Goal: Task Accomplishment & Management: Manage account settings

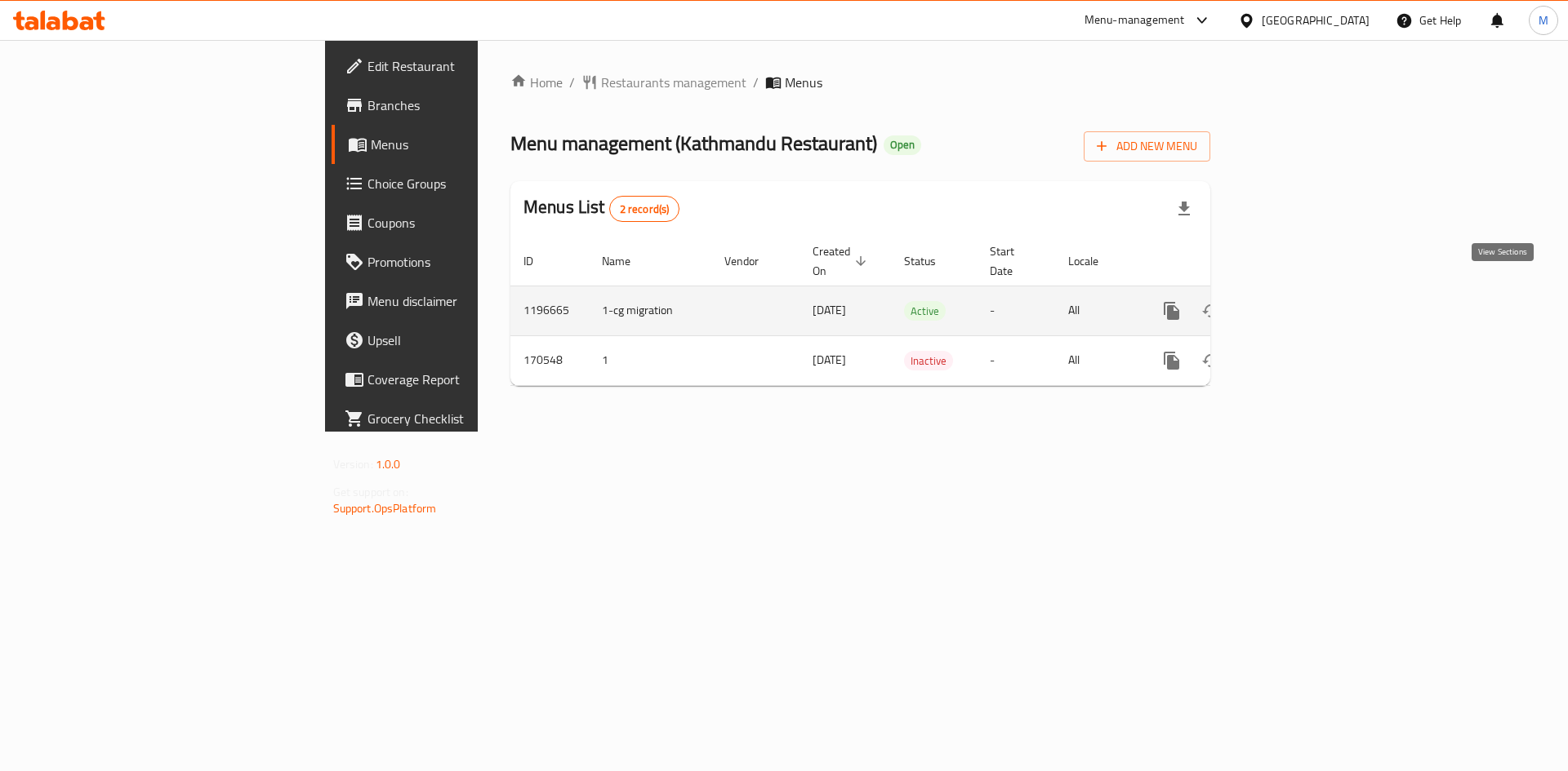
click at [1300, 301] on icon "enhanced table" at bounding box center [1289, 310] width 20 height 20
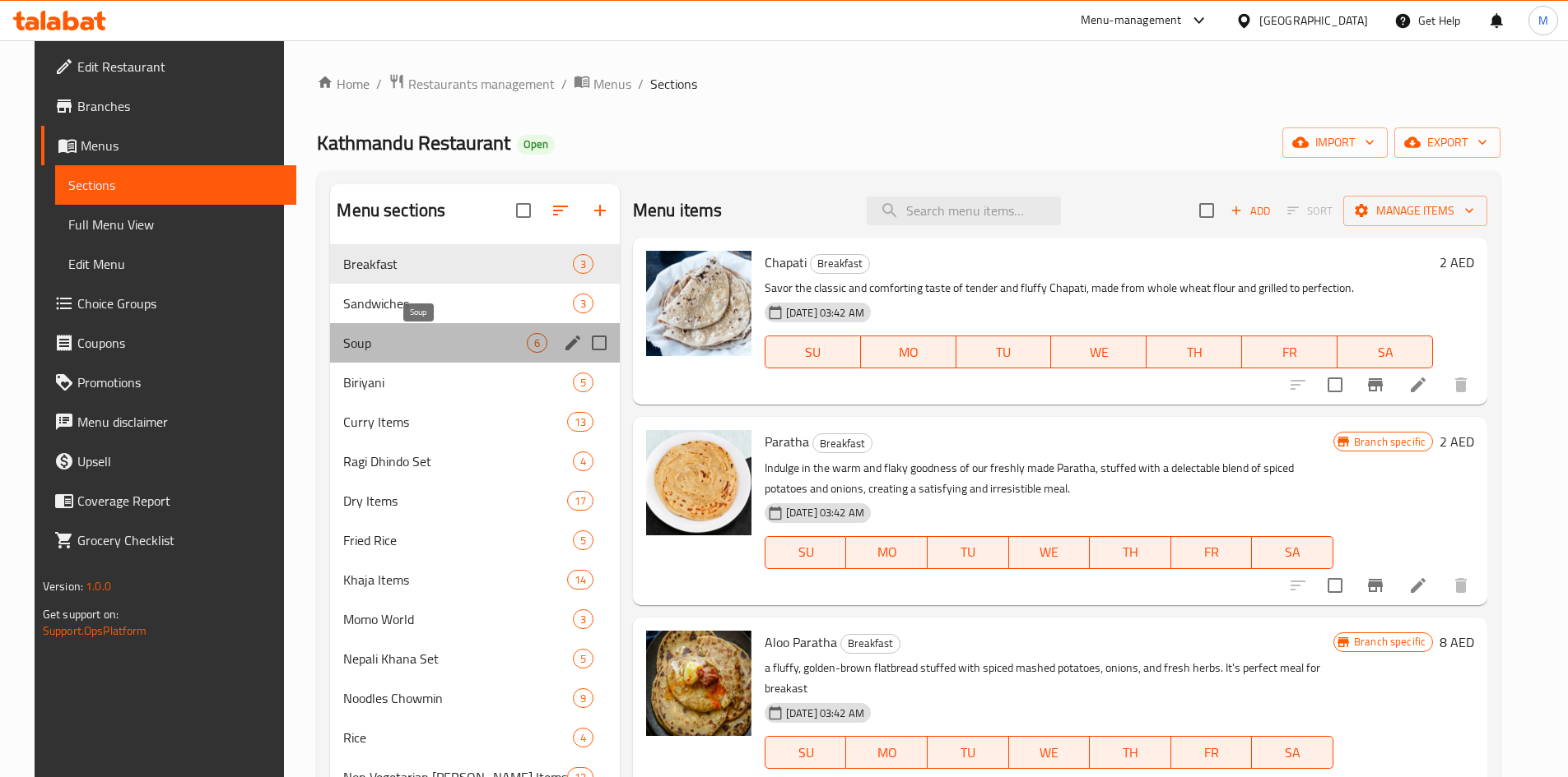
click at [375, 338] on span "Soup" at bounding box center [435, 342] width 183 height 20
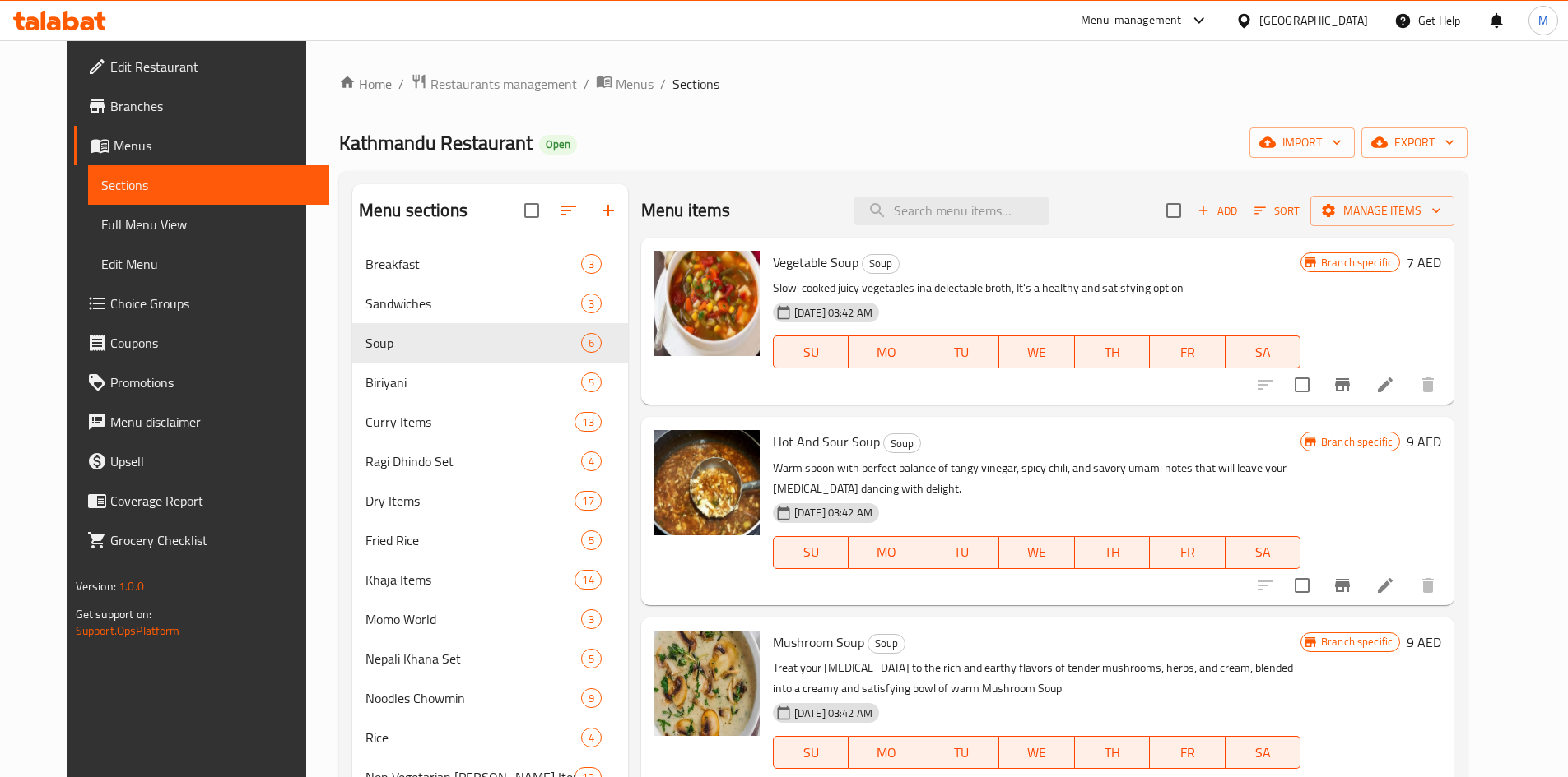
click at [1352, 388] on icon "Branch-specific-item" at bounding box center [1342, 385] width 20 height 20
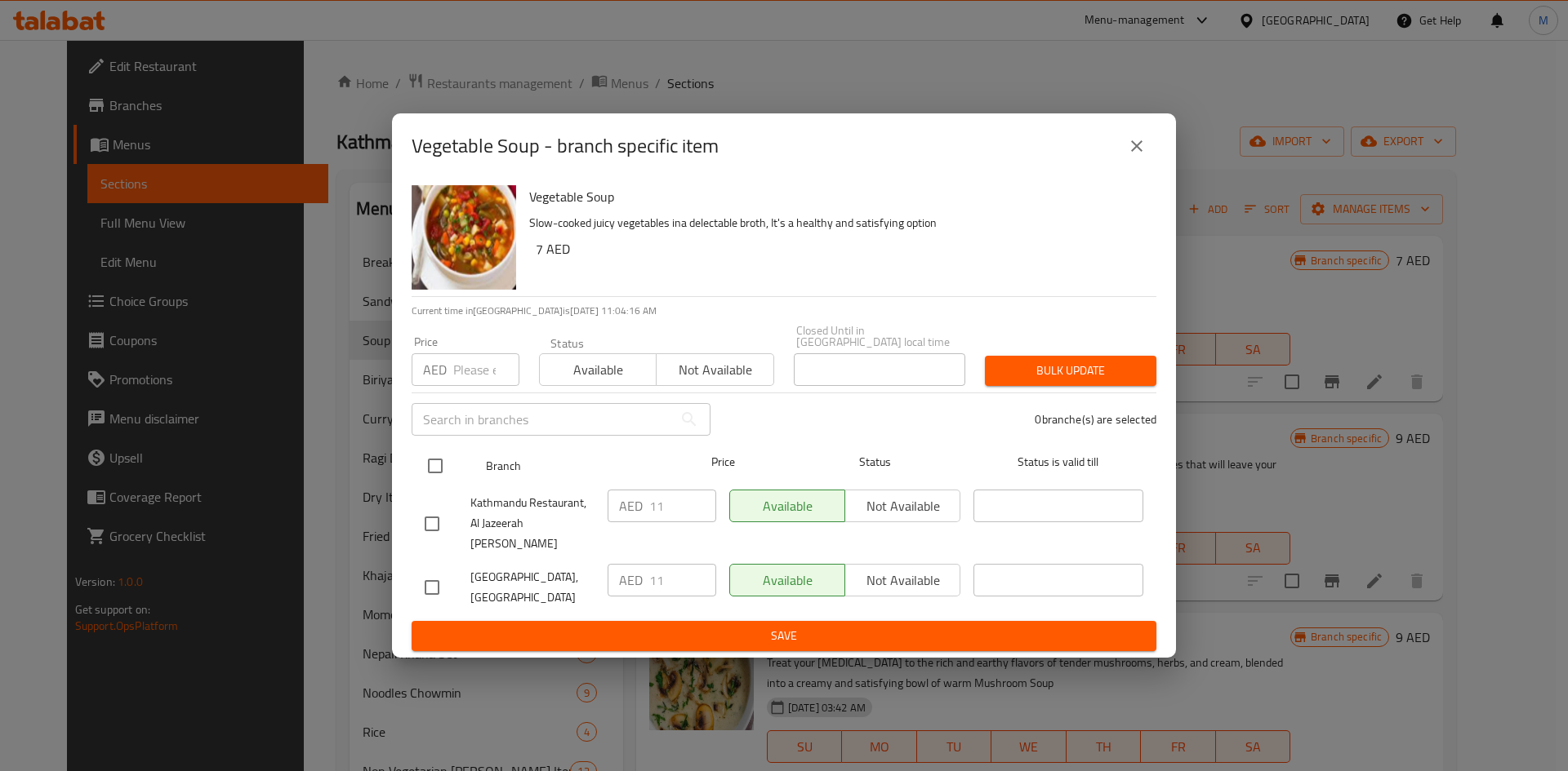
click at [428, 472] on input "checkbox" at bounding box center [436, 467] width 35 height 34
checkbox input "true"
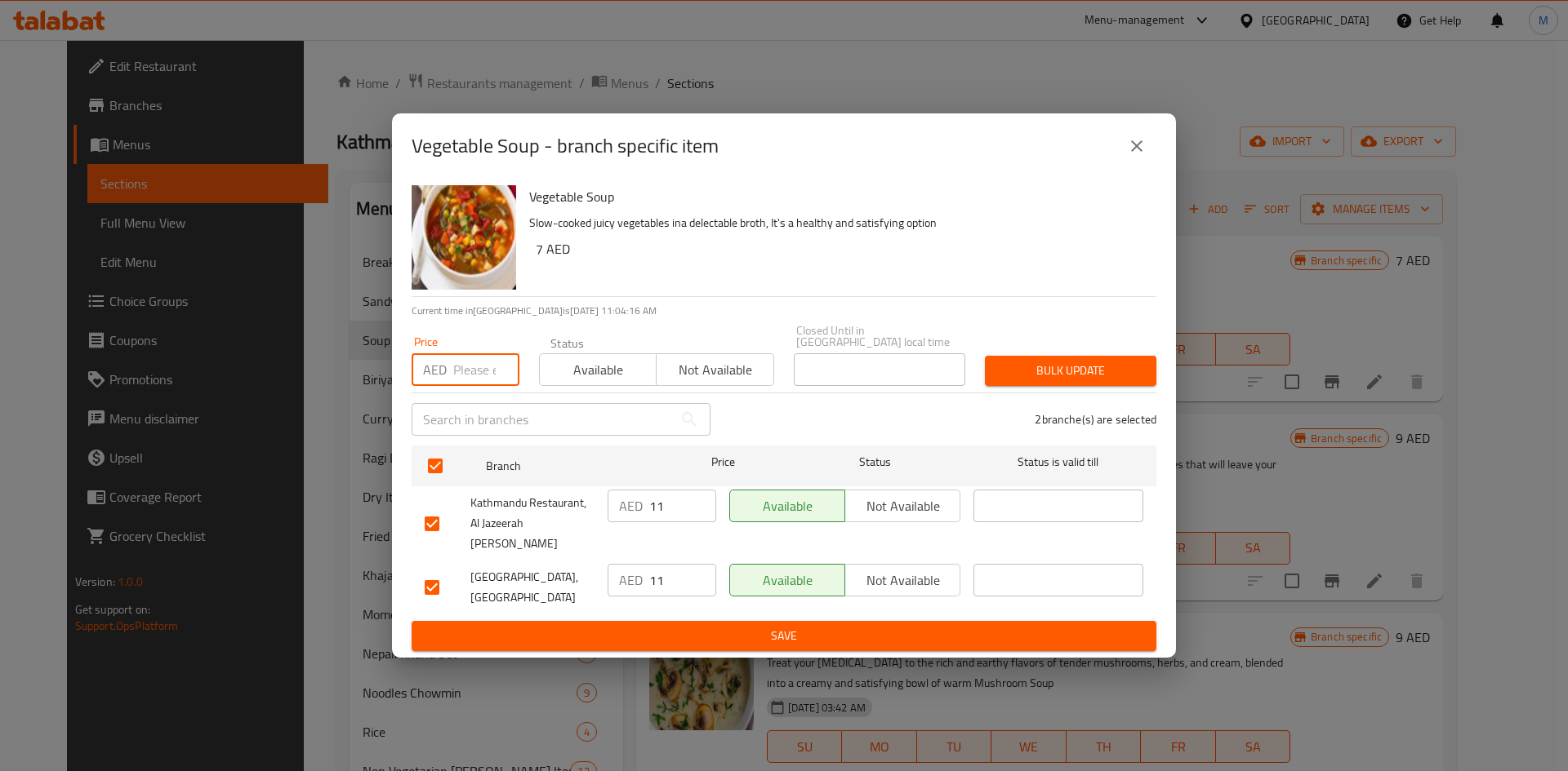
click at [458, 382] on input "number" at bounding box center [486, 370] width 66 height 33
type input "8"
click at [1028, 381] on span "Bulk update" at bounding box center [1070, 371] width 145 height 21
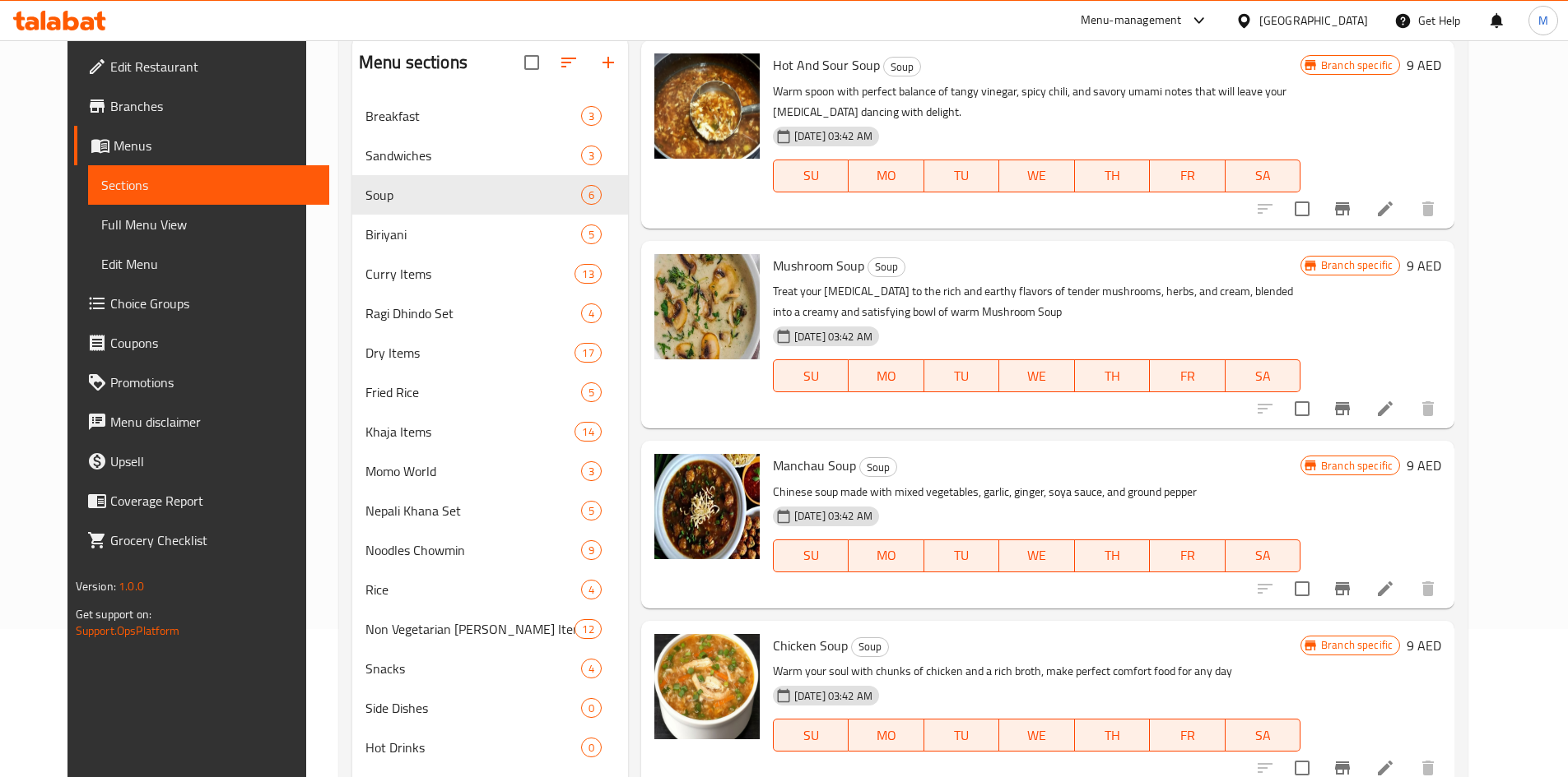
scroll to position [247, 0]
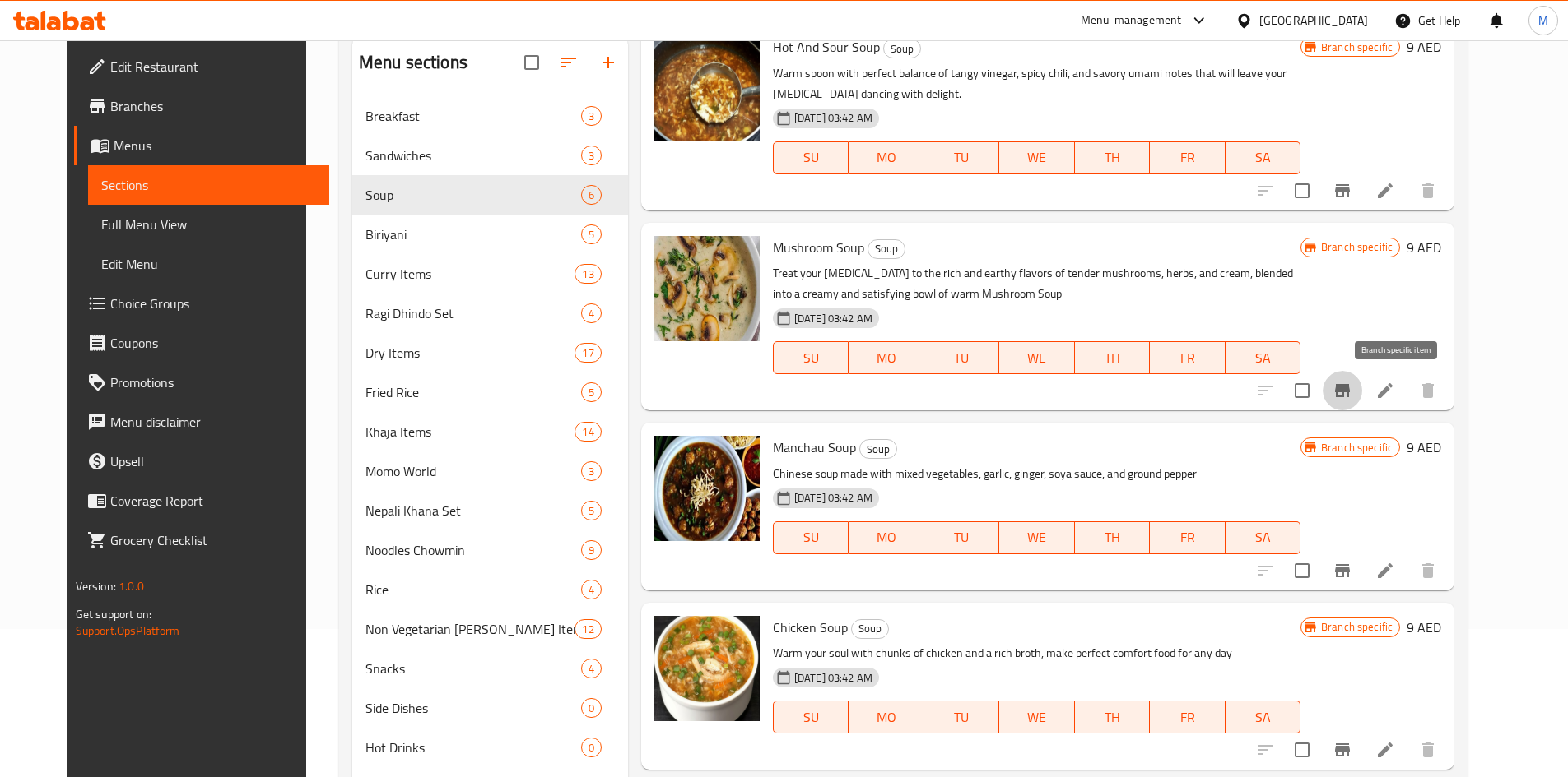
click at [1350, 386] on icon "Branch-specific-item" at bounding box center [1342, 390] width 15 height 13
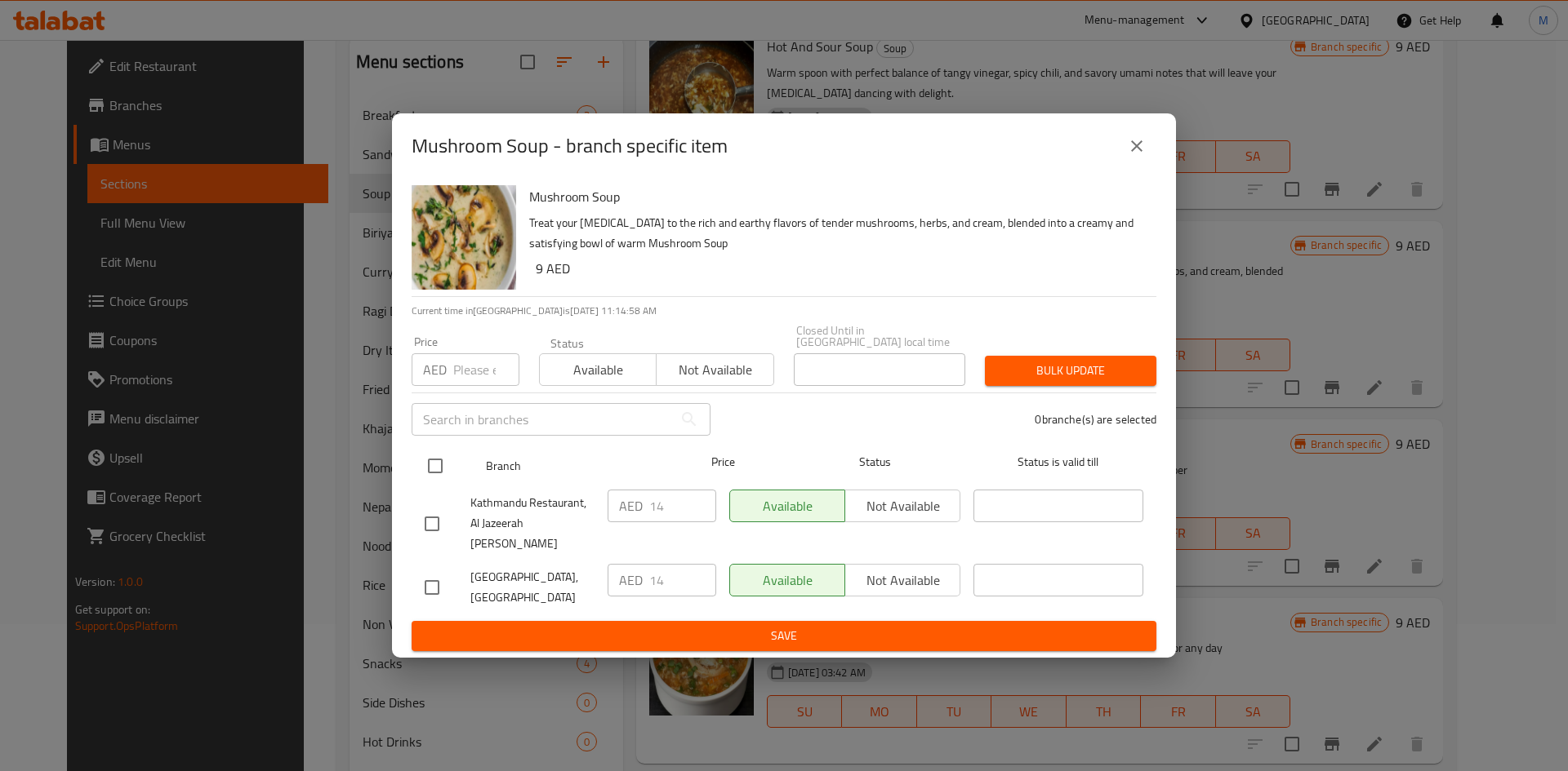
click at [439, 475] on input "checkbox" at bounding box center [436, 467] width 35 height 34
checkbox input "true"
click at [469, 380] on input "number" at bounding box center [486, 370] width 66 height 33
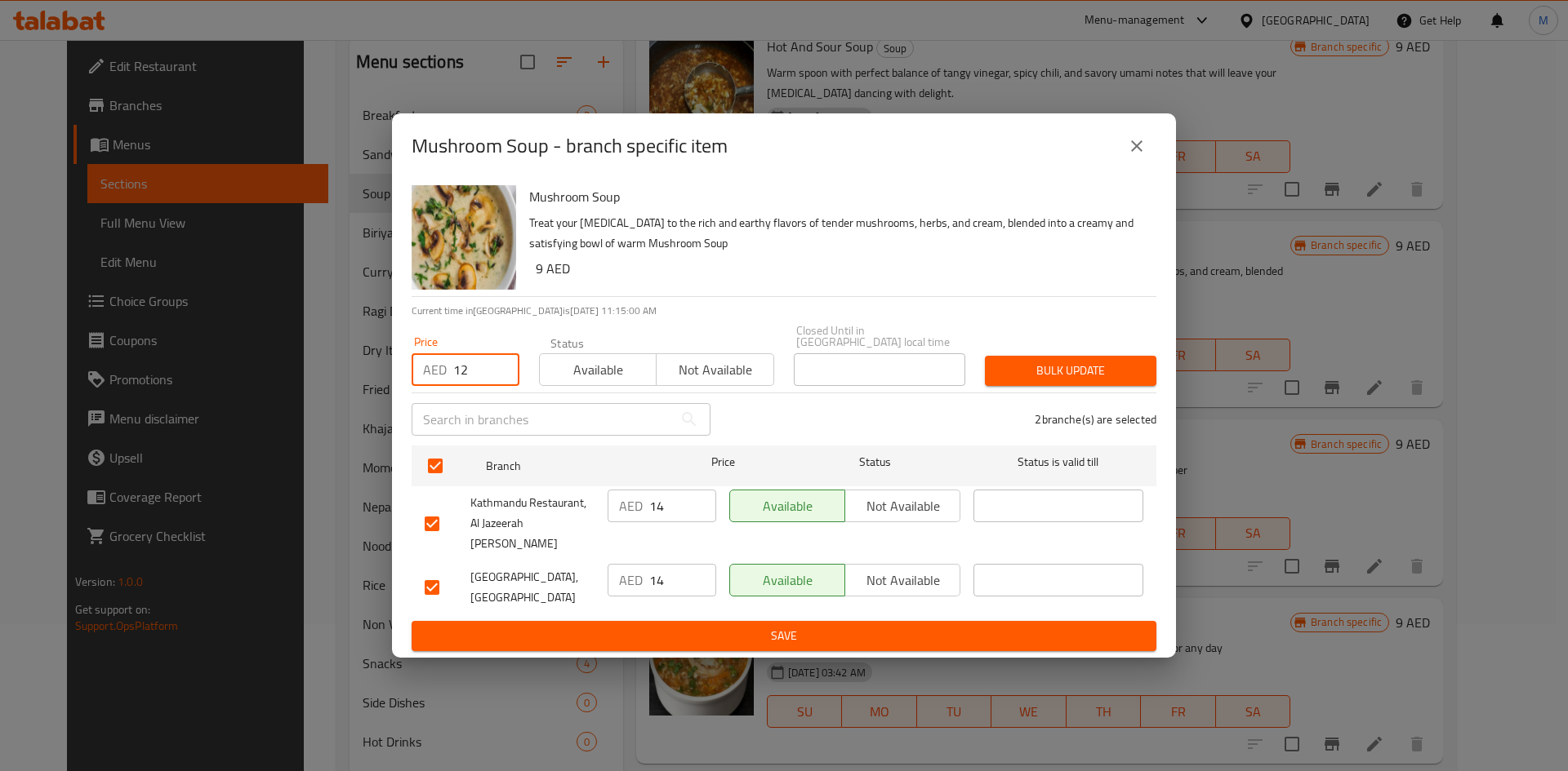
type input "12"
click at [1055, 377] on span "Bulk update" at bounding box center [1070, 371] width 145 height 21
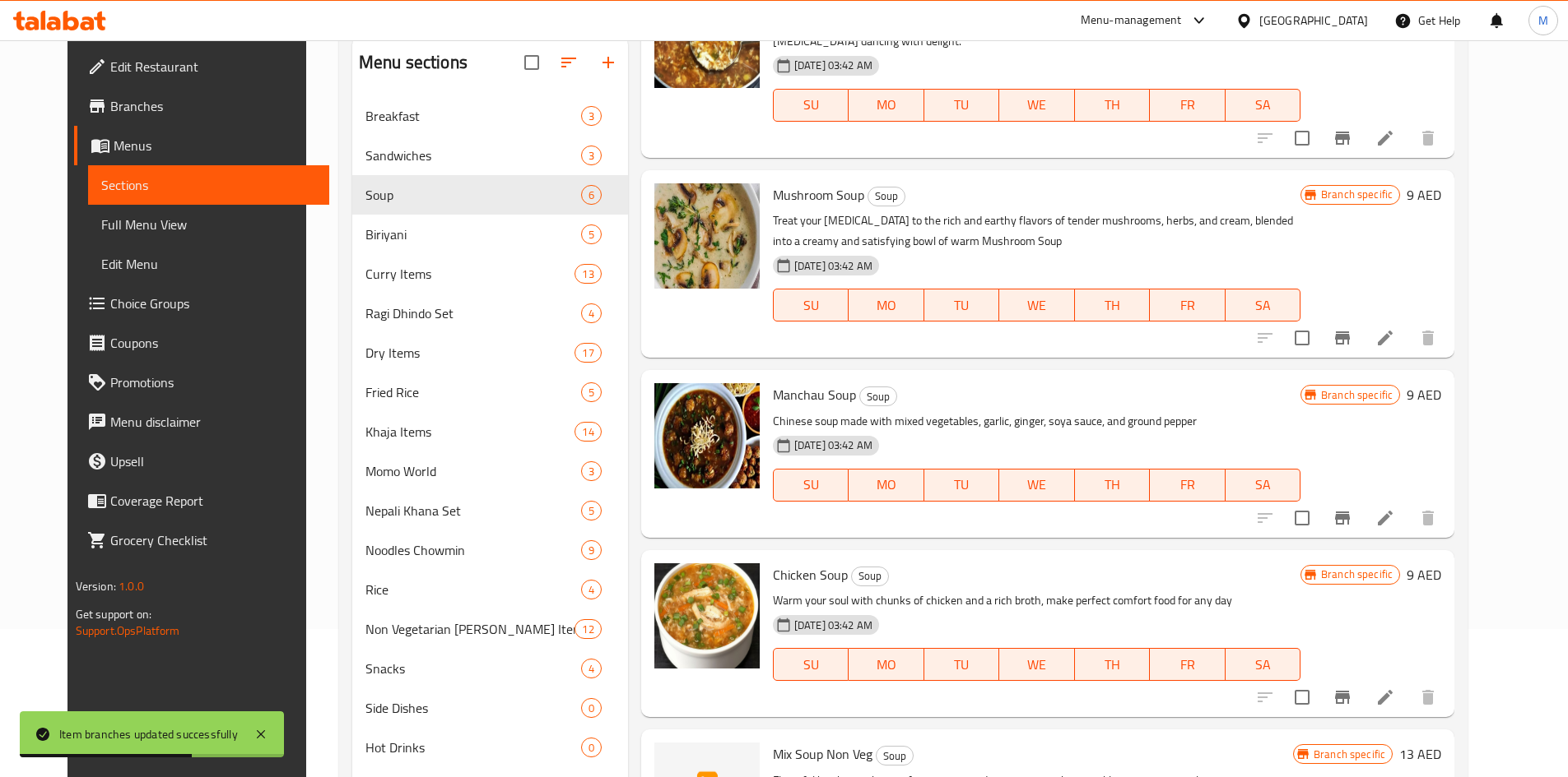
scroll to position [329, 0]
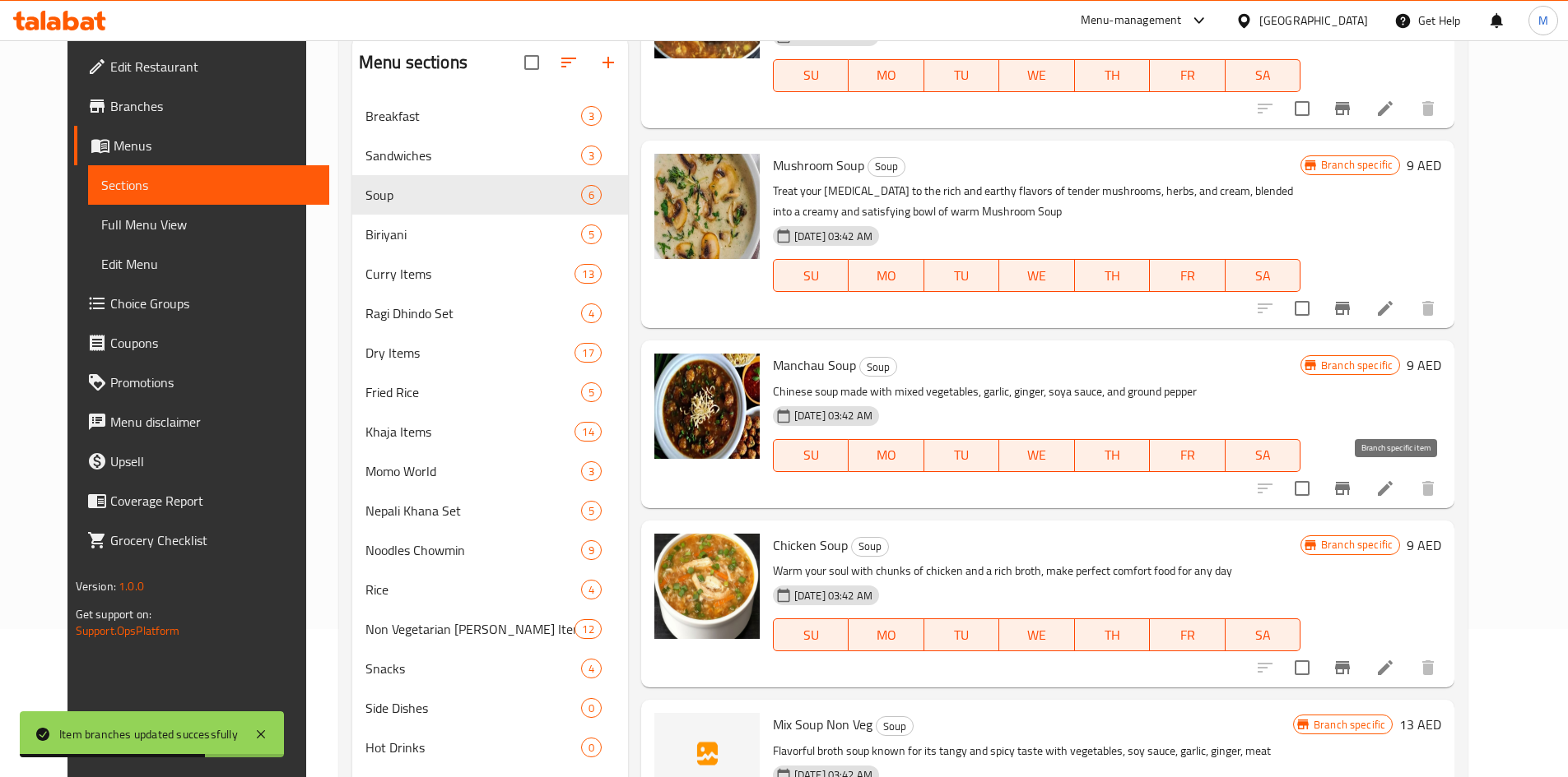
click at [1350, 490] on icon "Branch-specific-item" at bounding box center [1342, 488] width 15 height 13
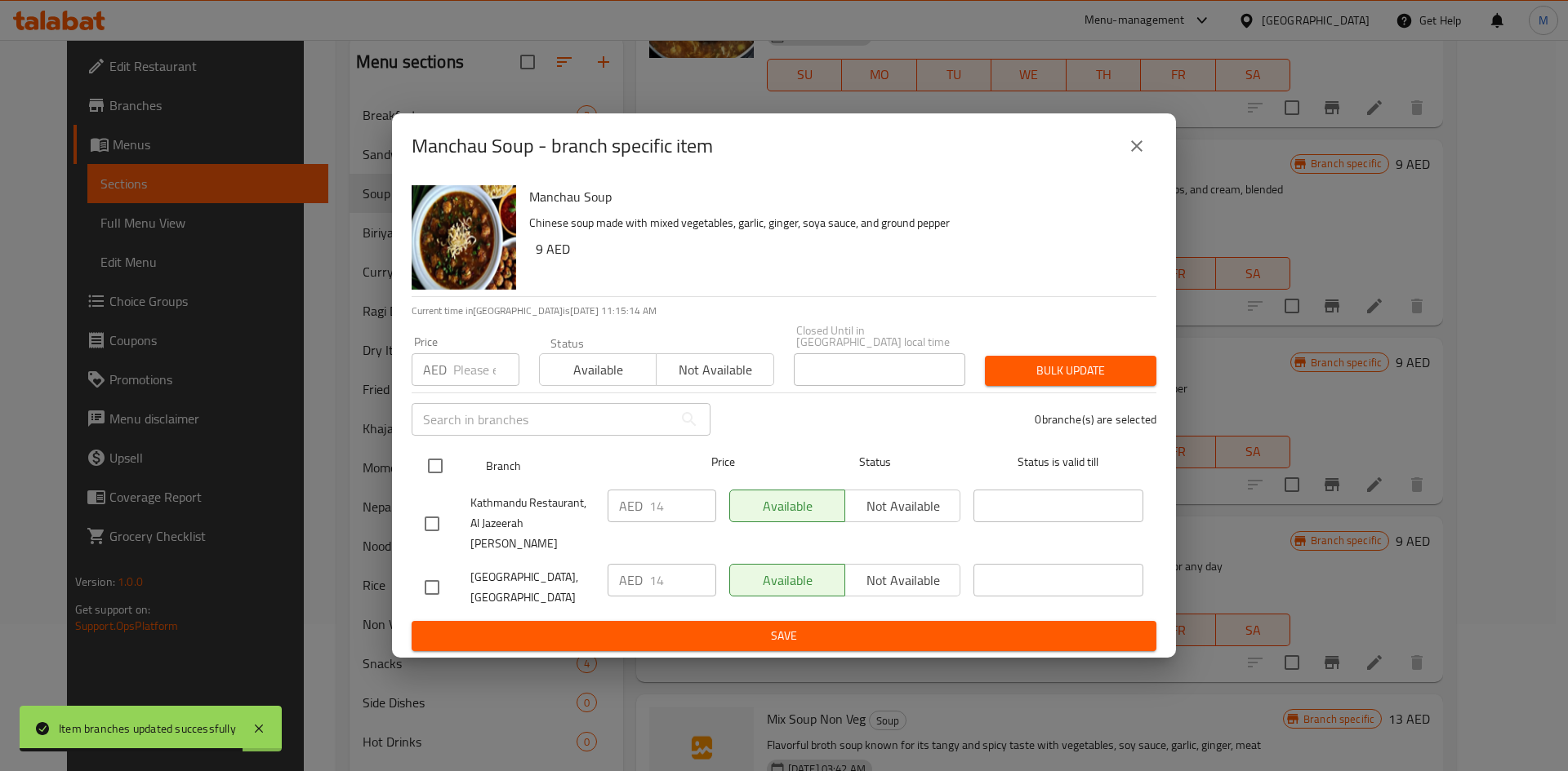
click at [441, 478] on input "checkbox" at bounding box center [436, 467] width 35 height 34
checkbox input "true"
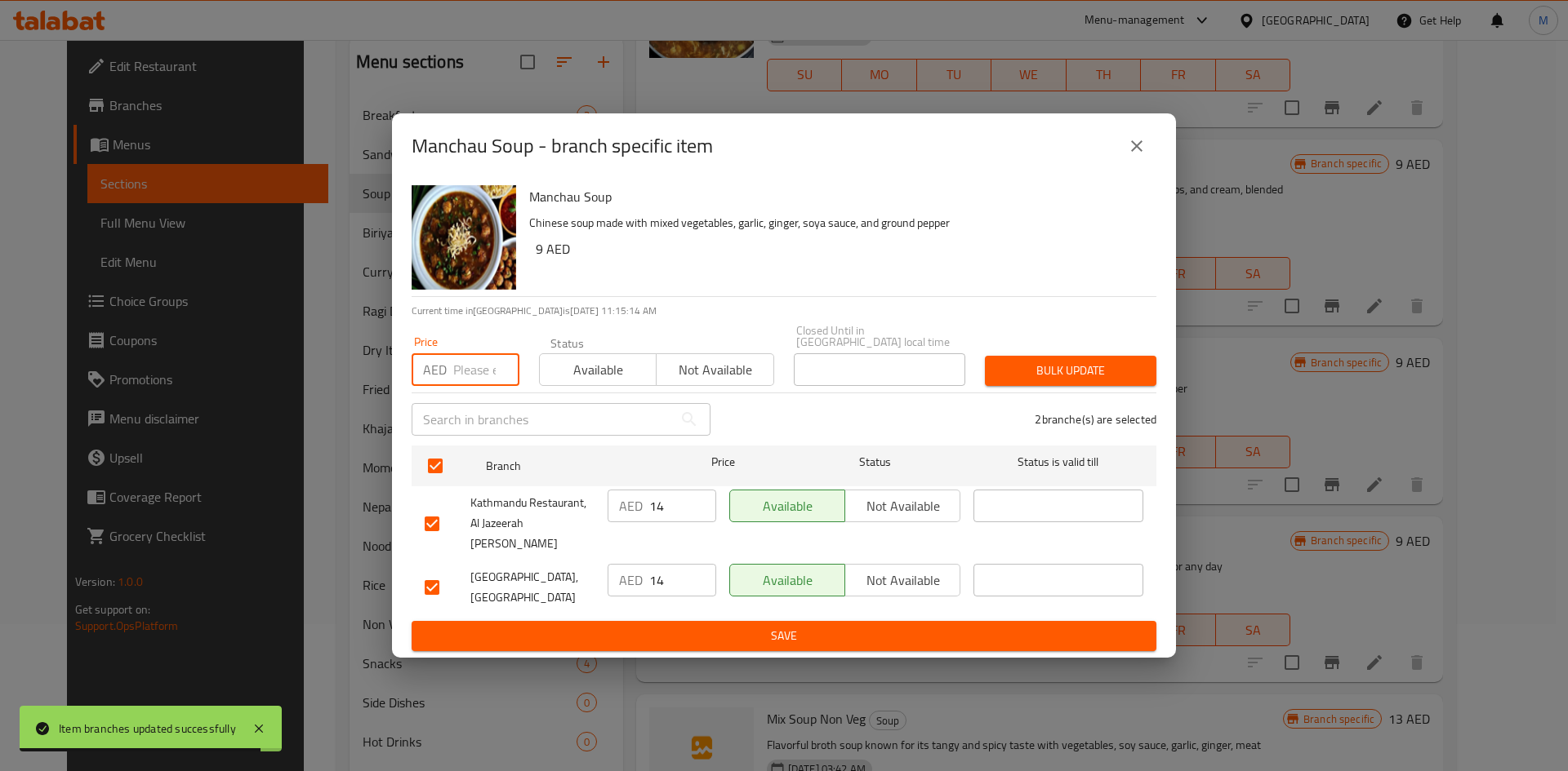
click at [461, 384] on input "number" at bounding box center [486, 370] width 66 height 33
type input "14"
click at [1041, 373] on span "Bulk update" at bounding box center [1070, 371] width 145 height 21
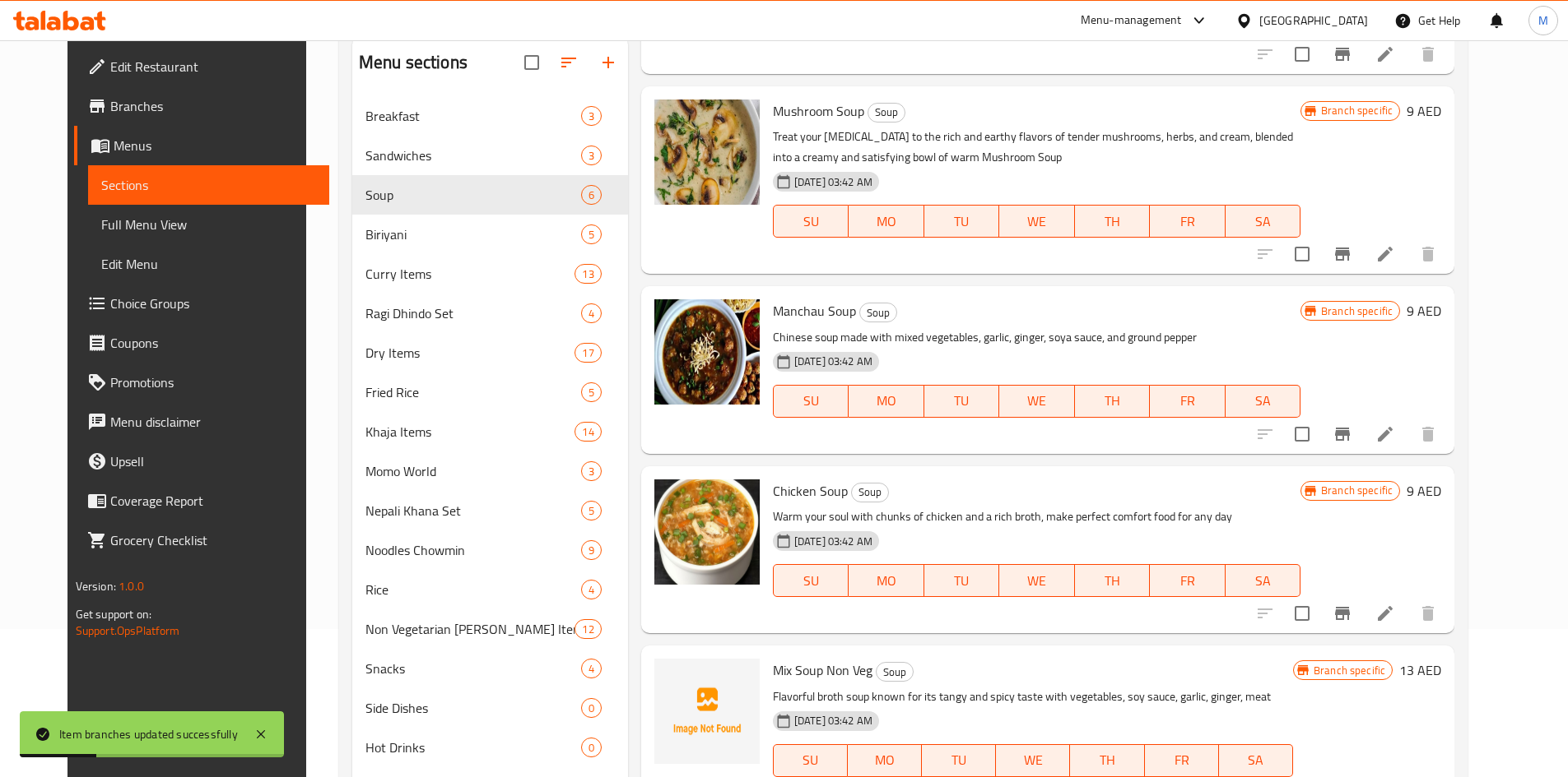
scroll to position [230, 0]
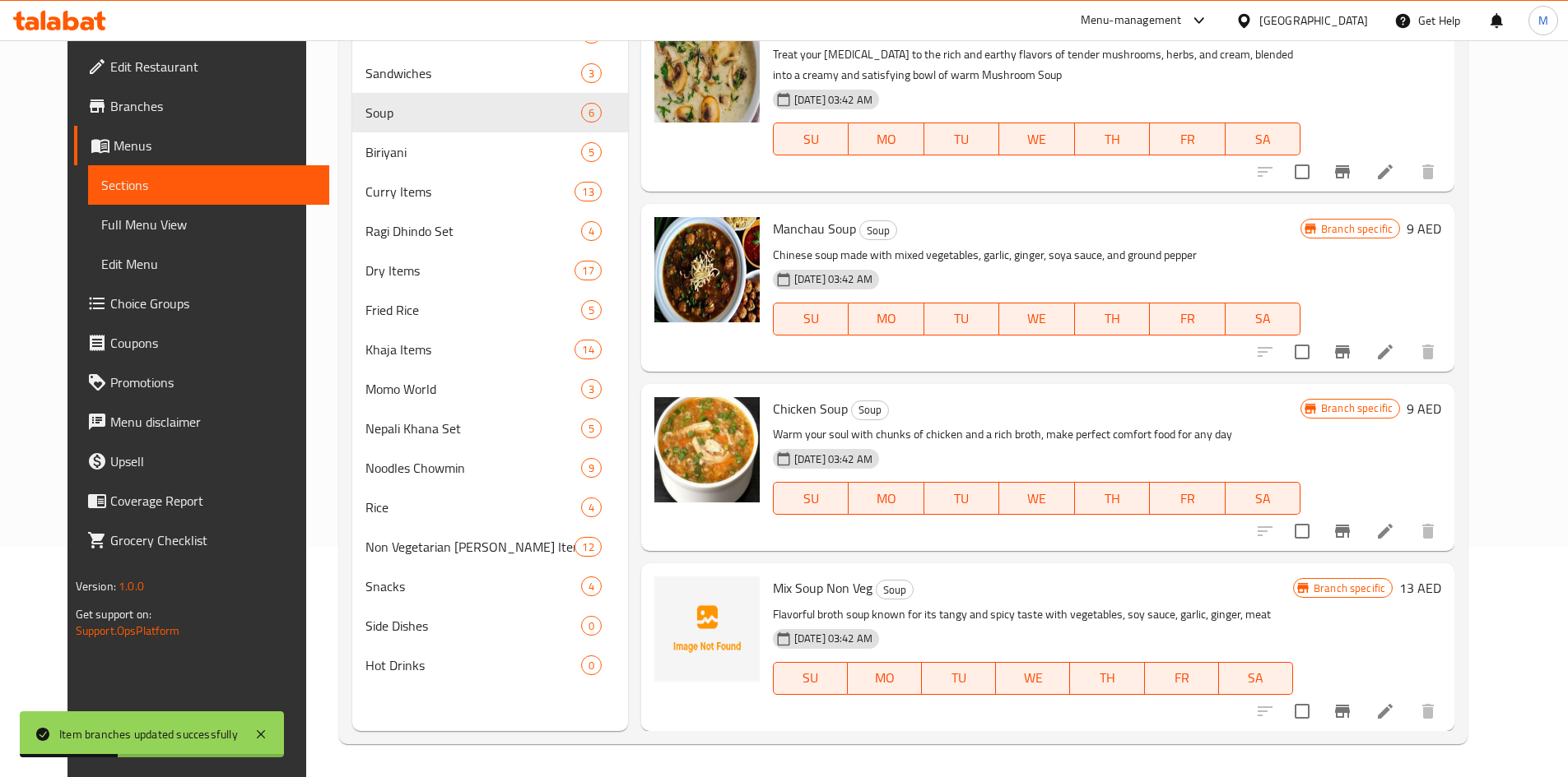
click at [1350, 529] on icon "Branch-specific-item" at bounding box center [1342, 531] width 15 height 13
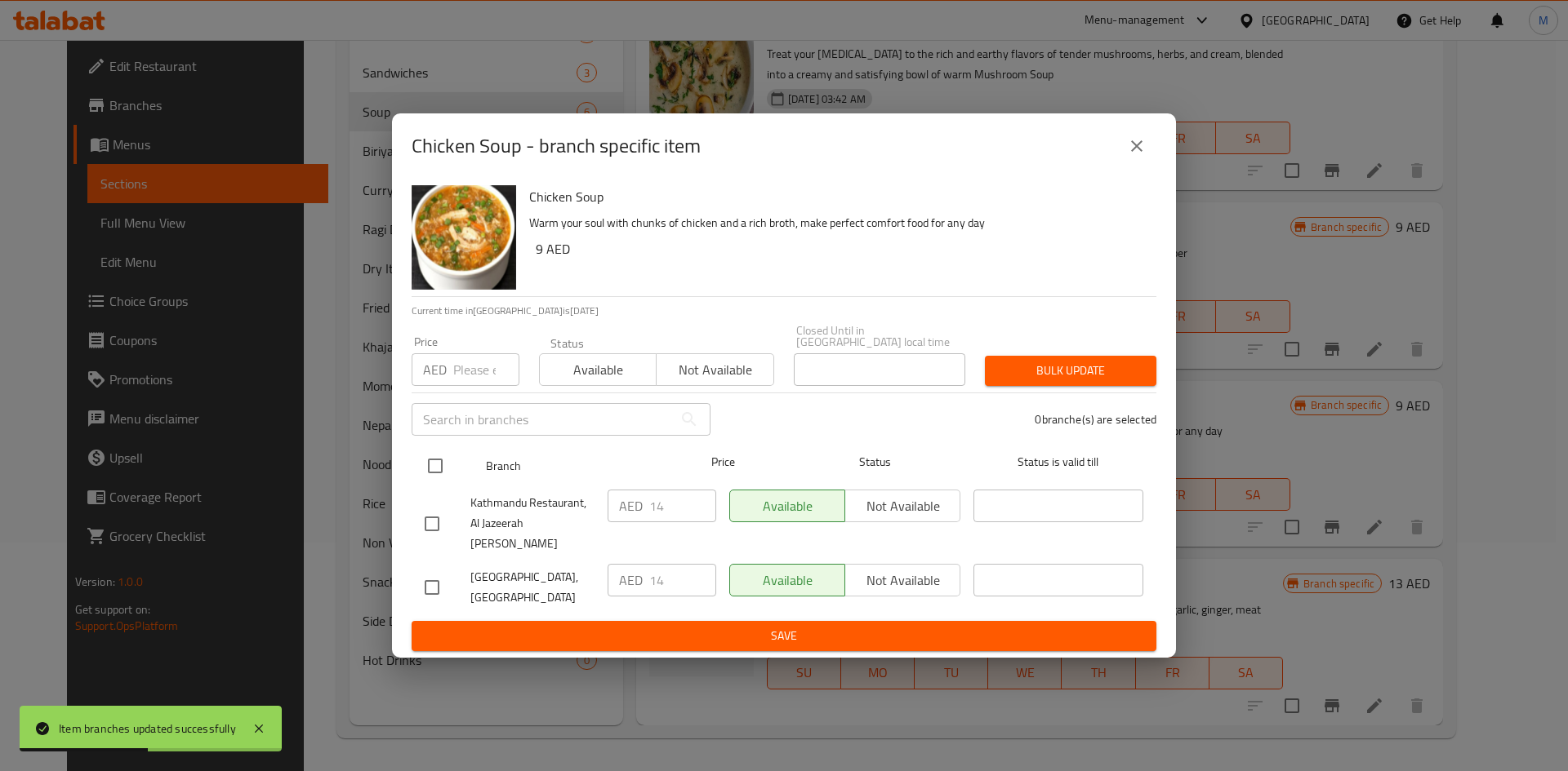
click at [440, 472] on input "checkbox" at bounding box center [436, 467] width 35 height 34
checkbox input "true"
click at [457, 409] on div "​" at bounding box center [561, 419] width 318 height 53
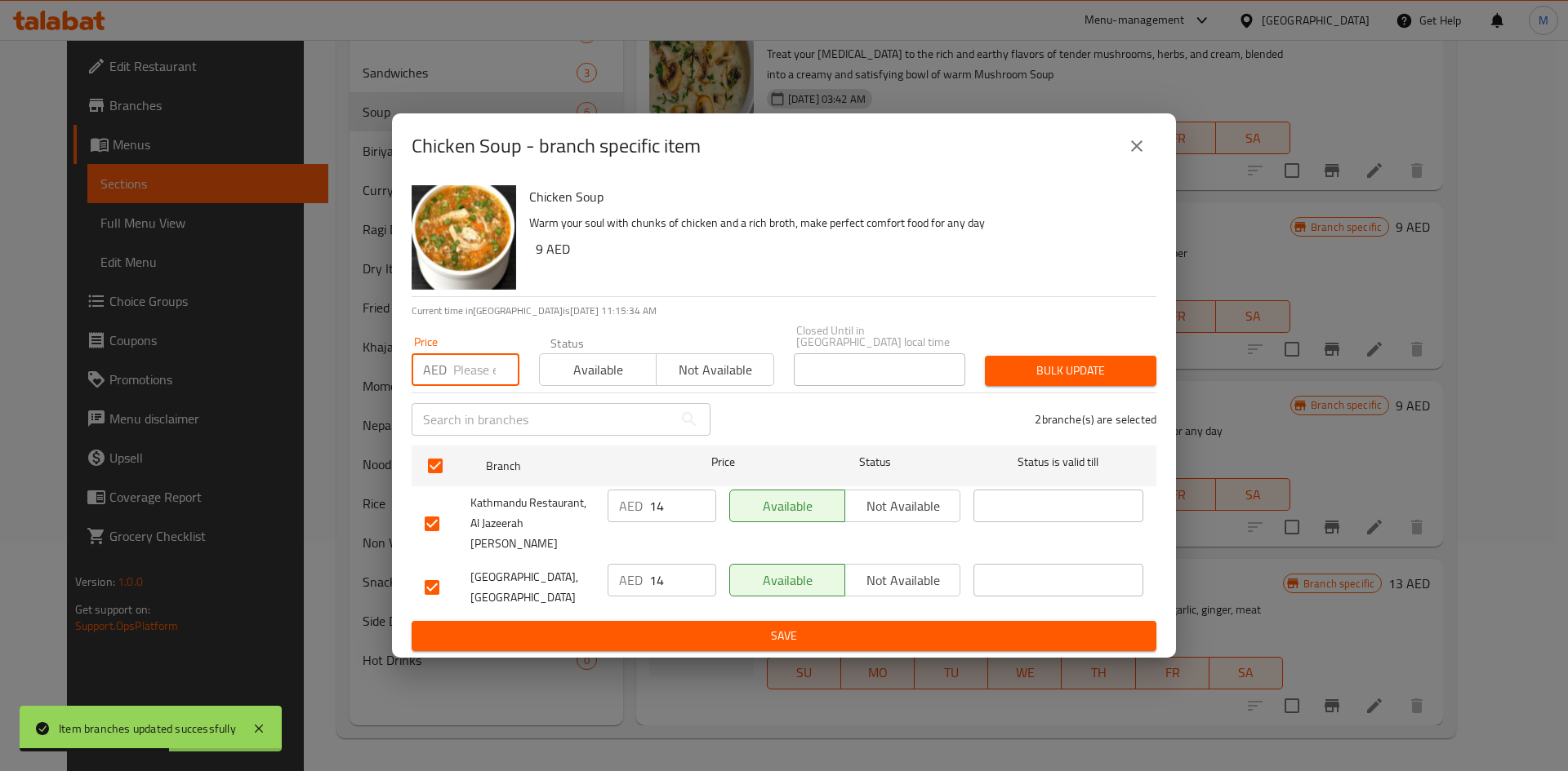
click at [465, 375] on input "number" at bounding box center [486, 370] width 66 height 33
type input "12"
click at [1050, 367] on button "Bulk update" at bounding box center [1070, 371] width 172 height 30
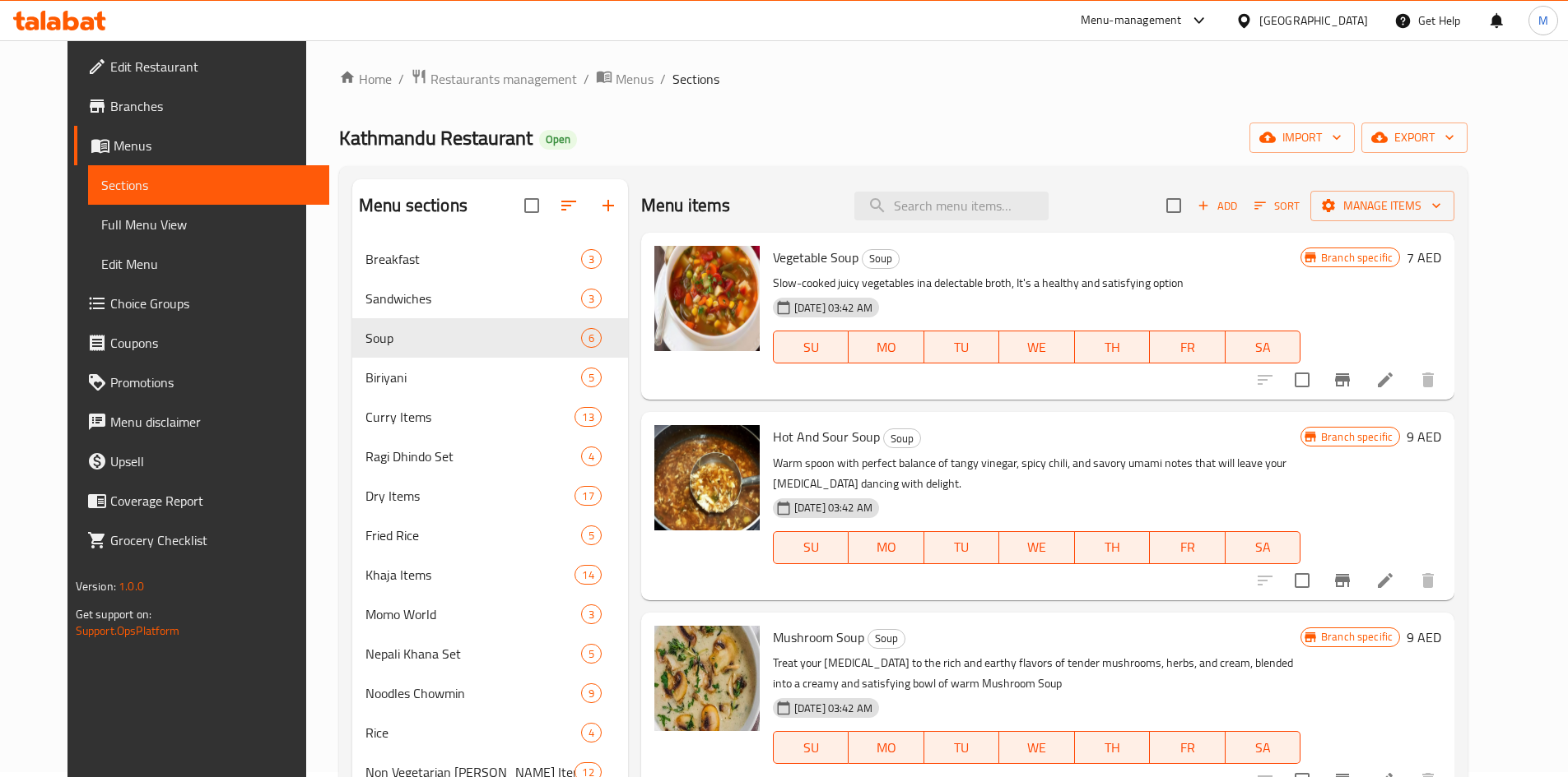
scroll to position [0, 0]
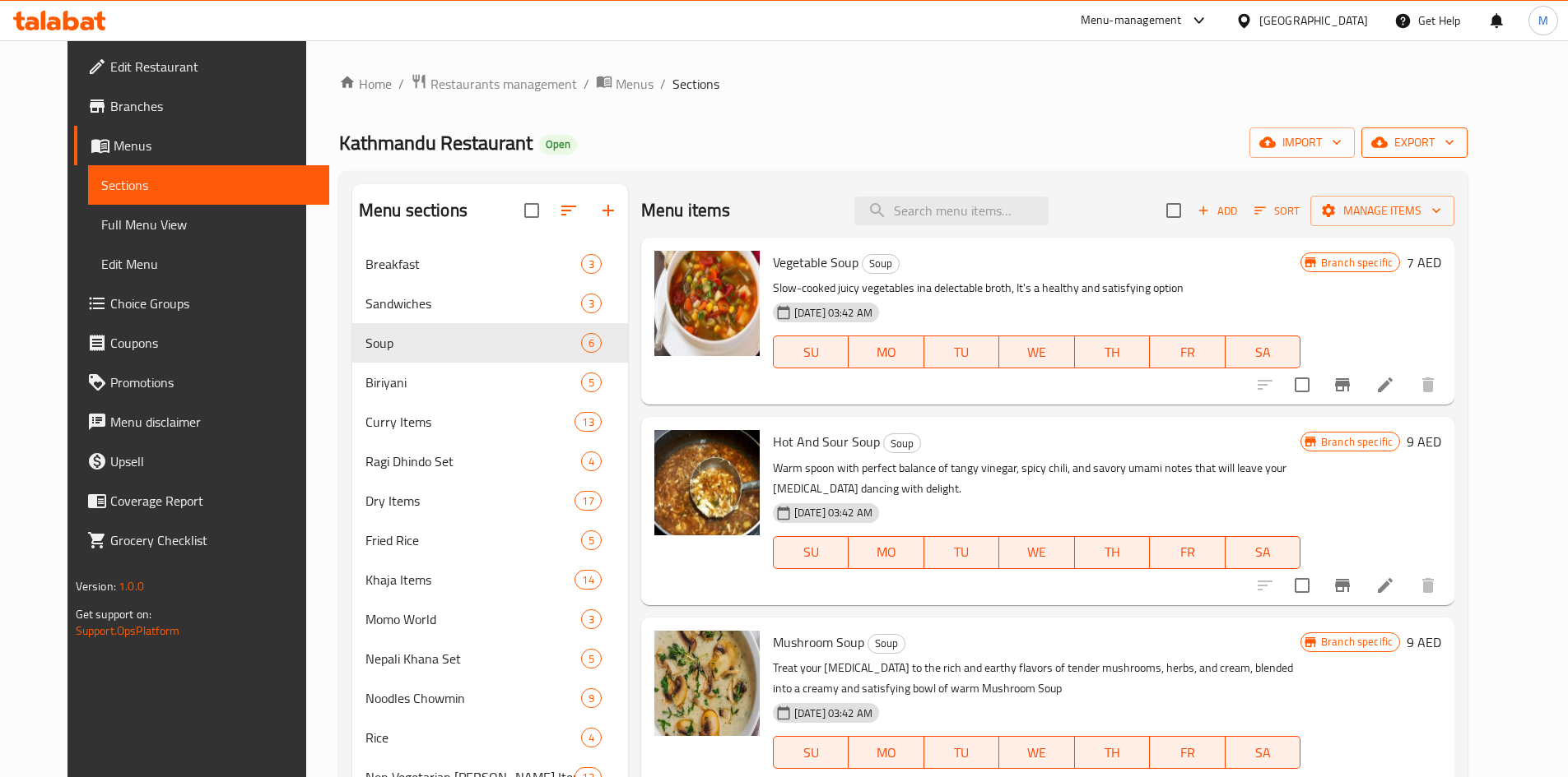
click at [1454, 149] on span "export" at bounding box center [1414, 143] width 80 height 21
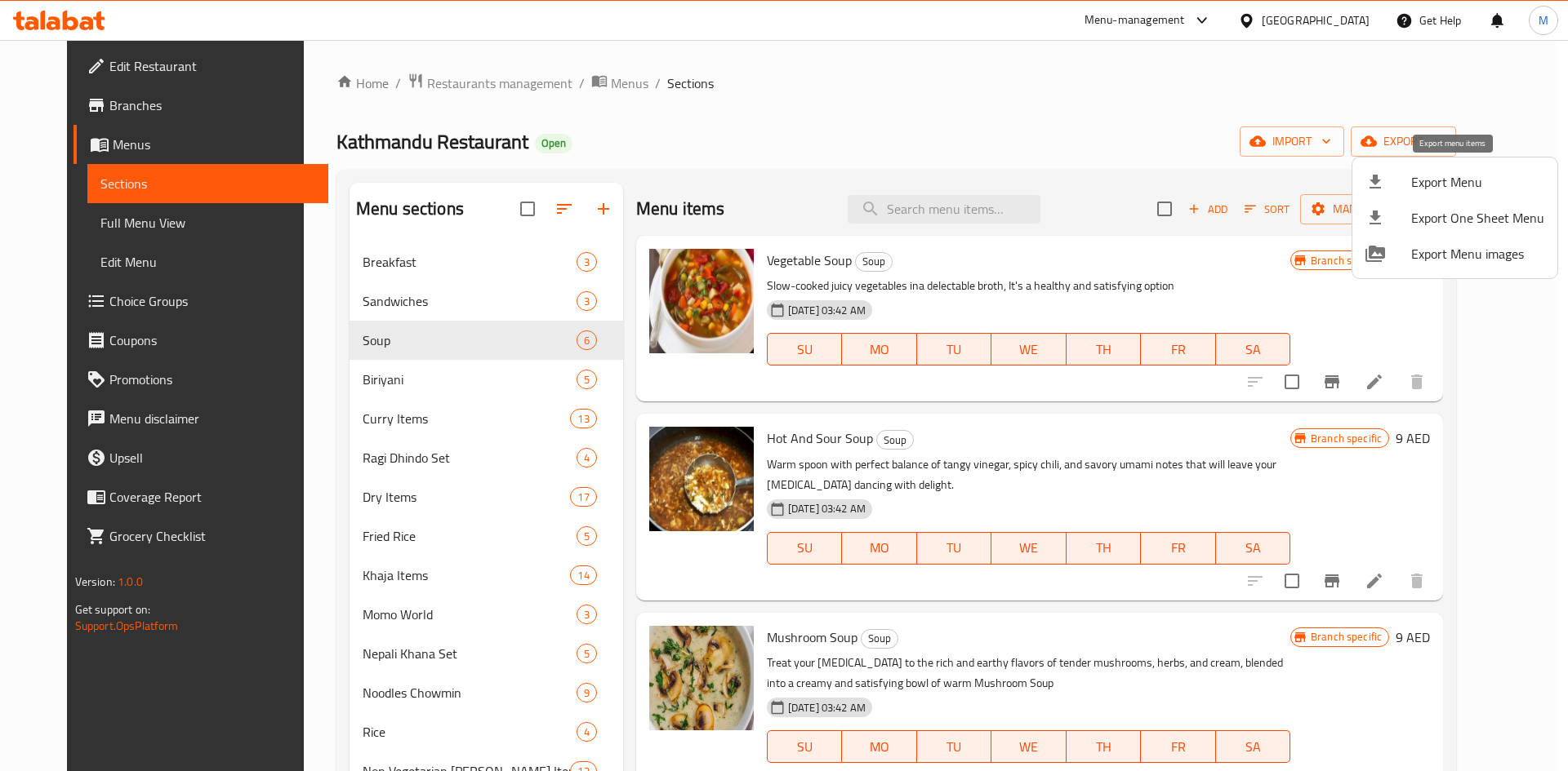
click at [1457, 179] on span "Export Menu" at bounding box center [1477, 182] width 133 height 20
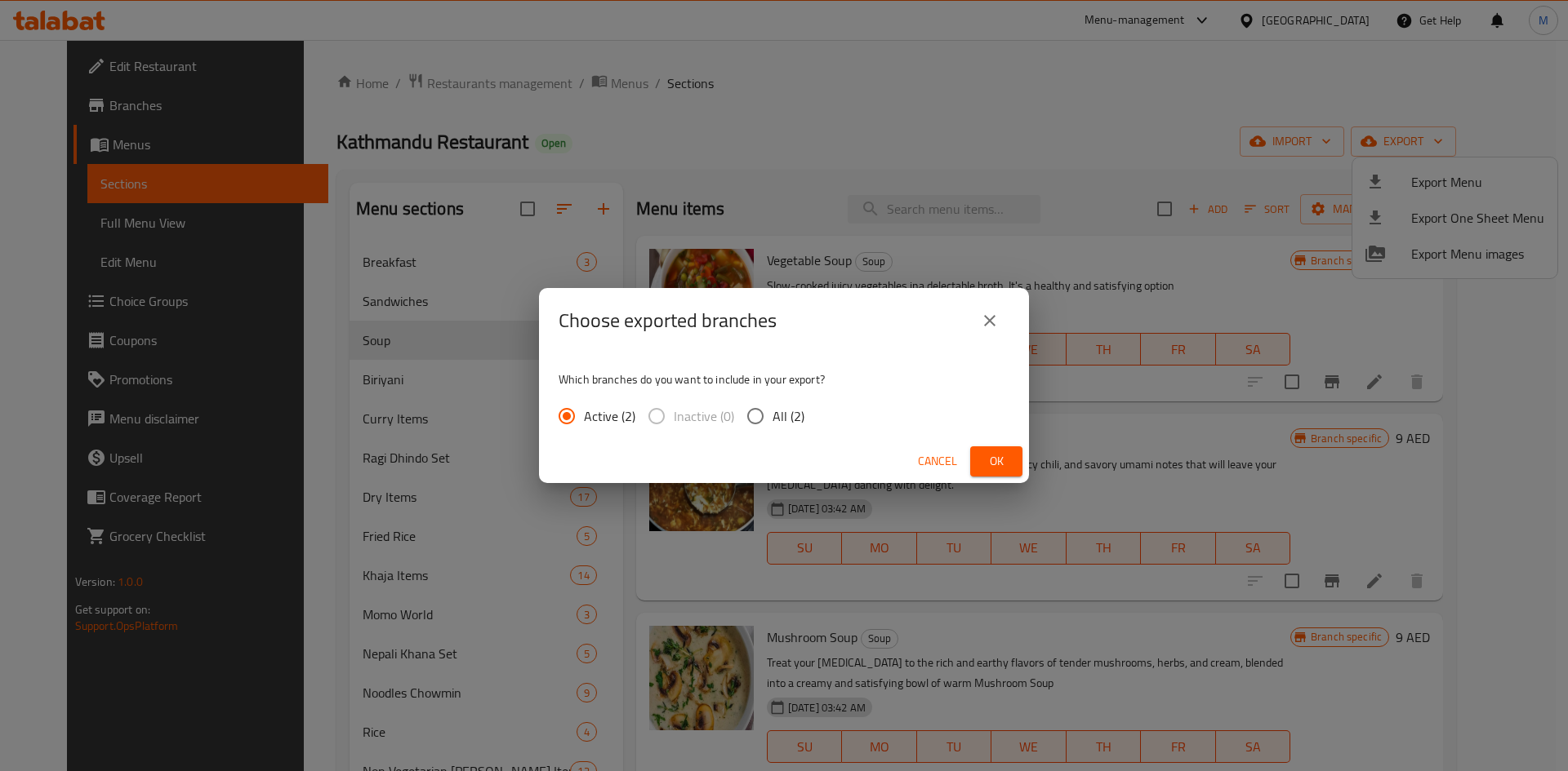
click at [758, 417] on input "All (2)" at bounding box center [756, 417] width 35 height 34
radio input "true"
click at [982, 456] on button "Ok" at bounding box center [996, 461] width 53 height 30
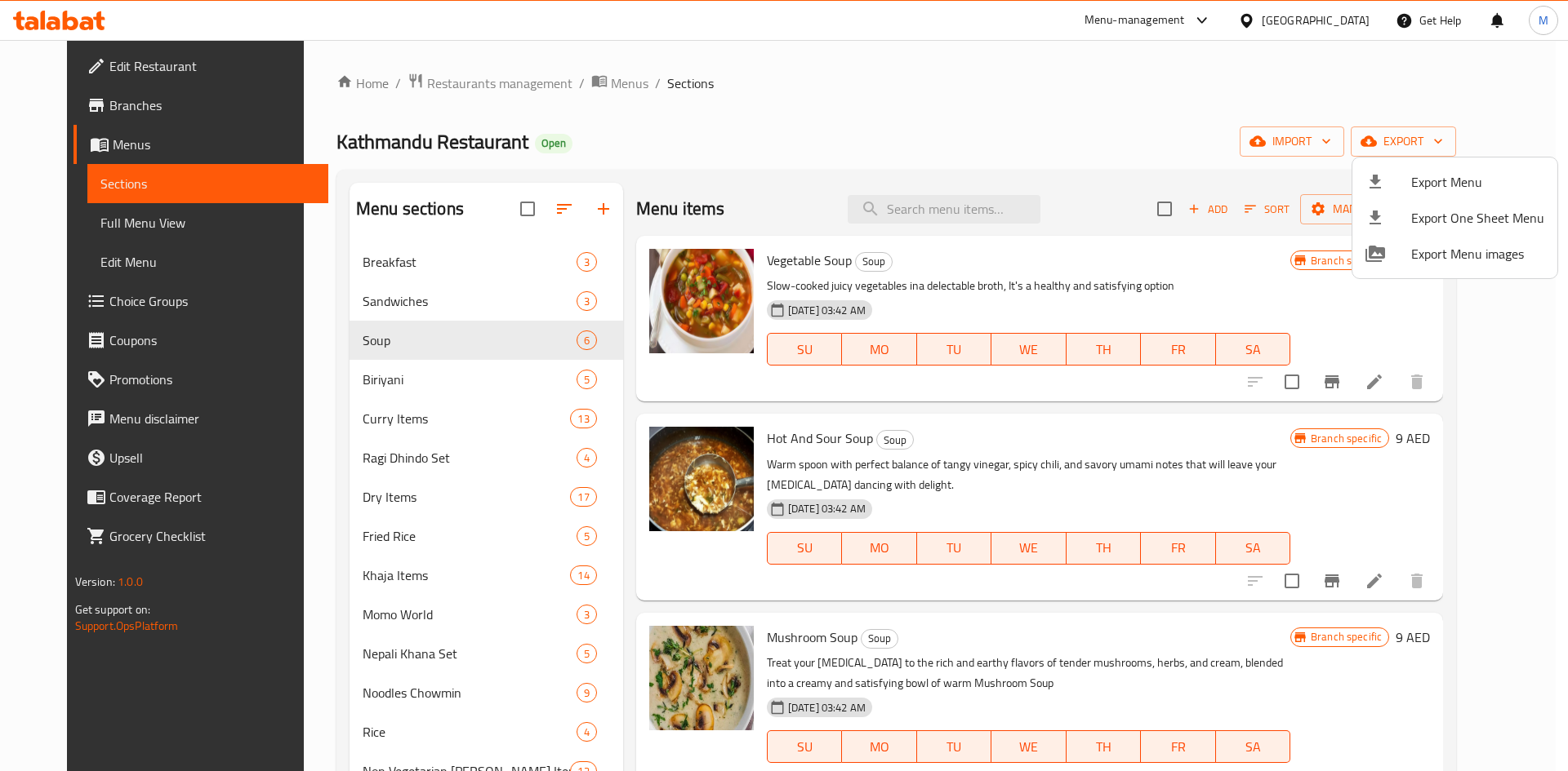
click at [809, 98] on div at bounding box center [784, 386] width 1568 height 771
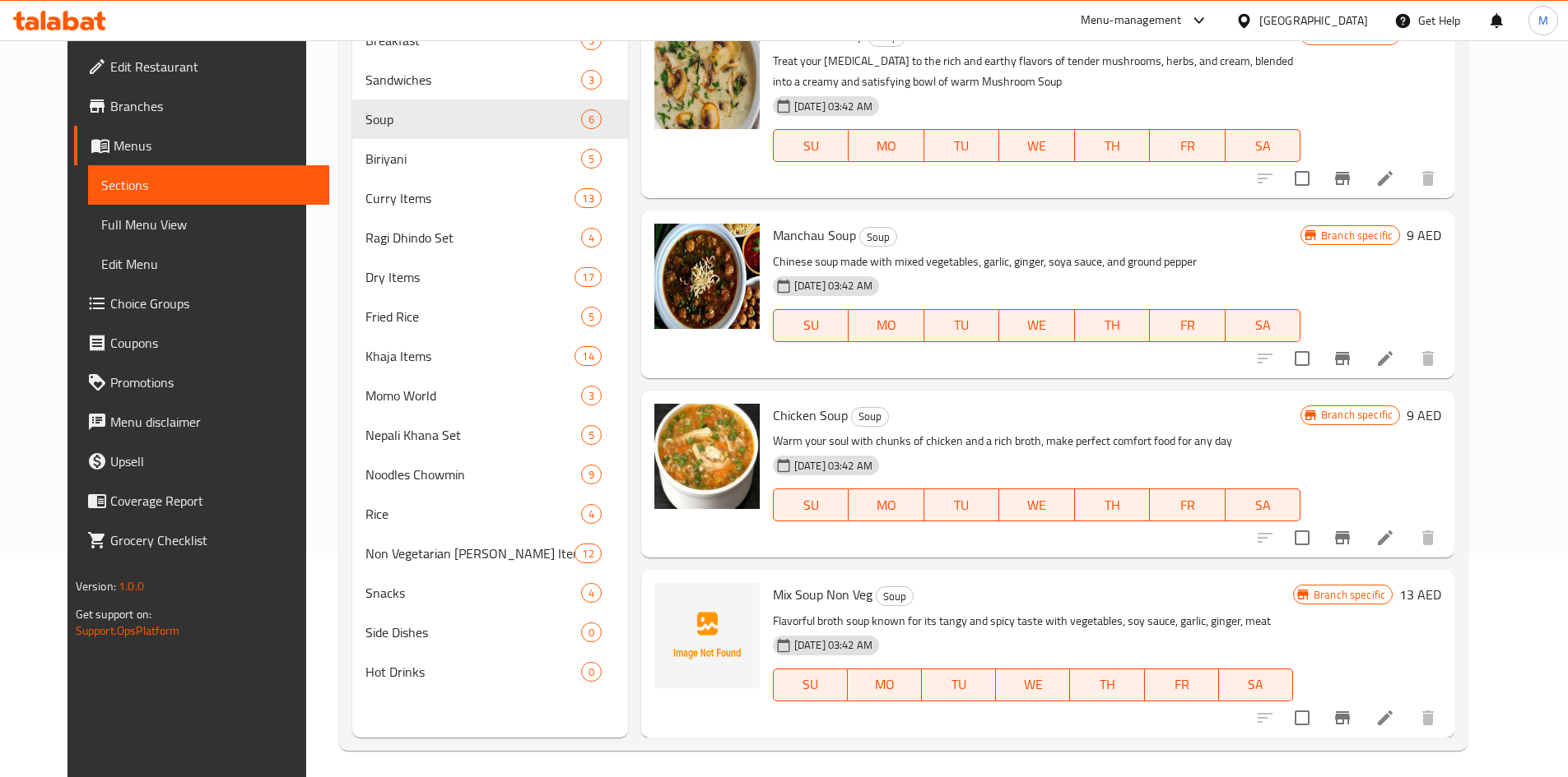
scroll to position [230, 0]
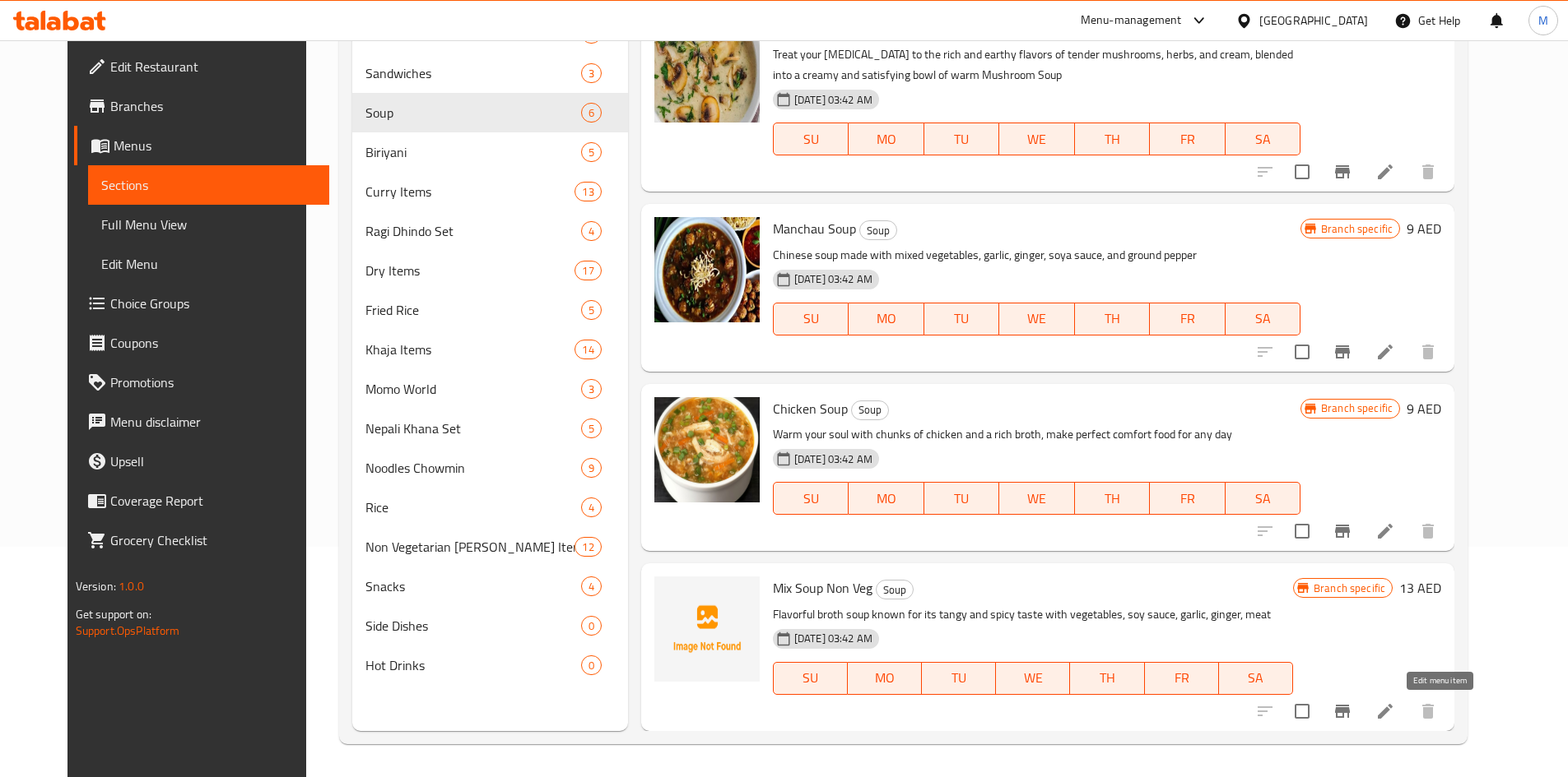
click at [1395, 707] on icon at bounding box center [1385, 711] width 20 height 20
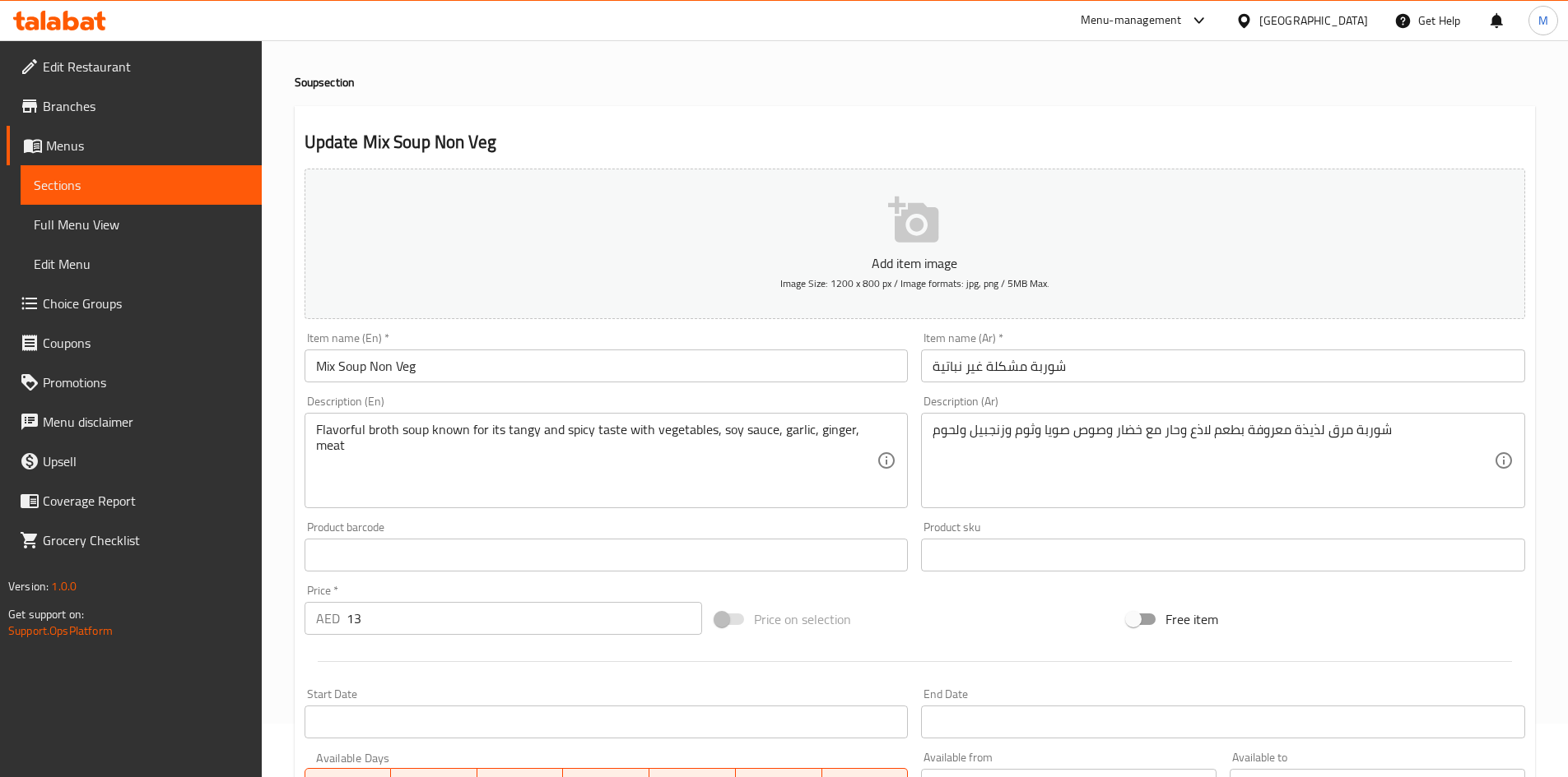
scroll to position [385, 0]
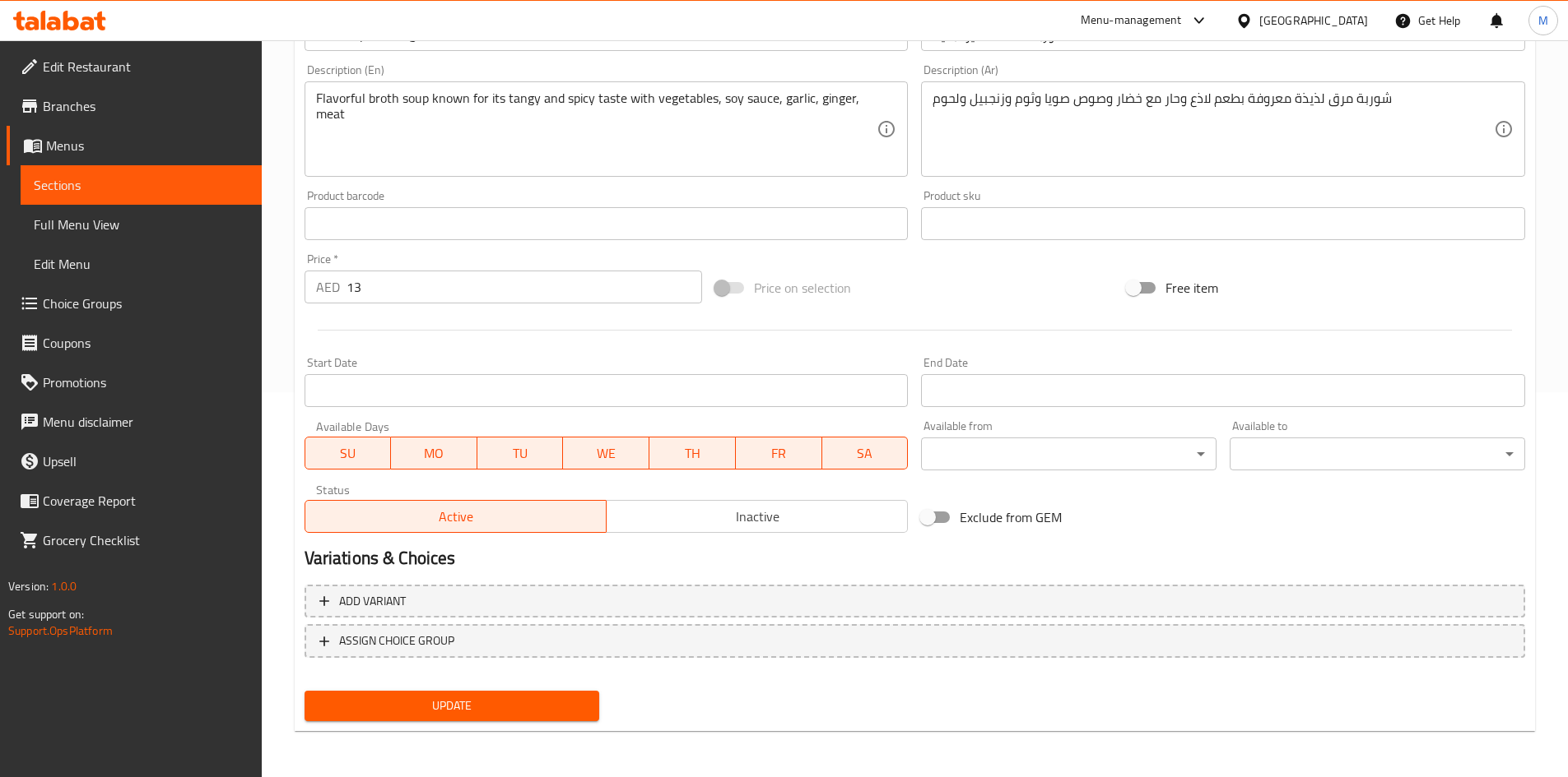
click at [742, 523] on span "Inactive" at bounding box center [757, 516] width 288 height 23
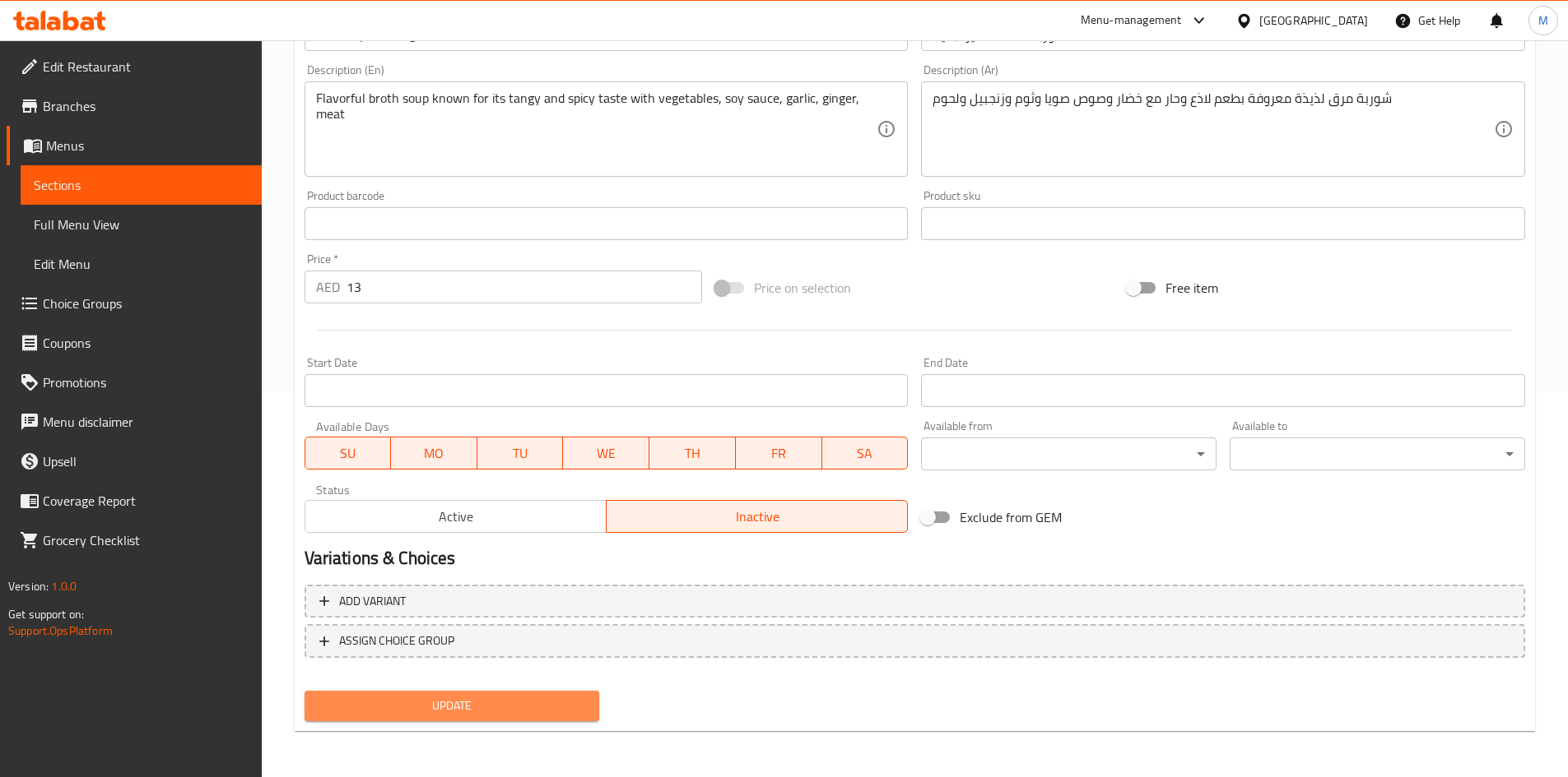
click at [562, 717] on button "Update" at bounding box center [452, 706] width 296 height 30
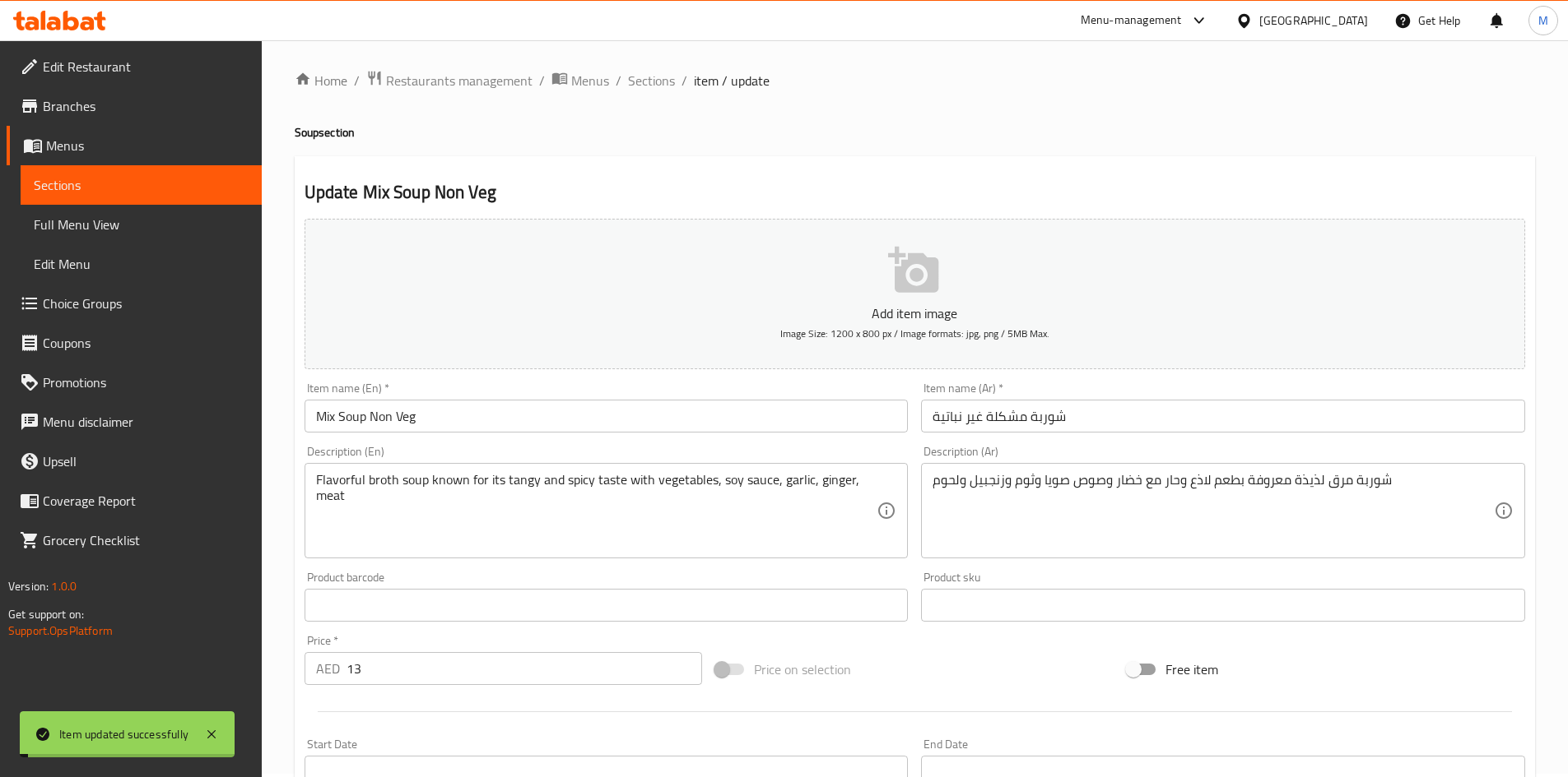
scroll to position [0, 0]
click at [375, 197] on h2 "Update Mix Soup Non Veg" at bounding box center [914, 196] width 1220 height 24
drag, startPoint x: 375, startPoint y: 197, endPoint x: 480, endPoint y: 200, distance: 105.0
click at [480, 200] on h2 "Update Mix Soup Non Veg" at bounding box center [914, 196] width 1220 height 24
copy h2 "Mix Soup Non Veg"
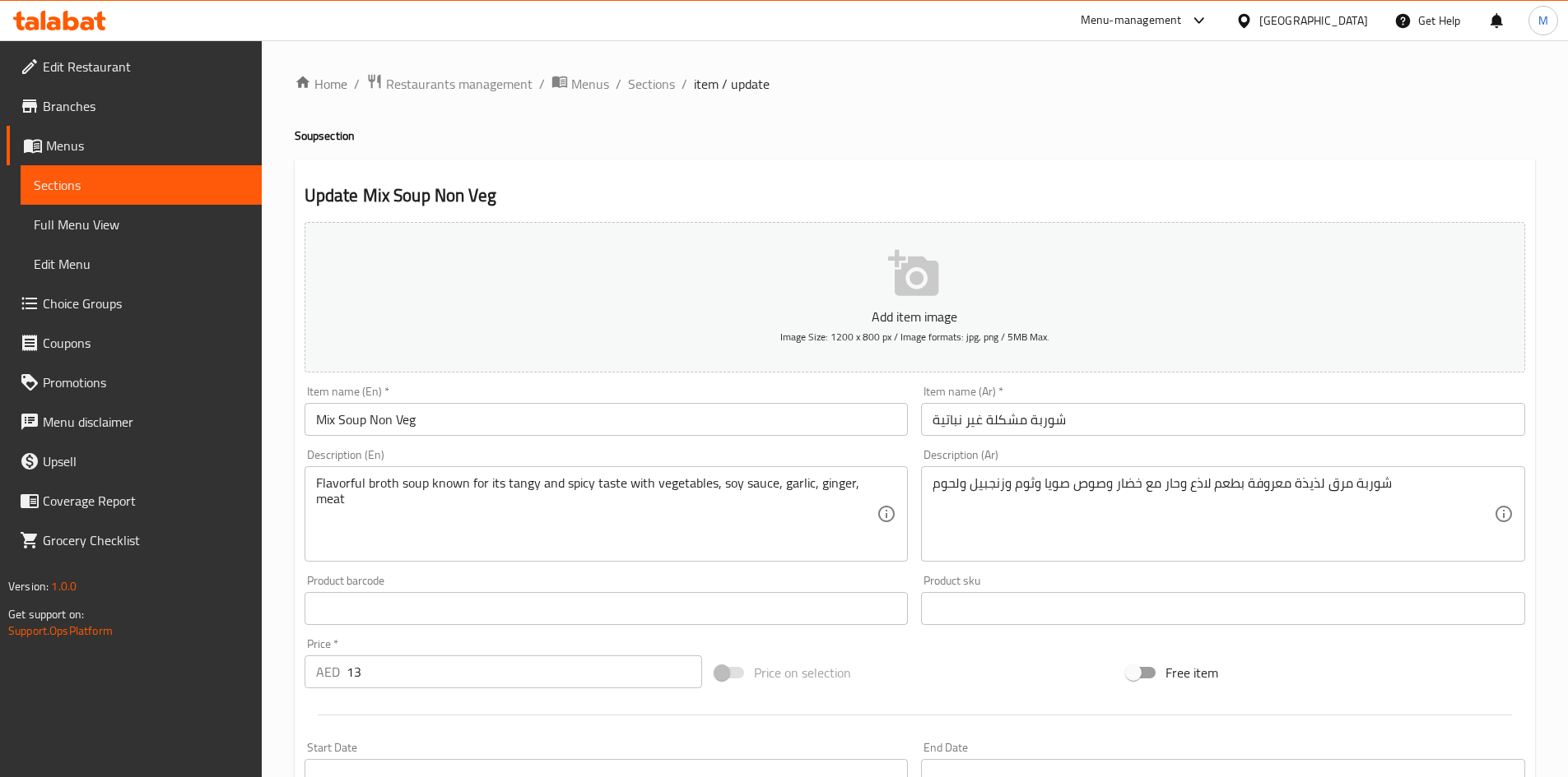
click at [281, 512] on div "Home / Restaurants management / Menus / Sections / item / update Soup section U…" at bounding box center [915, 601] width 1306 height 1122
click at [654, 81] on span "Sections" at bounding box center [651, 83] width 47 height 20
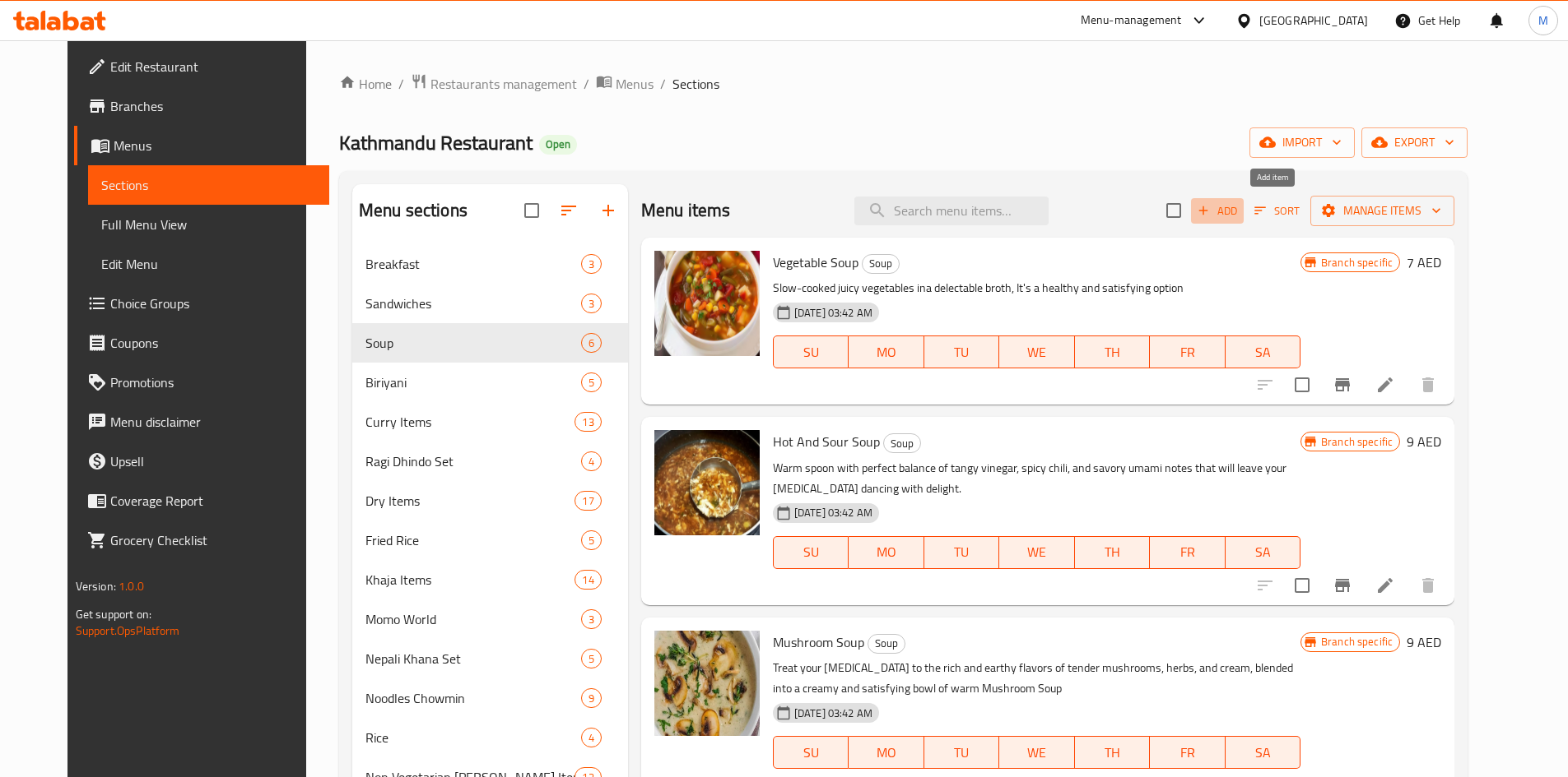
click at [1239, 207] on span "Add" at bounding box center [1217, 211] width 44 height 19
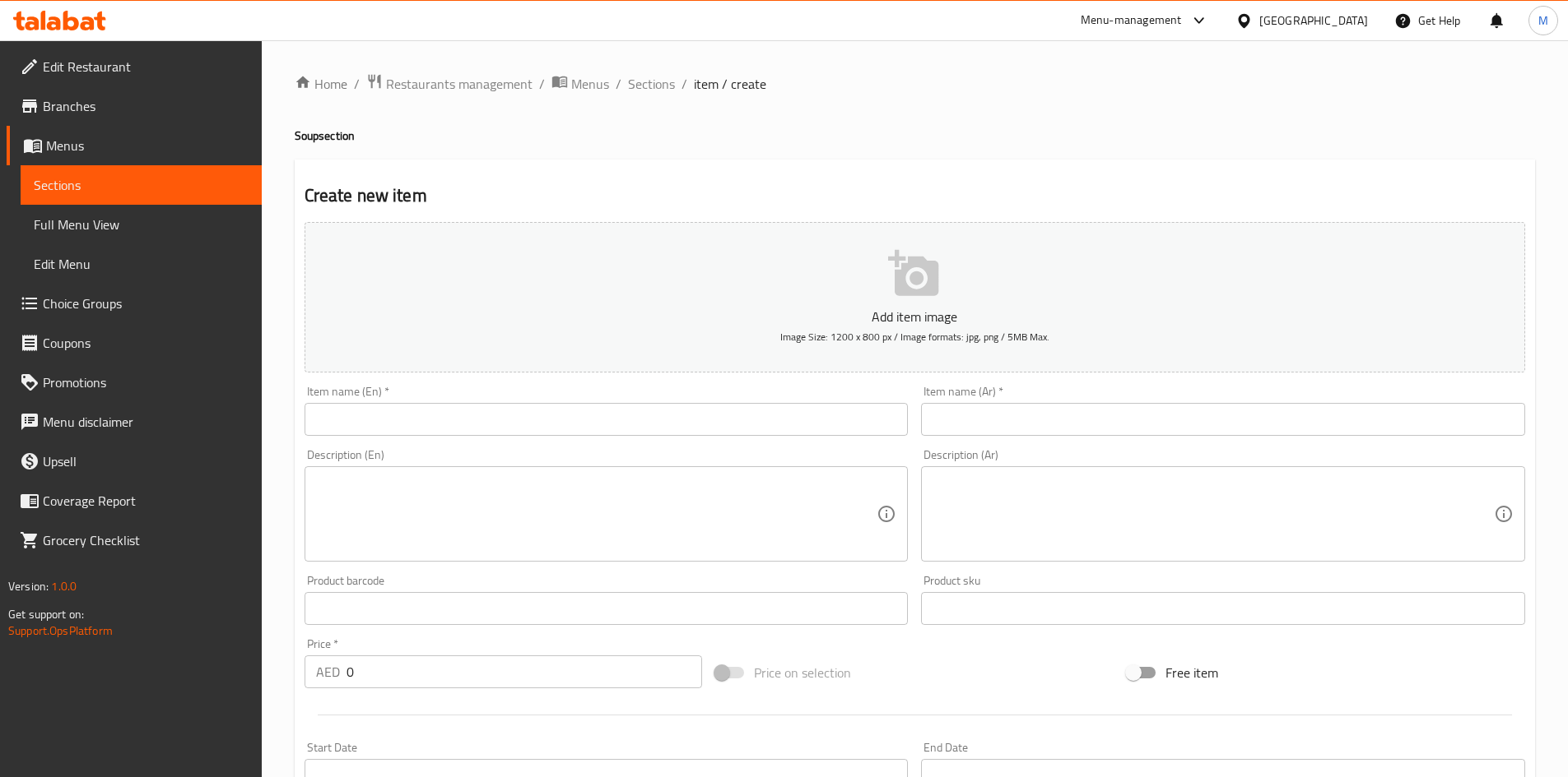
click at [591, 409] on input "text" at bounding box center [606, 420] width 604 height 33
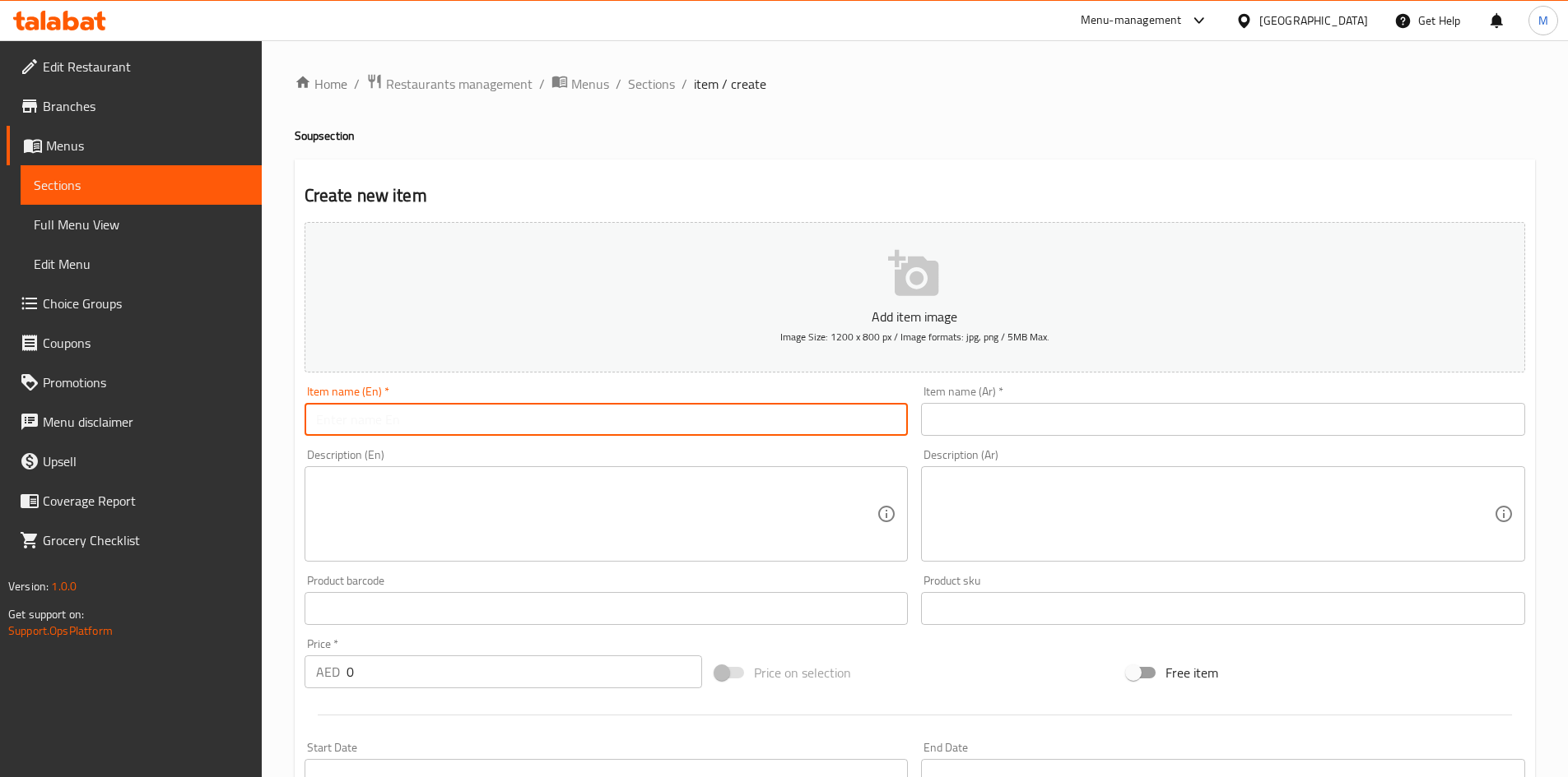
paste input "Mix Soup Non Veg"
click at [346, 415] on input "Mix Soup" at bounding box center [606, 420] width 604 height 33
type input "Mix Soup"
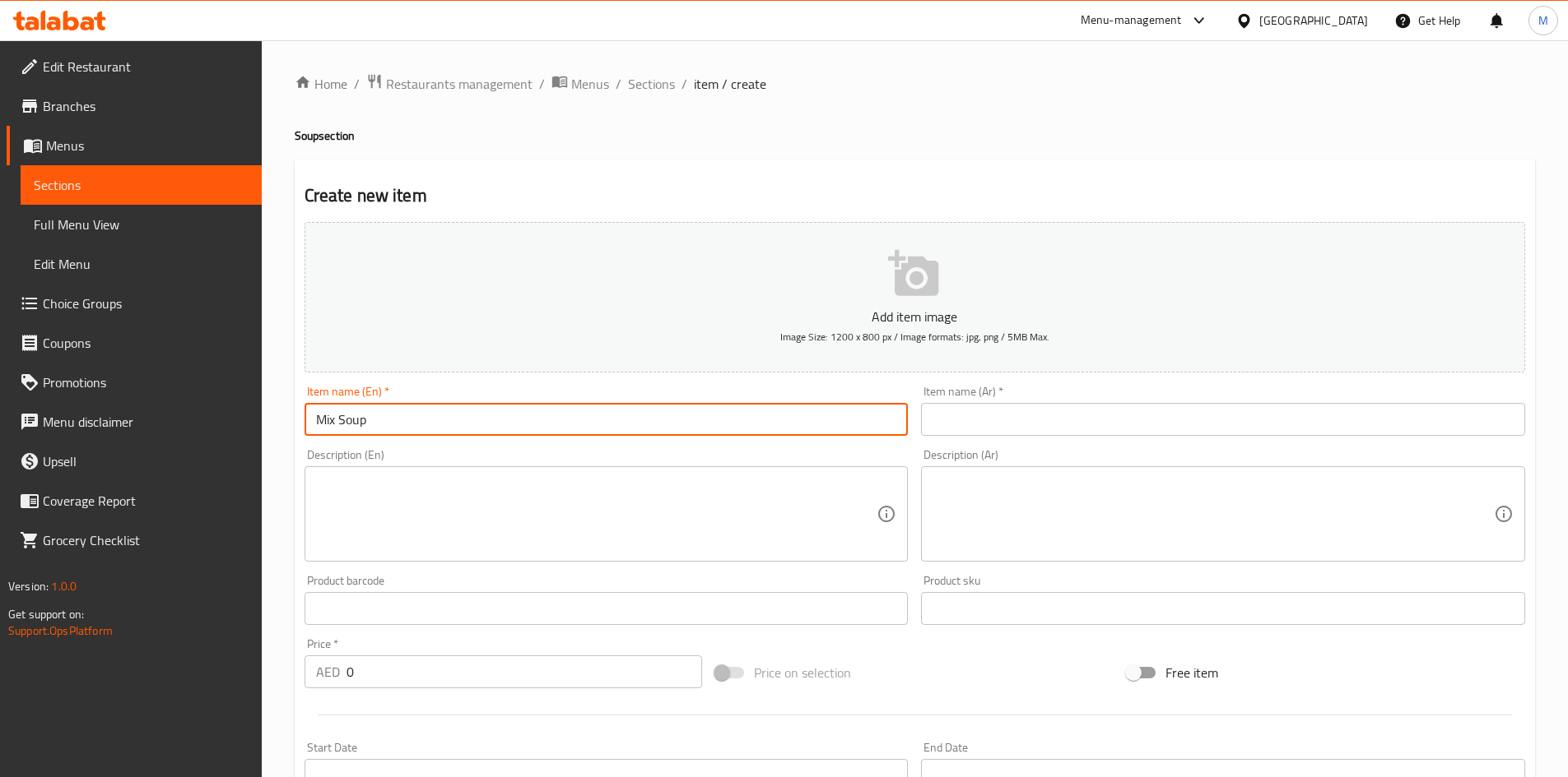
click at [1076, 415] on input "text" at bounding box center [1223, 420] width 604 height 33
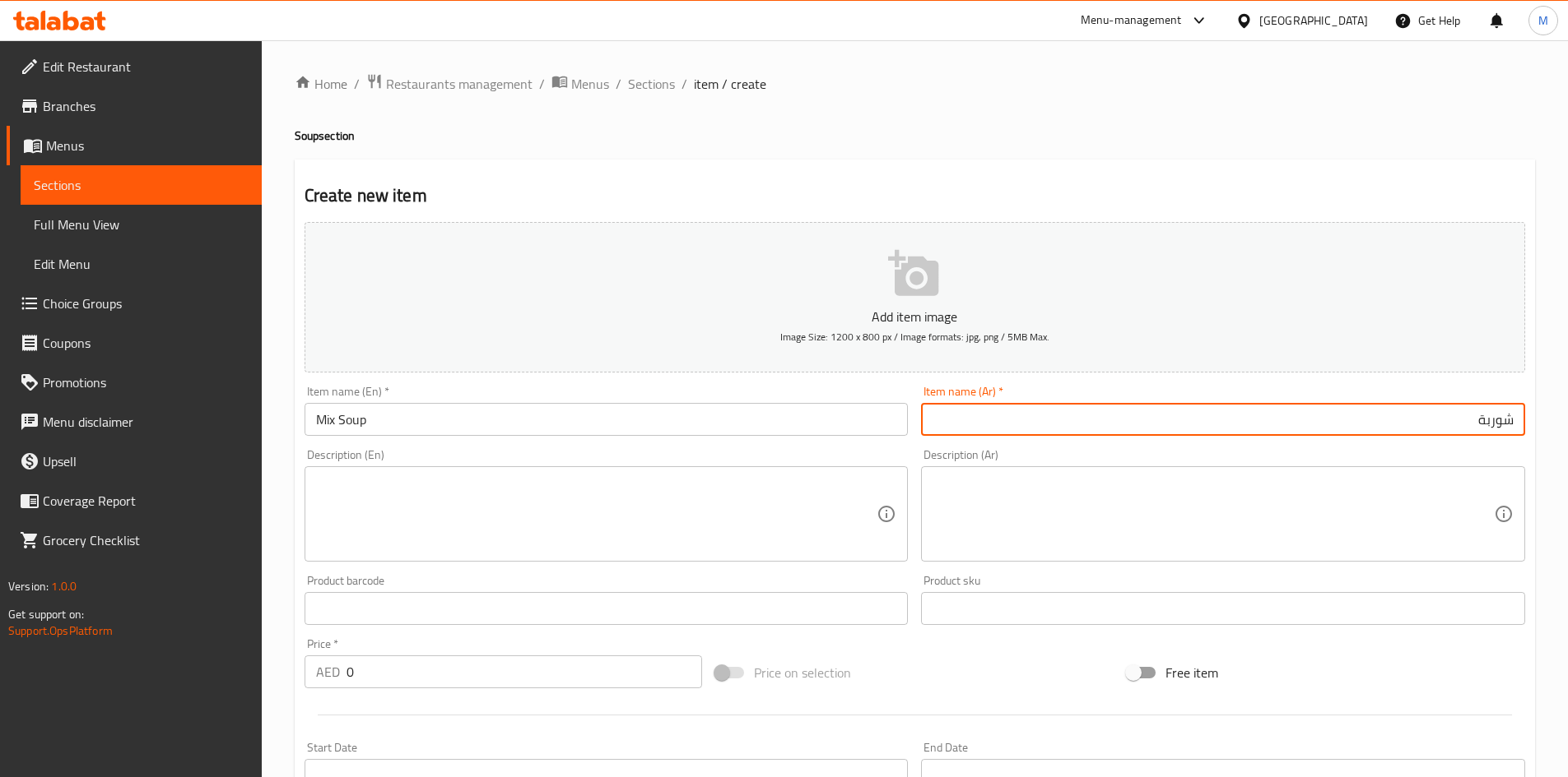
paste input "مشكلة"
type input "شوربة مشكلة"
click at [1125, 449] on div "Description (Ar) Description (Ar)" at bounding box center [1223, 506] width 604 height 113
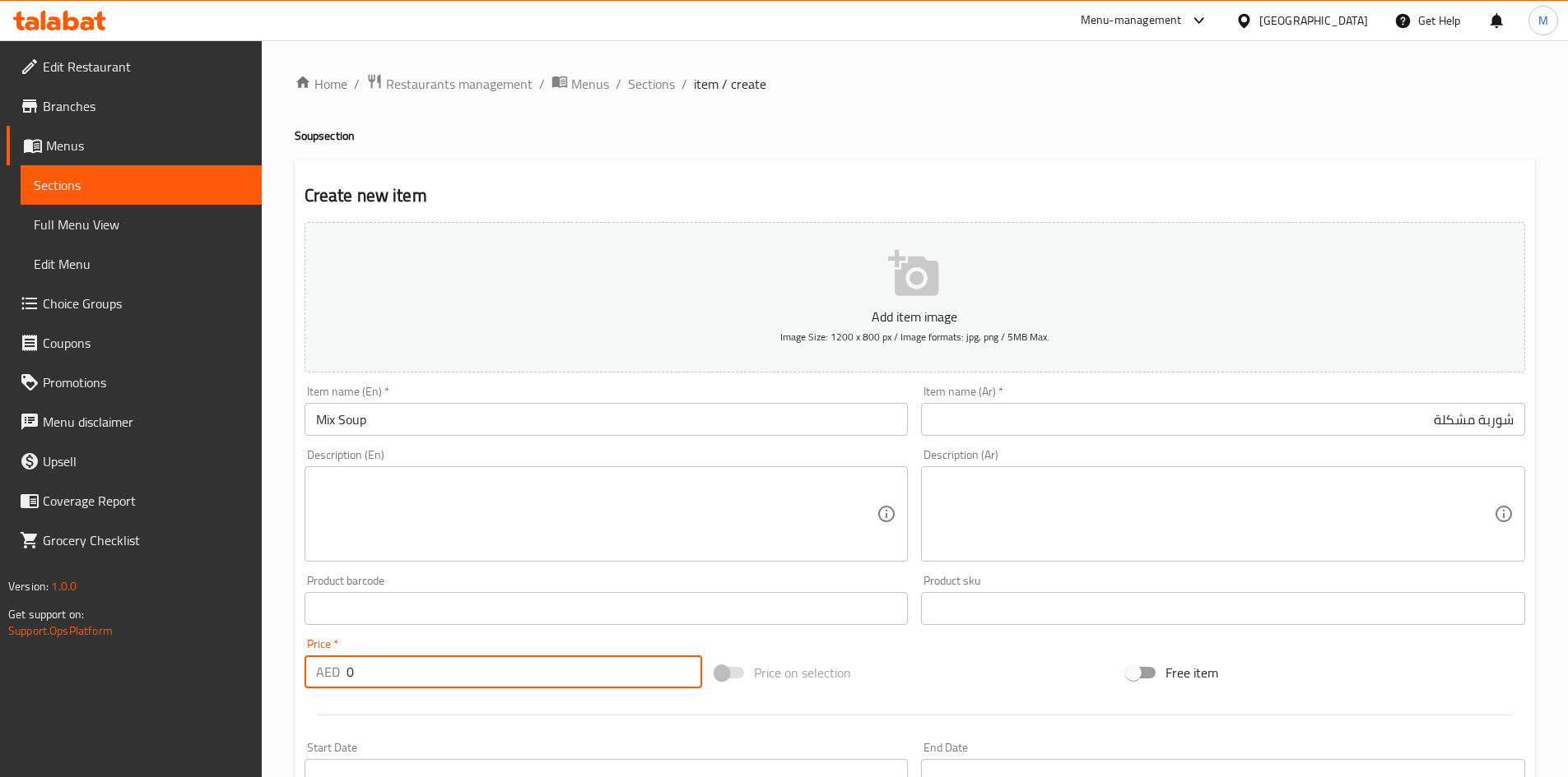
click at [380, 682] on input "0" at bounding box center [524, 672] width 357 height 33
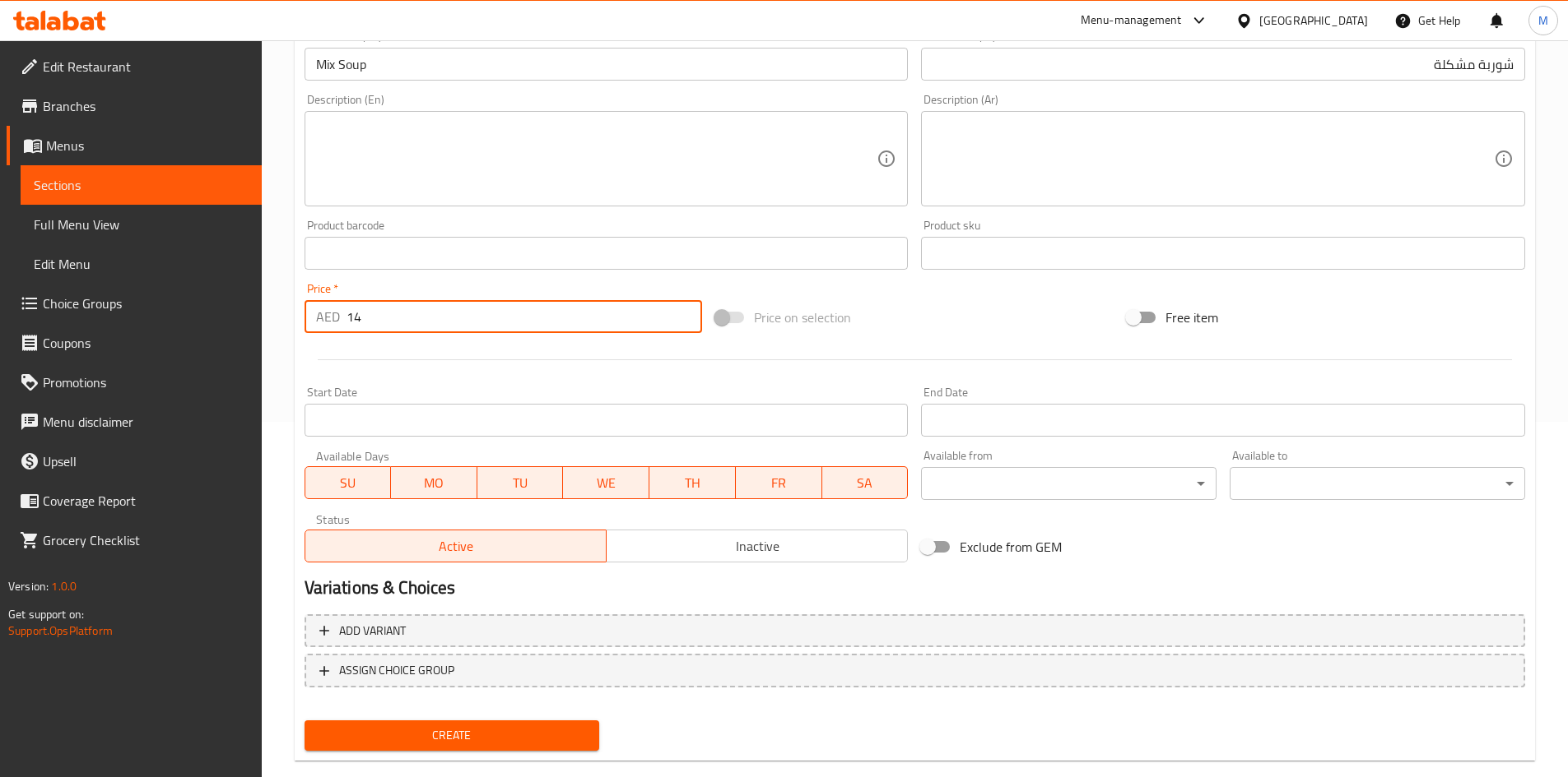
scroll to position [385, 0]
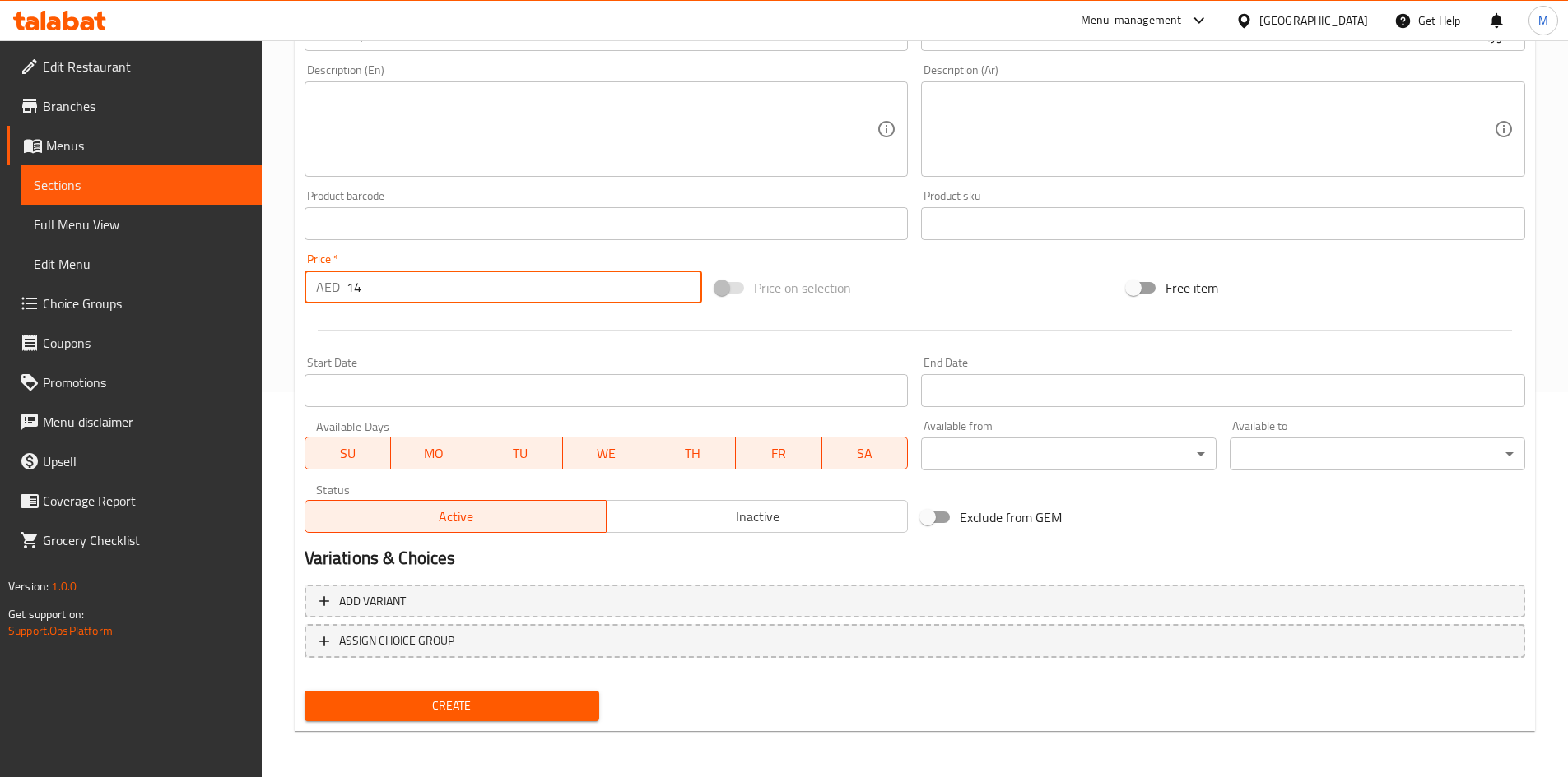
type input "14"
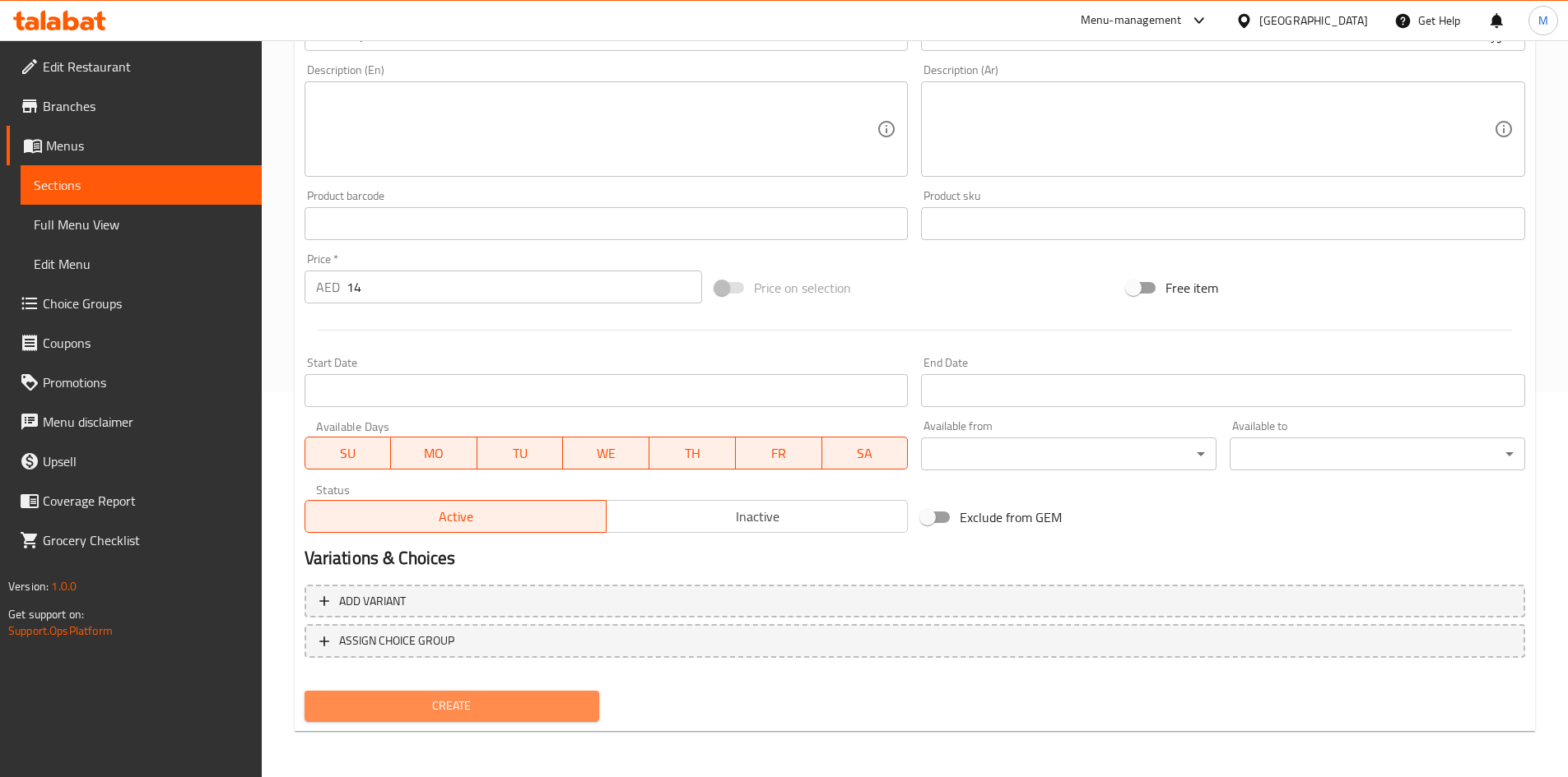
click at [418, 694] on button "Create" at bounding box center [452, 706] width 296 height 30
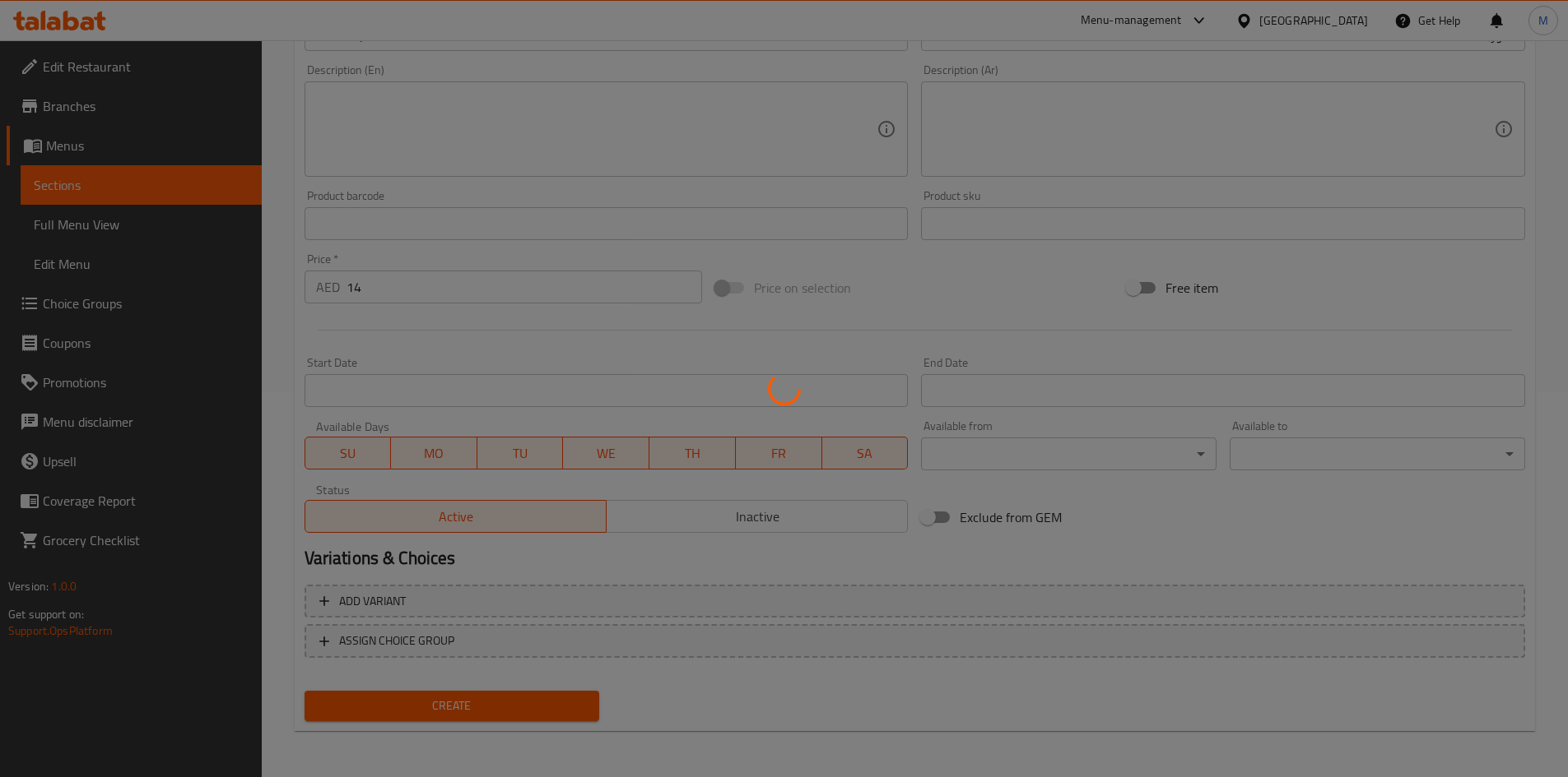
type input "0"
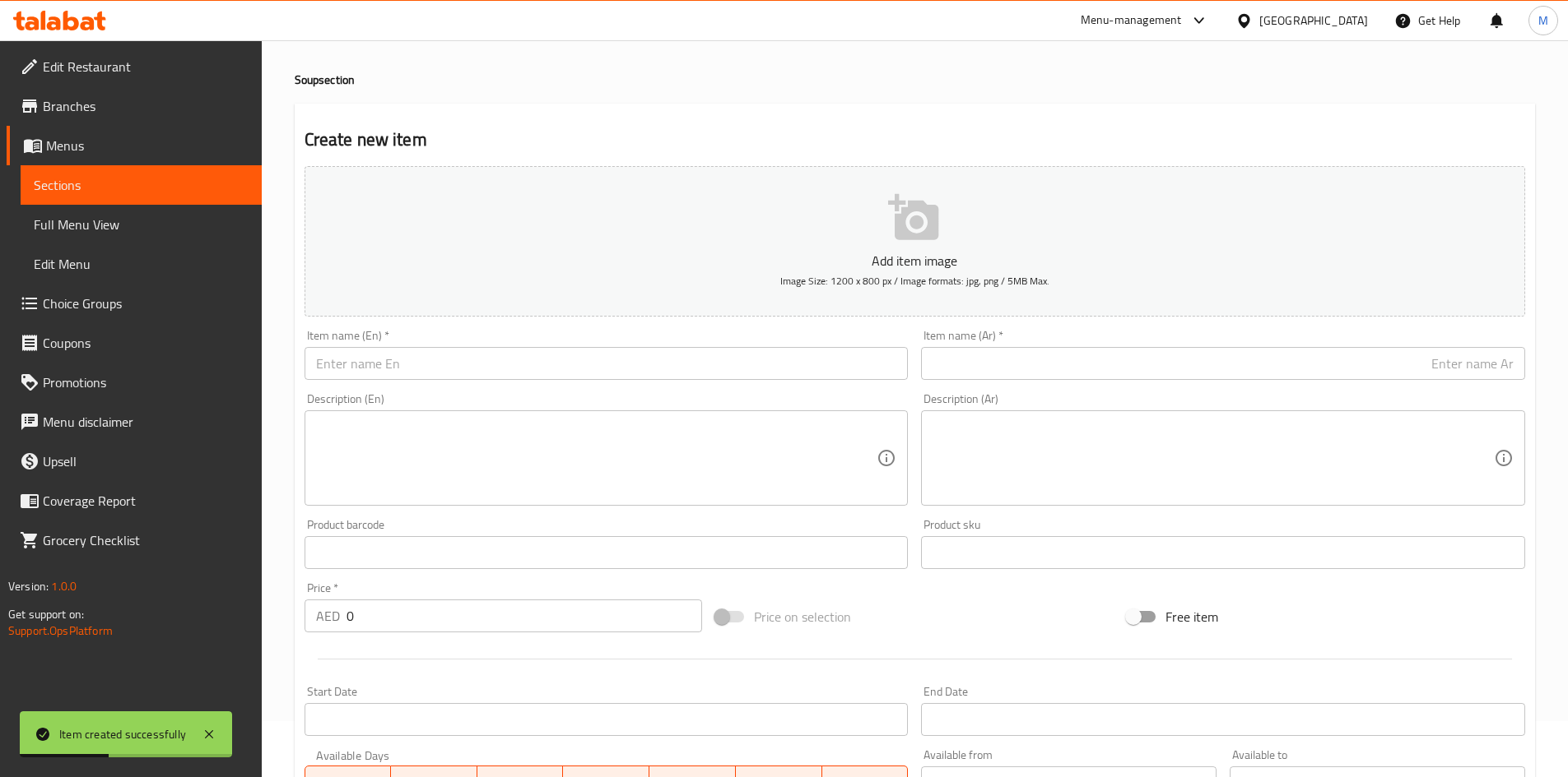
scroll to position [0, 0]
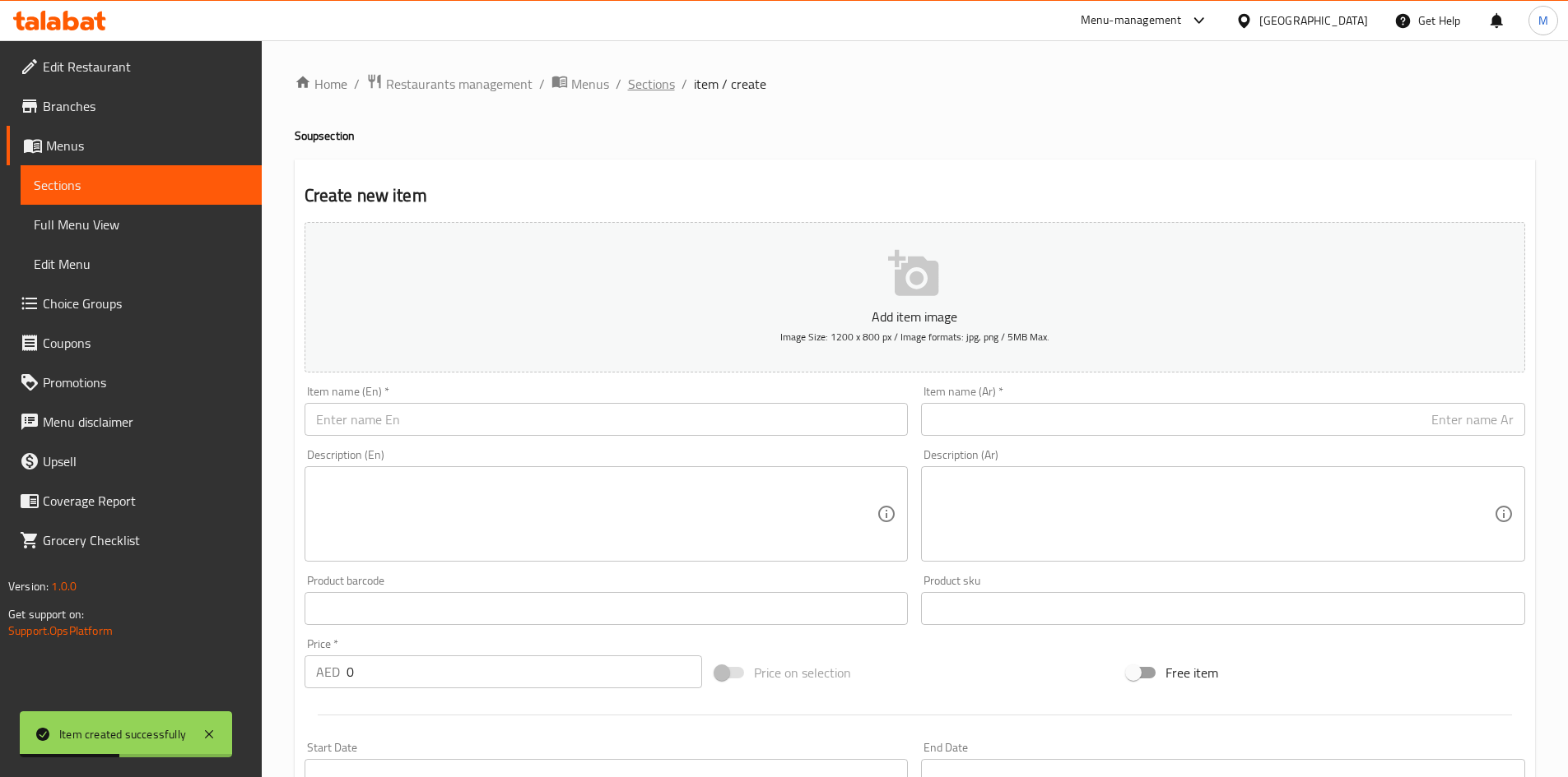
click at [642, 77] on span "Sections" at bounding box center [651, 83] width 47 height 20
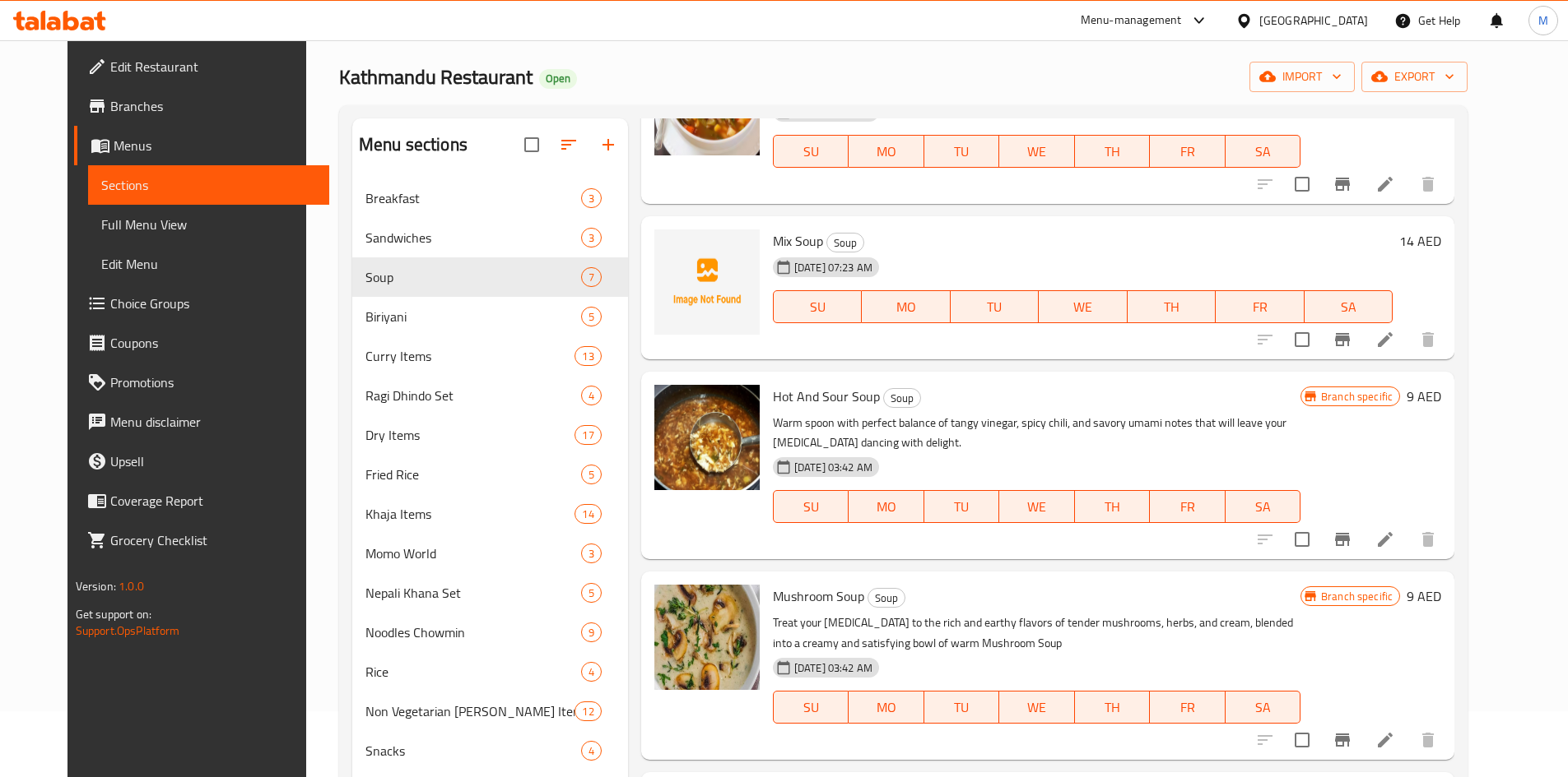
scroll to position [164, 0]
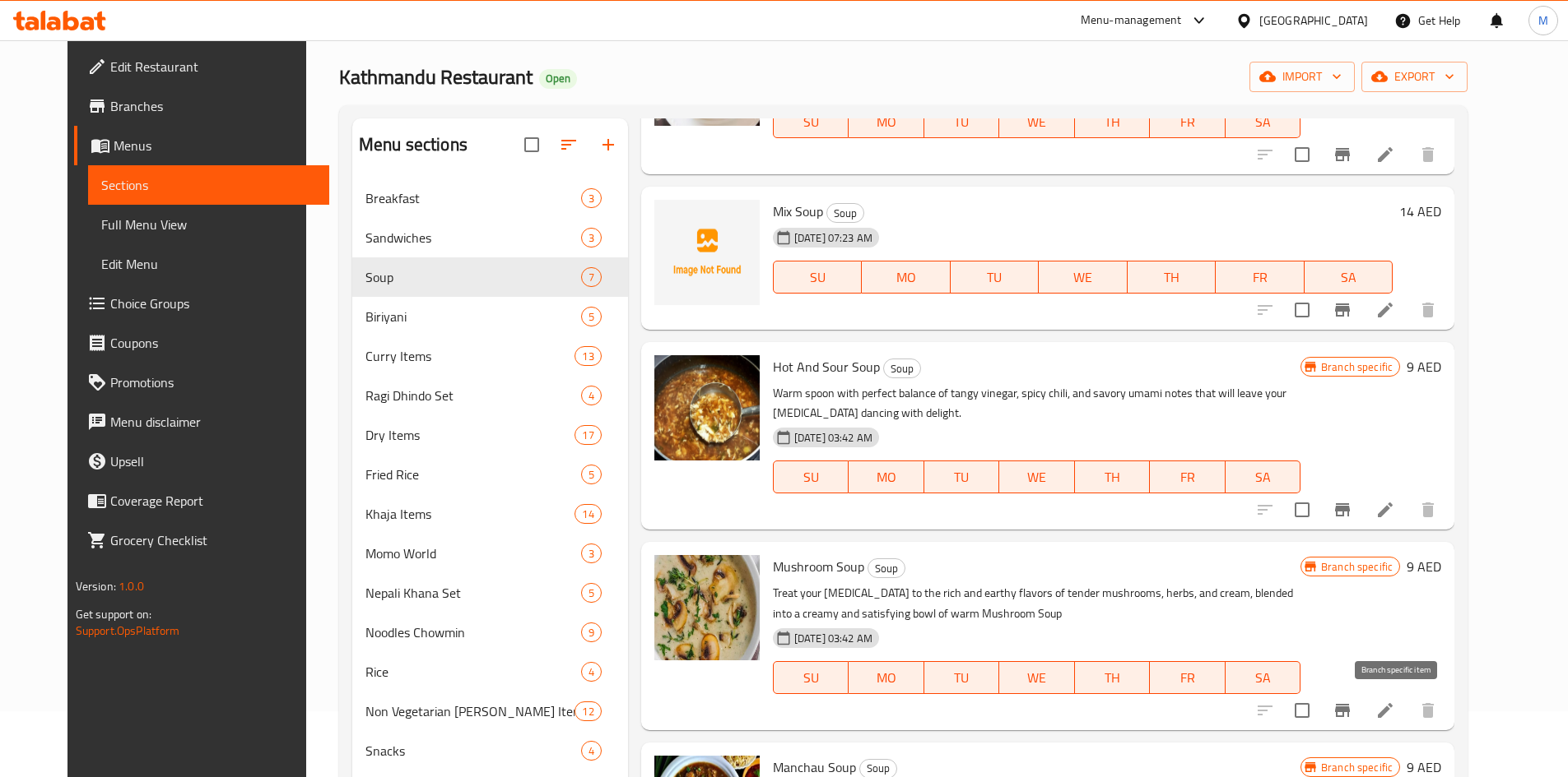
click at [1350, 710] on icon "Branch-specific-item" at bounding box center [1342, 710] width 15 height 13
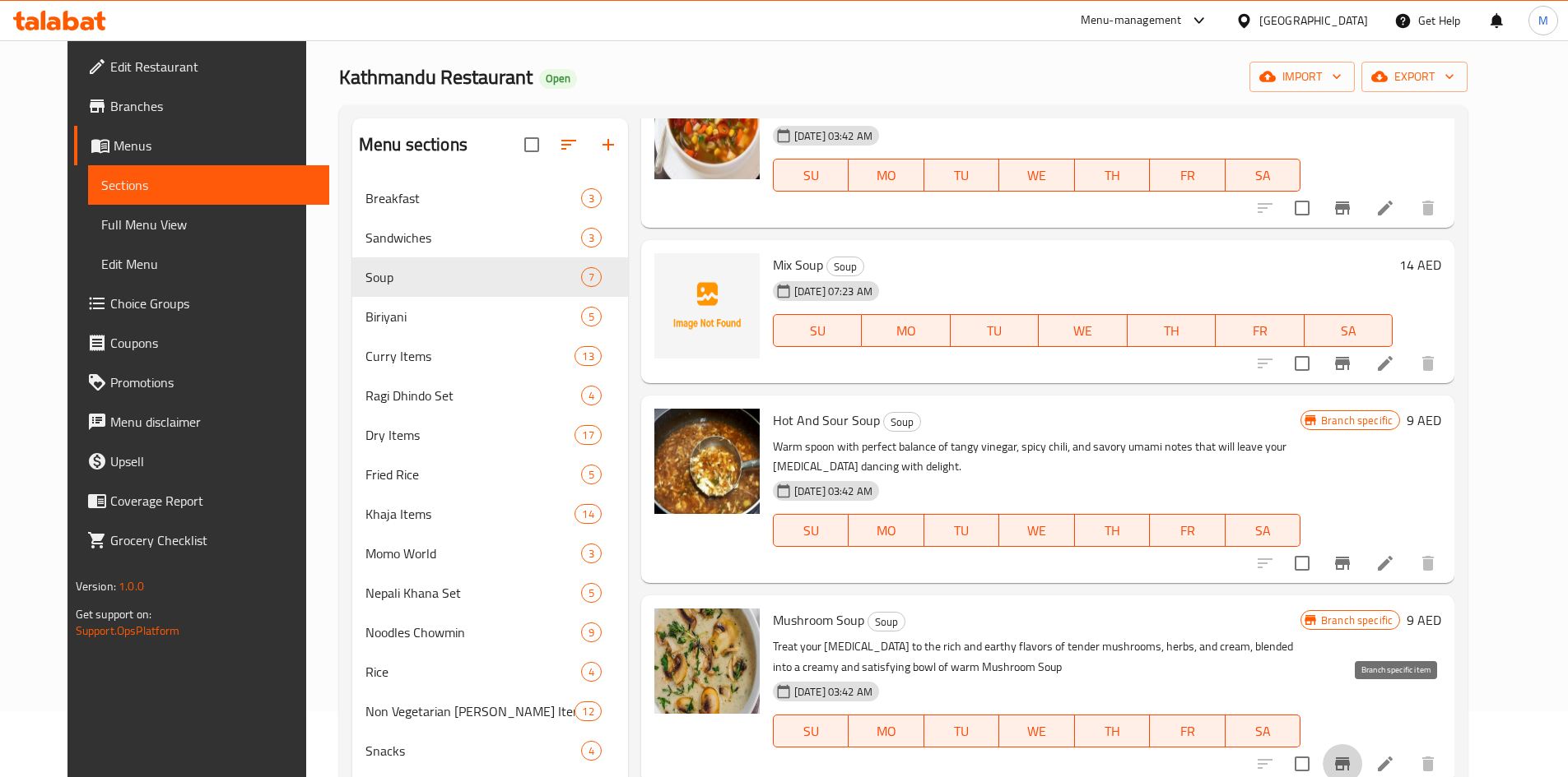
scroll to position [83, 0]
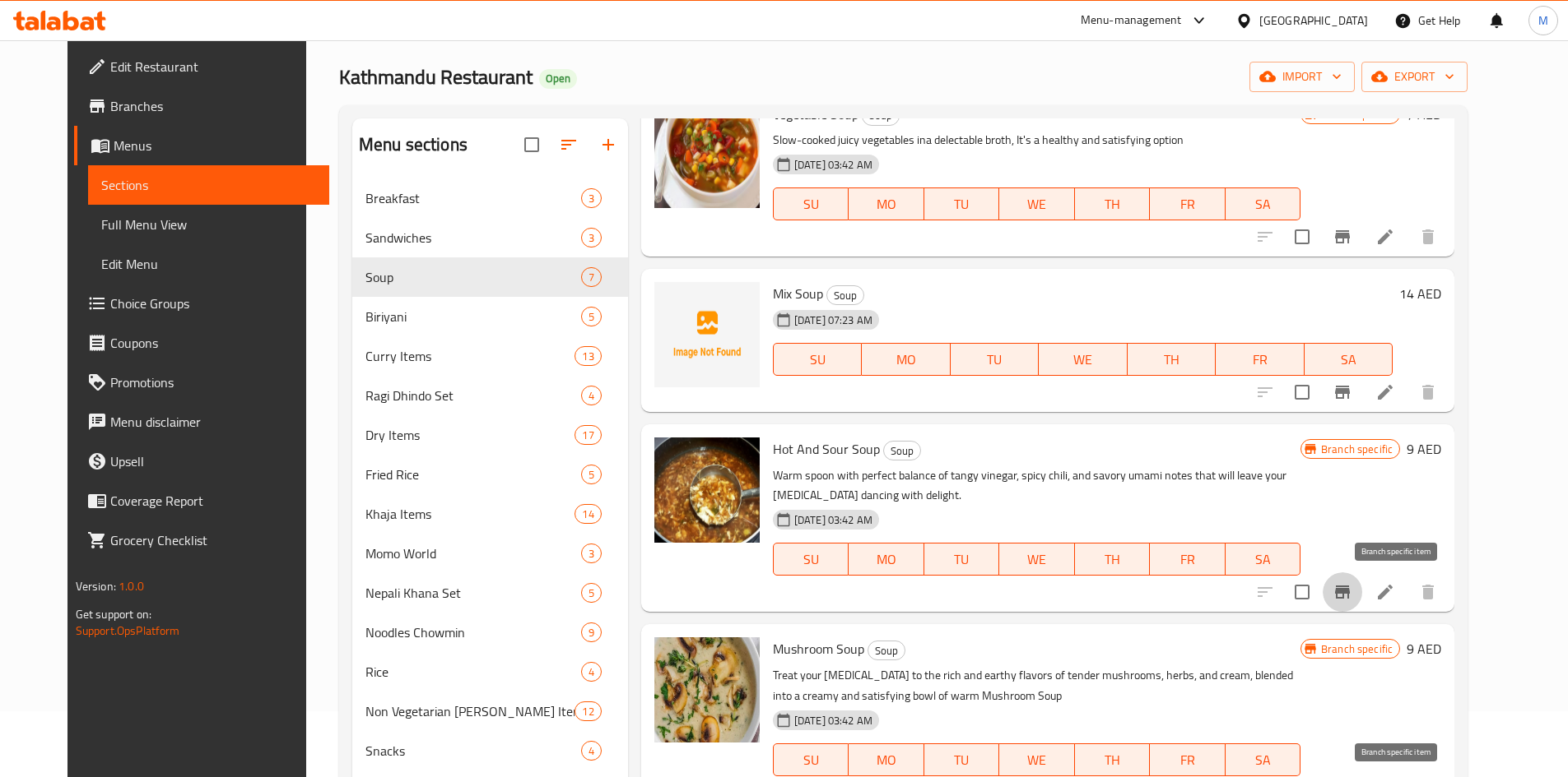
click at [1350, 592] on icon "Branch-specific-item" at bounding box center [1342, 592] width 15 height 13
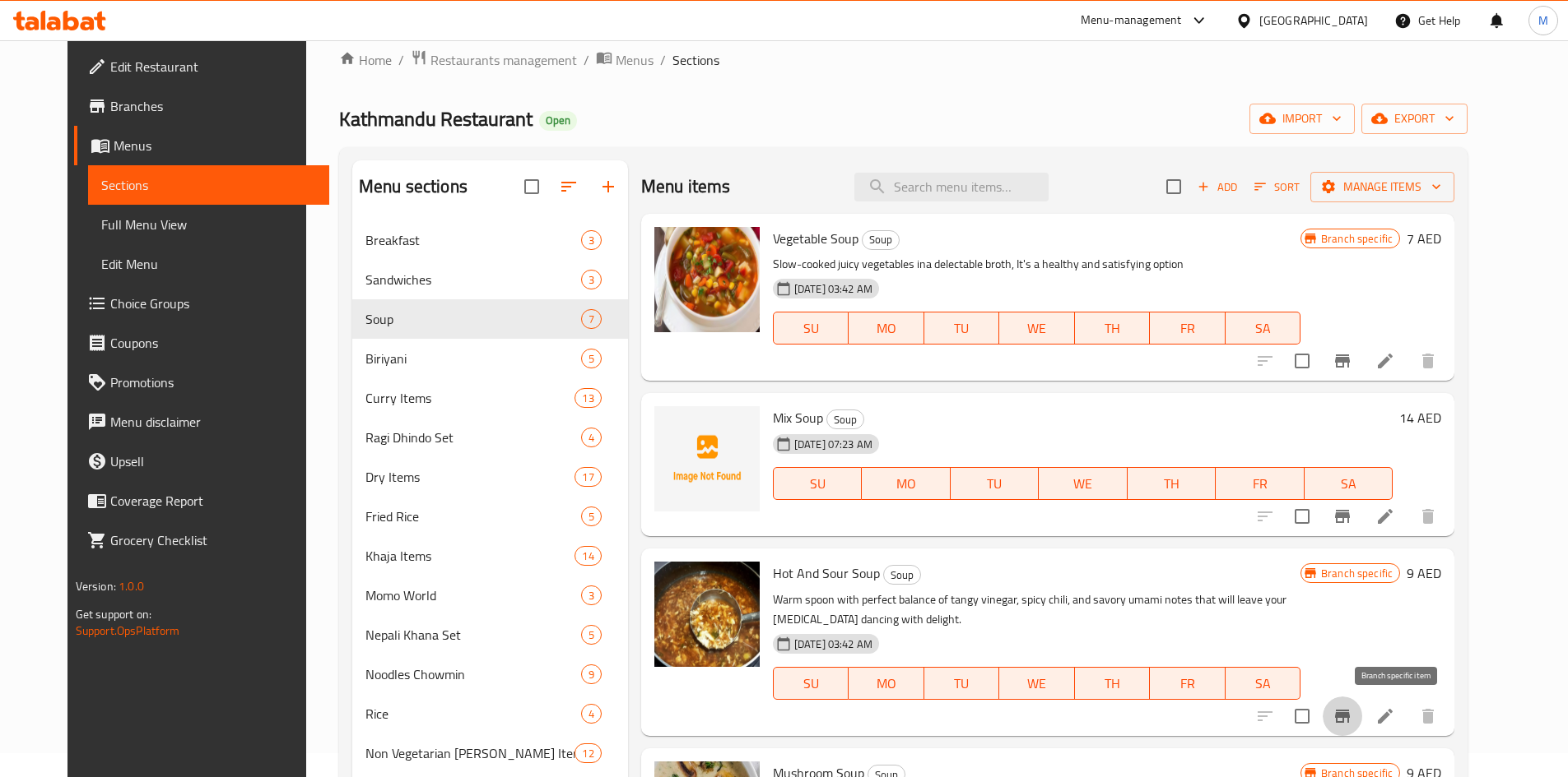
scroll to position [0, 0]
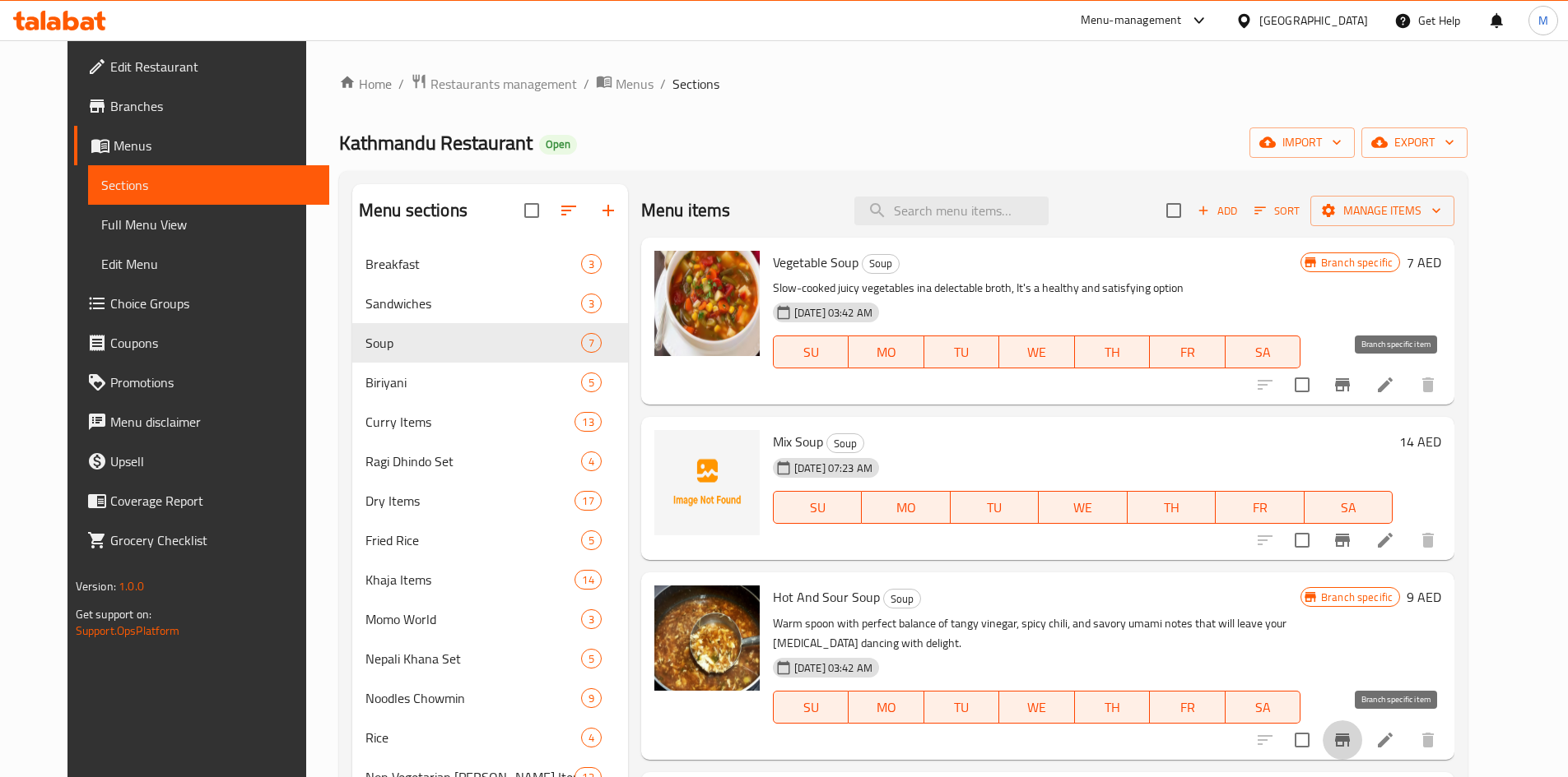
click at [1352, 390] on icon "Branch-specific-item" at bounding box center [1342, 385] width 20 height 20
click at [1239, 209] on span "Add" at bounding box center [1217, 211] width 44 height 19
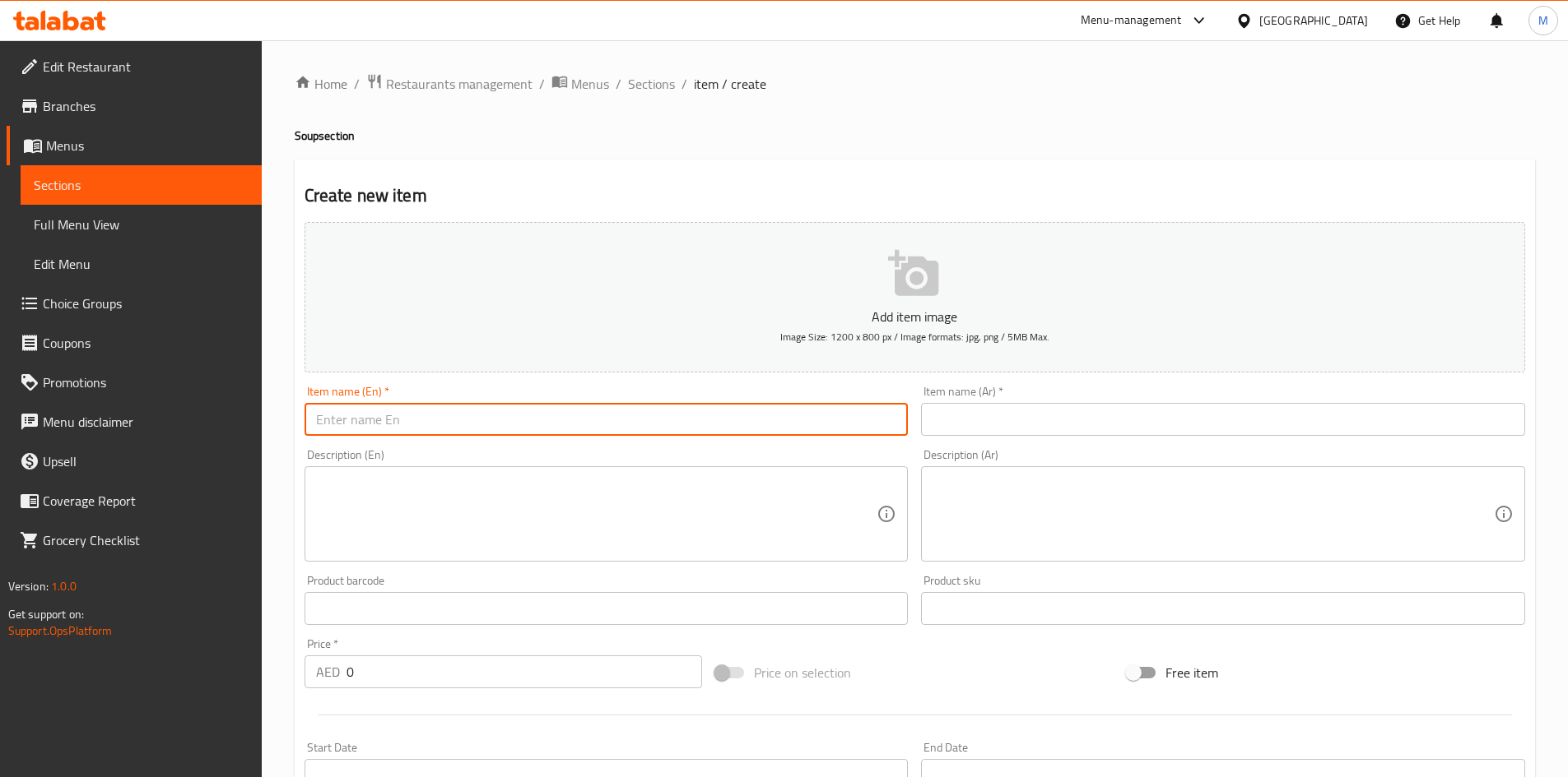
click at [625, 411] on input "text" at bounding box center [606, 420] width 604 height 33
type input "ة"
click at [382, 421] on input "Mutton Kabab" at bounding box center [606, 420] width 604 height 33
click at [381, 421] on input "Mutton Kabab" at bounding box center [606, 420] width 604 height 33
click at [384, 420] on input "Mutton soup" at bounding box center [606, 420] width 604 height 33
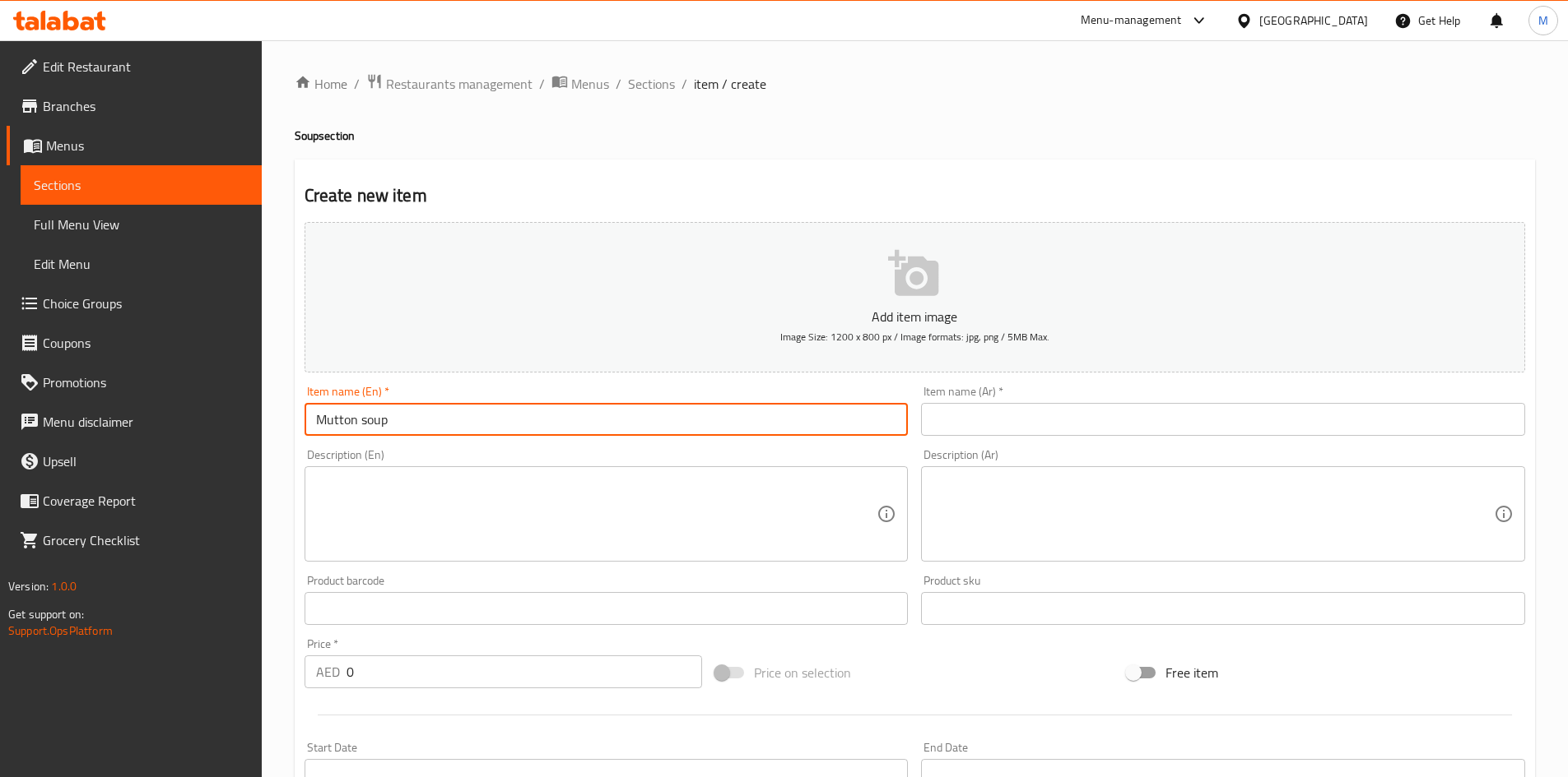
click at [384, 420] on input "Mutton soup" at bounding box center [606, 420] width 604 height 33
click at [419, 421] on input "Mutton Soup" at bounding box center [606, 420] width 604 height 33
click at [325, 433] on input "Mutton Soup" at bounding box center [606, 420] width 604 height 33
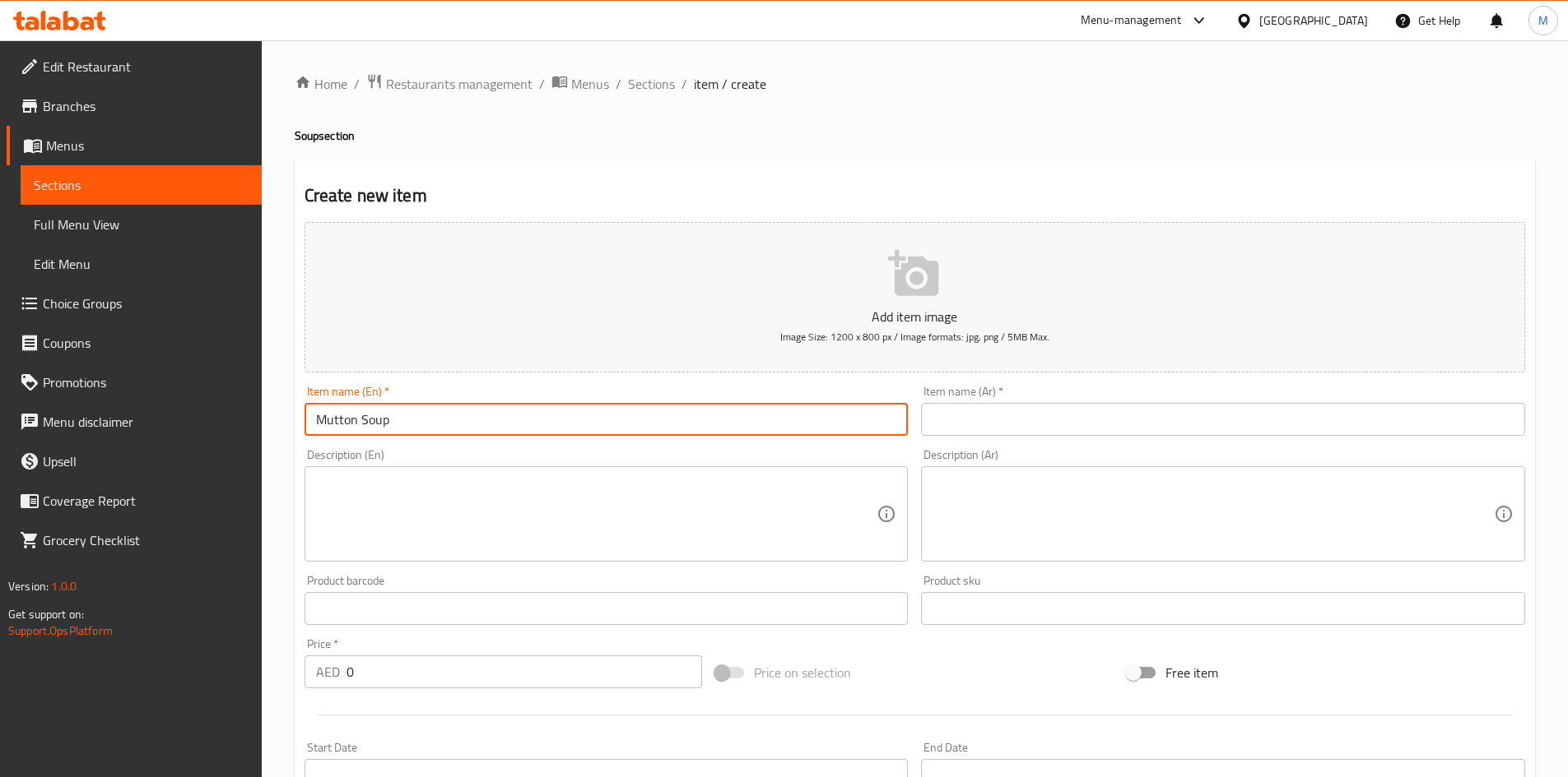
click at [325, 433] on input "Mutton Soup" at bounding box center [606, 420] width 604 height 33
type input "Mutton Soup"
click at [1089, 417] on input "text" at bounding box center [1223, 420] width 604 height 33
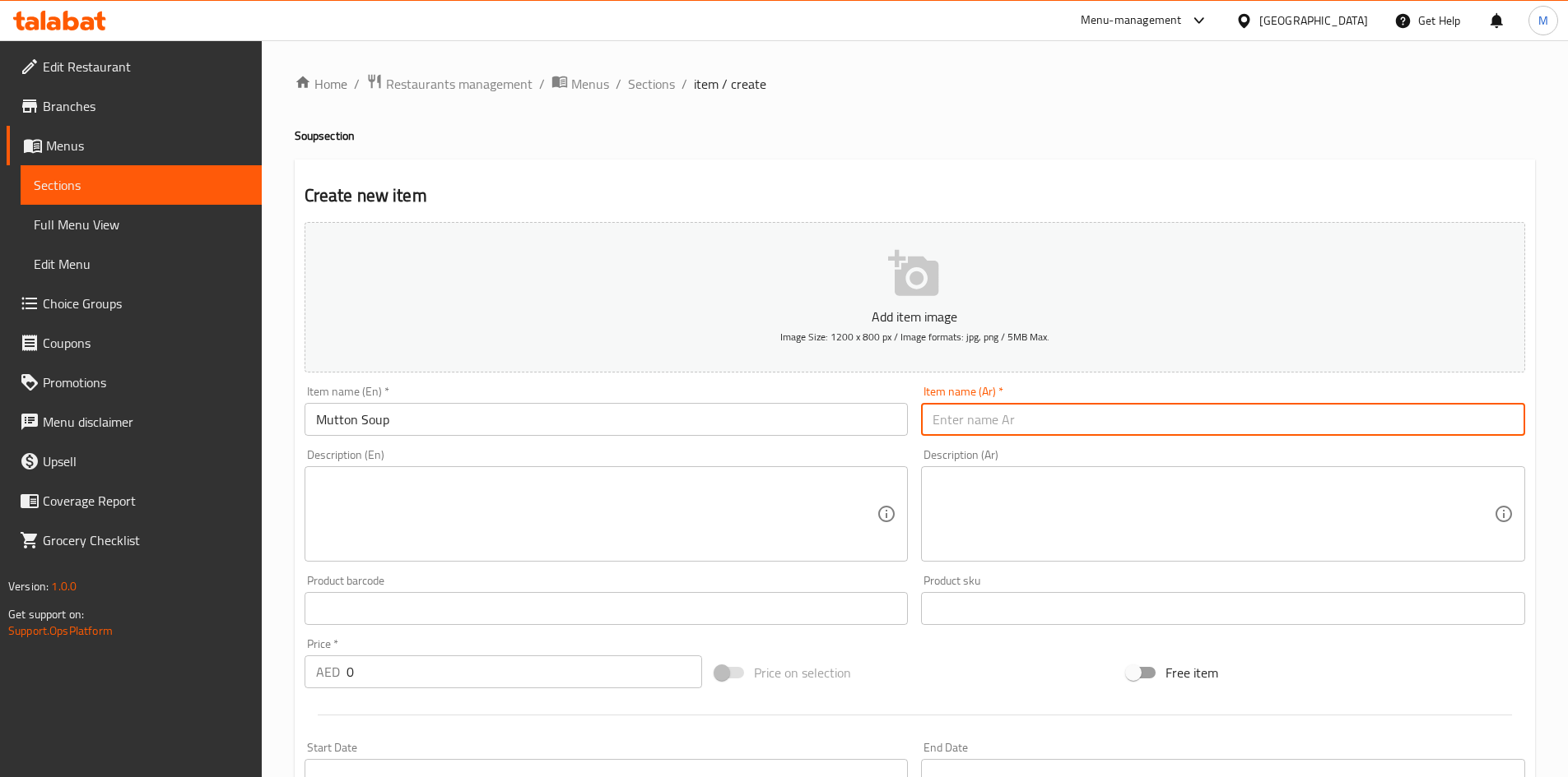
paste input "شوربة لحم الضأن"
type input "شوربة لحم الضأن"
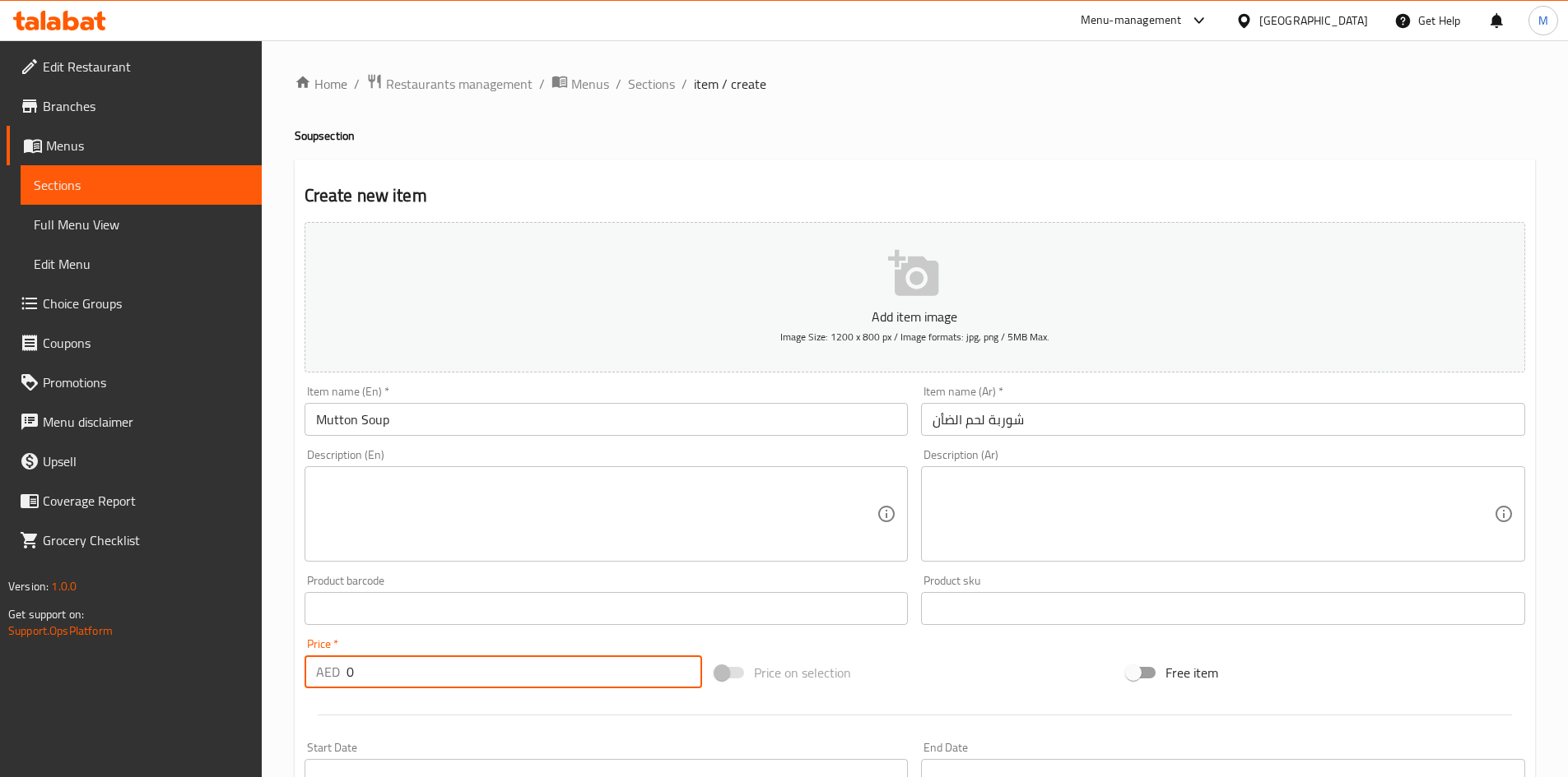
click at [389, 674] on input "0" at bounding box center [524, 672] width 357 height 33
click at [390, 674] on input "0" at bounding box center [524, 672] width 357 height 33
click at [391, 674] on input "0" at bounding box center [524, 672] width 357 height 33
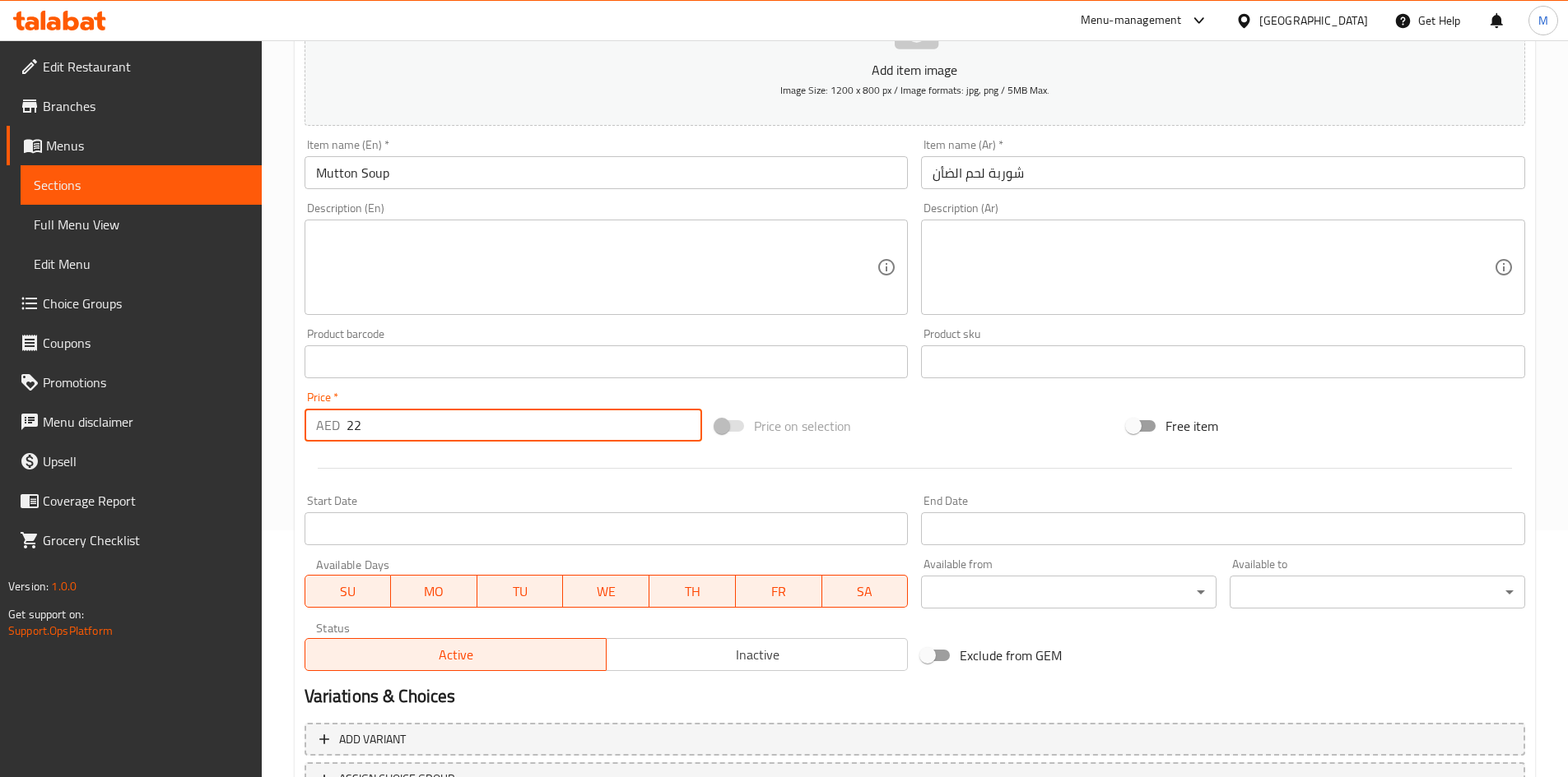
scroll to position [385, 0]
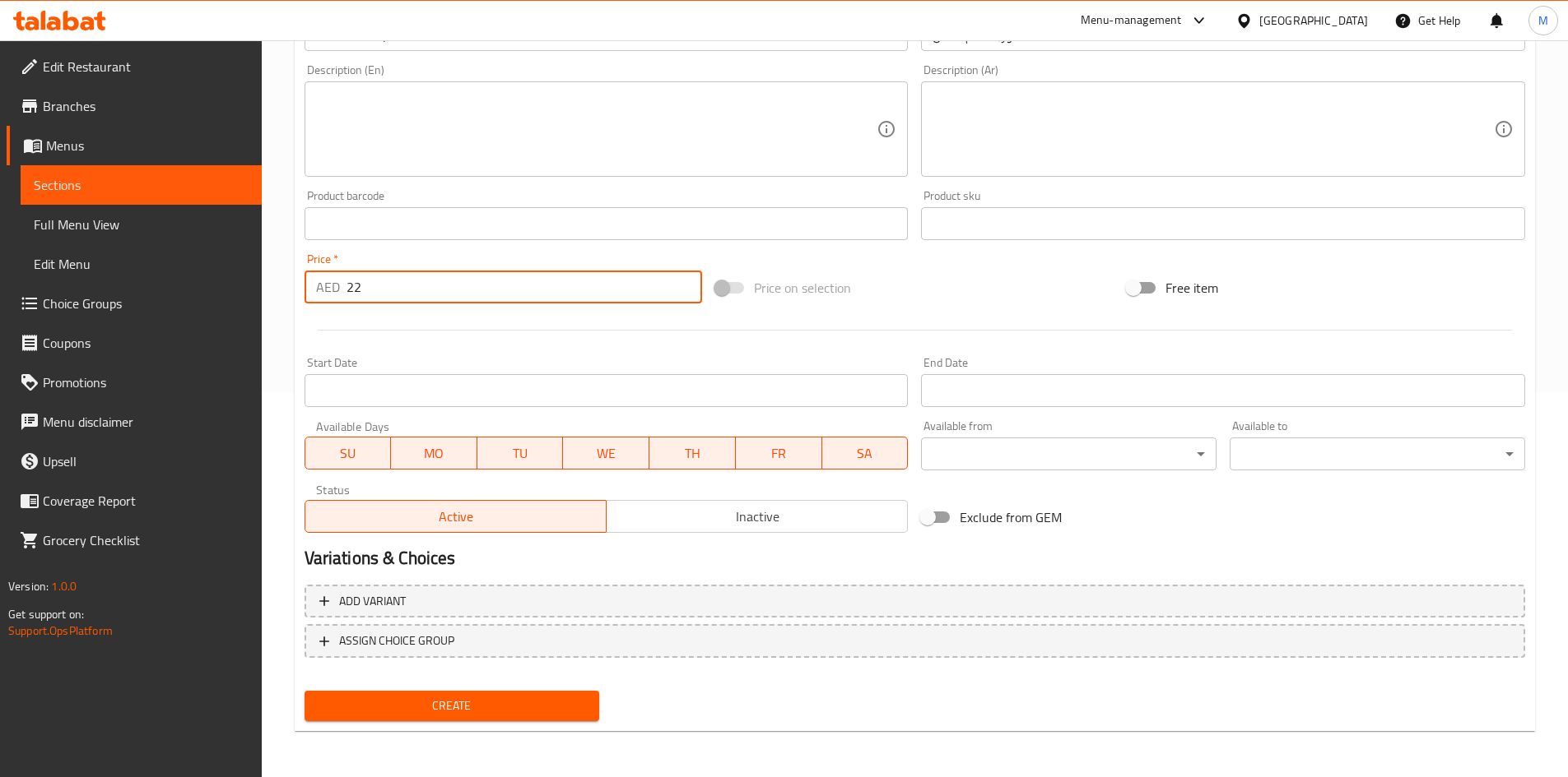
type input "22"
click at [440, 709] on span "Create" at bounding box center [451, 707] width 269 height 21
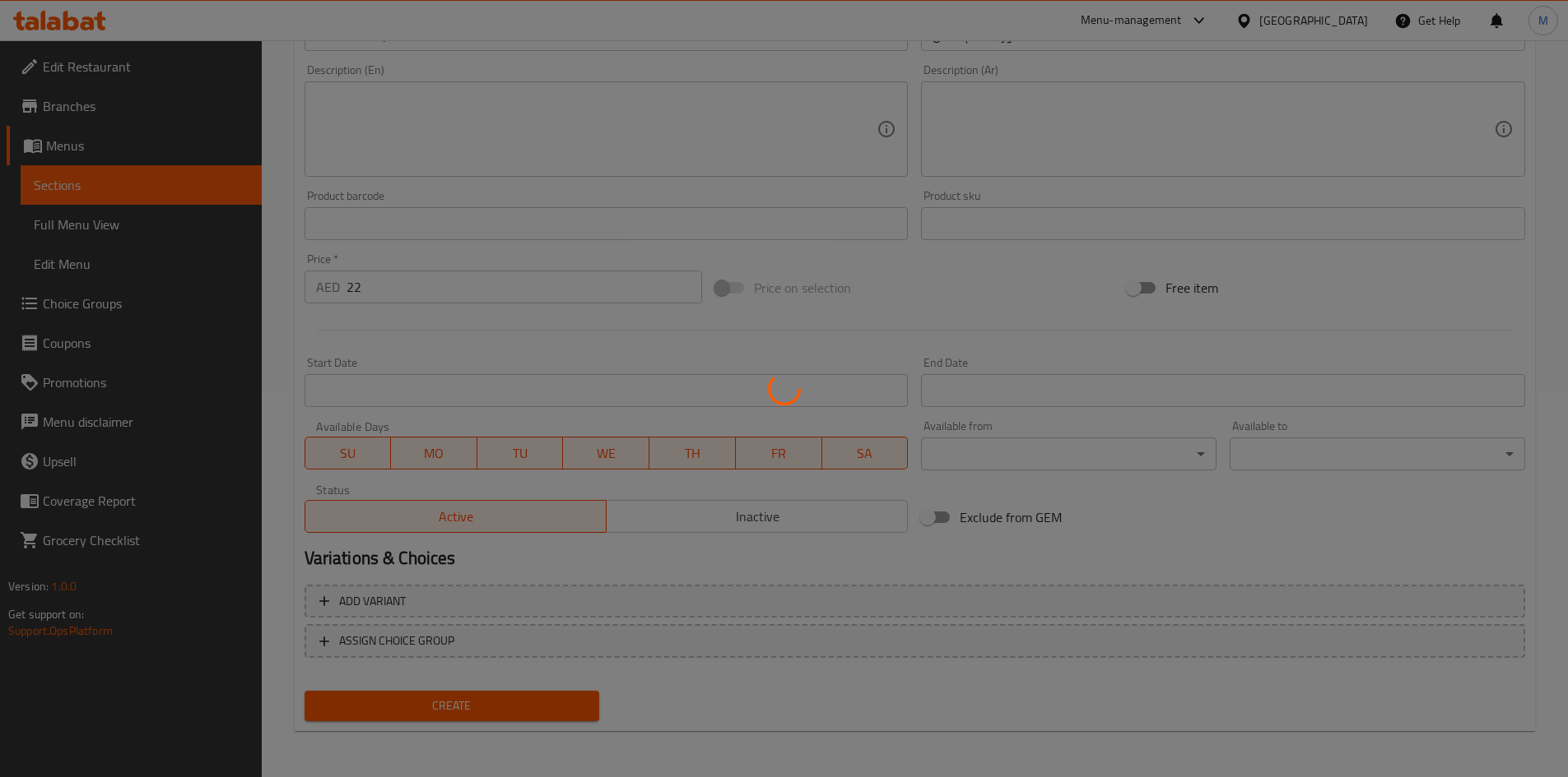
type input "0"
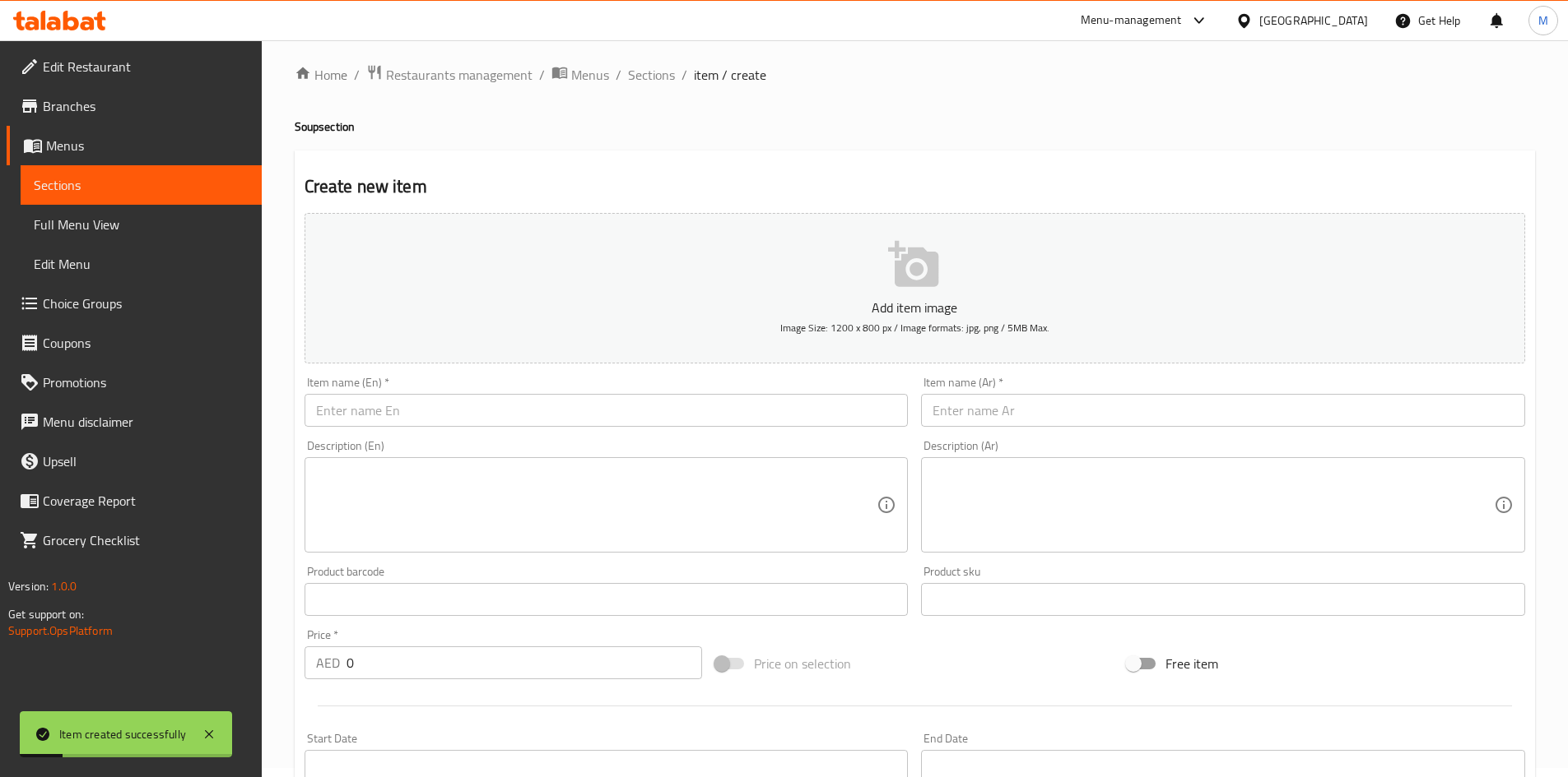
scroll to position [0, 0]
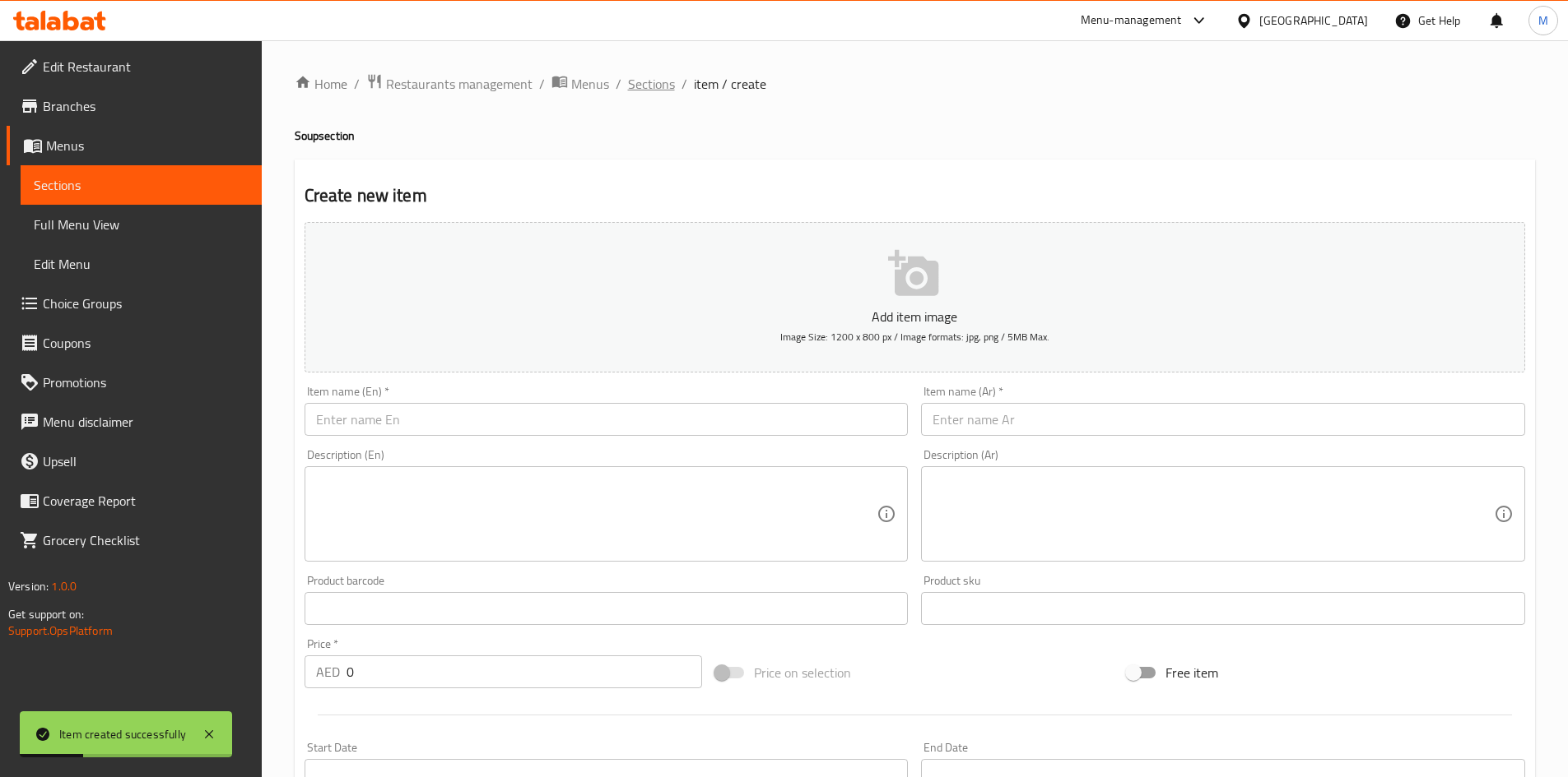
click at [646, 77] on span "Sections" at bounding box center [651, 83] width 47 height 20
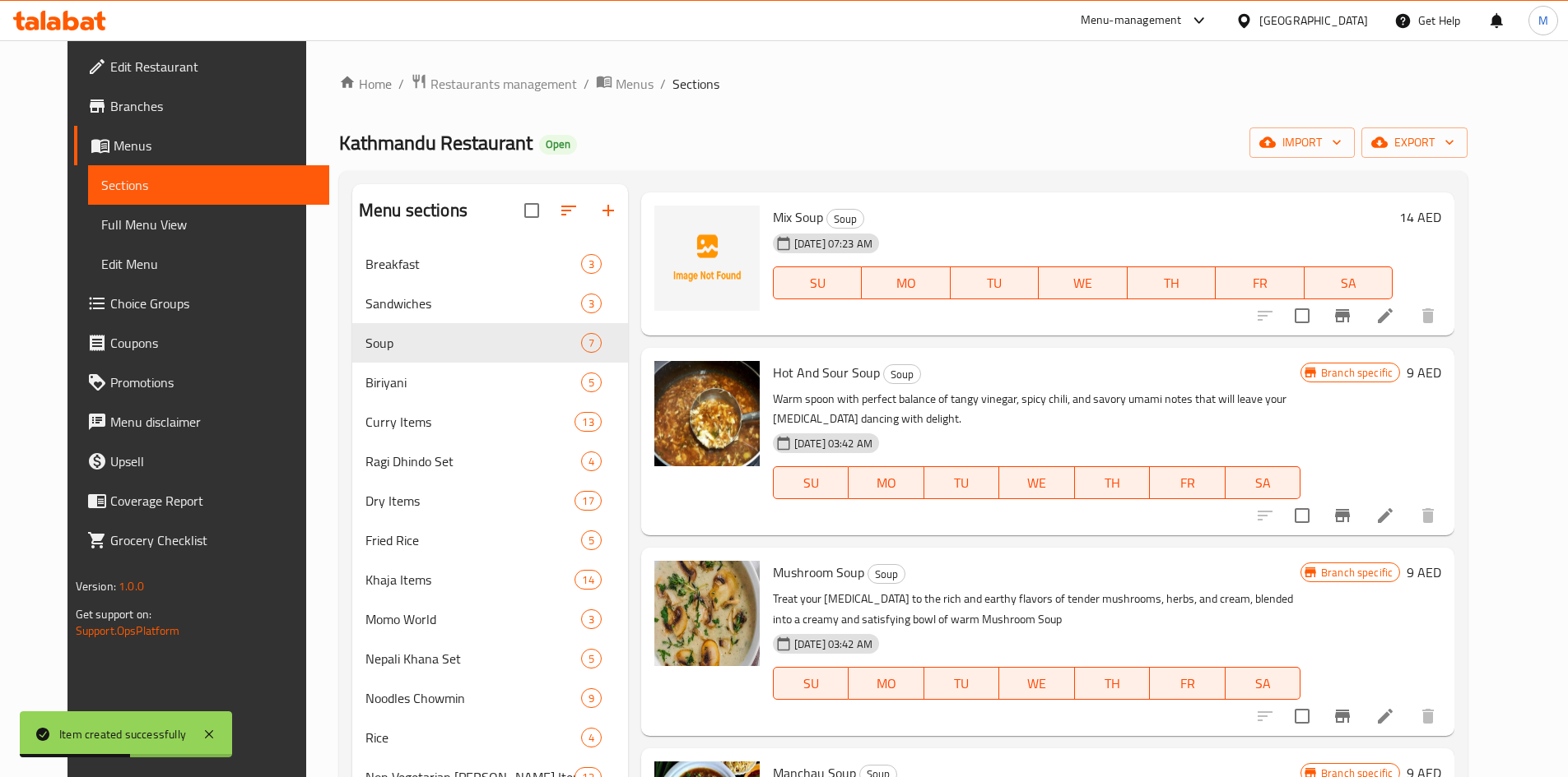
scroll to position [247, 0]
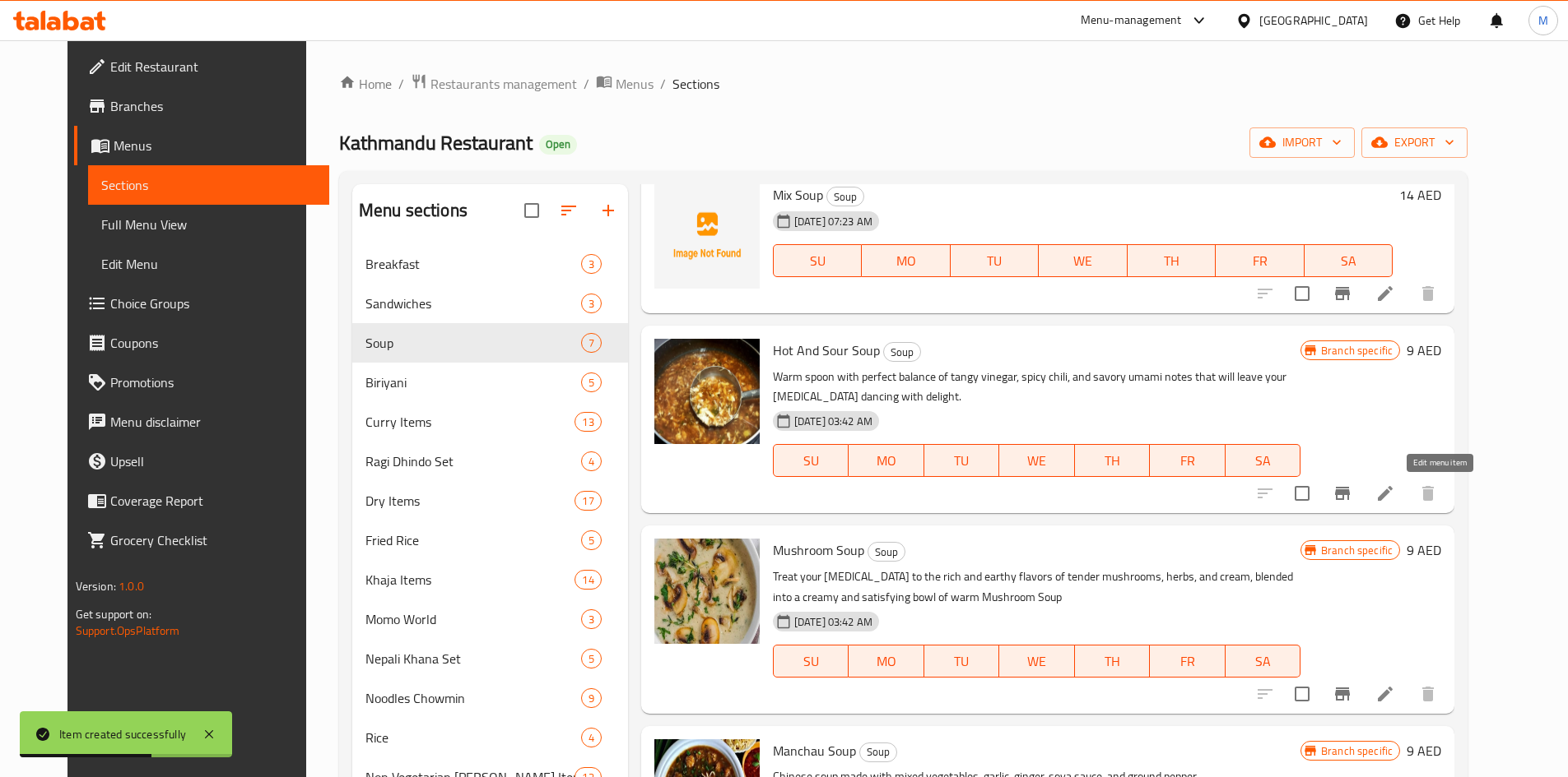
click at [1395, 490] on icon at bounding box center [1385, 493] width 20 height 20
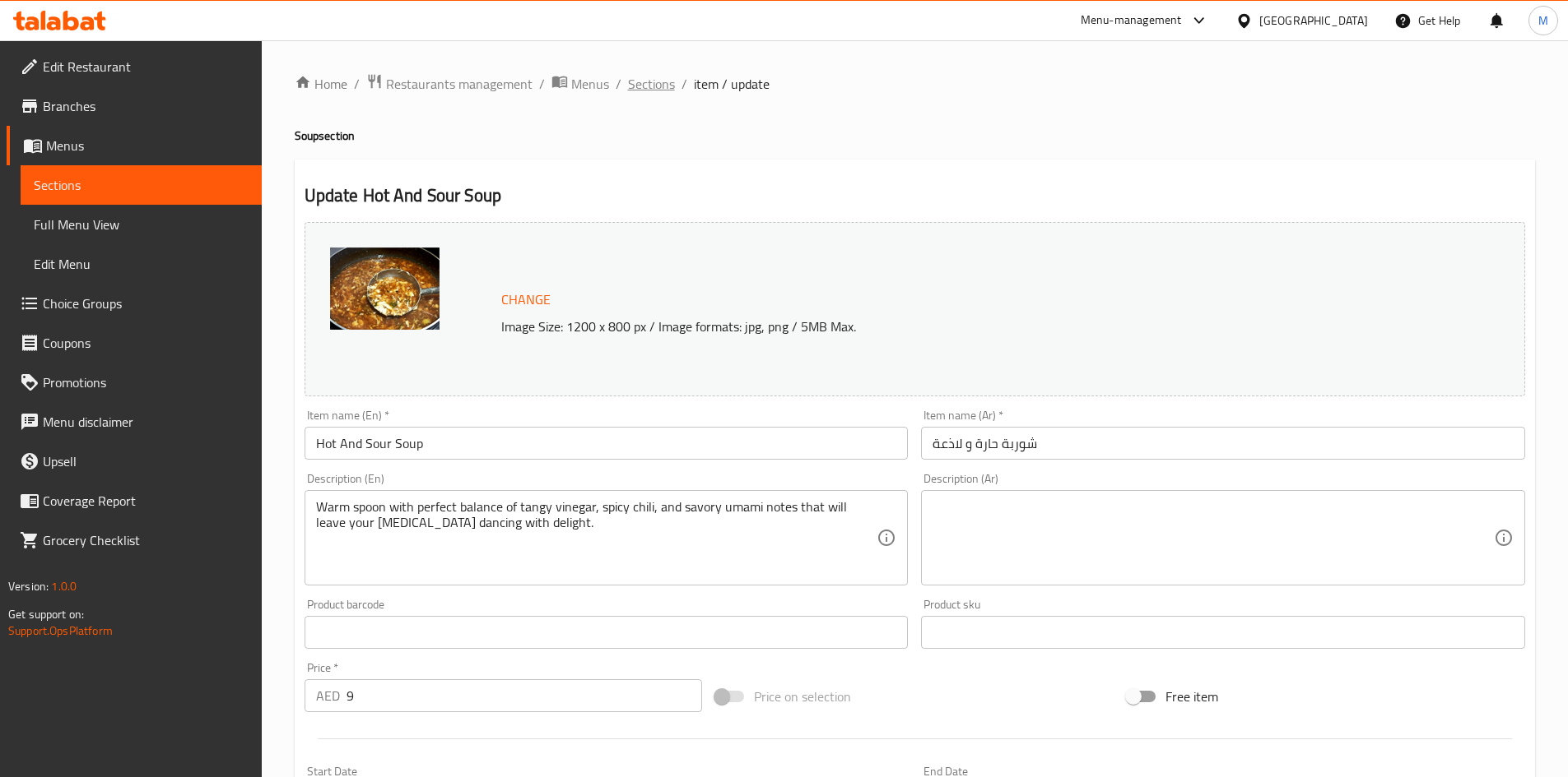
click at [651, 81] on span "Sections" at bounding box center [651, 83] width 47 height 20
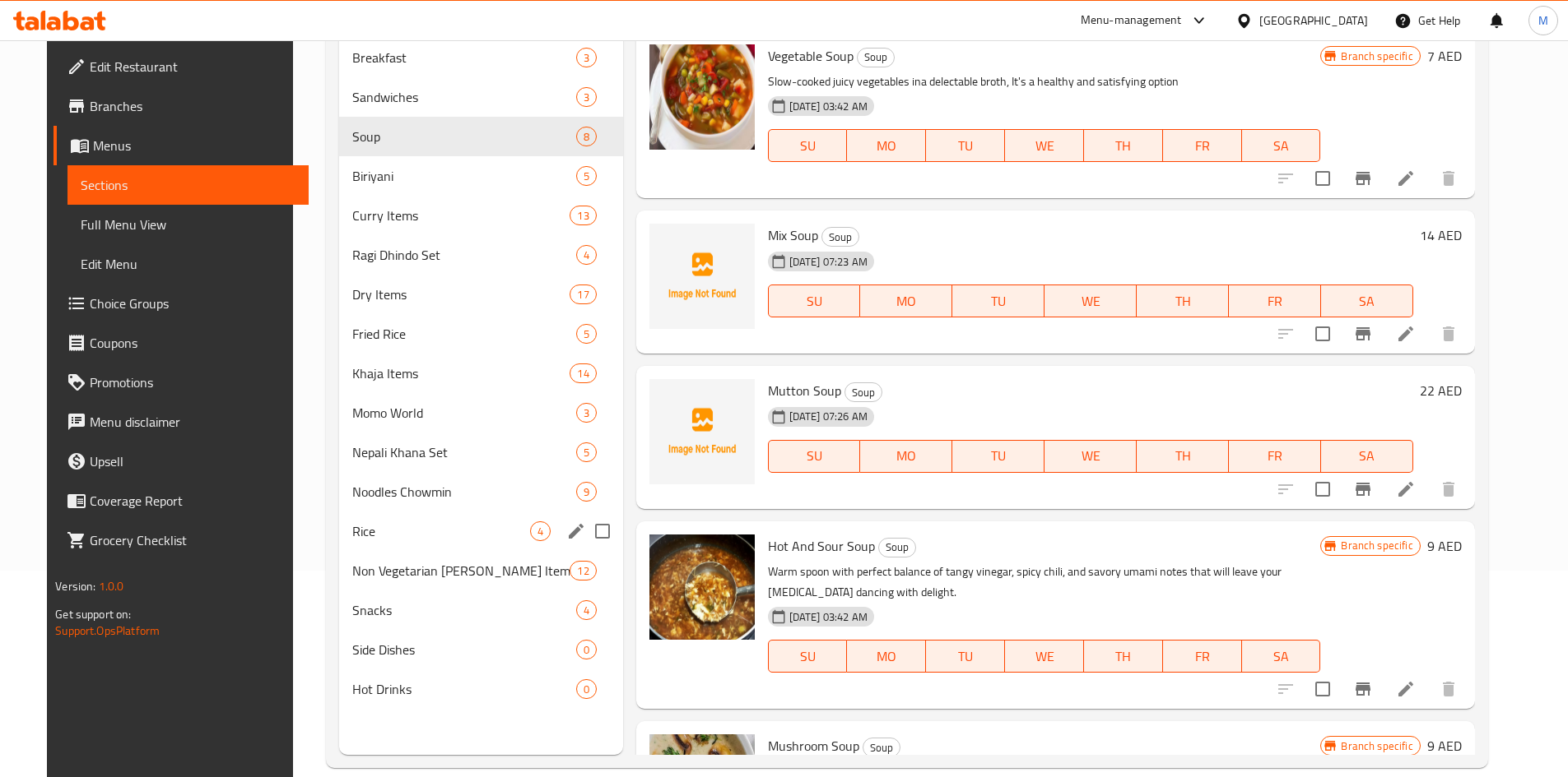
scroll to position [230, 0]
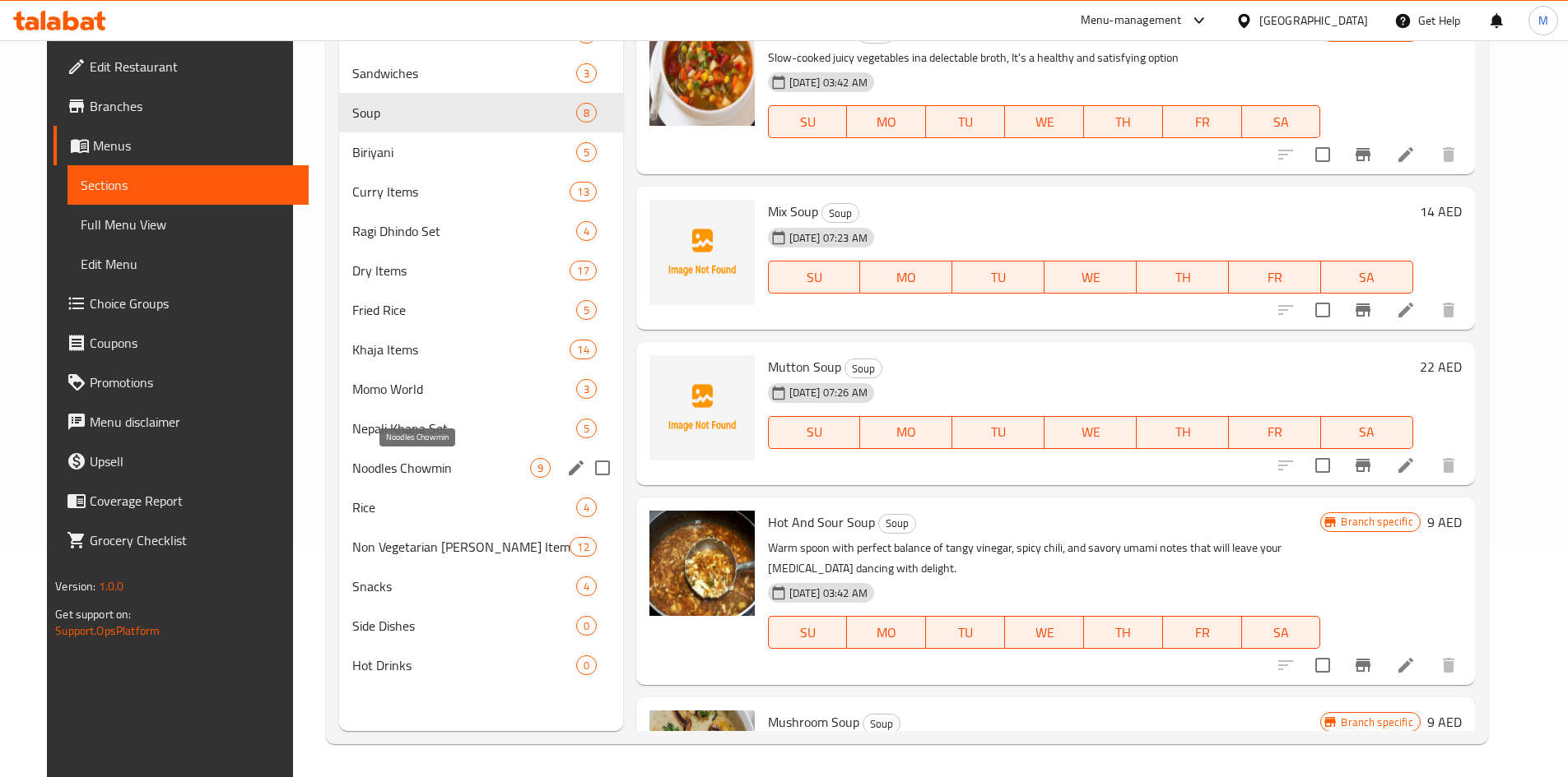
click at [389, 469] on span "Noodles Chowmin" at bounding box center [441, 468] width 177 height 20
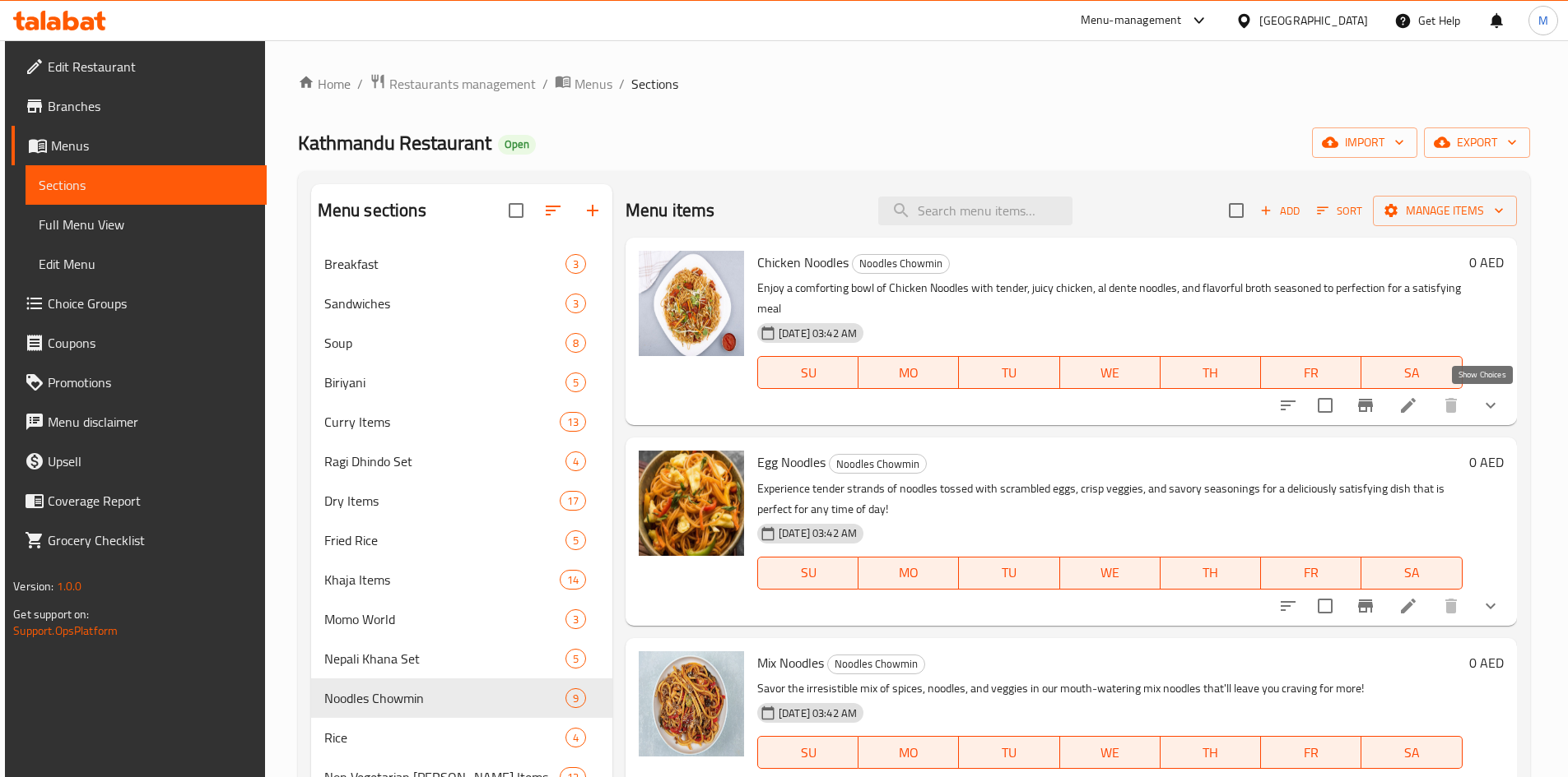
click at [1481, 408] on icon "show more" at bounding box center [1491, 405] width 20 height 20
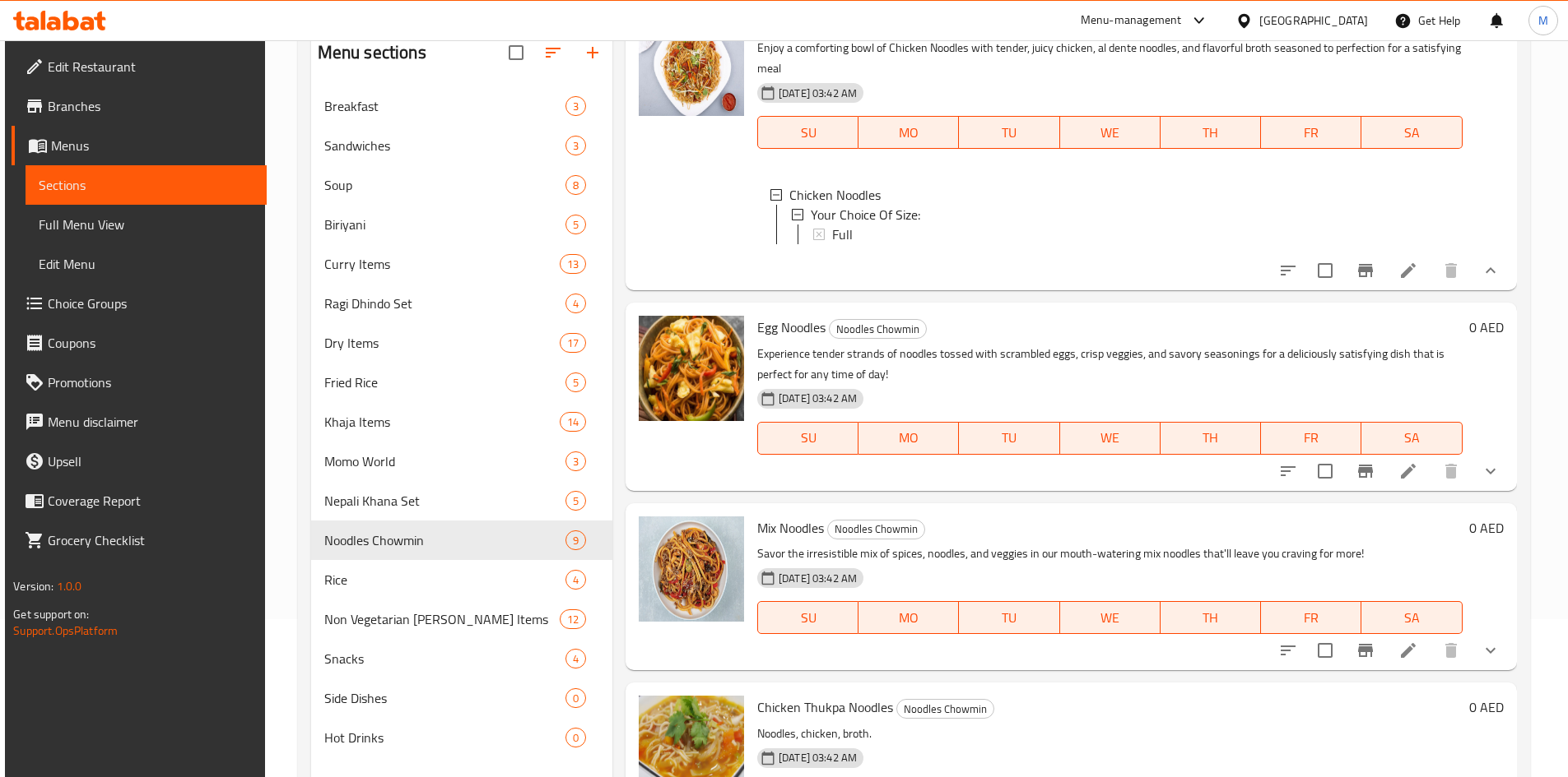
scroll to position [164, 0]
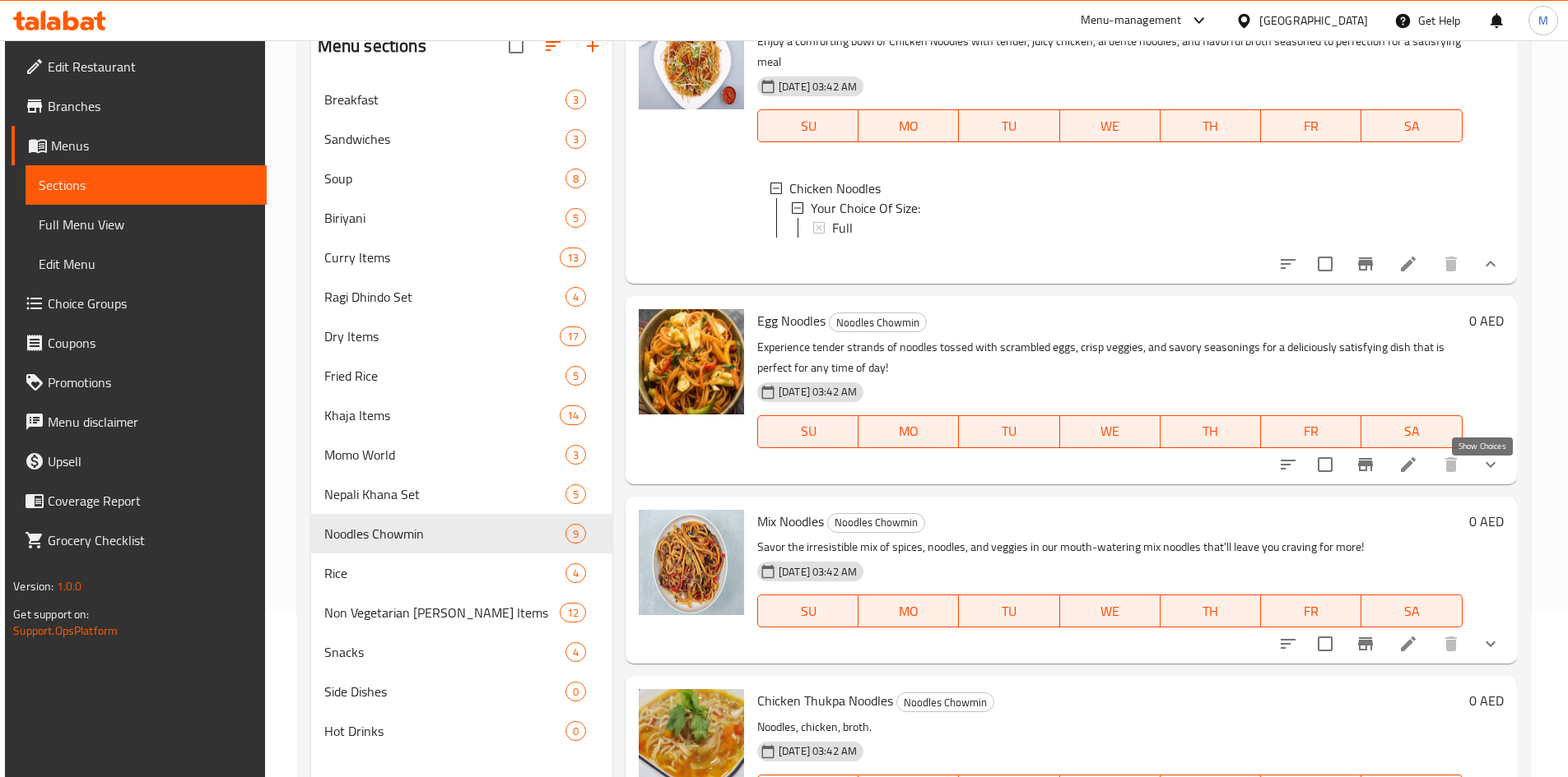
click at [1485, 468] on icon "show more" at bounding box center [1490, 464] width 10 height 6
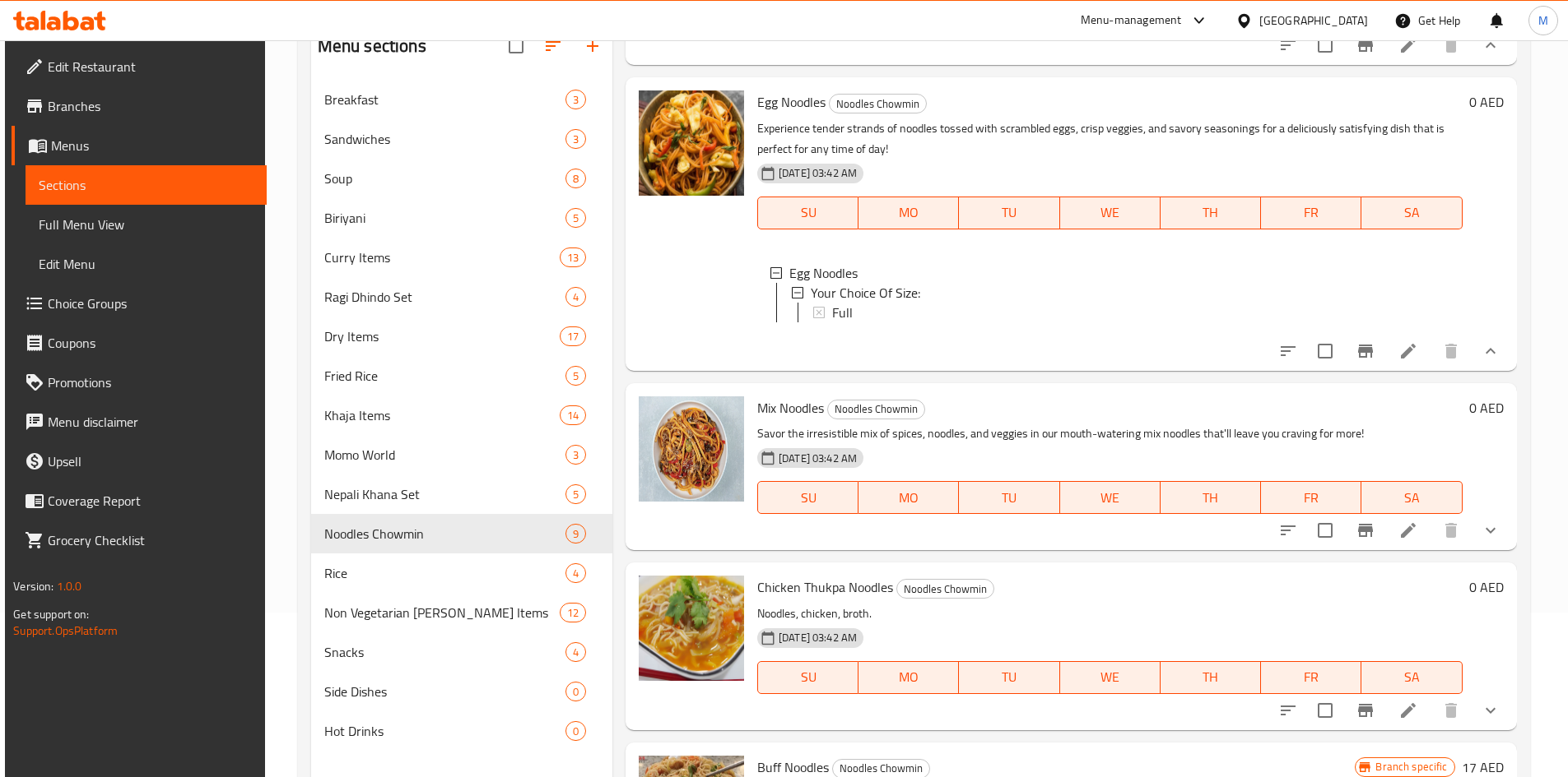
scroll to position [329, 0]
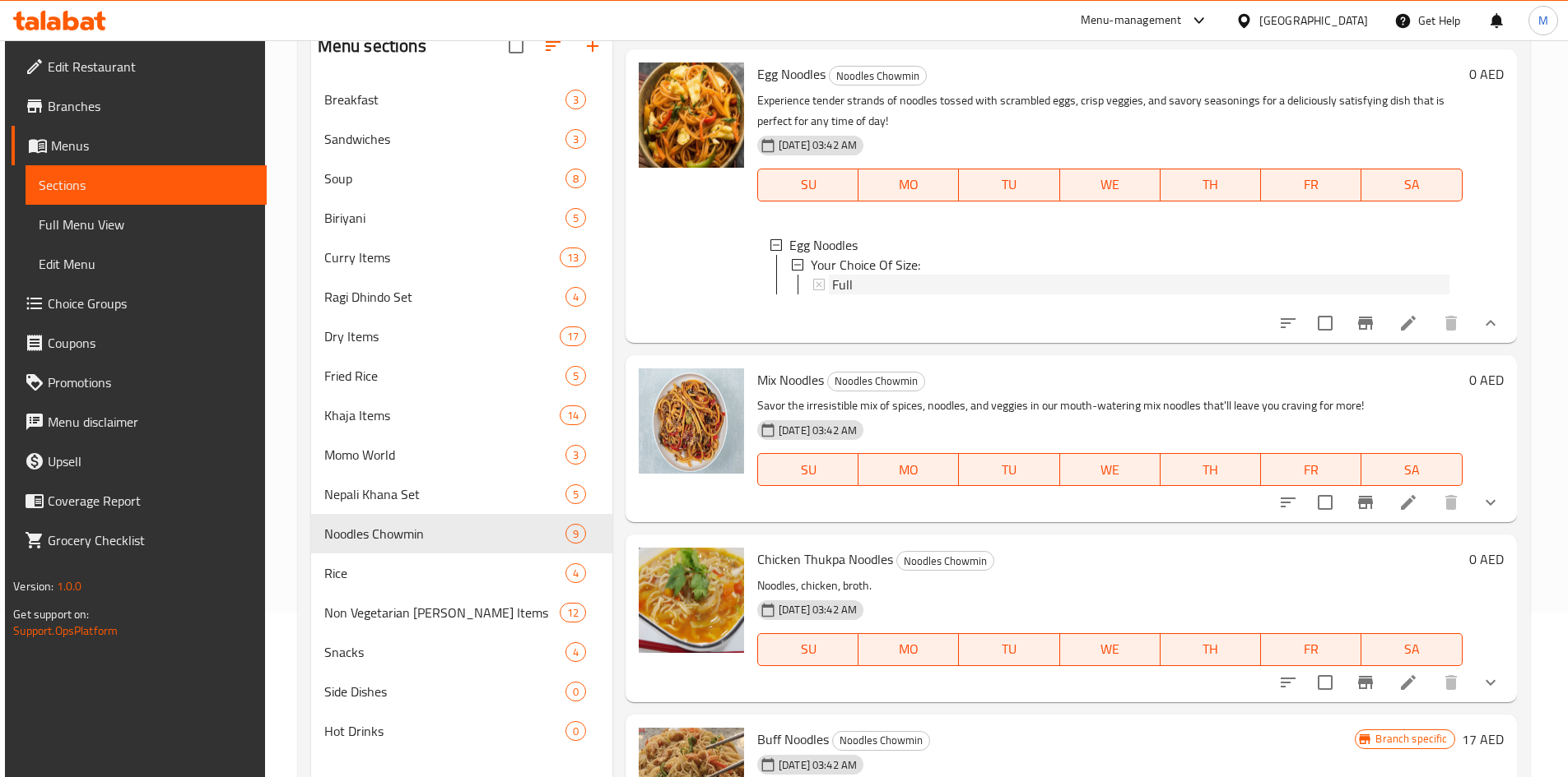
click at [848, 295] on span "Full" at bounding box center [843, 284] width 21 height 20
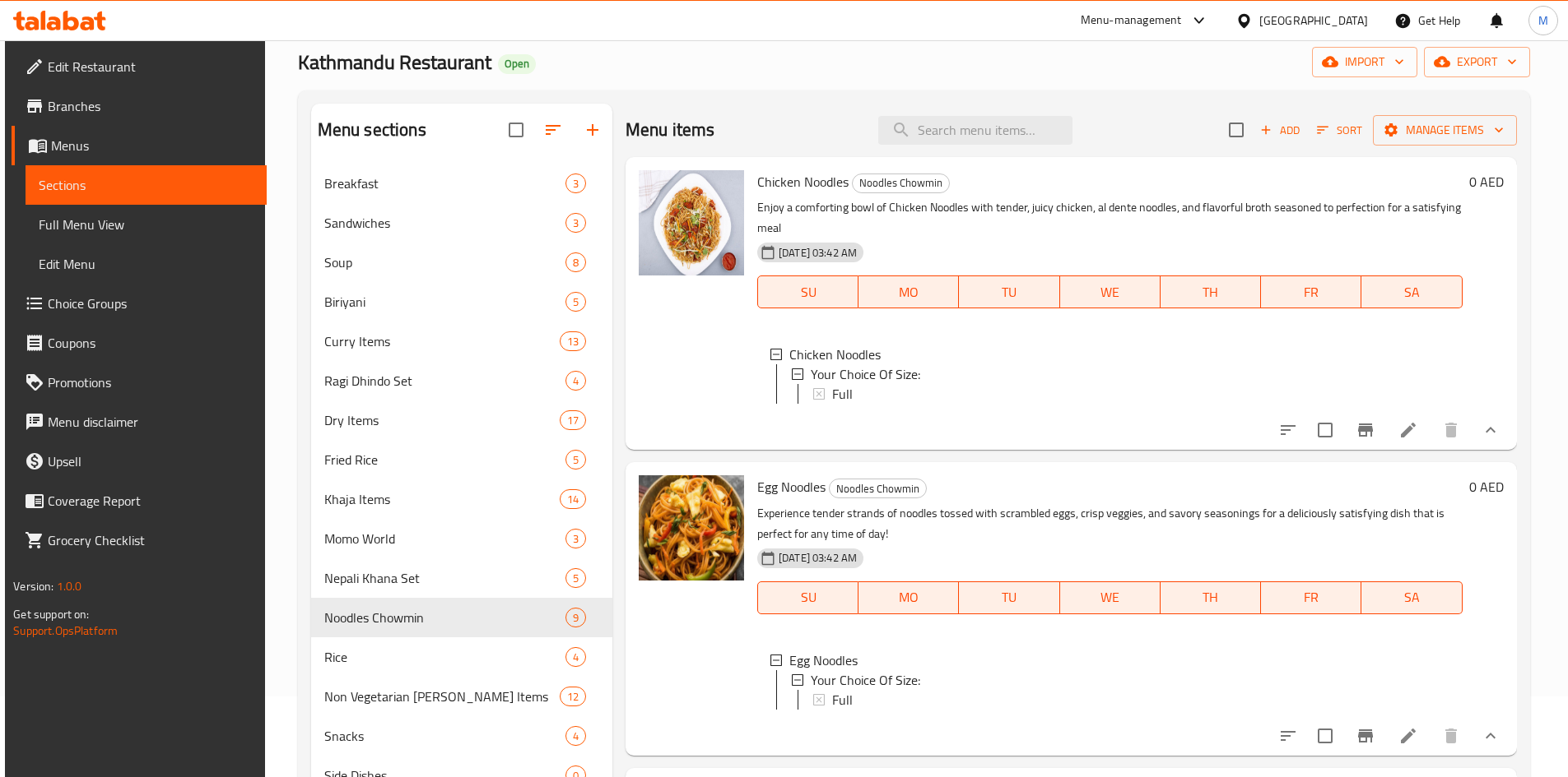
scroll to position [0, 0]
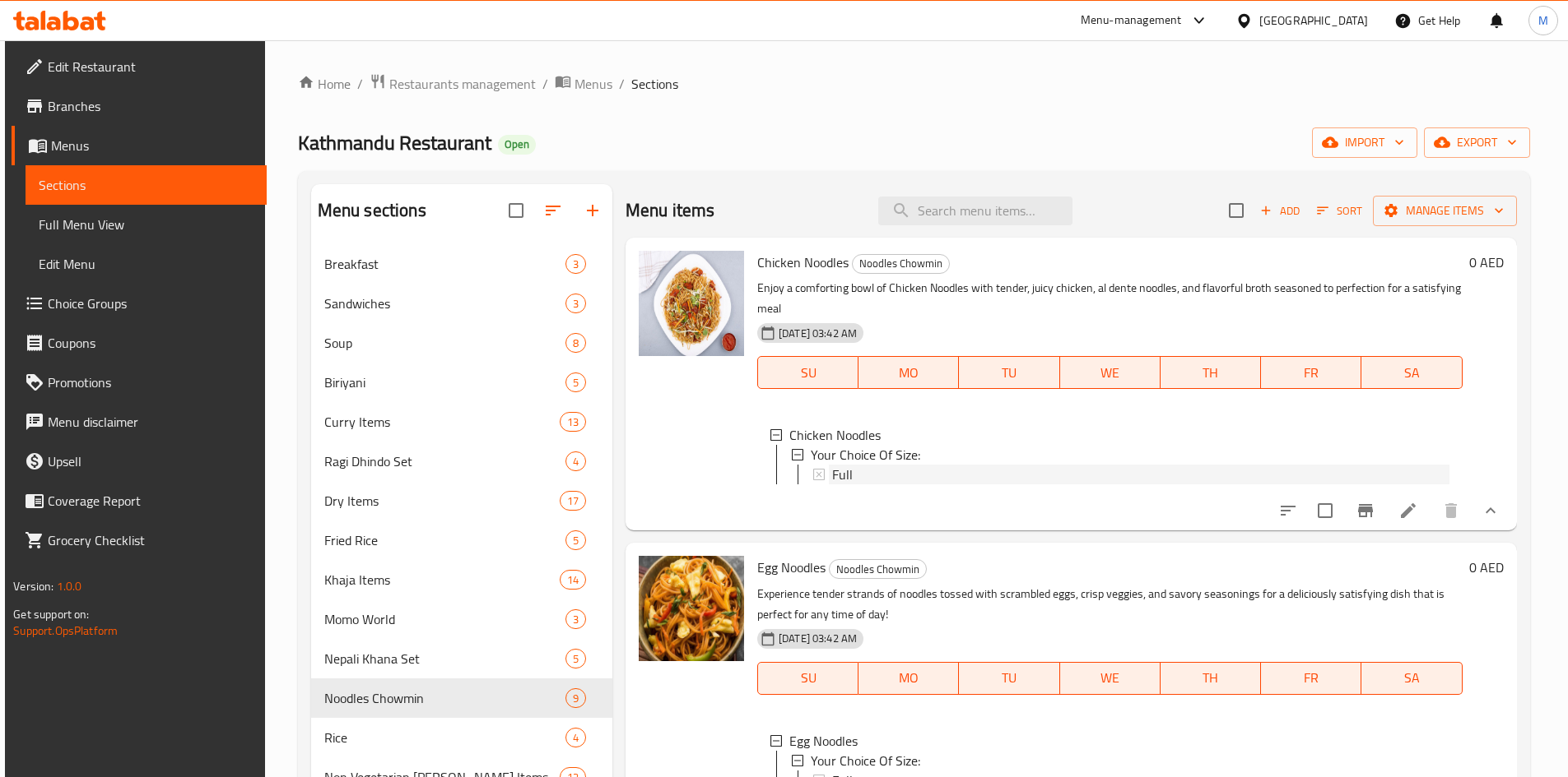
click at [877, 472] on div "Full" at bounding box center [1141, 475] width 617 height 20
click at [884, 475] on div "Full" at bounding box center [1141, 475] width 617 height 20
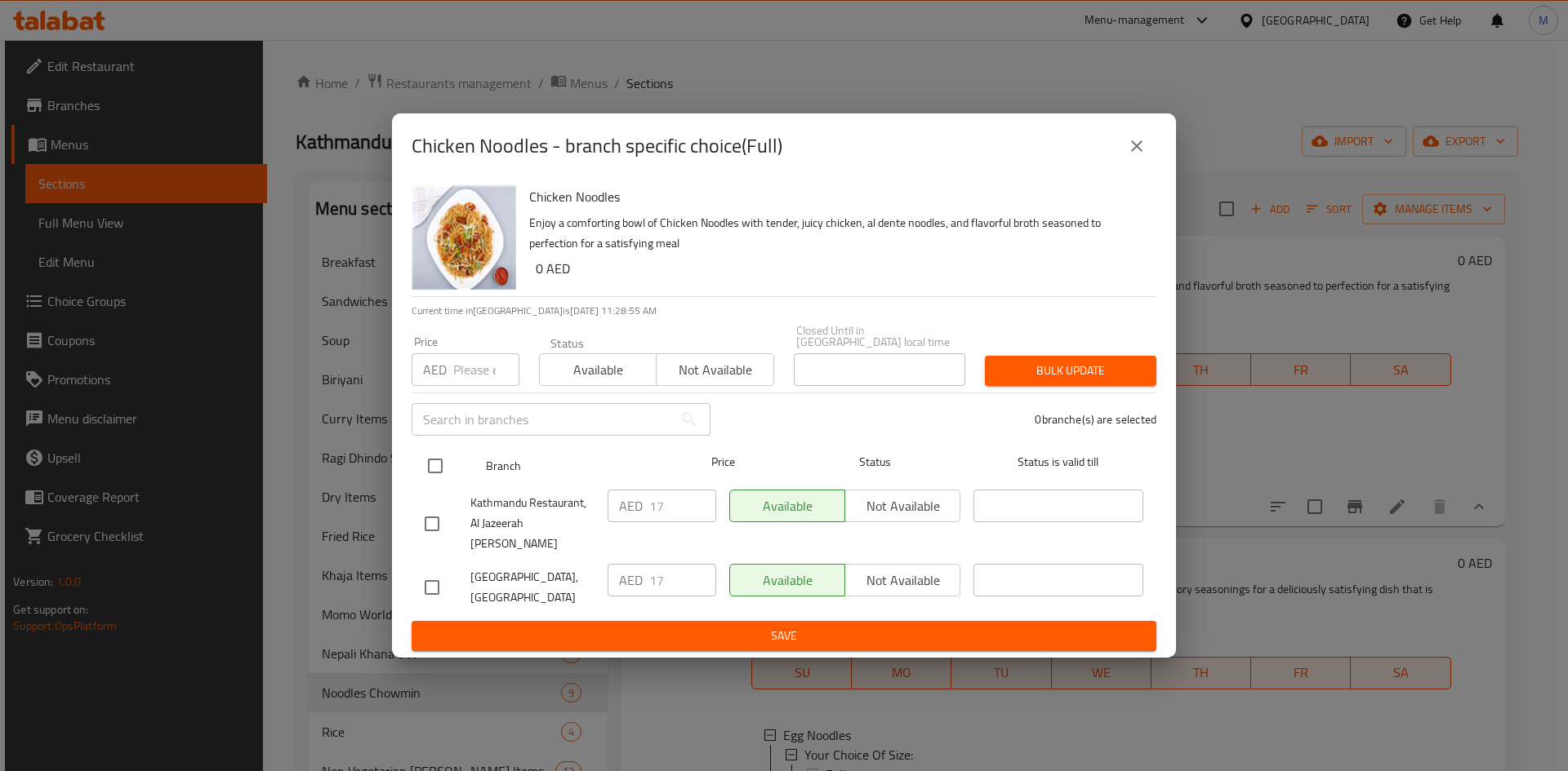
click at [441, 482] on input "checkbox" at bounding box center [436, 467] width 35 height 34
checkbox input "true"
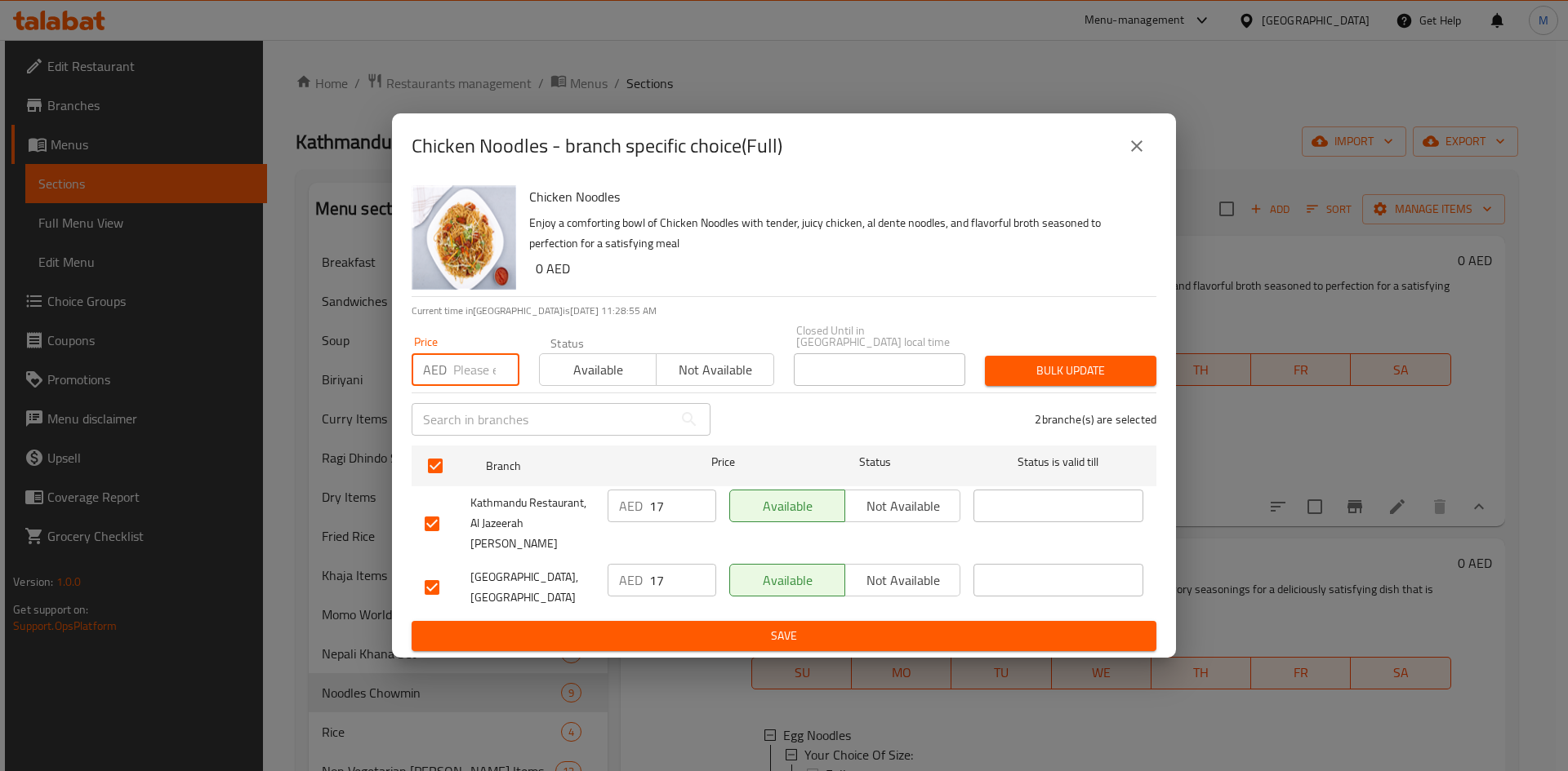
click at [457, 386] on input "number" at bounding box center [486, 370] width 66 height 33
type input "15"
click at [1032, 368] on button "Bulk update" at bounding box center [1070, 371] width 172 height 30
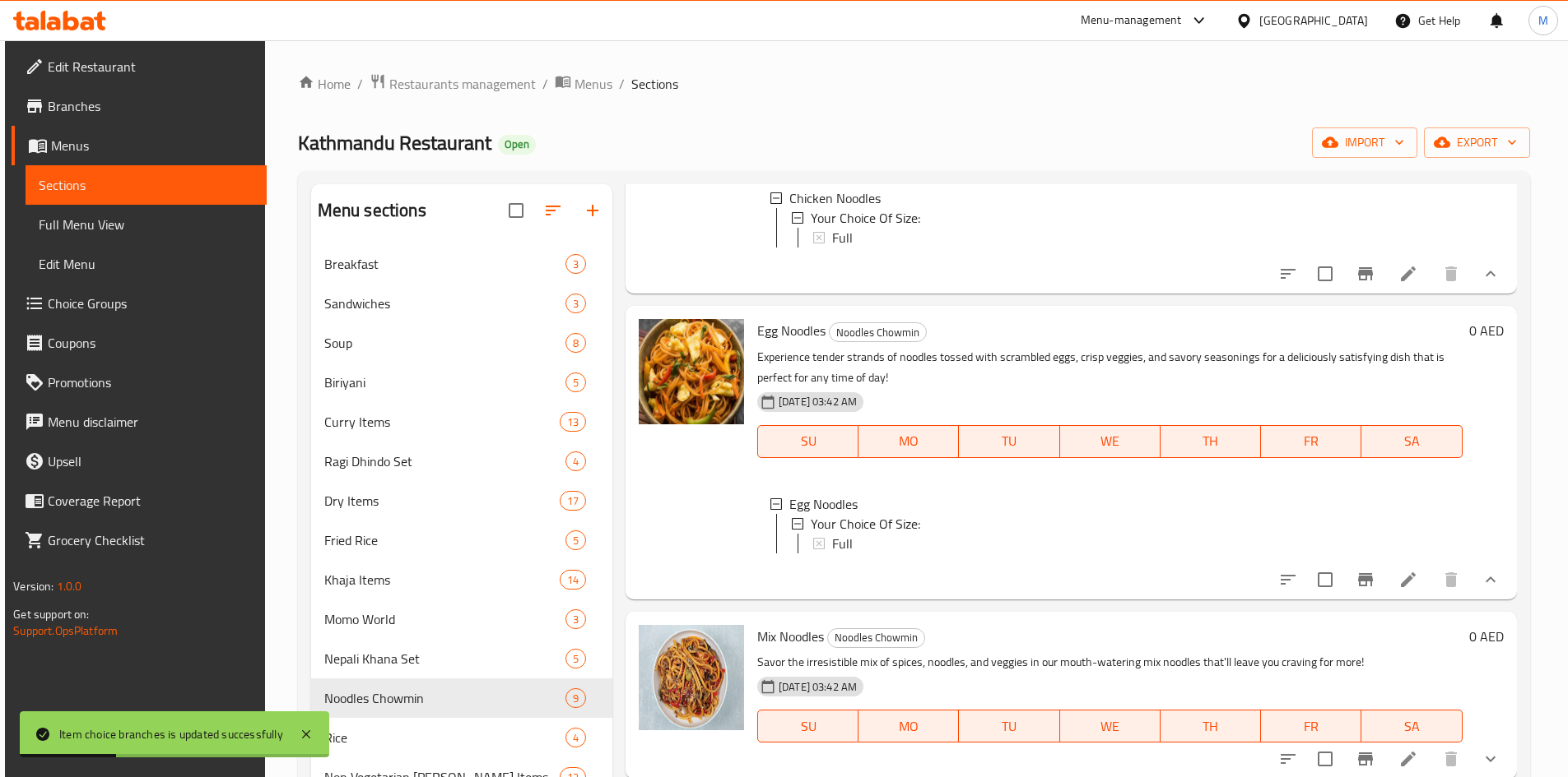
scroll to position [247, 0]
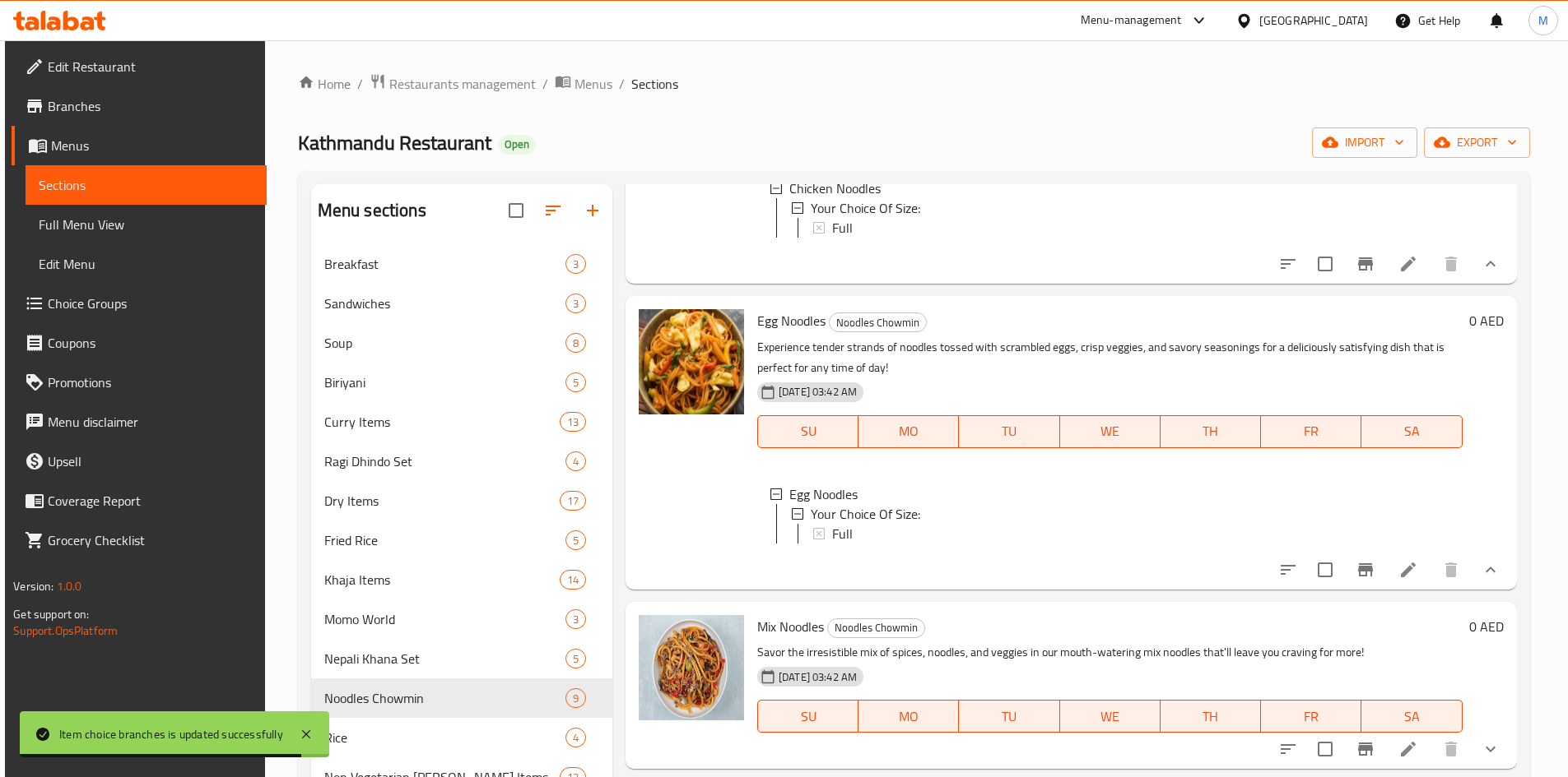
click at [864, 537] on div "Full" at bounding box center [1141, 534] width 617 height 20
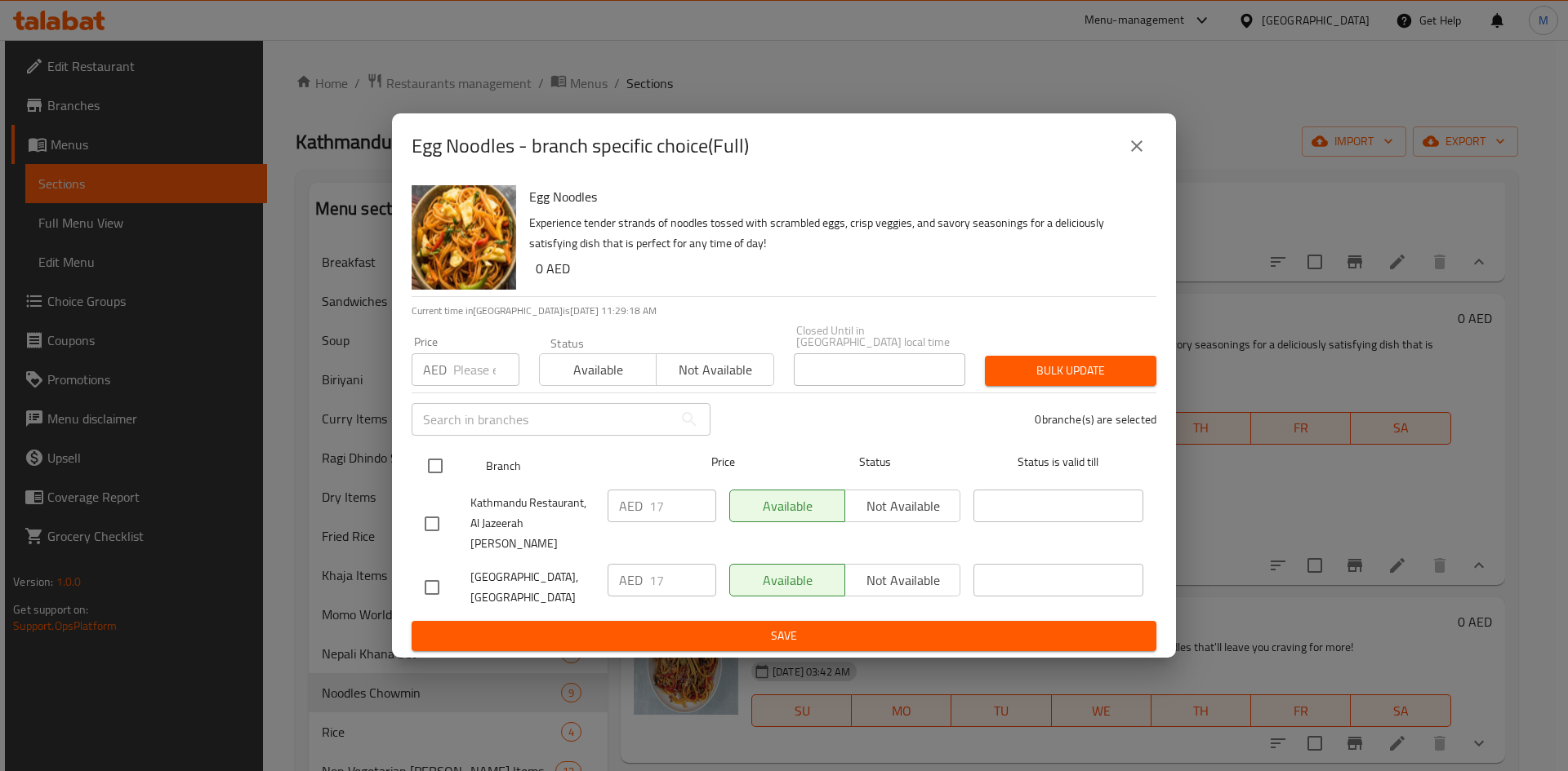
click at [435, 483] on input "checkbox" at bounding box center [436, 467] width 35 height 34
checkbox input "true"
click at [455, 386] on input "number" at bounding box center [486, 370] width 66 height 33
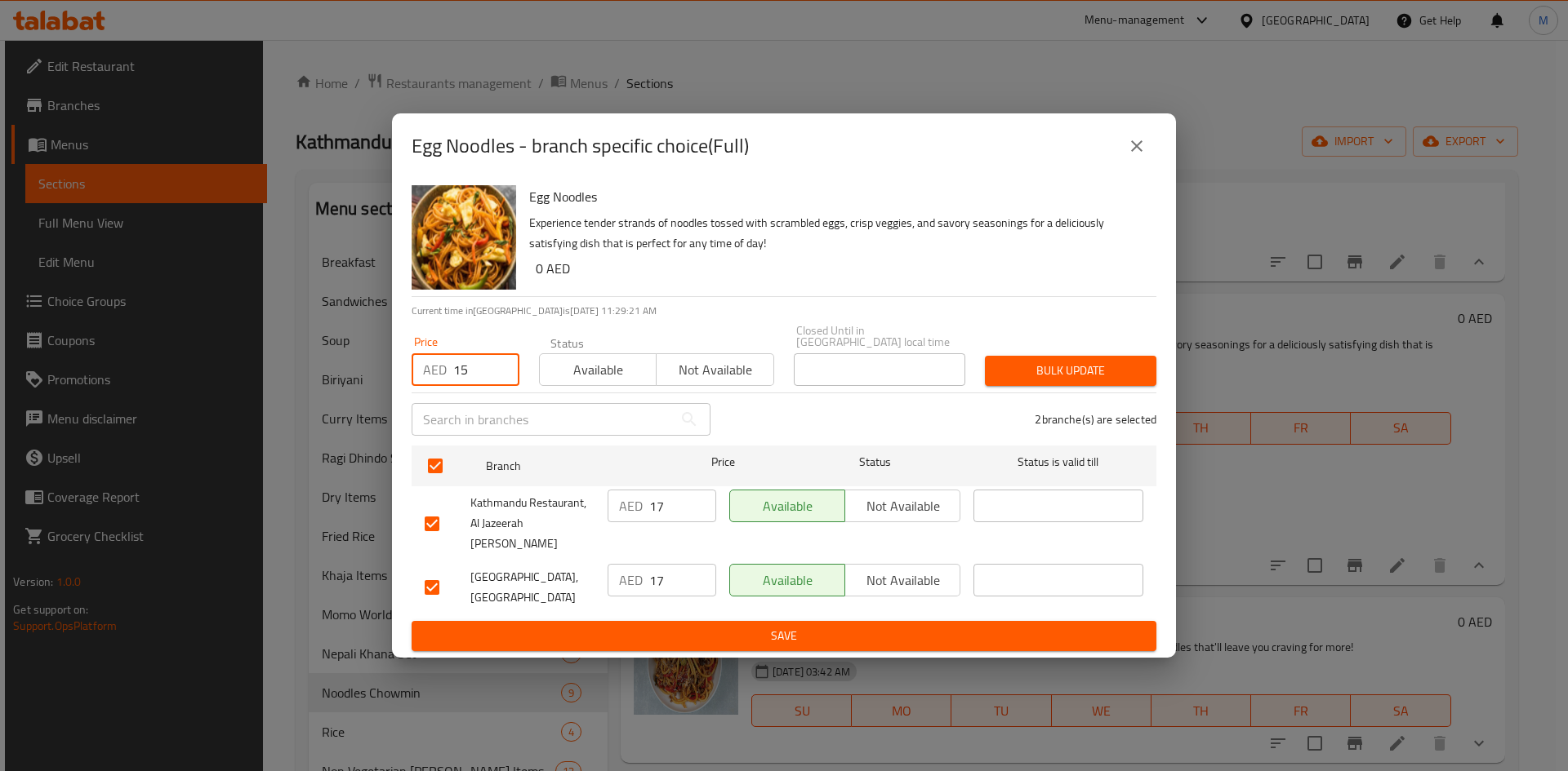
type input "15"
click at [1054, 378] on span "Bulk update" at bounding box center [1070, 371] width 145 height 21
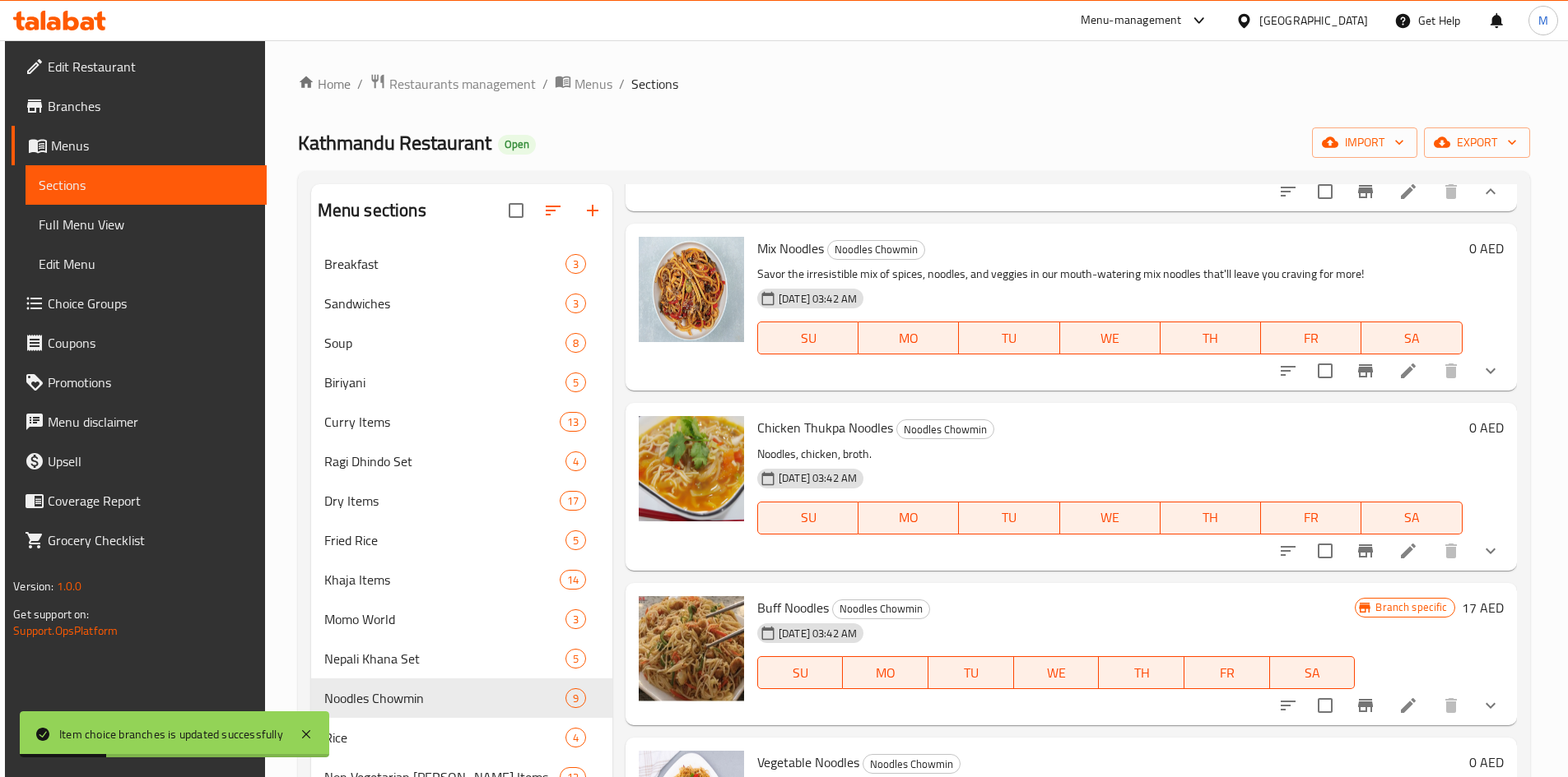
scroll to position [658, 0]
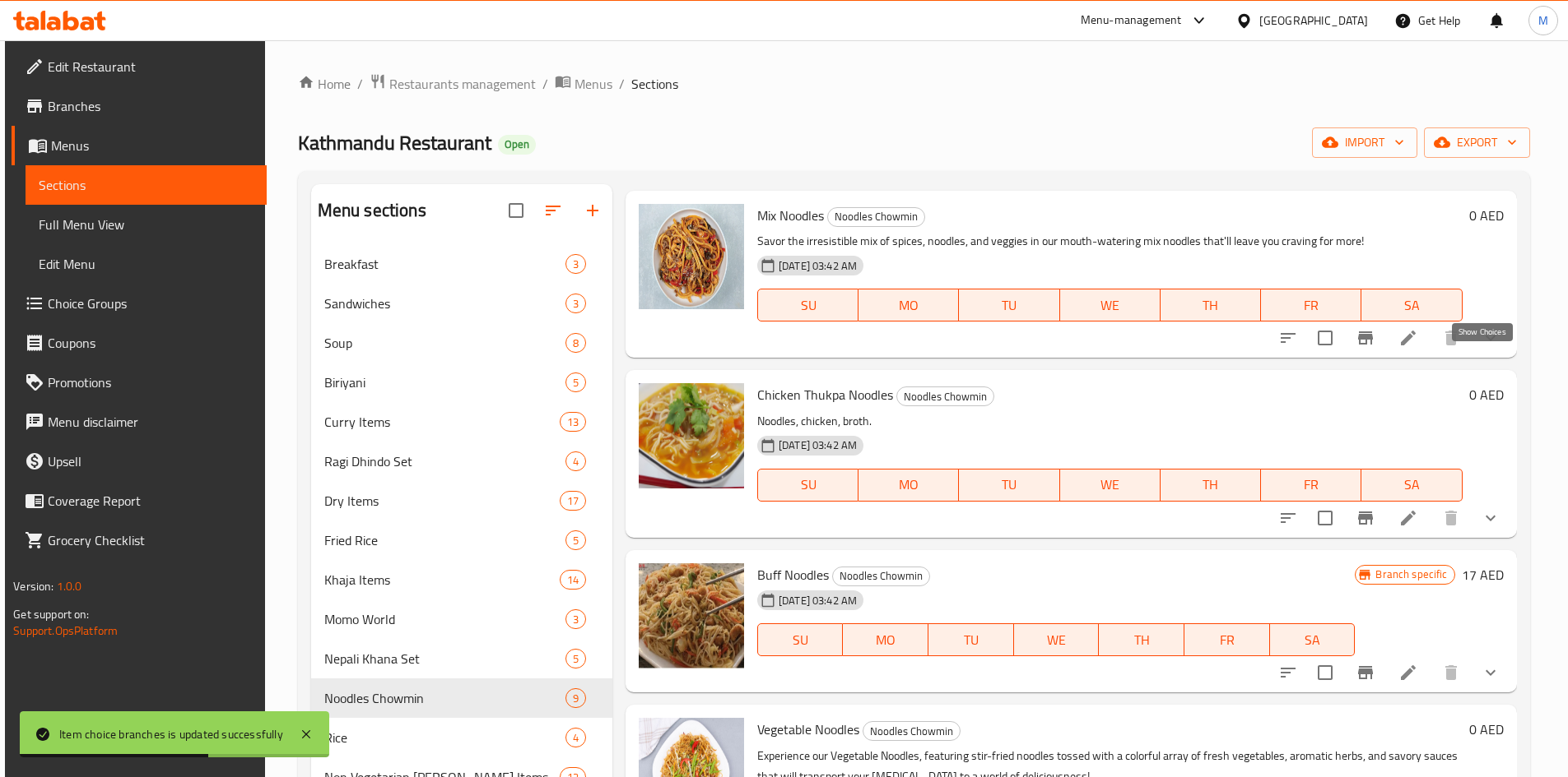
click at [1481, 348] on icon "show more" at bounding box center [1491, 338] width 20 height 20
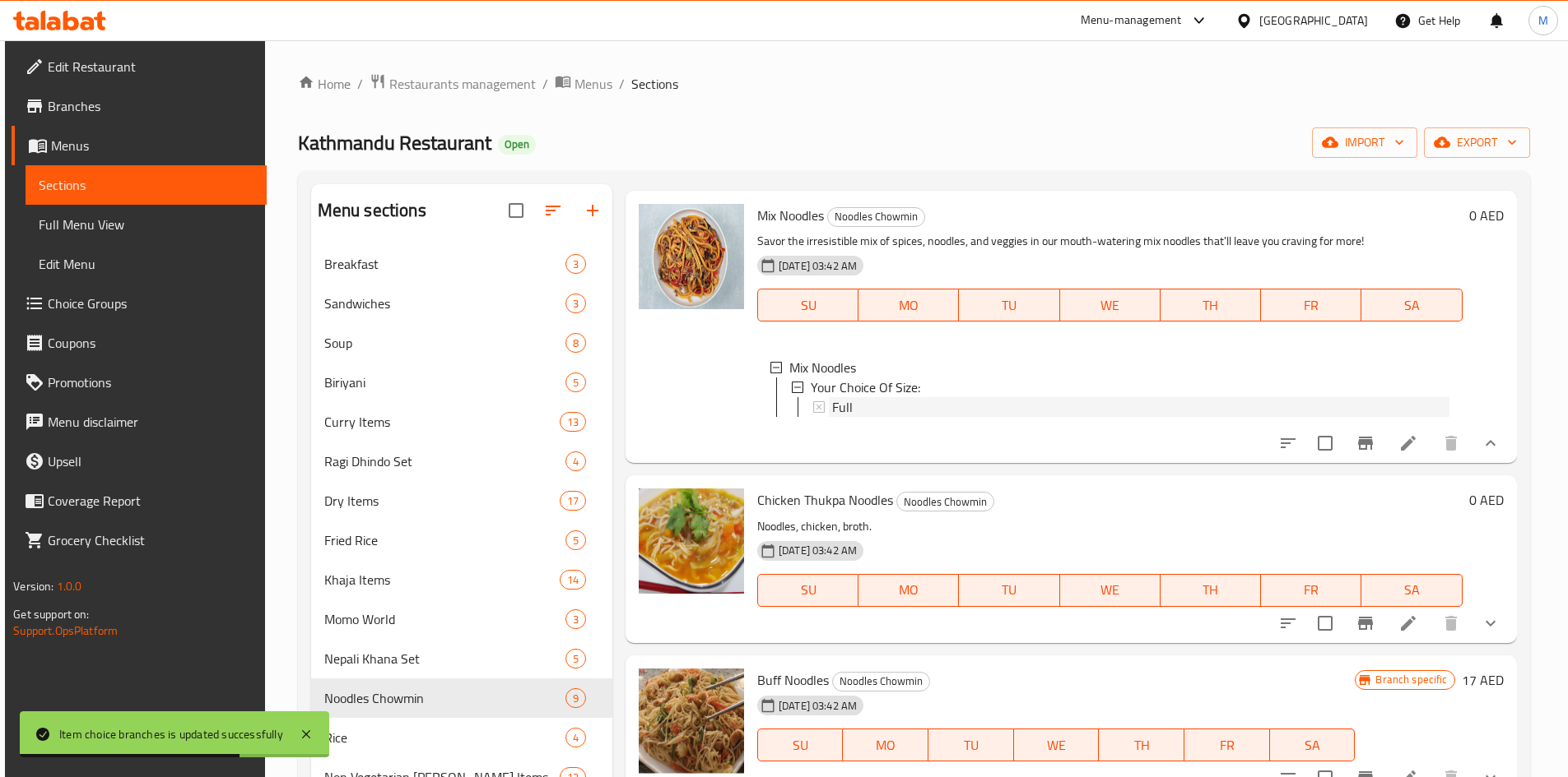
click at [851, 417] on div "Full" at bounding box center [1141, 407] width 617 height 20
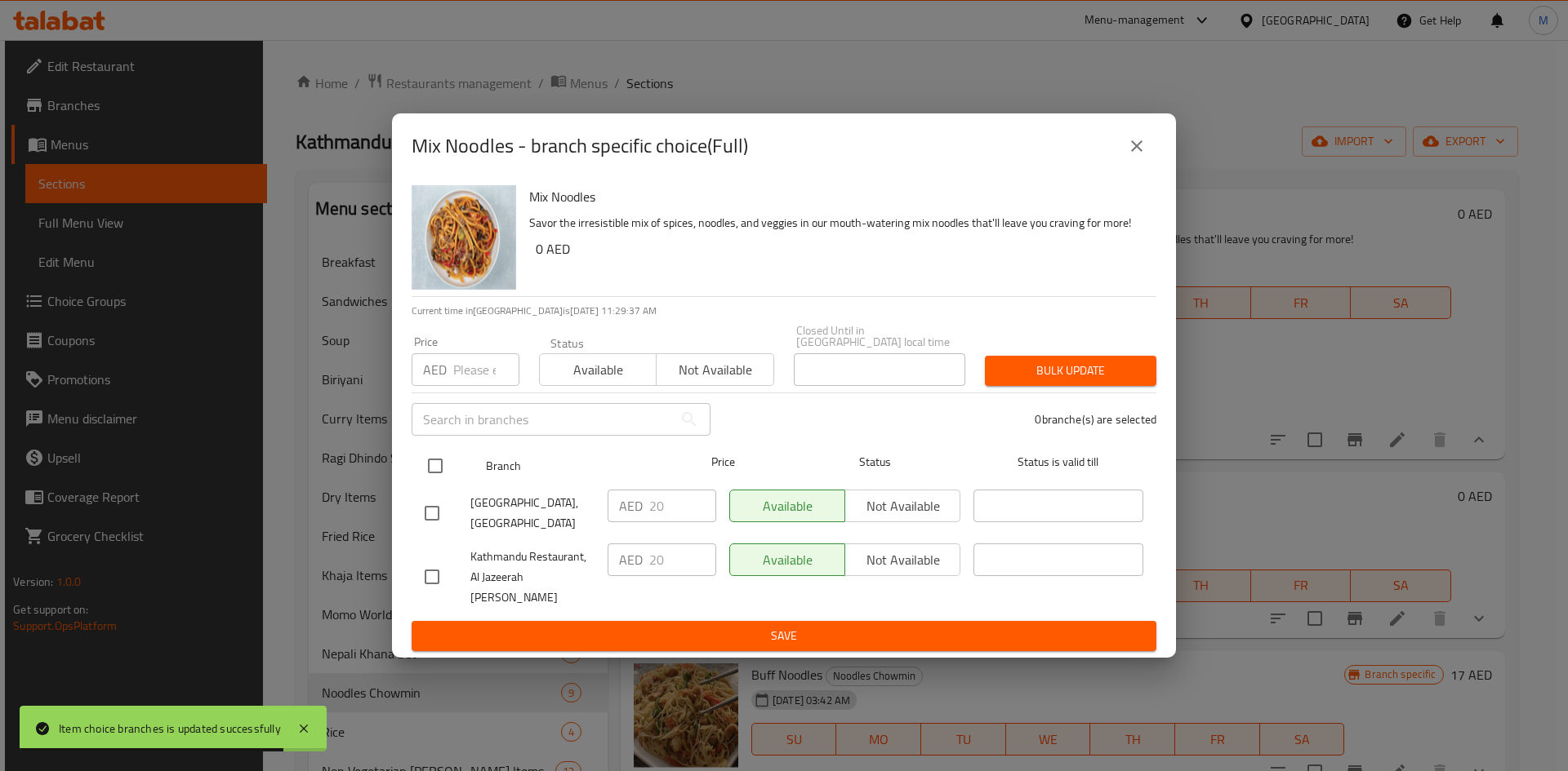
click at [435, 478] on input "checkbox" at bounding box center [436, 467] width 35 height 34
checkbox input "true"
click at [477, 379] on input "number" at bounding box center [486, 370] width 66 height 33
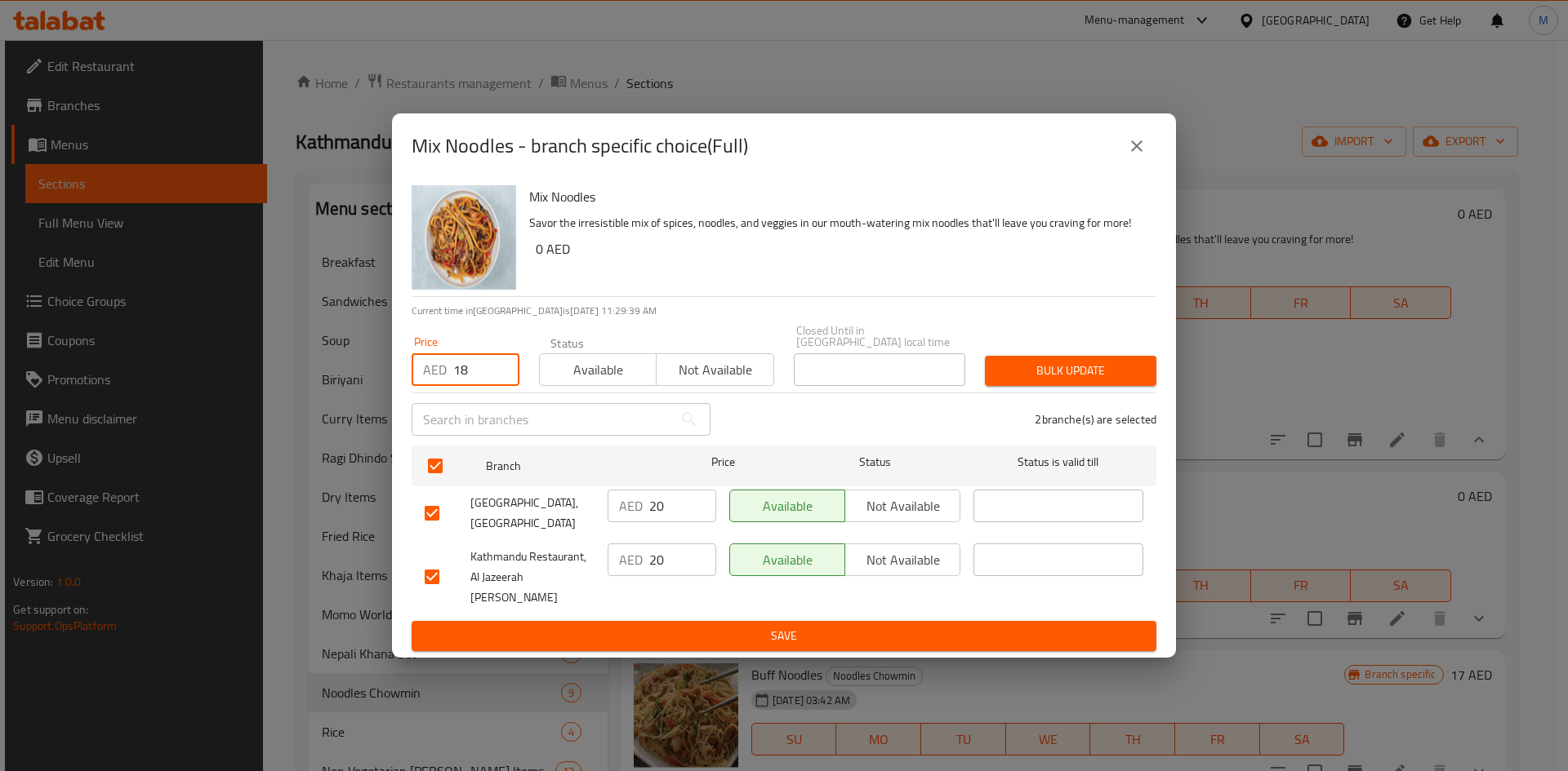
type input "18"
click at [1119, 381] on span "Bulk update" at bounding box center [1070, 371] width 145 height 21
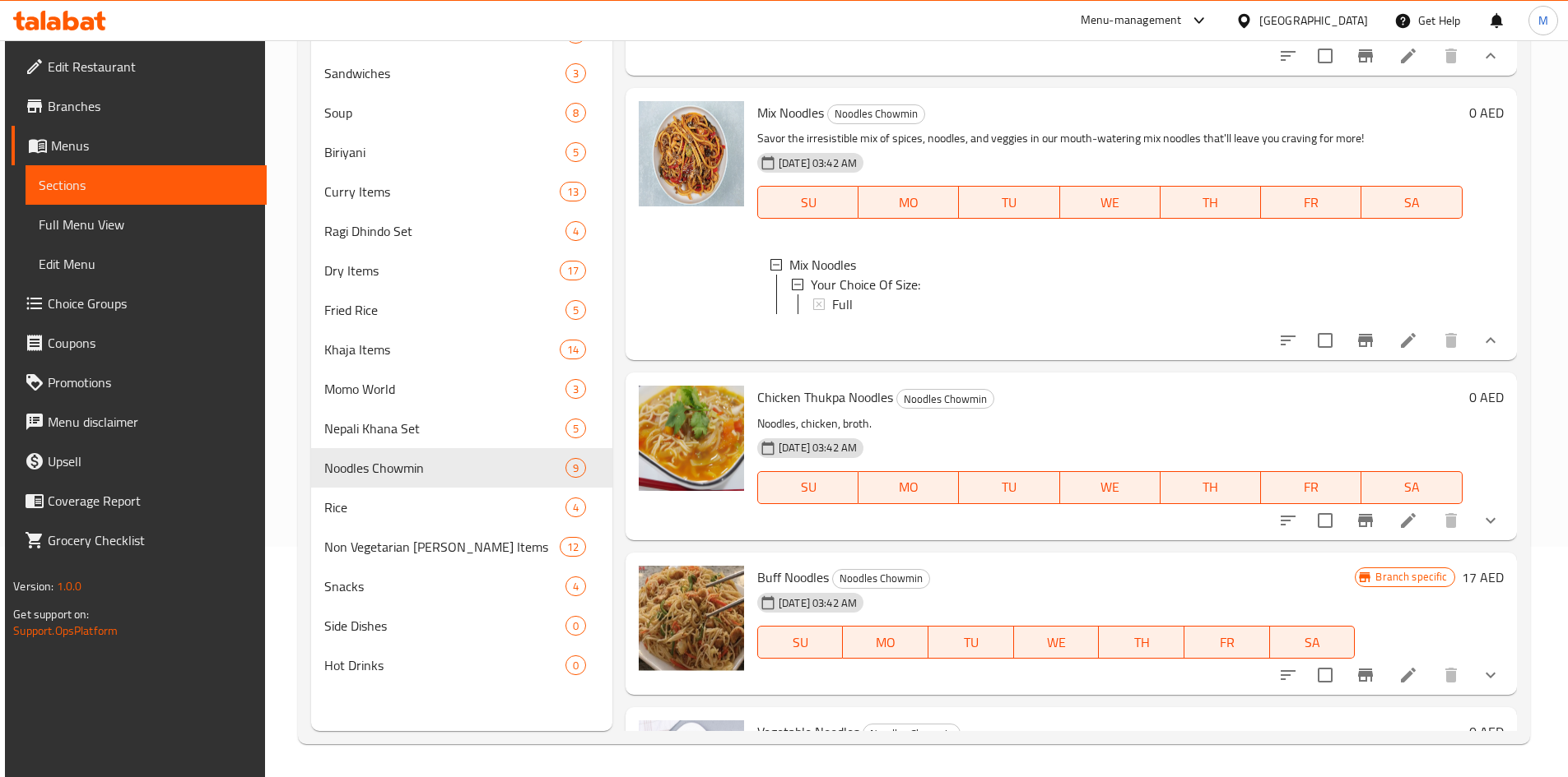
scroll to position [613, 0]
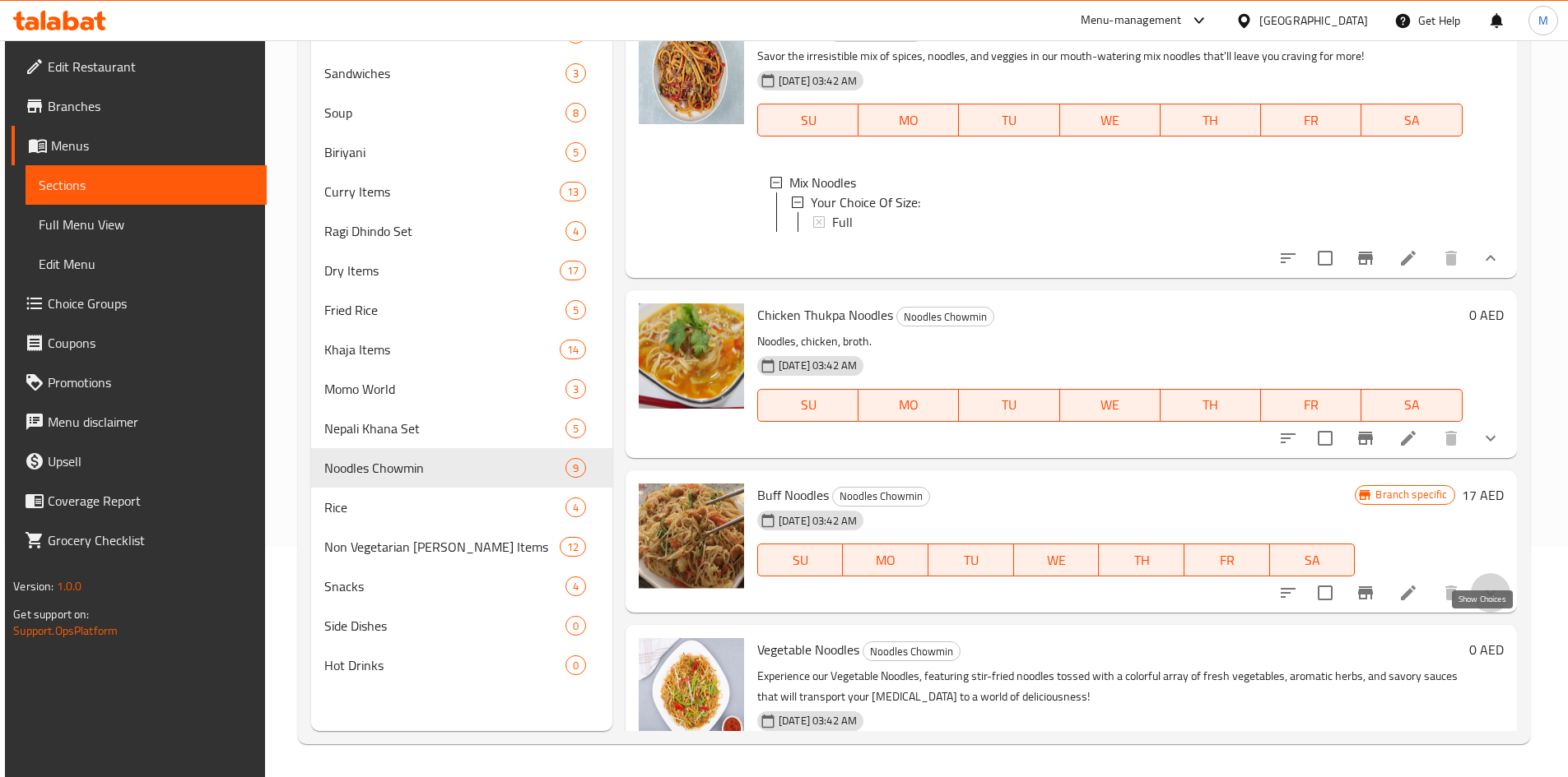
drag, startPoint x: 1479, startPoint y: 630, endPoint x: 1343, endPoint y: 605, distance: 138.3
click at [1481, 603] on icon "show more" at bounding box center [1491, 593] width 20 height 20
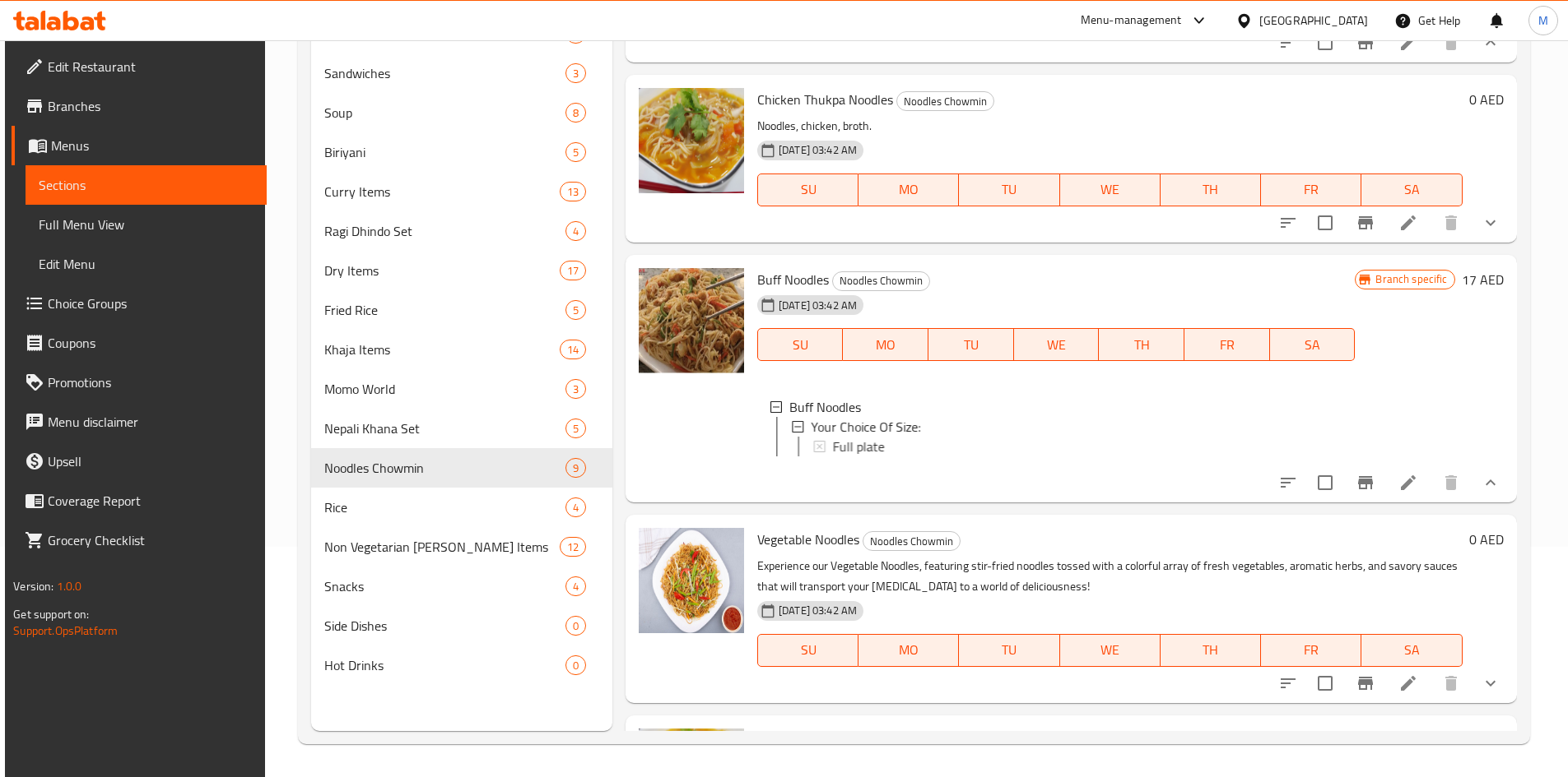
scroll to position [860, 0]
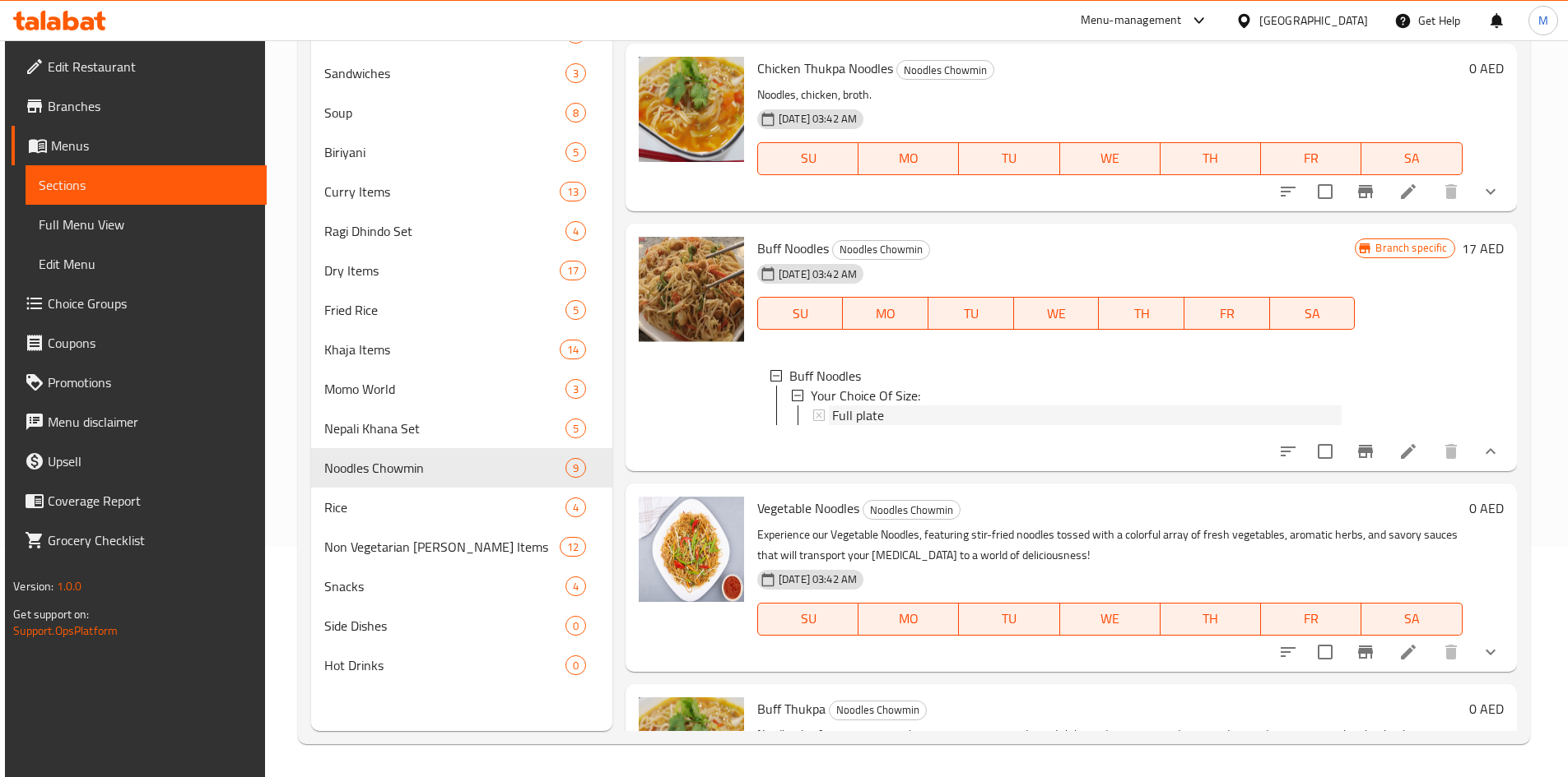
click at [849, 425] on span "Full plate" at bounding box center [858, 415] width 52 height 20
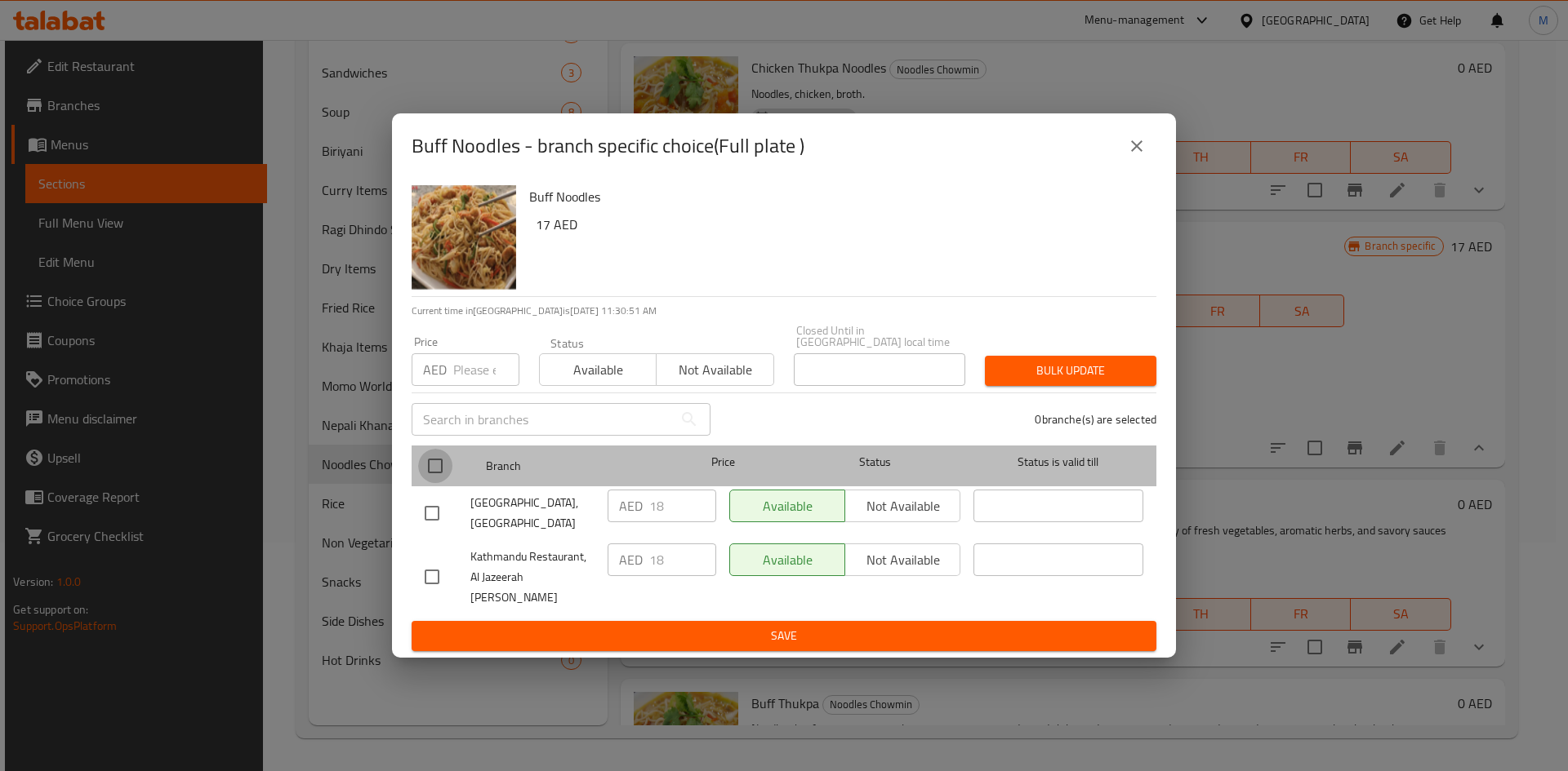
click at [441, 478] on input "checkbox" at bounding box center [436, 467] width 35 height 34
checkbox input "true"
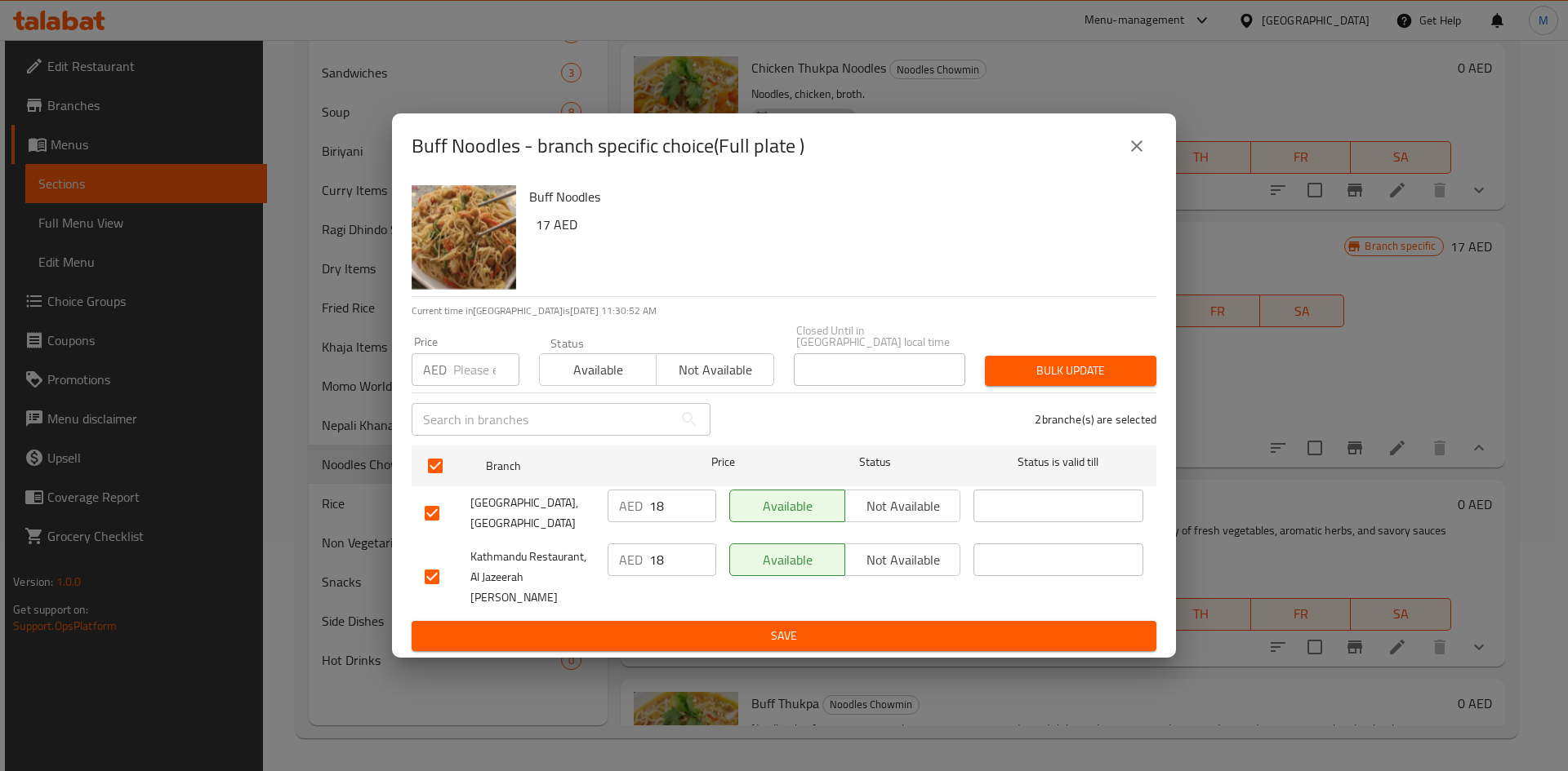
click at [464, 384] on input "number" at bounding box center [486, 370] width 66 height 33
type input "16"
click at [1091, 404] on div "2 branche(s) are selected" at bounding box center [943, 419] width 446 height 59
click at [1089, 381] on span "Bulk update" at bounding box center [1070, 371] width 145 height 21
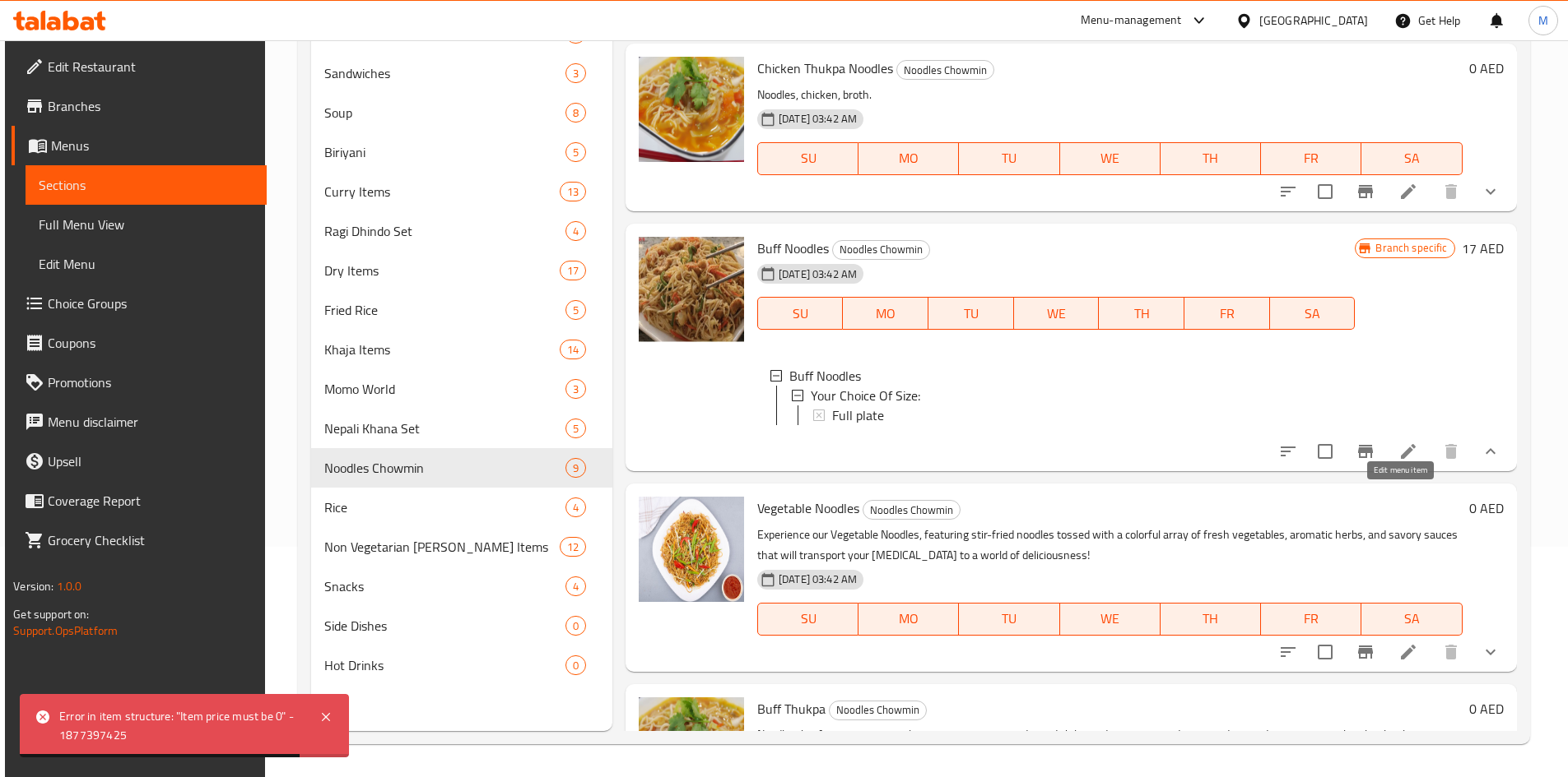
click at [1405, 462] on icon at bounding box center [1408, 451] width 20 height 20
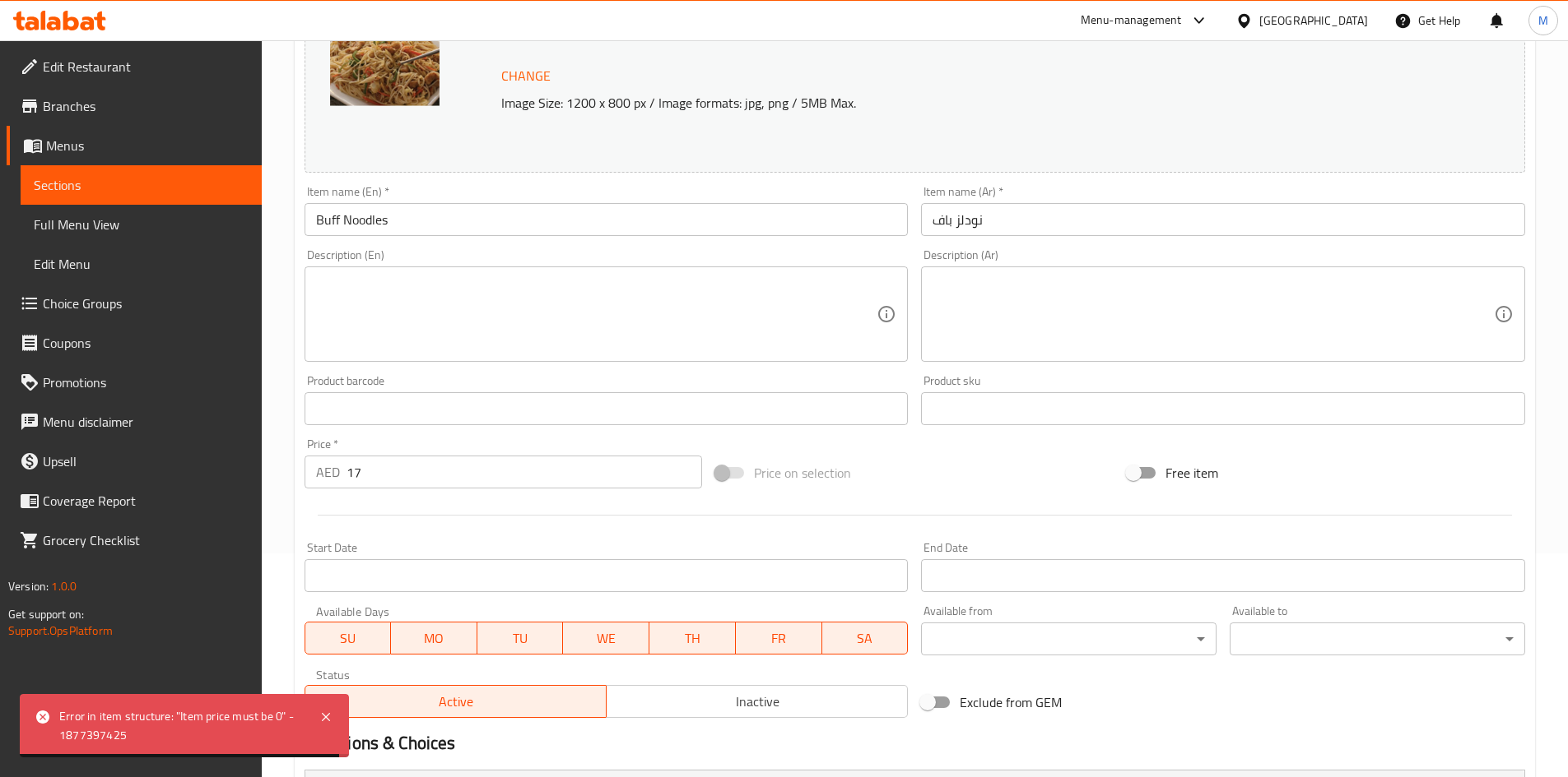
scroll to position [398, 0]
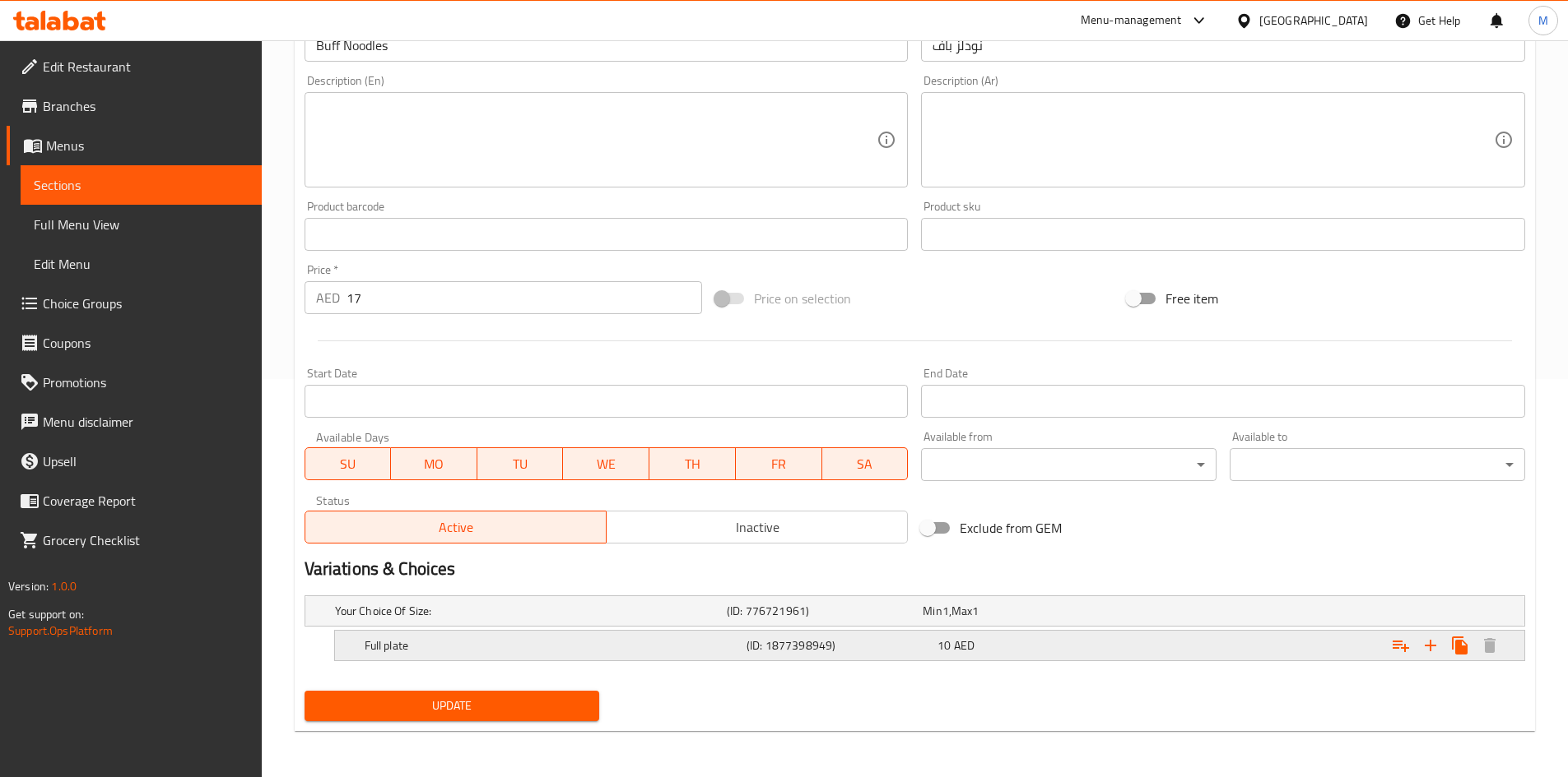
click at [398, 639] on h5 "Full plate" at bounding box center [552, 645] width 376 height 17
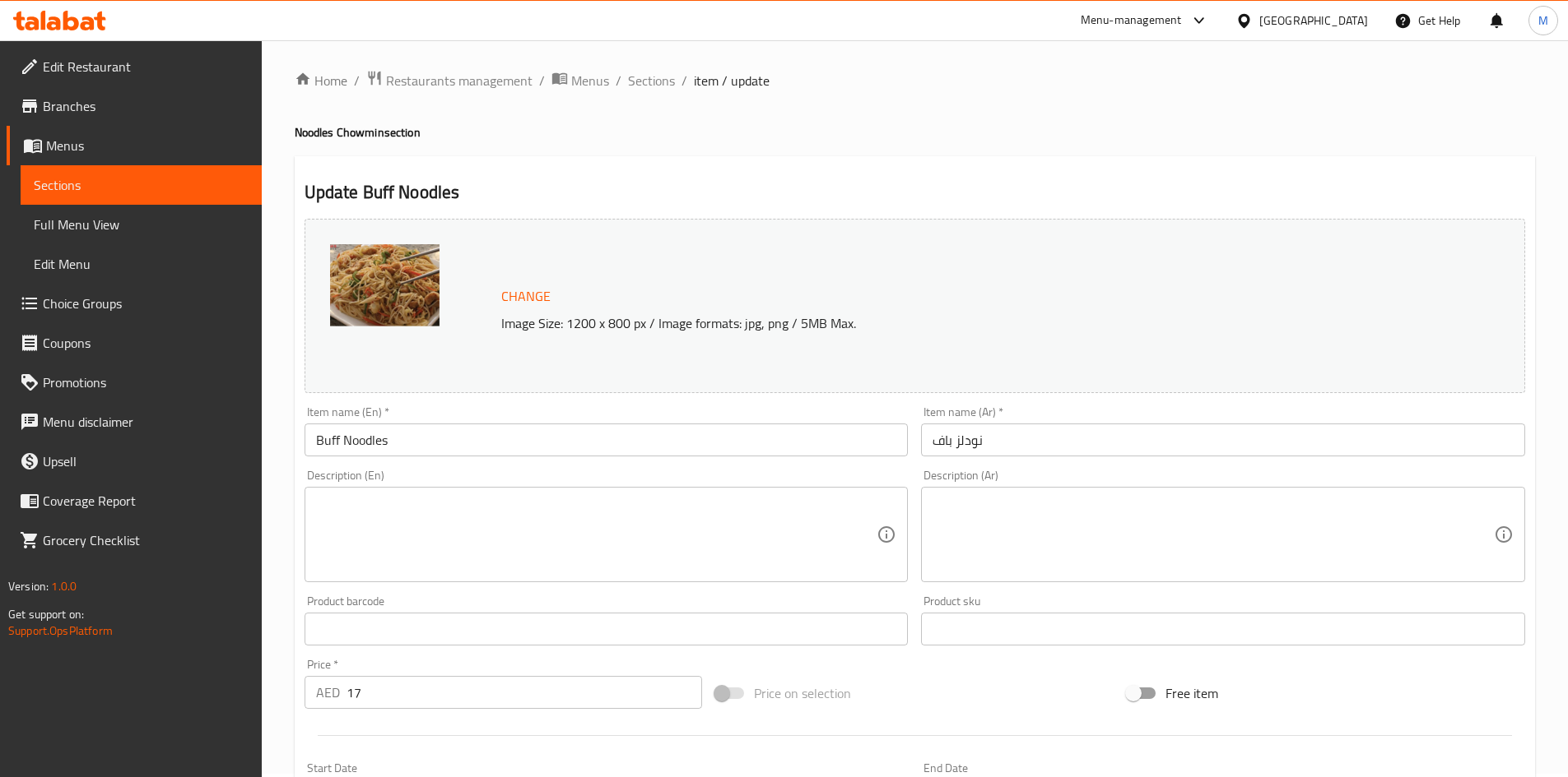
scroll to position [0, 0]
click at [646, 90] on span "Sections" at bounding box center [651, 83] width 47 height 20
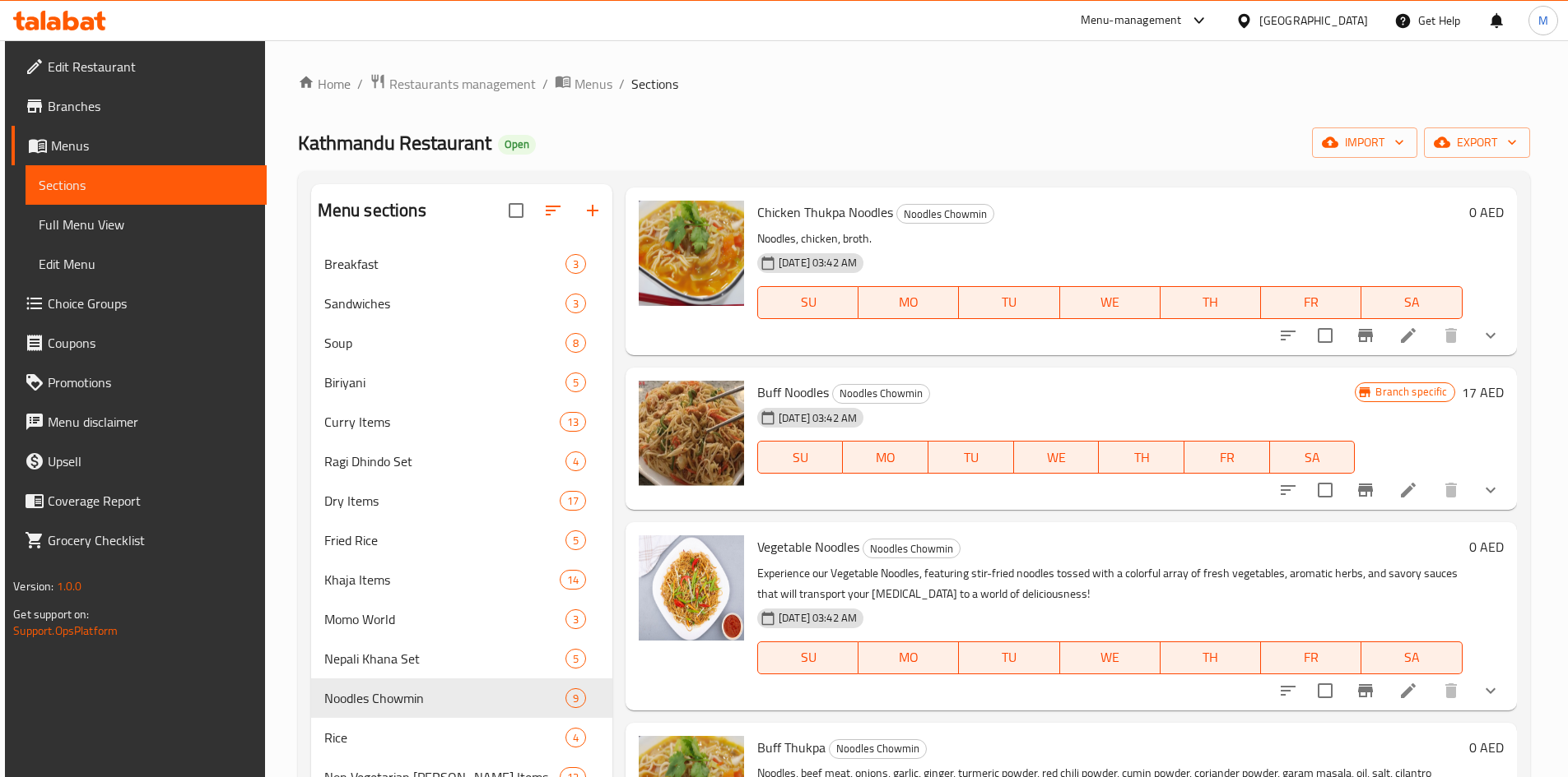
scroll to position [658, 0]
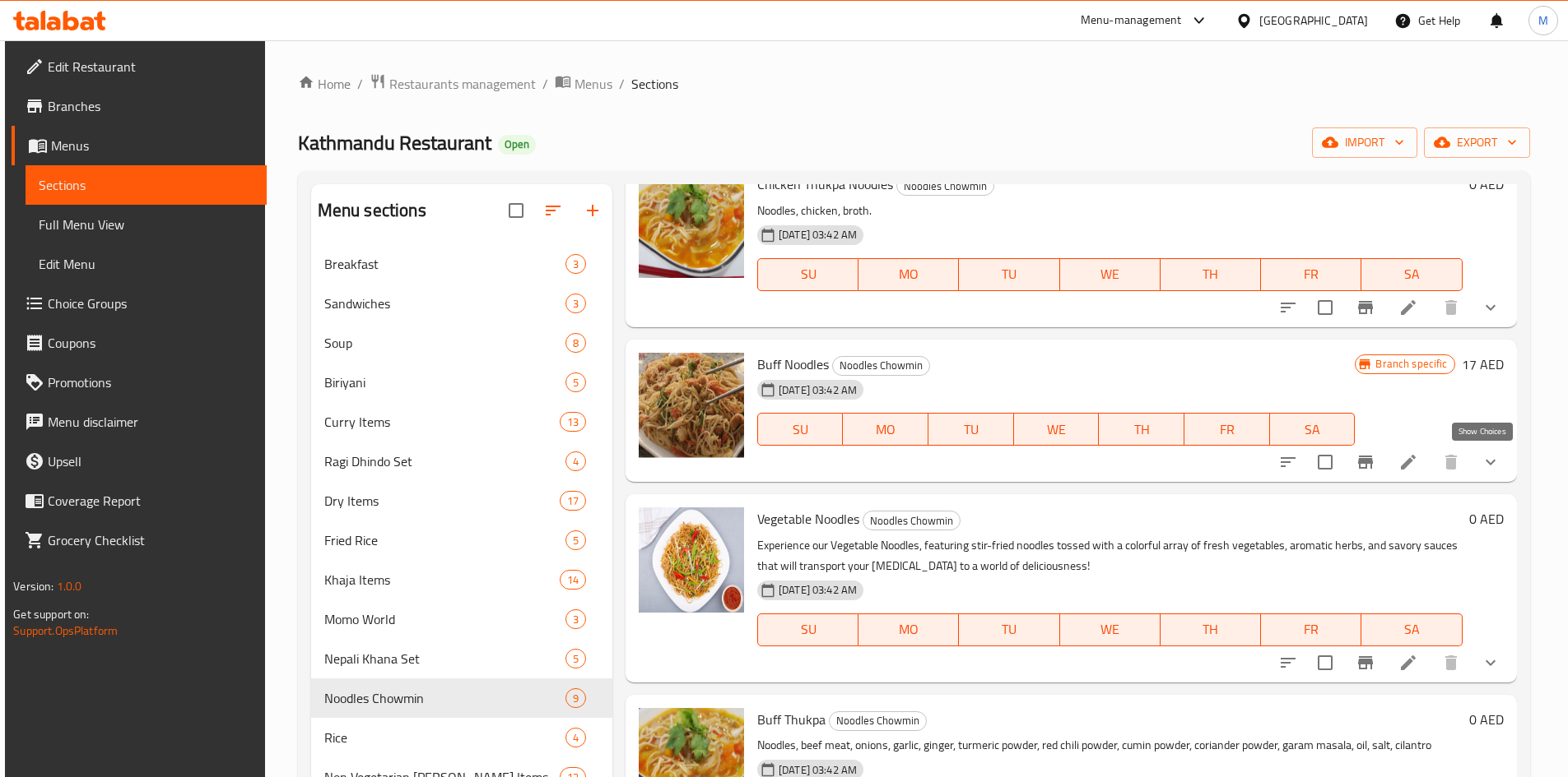
click at [1484, 467] on icon "show more" at bounding box center [1491, 462] width 20 height 20
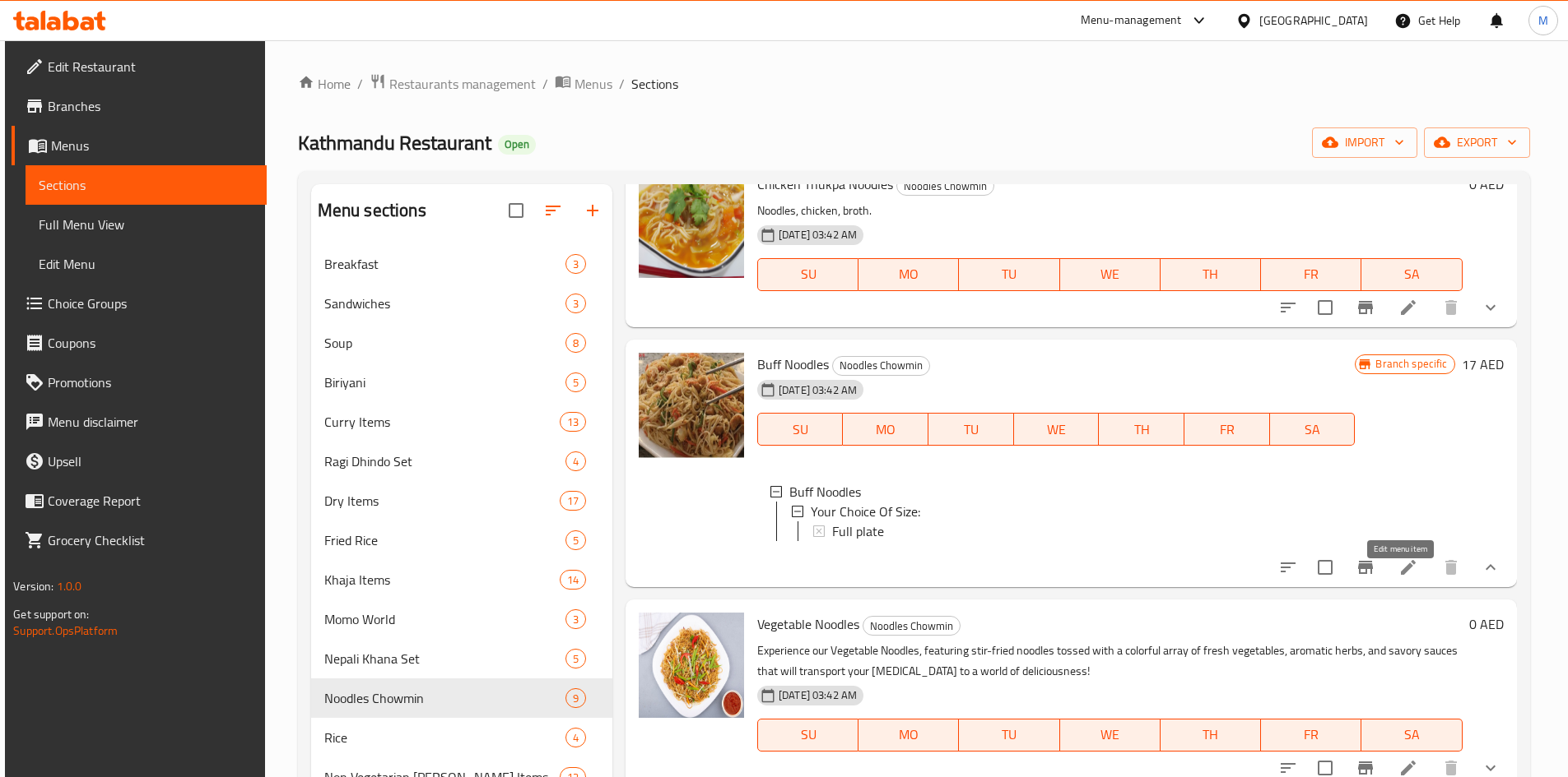
click at [1403, 577] on icon at bounding box center [1408, 568] width 20 height 20
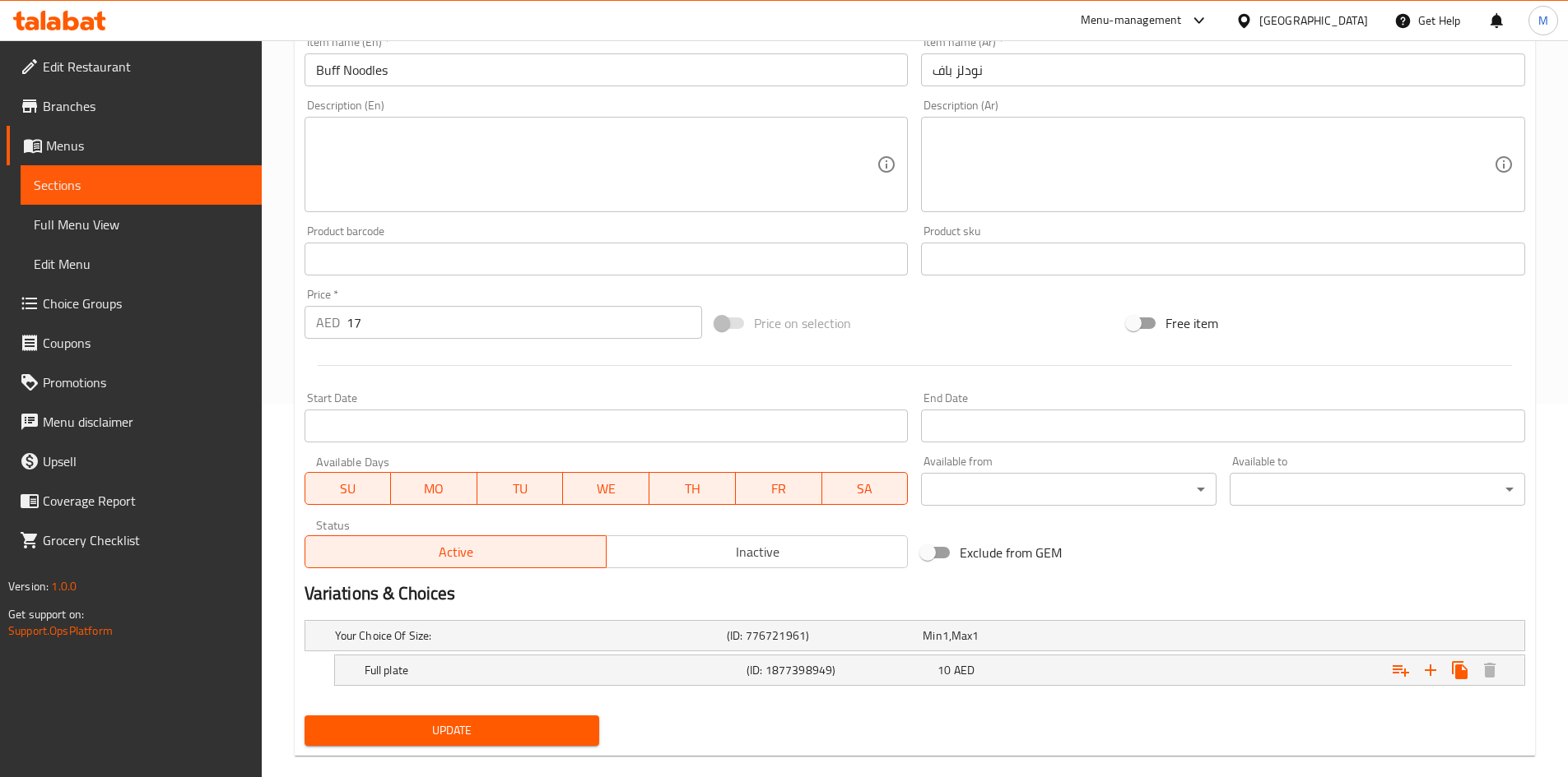
scroll to position [398, 0]
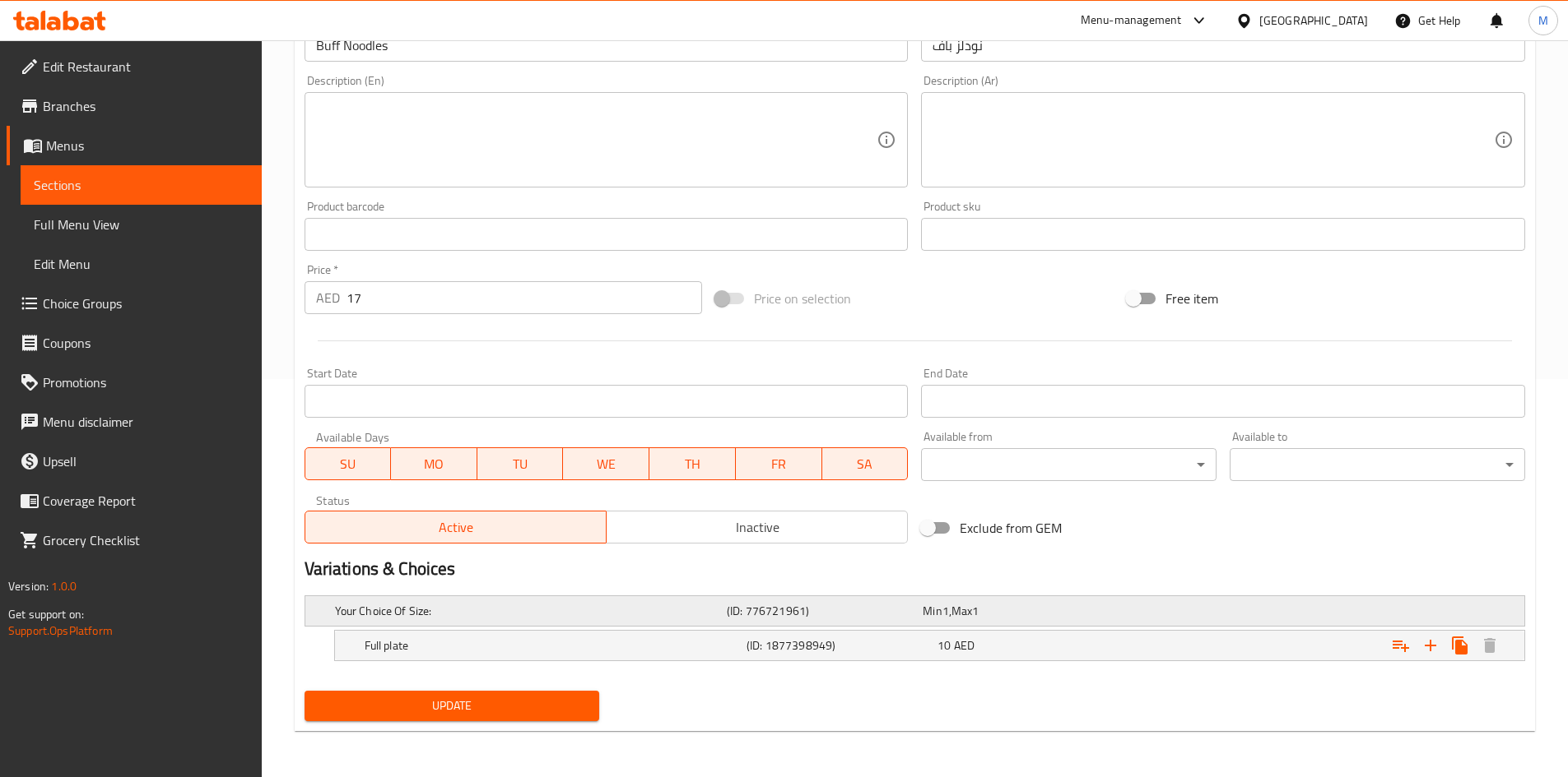
click at [397, 608] on h5 "Your Choice Of Size:" at bounding box center [527, 611] width 385 height 17
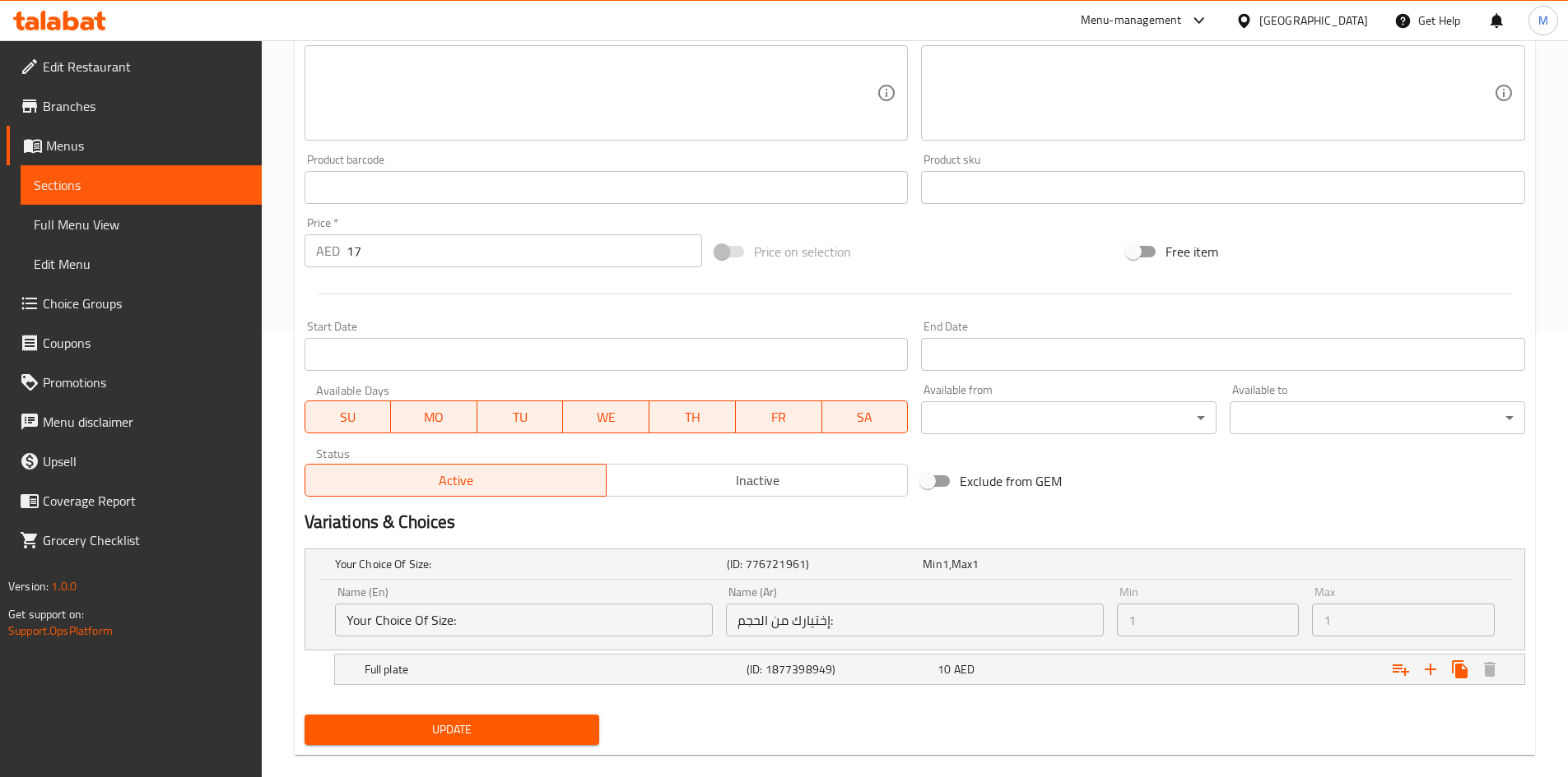
scroll to position [468, 0]
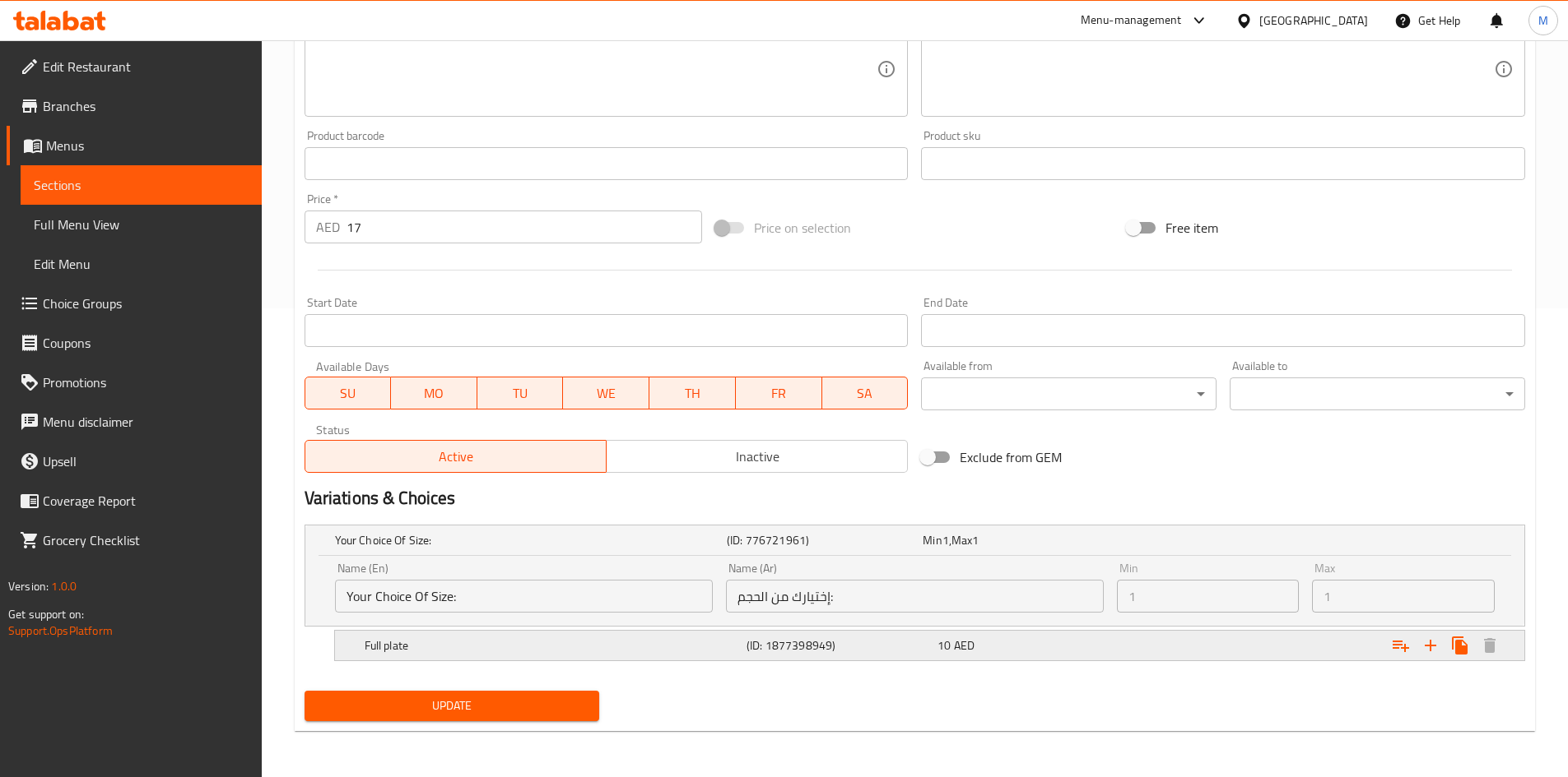
click at [532, 648] on h5 "Full plate" at bounding box center [552, 645] width 376 height 17
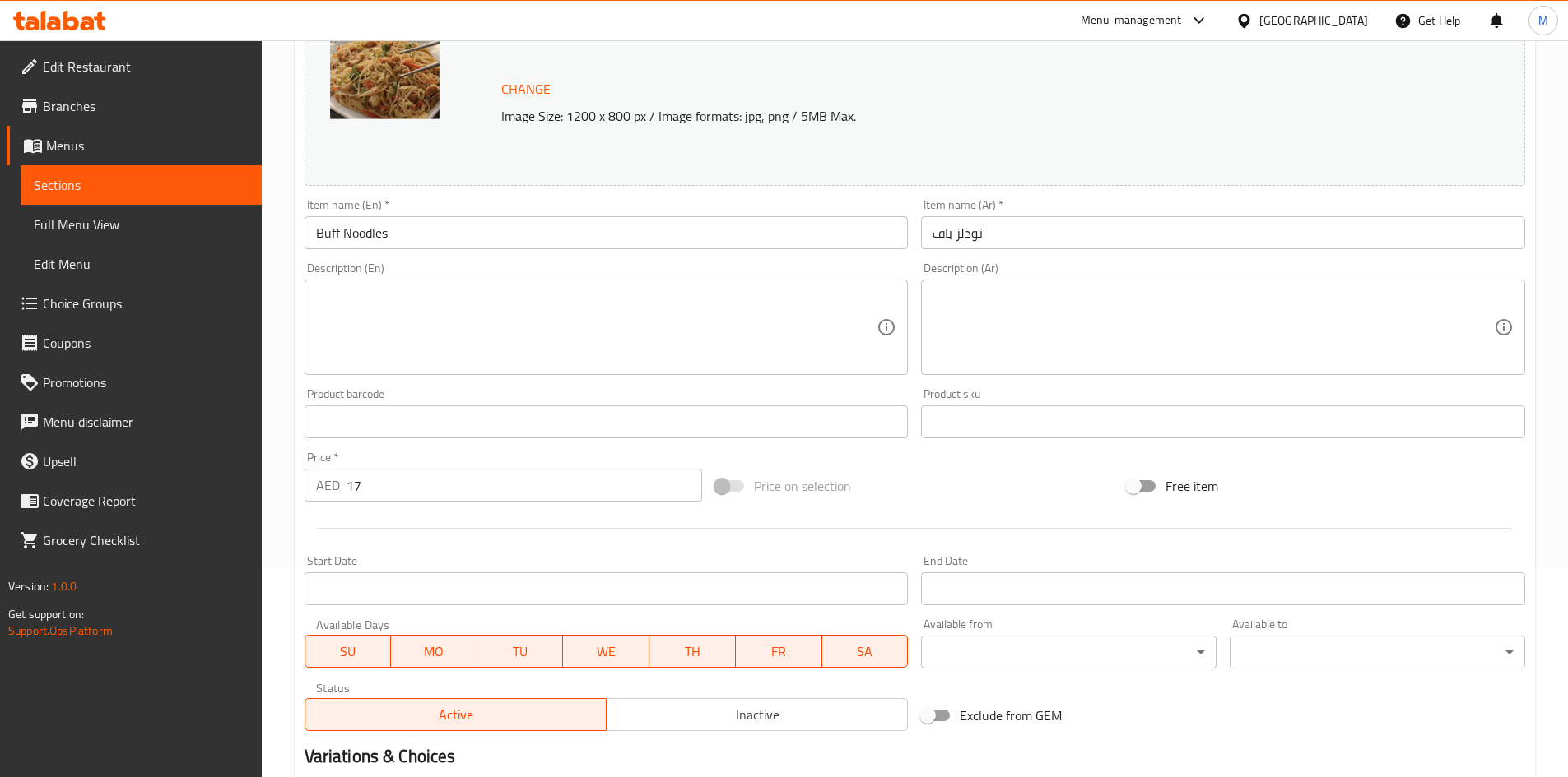
scroll to position [0, 0]
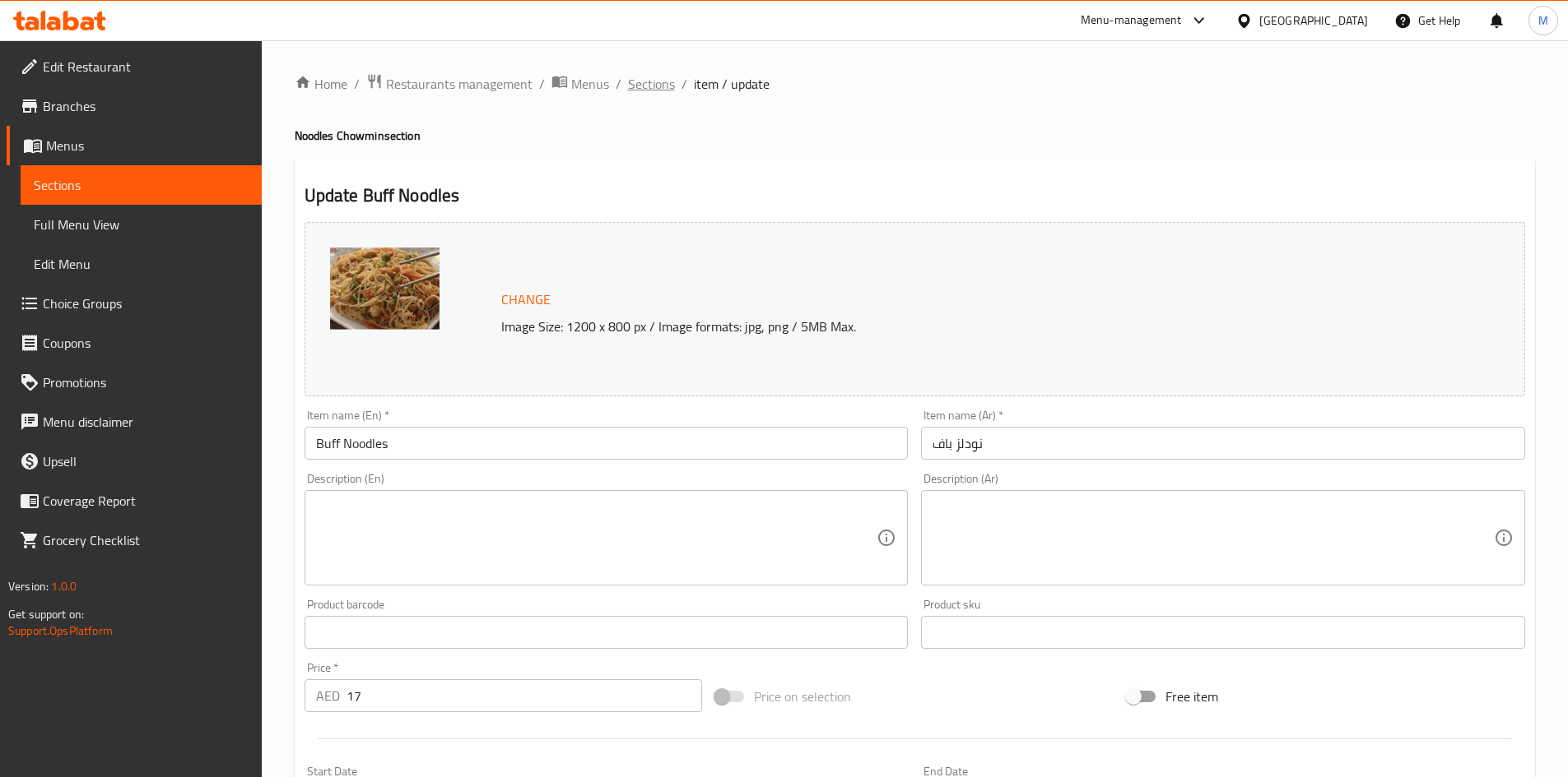
click at [652, 90] on span "Sections" at bounding box center [651, 83] width 47 height 20
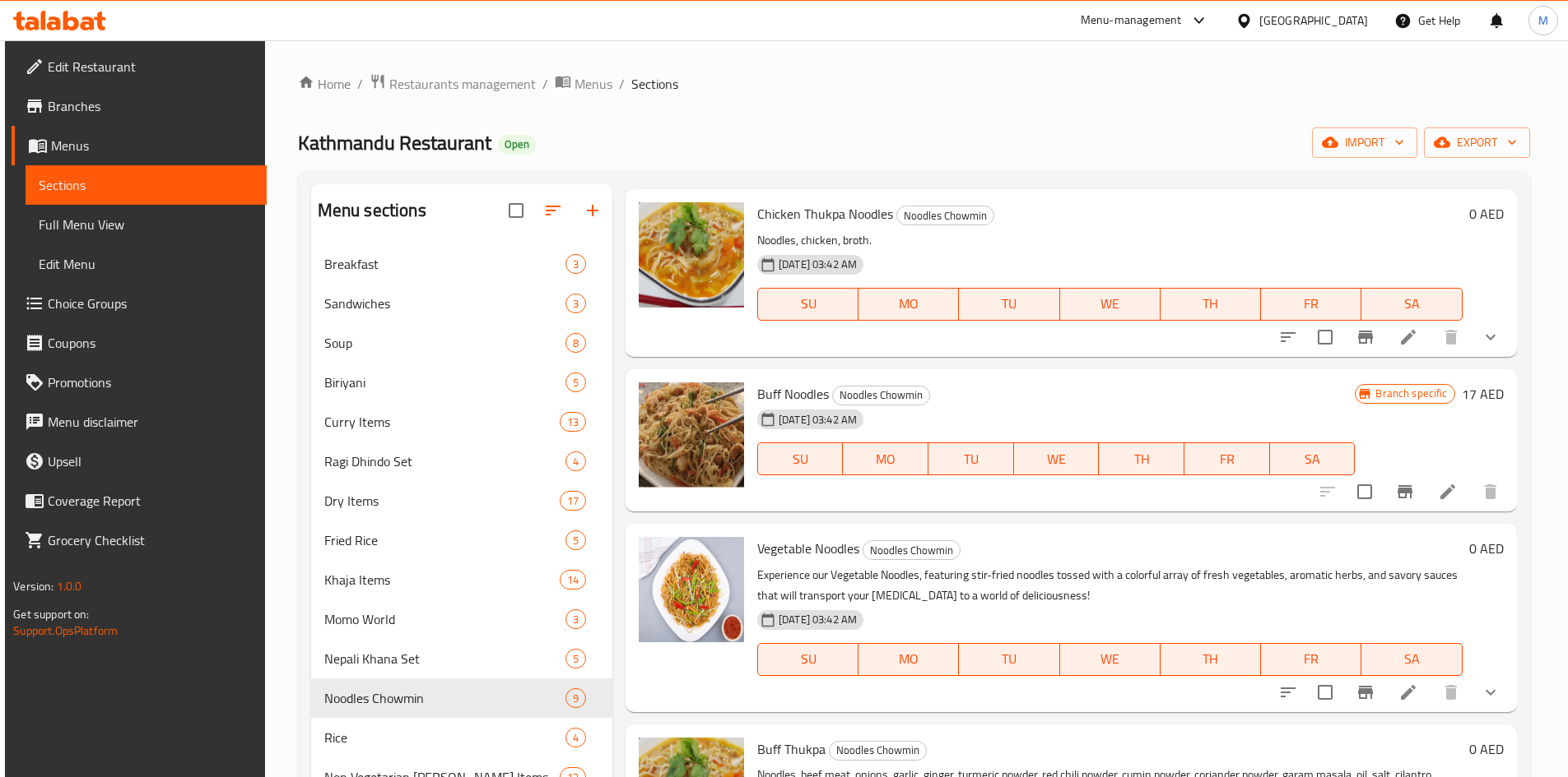
scroll to position [658, 0]
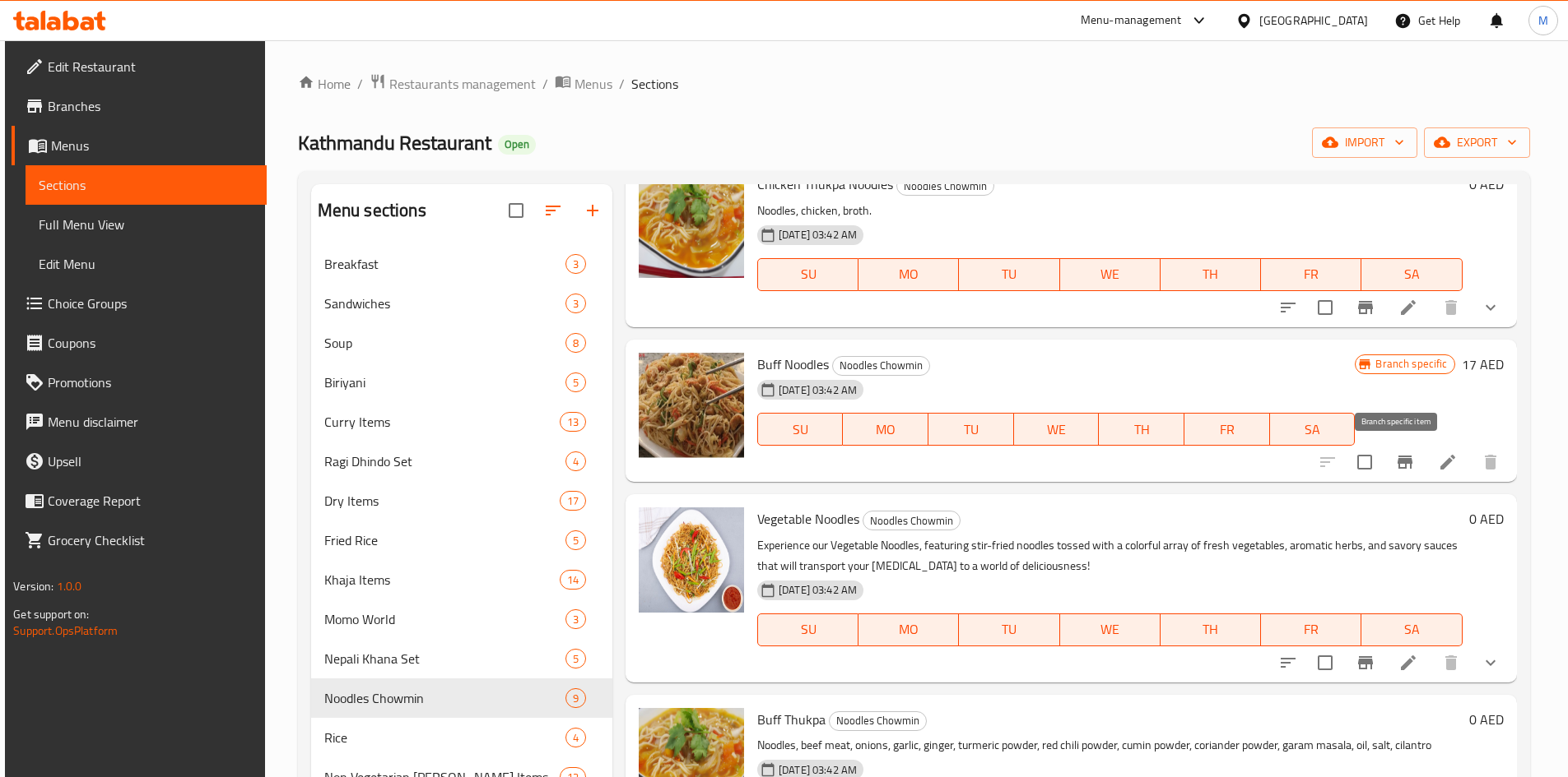
click at [1398, 461] on icon "Branch-specific-item" at bounding box center [1405, 462] width 15 height 13
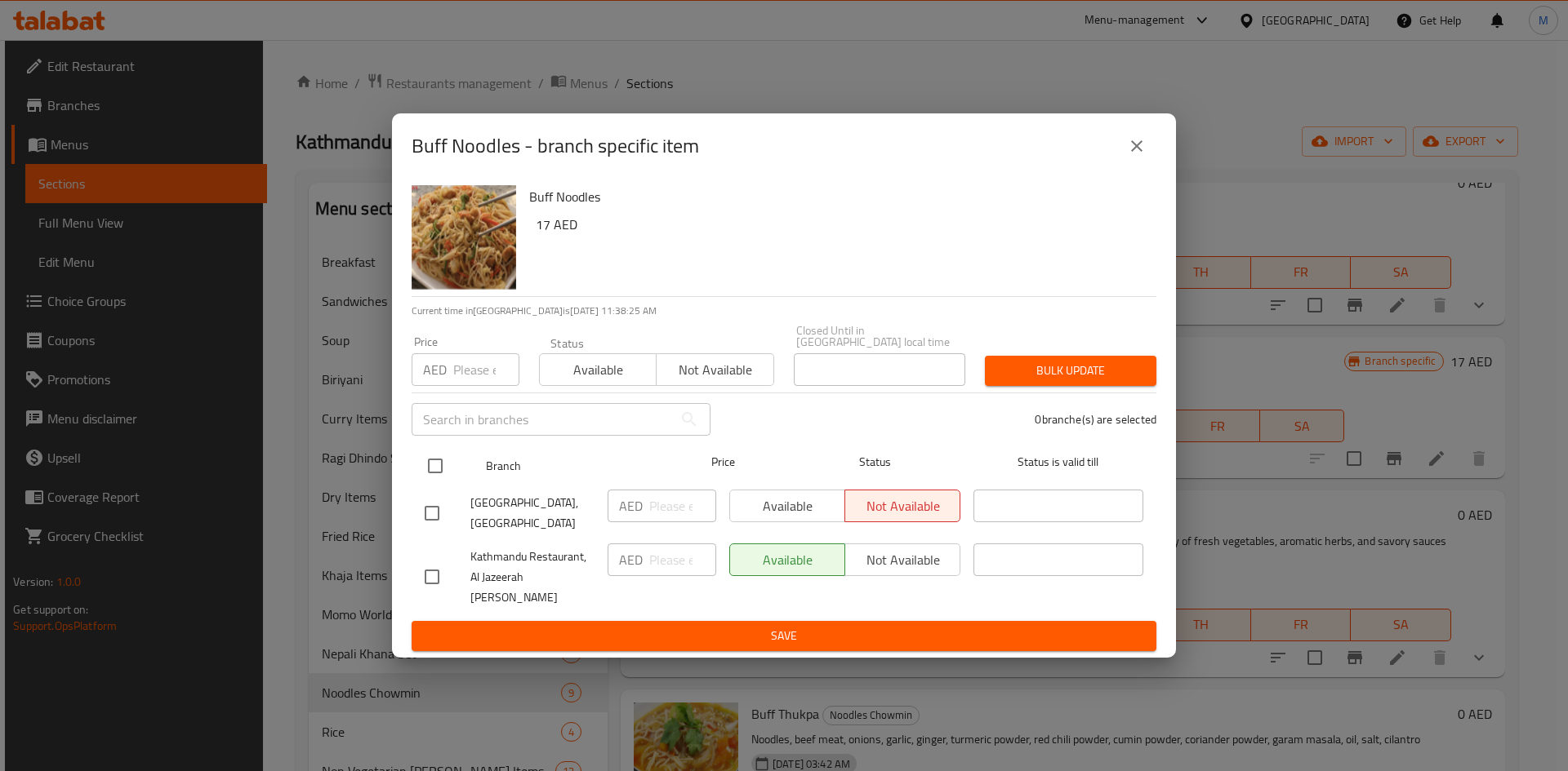
click at [434, 478] on input "checkbox" at bounding box center [436, 467] width 35 height 34
checkbox input "true"
click at [465, 378] on input "number" at bounding box center [486, 370] width 66 height 33
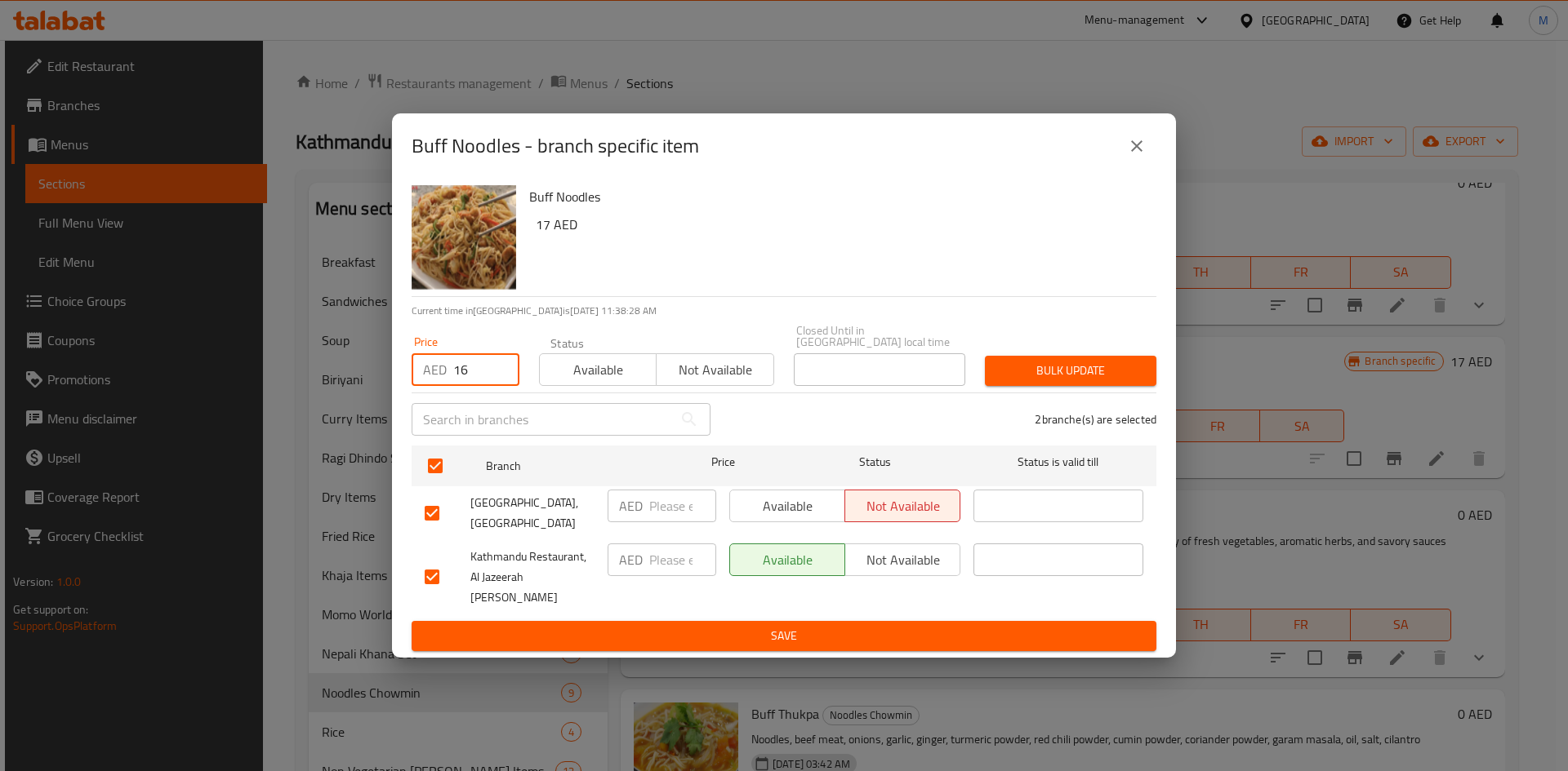
type input "16"
click at [1079, 381] on span "Bulk update" at bounding box center [1070, 371] width 145 height 21
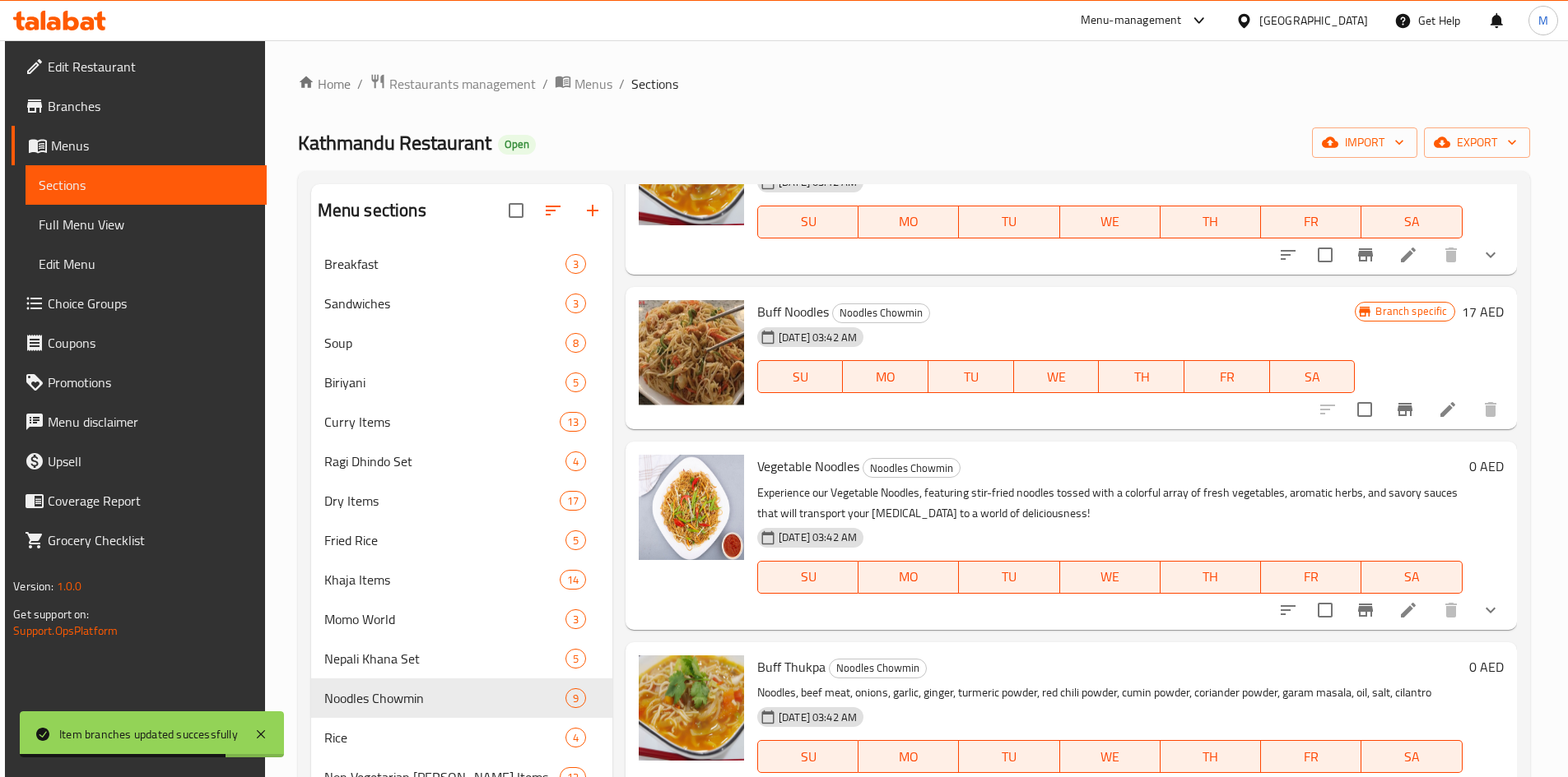
scroll to position [740, 0]
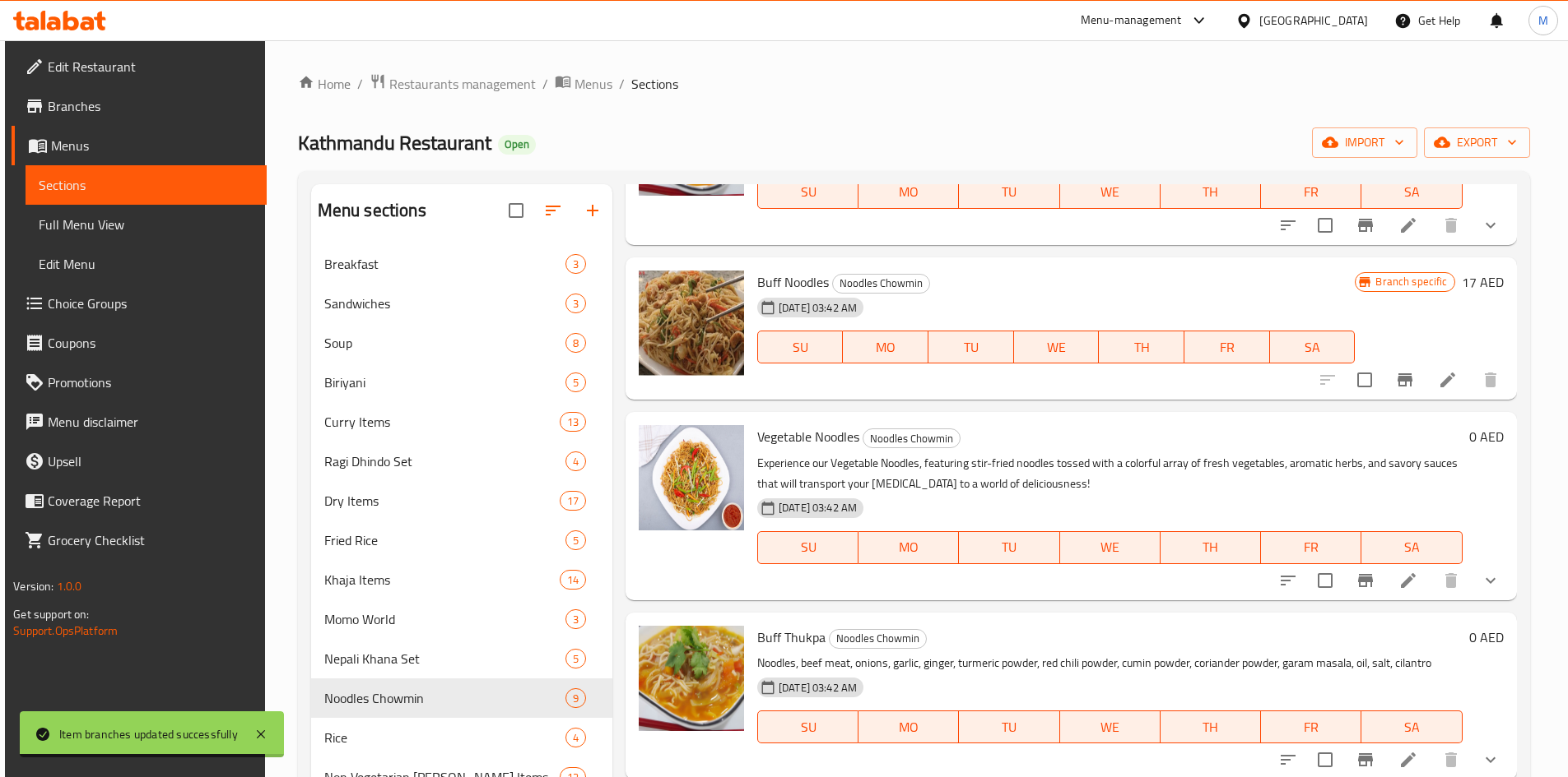
click at [1471, 576] on button "show more" at bounding box center [1490, 580] width 39 height 39
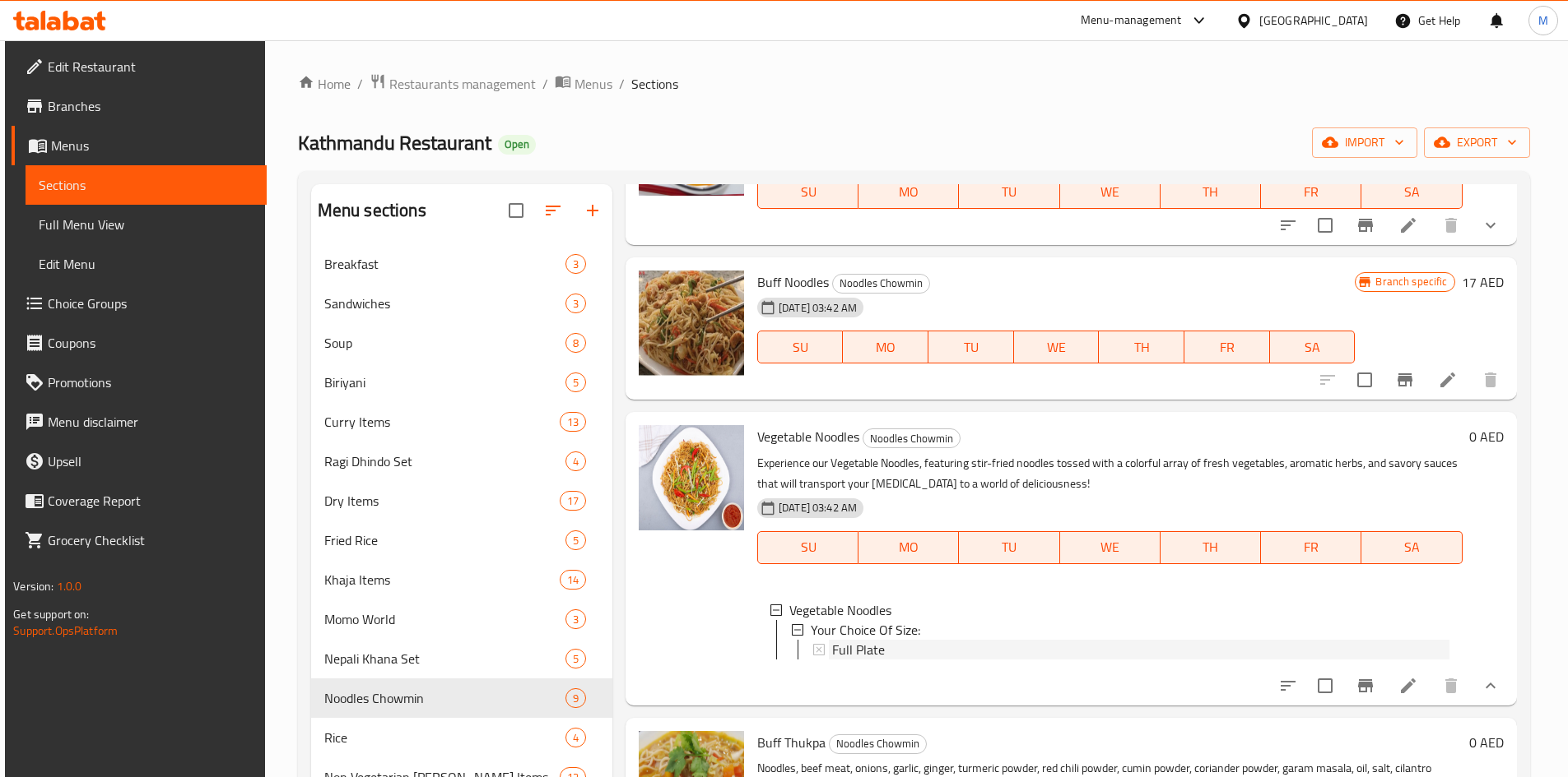
click at [894, 645] on div "Full Plate" at bounding box center [1141, 649] width 617 height 20
click at [886, 644] on div "Full Plate" at bounding box center [1141, 649] width 617 height 20
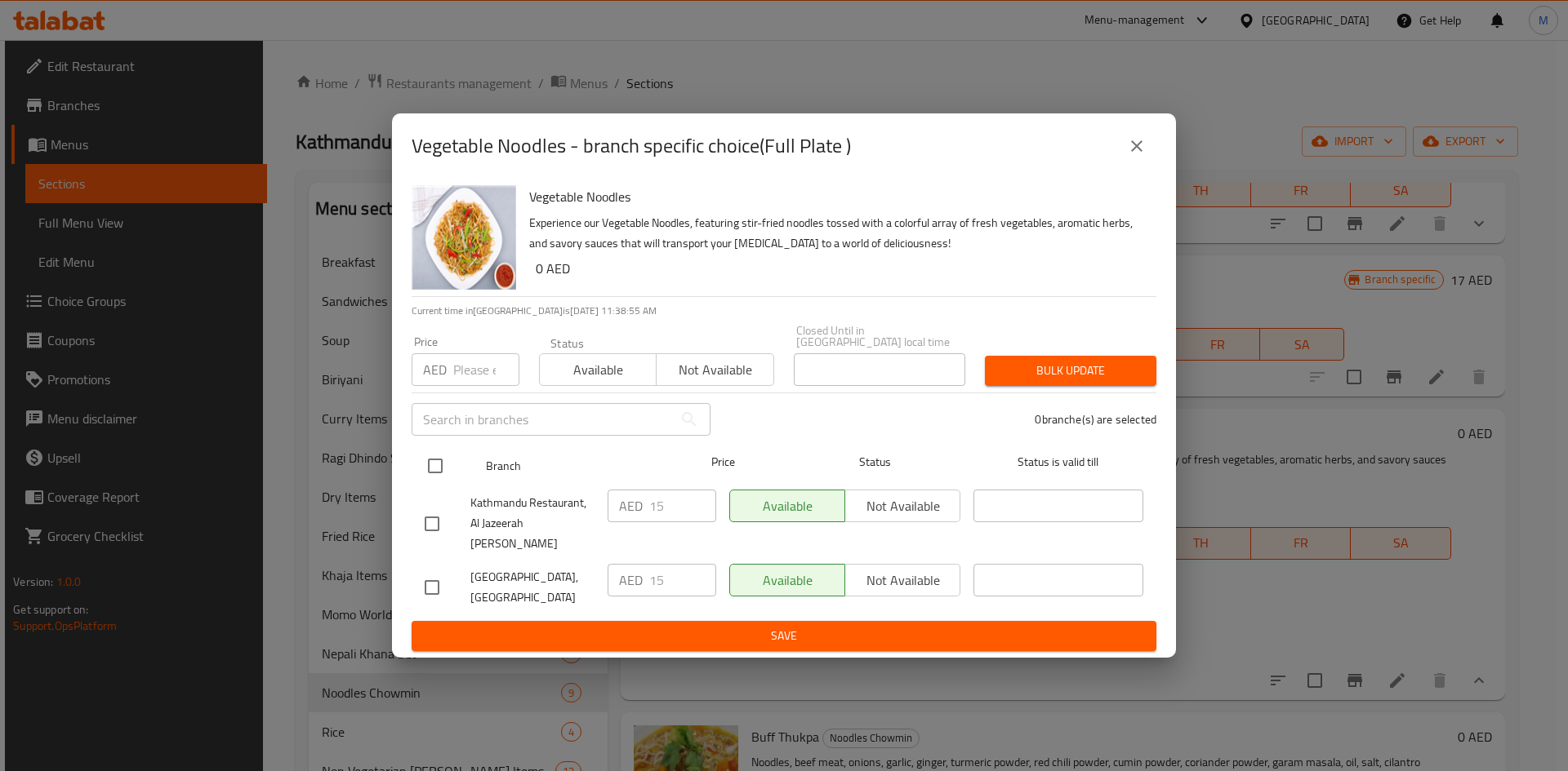
click at [443, 481] on input "checkbox" at bounding box center [436, 467] width 35 height 34
checkbox input "true"
click at [475, 373] on input "number" at bounding box center [486, 370] width 66 height 33
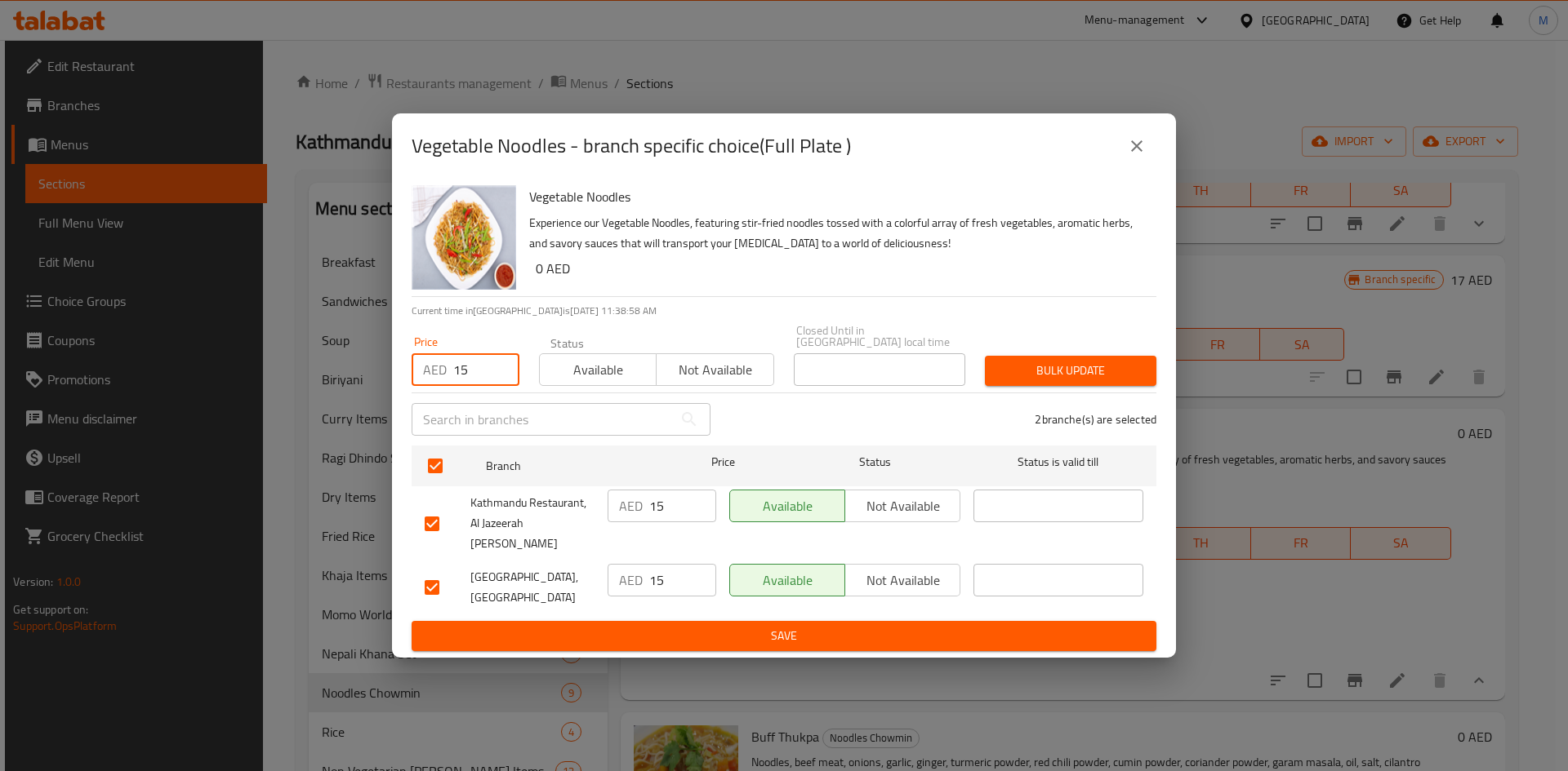
type input "15"
click at [1089, 371] on span "Bulk update" at bounding box center [1070, 371] width 145 height 21
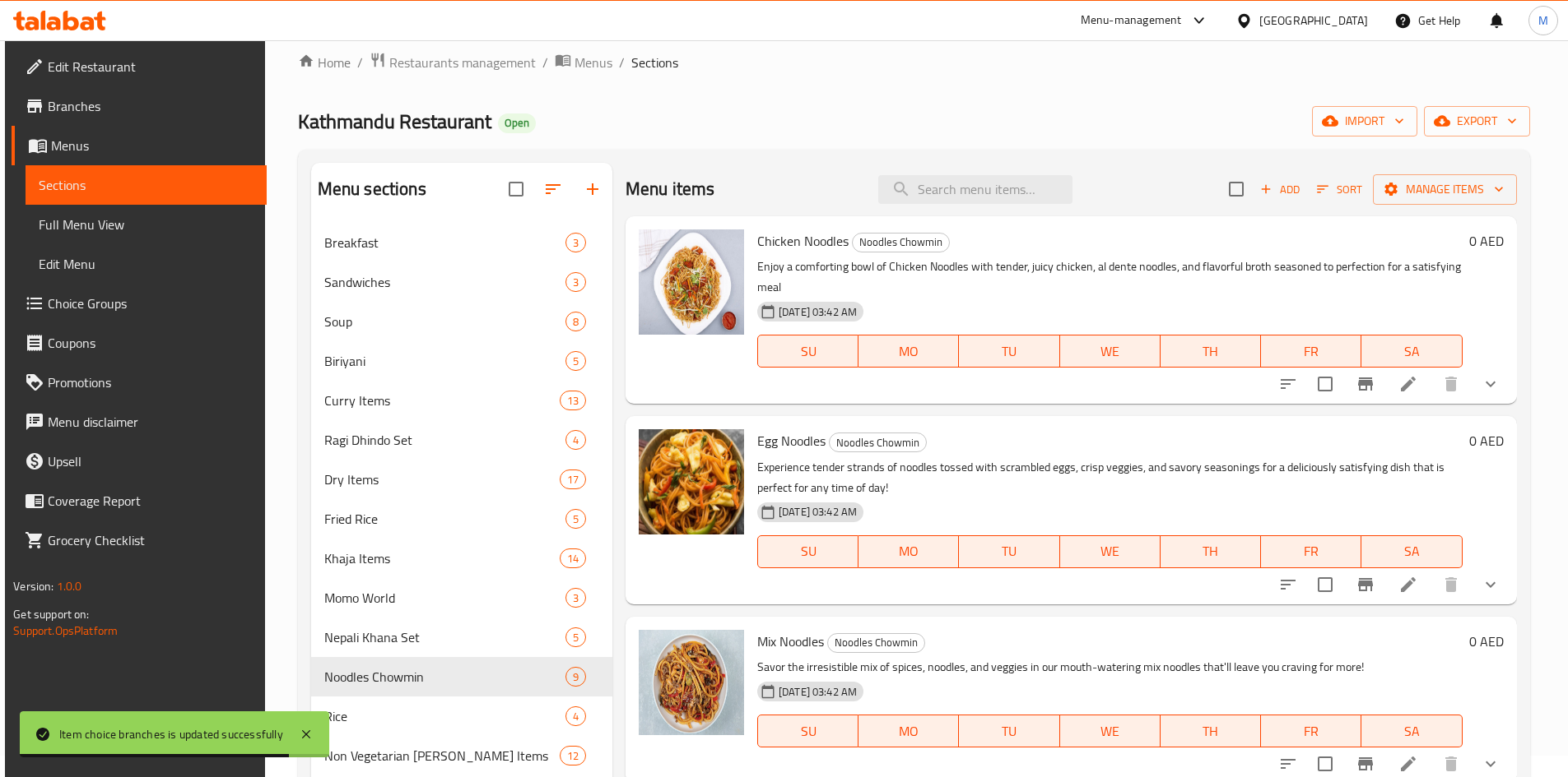
scroll to position [0, 0]
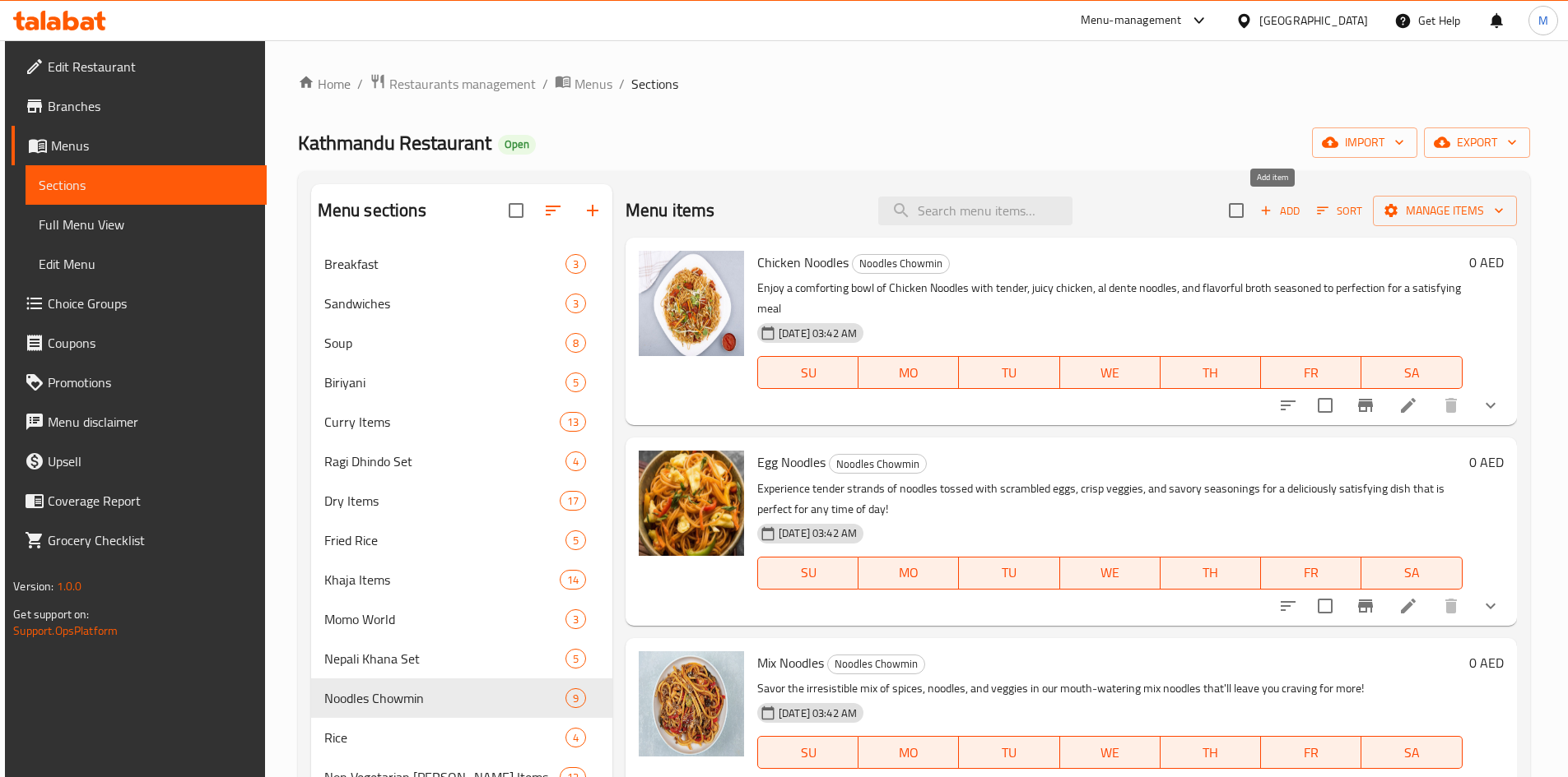
click at [1284, 216] on span "Add" at bounding box center [1279, 211] width 44 height 19
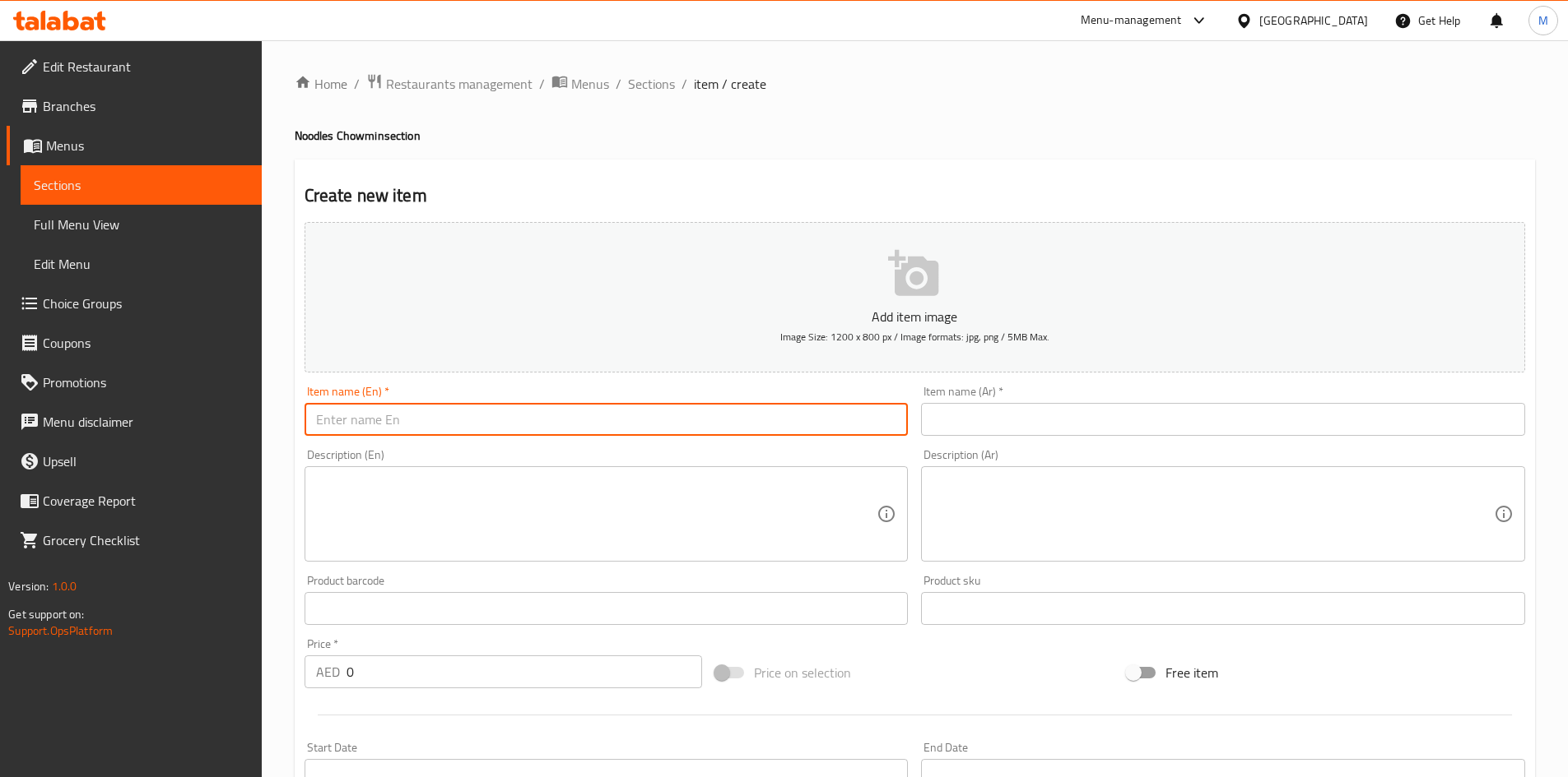
click at [496, 417] on input "text" at bounding box center [606, 420] width 604 height 33
type input "ح"
click at [474, 422] on input "text" at bounding box center [606, 420] width 604 height 33
paste input "Paneer"
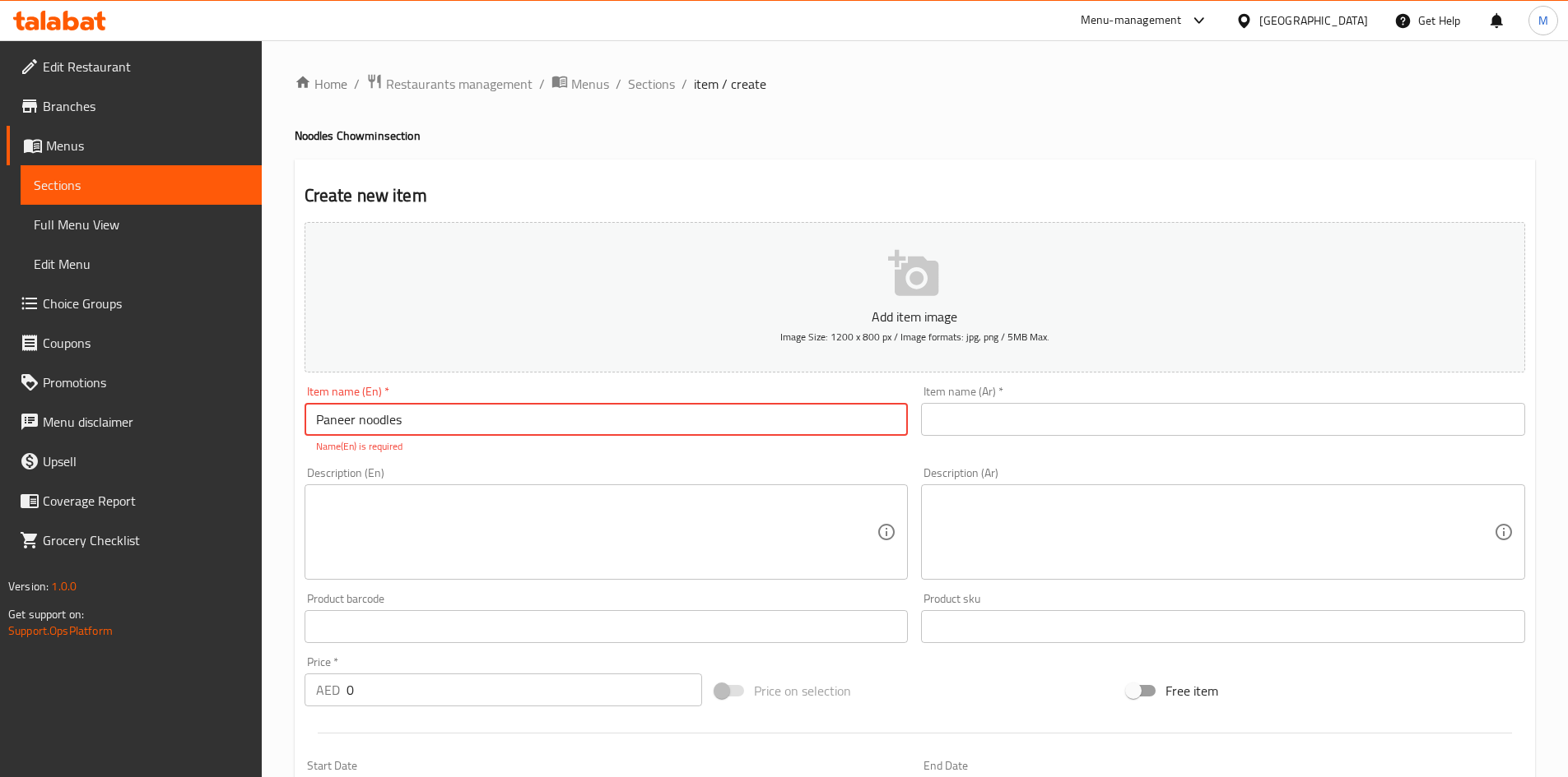
type input "Paneer noodles"
drag, startPoint x: 420, startPoint y: 450, endPoint x: 430, endPoint y: 451, distance: 10.0
click at [384, 416] on input "Paneer noodles" at bounding box center [606, 420] width 604 height 33
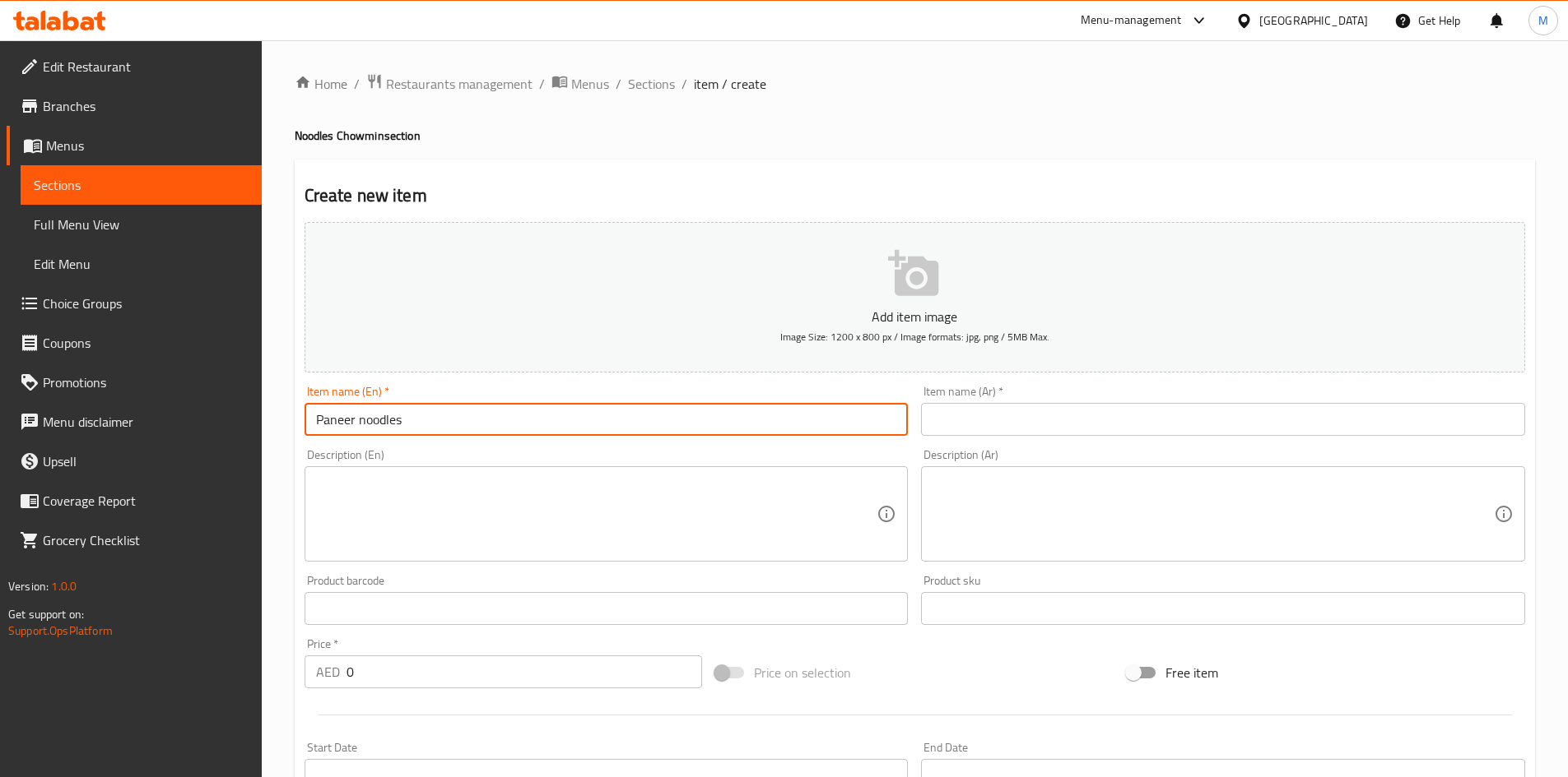
click at [1094, 420] on input "text" at bounding box center [1223, 420] width 604 height 33
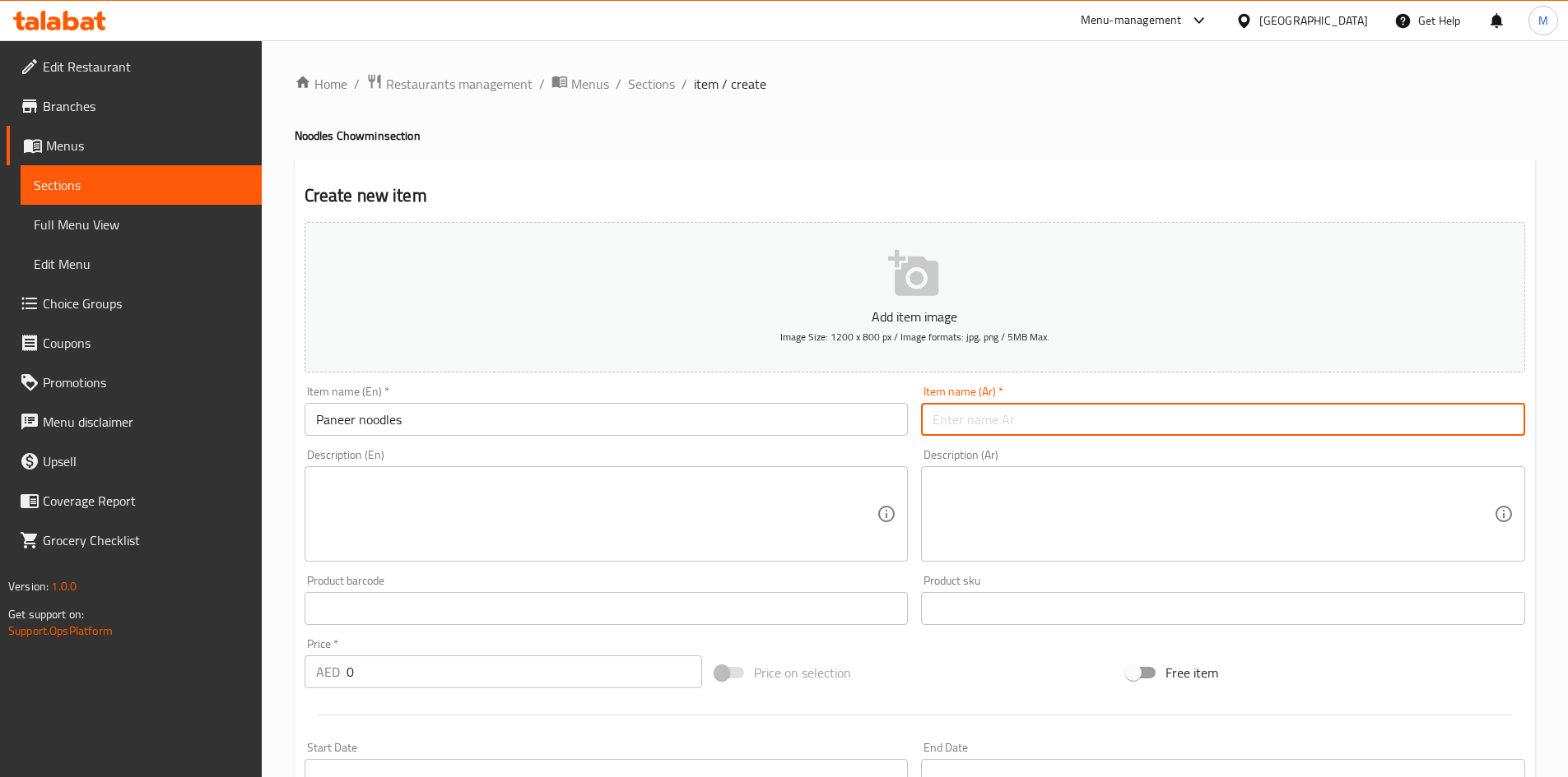
paste input "نودلز بانير"
type input "نودلز بانير"
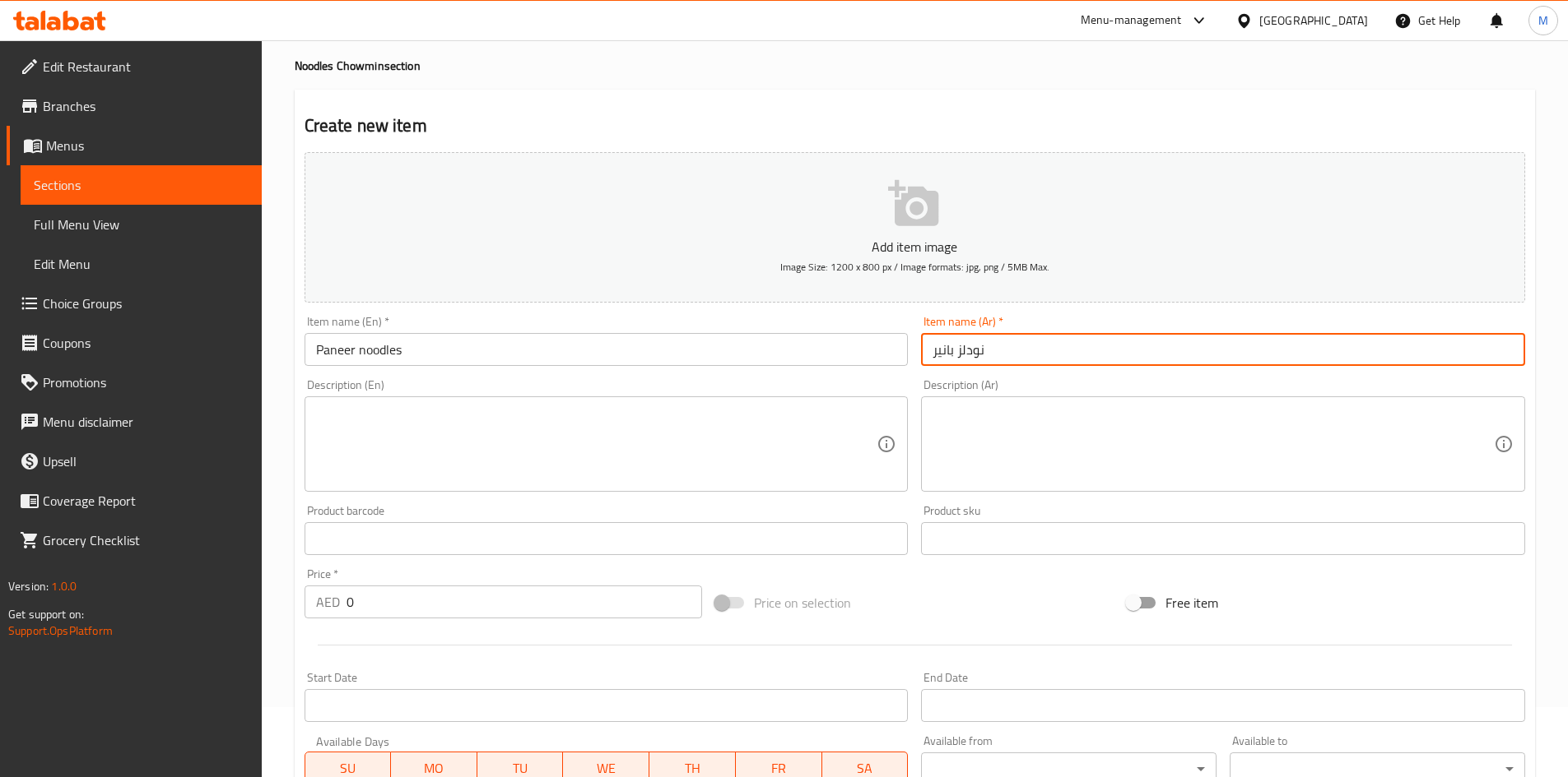
scroll to position [164, 0]
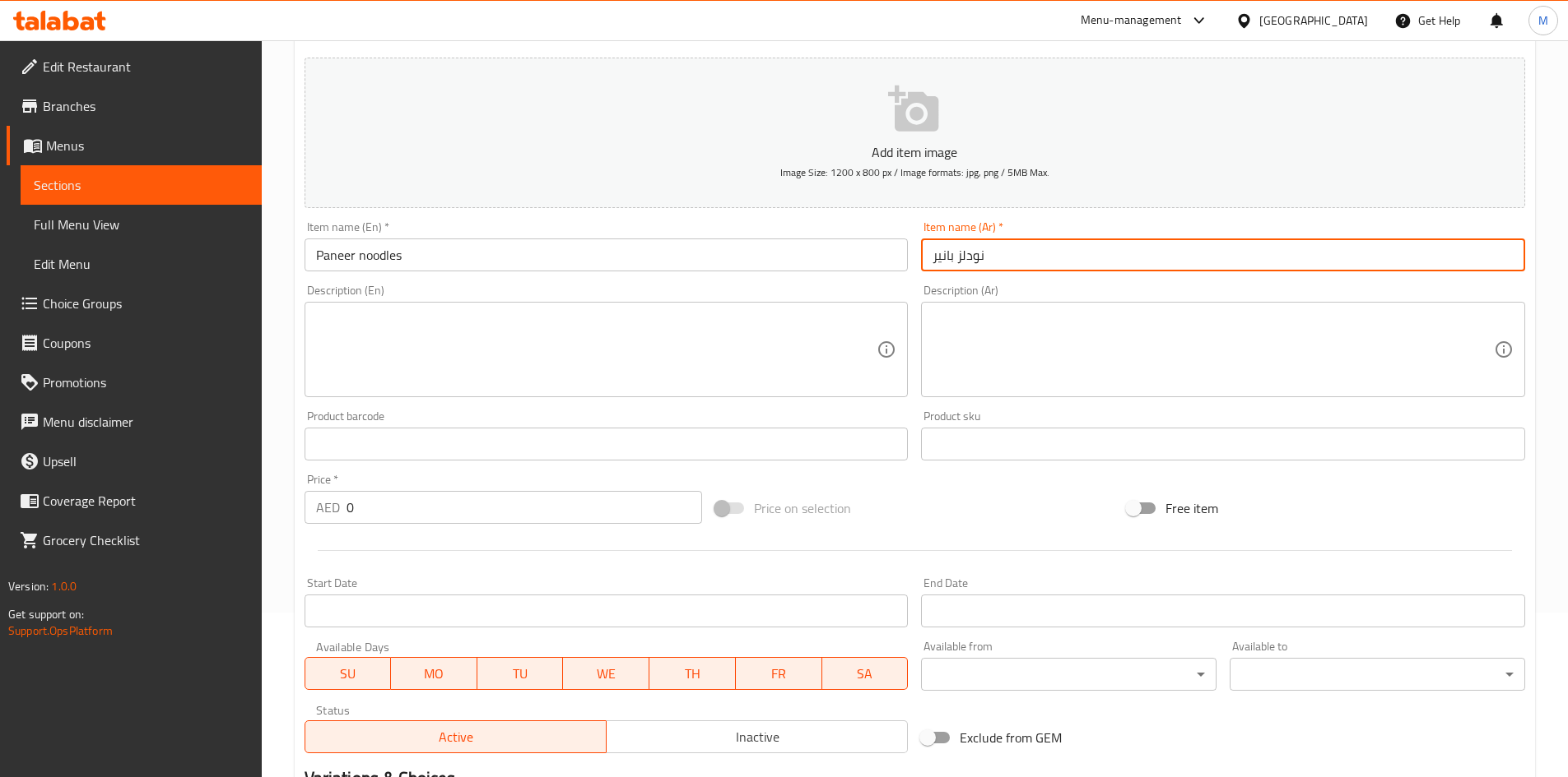
click at [400, 514] on input "0" at bounding box center [524, 508] width 357 height 33
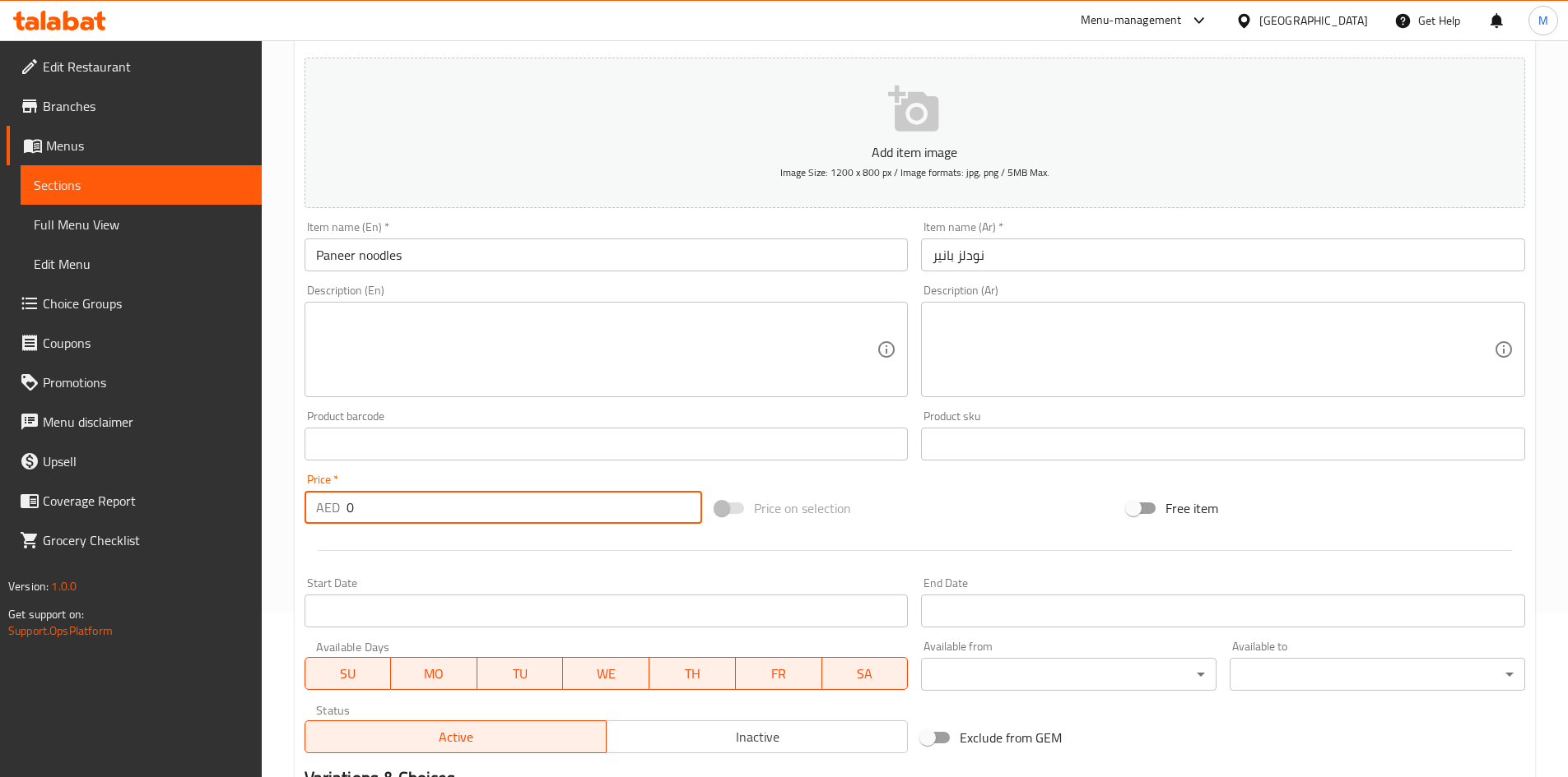
click at [400, 514] on input "0" at bounding box center [524, 508] width 357 height 33
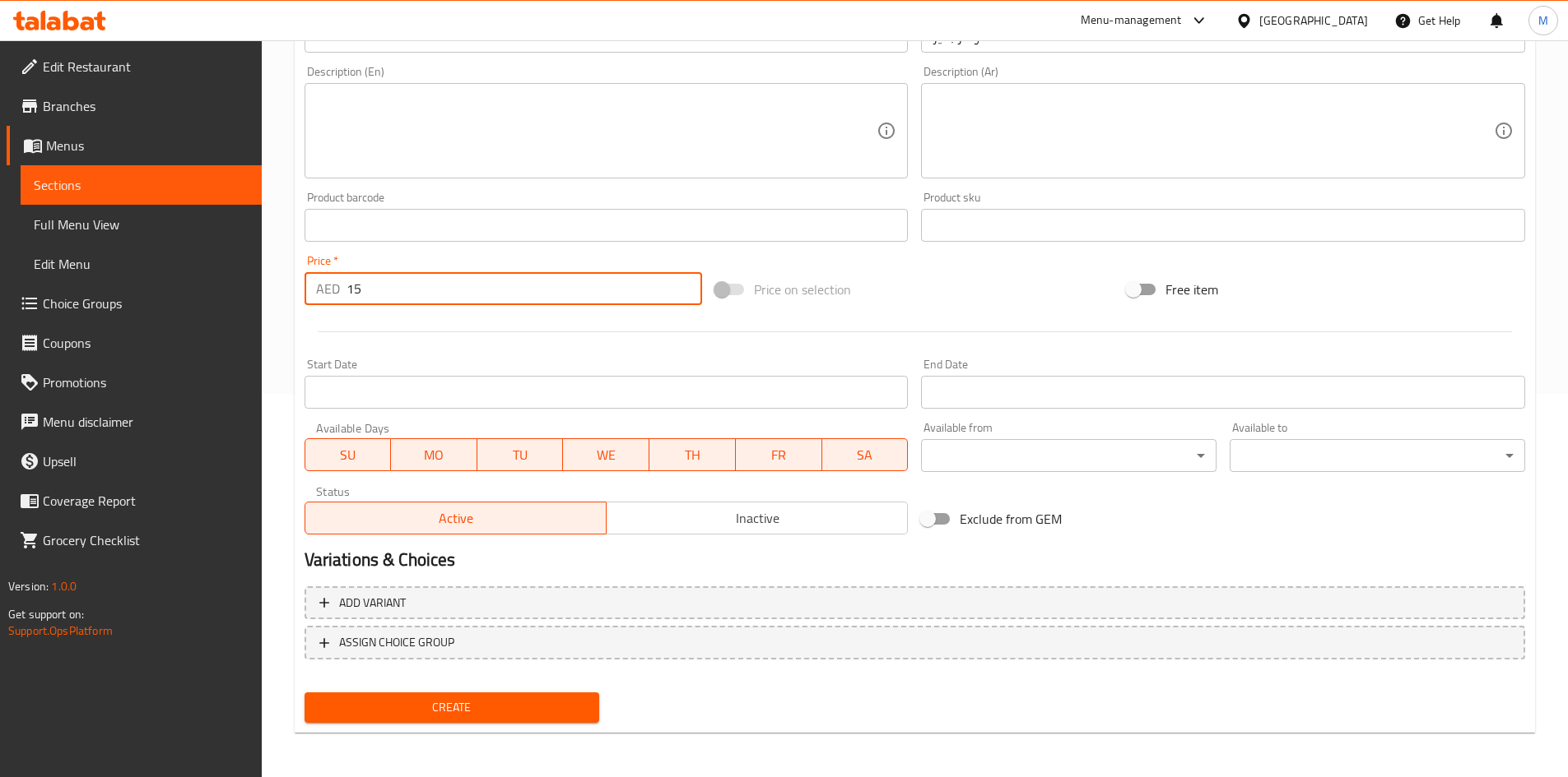
scroll to position [385, 0]
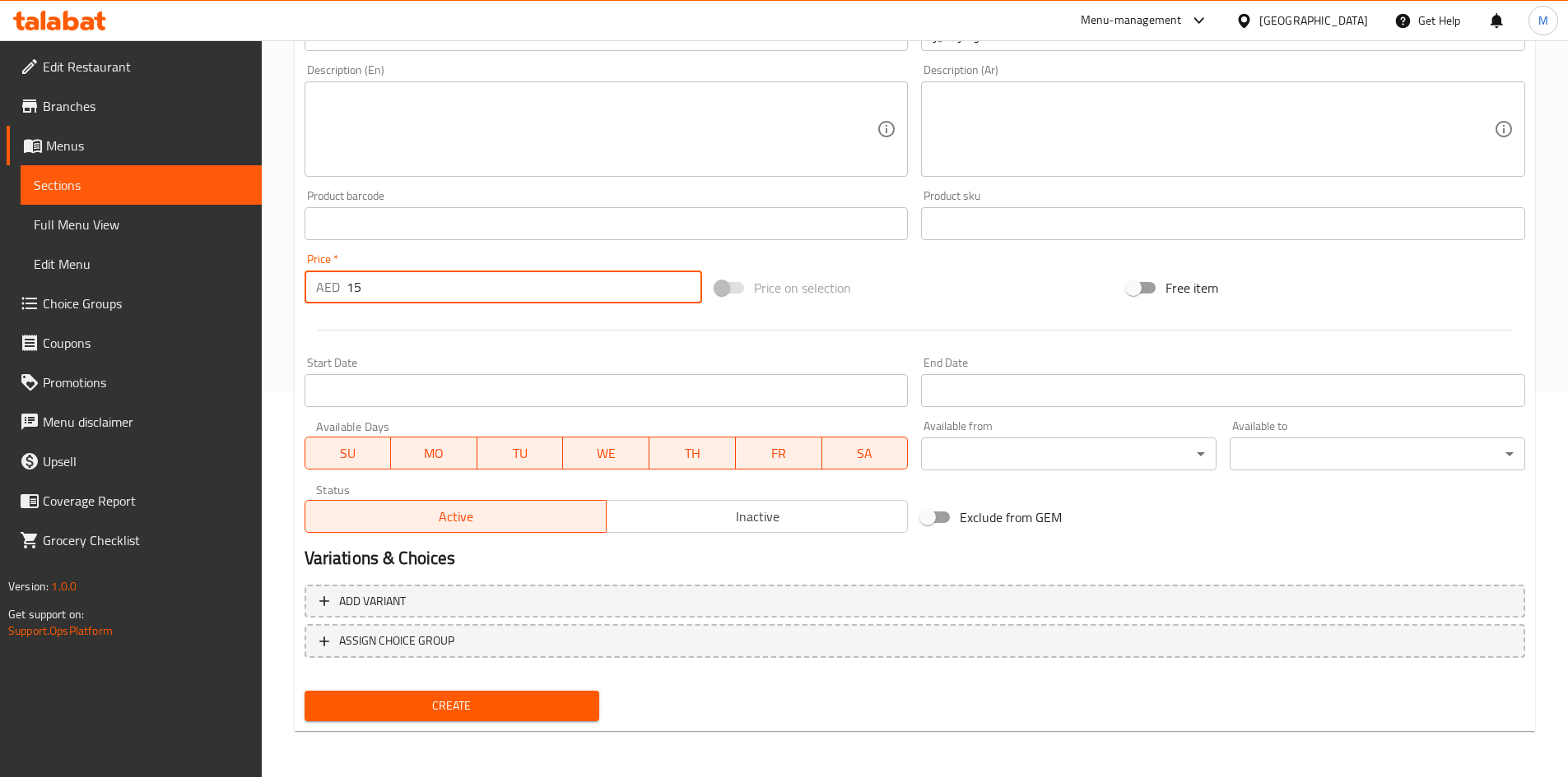
type input "15"
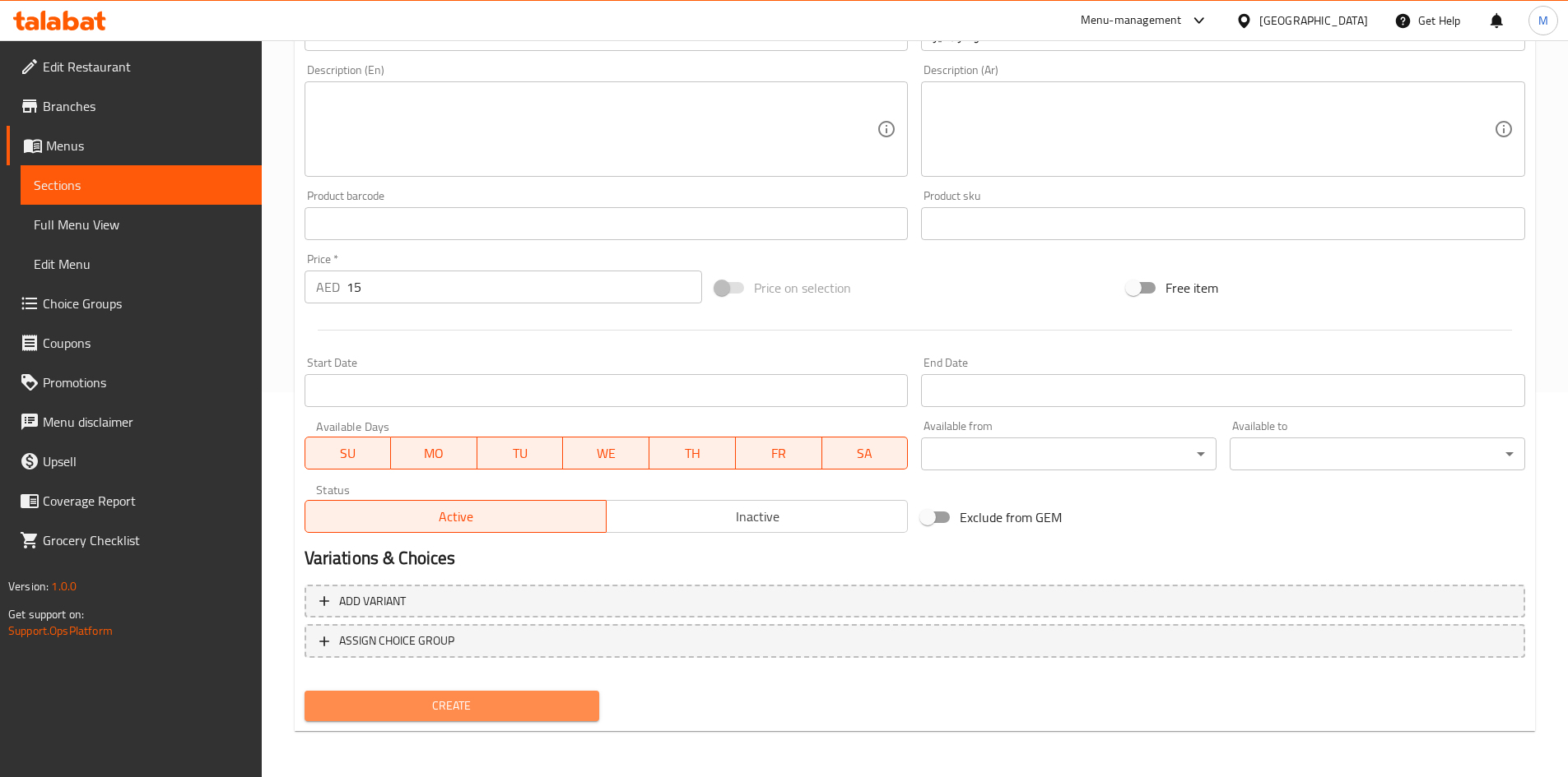
click at [451, 707] on span "Create" at bounding box center [451, 707] width 269 height 21
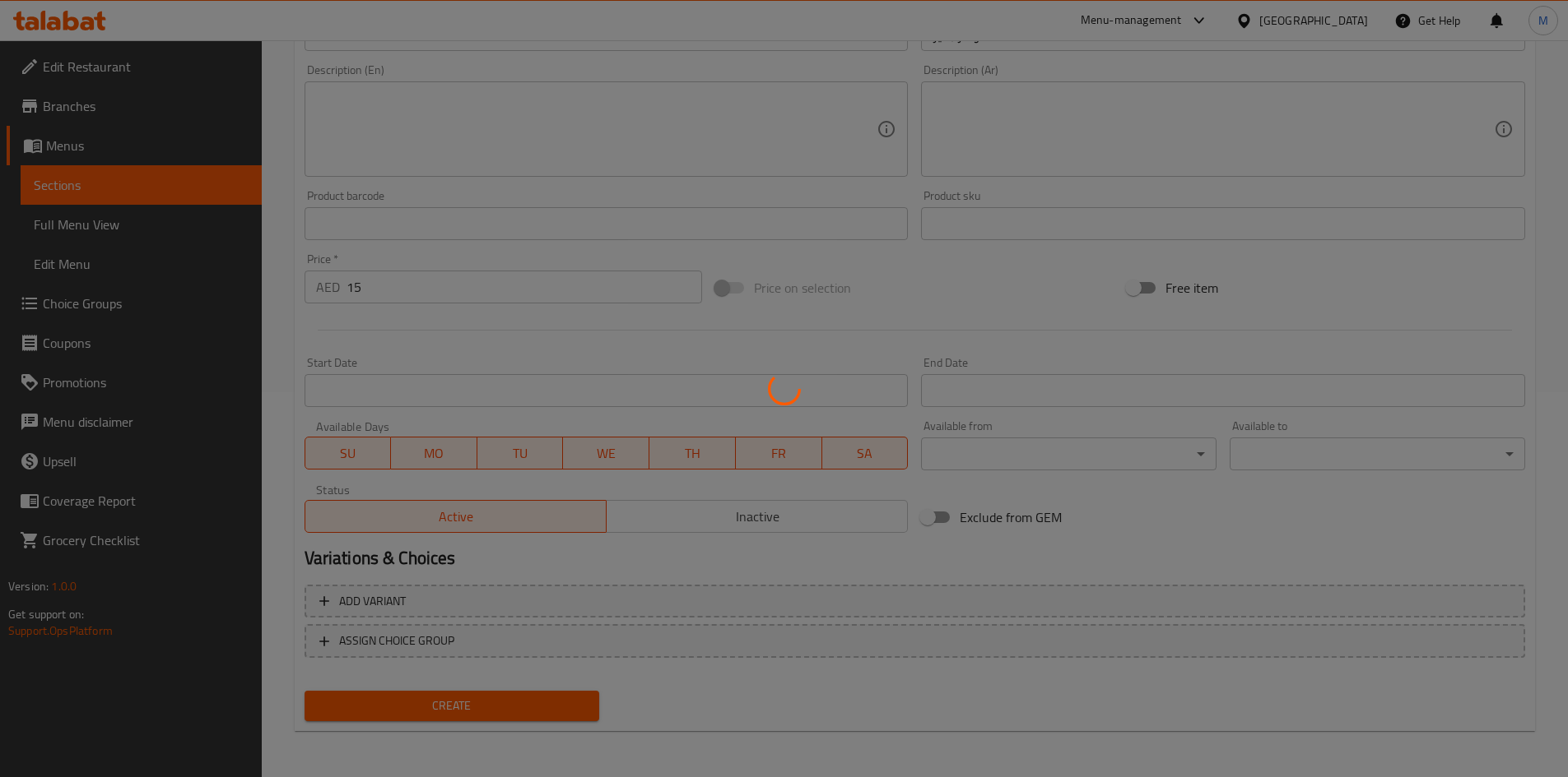
type input "0"
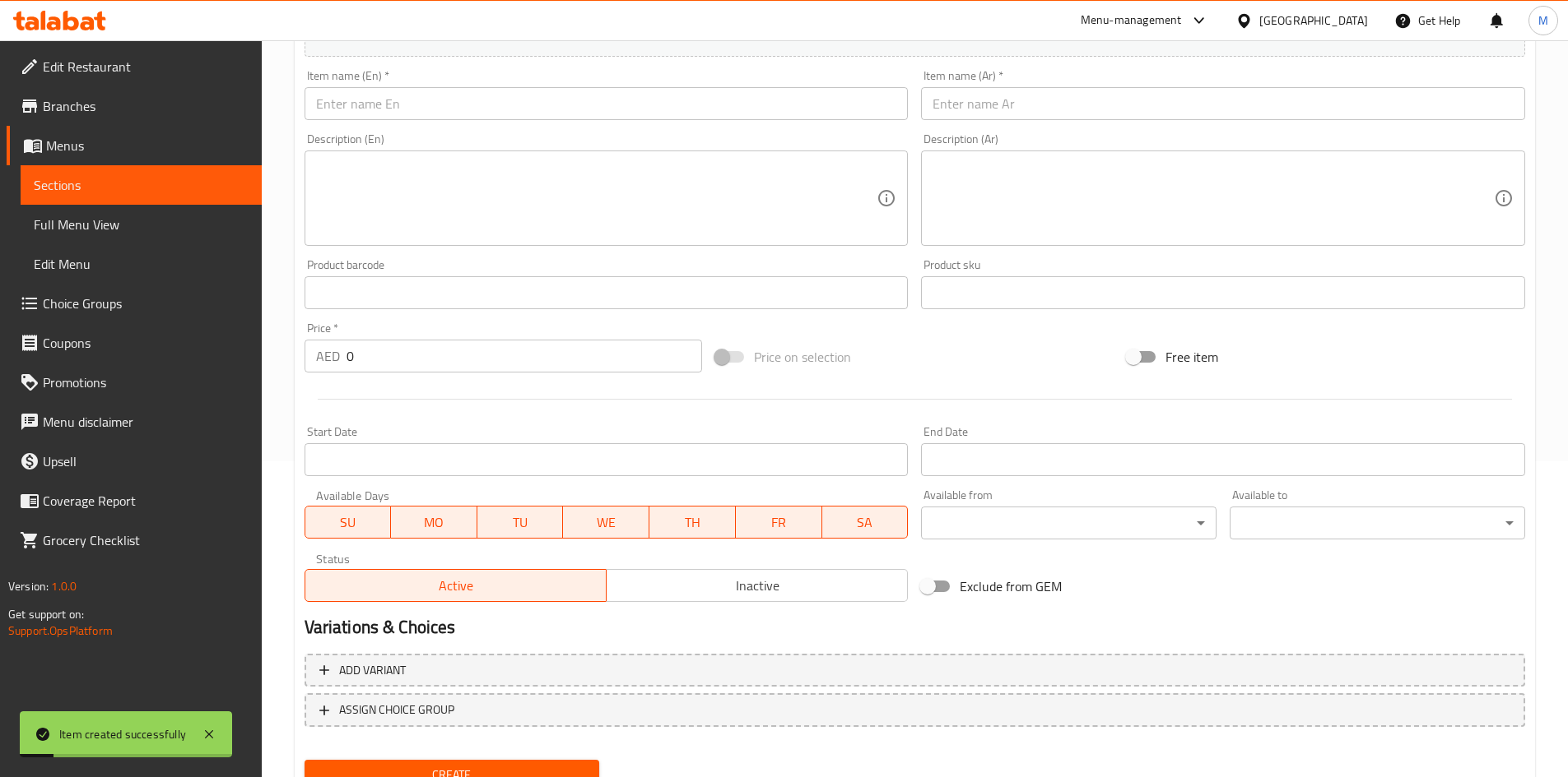
scroll to position [221, 0]
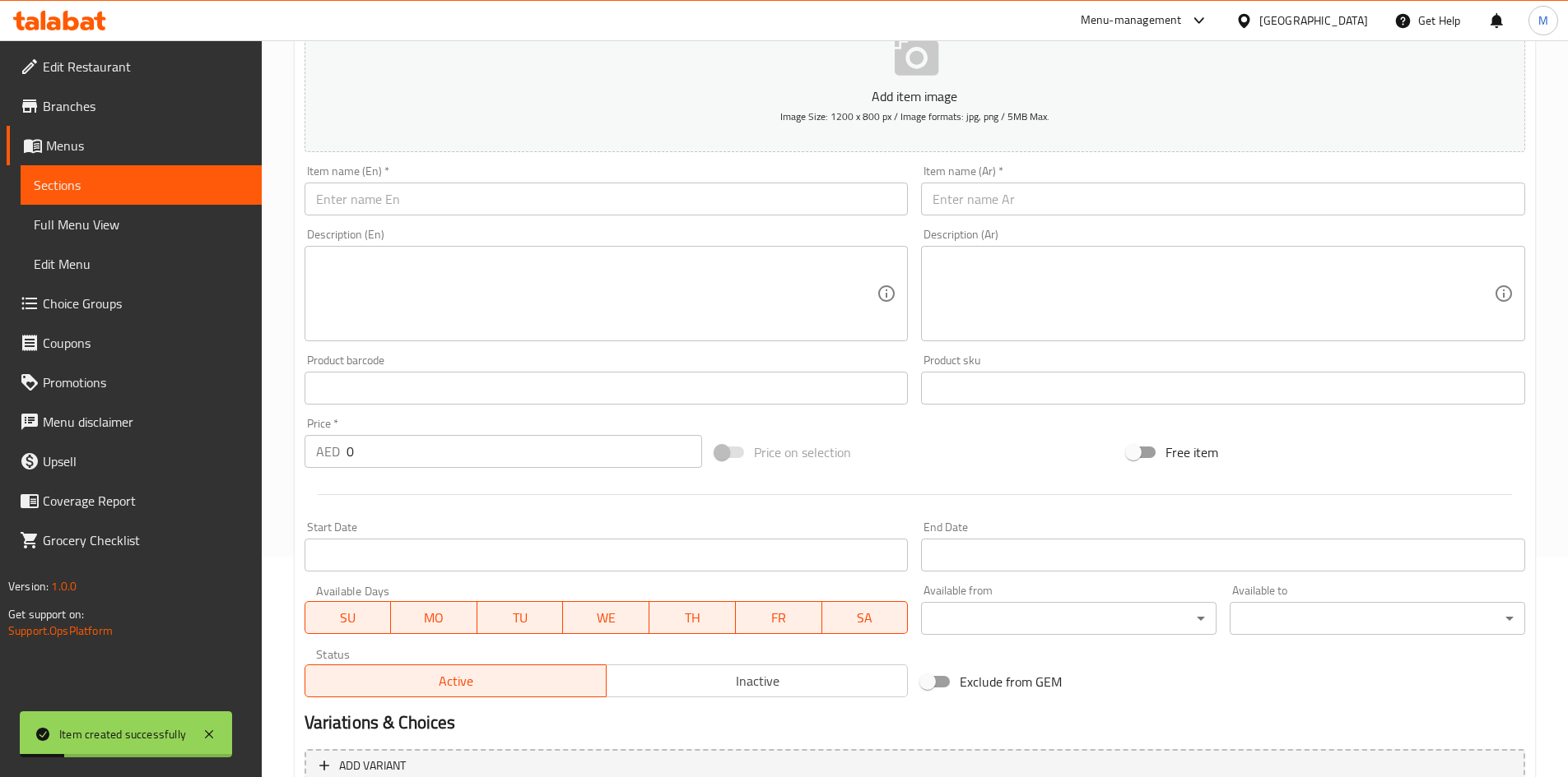
click at [457, 205] on input "text" at bounding box center [606, 199] width 604 height 33
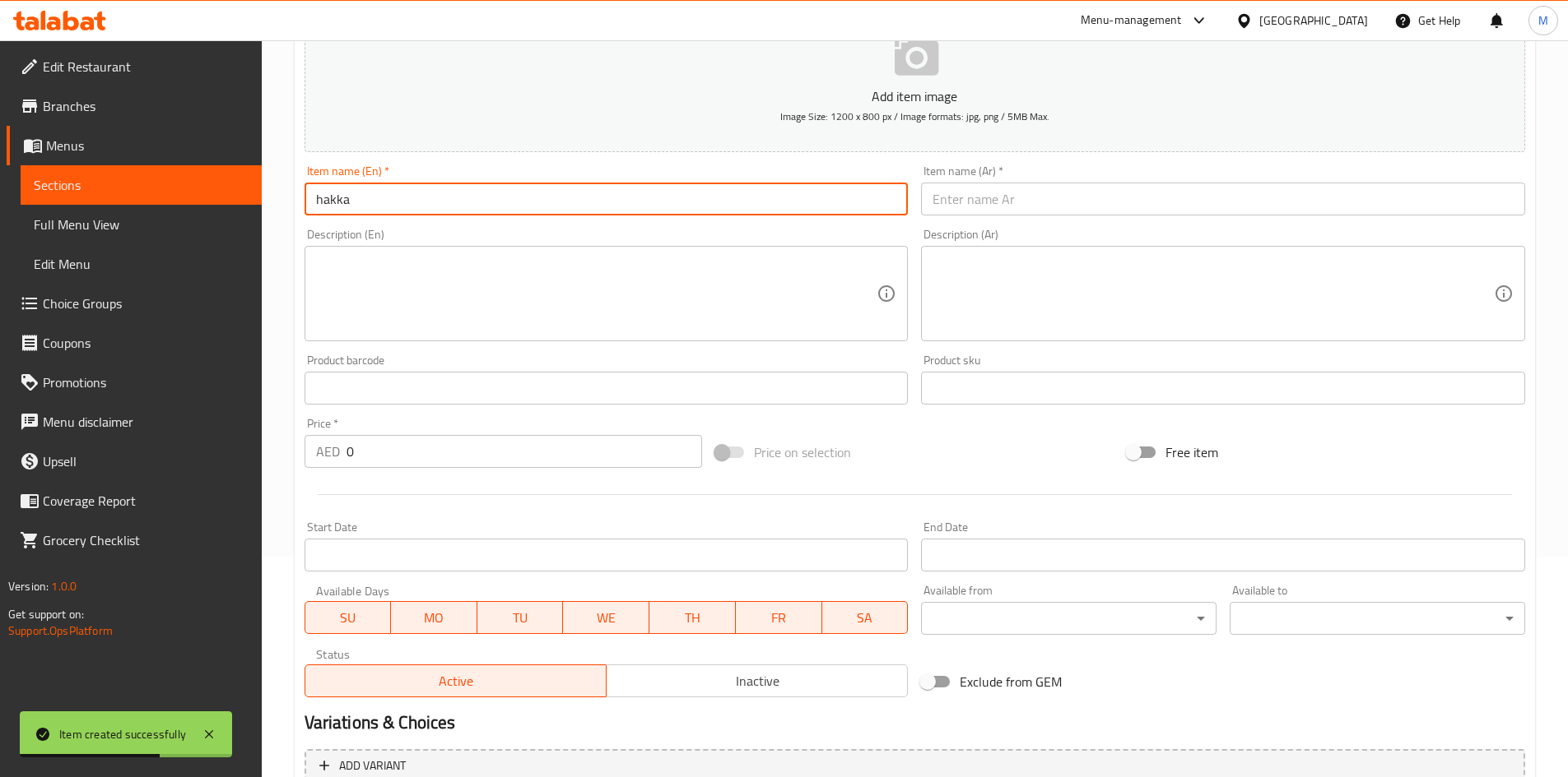
type input "hakka"
click at [1048, 192] on input "text" at bounding box center [1223, 199] width 604 height 33
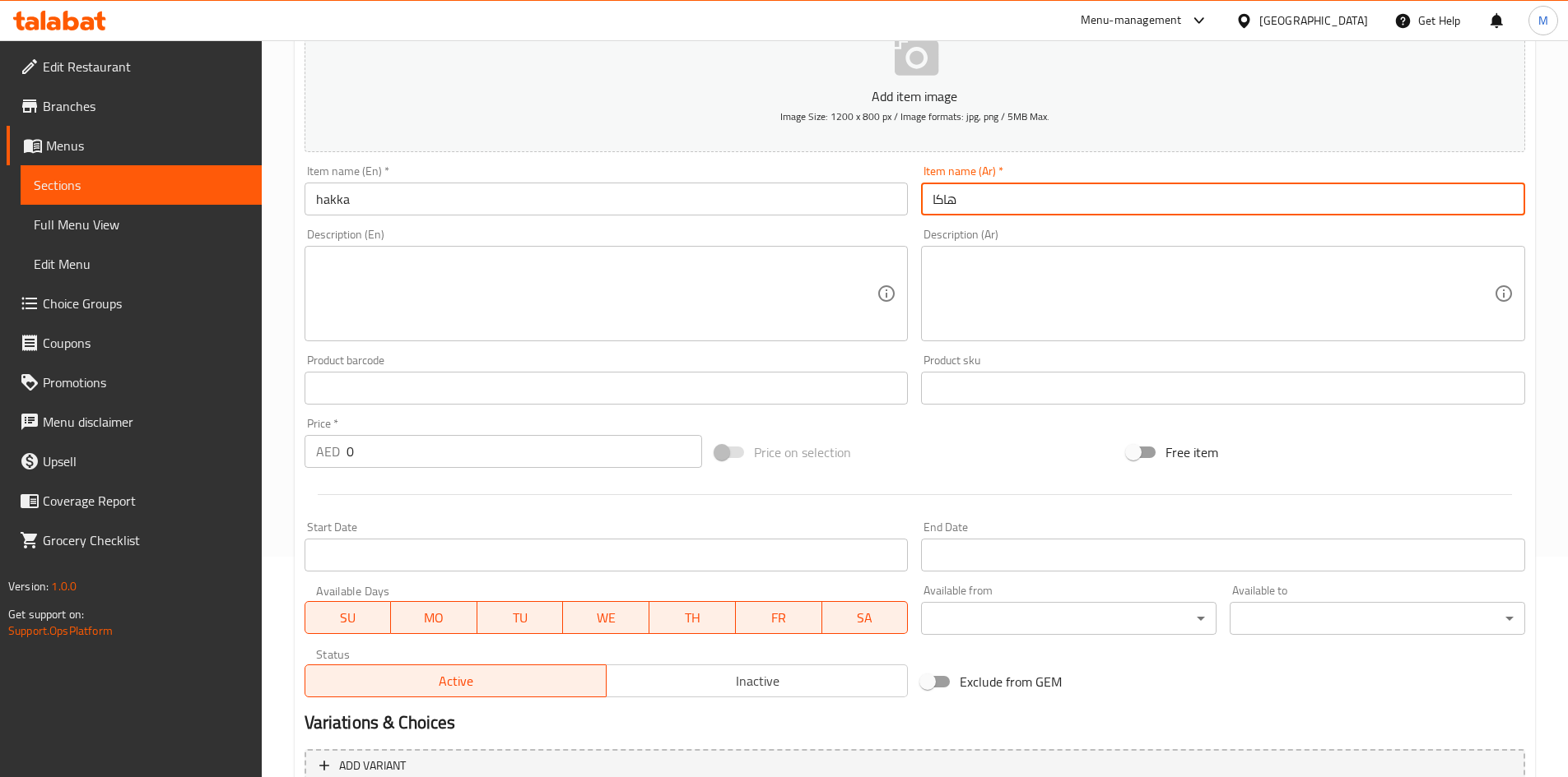
click at [331, 198] on input "hakka" at bounding box center [606, 199] width 604 height 33
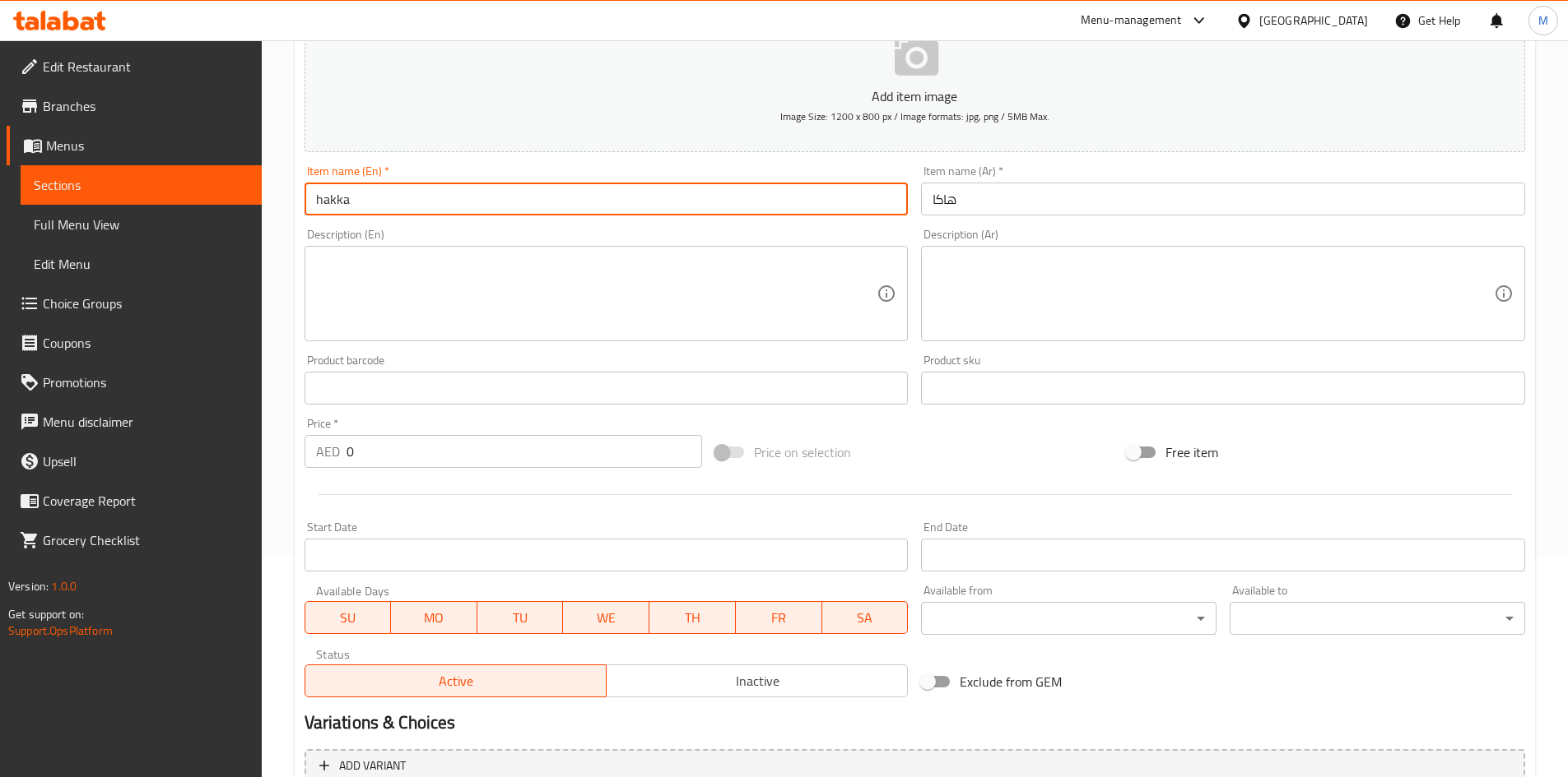
click at [332, 198] on input "hakka" at bounding box center [606, 199] width 604 height 33
click at [1005, 205] on input "هاكا" at bounding box center [1223, 199] width 604 height 33
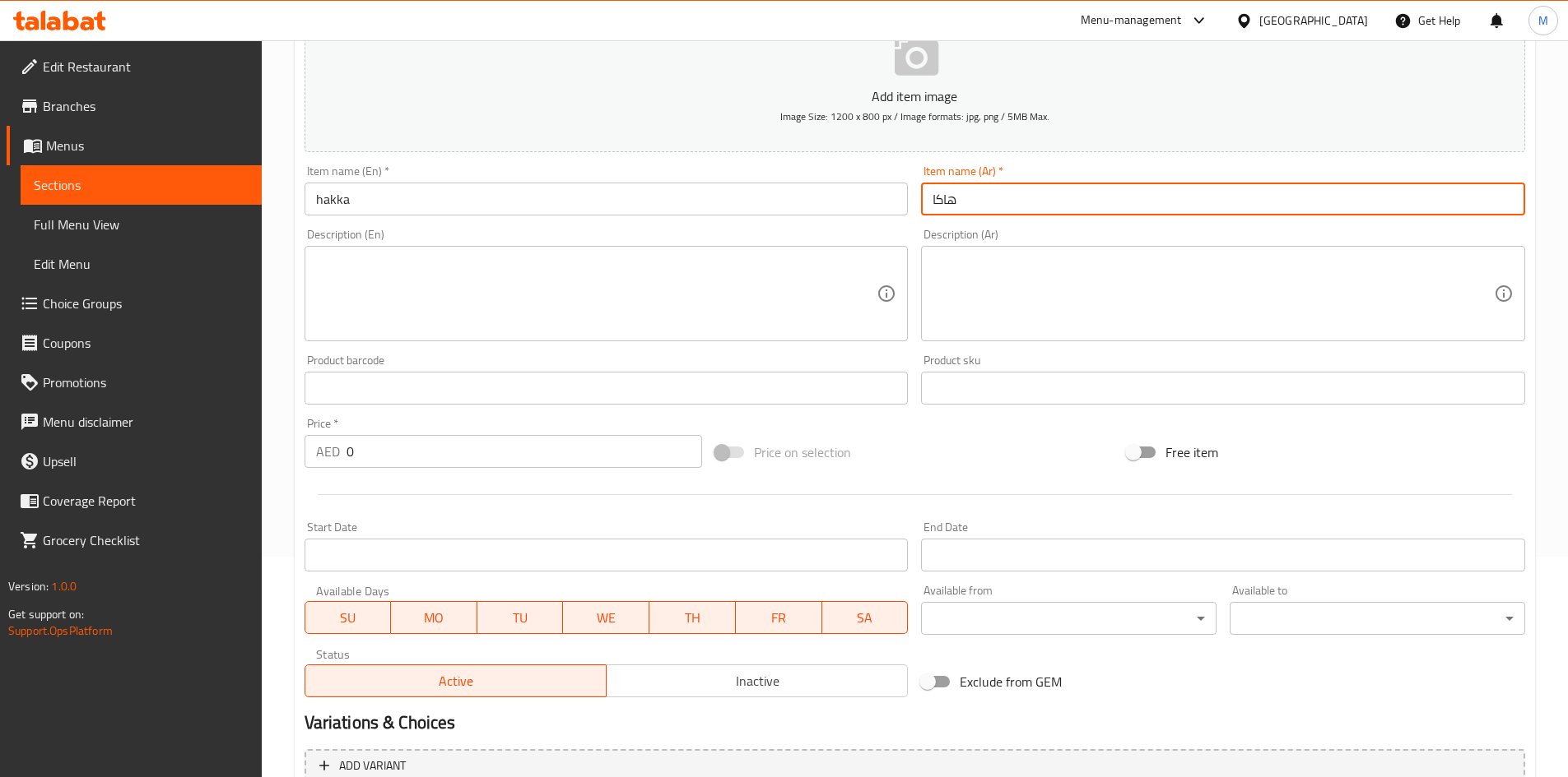
click at [1005, 205] on input "هاكا" at bounding box center [1223, 199] width 604 height 33
paste input "نودلز"
type input "نودلز هاكا"
click at [456, 191] on input "hakka" at bounding box center [606, 199] width 604 height 33
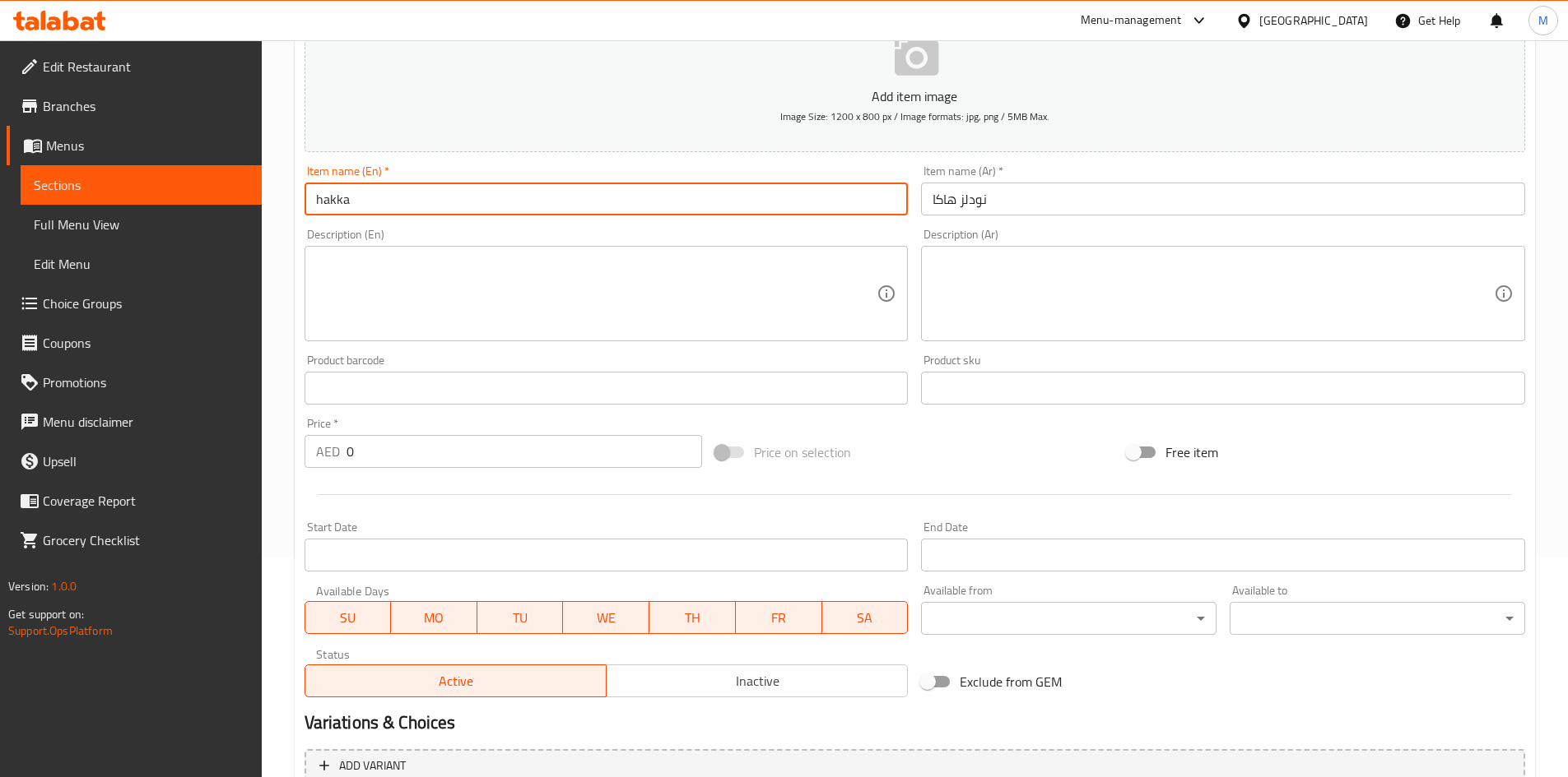
click at [395, 195] on input "hakka" at bounding box center [606, 199] width 604 height 33
click at [395, 194] on input "hakka" at bounding box center [606, 199] width 604 height 33
paste input "noodles"
click at [395, 194] on input "hakka noodles" at bounding box center [606, 199] width 604 height 33
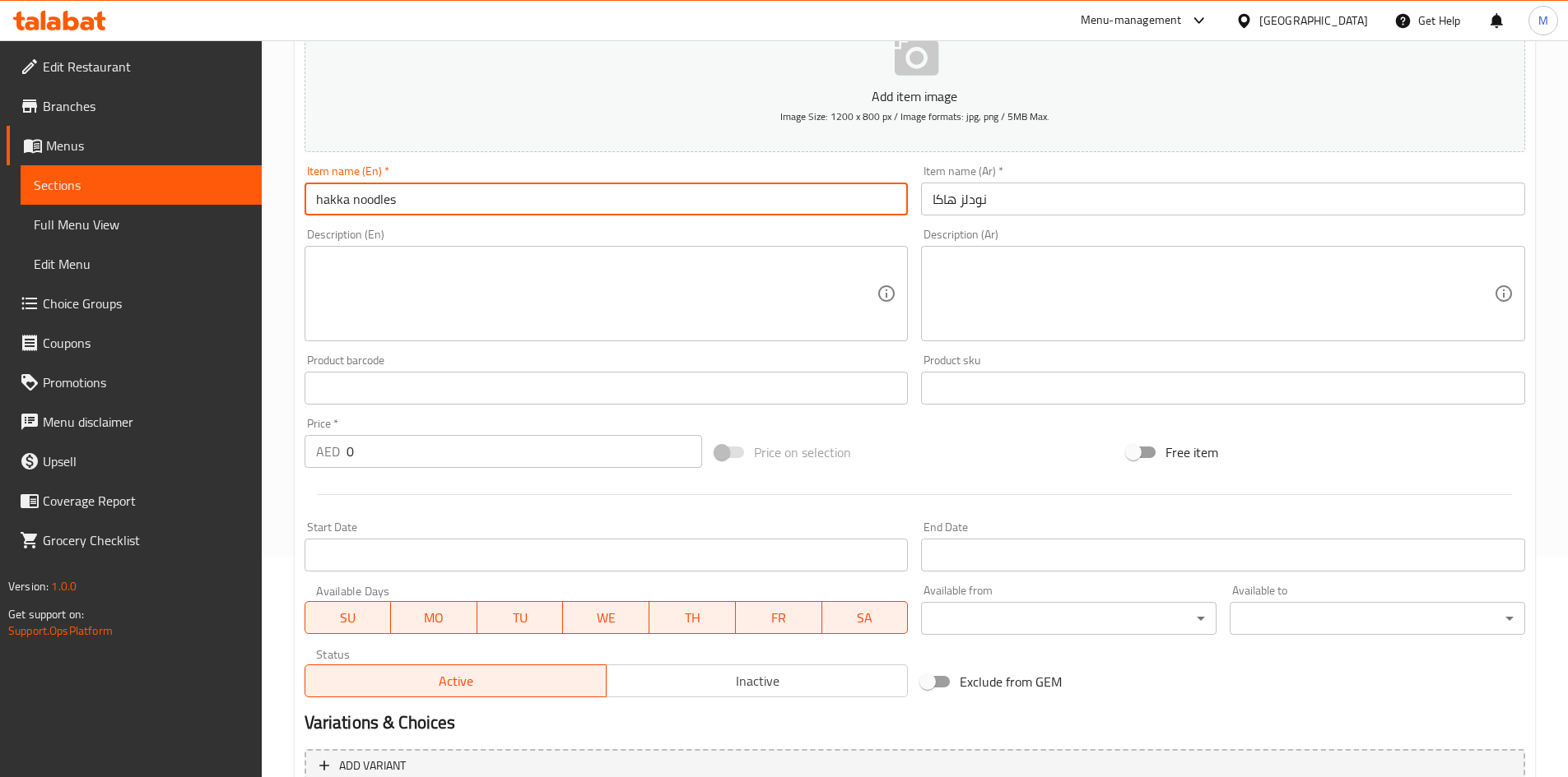
click at [395, 194] on input "hakka noodles" at bounding box center [606, 199] width 604 height 33
click at [412, 193] on input "Hakka Noodles" at bounding box center [606, 199] width 604 height 33
type input "Hakka Noodles"
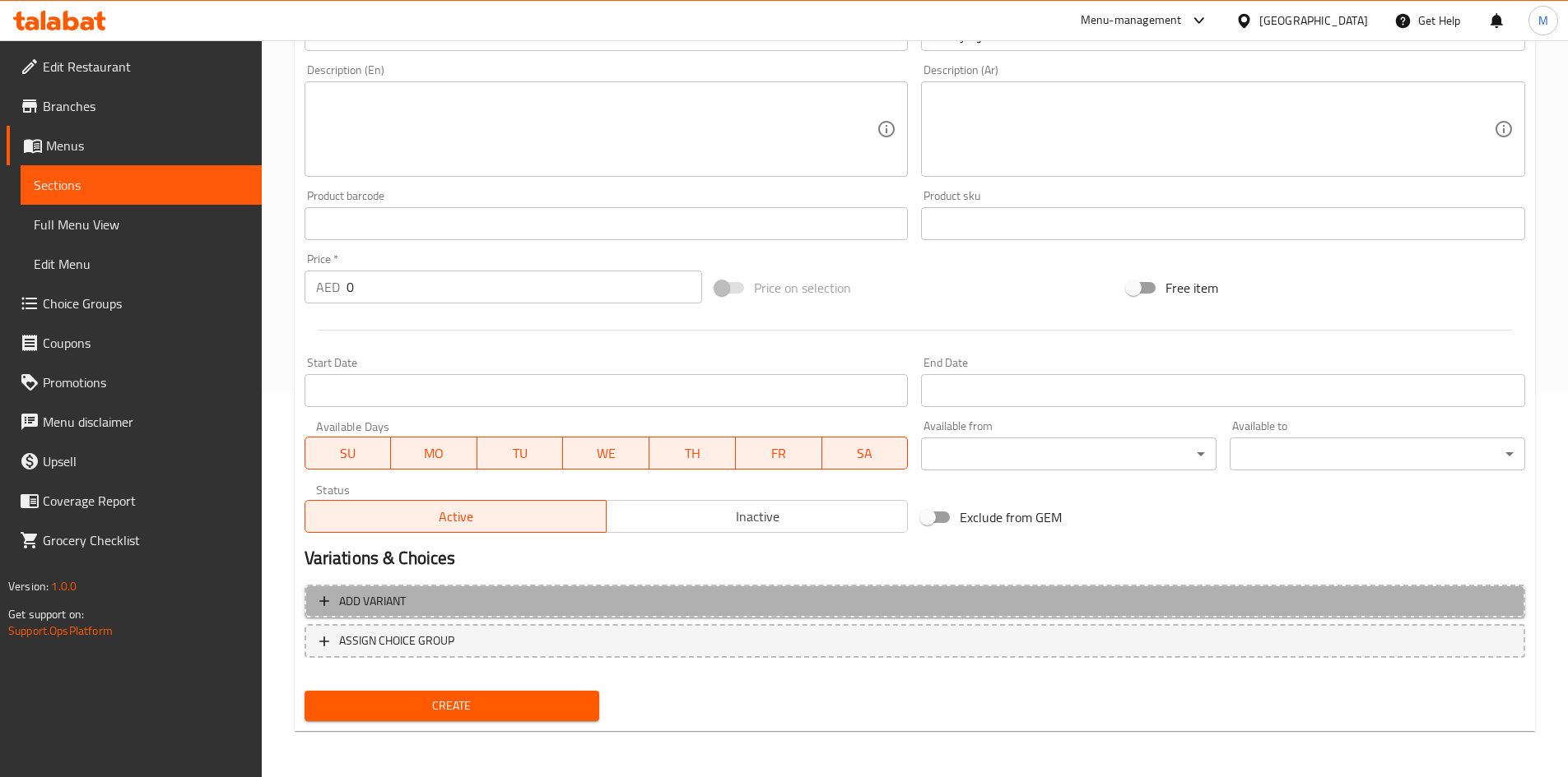
click at [803, 599] on span "Add variant" at bounding box center [914, 601] width 1191 height 21
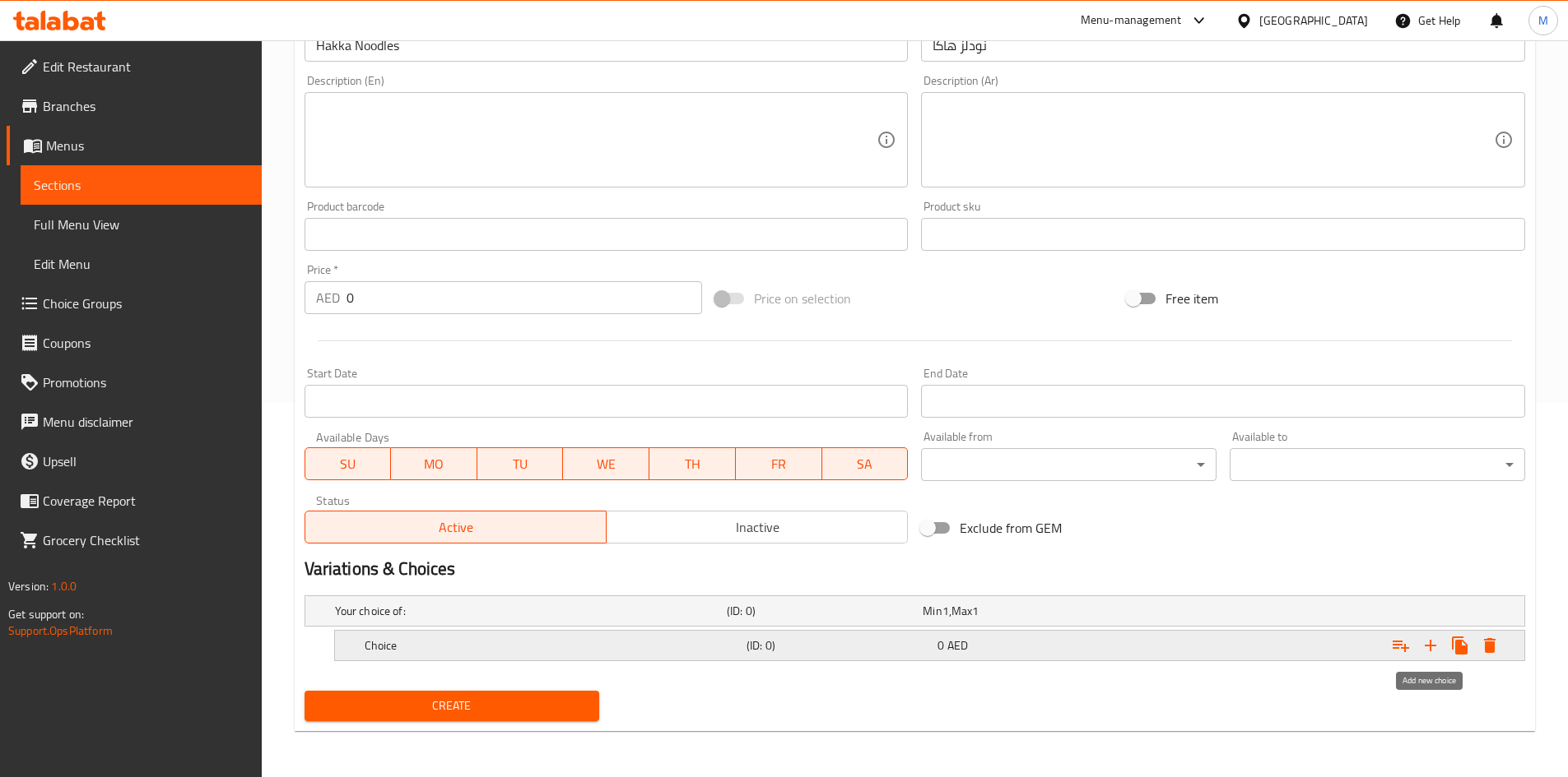
click at [1430, 648] on icon "Expand" at bounding box center [1430, 646] width 20 height 20
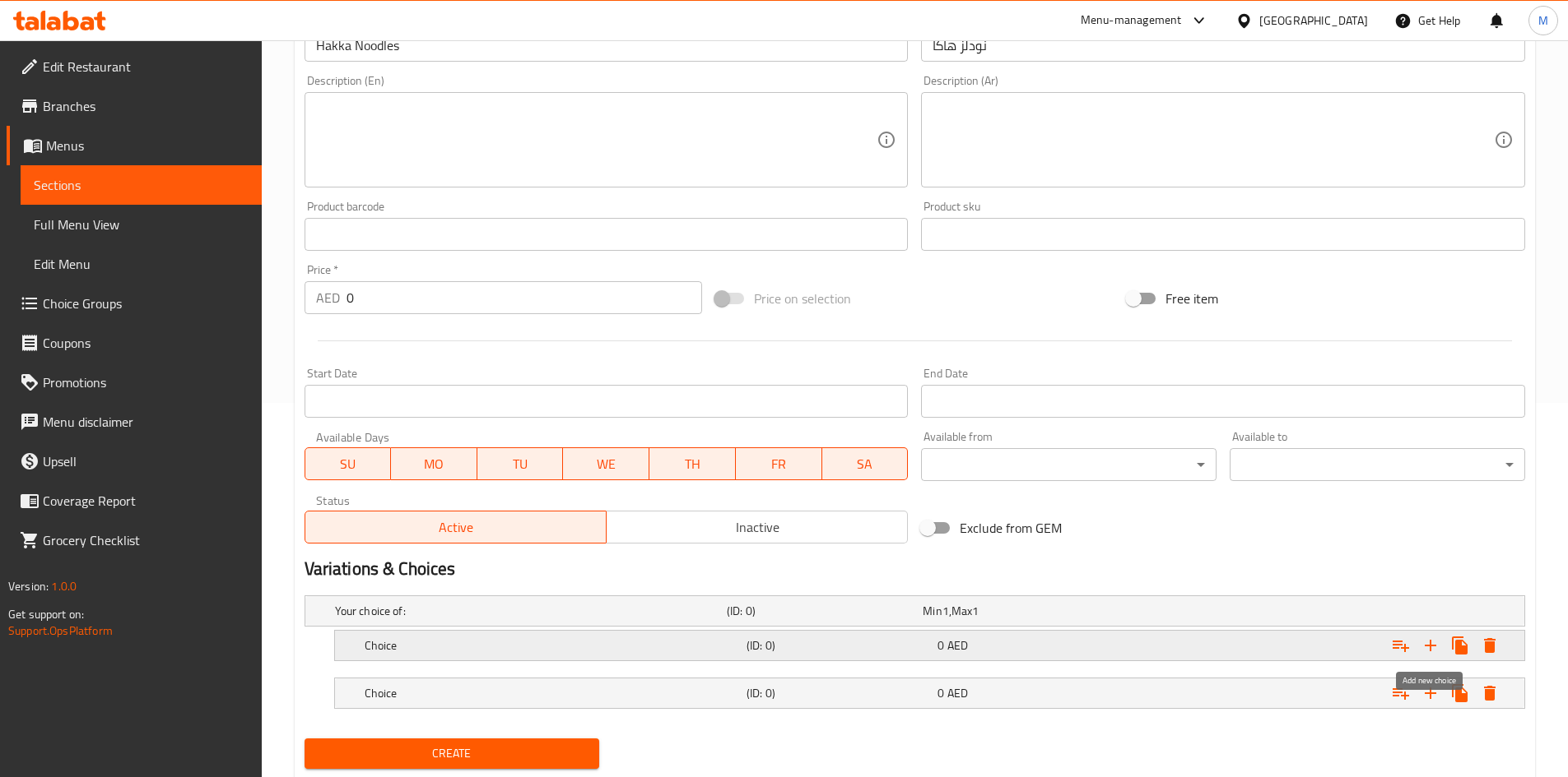
click at [1430, 648] on icon "Expand" at bounding box center [1430, 645] width 11 height 11
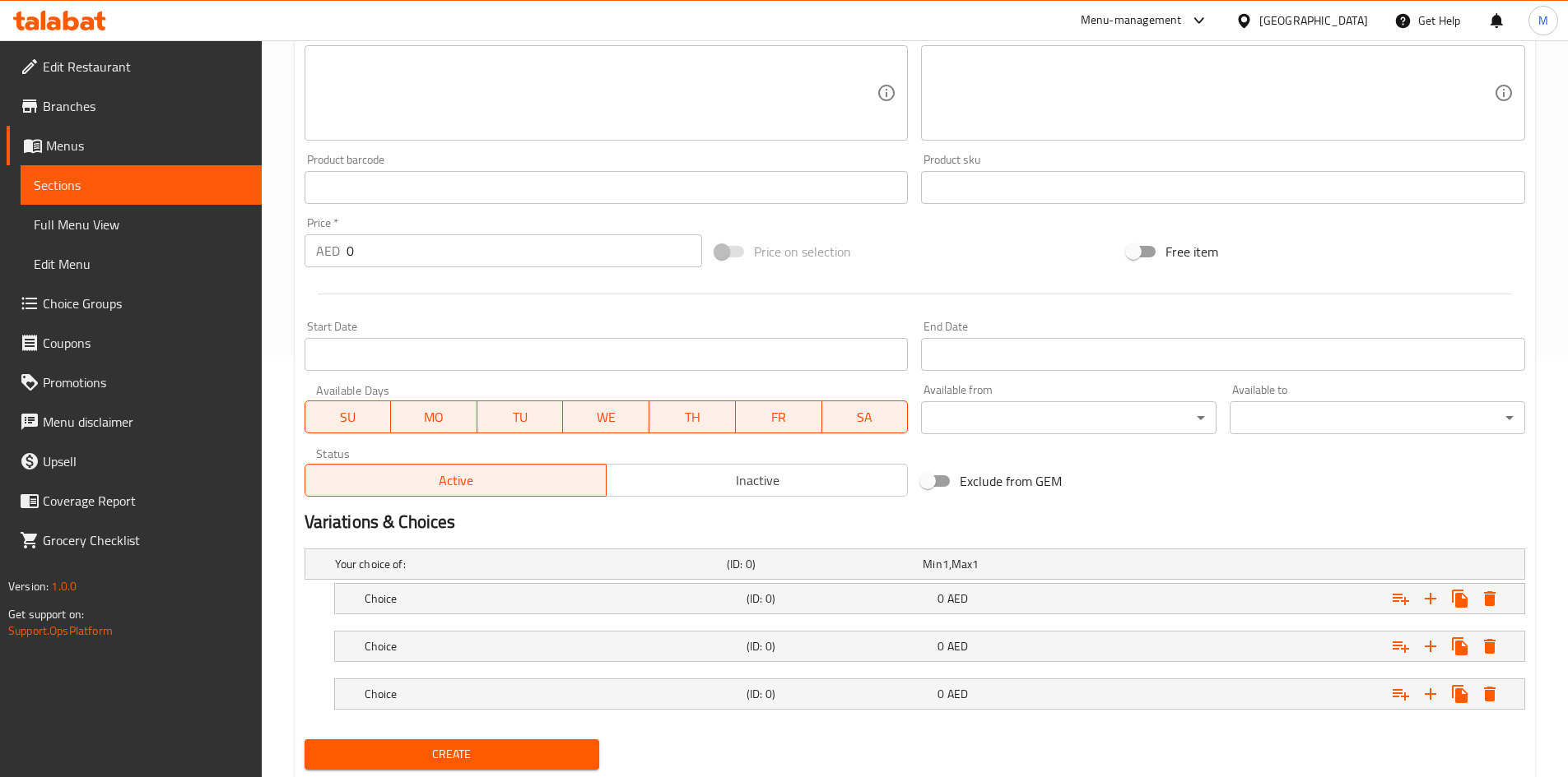
scroll to position [469, 0]
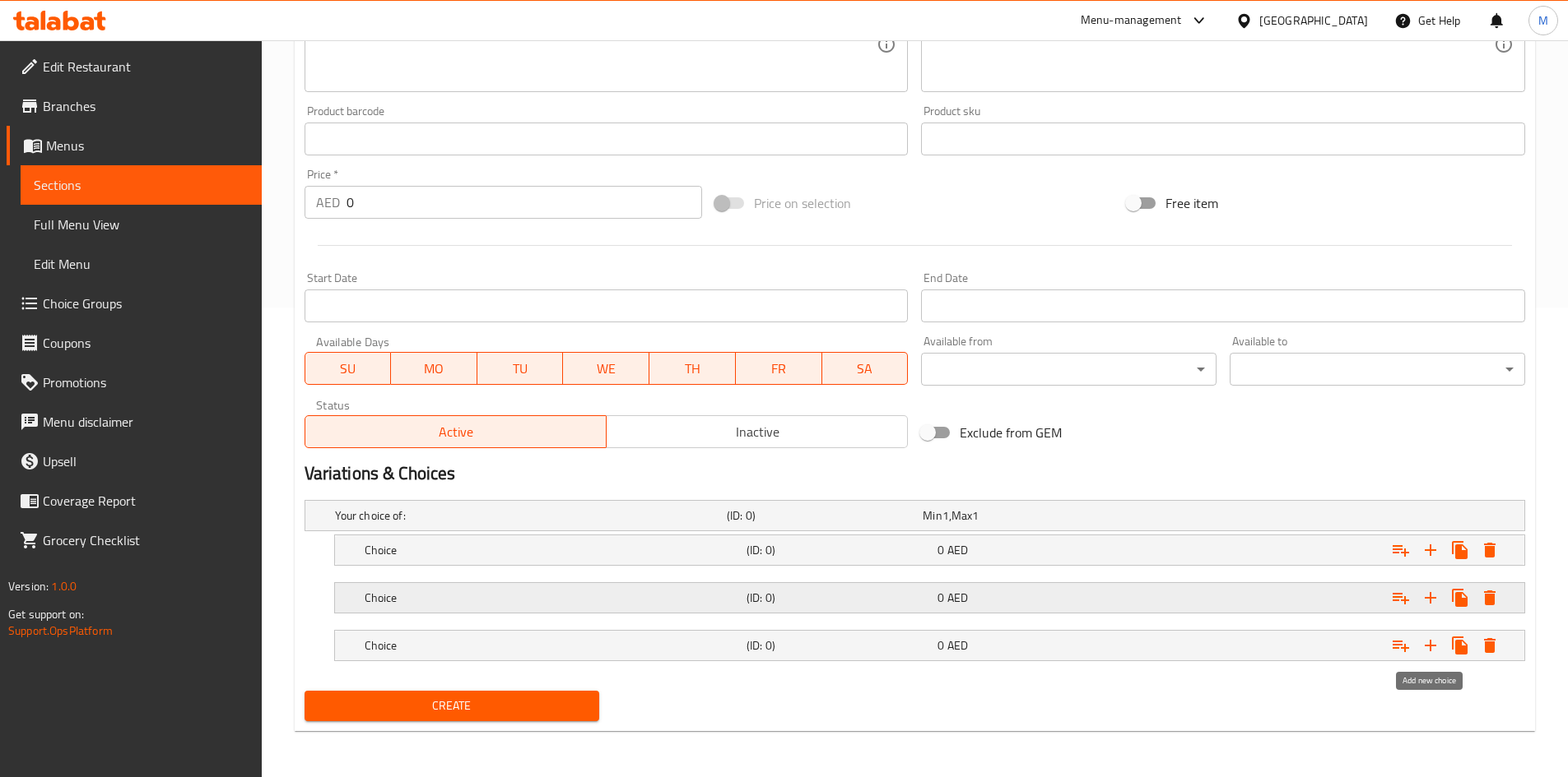
drag, startPoint x: 1431, startPoint y: 639, endPoint x: 1193, endPoint y: 615, distance: 239.2
click at [1430, 639] on icon "Expand" at bounding box center [1430, 646] width 20 height 20
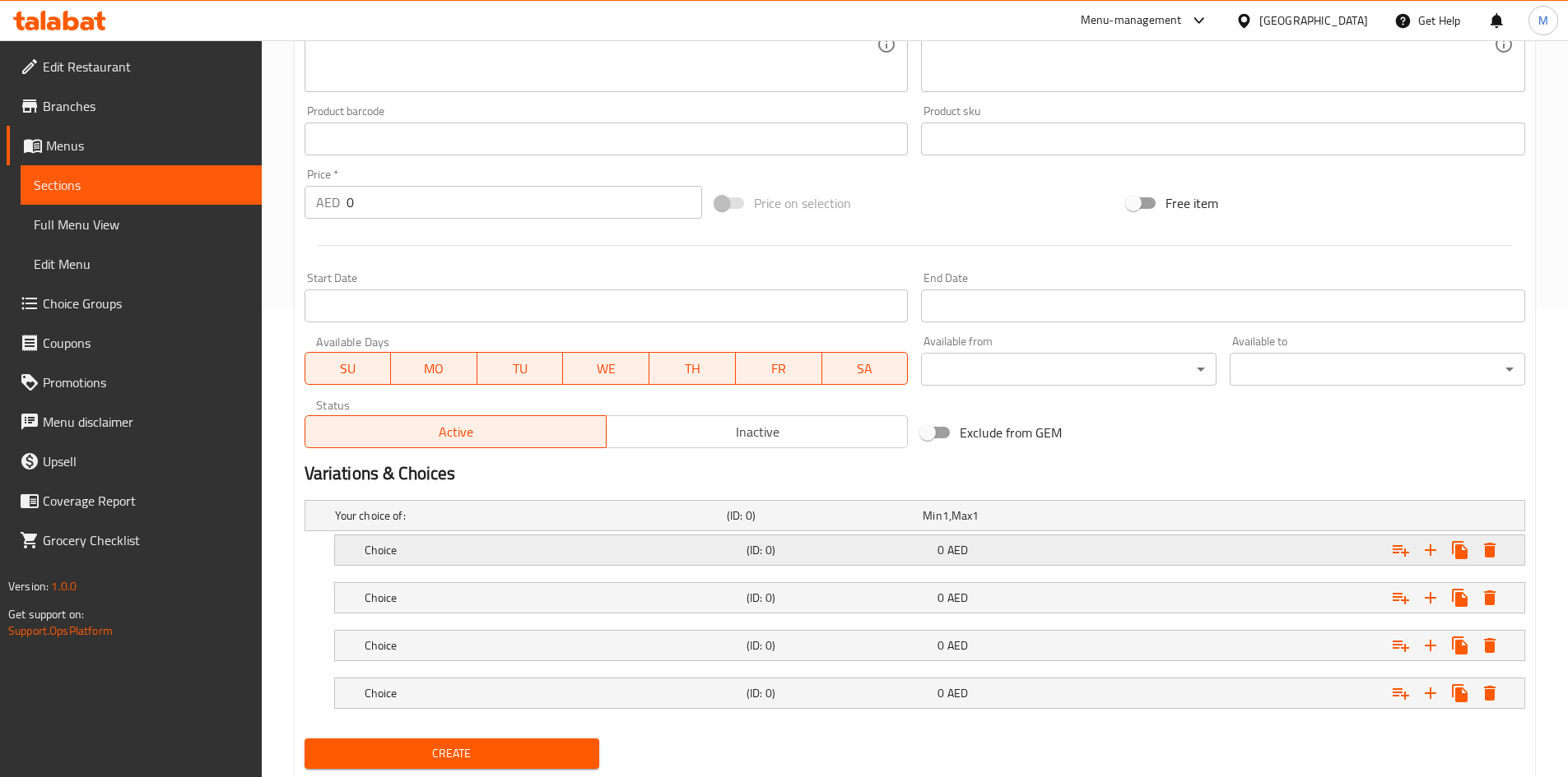
click at [622, 549] on h5 "Choice" at bounding box center [552, 550] width 376 height 17
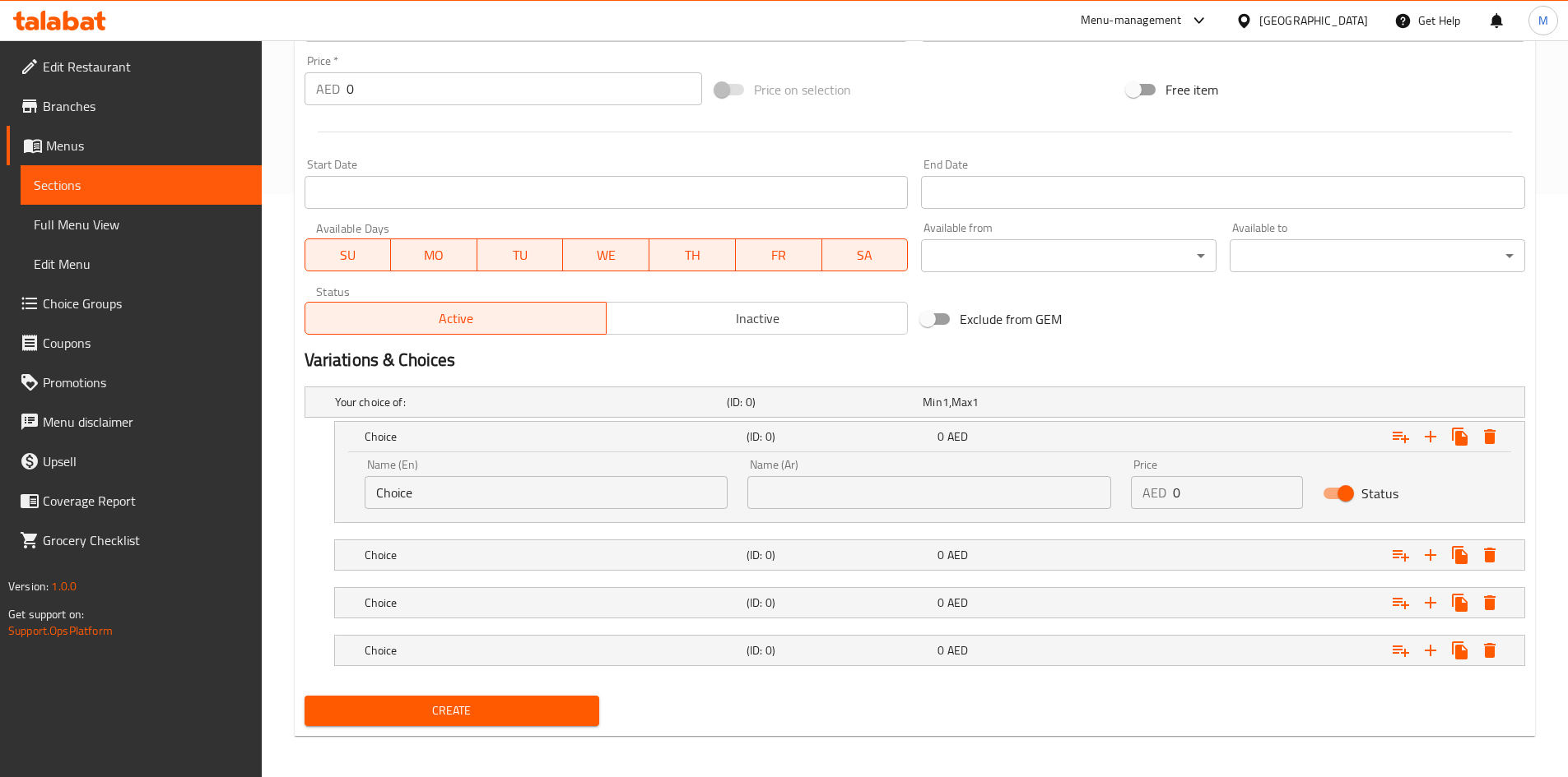
scroll to position [588, 0]
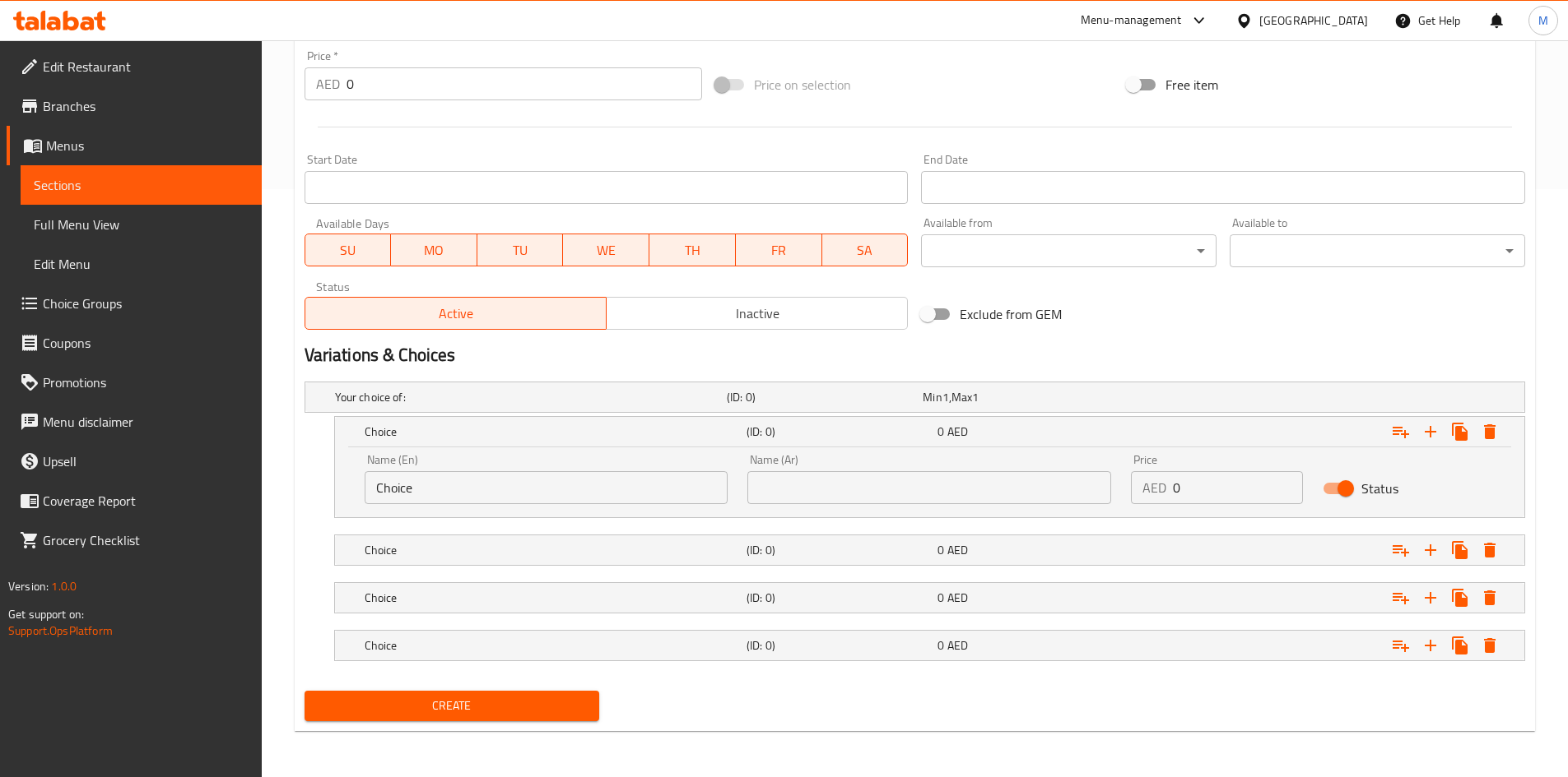
click at [437, 487] on input "Choice" at bounding box center [546, 488] width 364 height 33
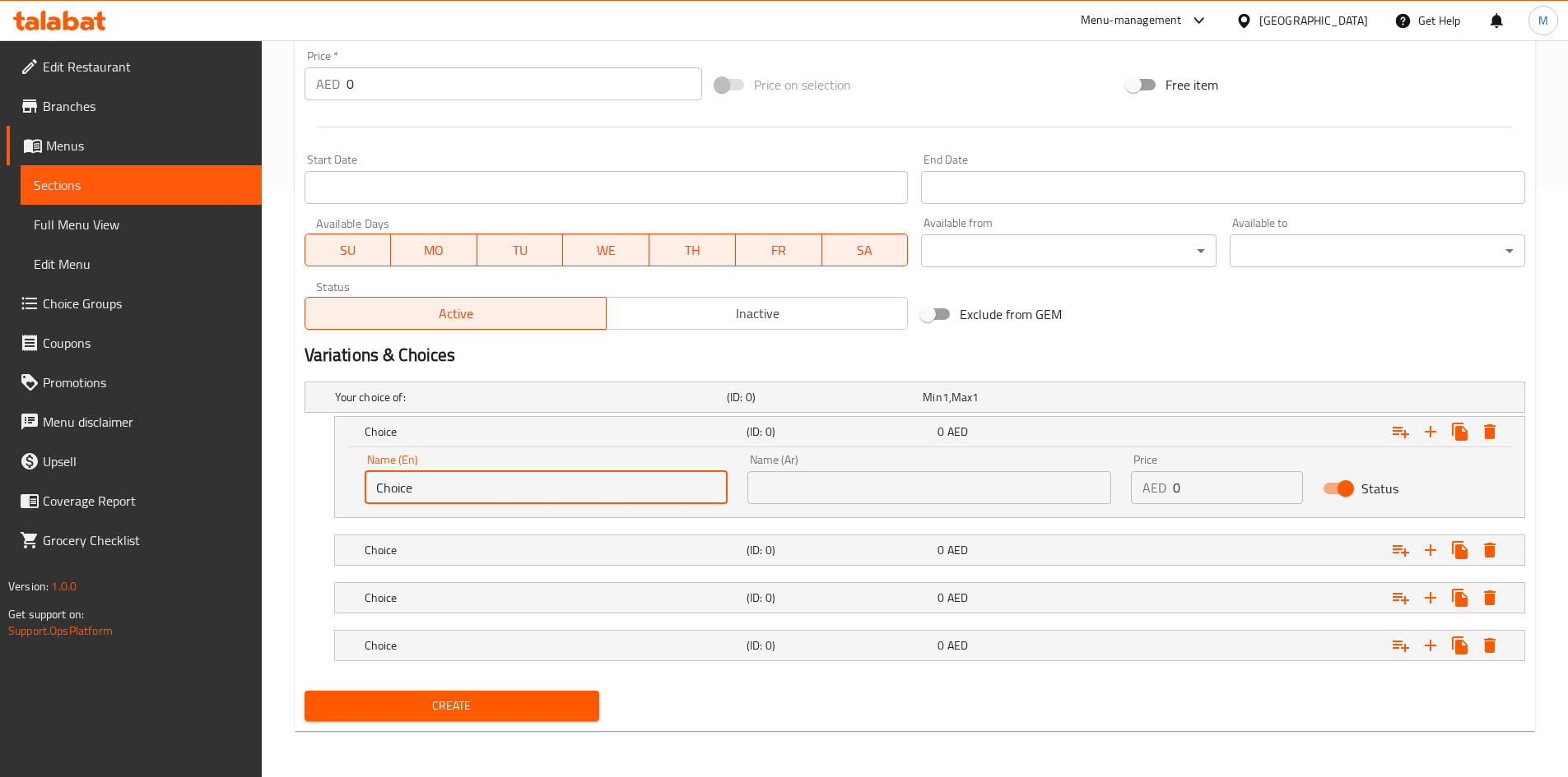
click at [437, 487] on input "Choice" at bounding box center [546, 488] width 364 height 33
click at [436, 487] on input "Choice" at bounding box center [546, 488] width 364 height 33
type input "Veg"
click at [391, 495] on input "Veg" at bounding box center [546, 488] width 364 height 33
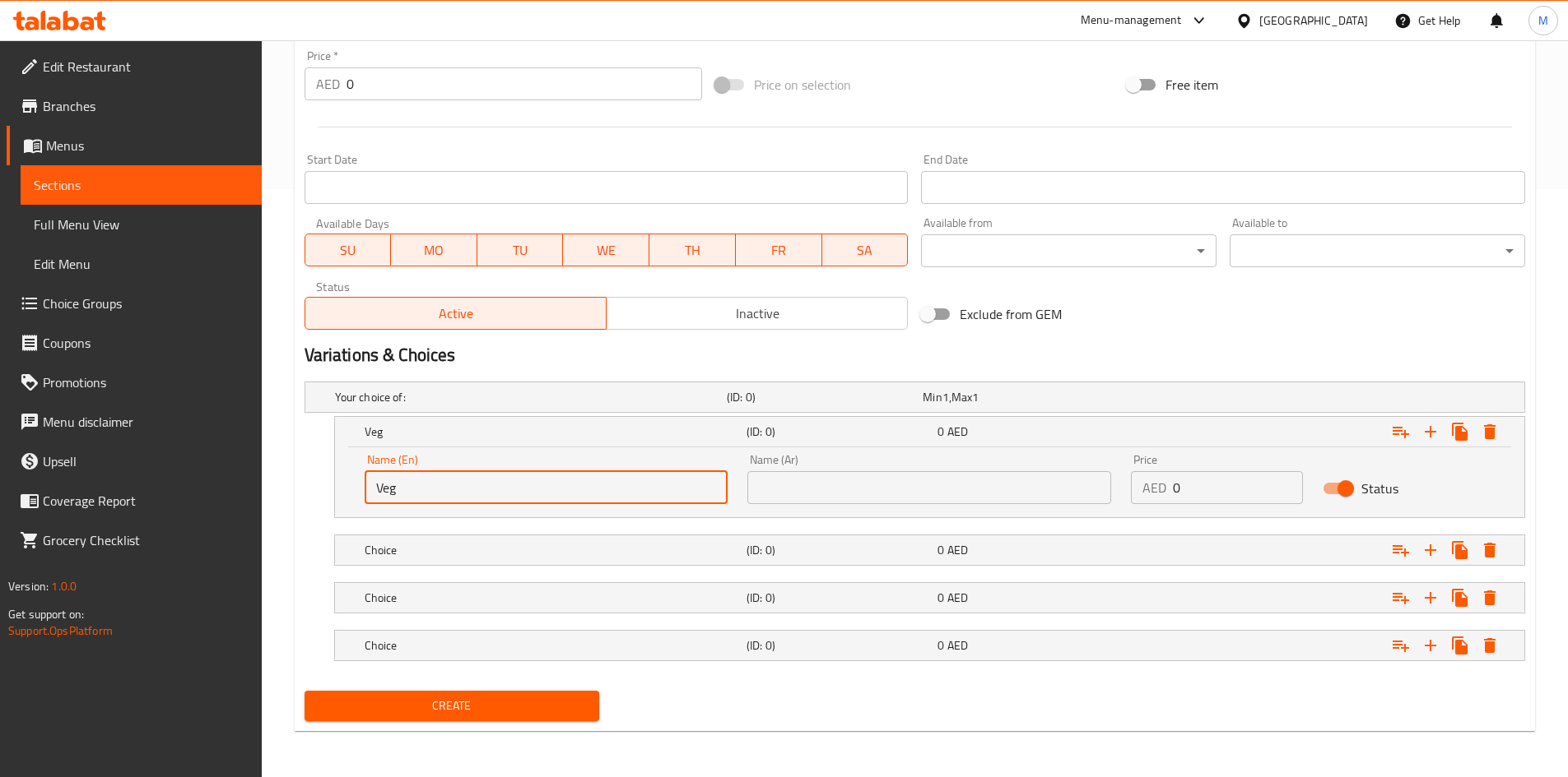
click at [877, 486] on input "text" at bounding box center [929, 488] width 364 height 33
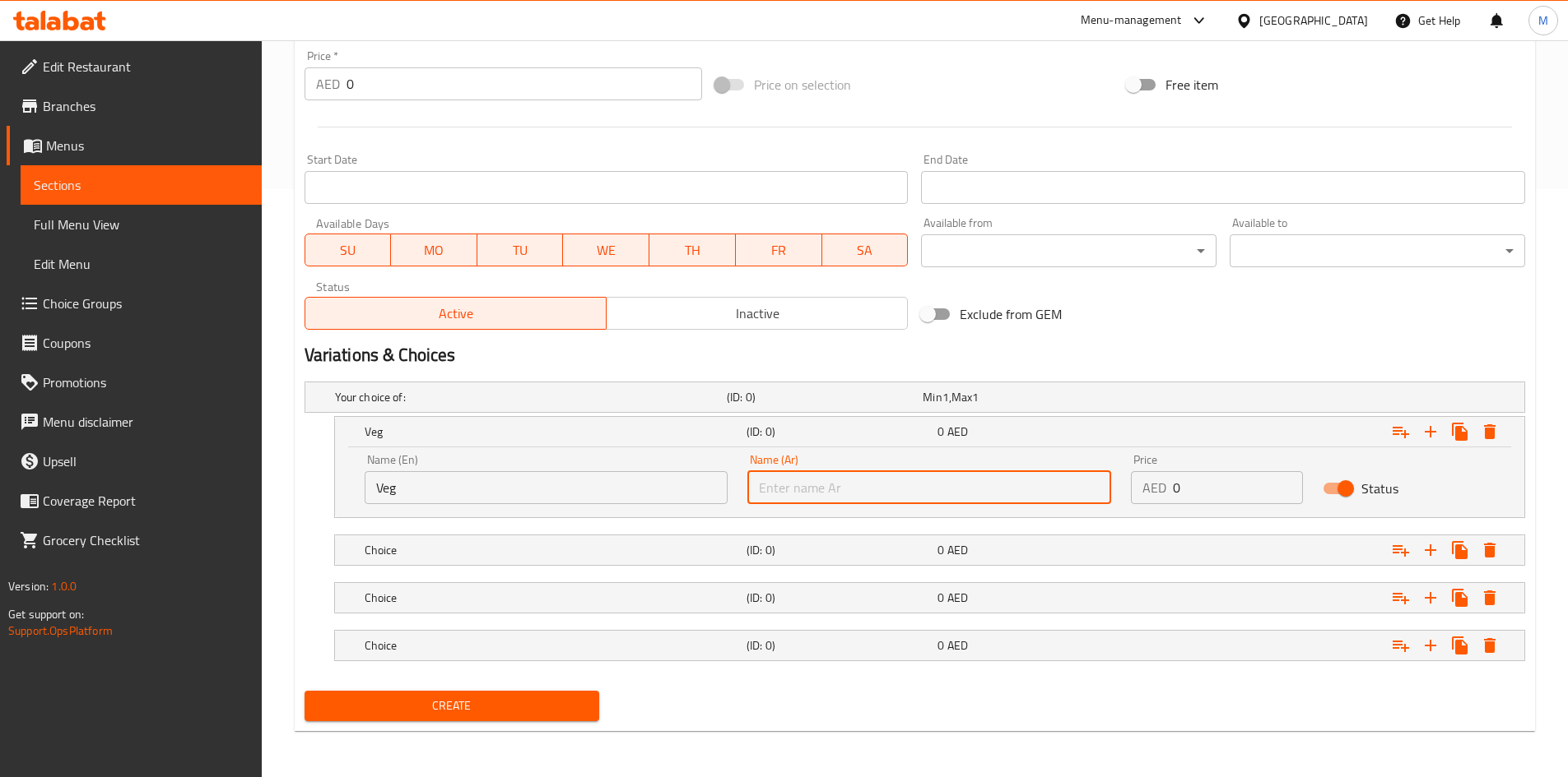
paste input "خضروات"
type input "خضروات"
click at [642, 545] on h5 "Choice" at bounding box center [552, 550] width 376 height 17
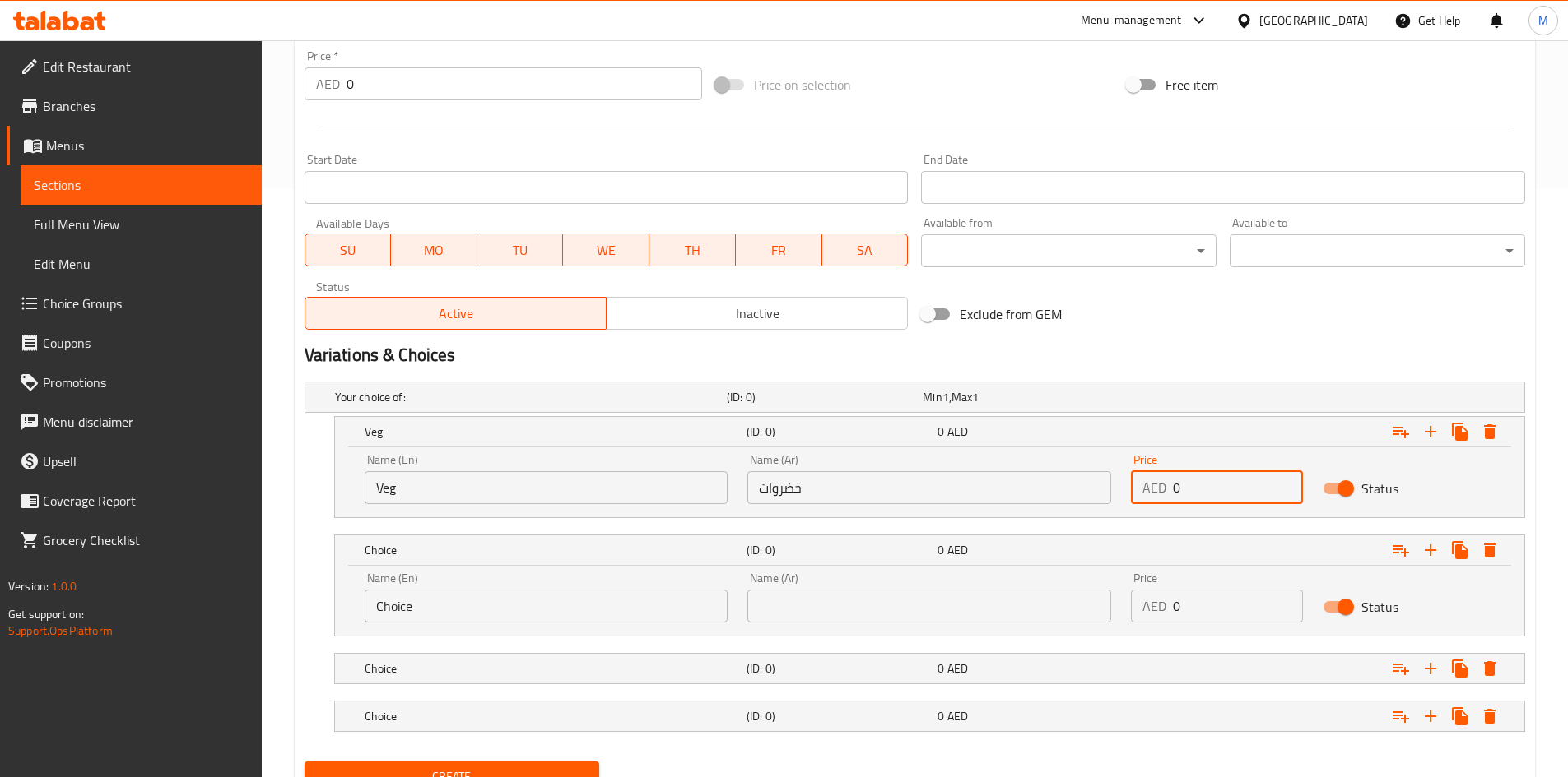
click at [1204, 481] on input "0" at bounding box center [1238, 488] width 130 height 33
click at [1204, 482] on input "0" at bounding box center [1238, 488] width 130 height 33
type input "15"
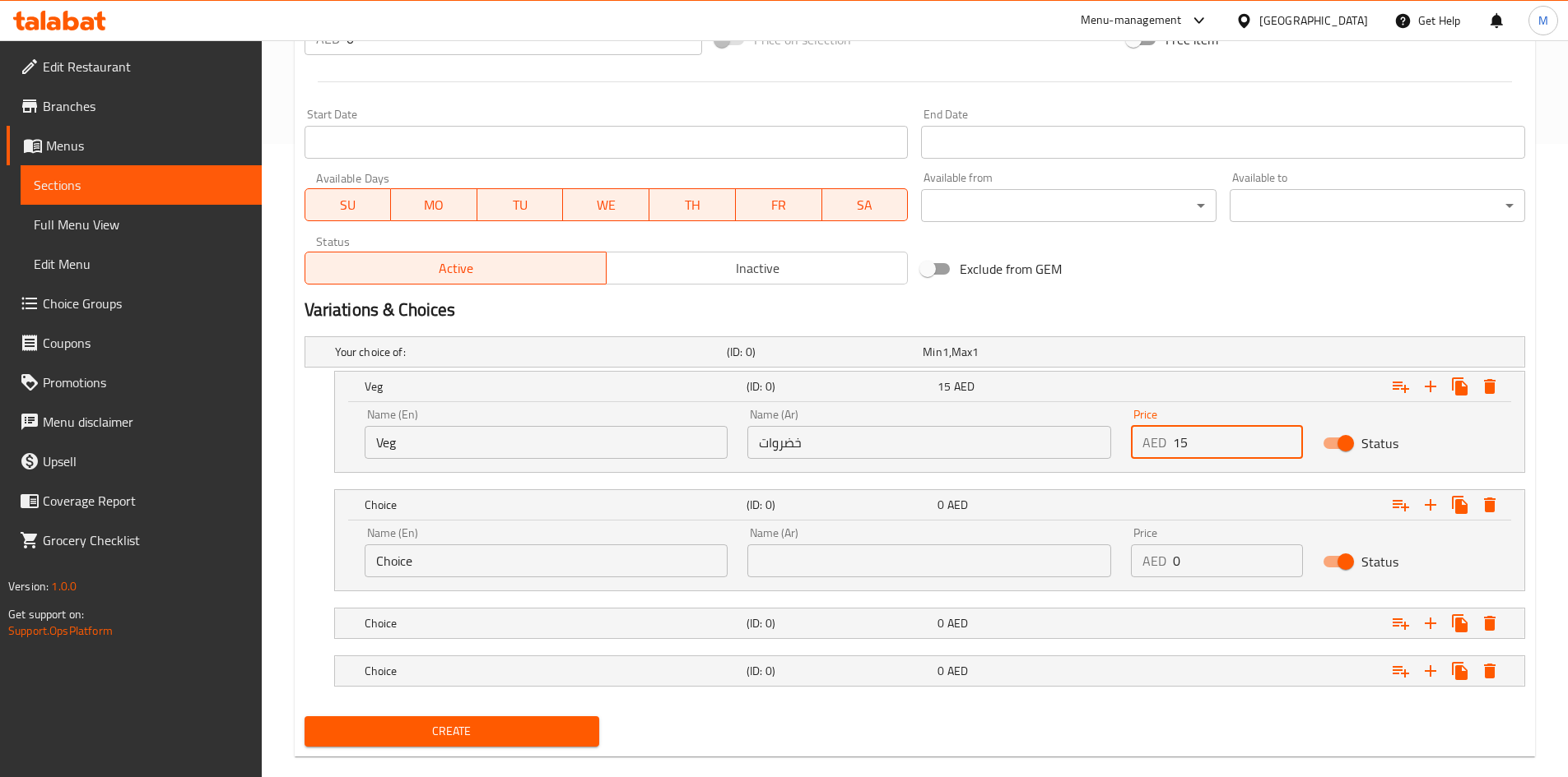
scroll to position [659, 0]
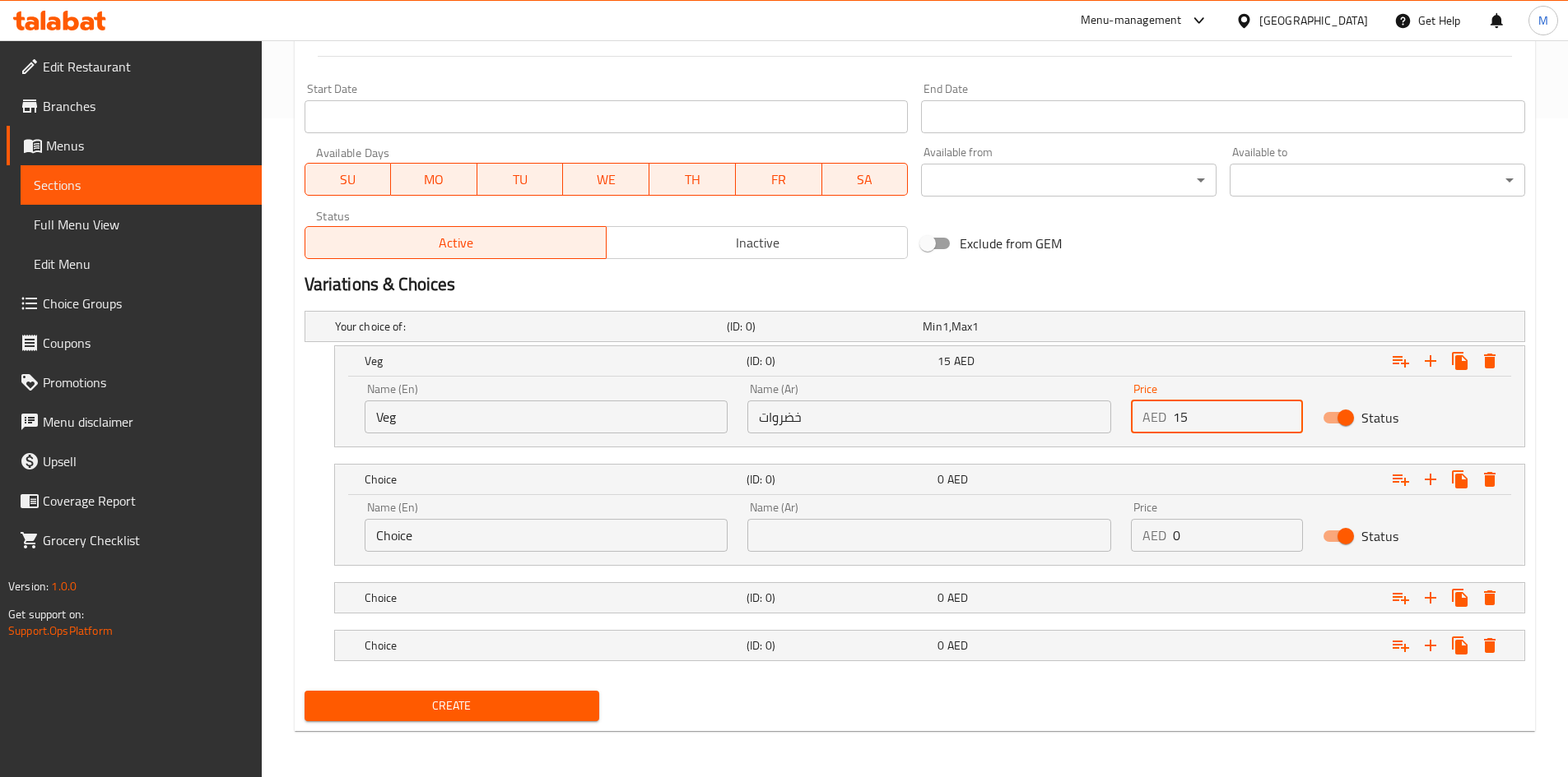
click at [471, 535] on input "Choice" at bounding box center [546, 535] width 364 height 33
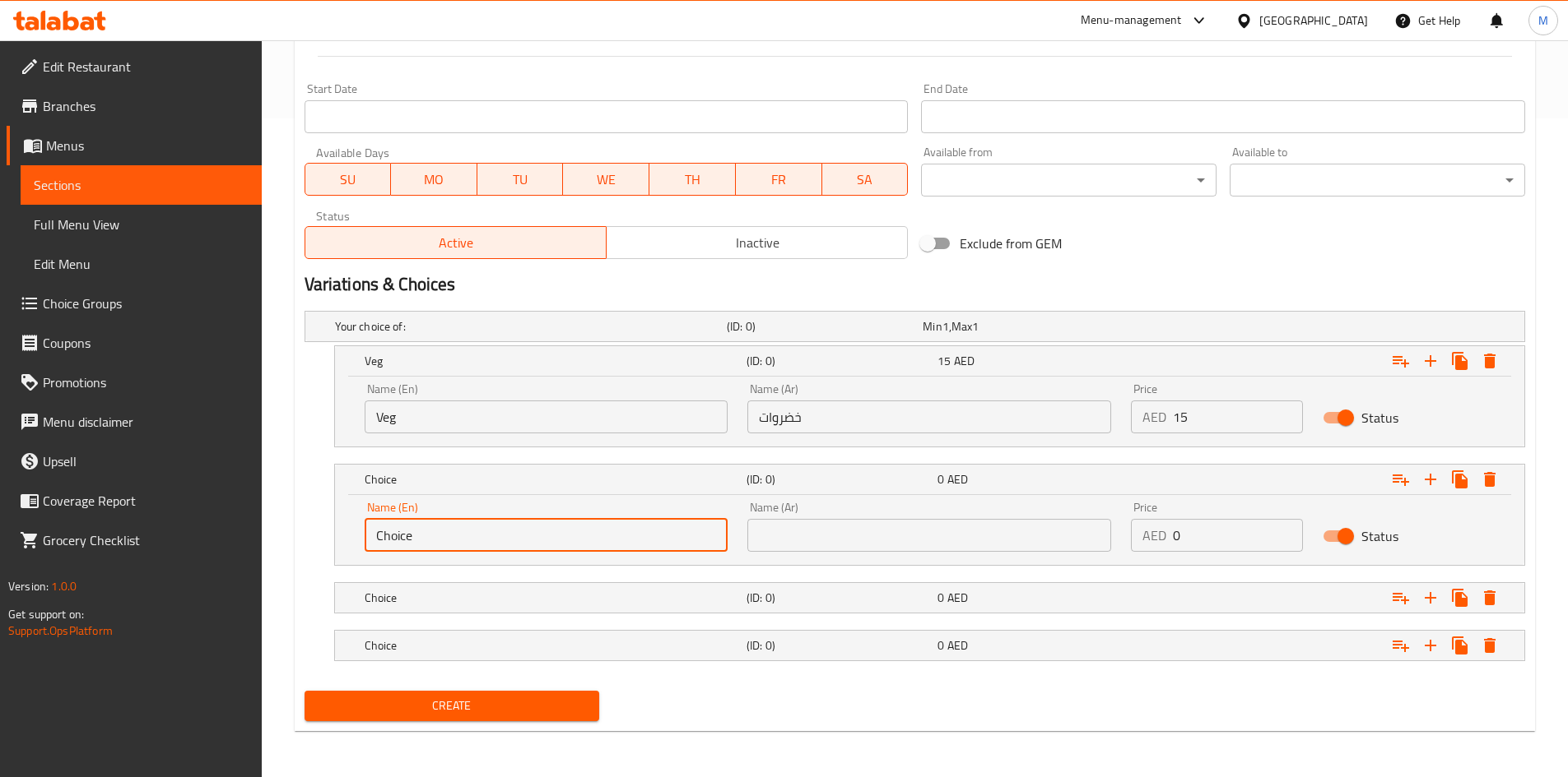
click at [471, 535] on input "Choice" at bounding box center [546, 535] width 364 height 33
click at [472, 535] on input "Choice" at bounding box center [546, 535] width 364 height 33
type input "chicken"
click at [884, 546] on input "text" at bounding box center [929, 535] width 364 height 33
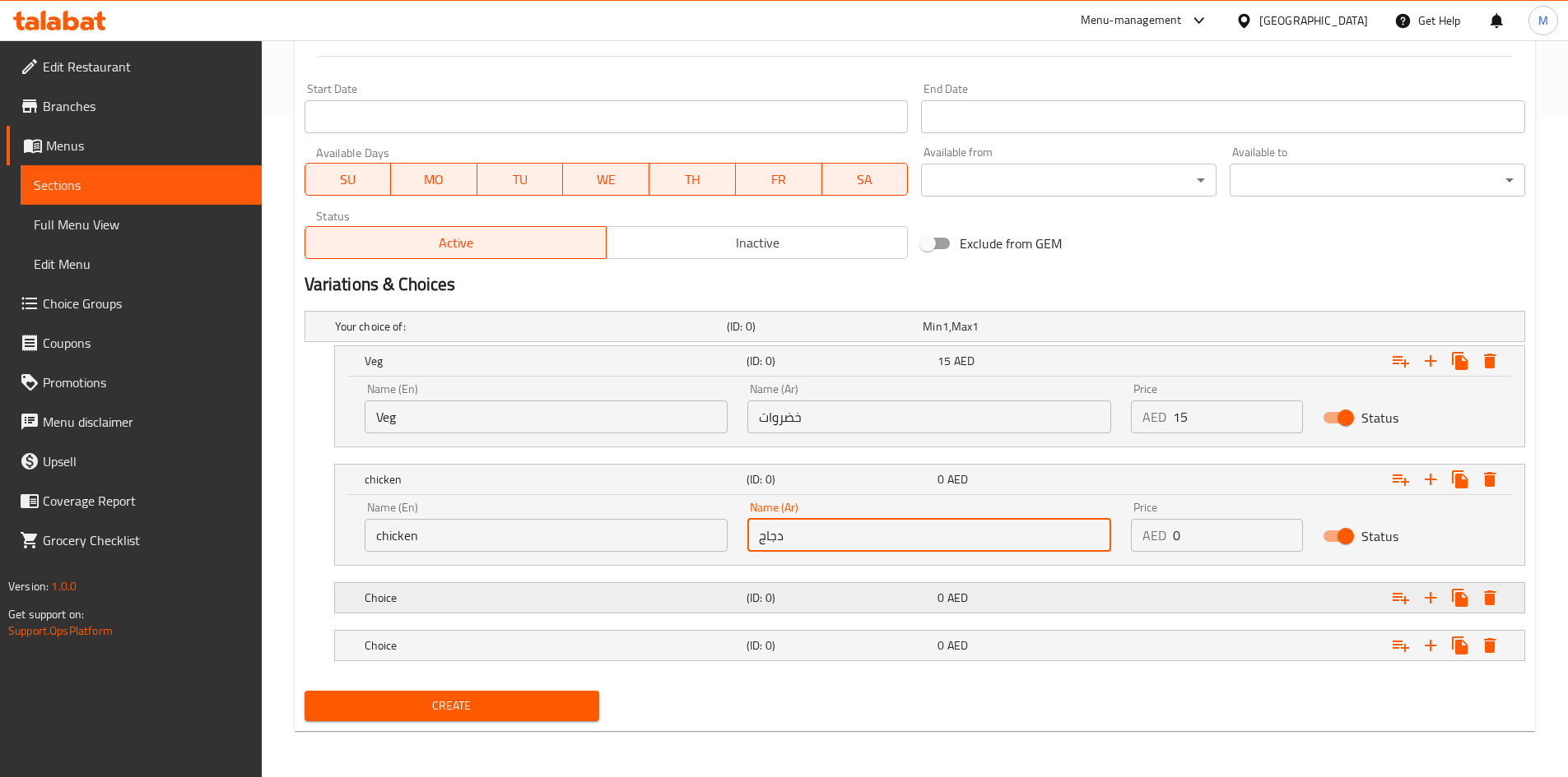
type input "دجاج"
click at [586, 587] on div "Choice" at bounding box center [551, 598] width 382 height 23
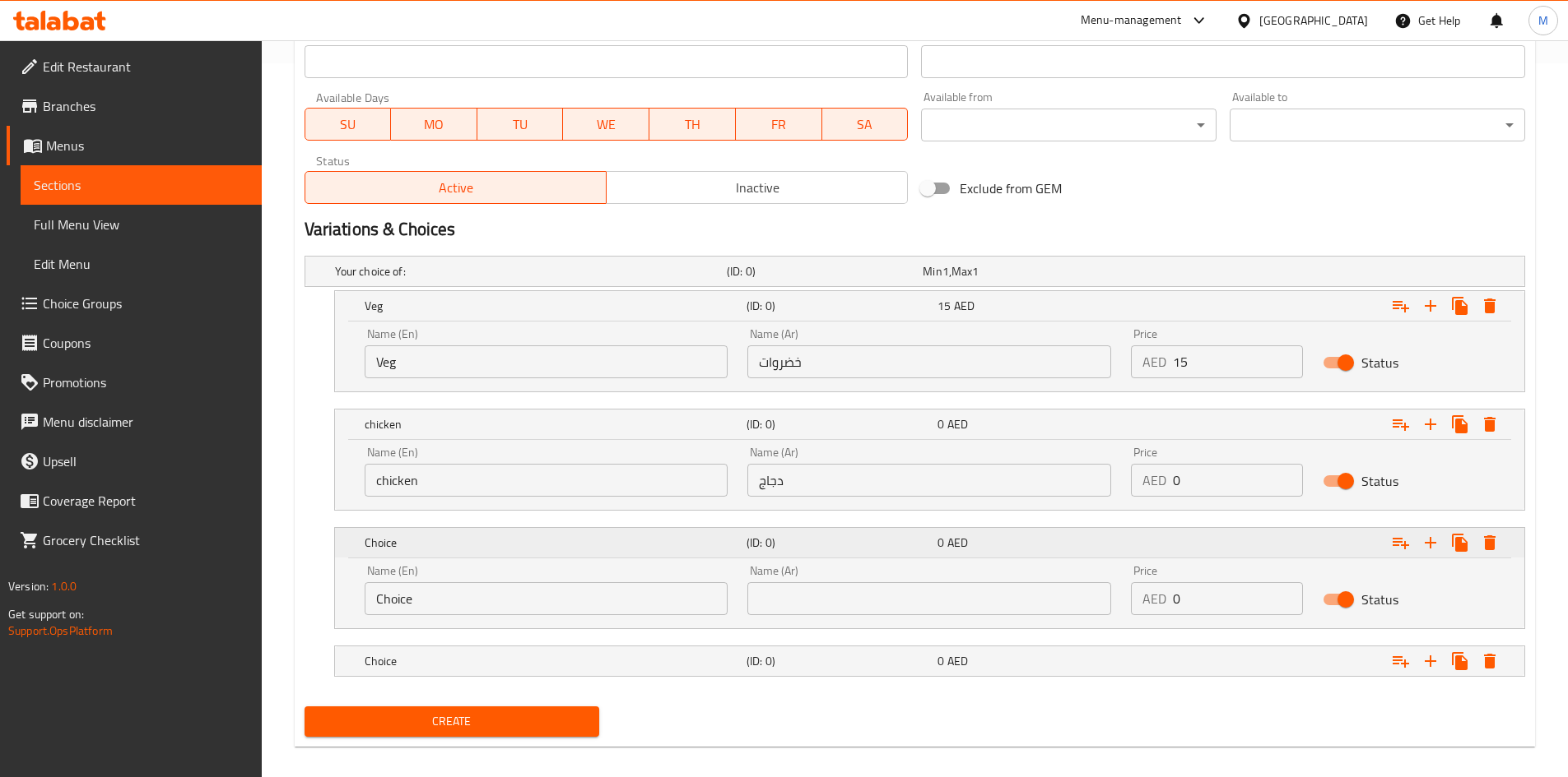
scroll to position [729, 0]
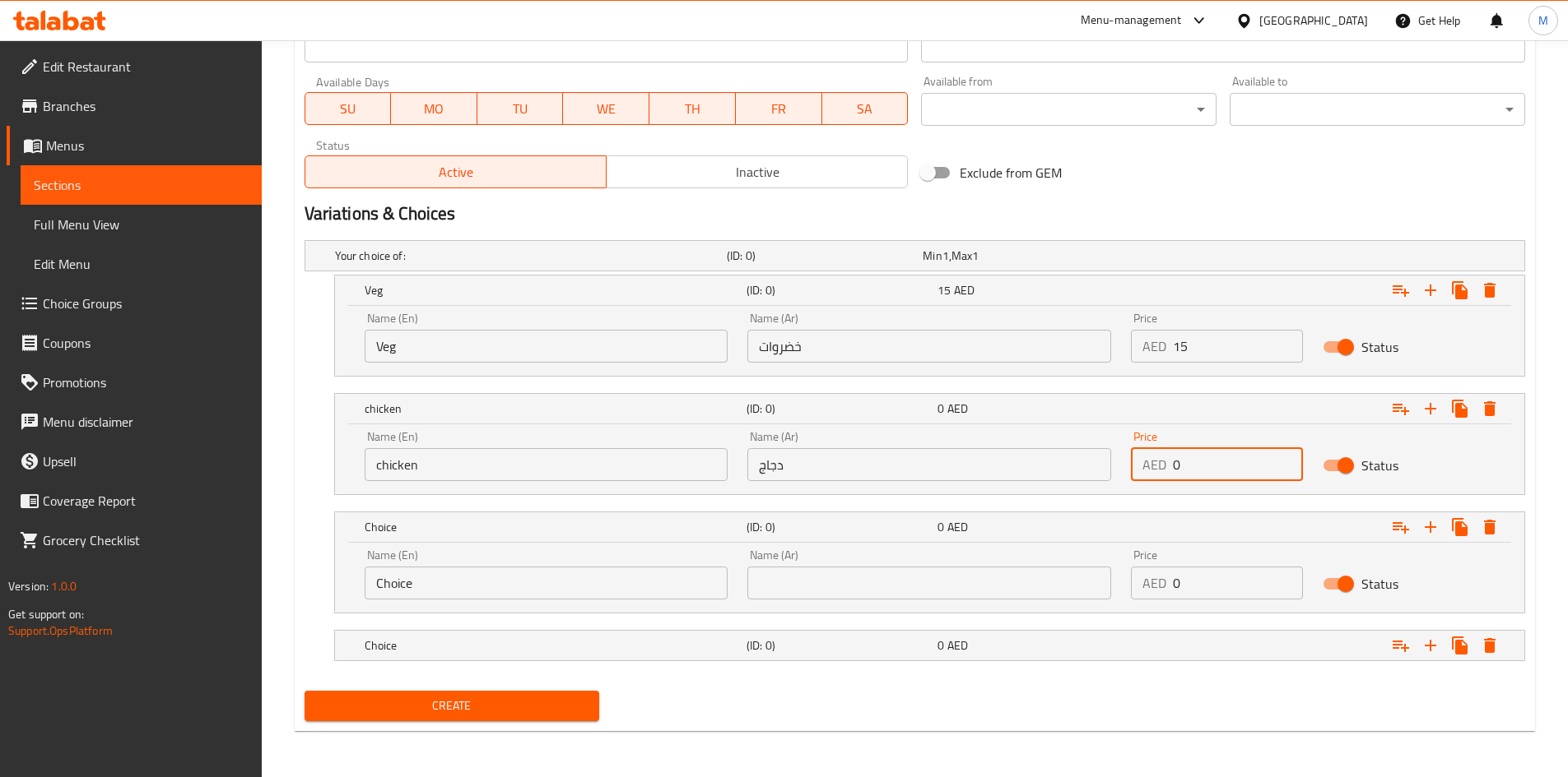
click at [1193, 471] on input "0" at bounding box center [1238, 465] width 130 height 33
type input "17"
click at [433, 579] on input "Choice" at bounding box center [546, 583] width 364 height 33
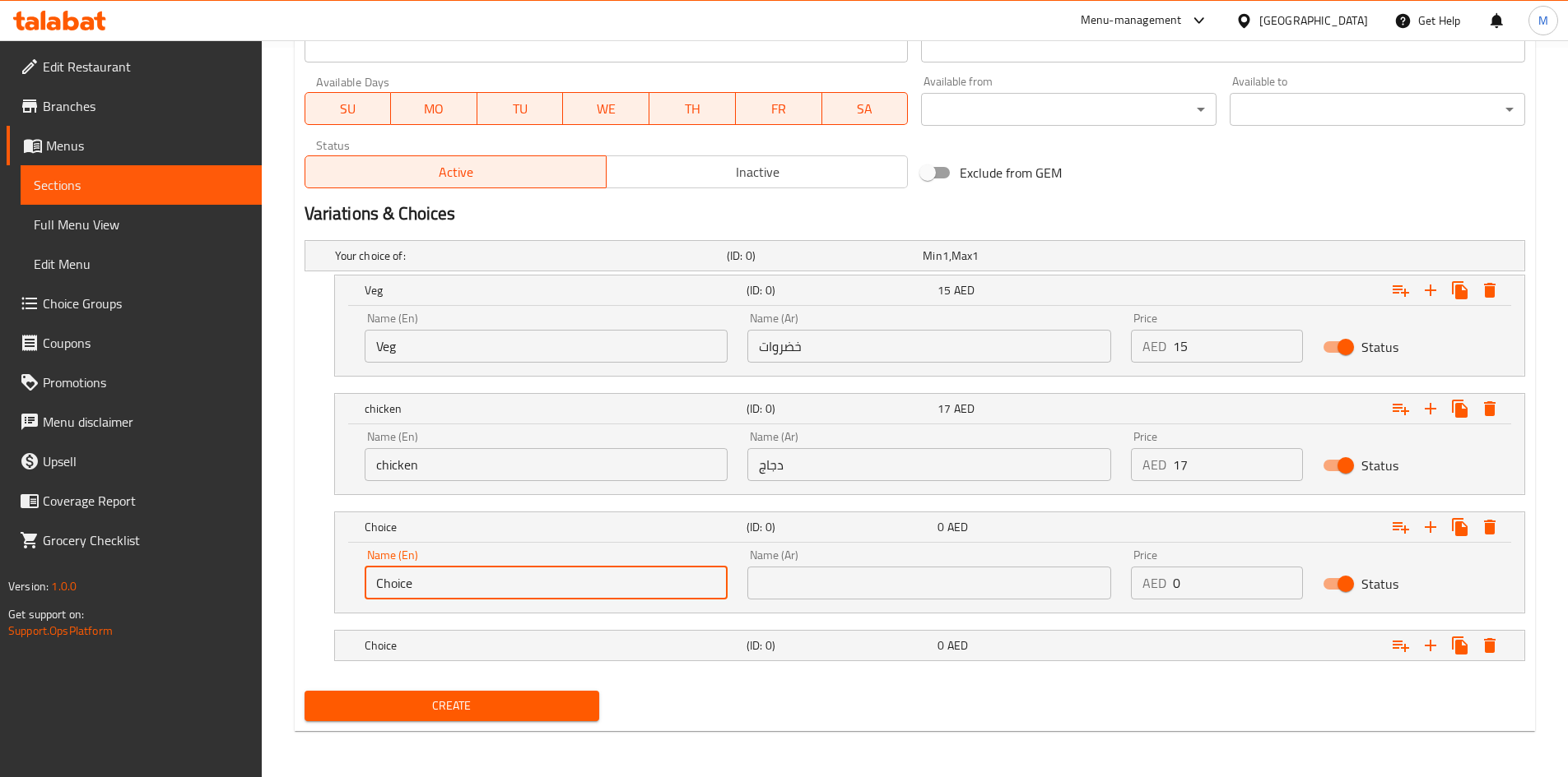
click at [433, 579] on input "Choice" at bounding box center [546, 583] width 364 height 33
click at [434, 579] on input "Choice" at bounding box center [546, 583] width 364 height 33
type input "ل"
click at [435, 575] on input "buff" at bounding box center [546, 583] width 364 height 33
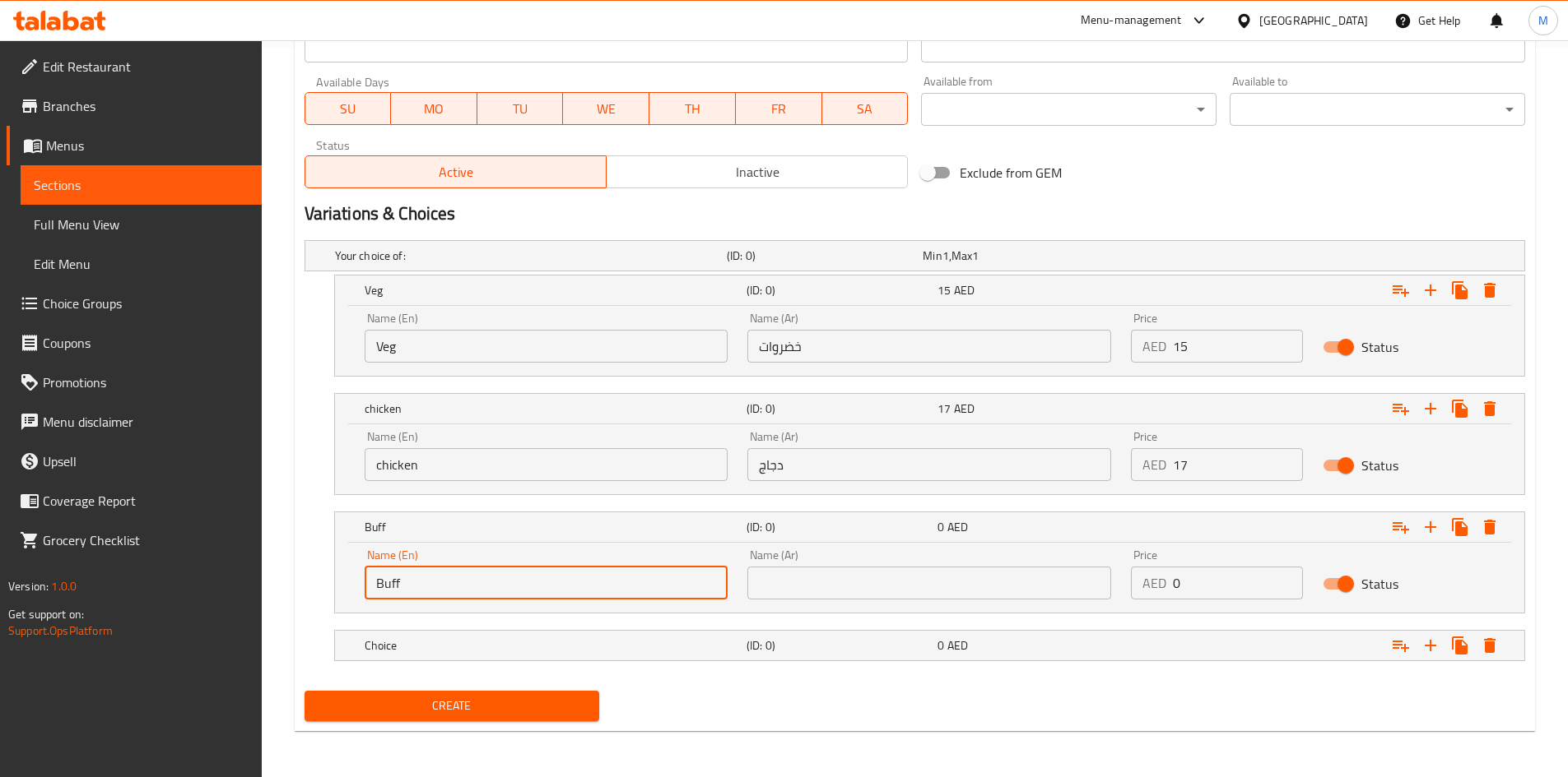
type input "Buff"
click at [435, 459] on input "chicken" at bounding box center [546, 465] width 364 height 33
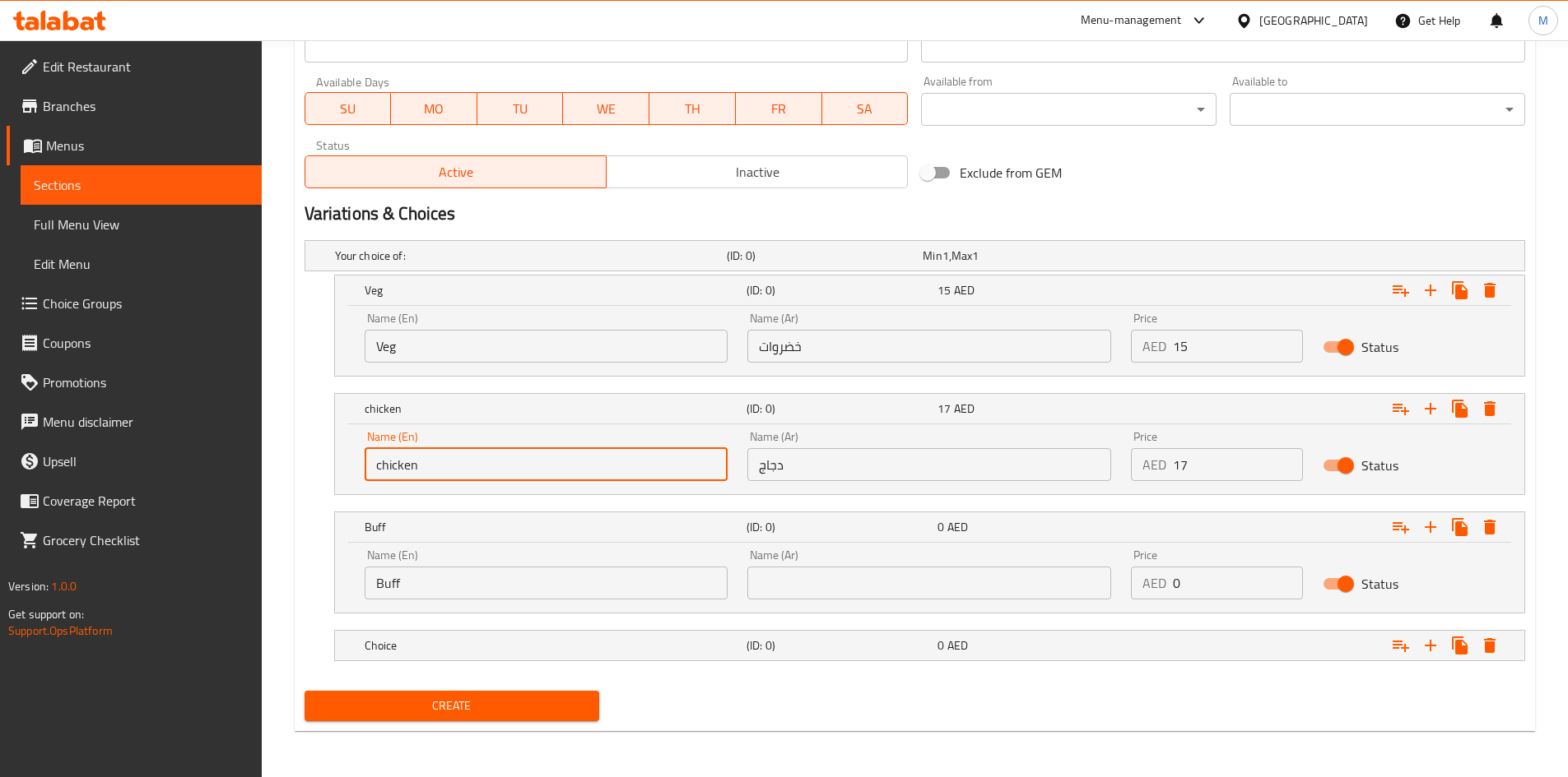
click at [435, 459] on input "chicken" at bounding box center [546, 465] width 364 height 33
type input "Chicken"
click at [389, 583] on input "Buff" at bounding box center [546, 583] width 364 height 33
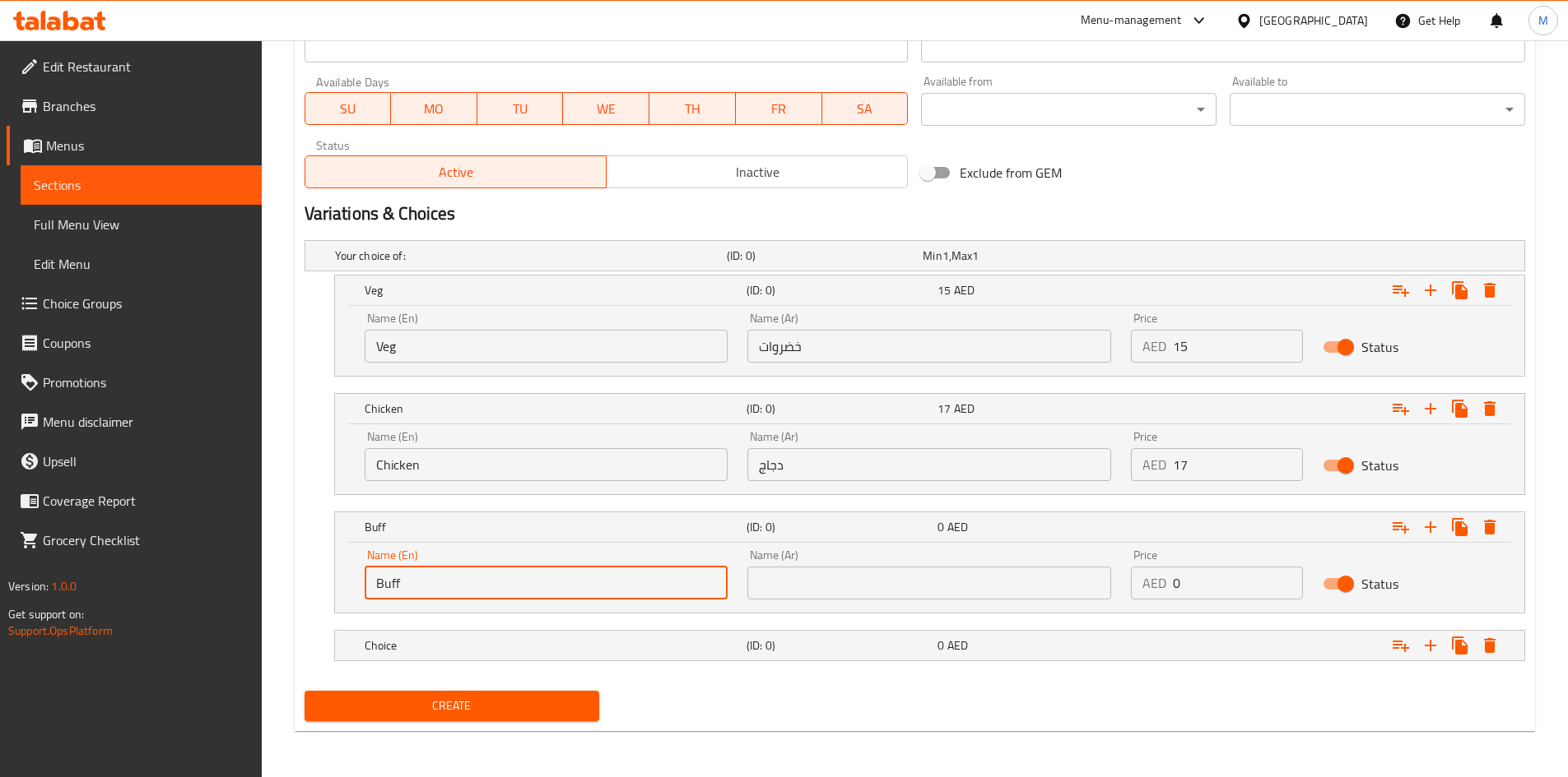
click at [924, 572] on input "text" at bounding box center [929, 583] width 364 height 33
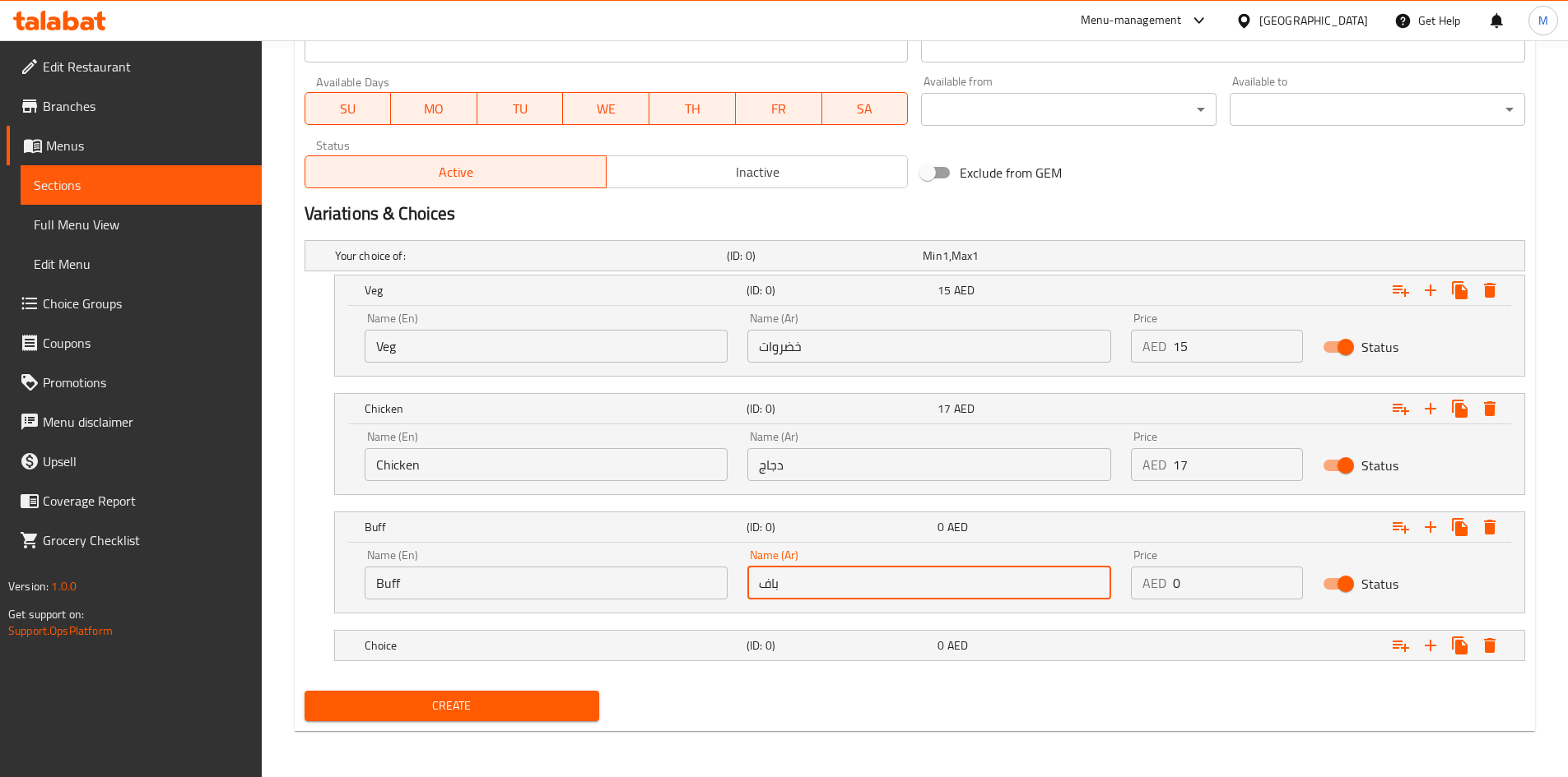
type input "باف"
click at [1204, 596] on input "0" at bounding box center [1238, 583] width 130 height 33
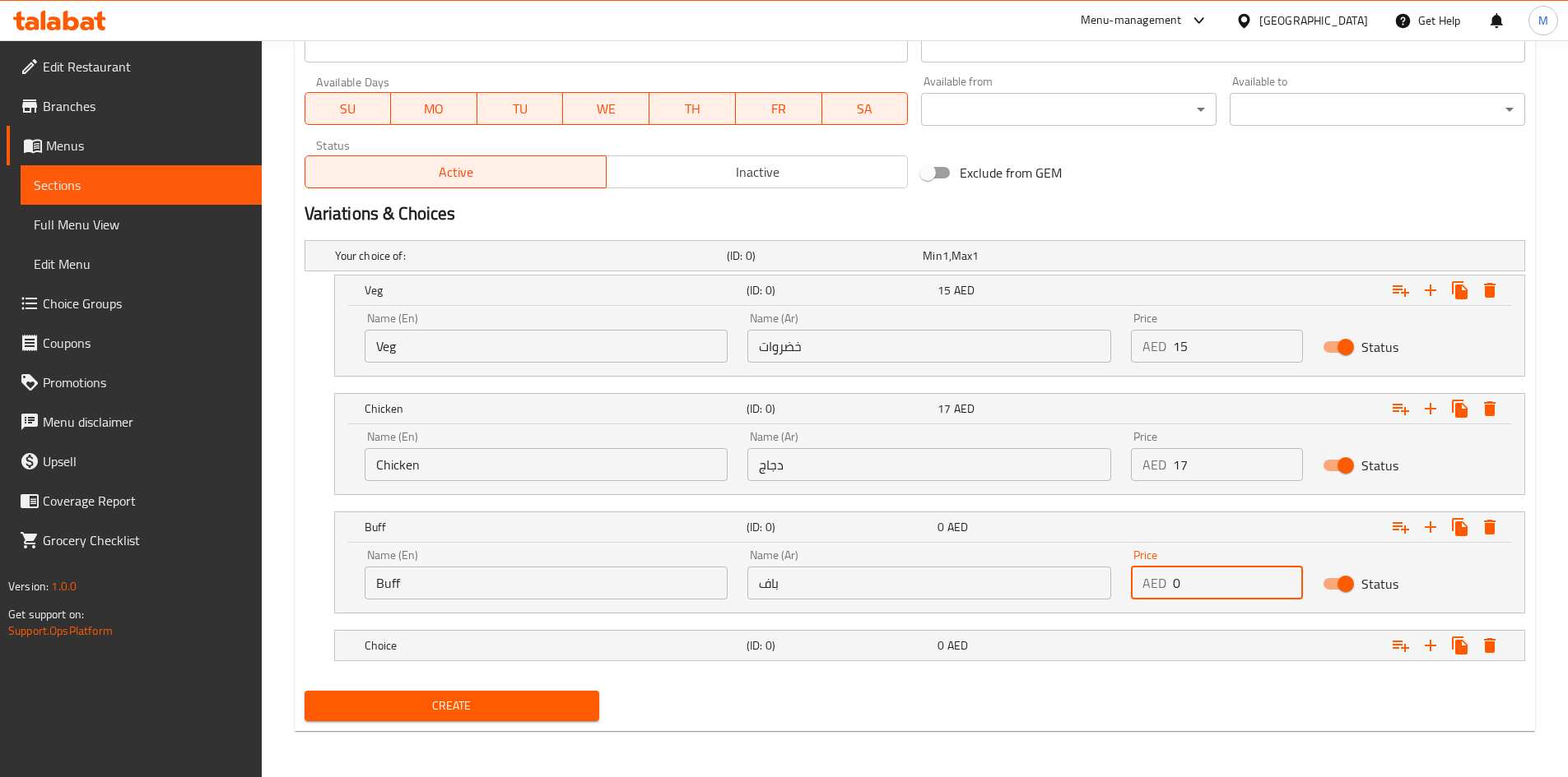
click at [1204, 590] on input "0" at bounding box center [1238, 583] width 130 height 33
type input "18"
click at [479, 652] on h5 "Choice" at bounding box center [552, 645] width 376 height 17
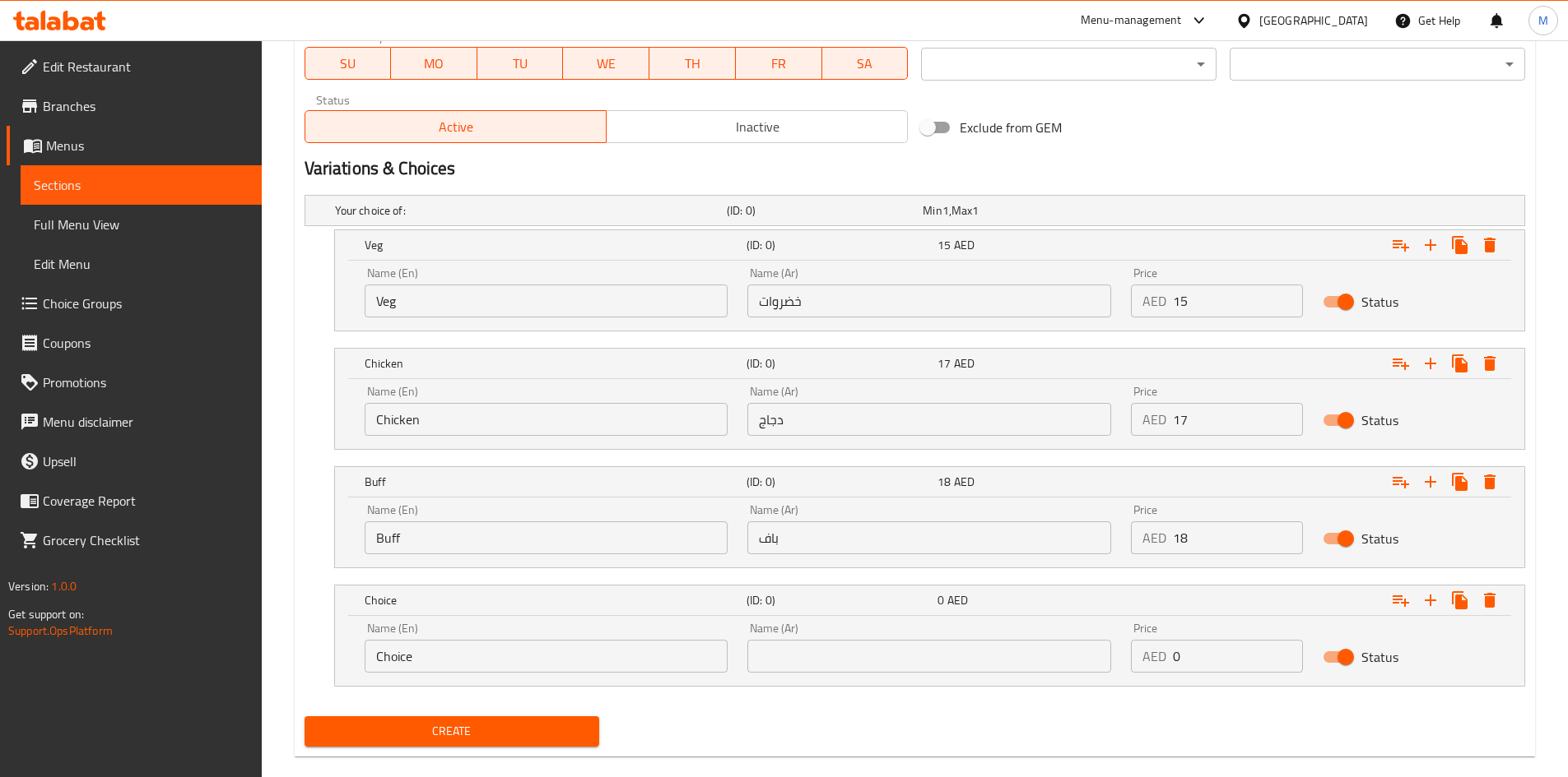
scroll to position [800, 0]
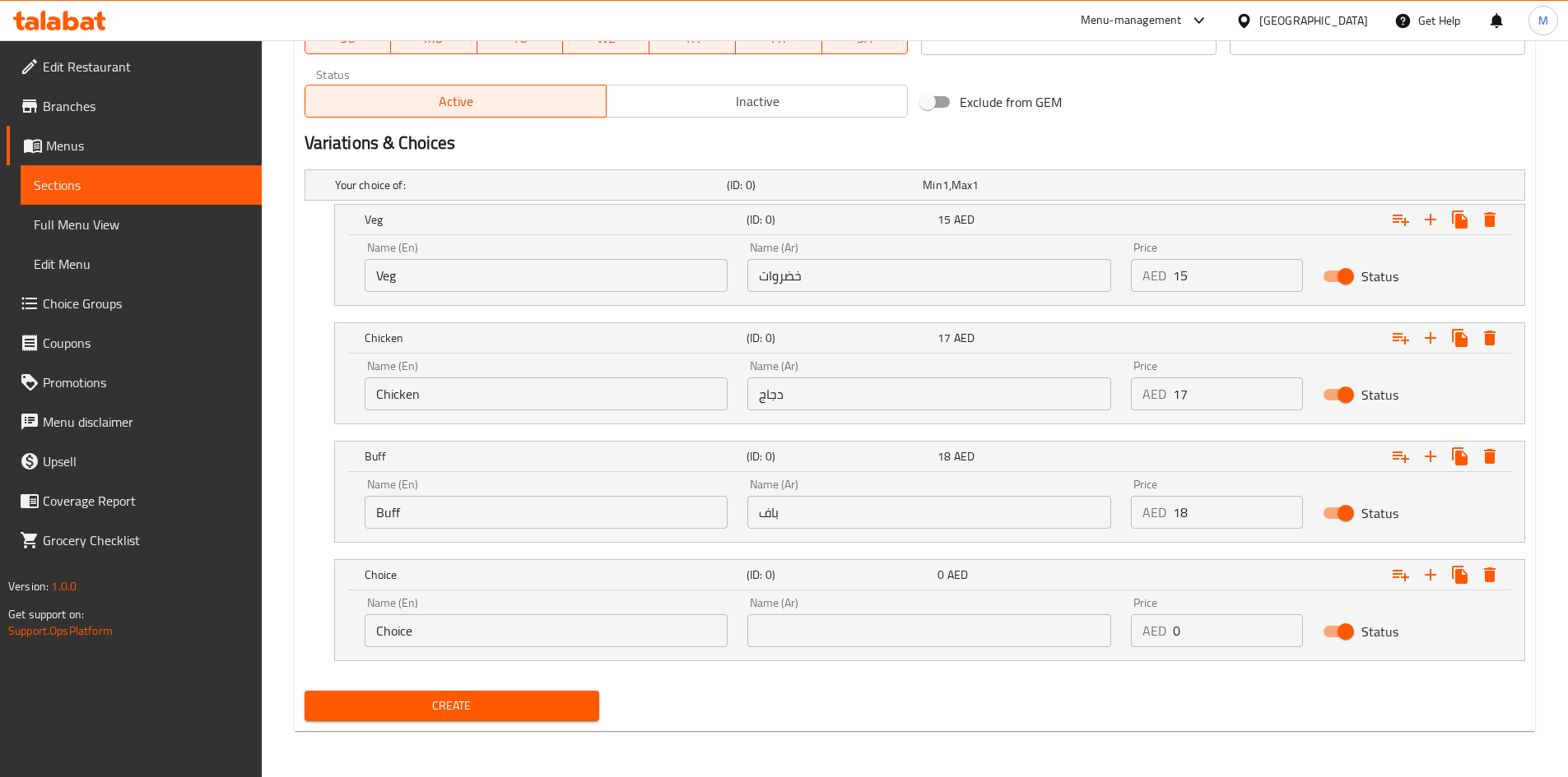
click at [447, 613] on div "Name (En) Choice Name (En)" at bounding box center [546, 622] width 364 height 50
click at [444, 628] on input "Choice" at bounding box center [546, 631] width 364 height 33
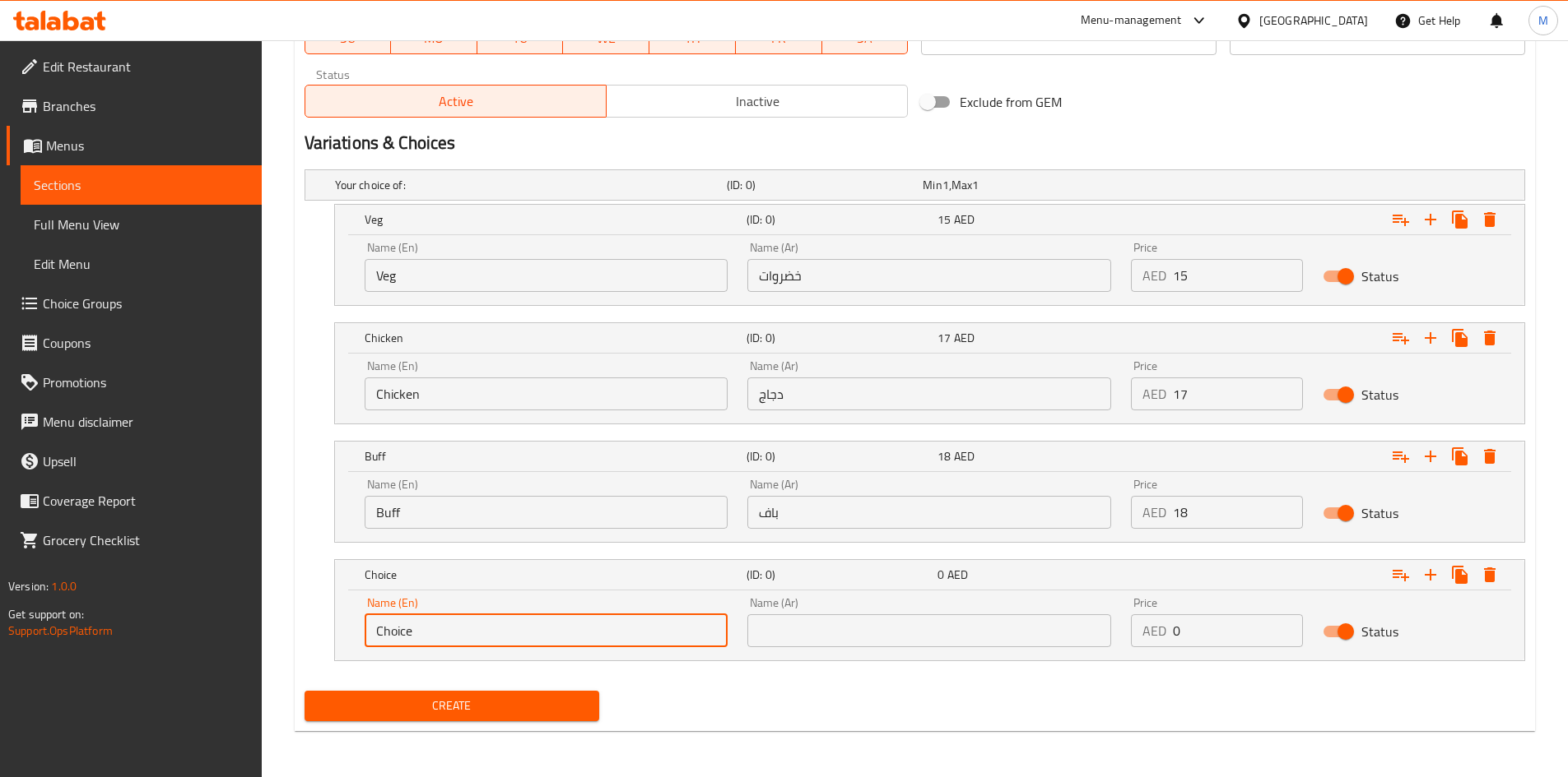
click at [444, 628] on input "Choice" at bounding box center [546, 631] width 364 height 33
click at [446, 628] on input "Choice" at bounding box center [546, 631] width 364 height 33
click at [450, 635] on input "prawns" at bounding box center [546, 631] width 364 height 33
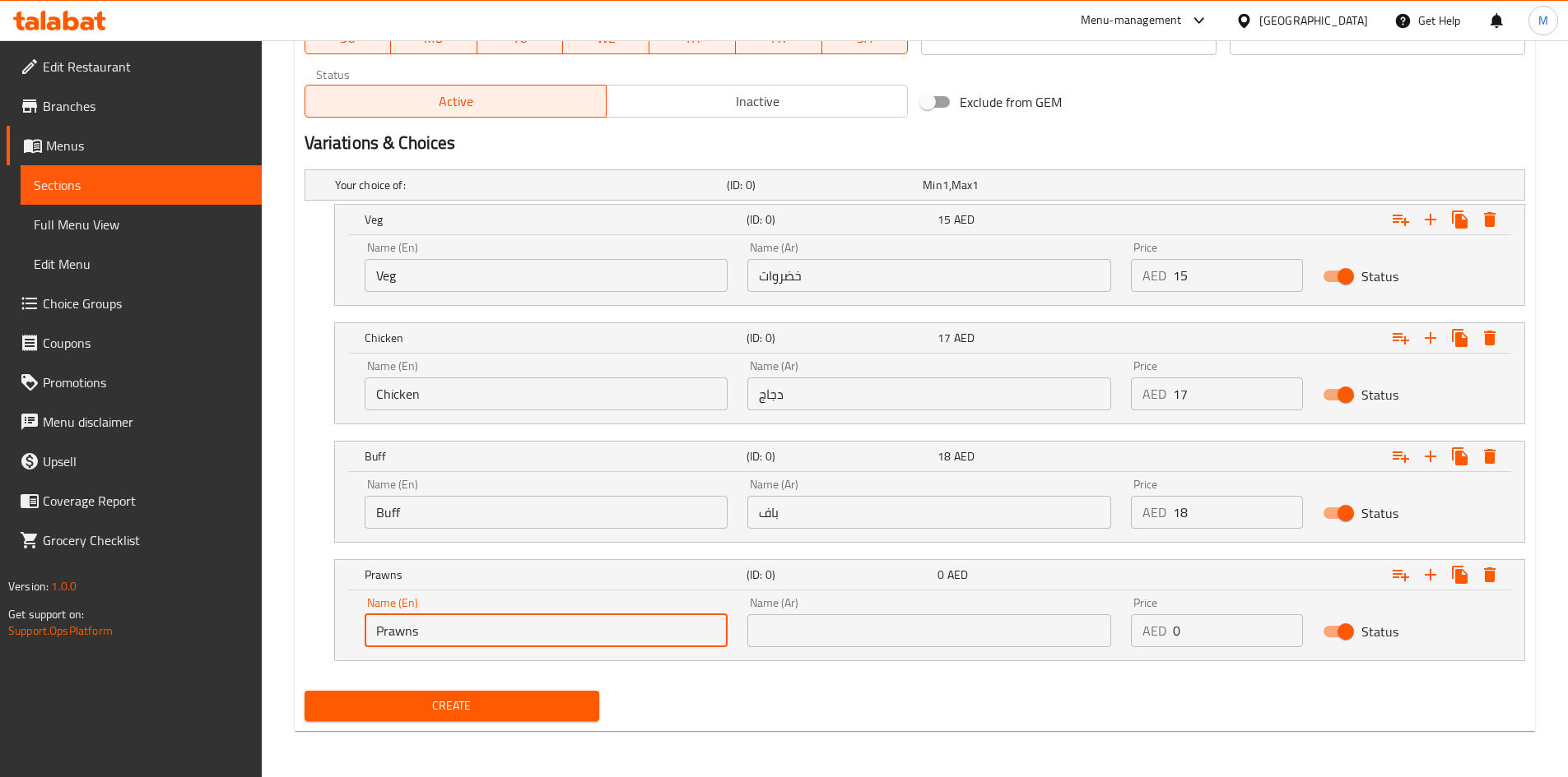
type input "Prawns"
click at [840, 644] on input "text" at bounding box center [929, 631] width 364 height 33
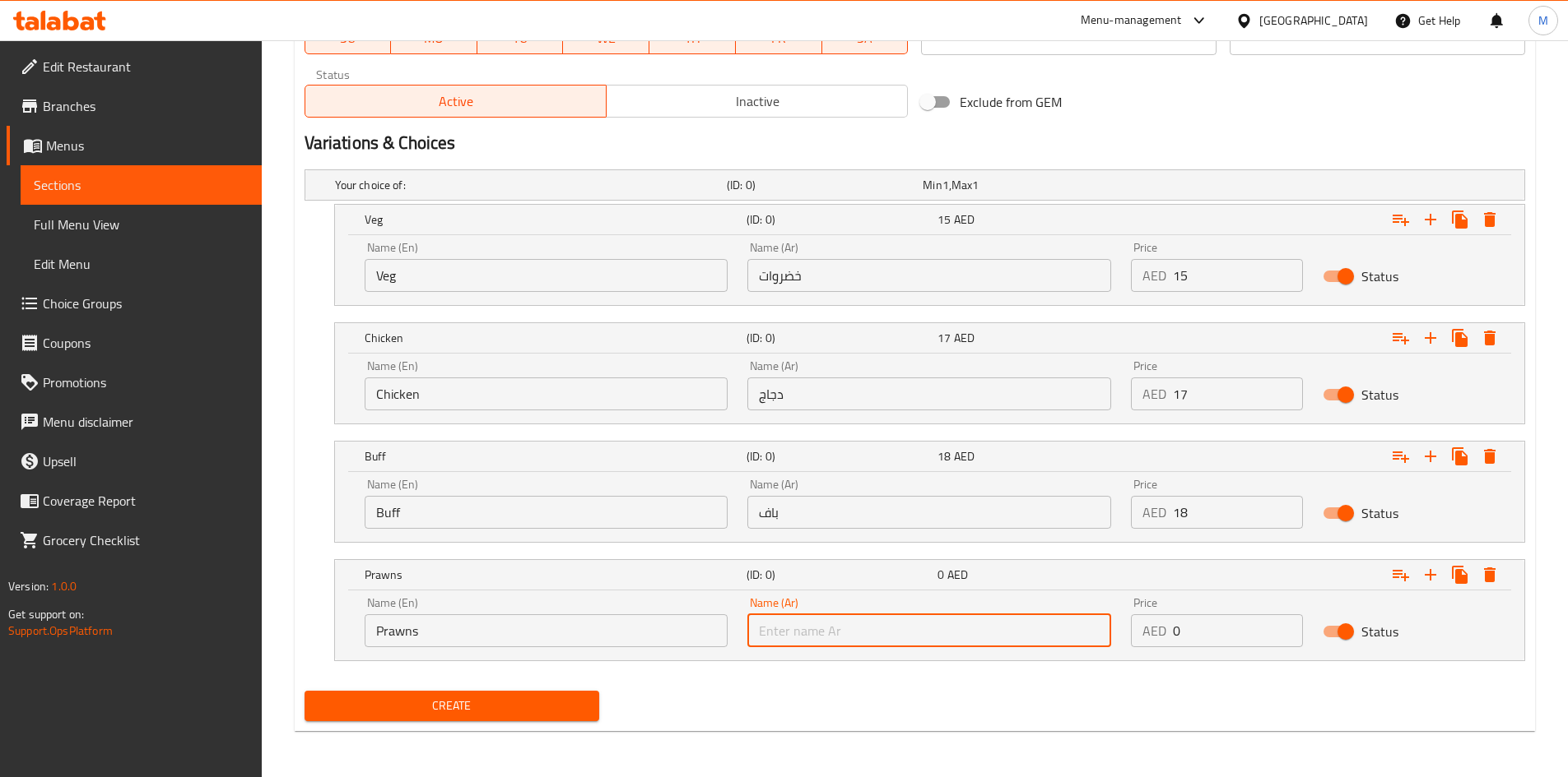
type input "["
type input "روبيان"
click at [1197, 638] on input "0" at bounding box center [1238, 631] width 130 height 33
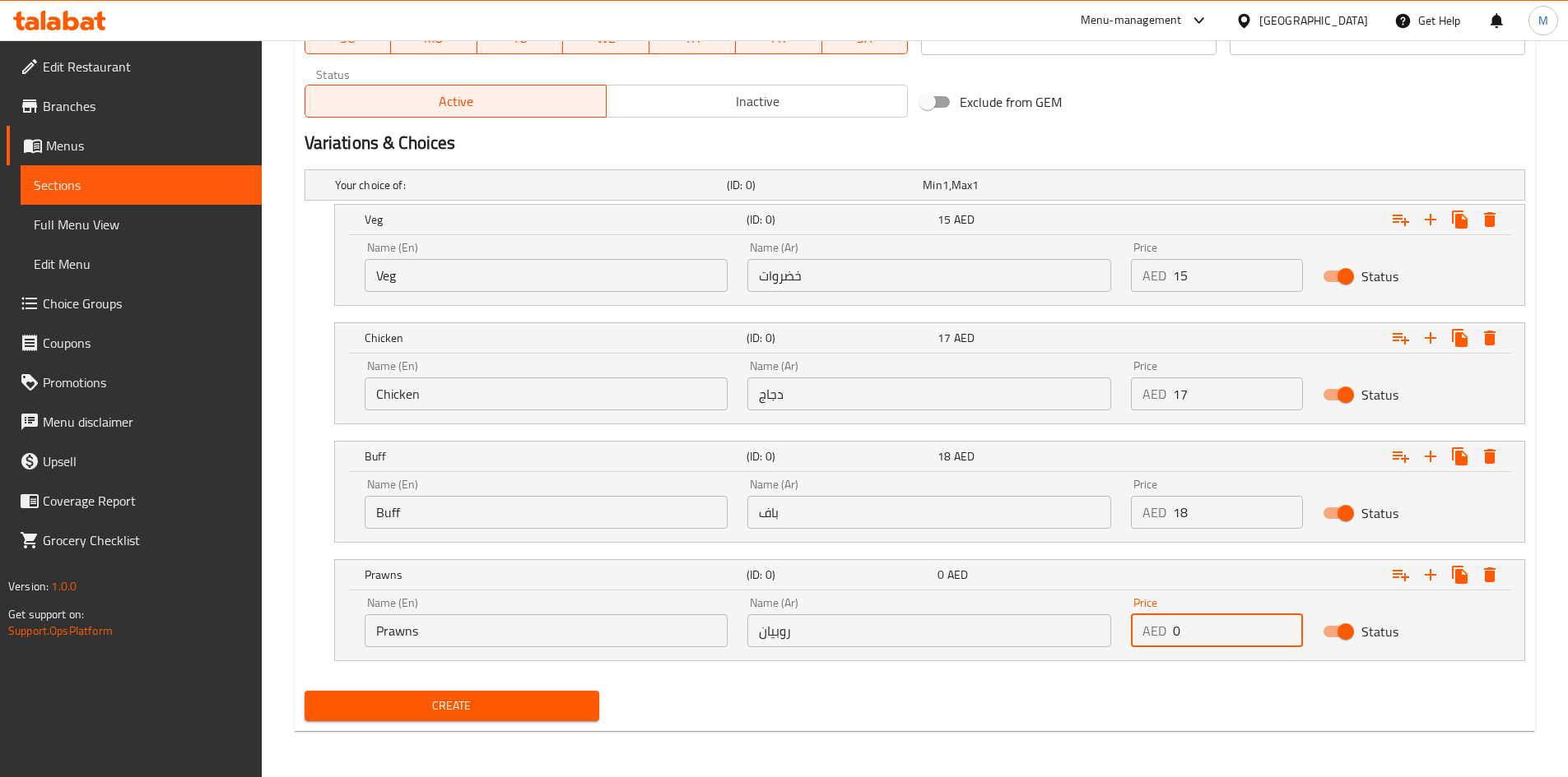
click at [1197, 638] on input "0" at bounding box center [1238, 631] width 130 height 33
click at [1198, 638] on input "0" at bounding box center [1238, 631] width 130 height 33
type input "20"
click at [510, 707] on span "Create" at bounding box center [451, 707] width 269 height 21
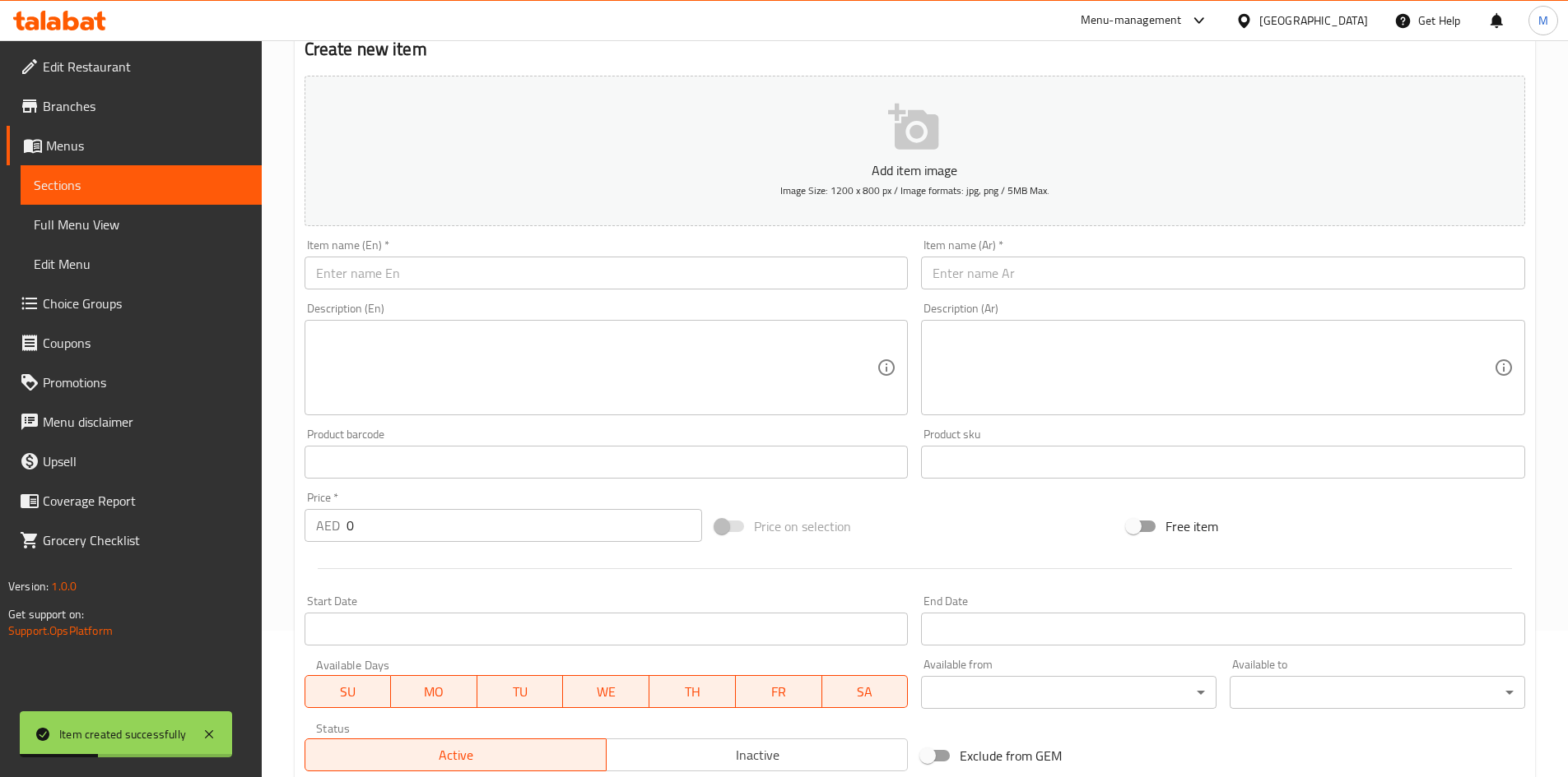
scroll to position [0, 0]
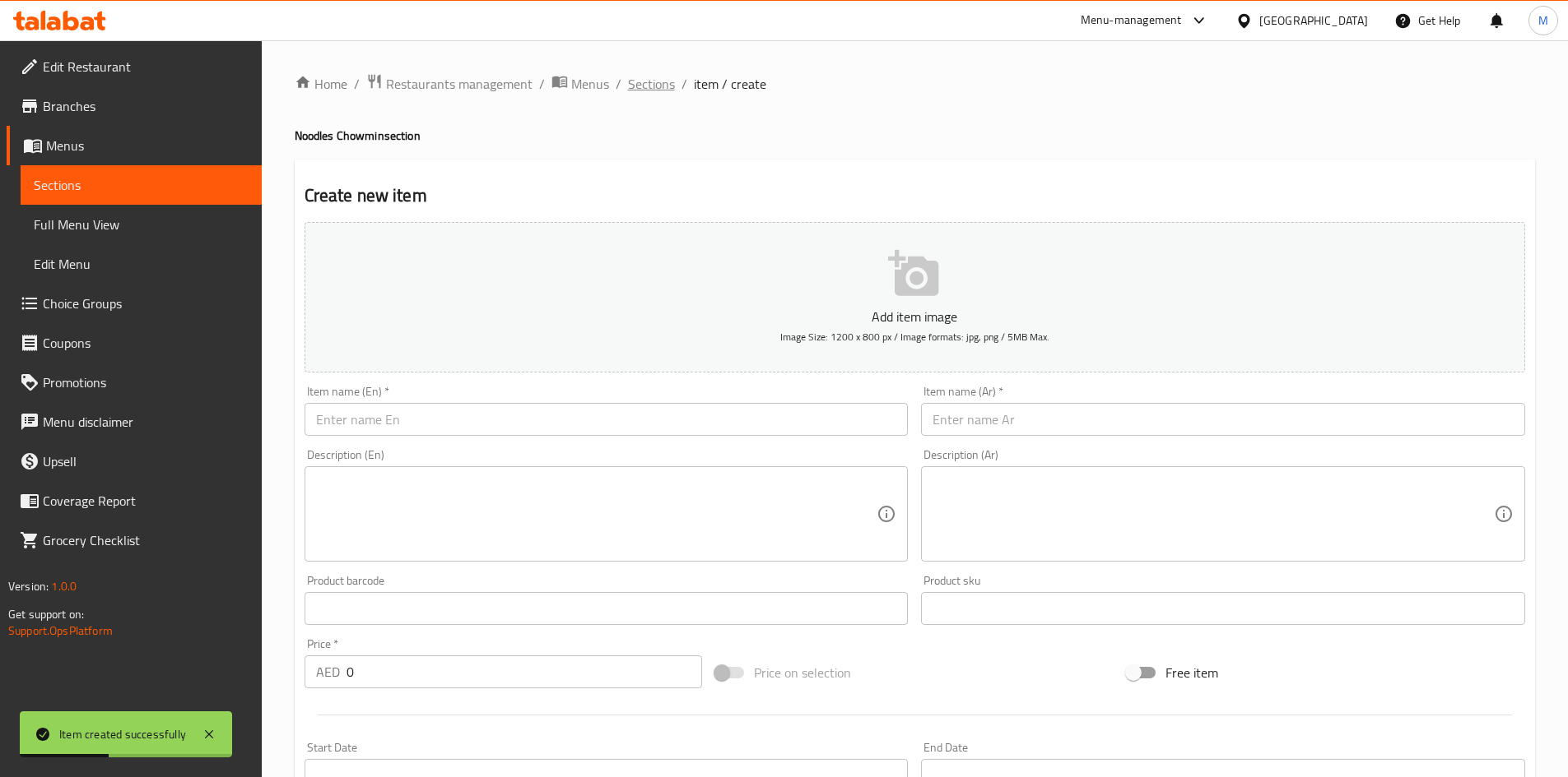
click at [654, 89] on span "Sections" at bounding box center [651, 83] width 47 height 20
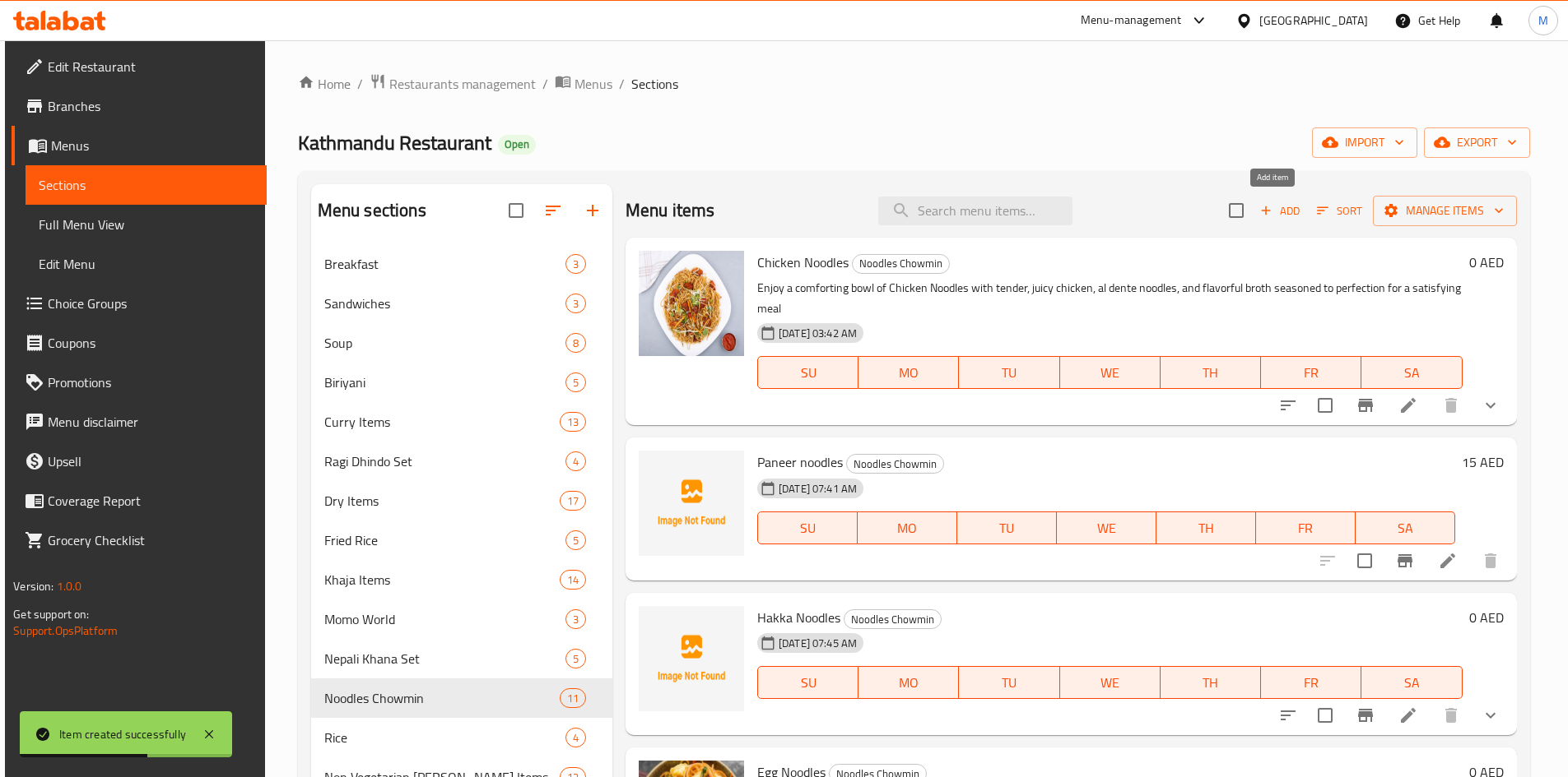
click at [1283, 203] on span "Add" at bounding box center [1279, 211] width 44 height 19
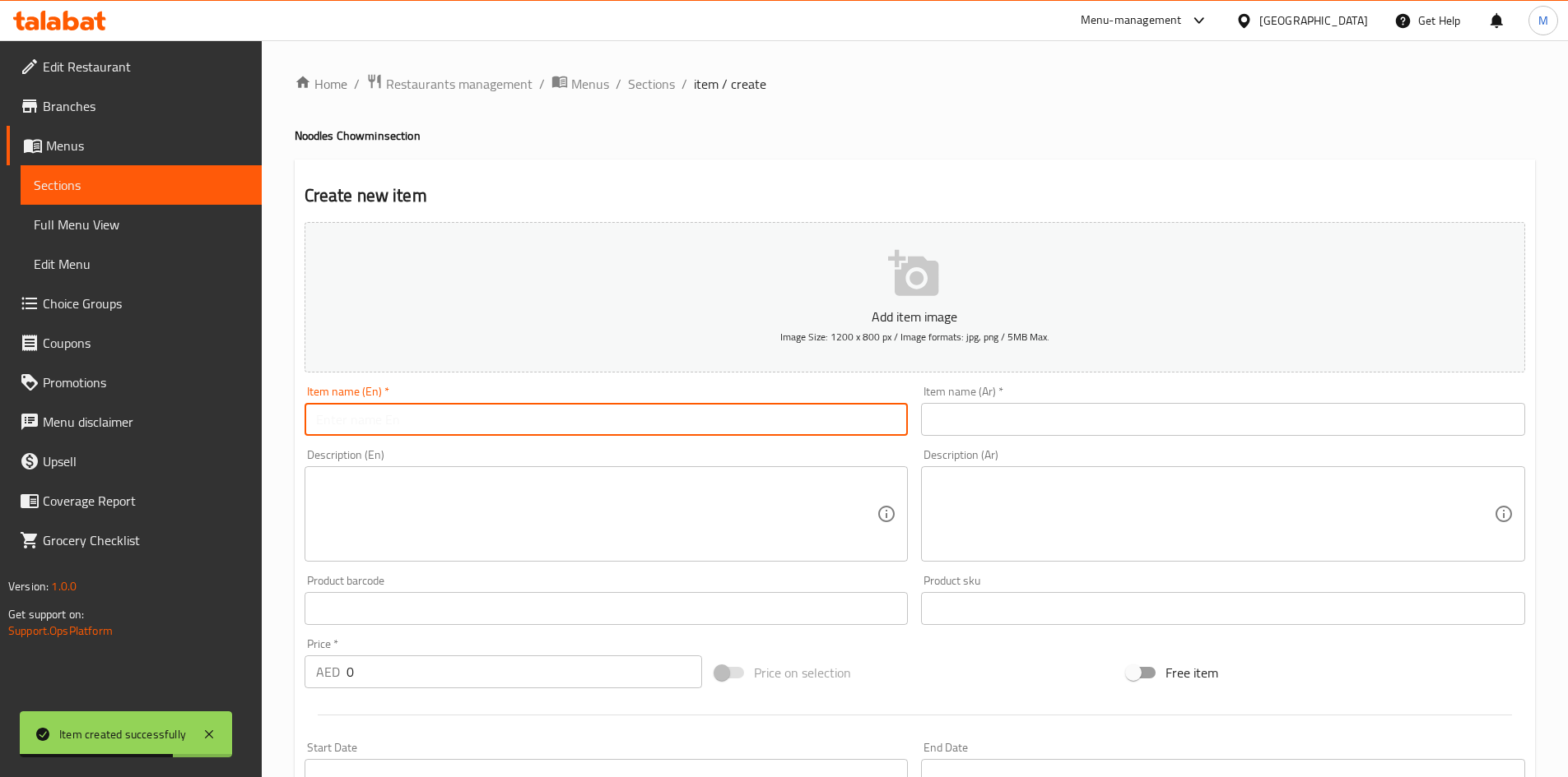
click at [676, 407] on input "text" at bounding box center [606, 420] width 604 height 33
paste input "Buff"
click at [453, 416] on input "Buff" at bounding box center [606, 420] width 604 height 33
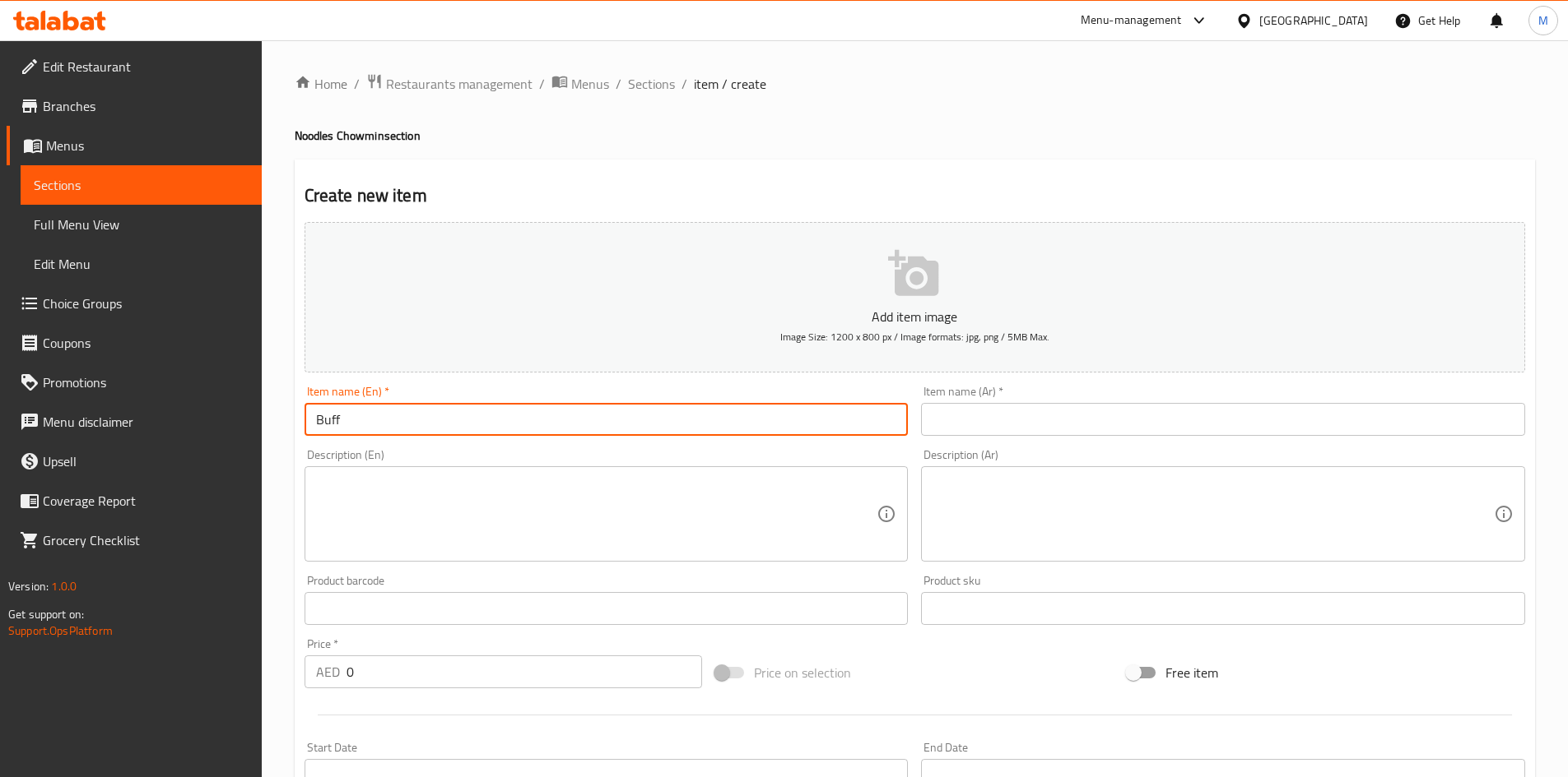
paste input "keema (Chicken)"
click at [359, 421] on input "keema (Chicken)" at bounding box center [606, 420] width 604 height 33
click at [416, 422] on input "keema Chicken)" at bounding box center [606, 420] width 604 height 33
click at [381, 420] on input "keema Chicken" at bounding box center [606, 420] width 604 height 33
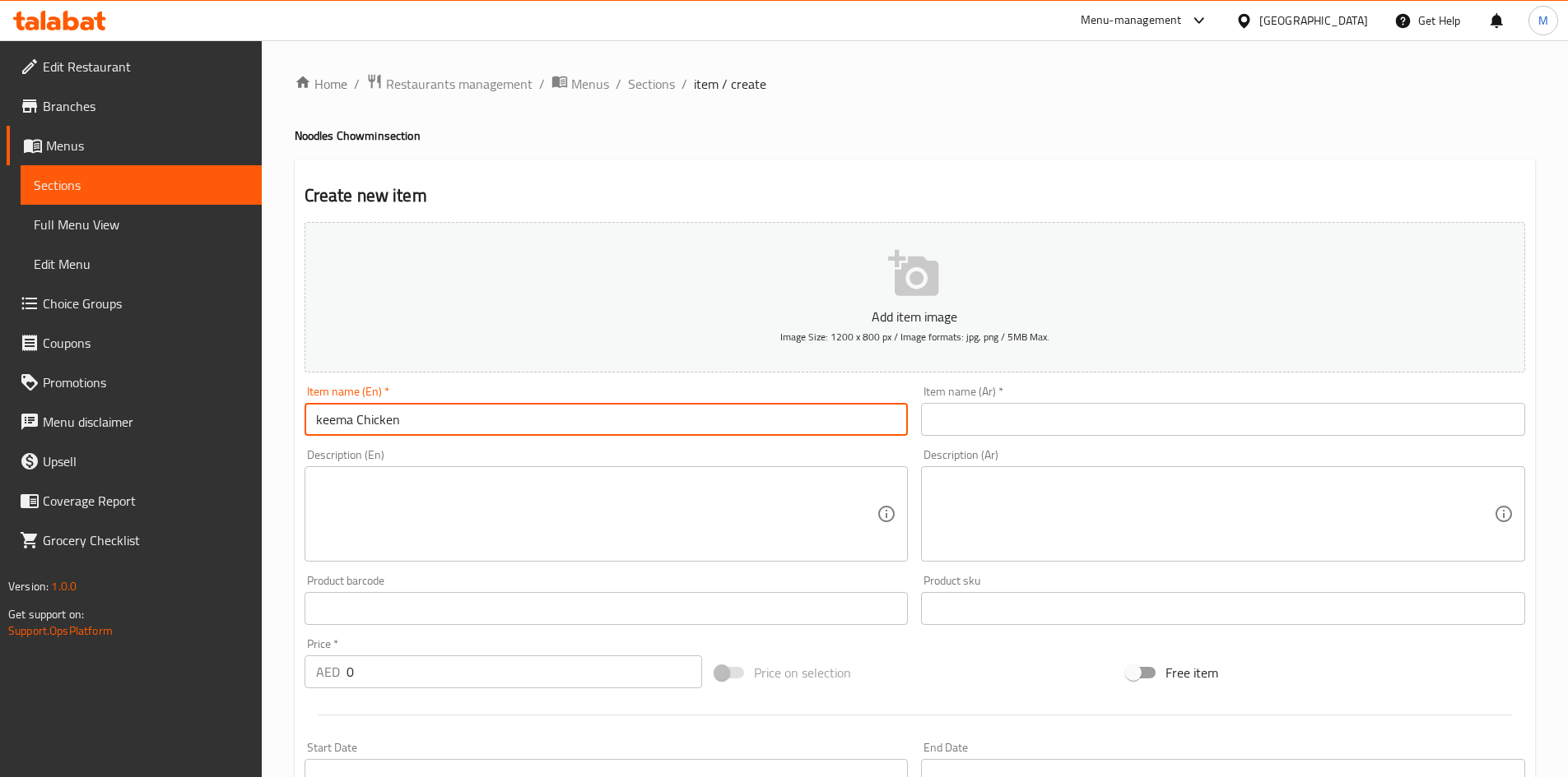
click at [381, 420] on input "keema Chicken" at bounding box center [606, 420] width 604 height 33
click at [381, 419] on input "Keema Chicken" at bounding box center [606, 420] width 604 height 33
type input "Keema Chicken"
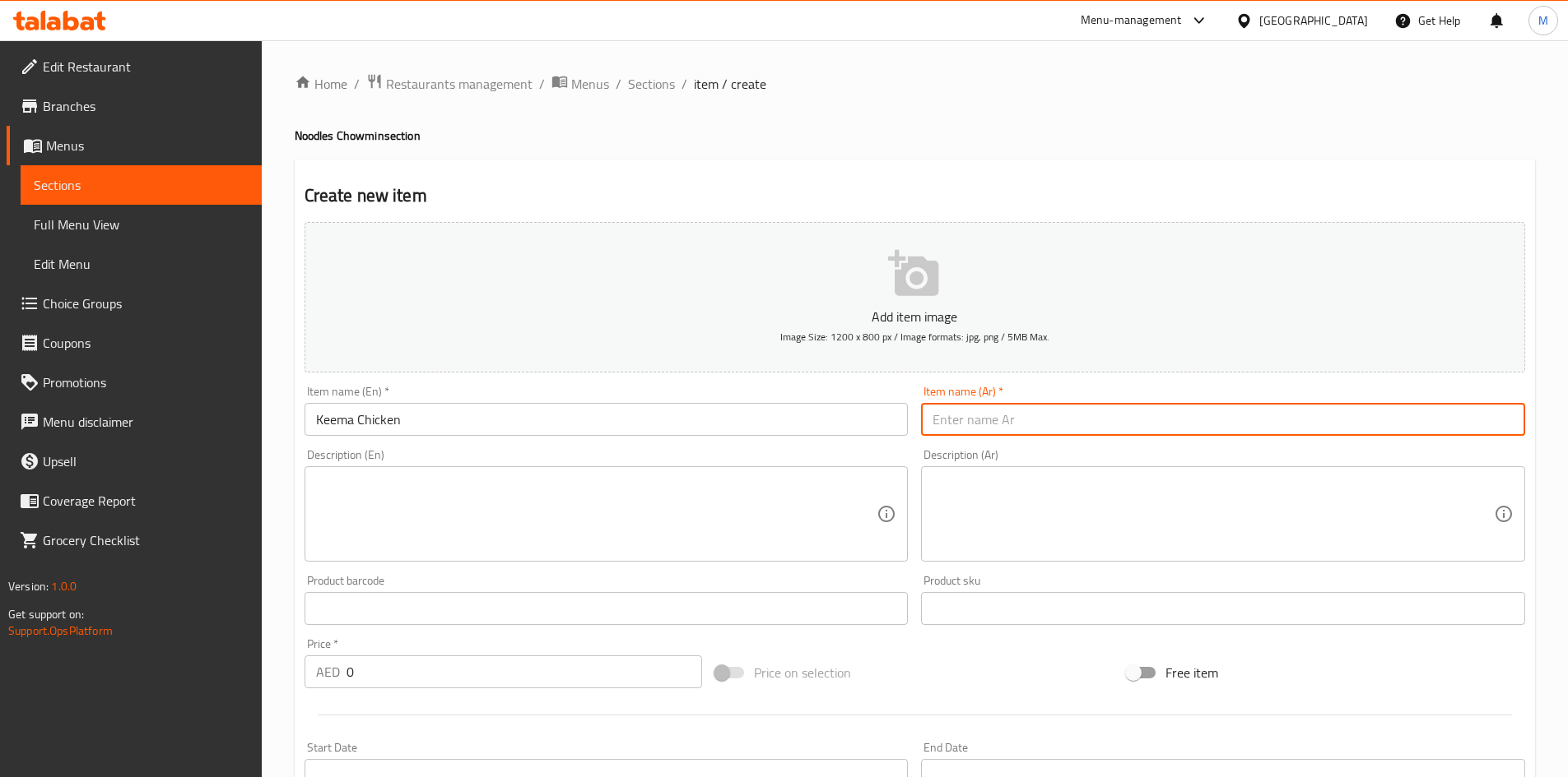
click at [1046, 408] on input "text" at bounding box center [1223, 420] width 604 height 33
paste input "دجاج كيما"
type input "دجاج كيما"
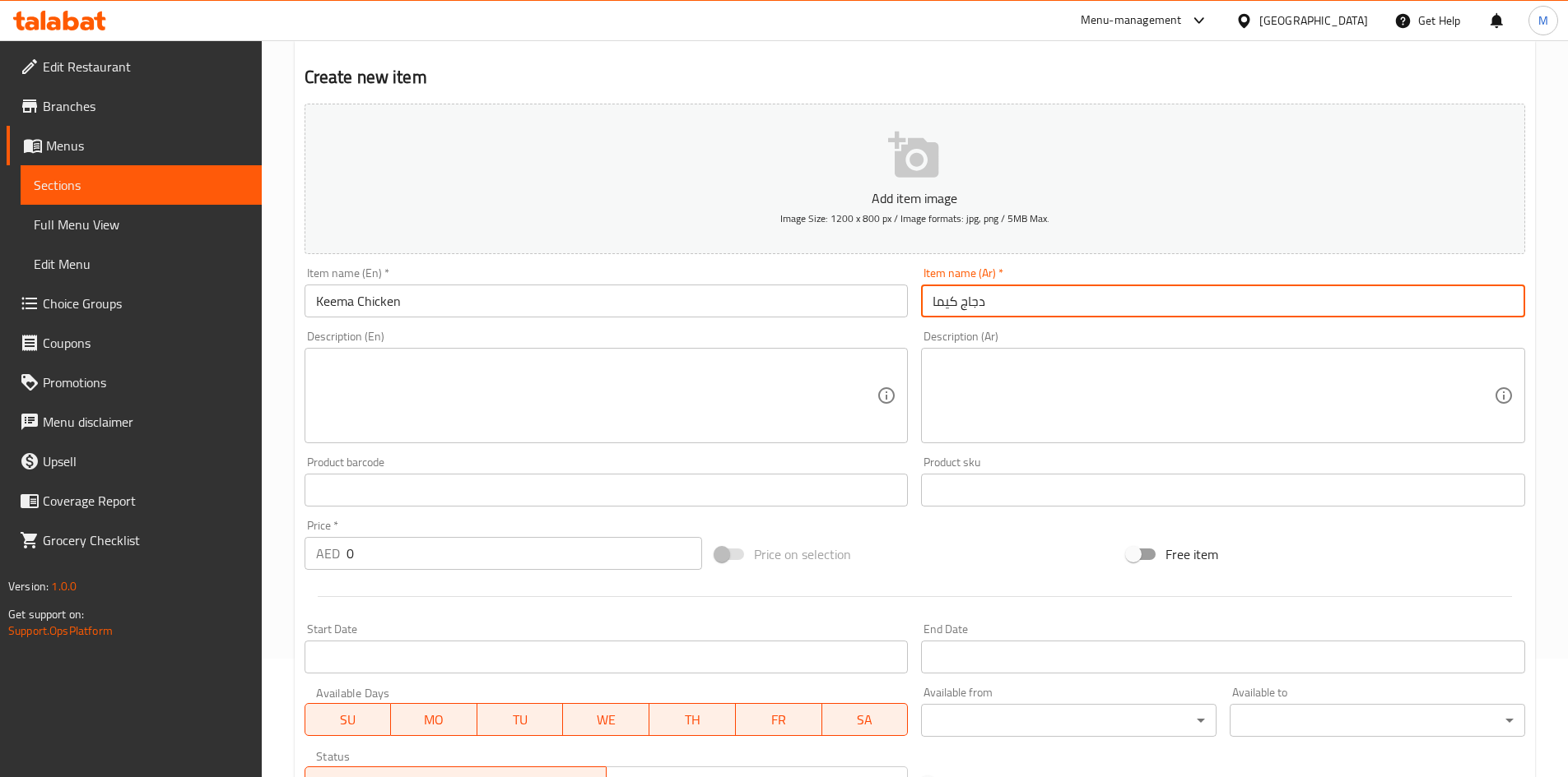
scroll to position [247, 0]
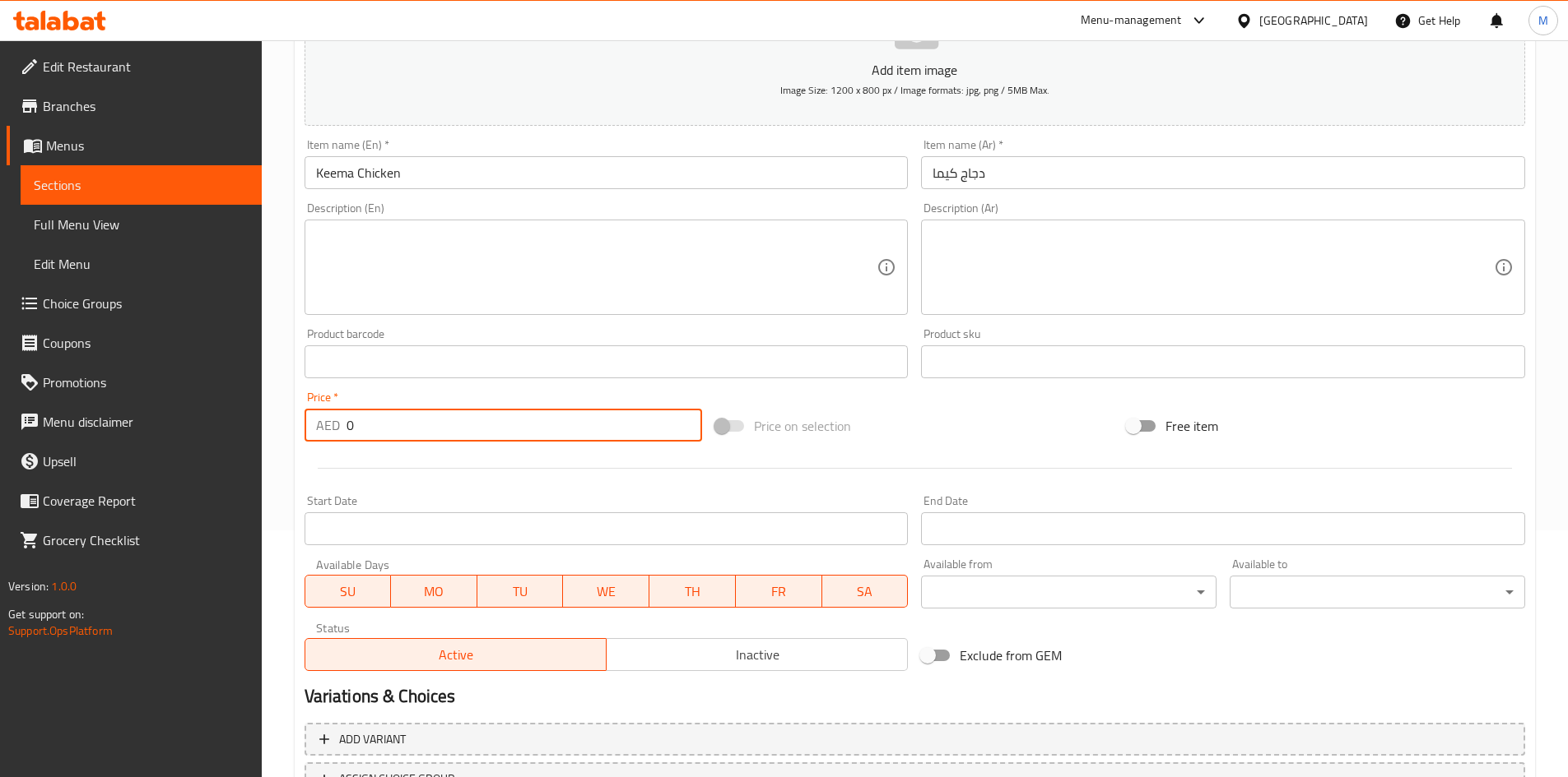
click at [431, 413] on input "0" at bounding box center [524, 425] width 357 height 33
click at [429, 422] on input "0" at bounding box center [524, 425] width 357 height 33
click at [428, 422] on input "0" at bounding box center [524, 425] width 357 height 33
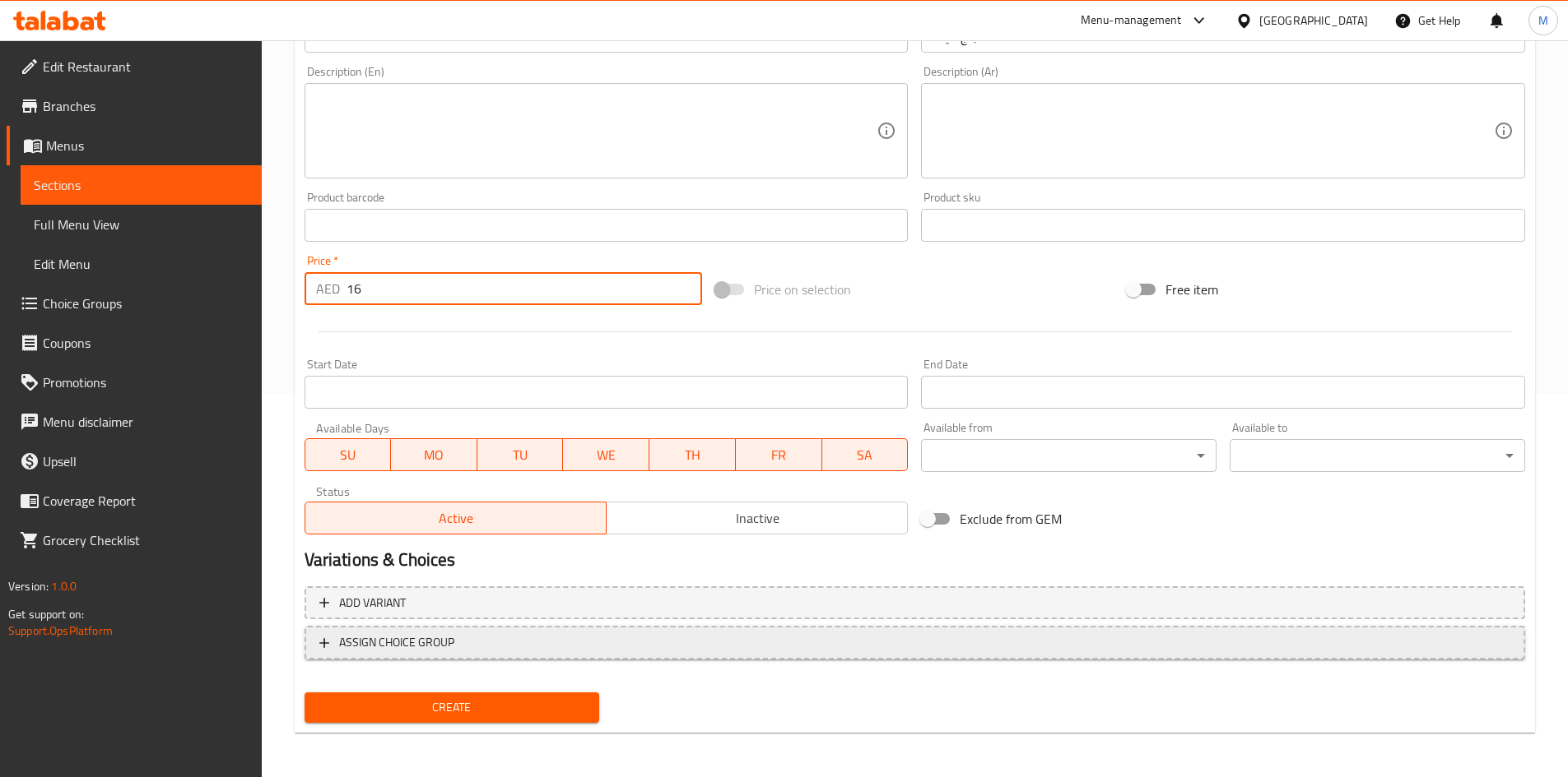
scroll to position [385, 0]
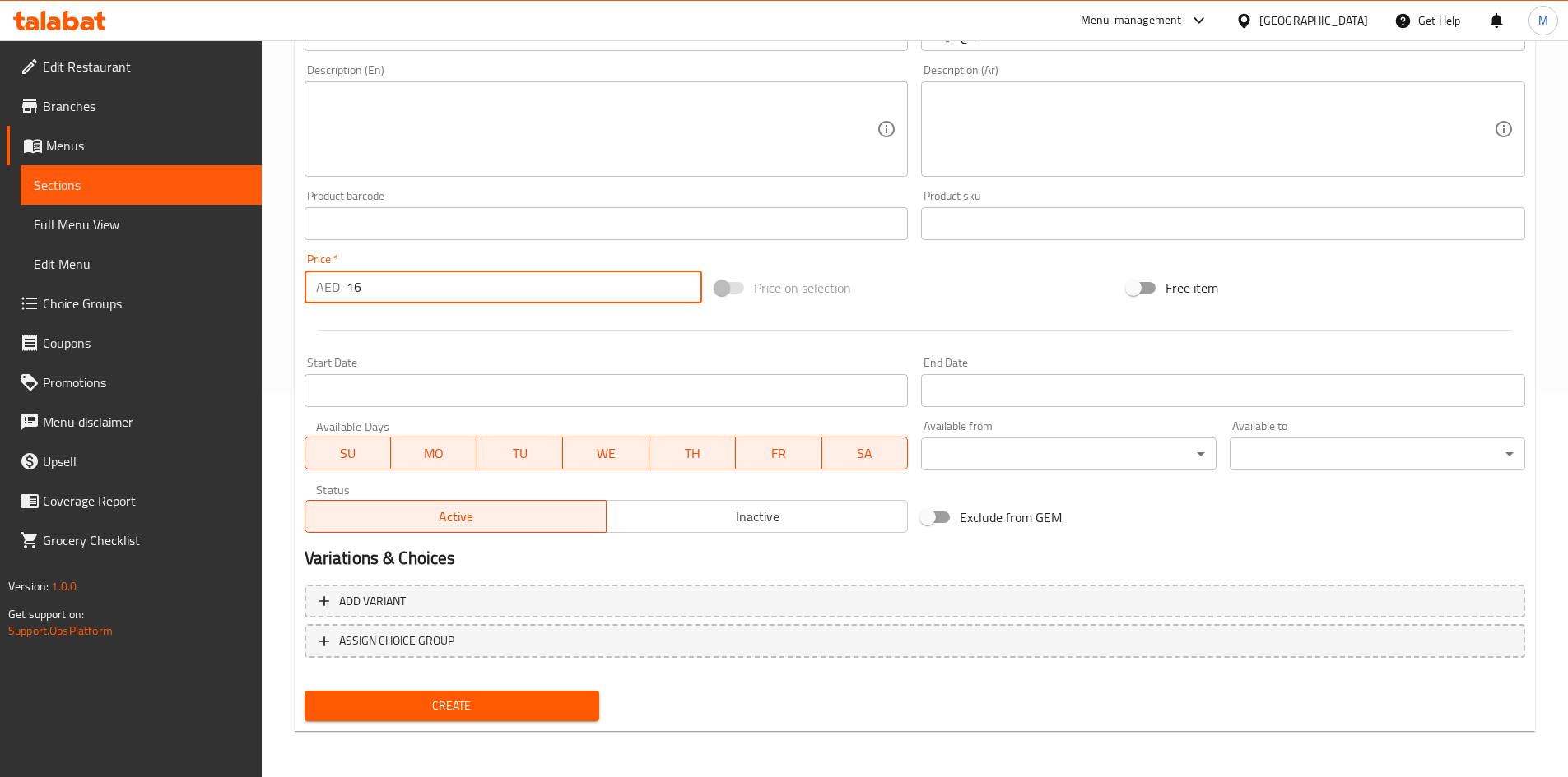
type input "16"
click at [435, 714] on span "Create" at bounding box center [451, 707] width 269 height 21
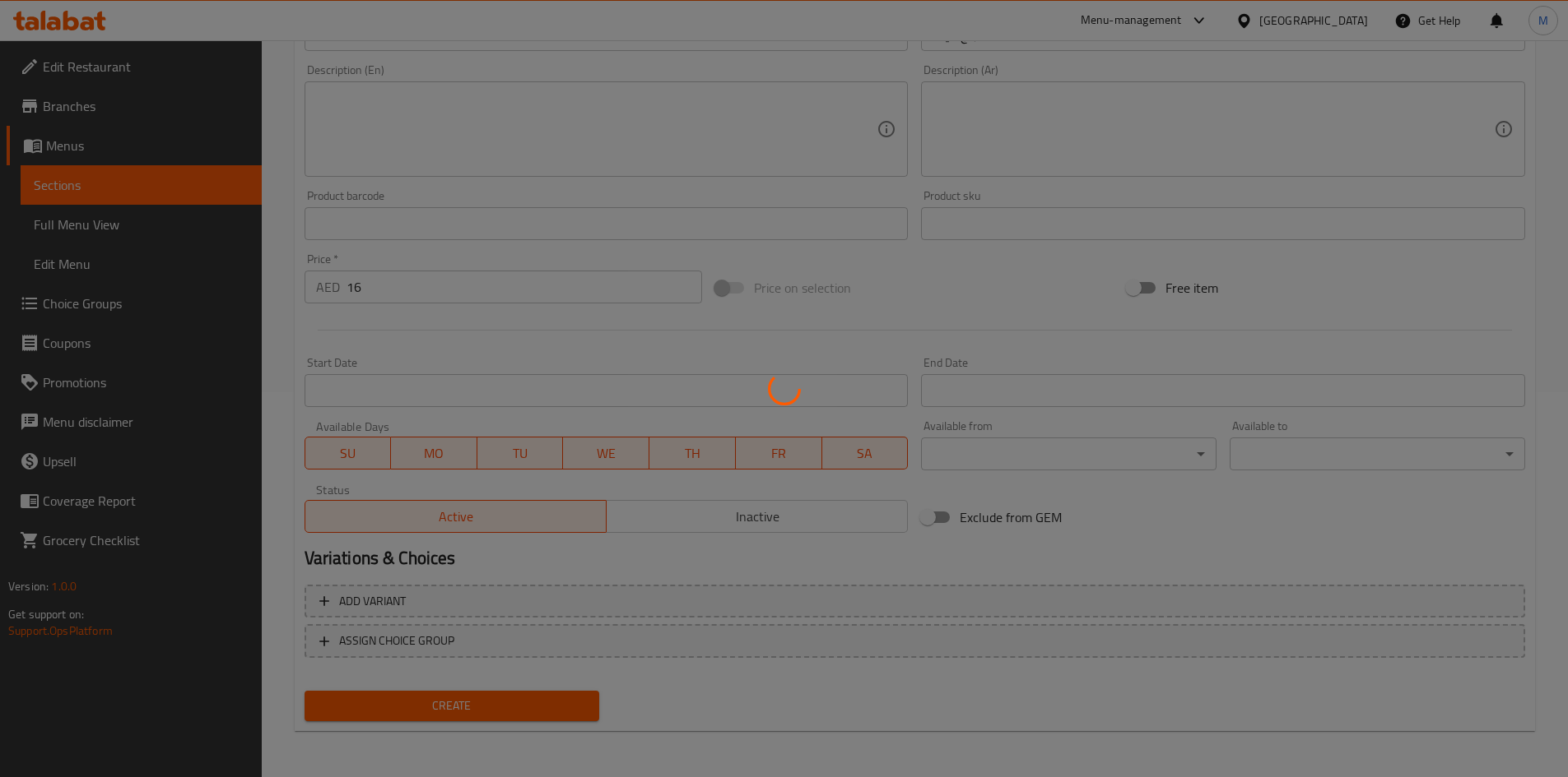
type input "0"
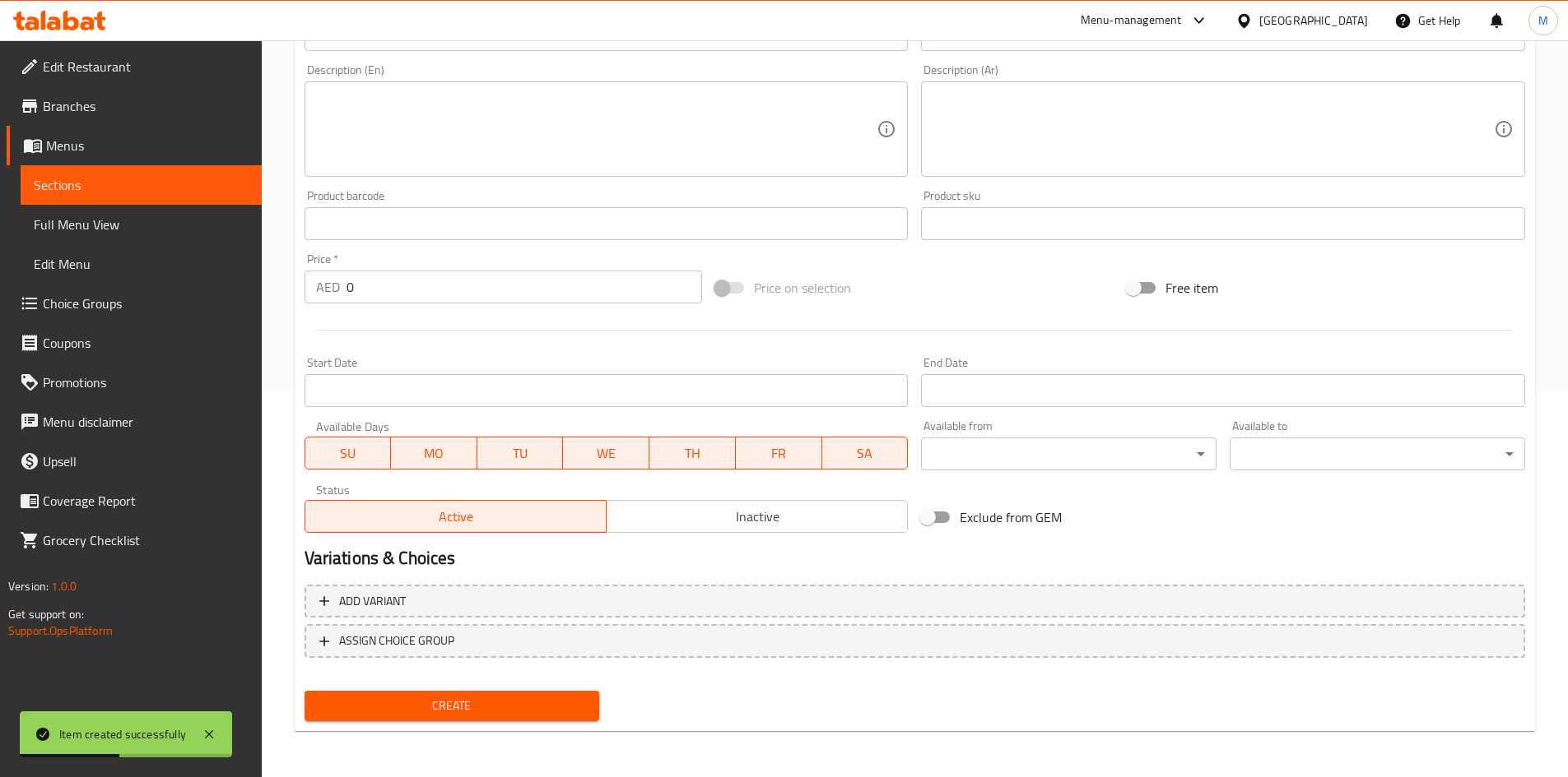
scroll to position [0, 0]
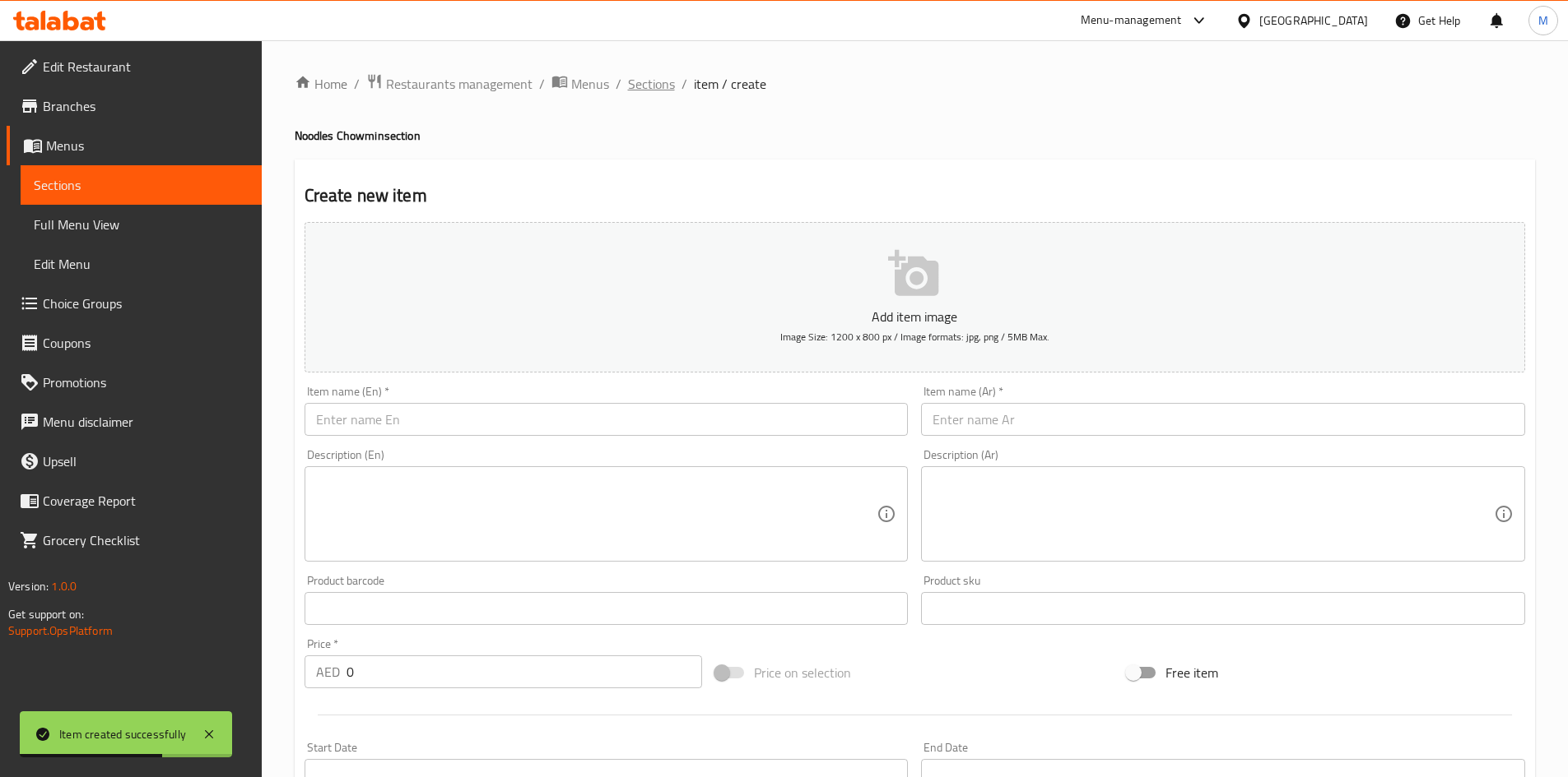
click at [651, 84] on span "Sections" at bounding box center [651, 83] width 47 height 20
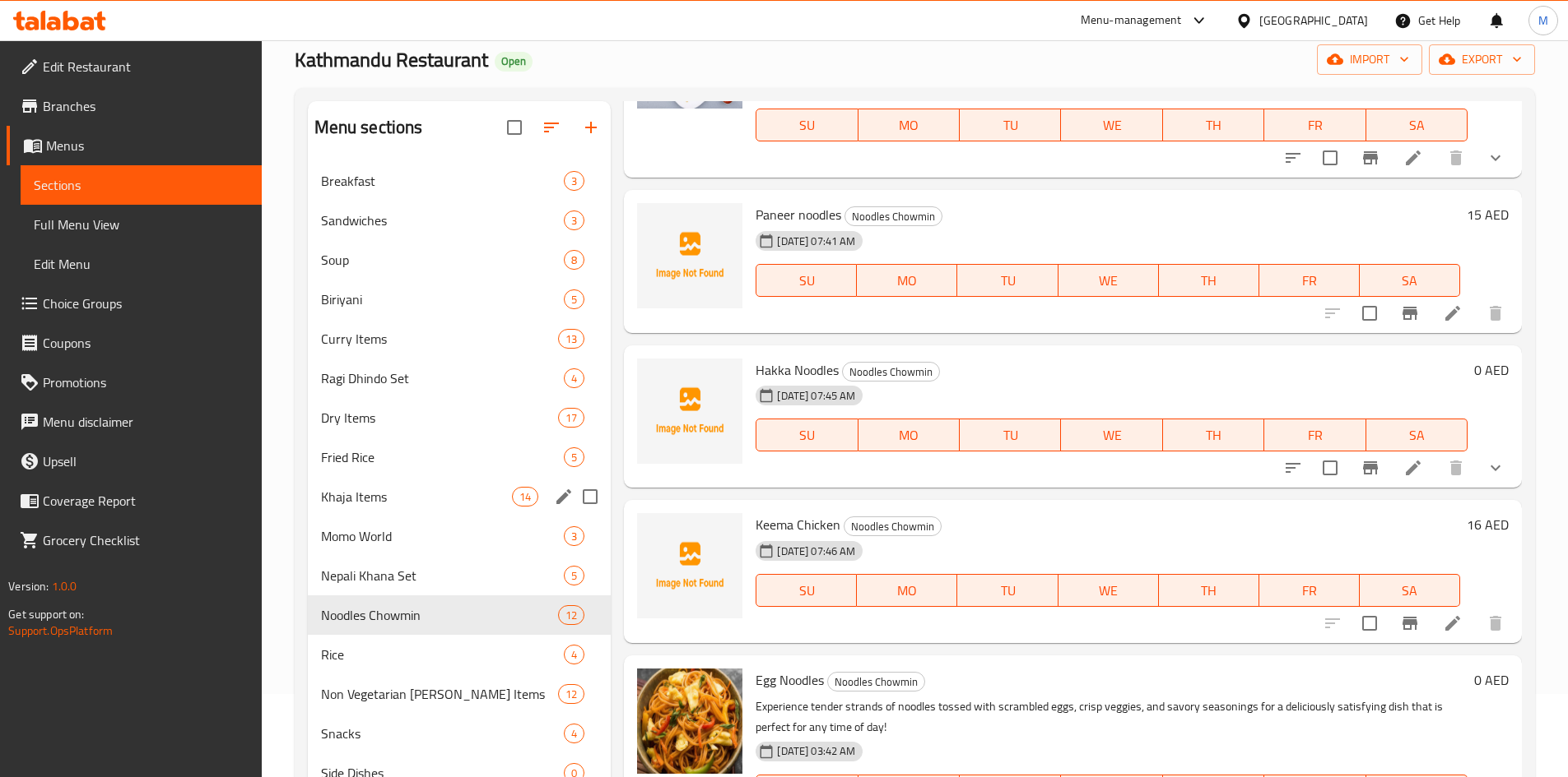
scroll to position [164, 0]
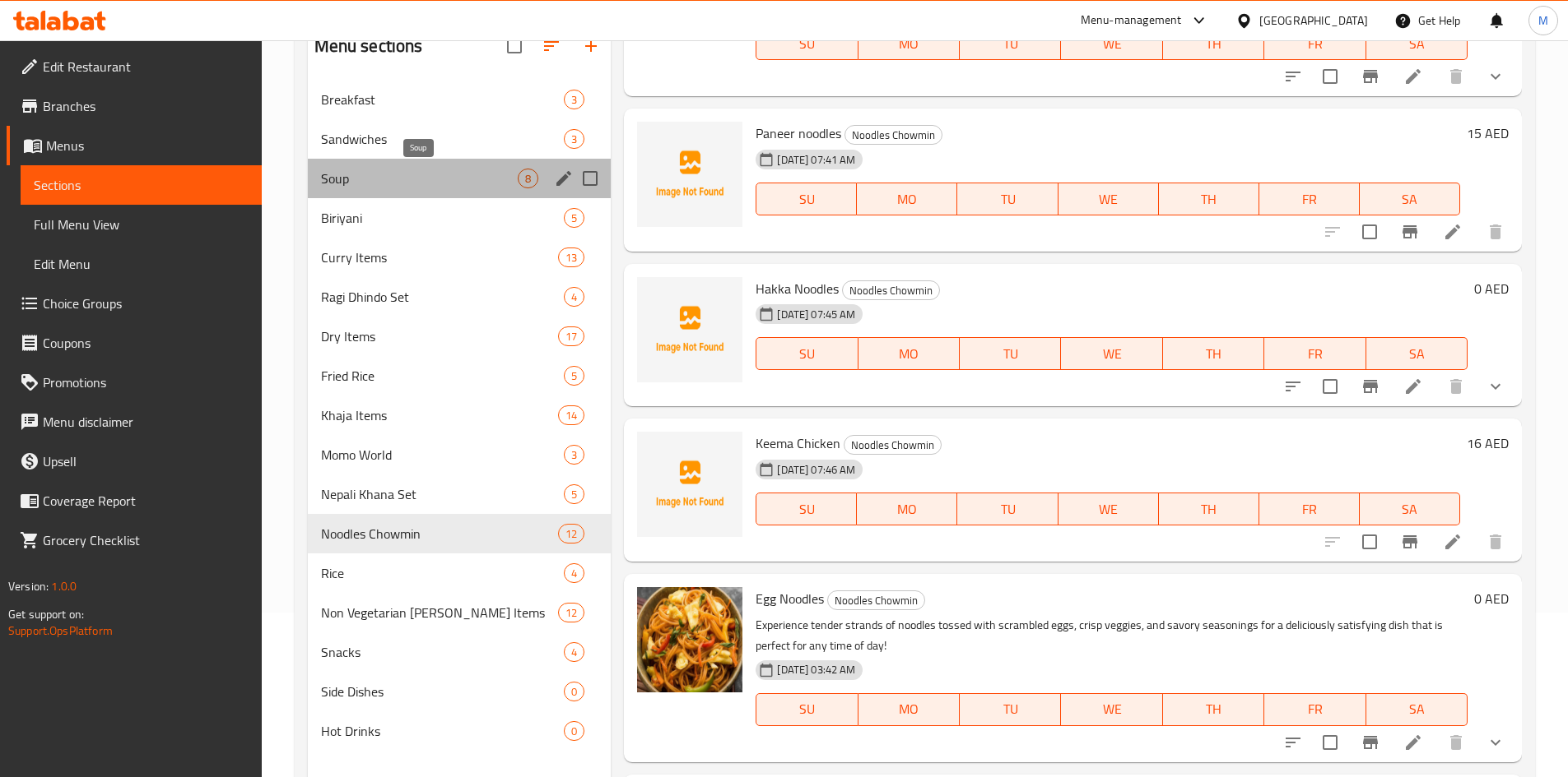
click at [373, 183] on span "Soup" at bounding box center [419, 178] width 197 height 20
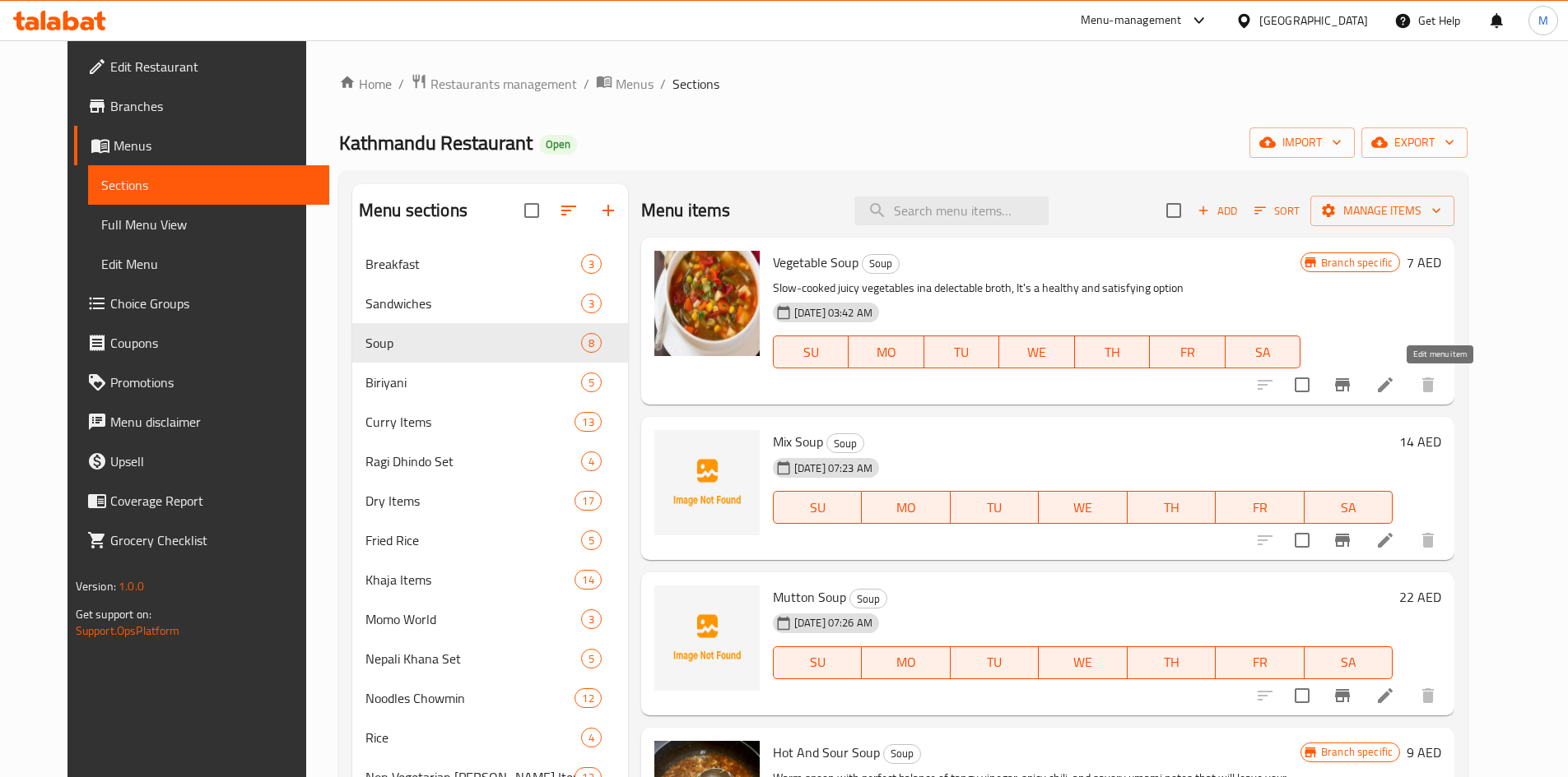
click at [1395, 389] on icon at bounding box center [1385, 385] width 20 height 20
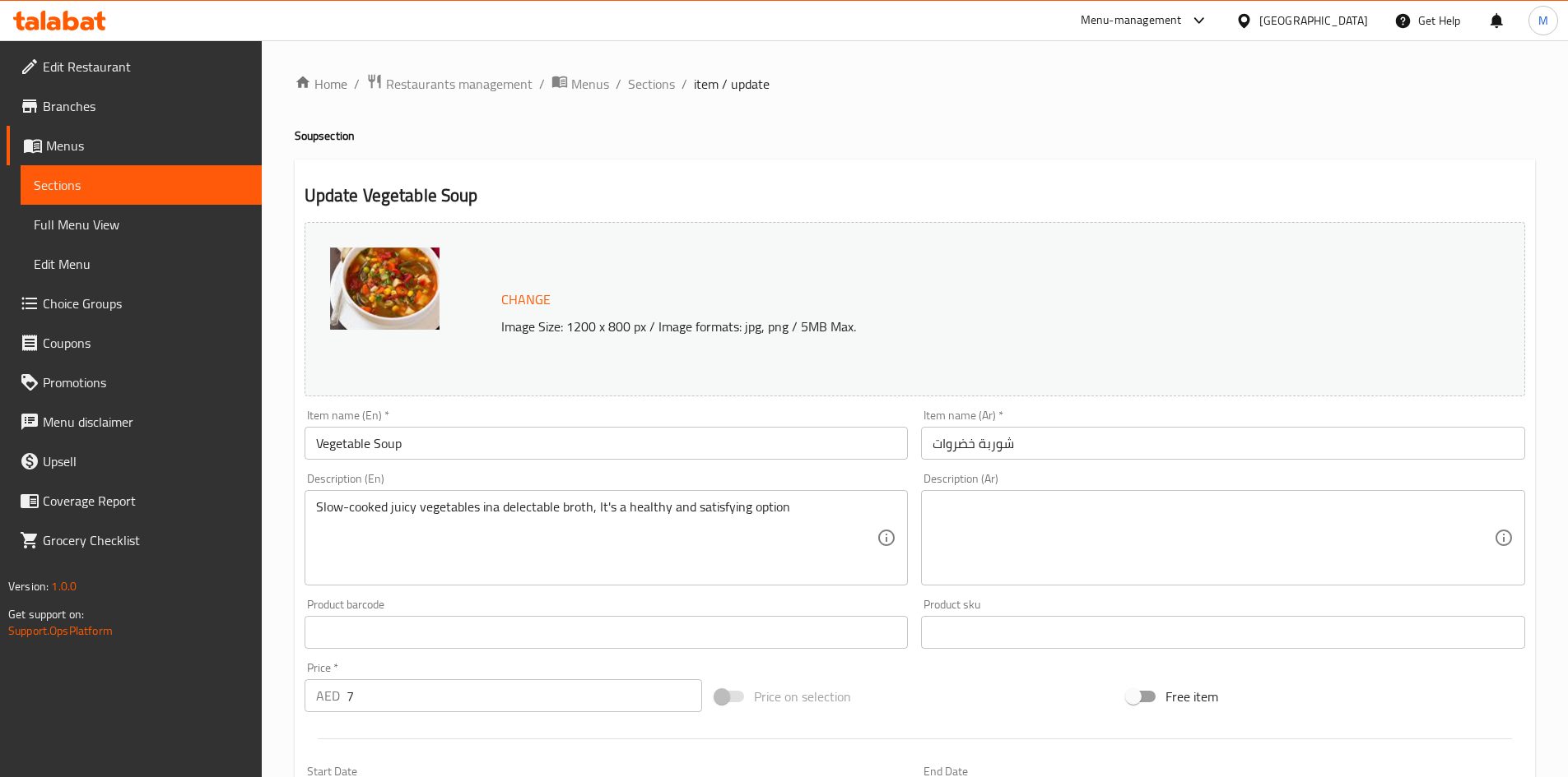
scroll to position [408, 0]
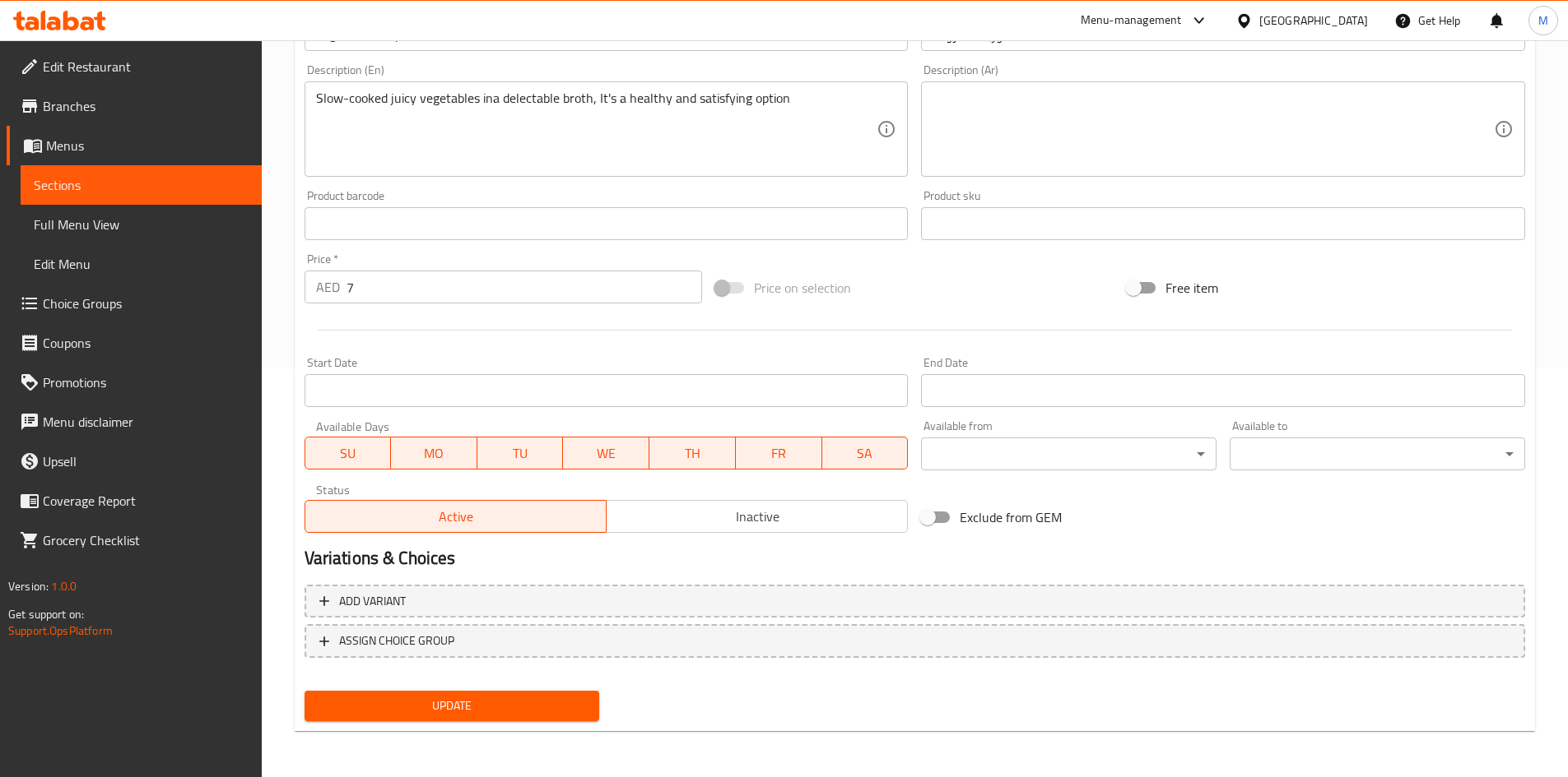
click at [414, 290] on input "7" at bounding box center [524, 287] width 357 height 33
click at [413, 290] on input "7" at bounding box center [524, 287] width 357 height 33
click at [412, 289] on input "7" at bounding box center [524, 287] width 357 height 33
click at [407, 294] on input "70" at bounding box center [524, 287] width 357 height 33
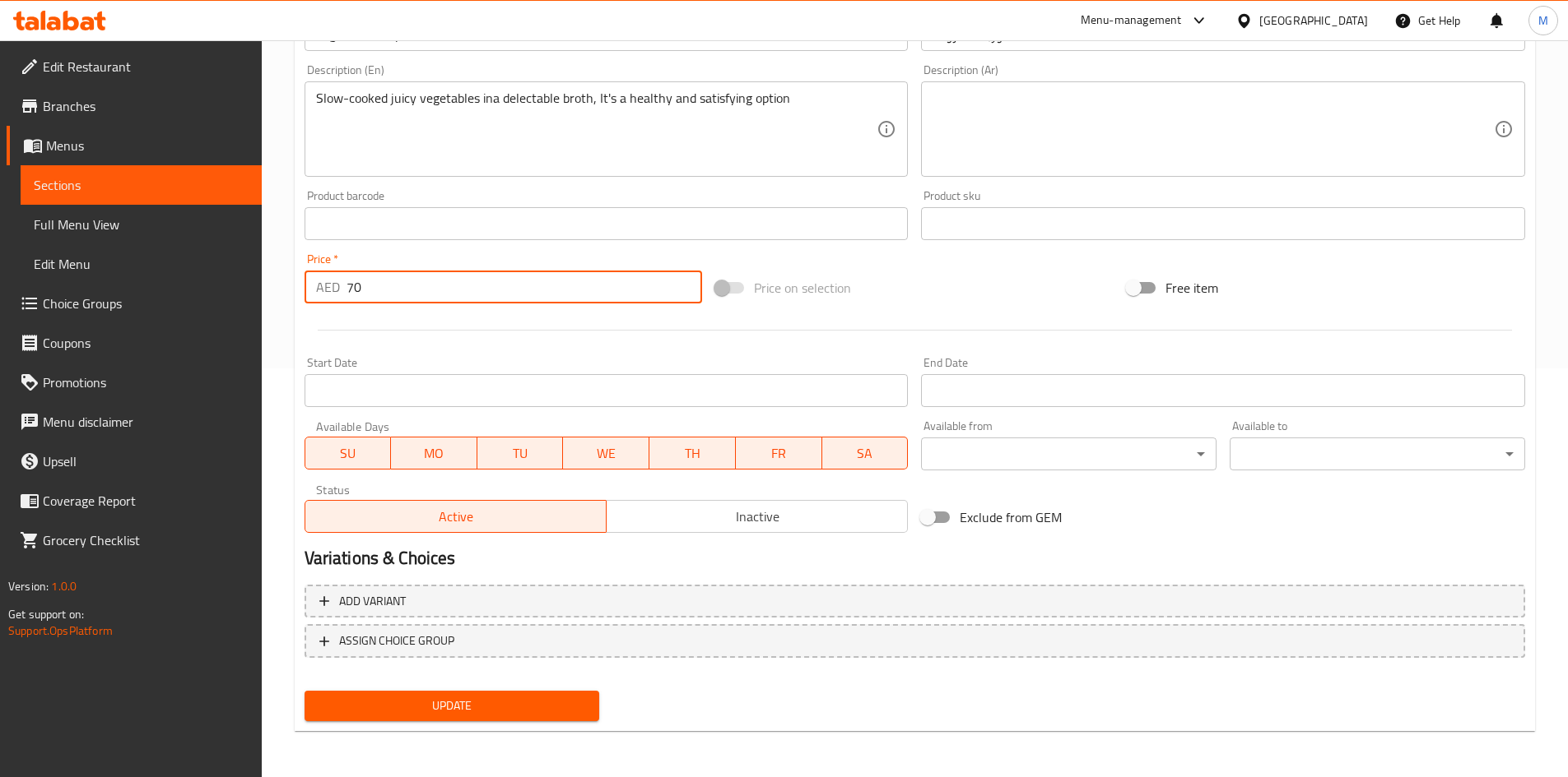
click at [407, 294] on input "70" at bounding box center [524, 287] width 357 height 33
type input "0"
click at [428, 318] on div at bounding box center [915, 330] width 1234 height 40
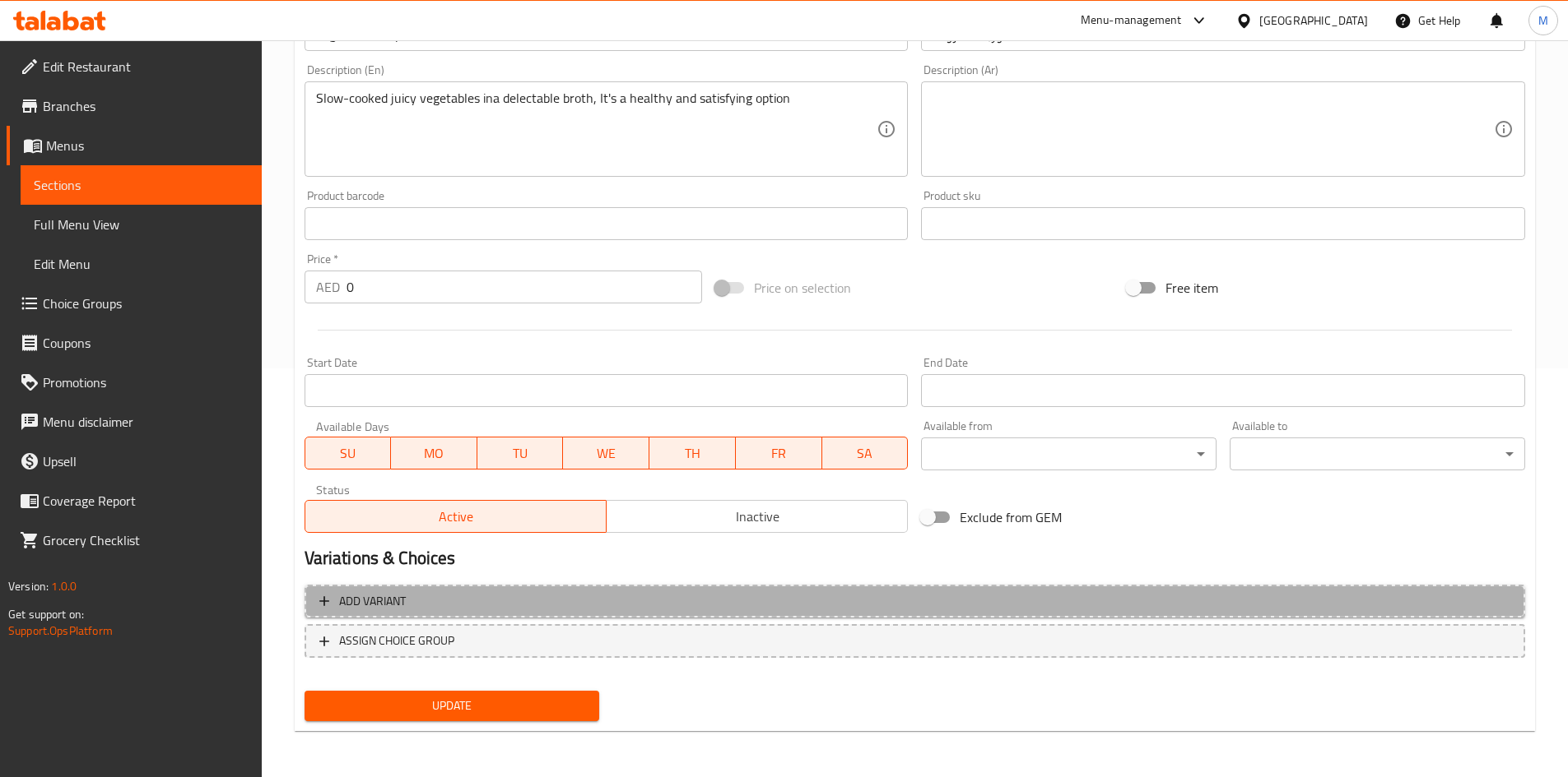
click at [672, 612] on button "Add variant" at bounding box center [914, 601] width 1220 height 34
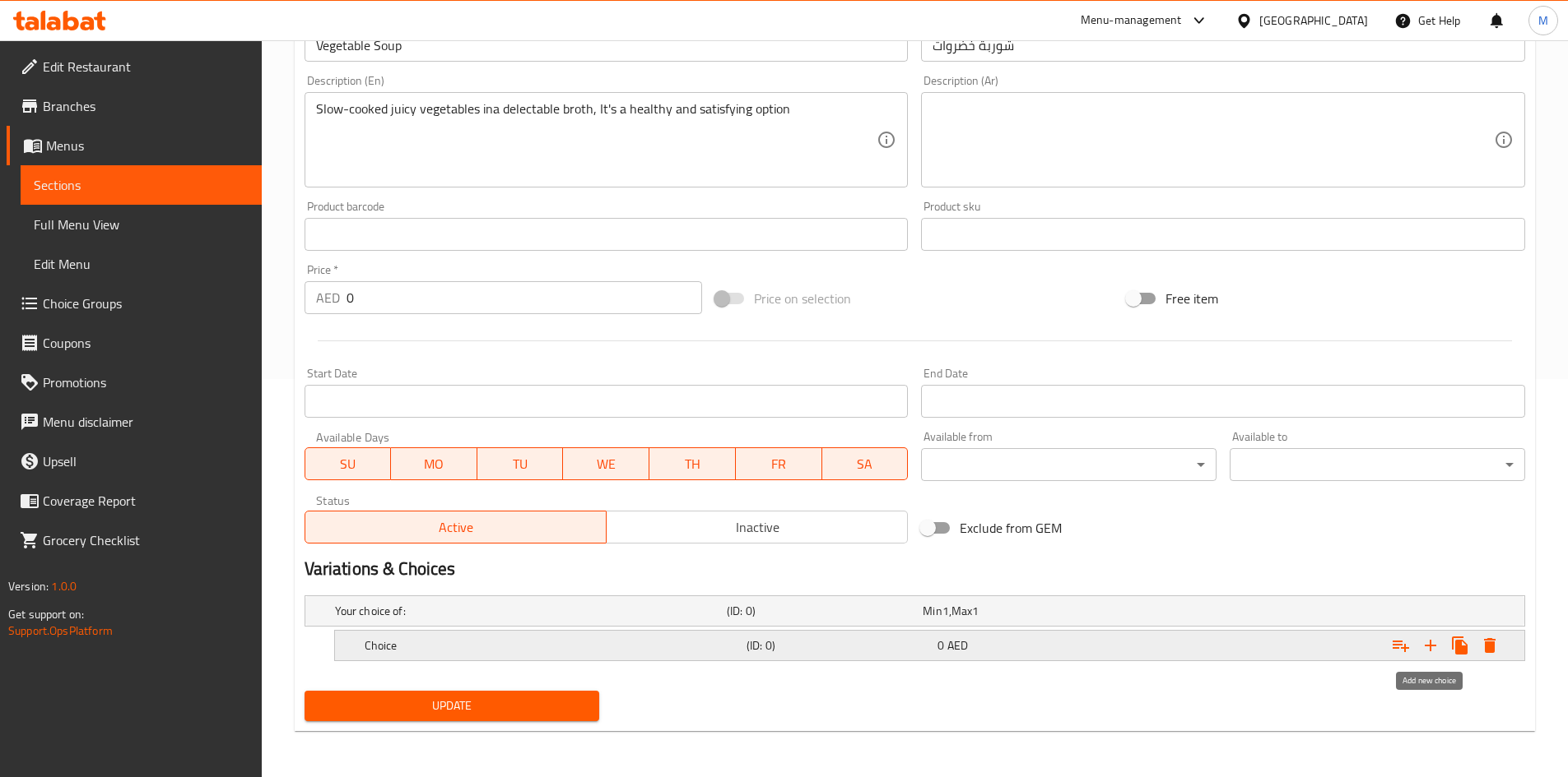
click at [1431, 645] on icon "Expand" at bounding box center [1430, 645] width 11 height 11
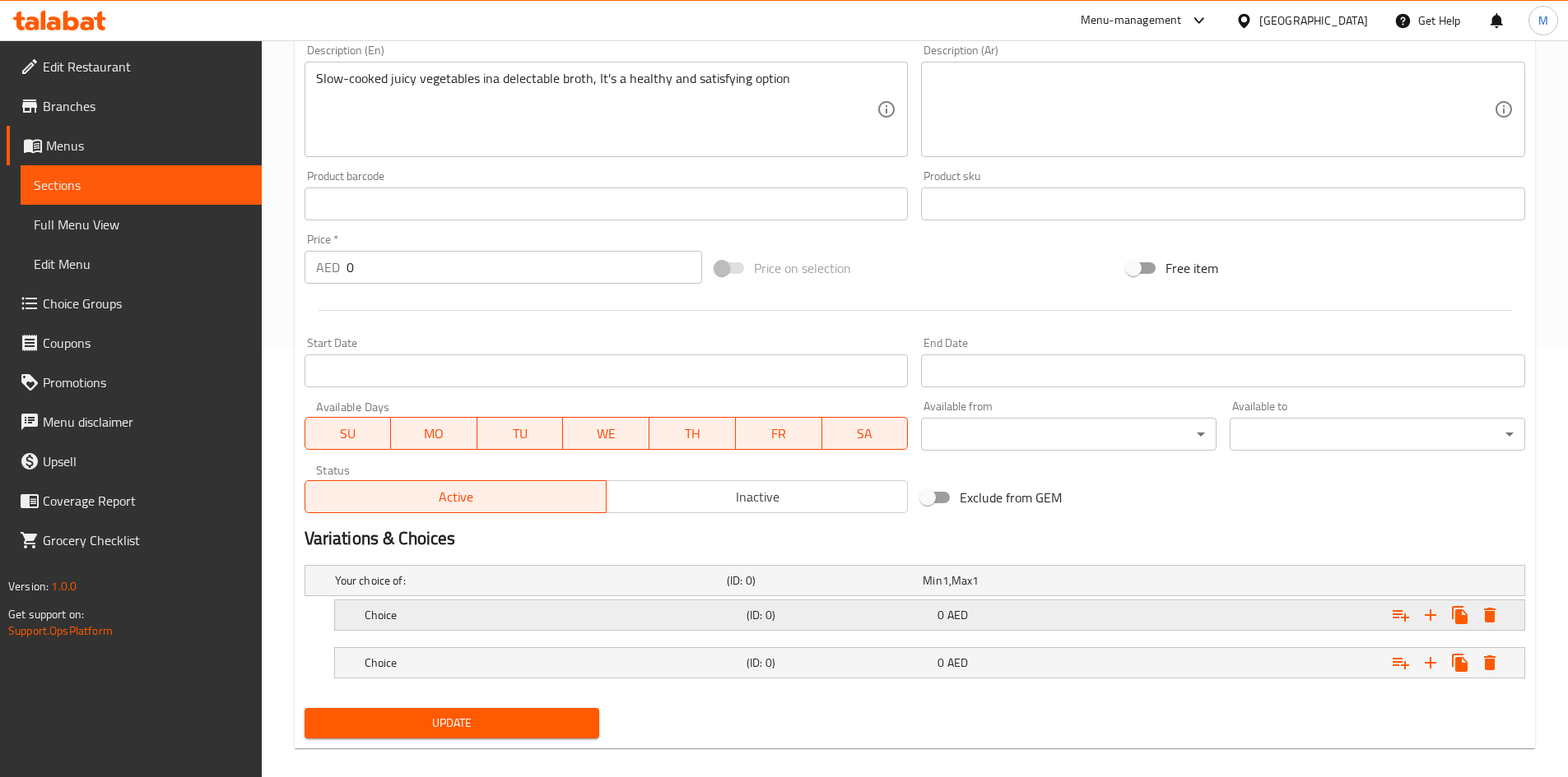
scroll to position [446, 0]
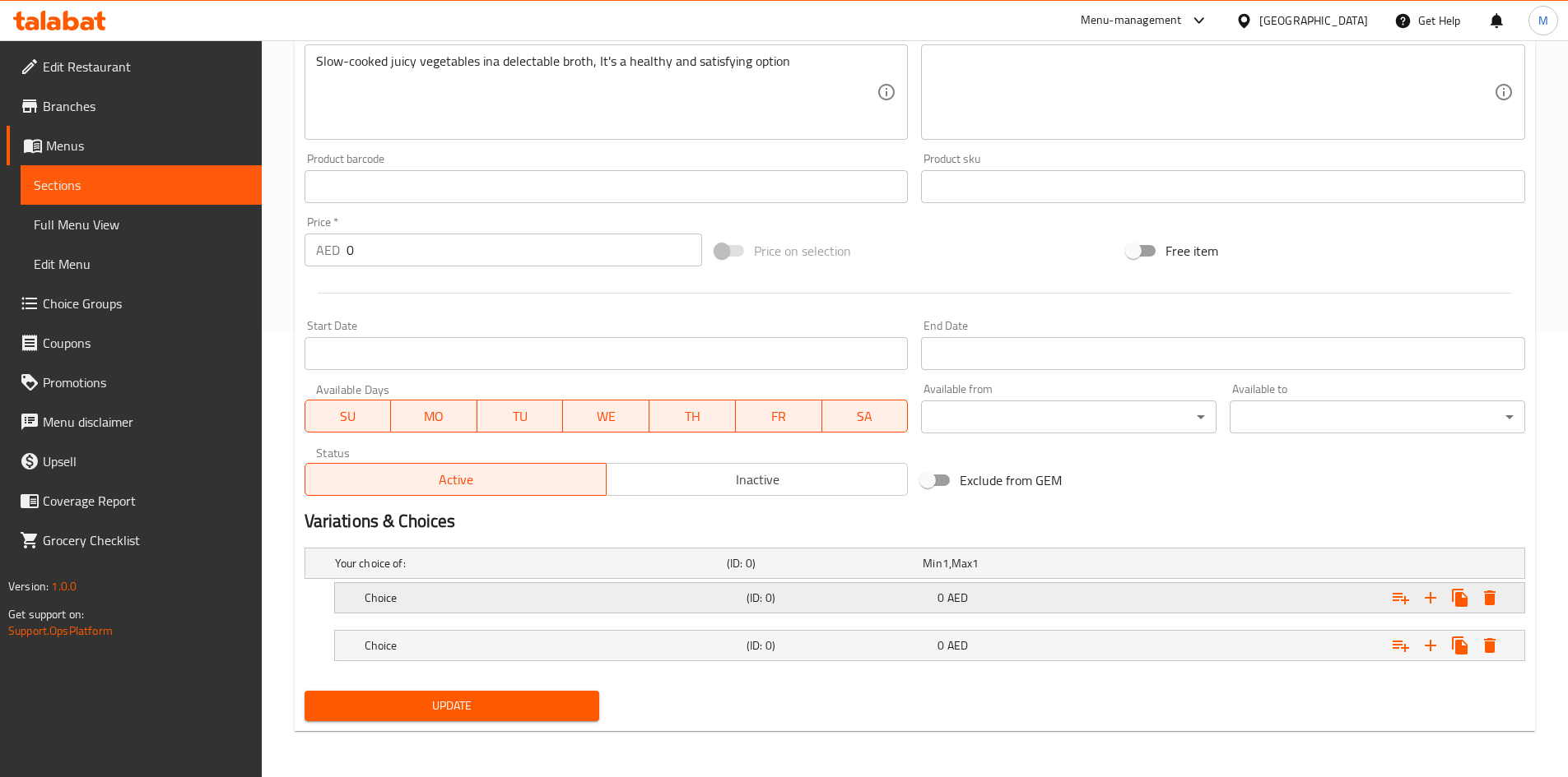
click at [503, 594] on h5 "Choice" at bounding box center [552, 598] width 376 height 17
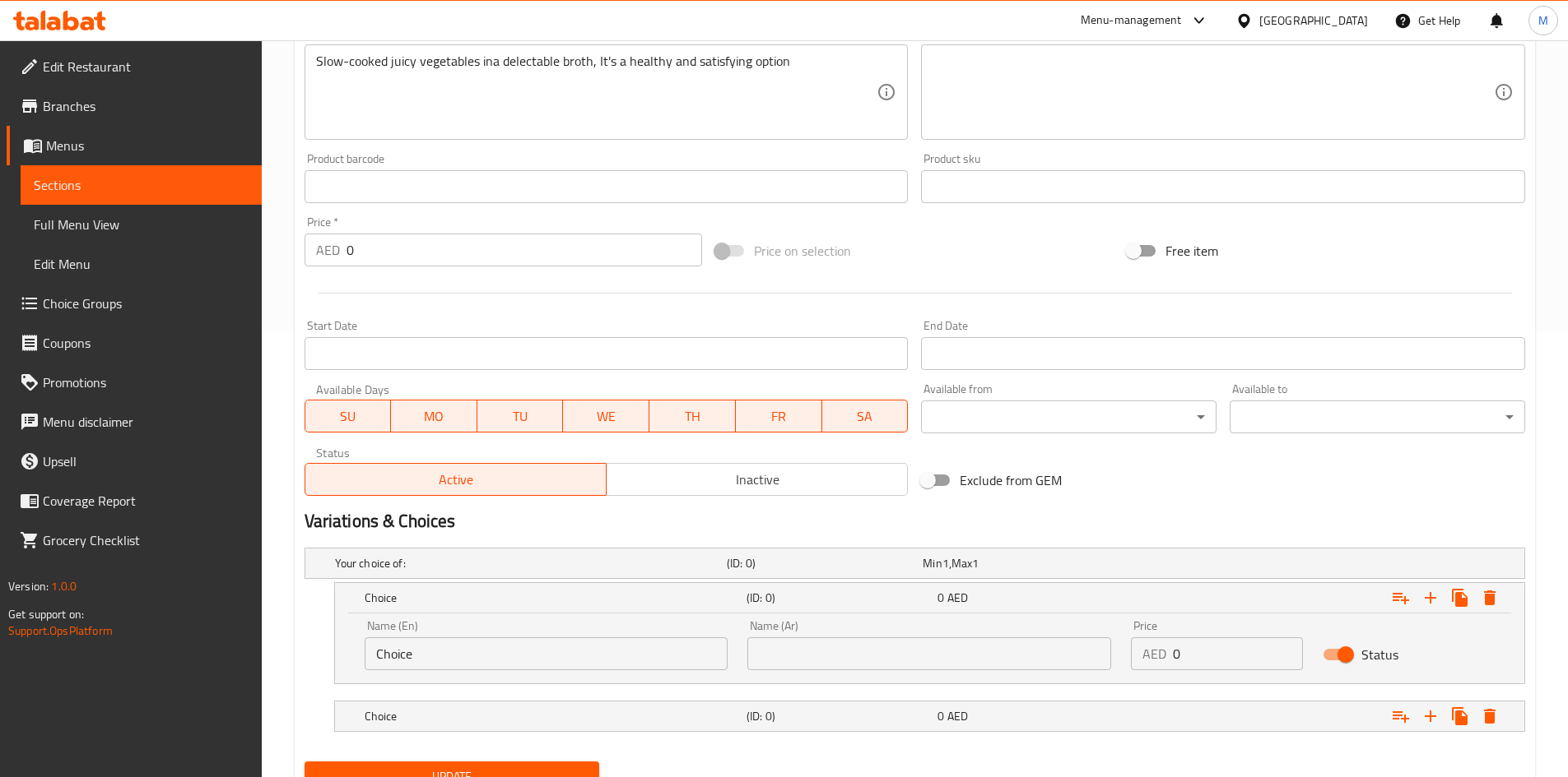
click at [453, 664] on input "Choice" at bounding box center [546, 654] width 364 height 33
click at [453, 663] on input "Choice" at bounding box center [546, 654] width 364 height 33
type input "Veg"
click at [821, 658] on input "text" at bounding box center [929, 654] width 364 height 33
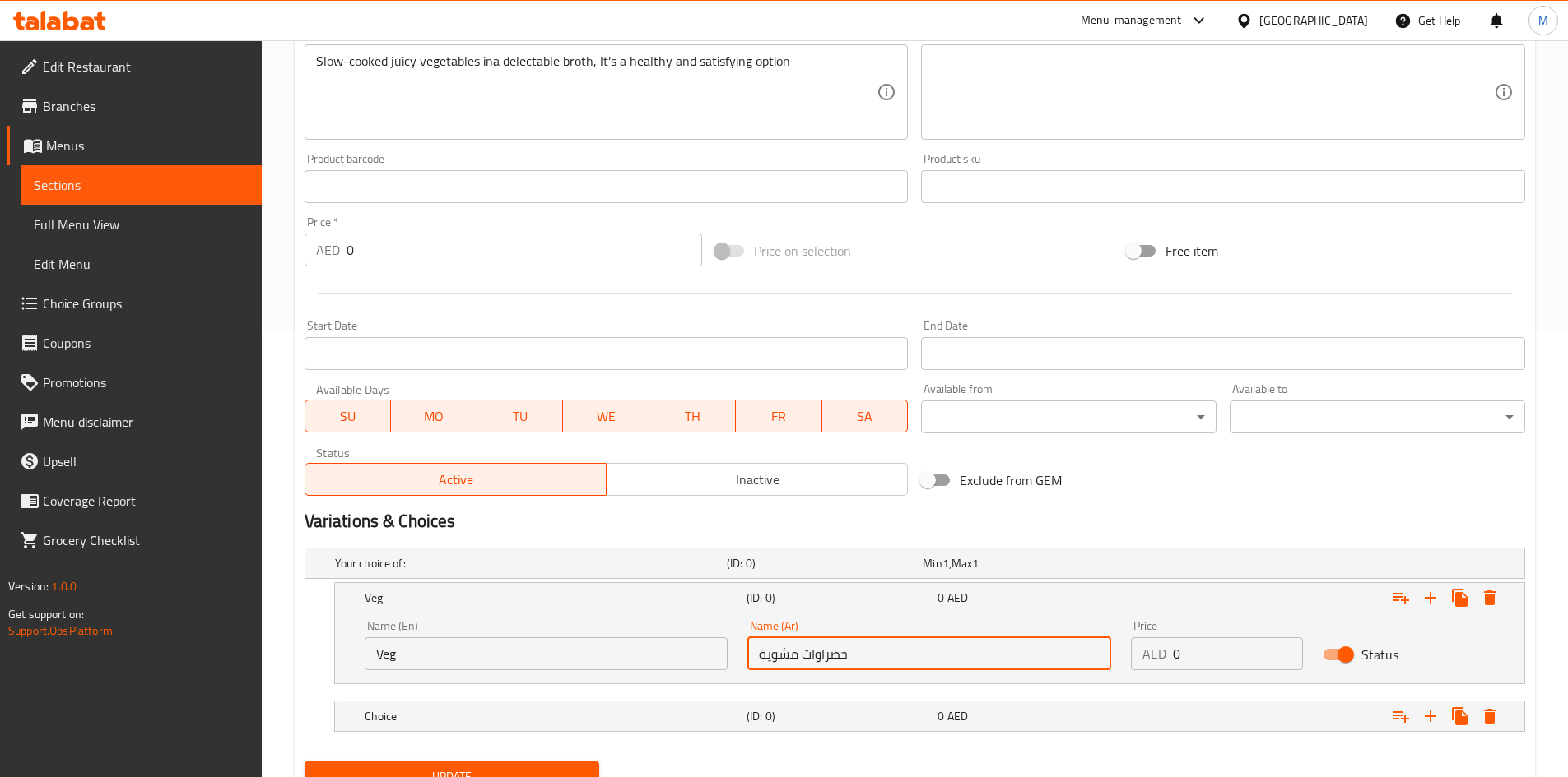
click at [774, 663] on input "خضراوات مشوية" at bounding box center [929, 654] width 364 height 33
click at [775, 663] on input "خضراوات مشوية" at bounding box center [929, 654] width 364 height 33
click at [774, 642] on input "خضراوات مشوية" at bounding box center [929, 654] width 364 height 33
click at [777, 655] on input "خضراوات مشوية" at bounding box center [929, 654] width 364 height 33
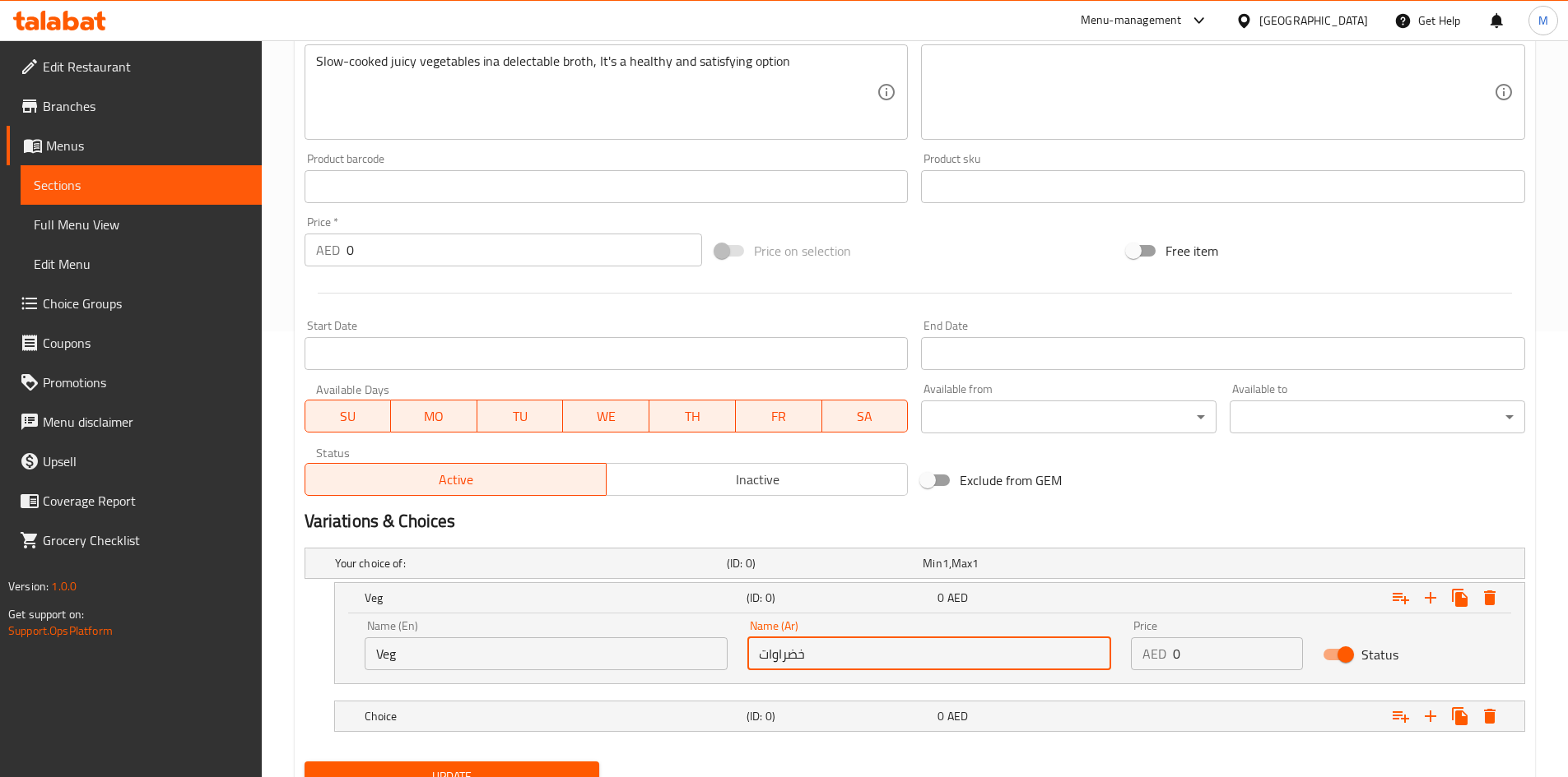
type input "خضراوات"
click at [1192, 652] on input "0" at bounding box center [1238, 654] width 130 height 33
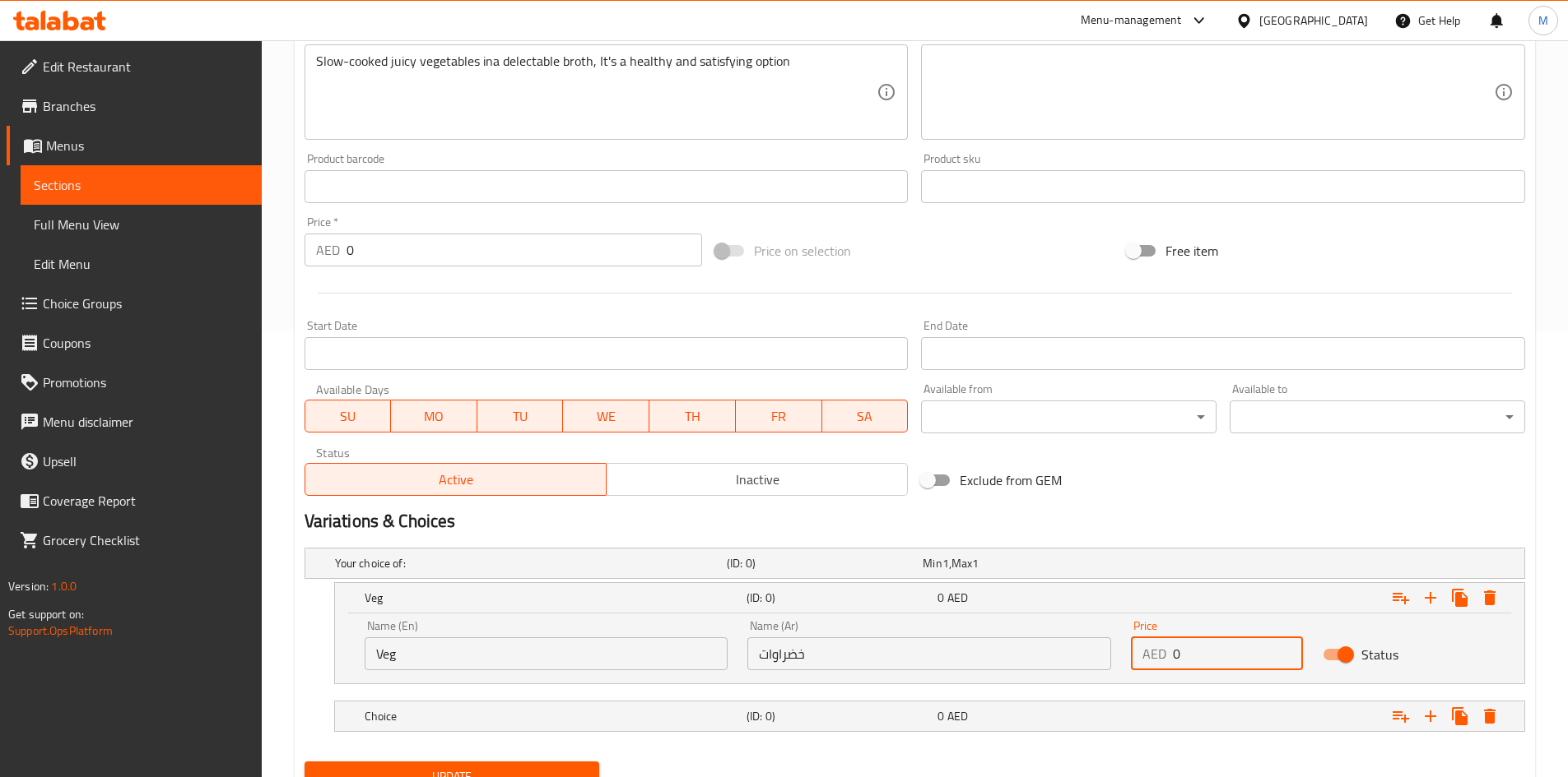
click at [1192, 652] on input "0" at bounding box center [1238, 654] width 130 height 33
click at [1199, 652] on input "0" at bounding box center [1238, 654] width 130 height 33
click at [1197, 652] on input "0" at bounding box center [1238, 654] width 130 height 33
click at [1196, 652] on input "0" at bounding box center [1238, 654] width 130 height 33
click at [1187, 652] on input "0" at bounding box center [1238, 654] width 130 height 33
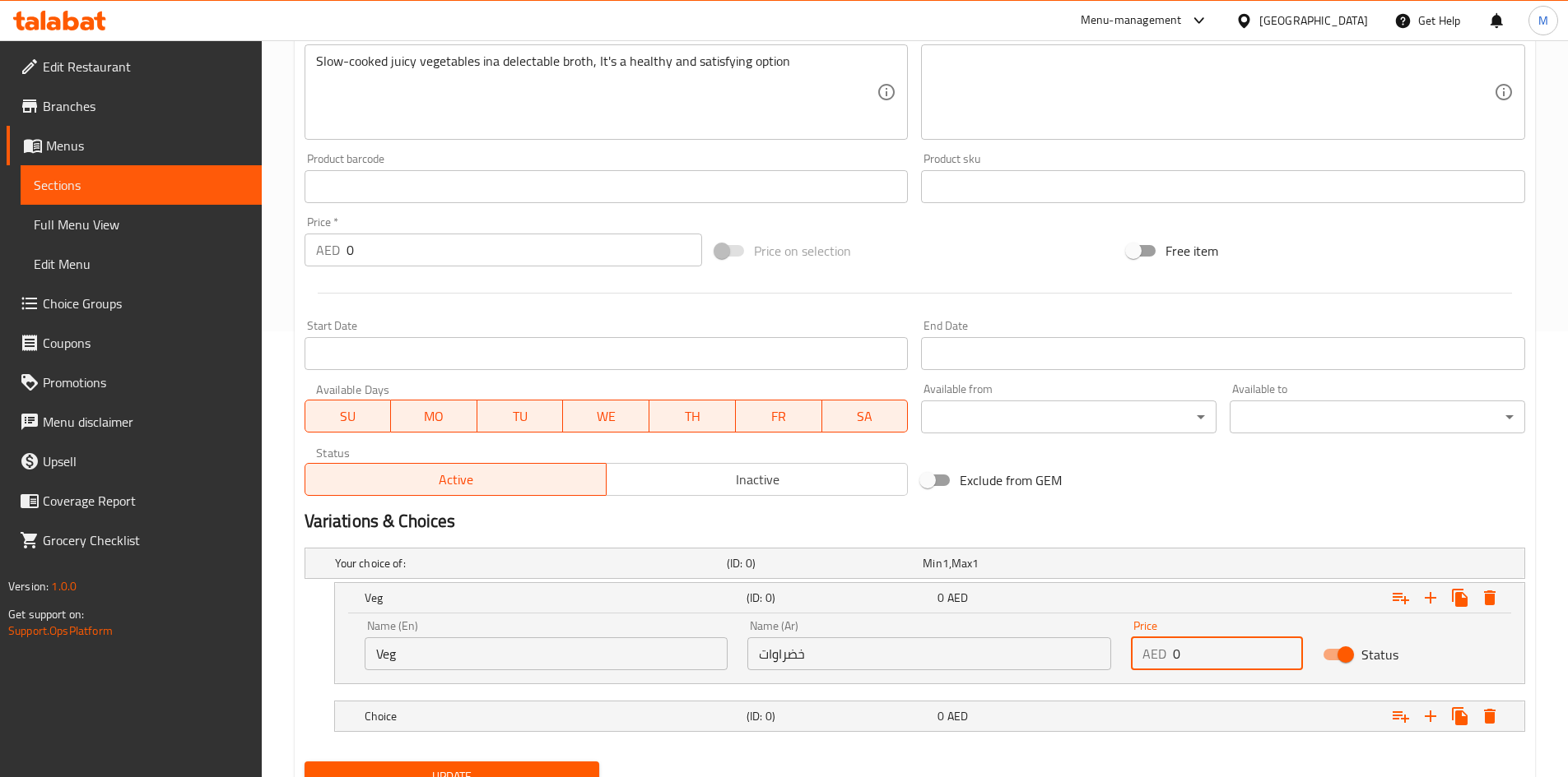
click at [1188, 652] on input "0" at bounding box center [1238, 654] width 130 height 33
type input "10"
click at [484, 718] on h5 "Choice" at bounding box center [552, 716] width 376 height 17
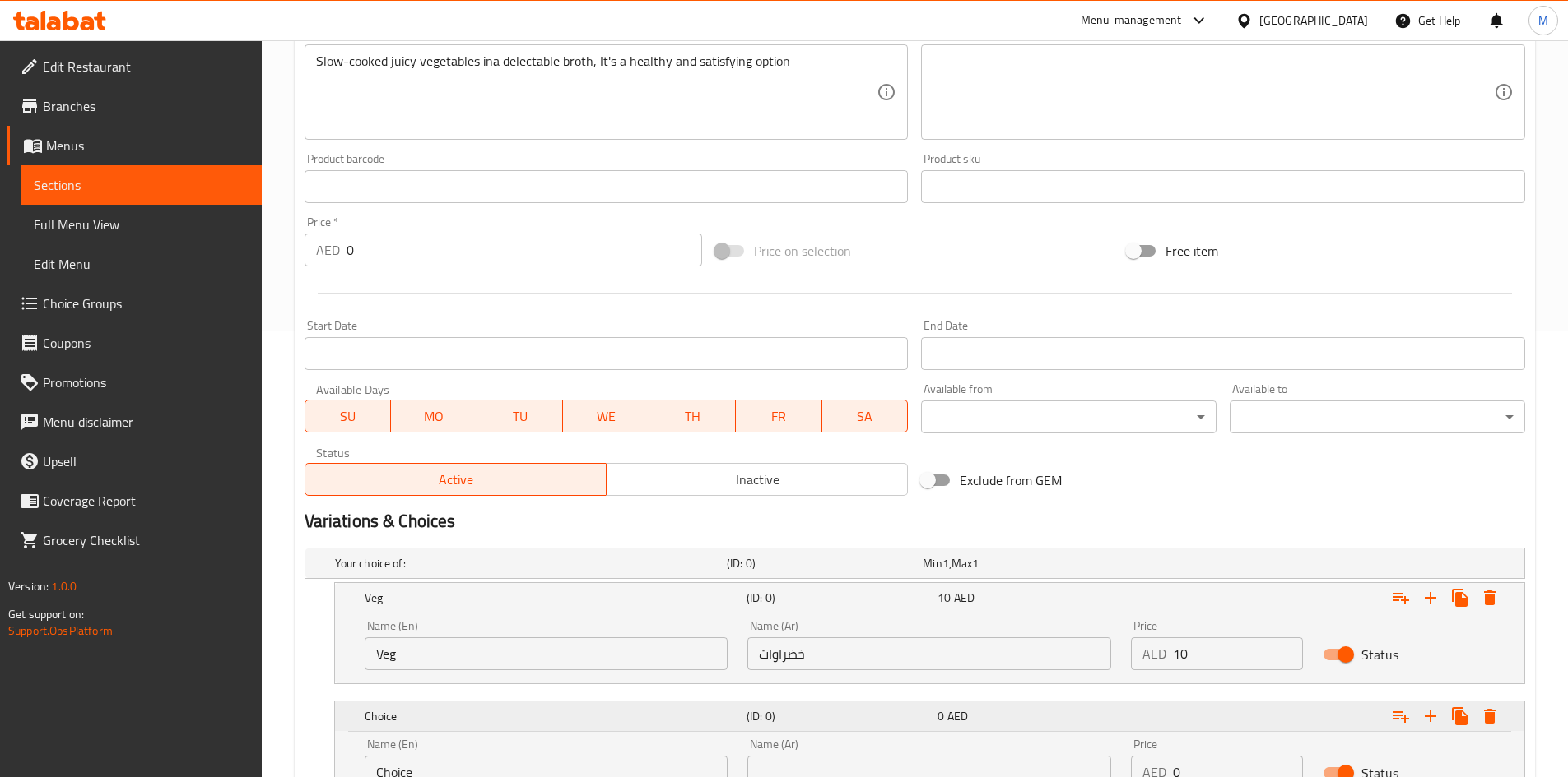
scroll to position [588, 0]
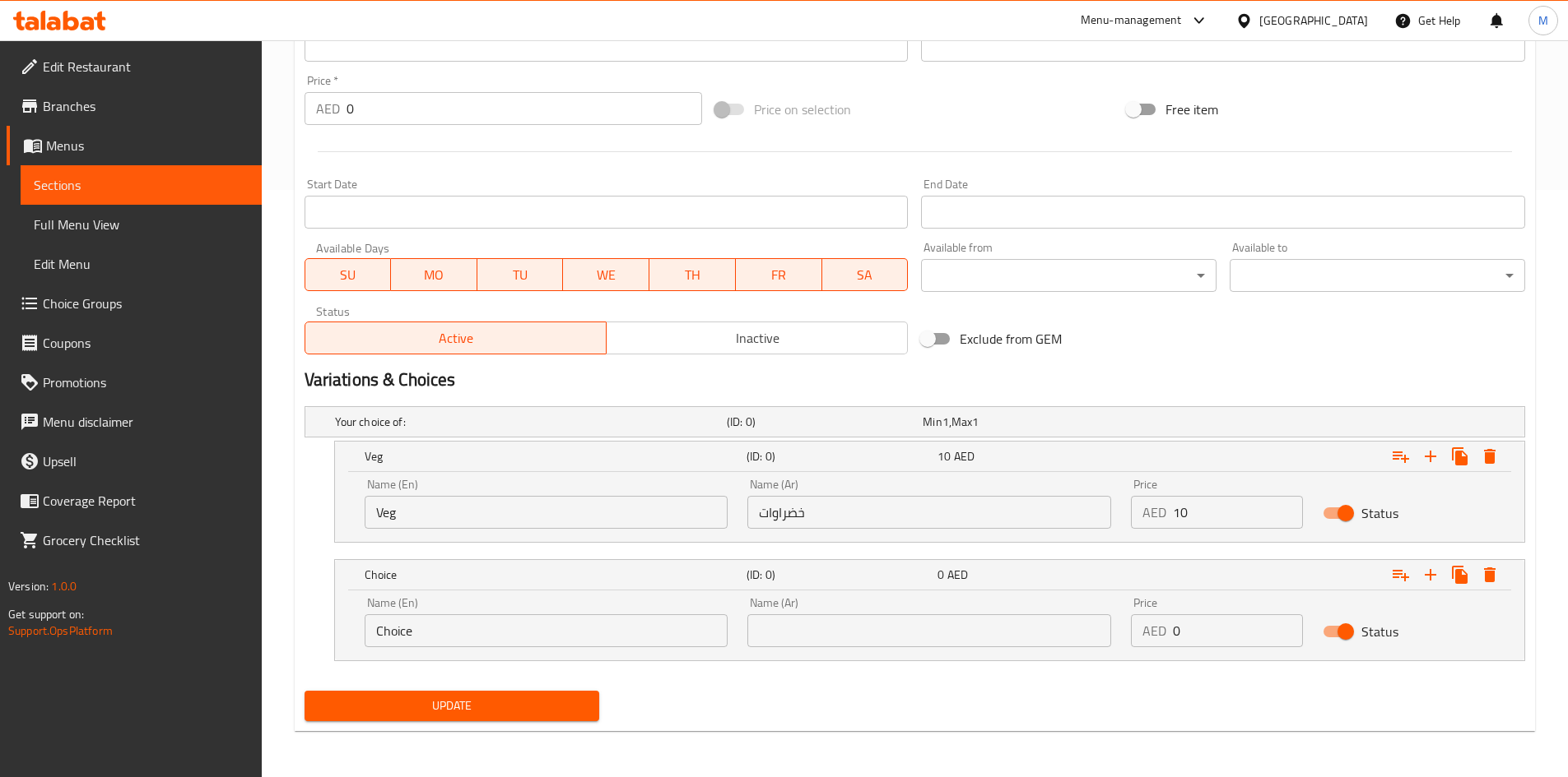
click at [468, 636] on input "Choice" at bounding box center [546, 631] width 364 height 33
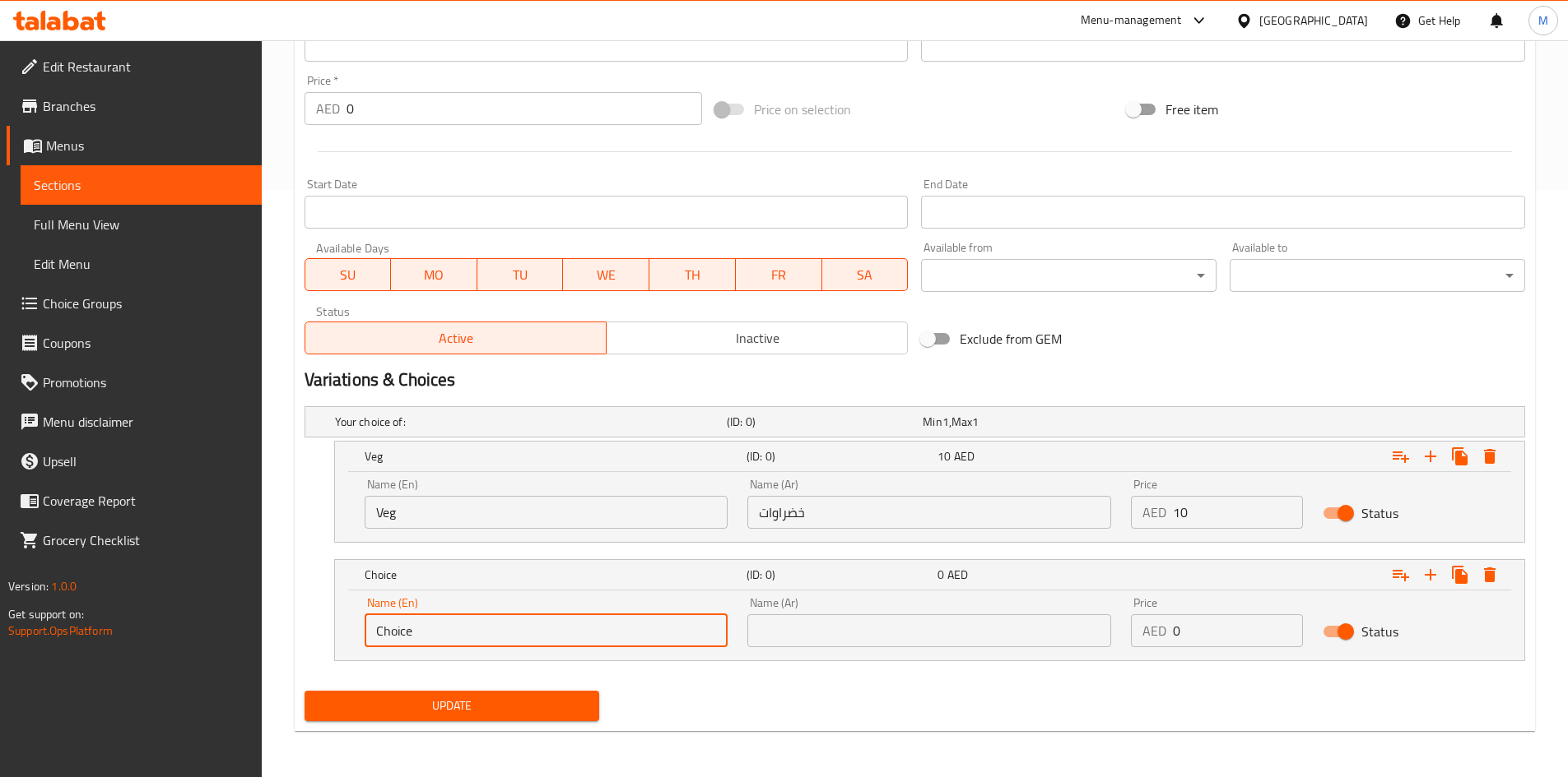
click at [468, 636] on input "Choice" at bounding box center [546, 631] width 364 height 33
click at [468, 638] on input "non veg" at bounding box center [546, 631] width 364 height 33
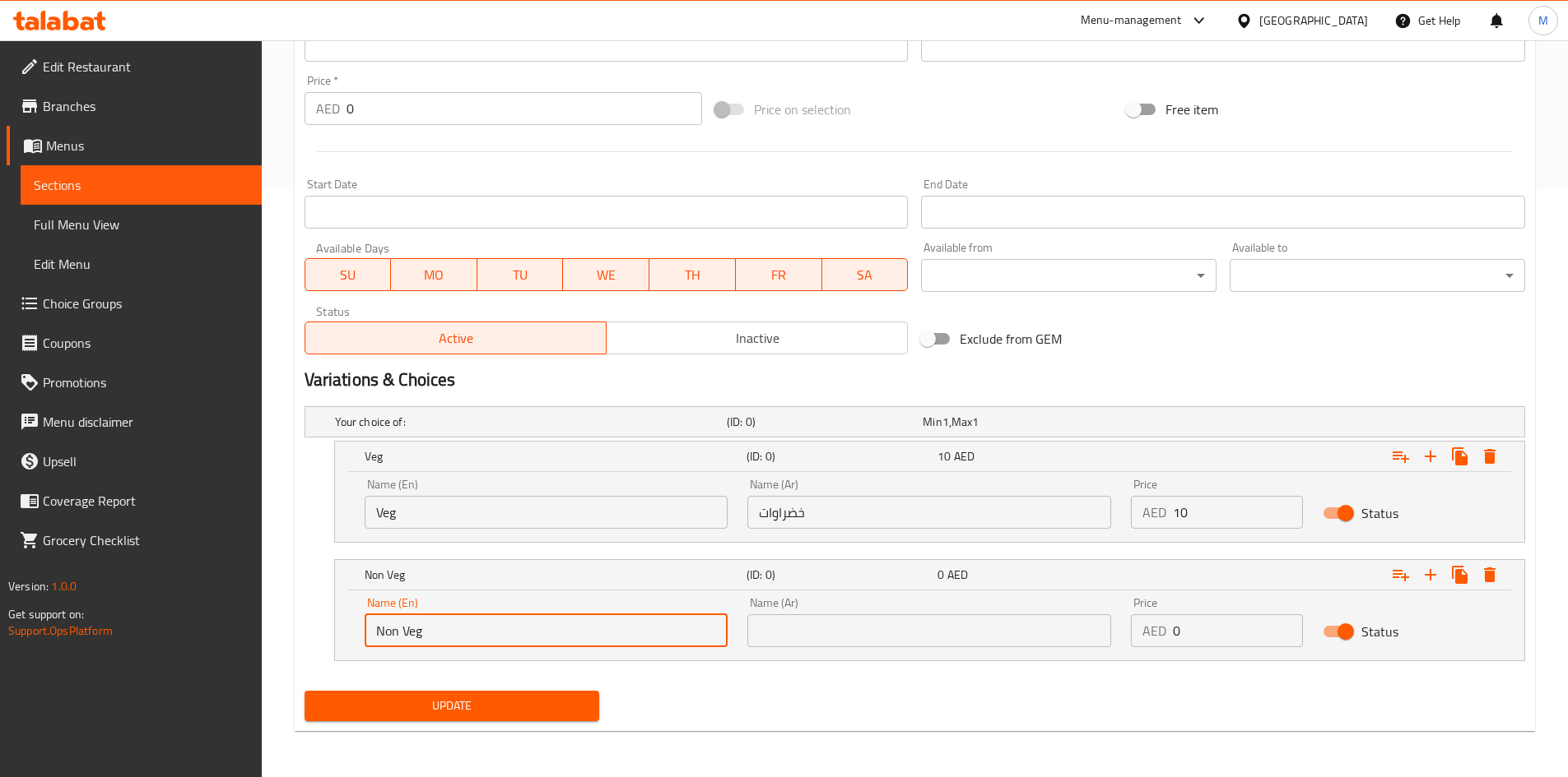
type input "Non Veg"
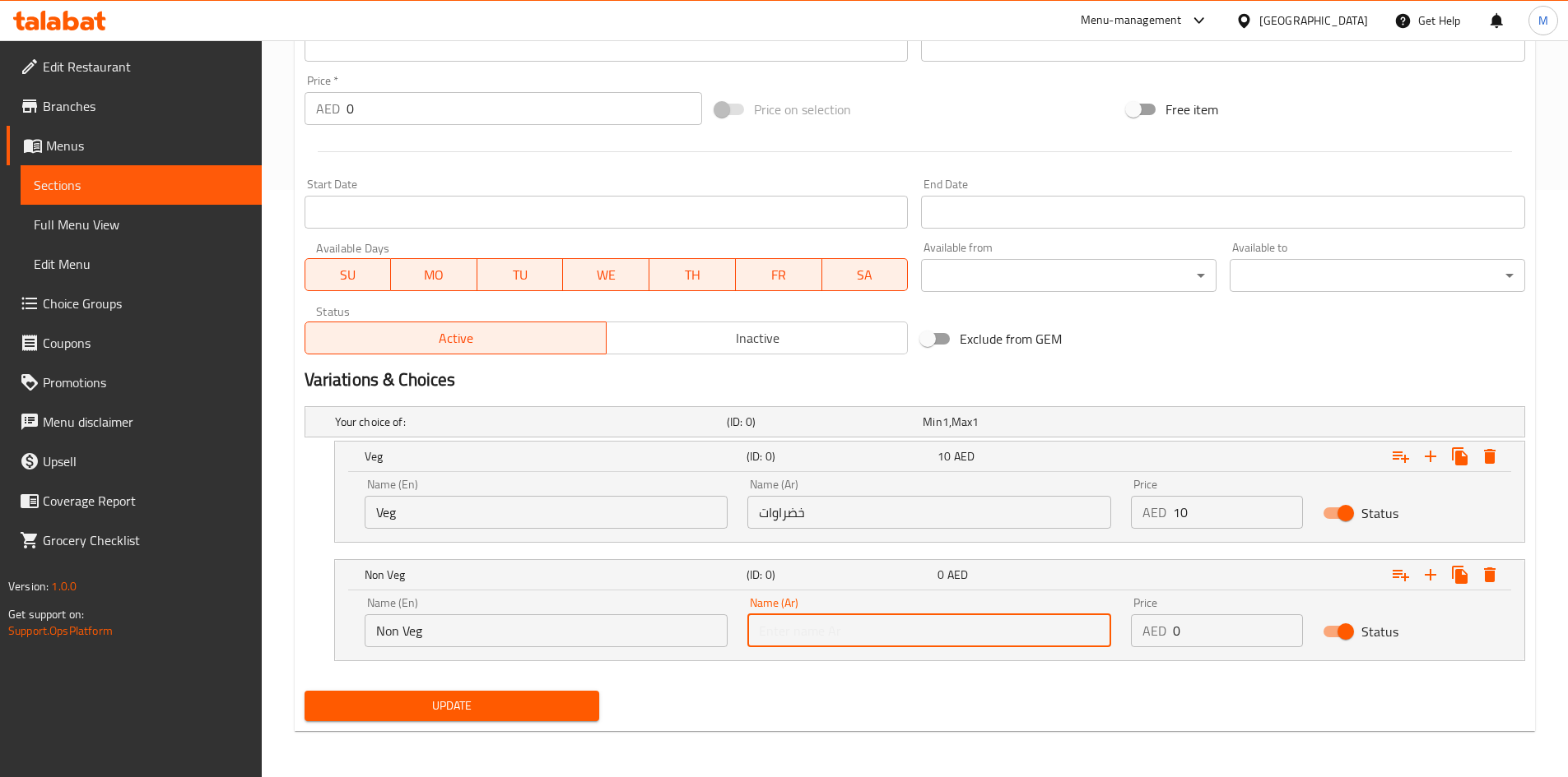
click at [835, 636] on input "text" at bounding box center [929, 631] width 364 height 33
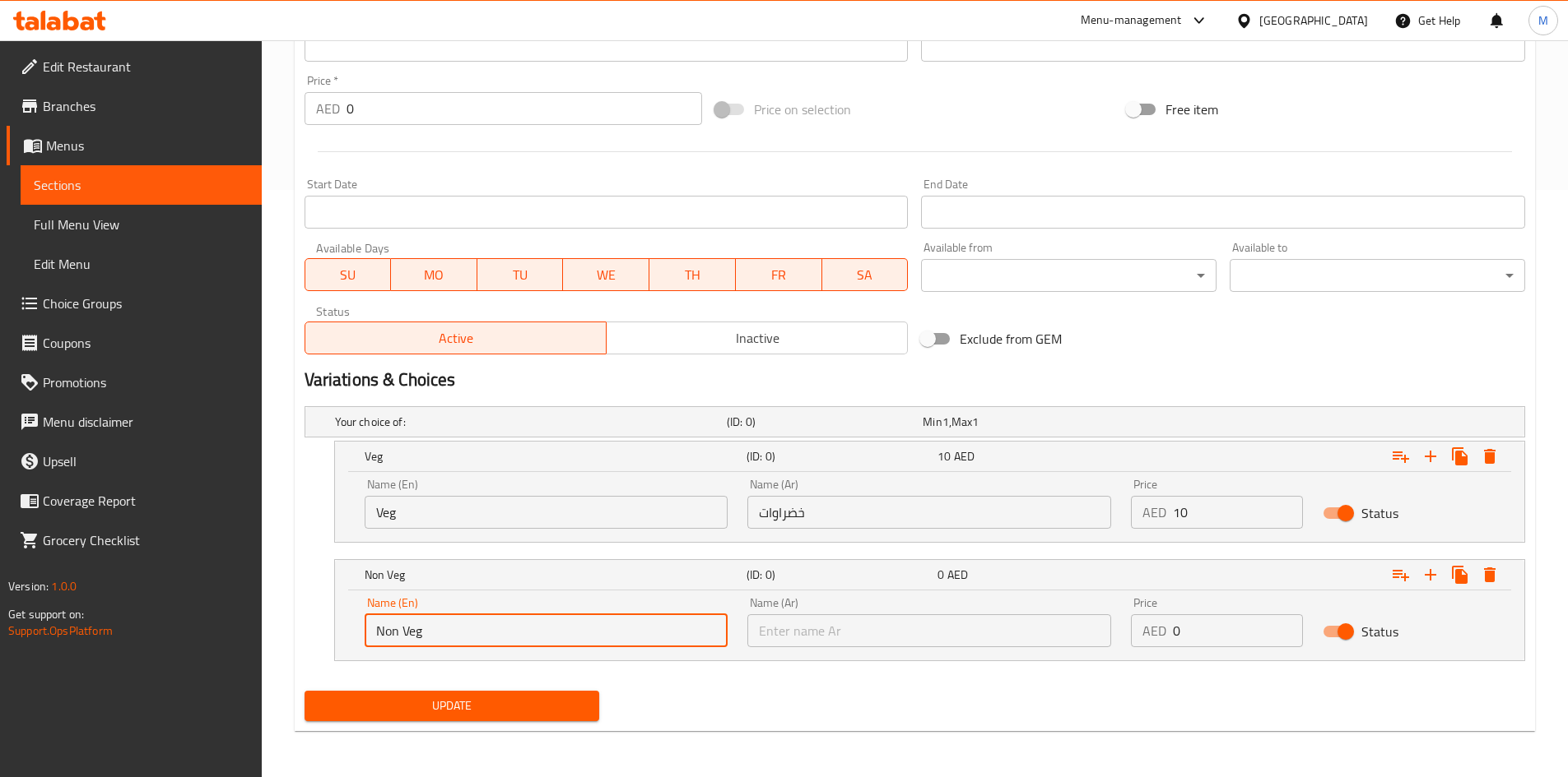
click at [397, 629] on input "Non Veg" at bounding box center [546, 631] width 364 height 33
drag, startPoint x: 397, startPoint y: 629, endPoint x: 449, endPoint y: 607, distance: 56.5
click at [397, 629] on input "Non Veg" at bounding box center [546, 631] width 364 height 33
drag, startPoint x: 890, startPoint y: 613, endPoint x: 891, endPoint y: 631, distance: 18.0
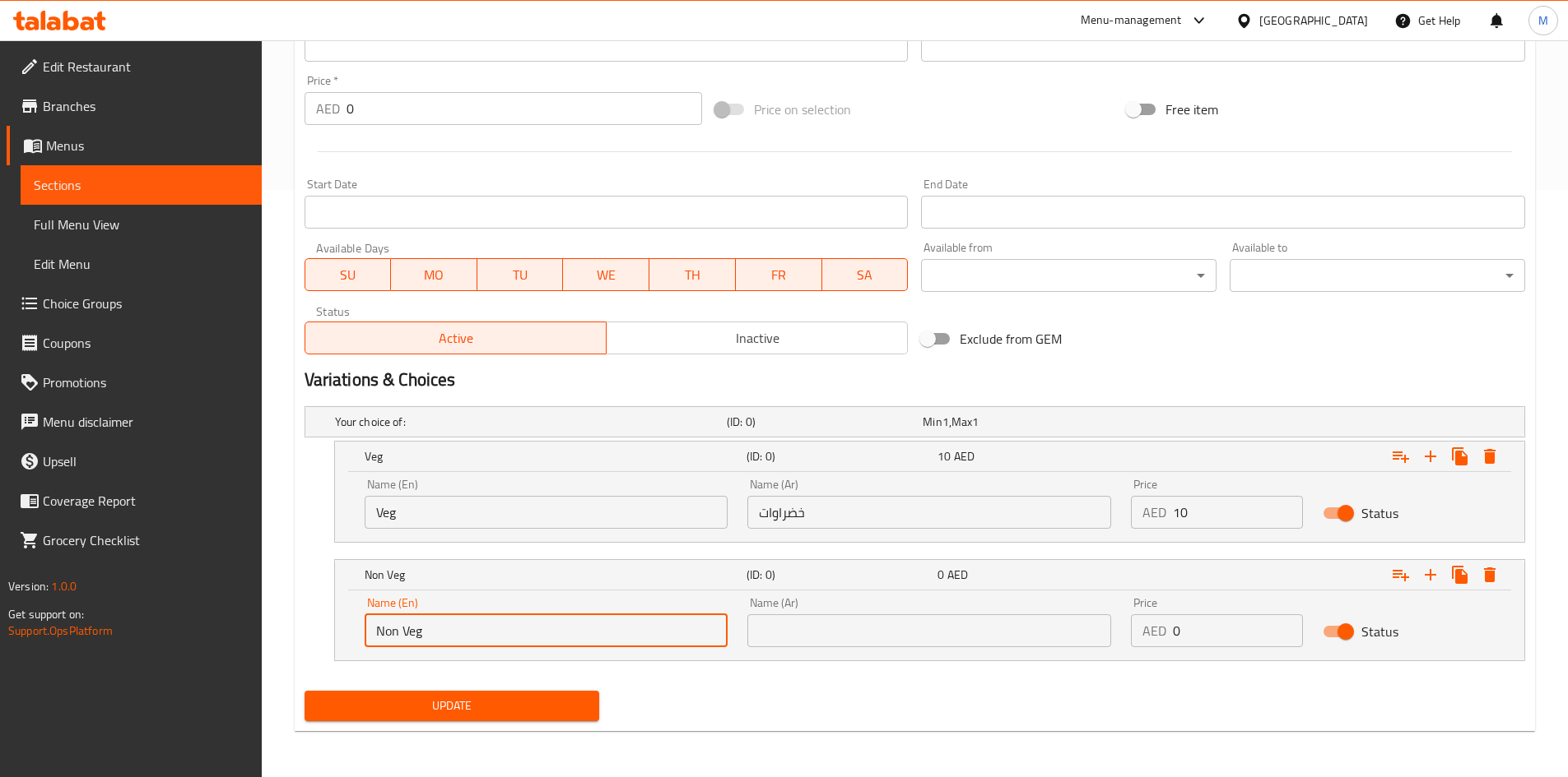
click at [890, 617] on div "Name (Ar) Name (Ar)" at bounding box center [929, 622] width 364 height 50
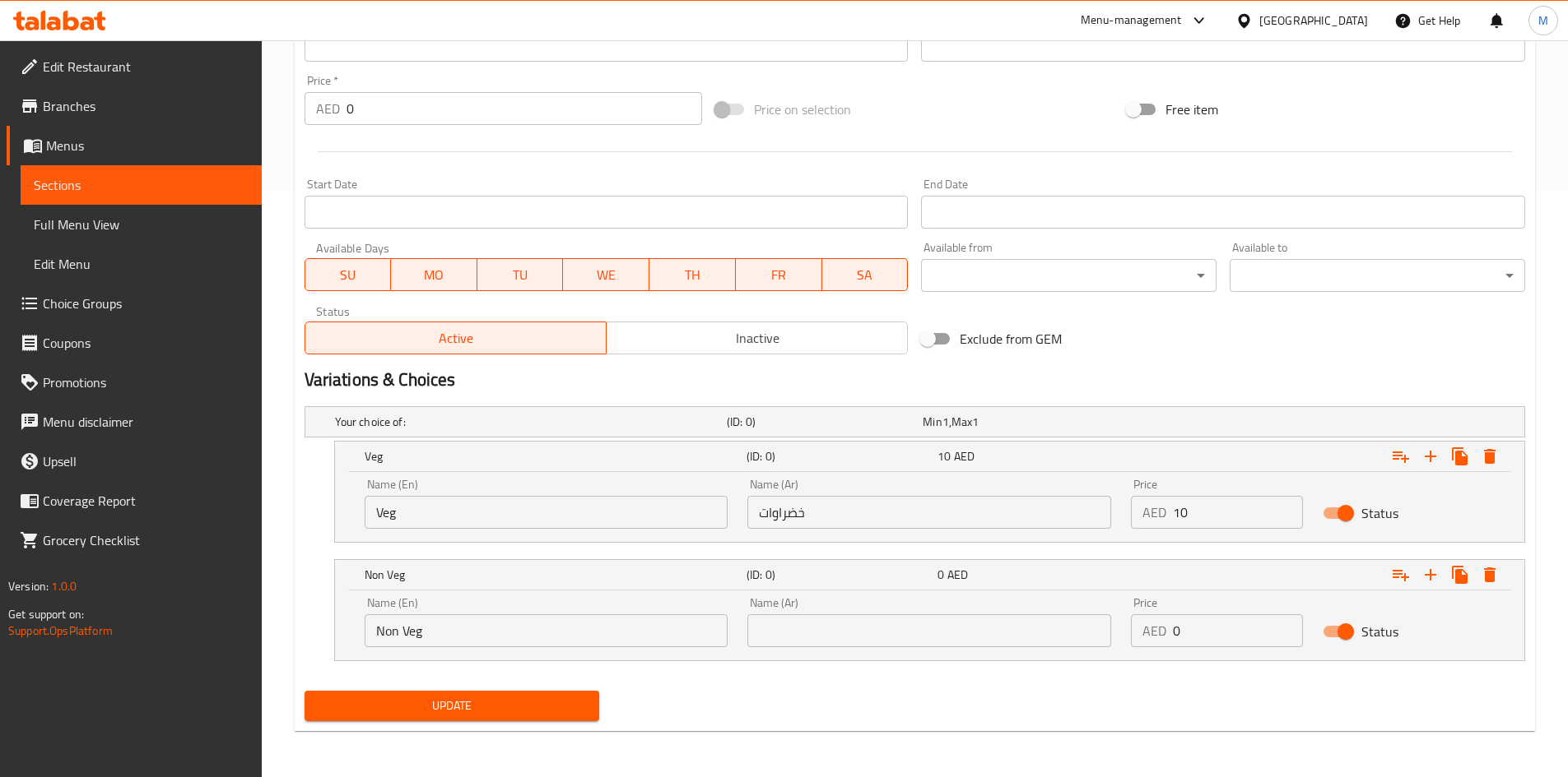
click at [893, 633] on input "text" at bounding box center [929, 631] width 364 height 33
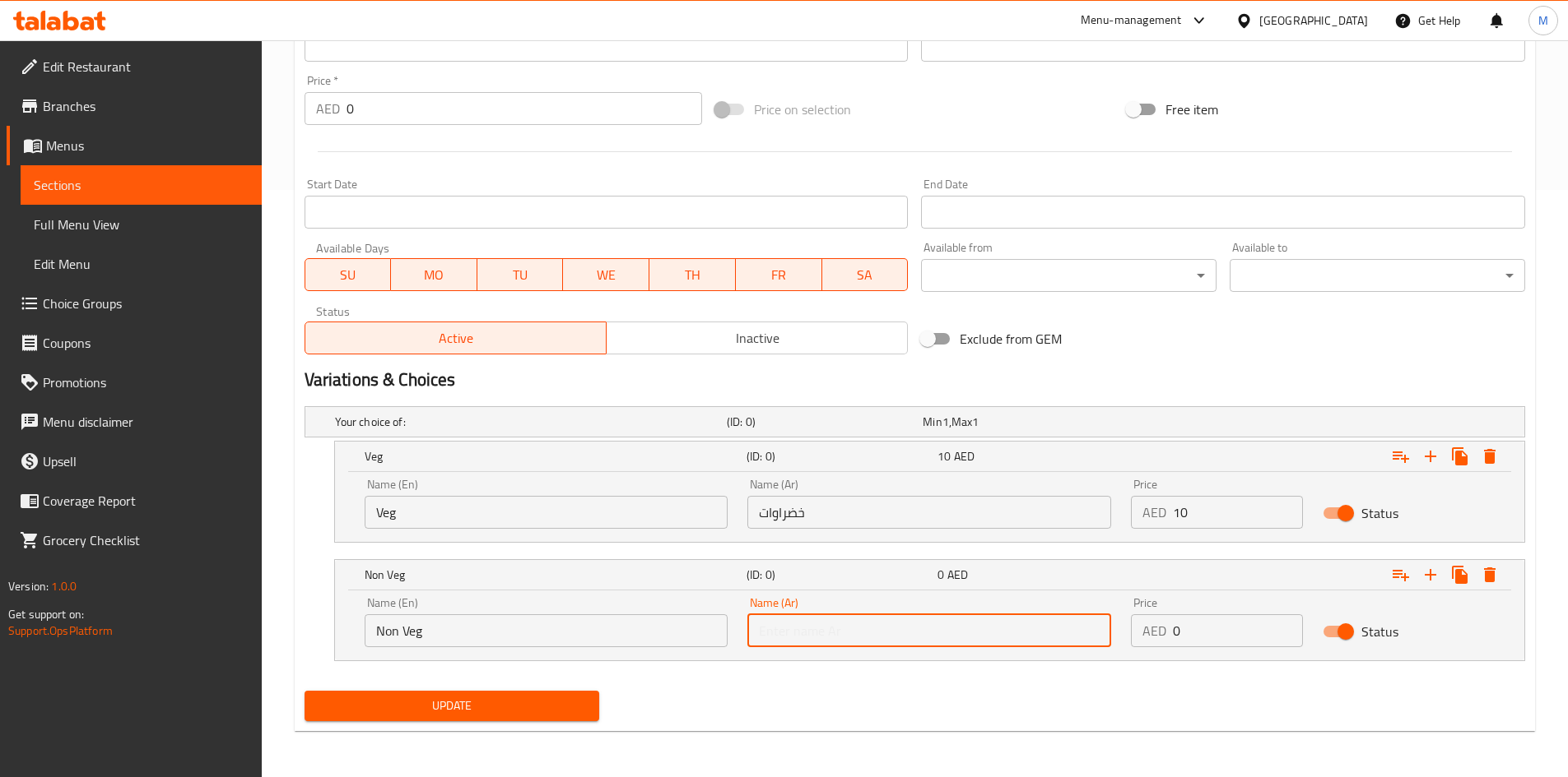
paste input "غير نباتي"
type input "غير نباتي"
click at [1191, 621] on input "0" at bounding box center [1238, 631] width 130 height 33
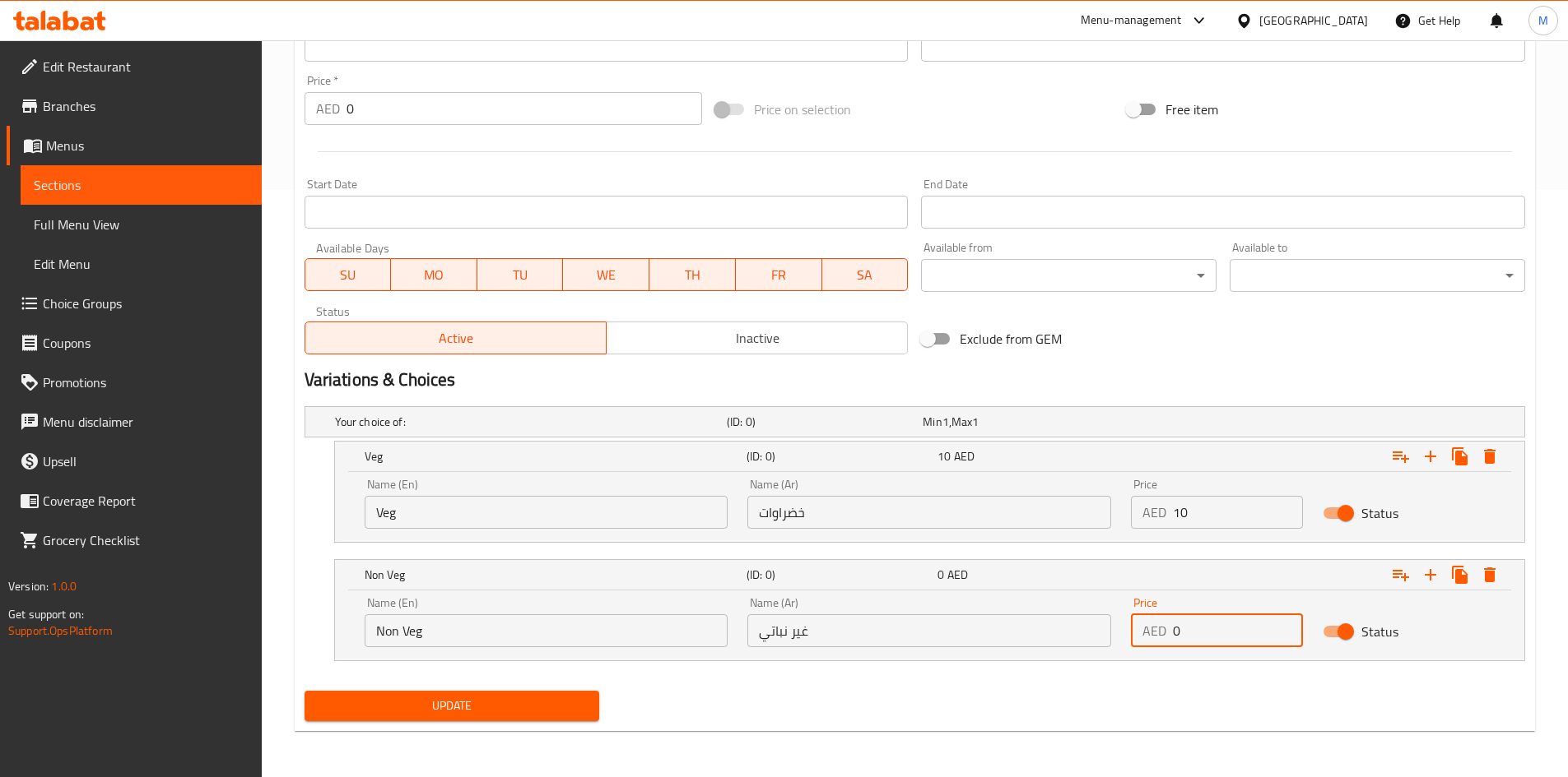
click at [1191, 621] on input "0" at bounding box center [1238, 631] width 130 height 33
type input "12"
click at [1087, 674] on nav at bounding box center [914, 671] width 1220 height 13
click at [524, 691] on button "Update" at bounding box center [452, 706] width 296 height 30
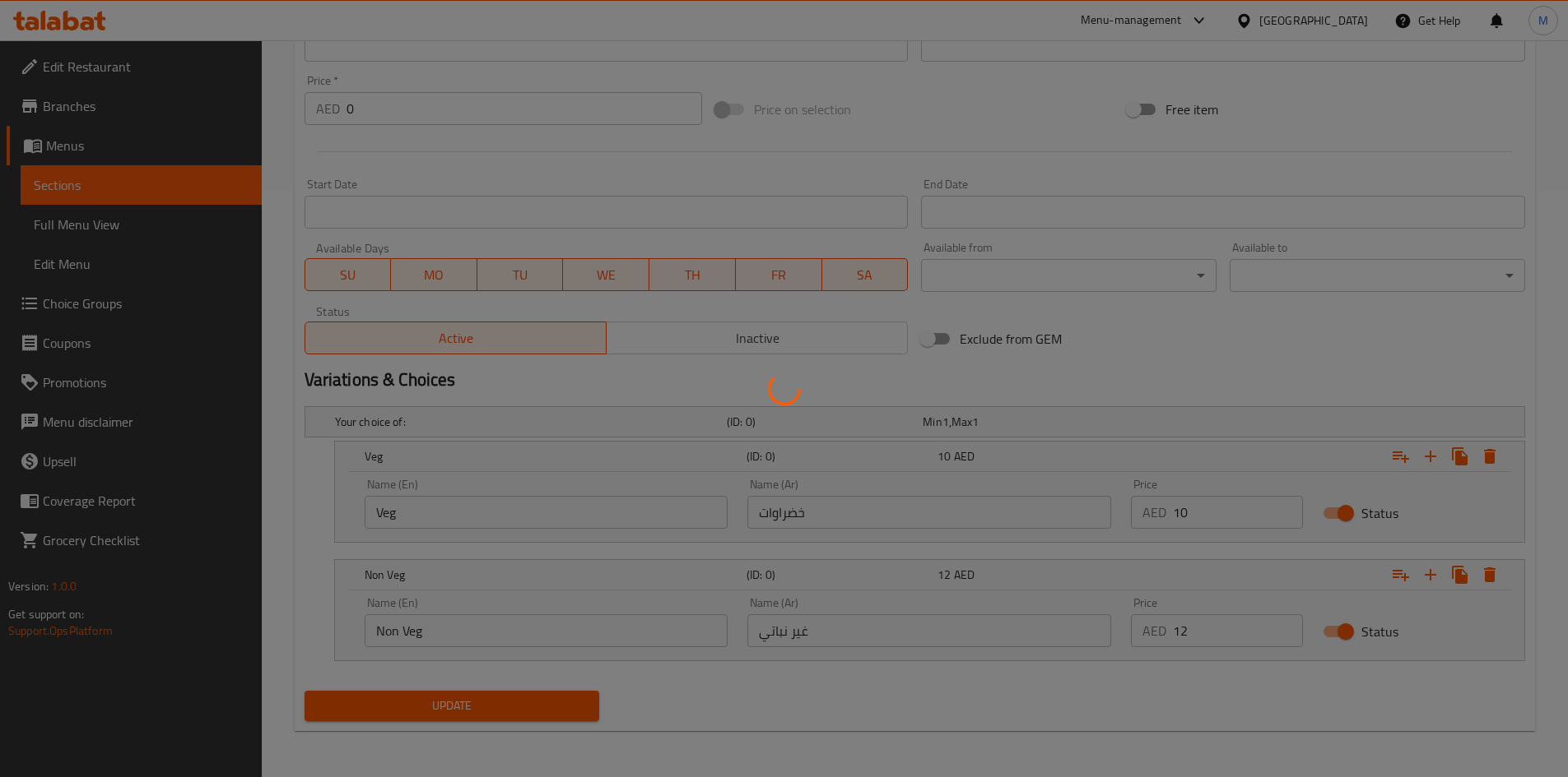
click at [523, 701] on div at bounding box center [784, 388] width 1568 height 777
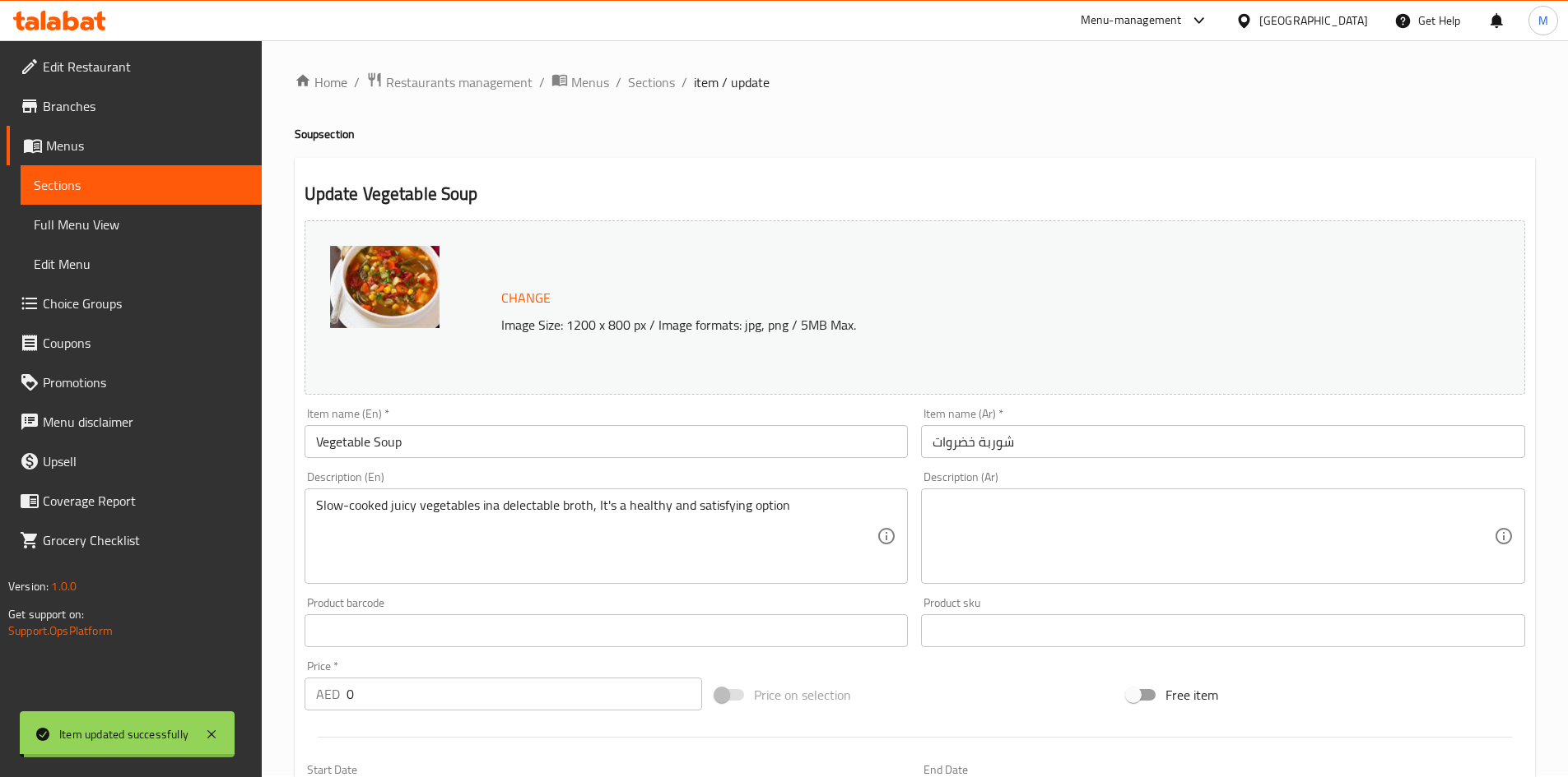
scroll to position [0, 0]
click at [640, 77] on span "Sections" at bounding box center [651, 83] width 47 height 20
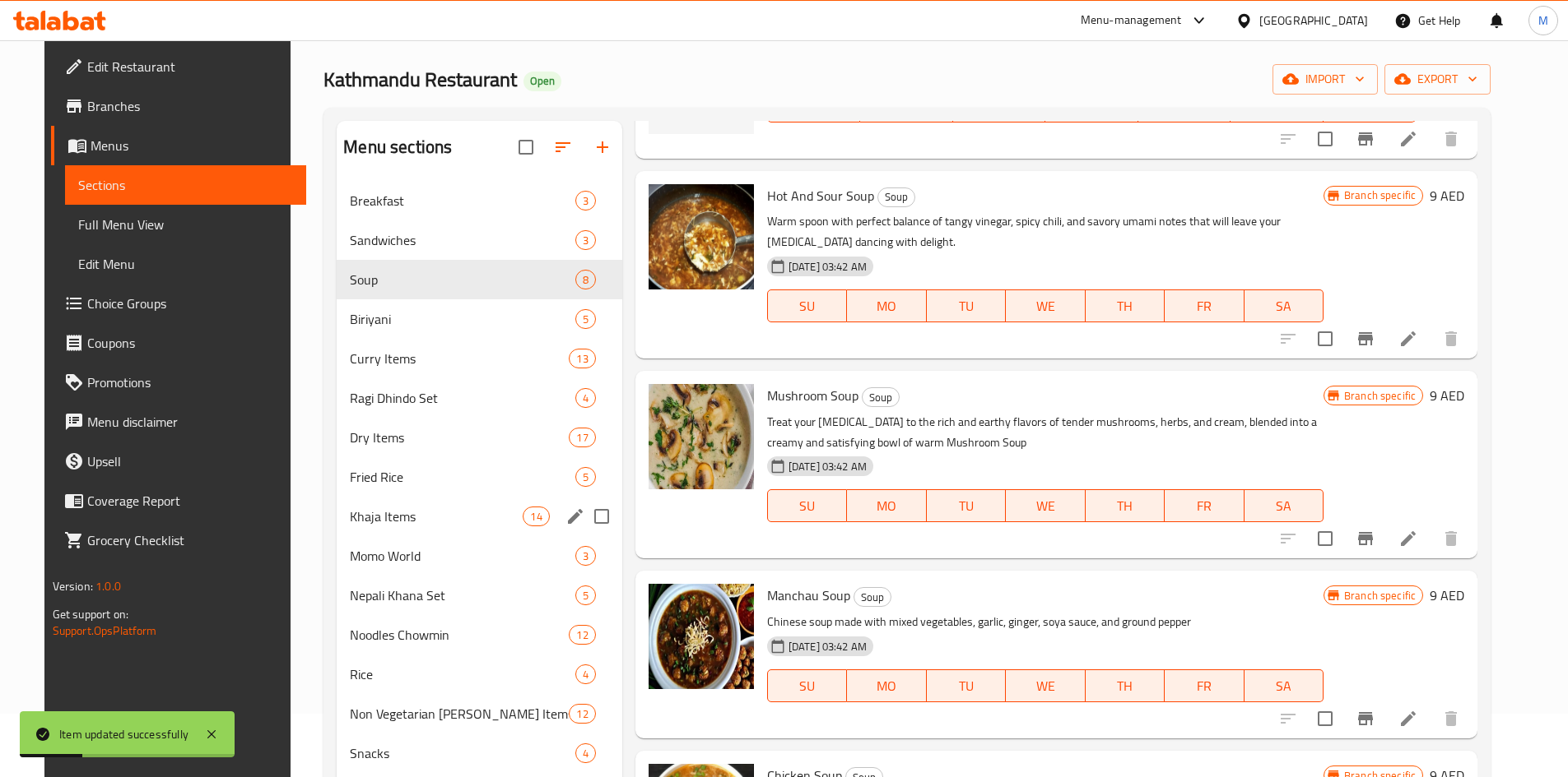
scroll to position [83, 0]
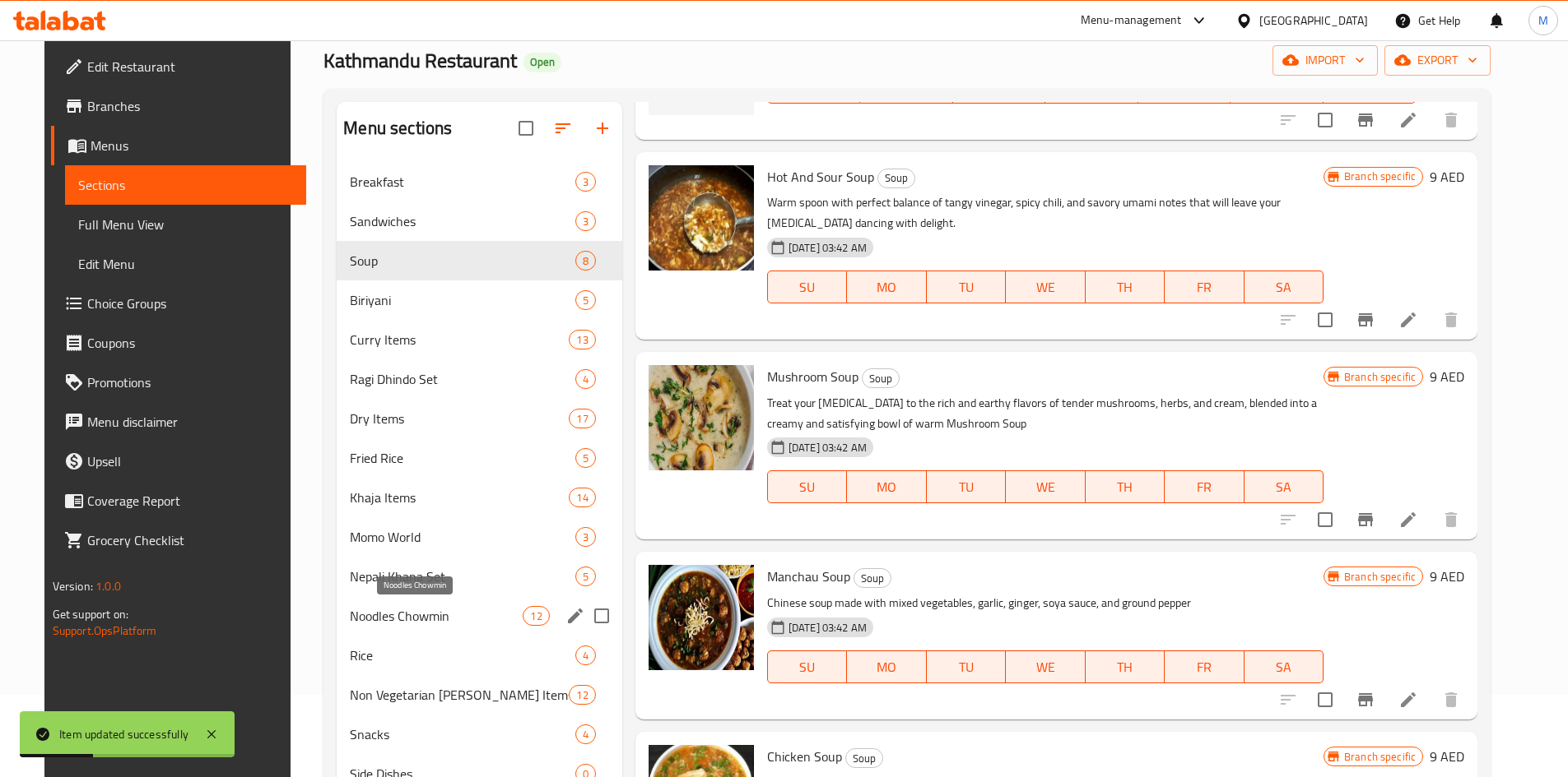
click at [393, 611] on span "Noodles Chowmin" at bounding box center [436, 615] width 173 height 20
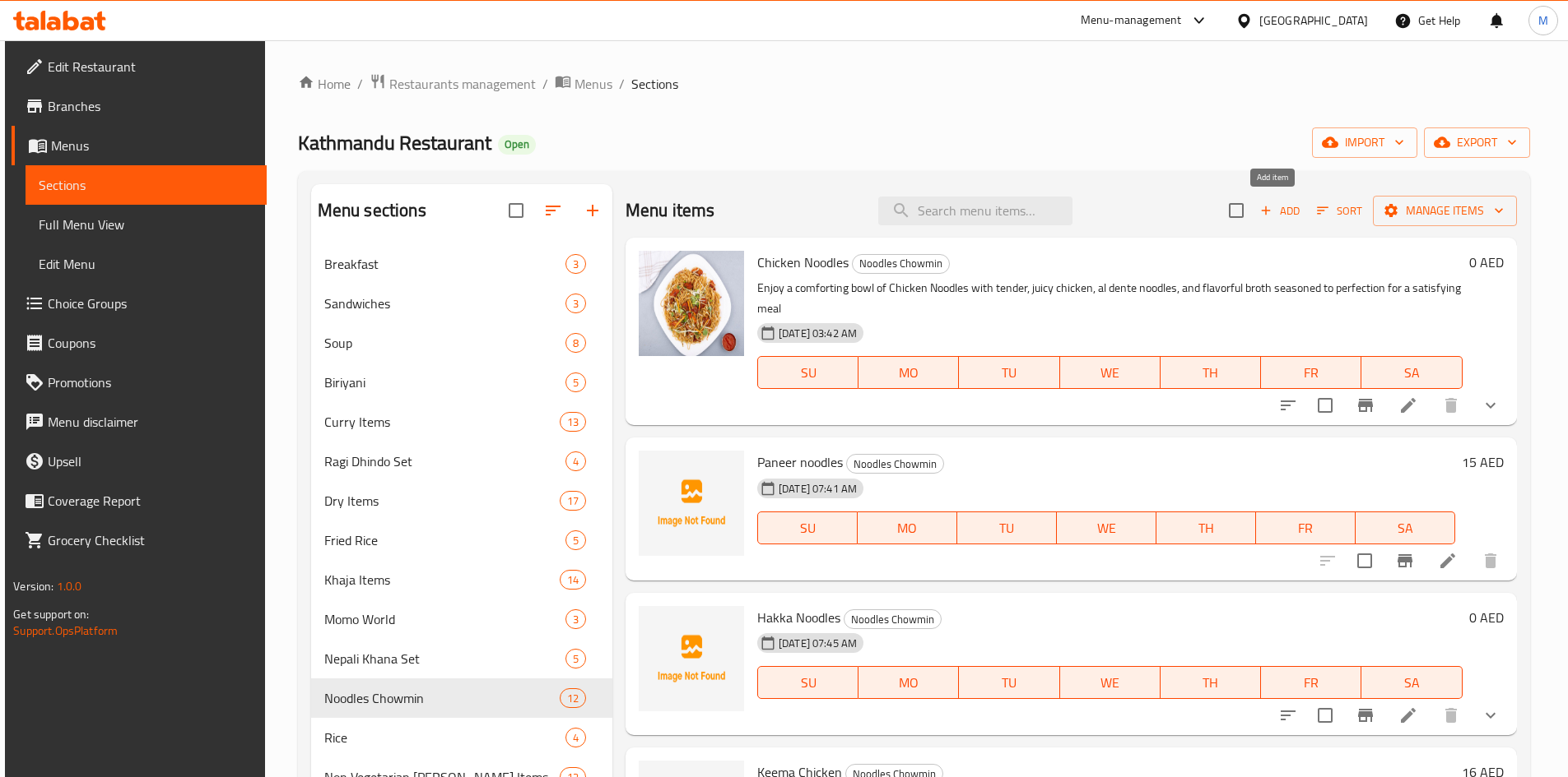
click at [1283, 211] on span "Add" at bounding box center [1279, 211] width 44 height 19
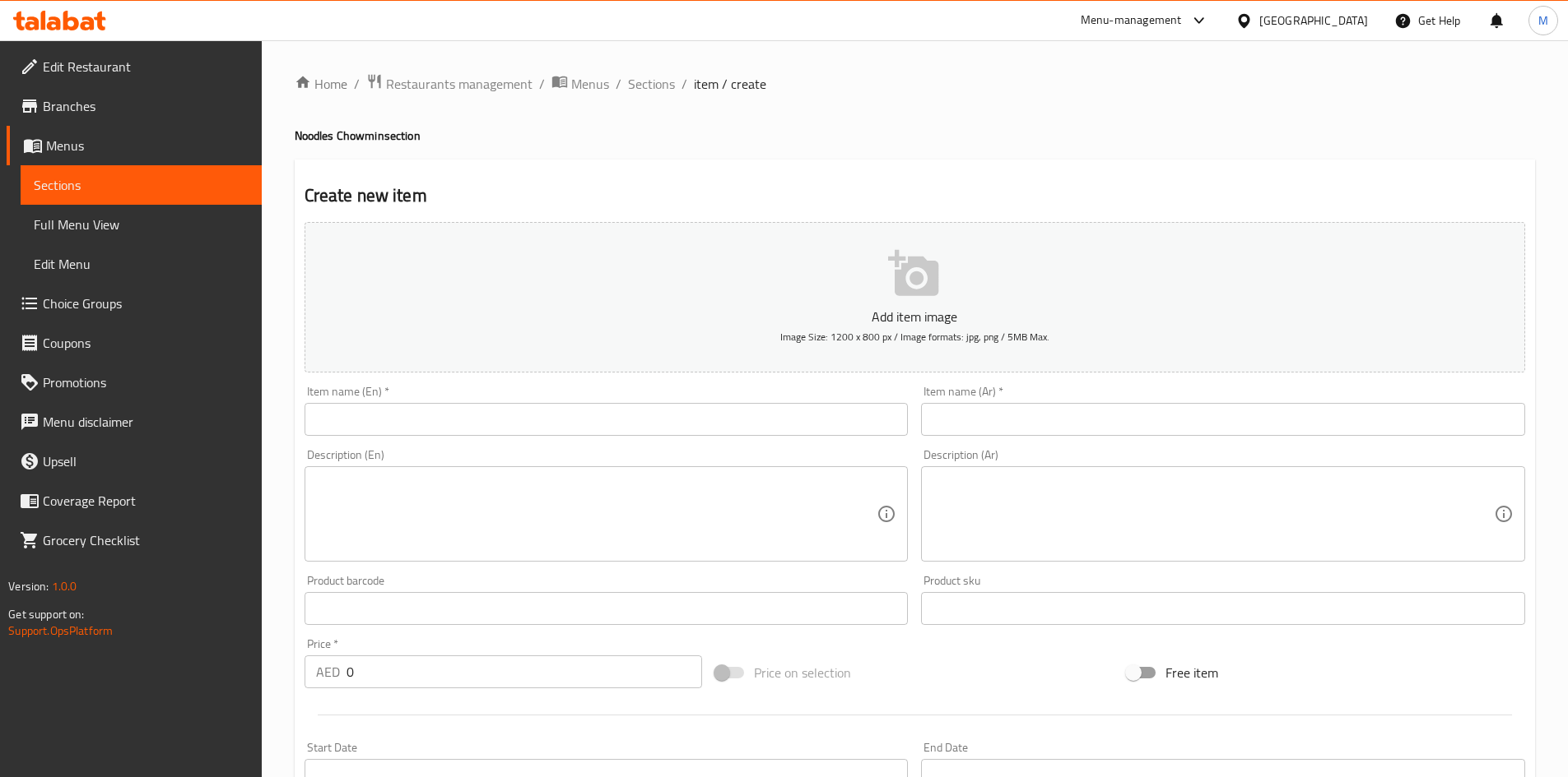
click at [525, 428] on input "text" at bounding box center [606, 420] width 604 height 33
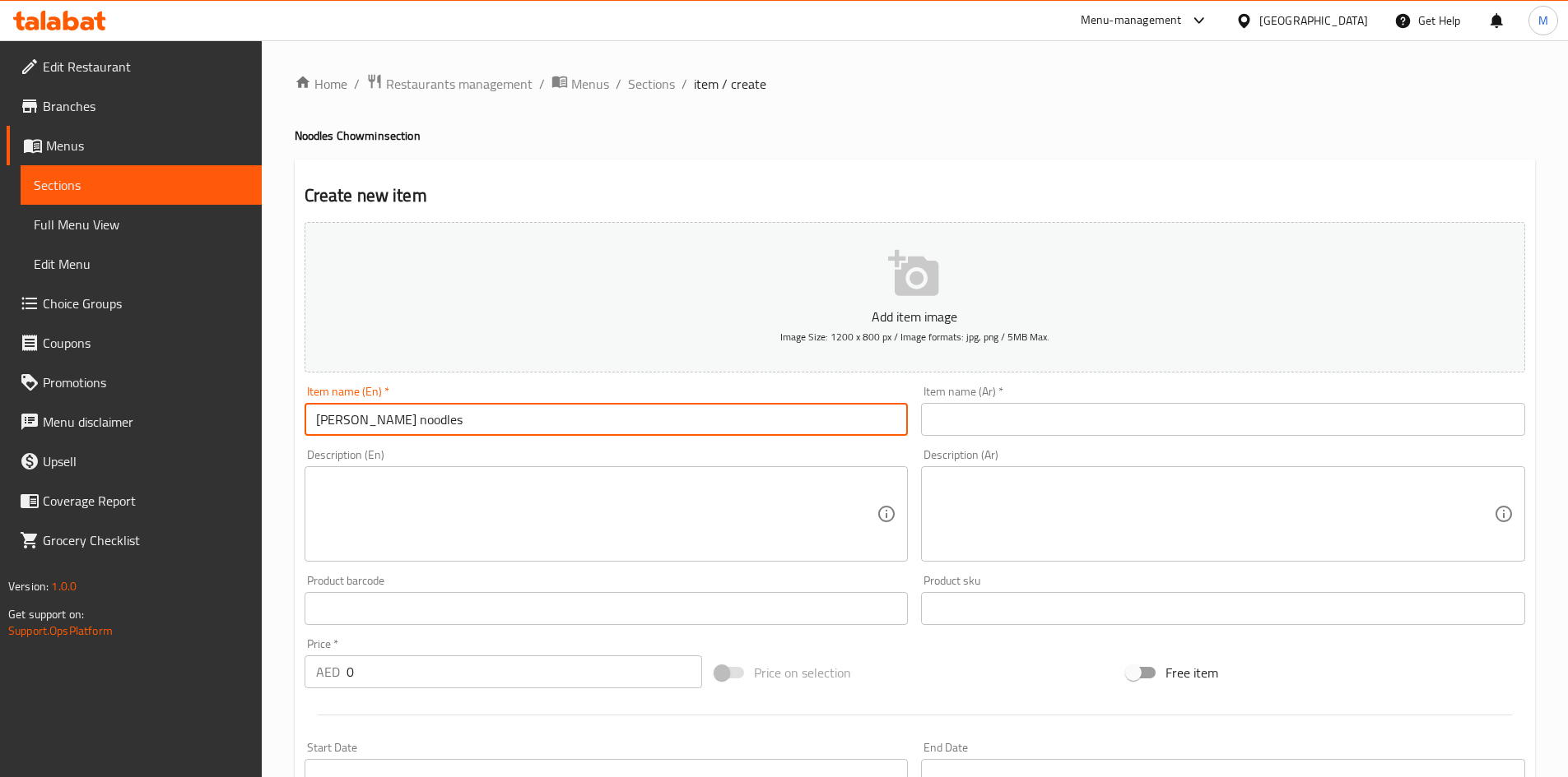
click at [466, 407] on input "wai wai noodles" at bounding box center [606, 420] width 604 height 33
click at [467, 407] on input "wai wai noodles" at bounding box center [606, 420] width 604 height 33
click at [453, 408] on input "Wai Wai Noodles" at bounding box center [606, 420] width 604 height 33
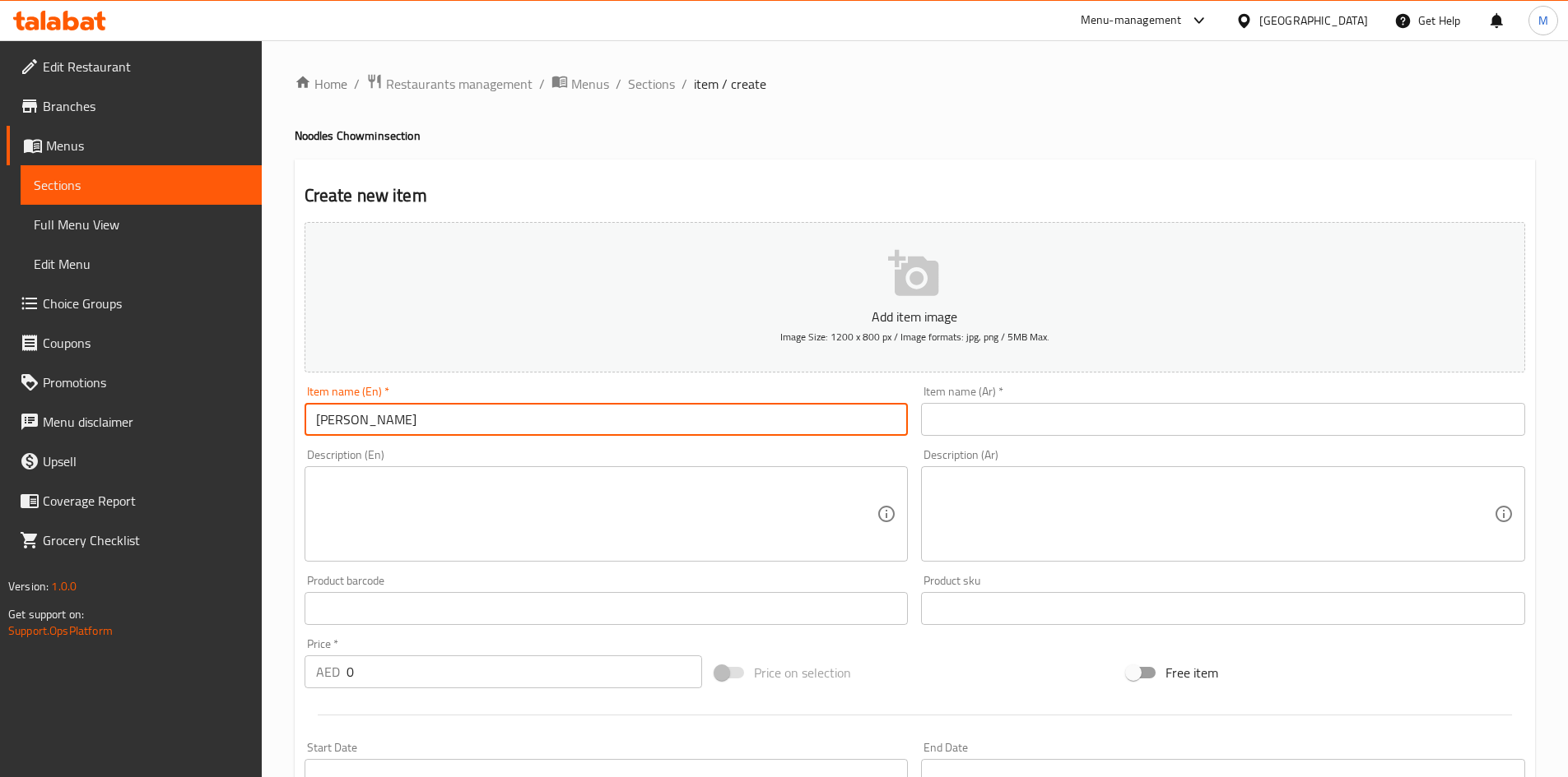
click at [453, 408] on input "Wai Wai Noodles" at bounding box center [606, 420] width 604 height 33
type input "Wai Wai Noodles"
click at [1077, 407] on input "text" at bounding box center [1223, 420] width 604 height 33
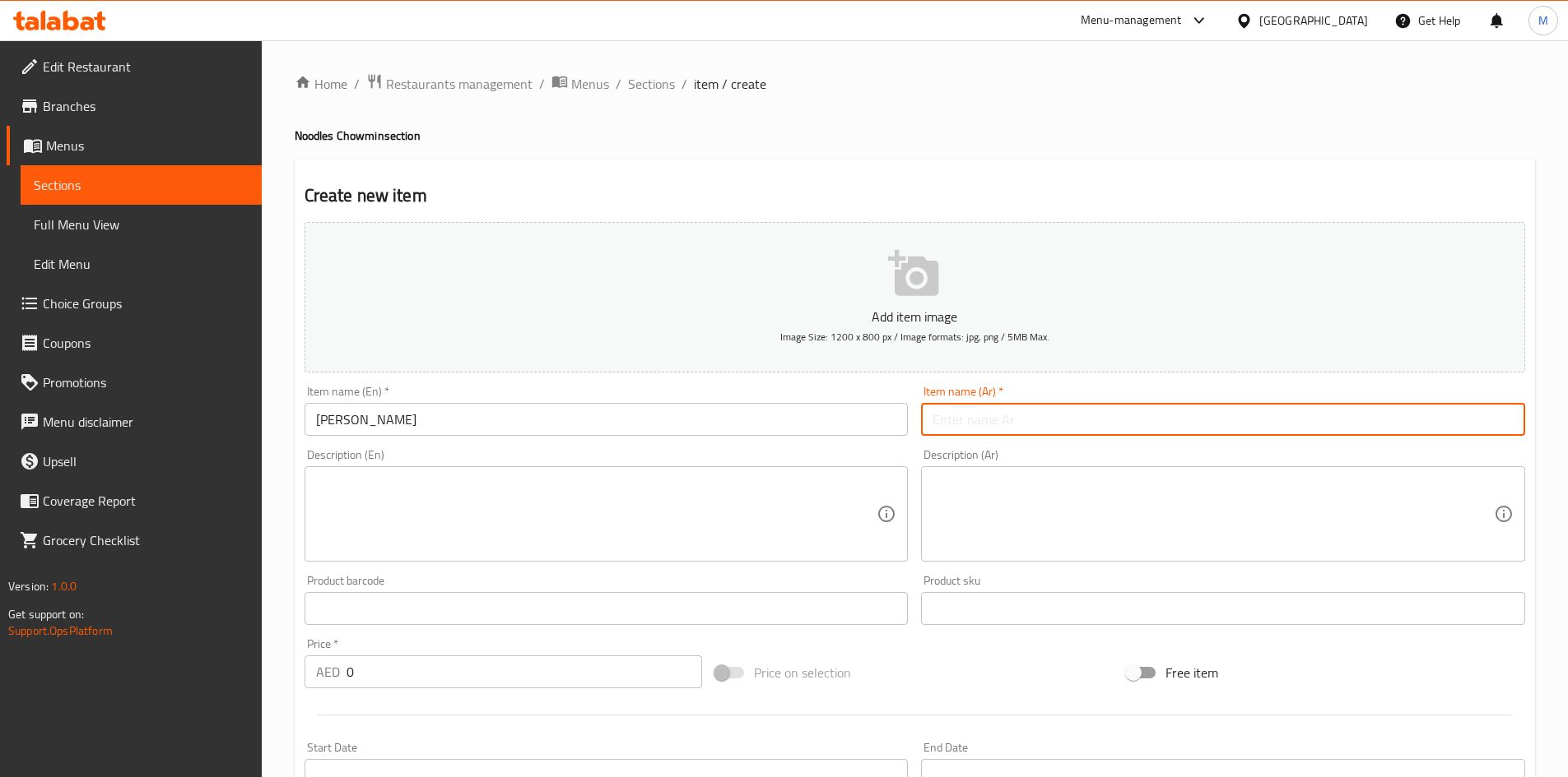
paste input "نودلز واي واي"
type input "نودلز واي واي"
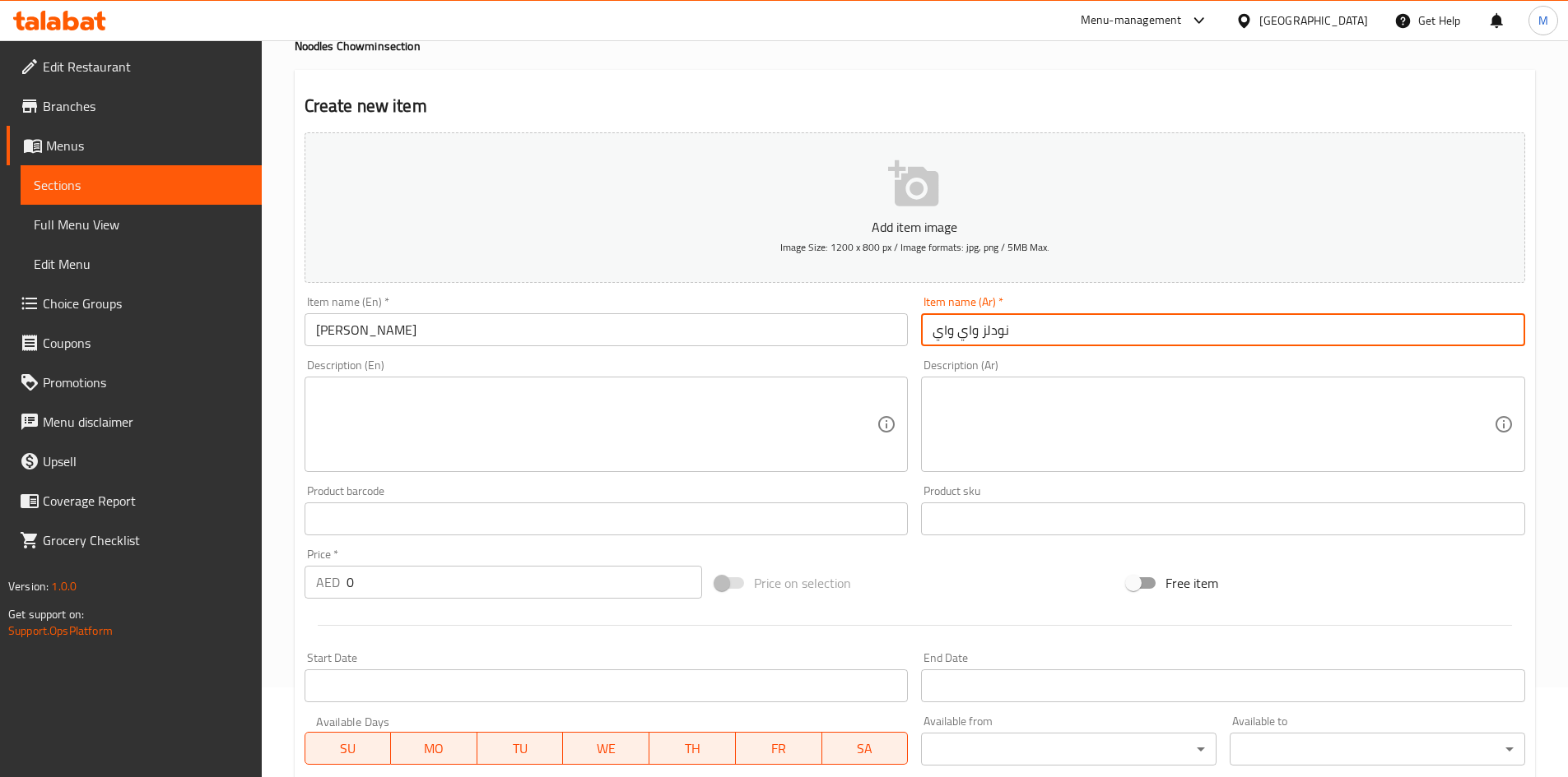
scroll to position [247, 0]
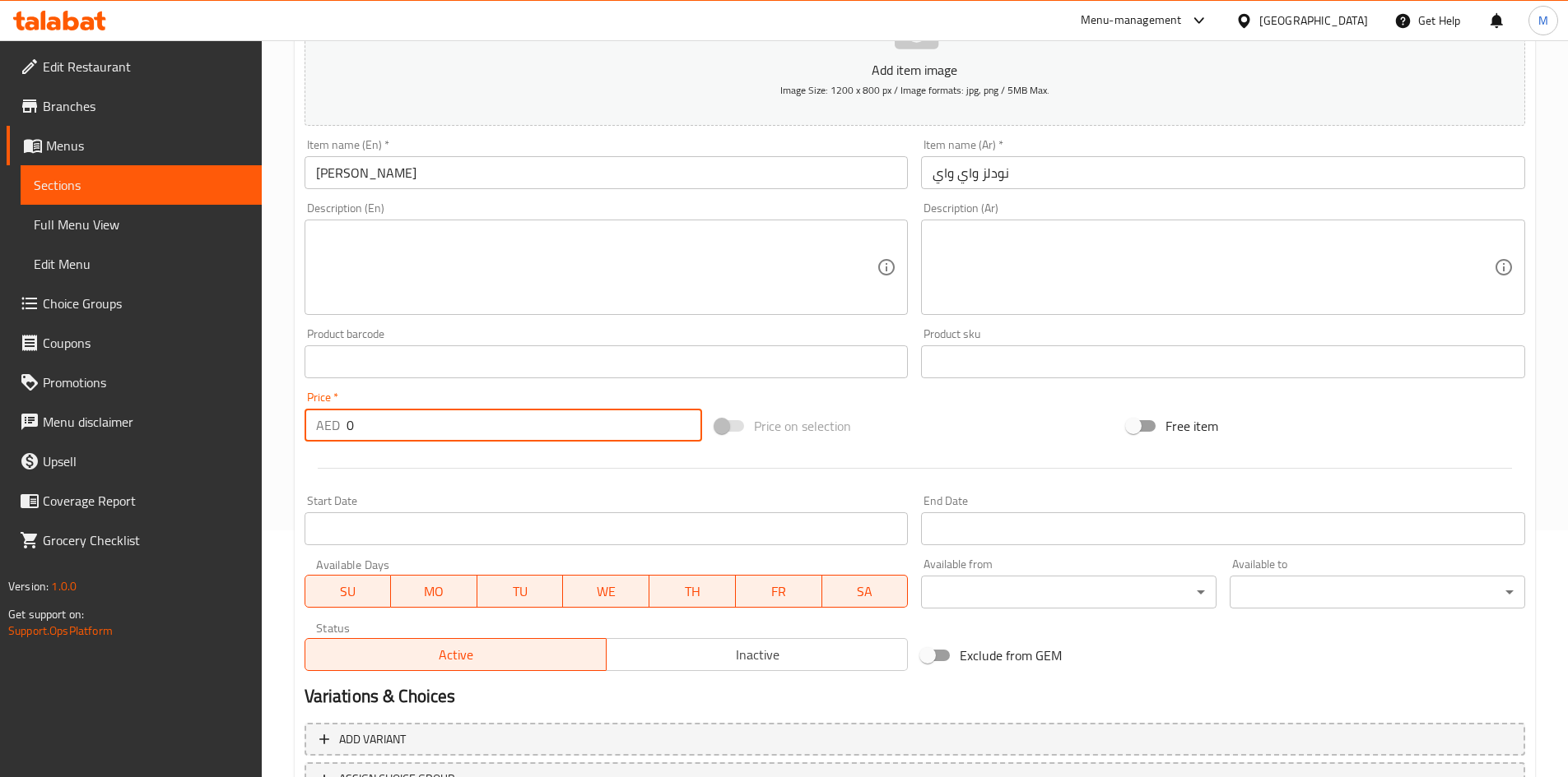
click at [408, 415] on input "0" at bounding box center [524, 425] width 357 height 33
click at [407, 415] on input "0" at bounding box center [524, 425] width 357 height 33
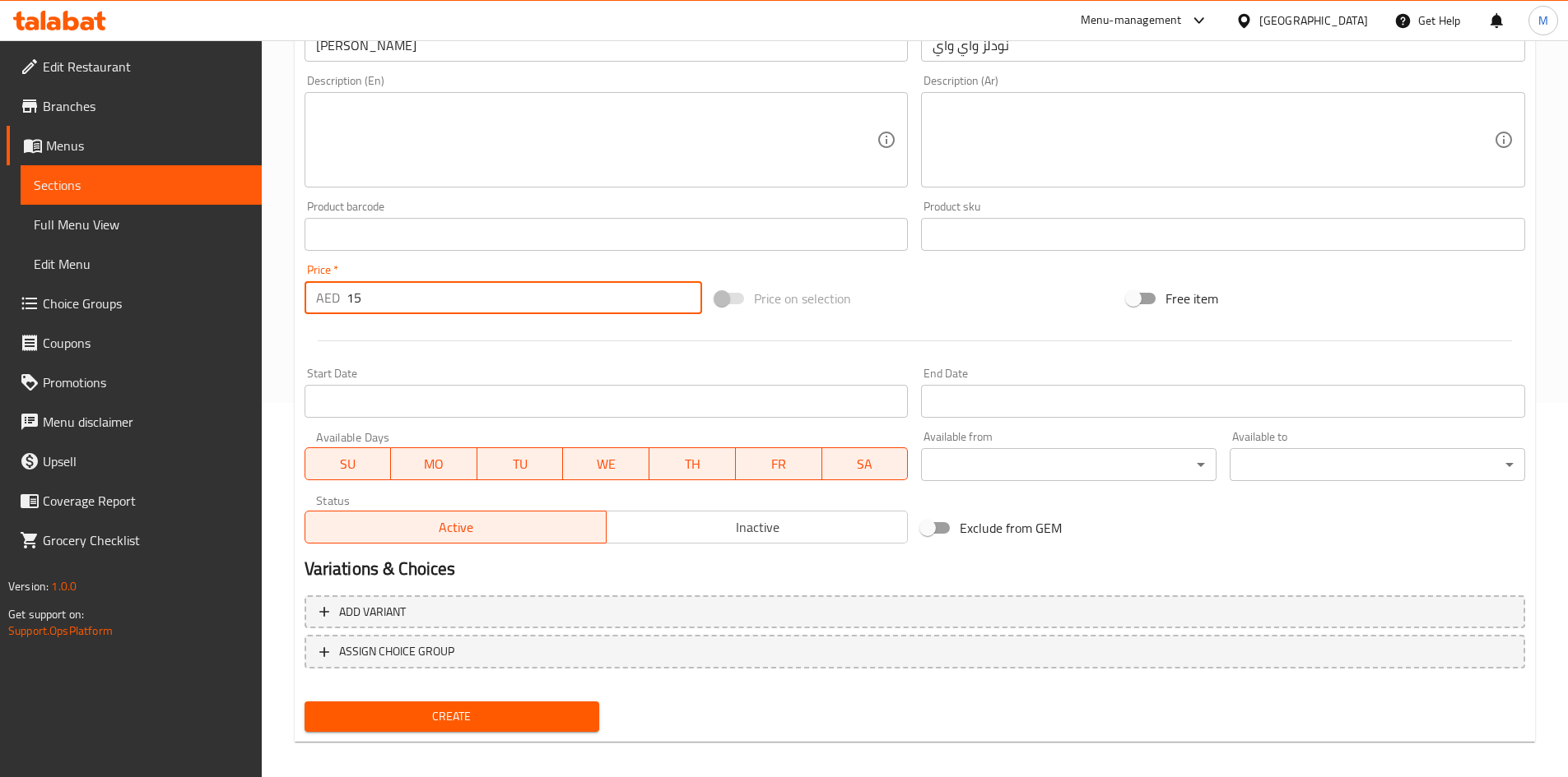
scroll to position [385, 0]
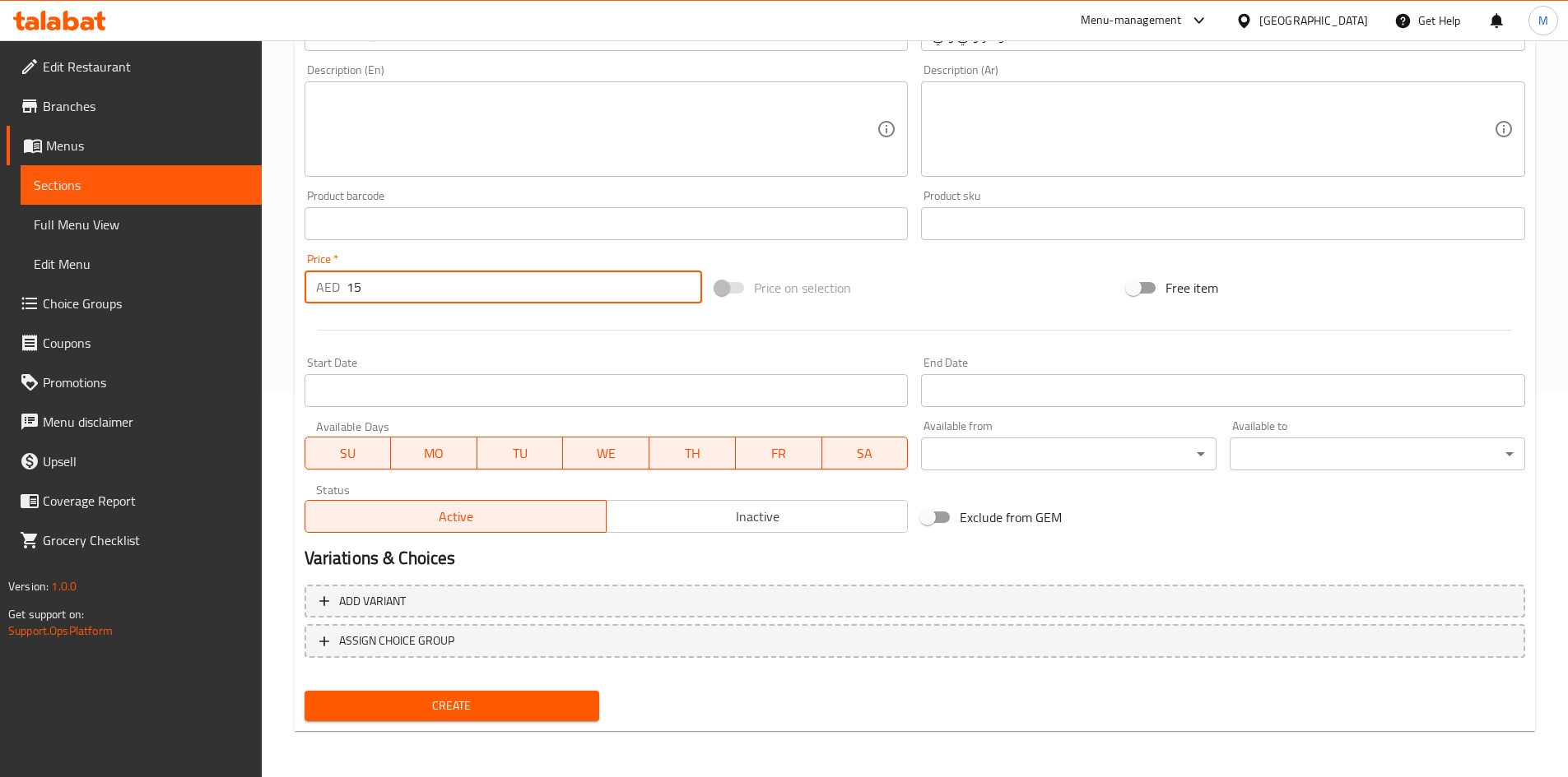
type input "15"
click at [478, 699] on span "Create" at bounding box center [451, 707] width 269 height 21
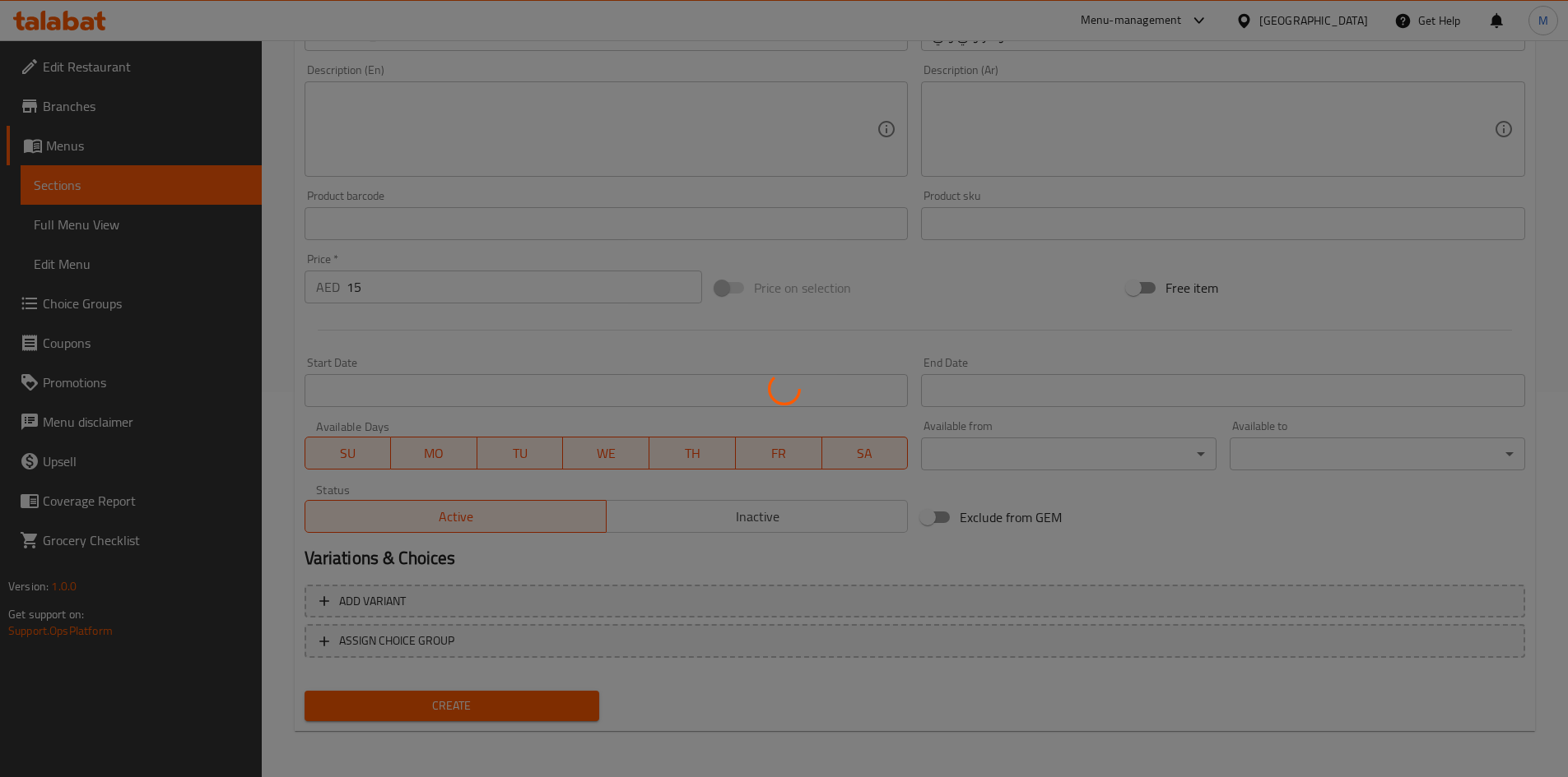
type input "0"
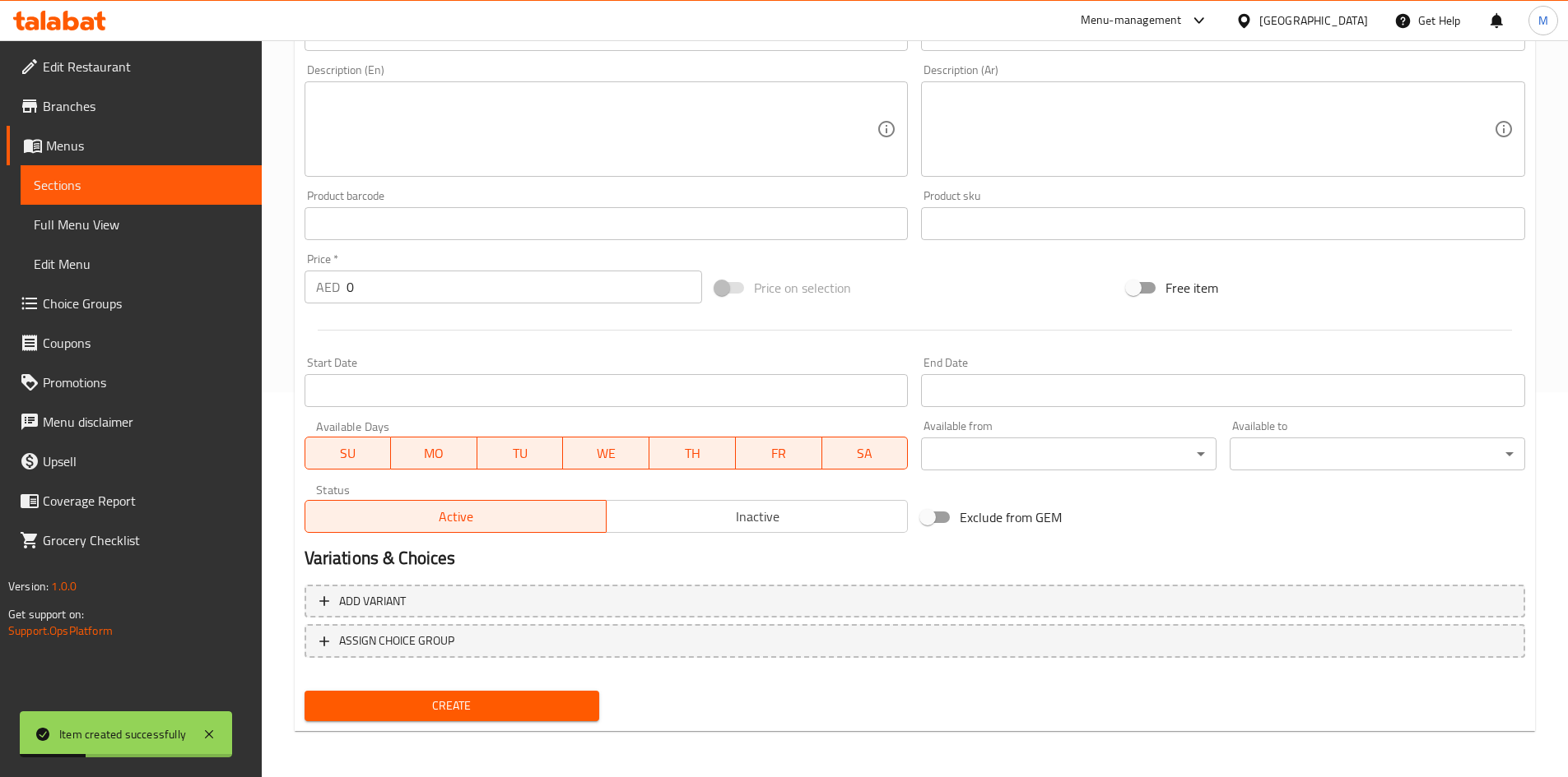
scroll to position [138, 0]
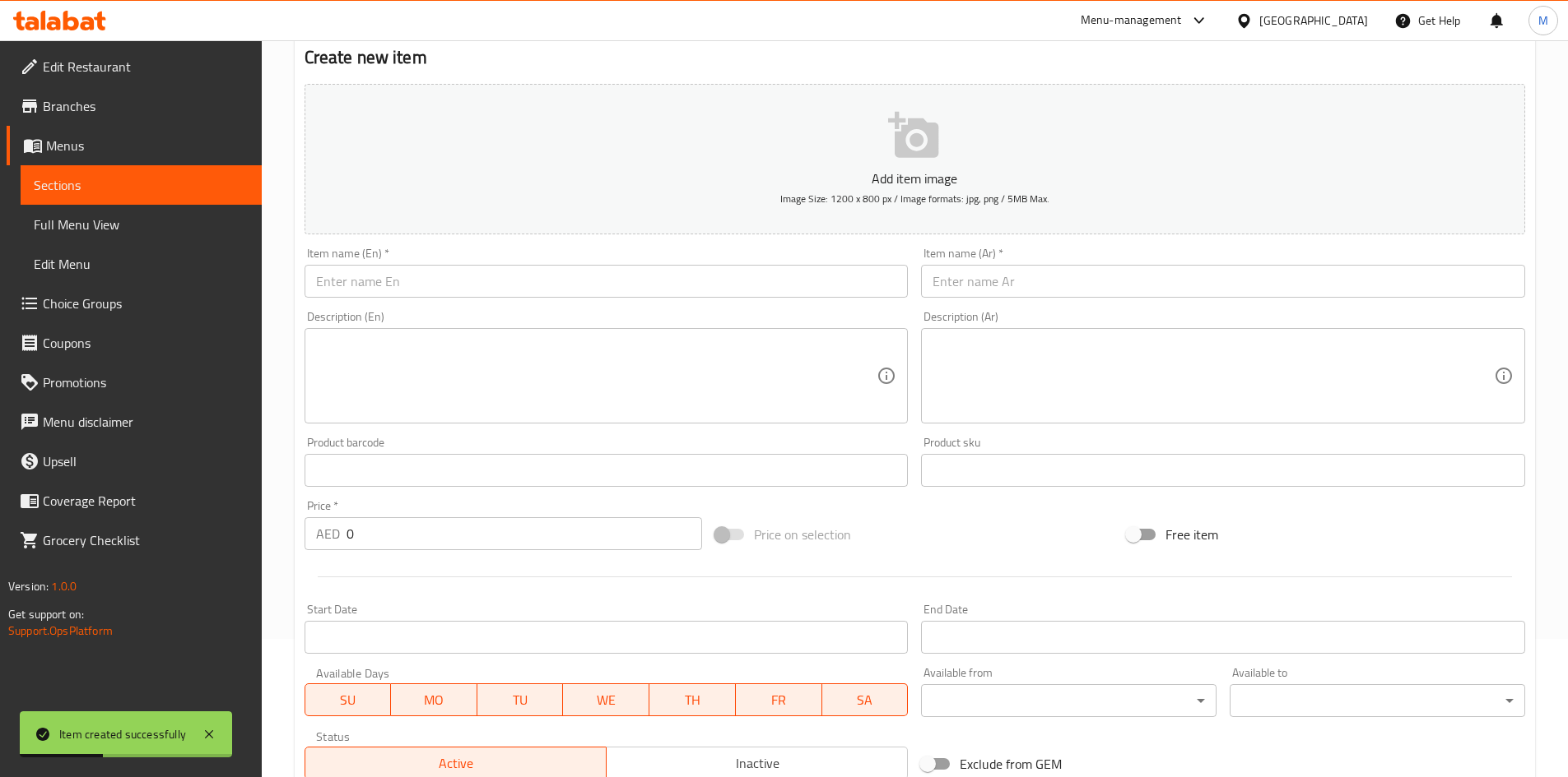
drag, startPoint x: 430, startPoint y: 279, endPoint x: 468, endPoint y: 294, distance: 40.9
click at [429, 279] on input "text" at bounding box center [606, 282] width 604 height 33
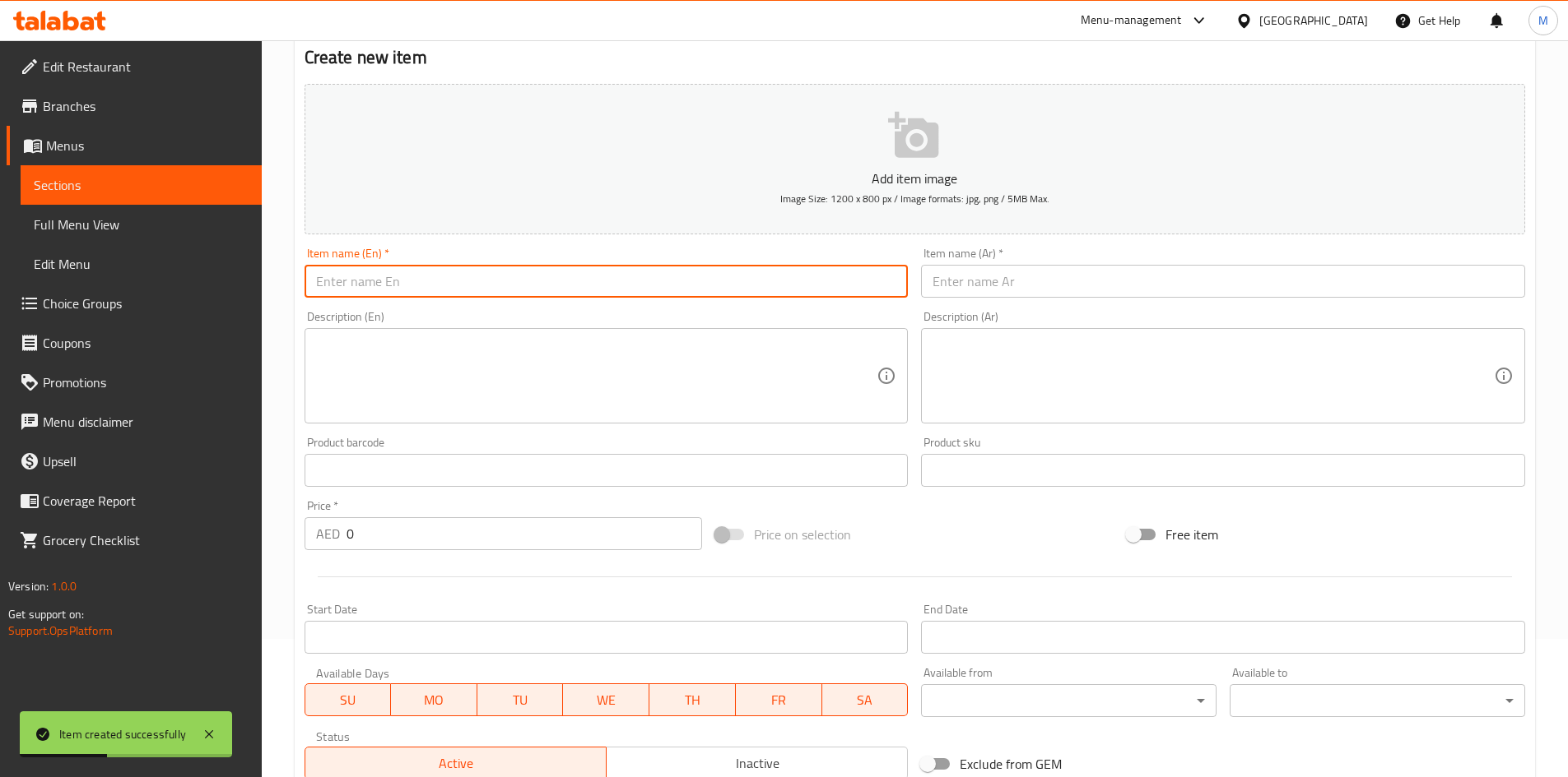
paste input "Schezwan"
type input "Schezwan"
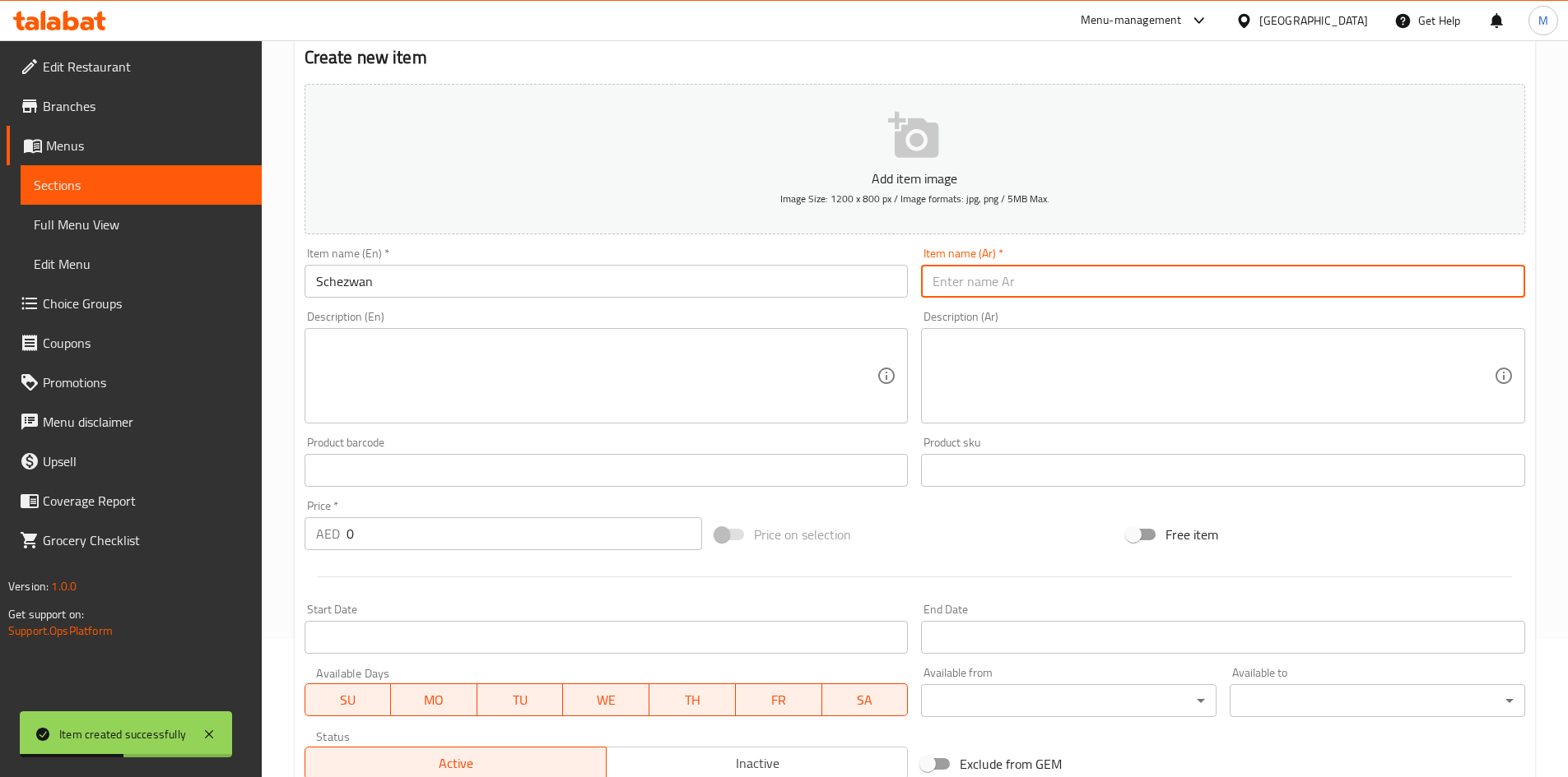
click at [967, 279] on input "text" at bounding box center [1223, 282] width 604 height 33
type input "سيشوان"
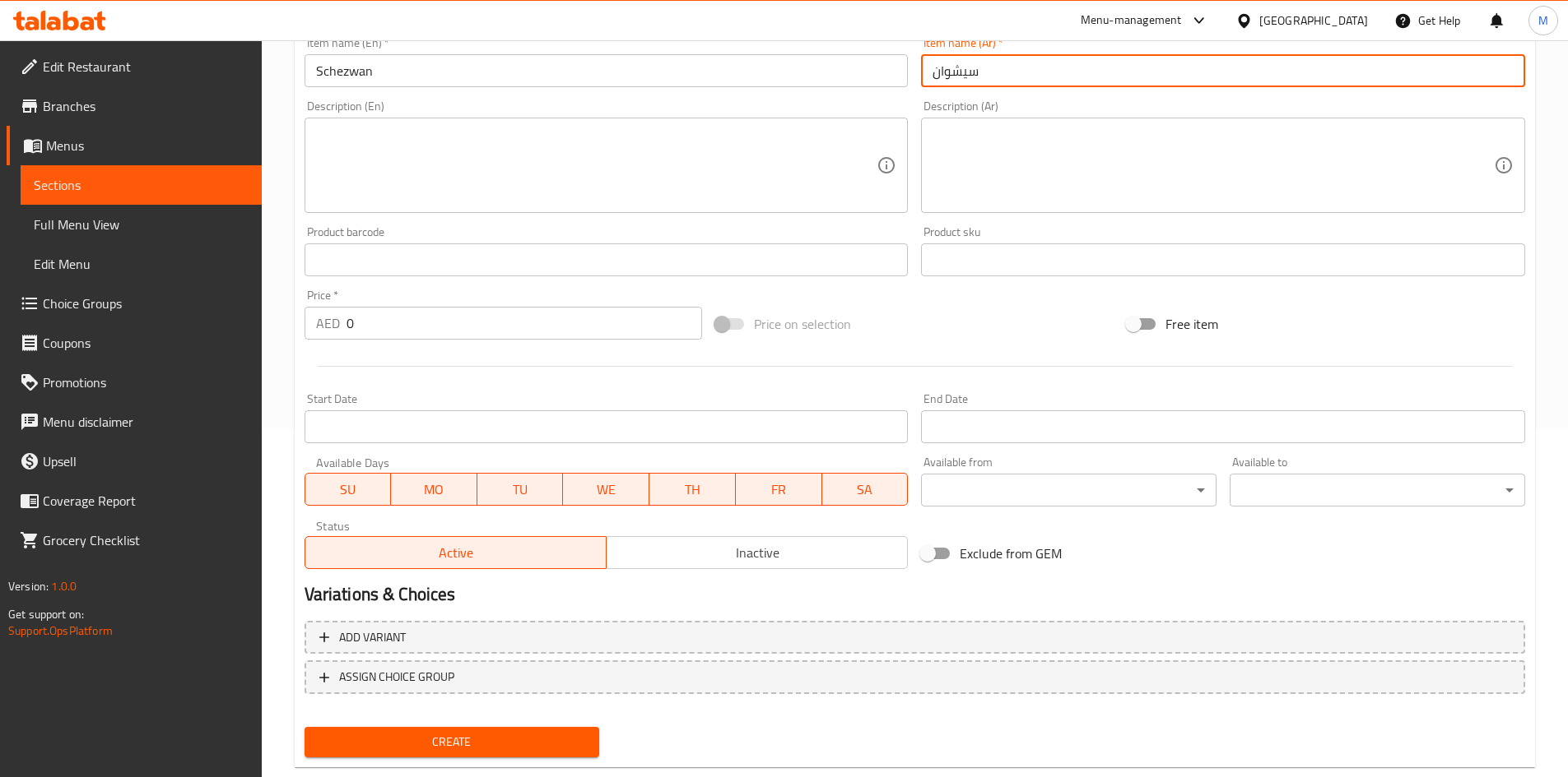
scroll to position [385, 0]
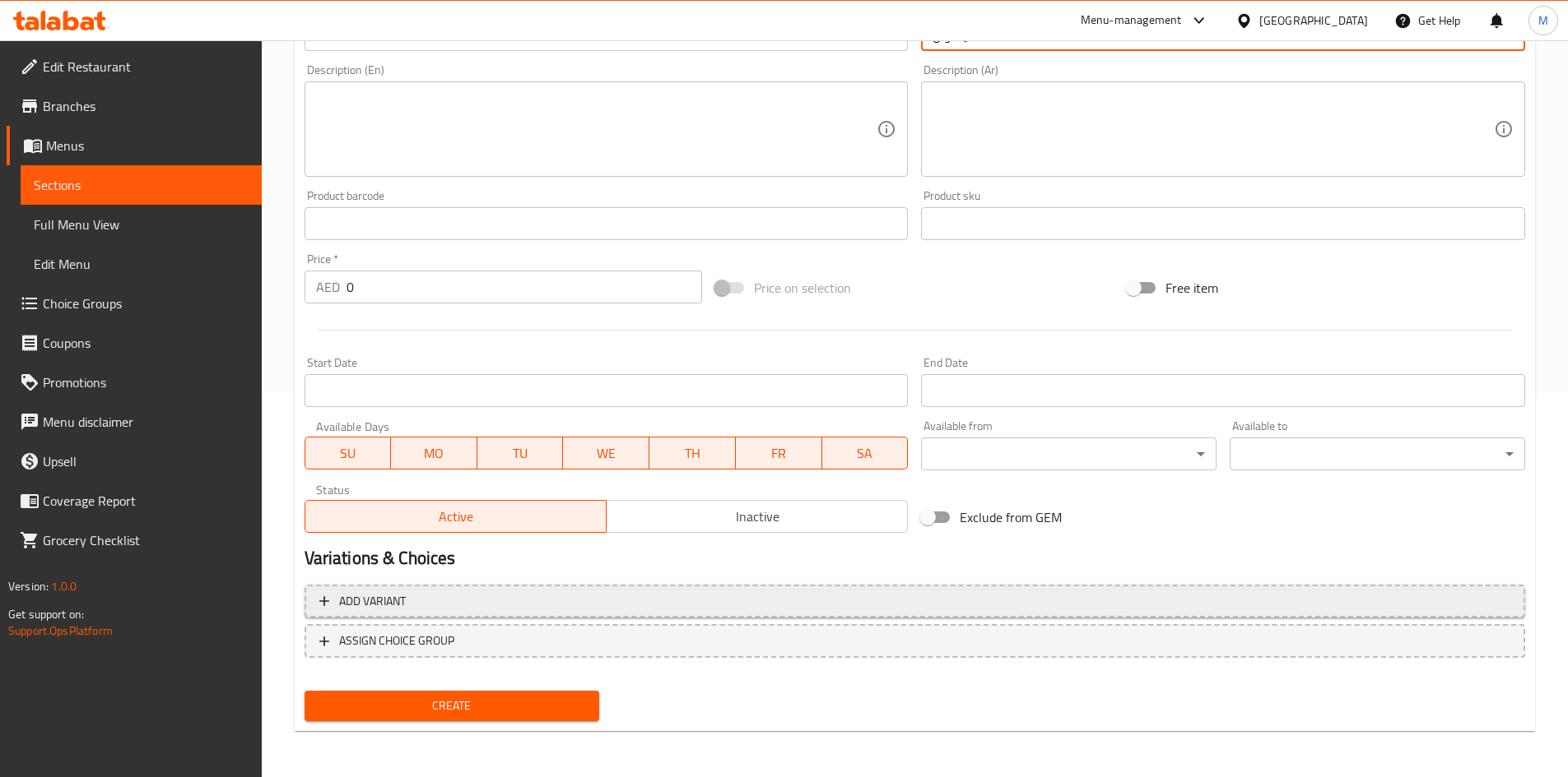
click at [537, 604] on span "Add variant" at bounding box center [914, 601] width 1191 height 21
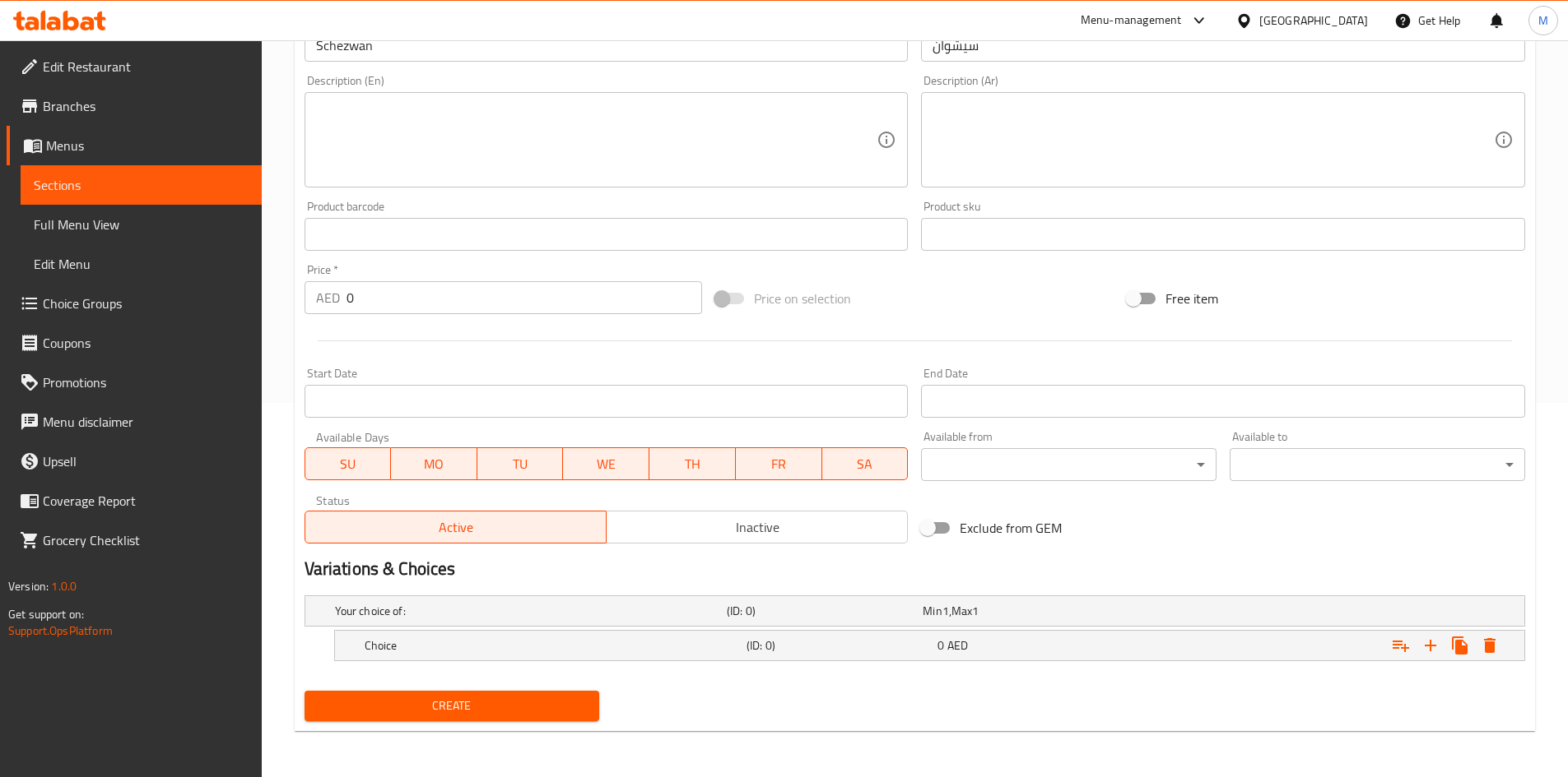
scroll to position [375, 0]
click at [1433, 640] on icon "Expand" at bounding box center [1430, 646] width 20 height 20
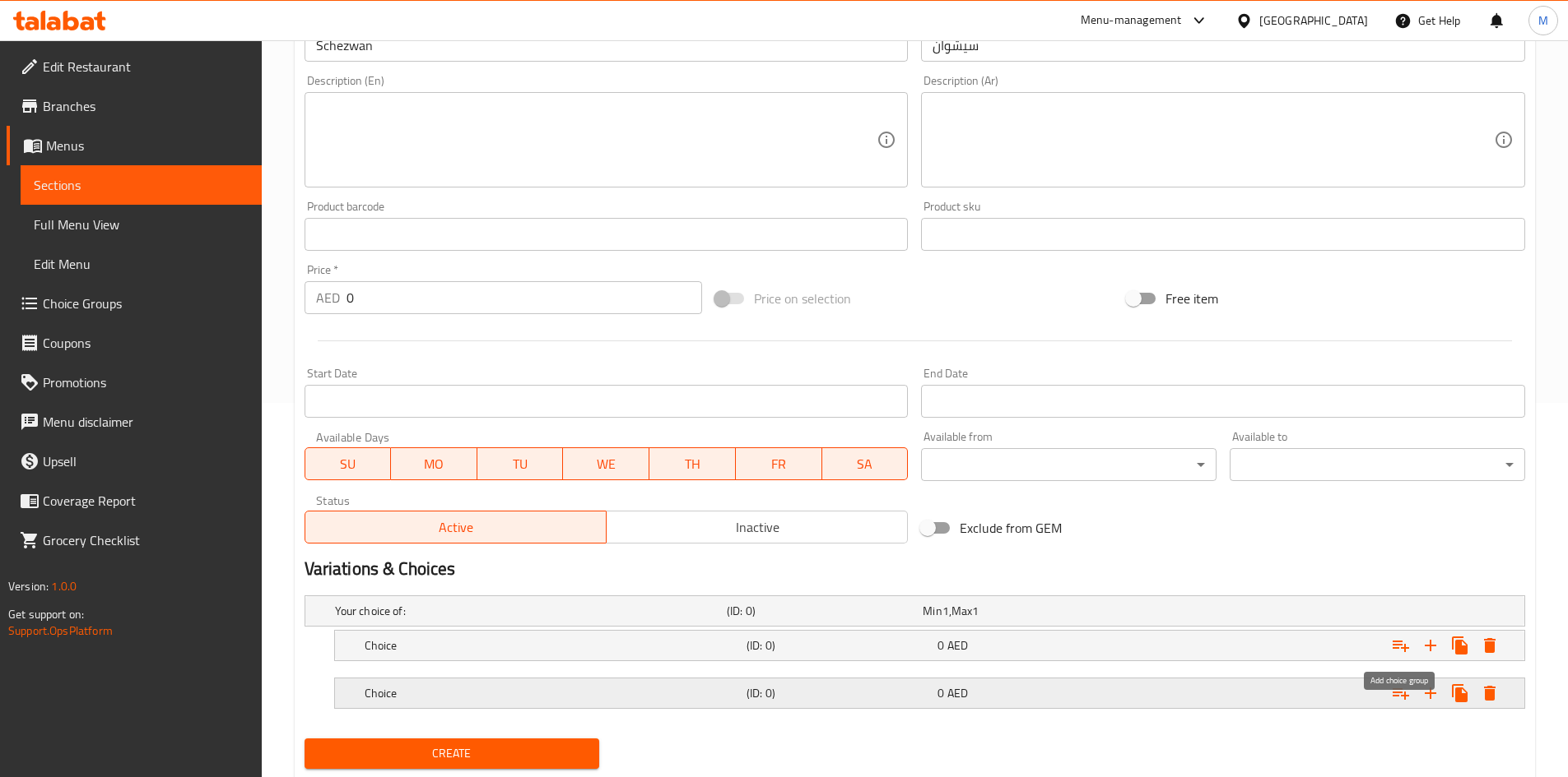
scroll to position [422, 0]
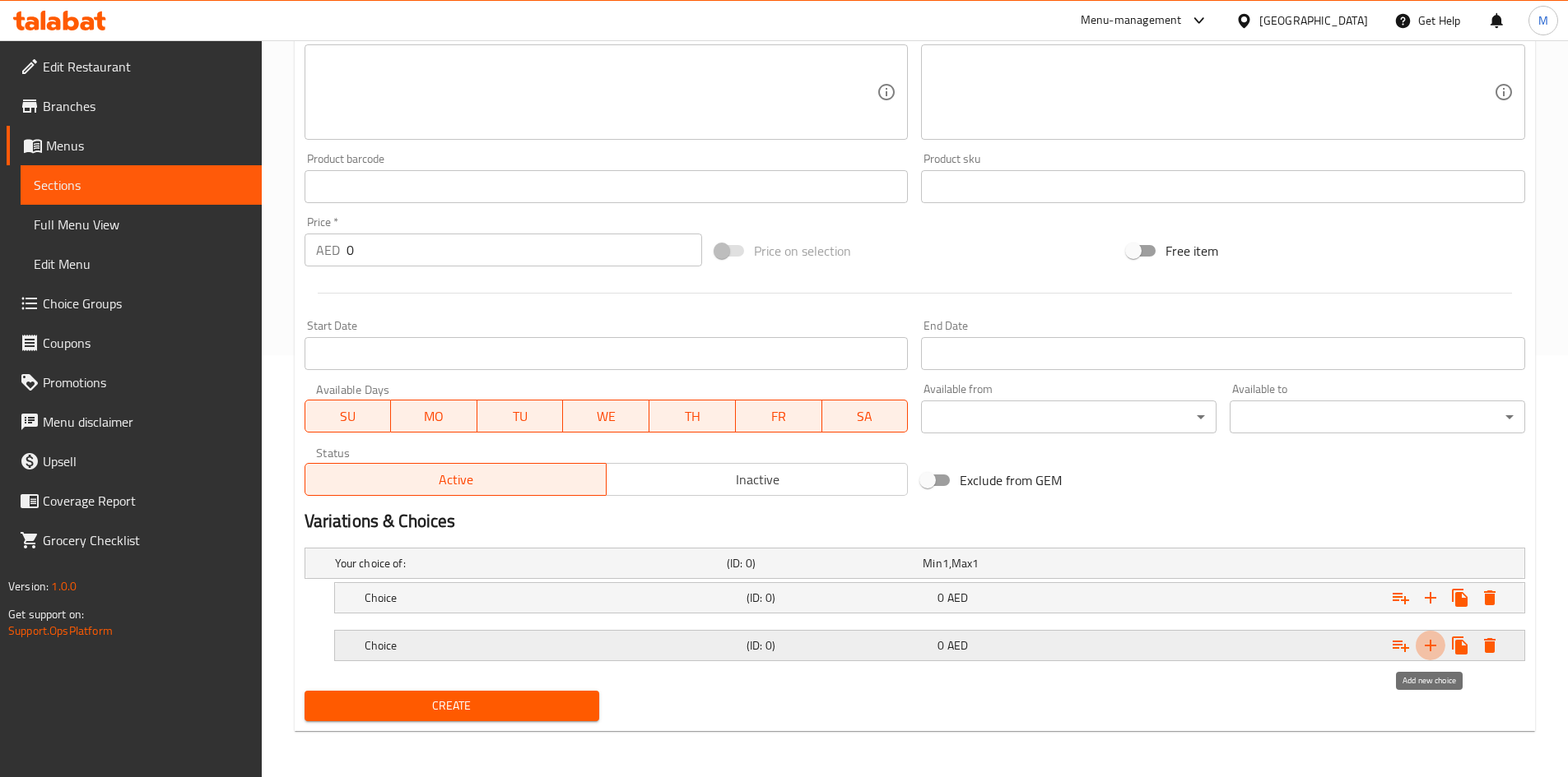
click at [1431, 653] on icon "Expand" at bounding box center [1430, 646] width 20 height 20
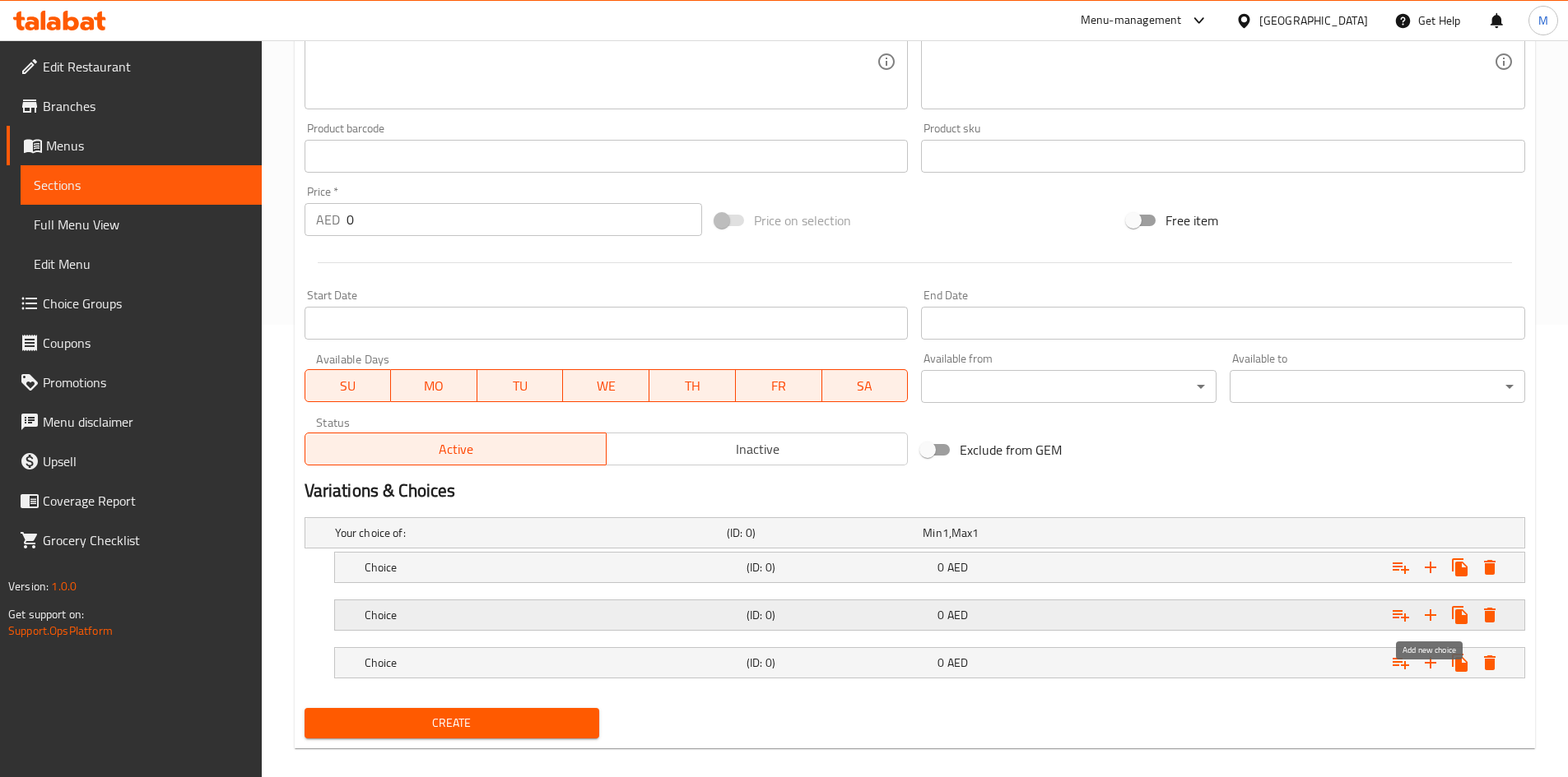
scroll to position [469, 0]
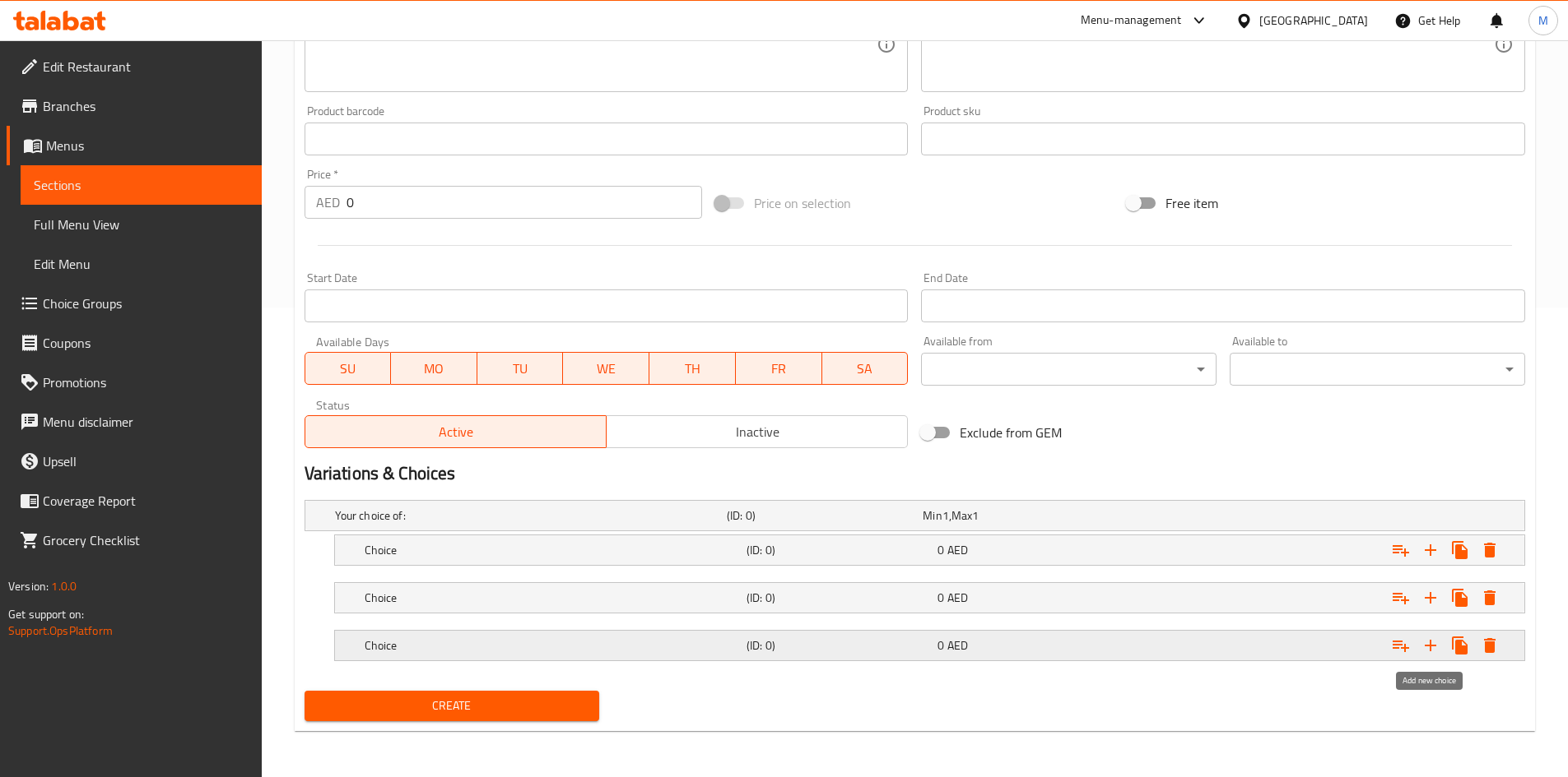
click at [1427, 645] on icon "Expand" at bounding box center [1430, 645] width 11 height 11
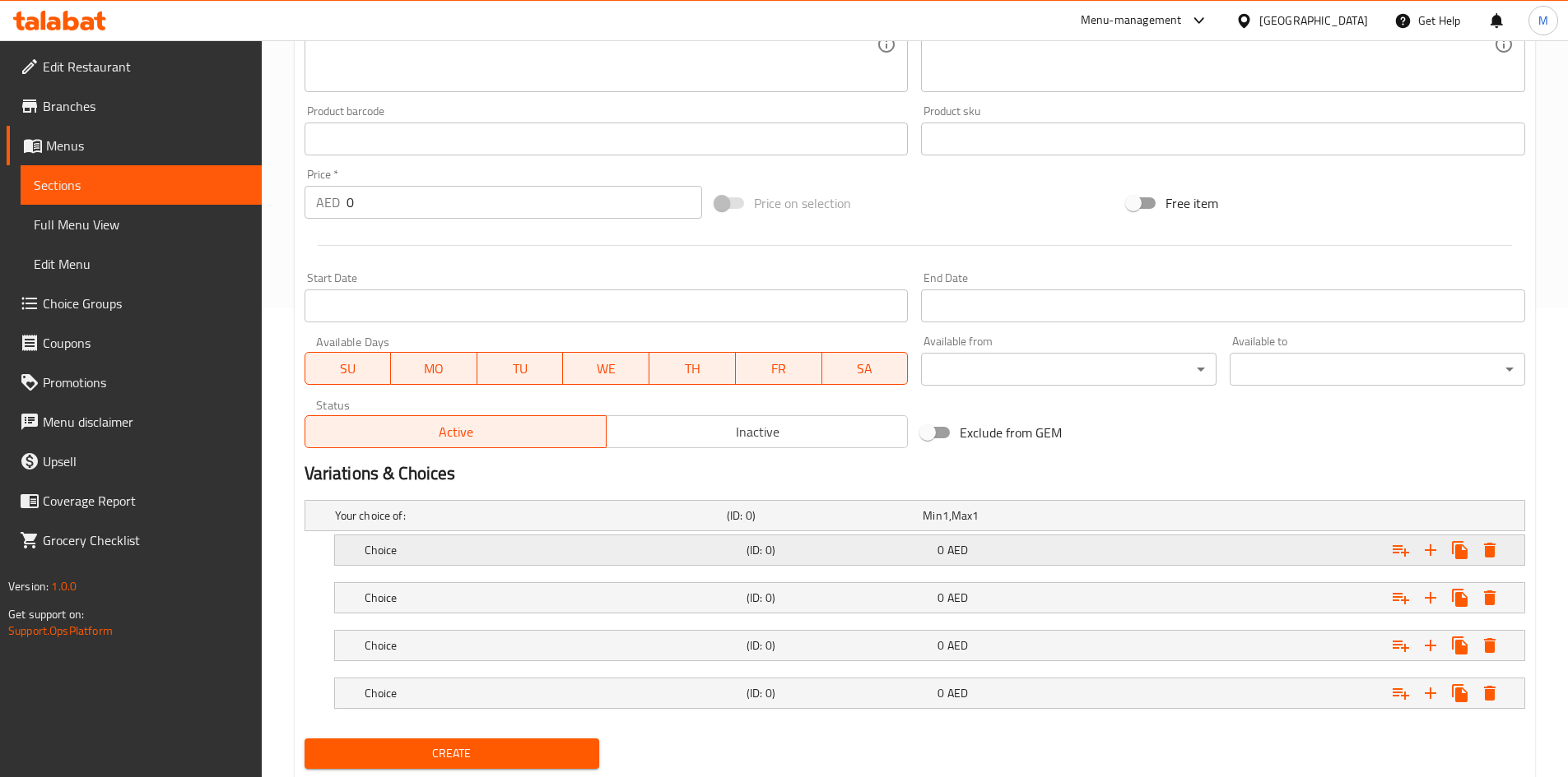
click at [537, 552] on h5 "Choice" at bounding box center [552, 550] width 376 height 17
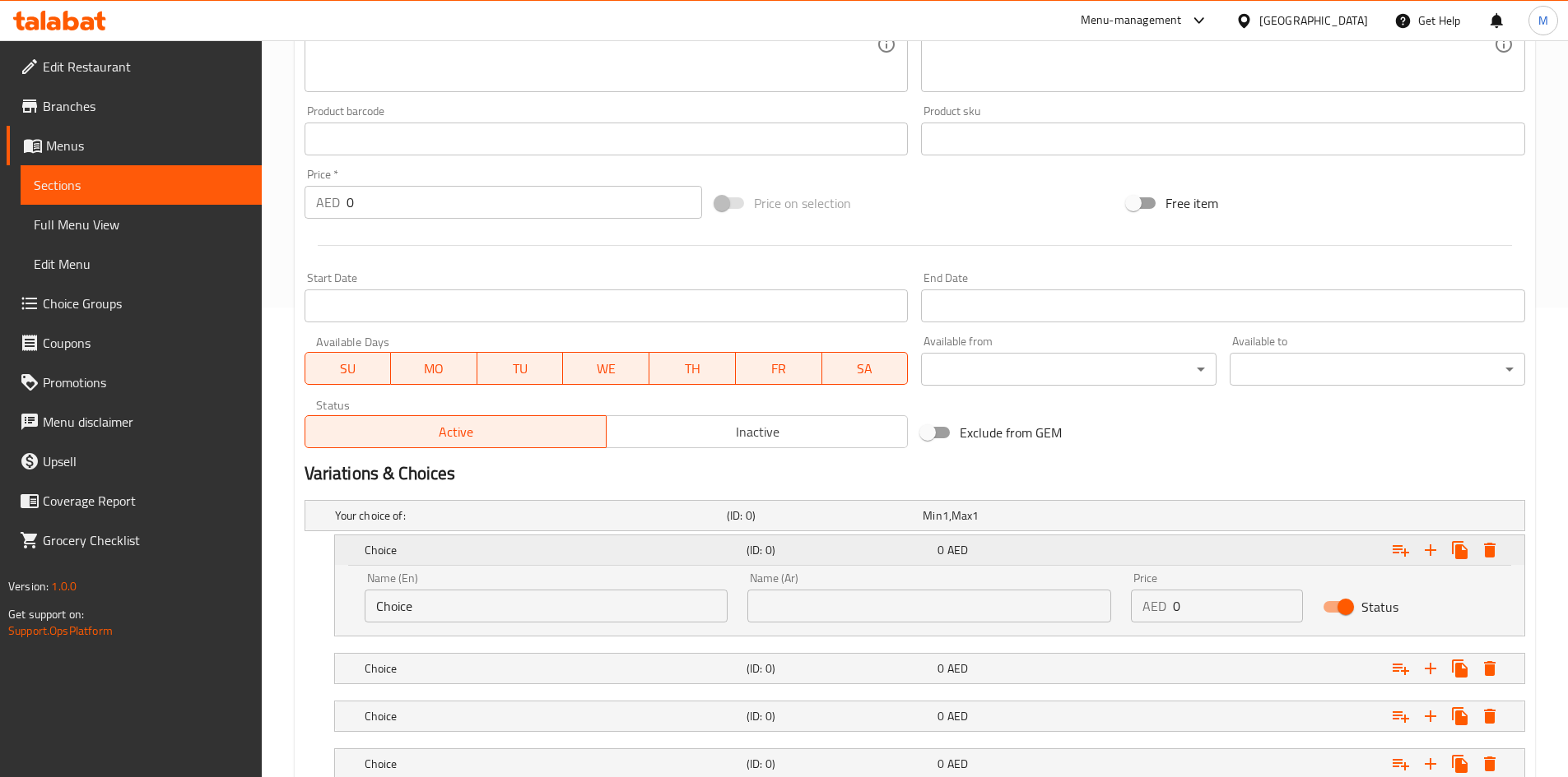
click at [537, 552] on h5 "Choice" at bounding box center [552, 550] width 376 height 17
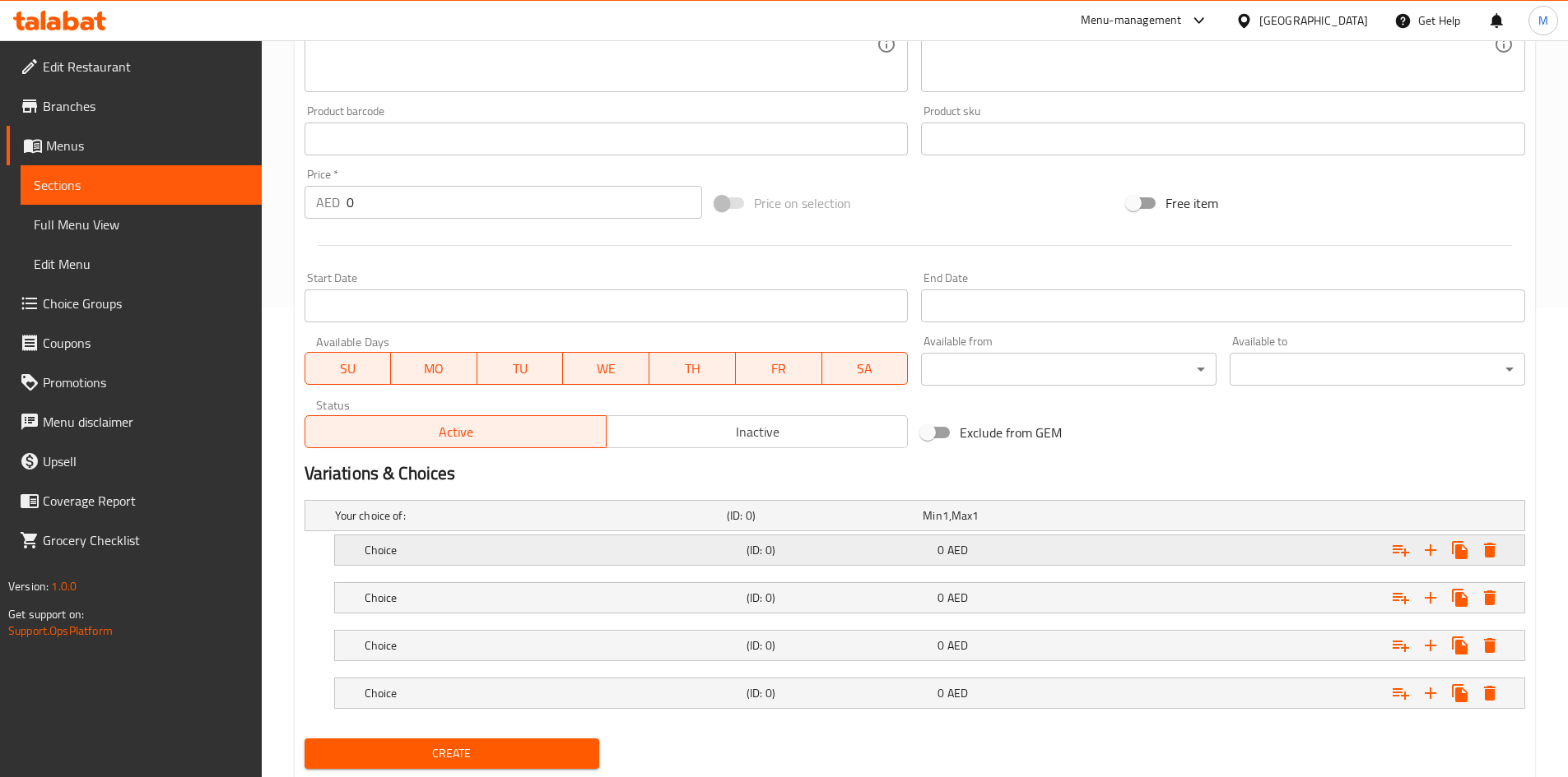
click at [483, 546] on h5 "Choice" at bounding box center [552, 550] width 376 height 17
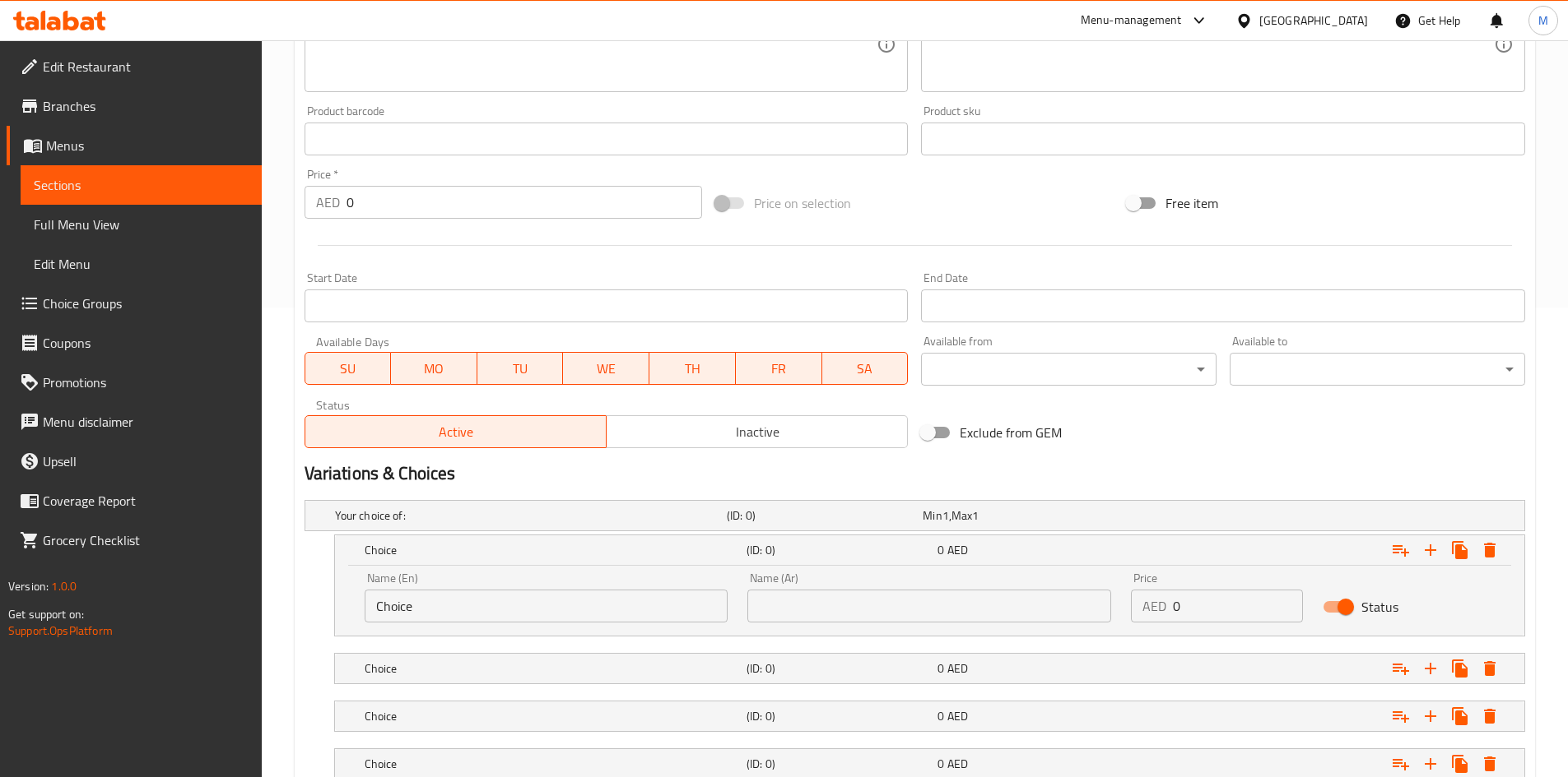
click at [421, 606] on input "Choice" at bounding box center [546, 607] width 364 height 33
click at [422, 605] on input "Choice" at bounding box center [546, 607] width 364 height 33
type input "Veg"
click at [821, 602] on input "text" at bounding box center [929, 607] width 364 height 33
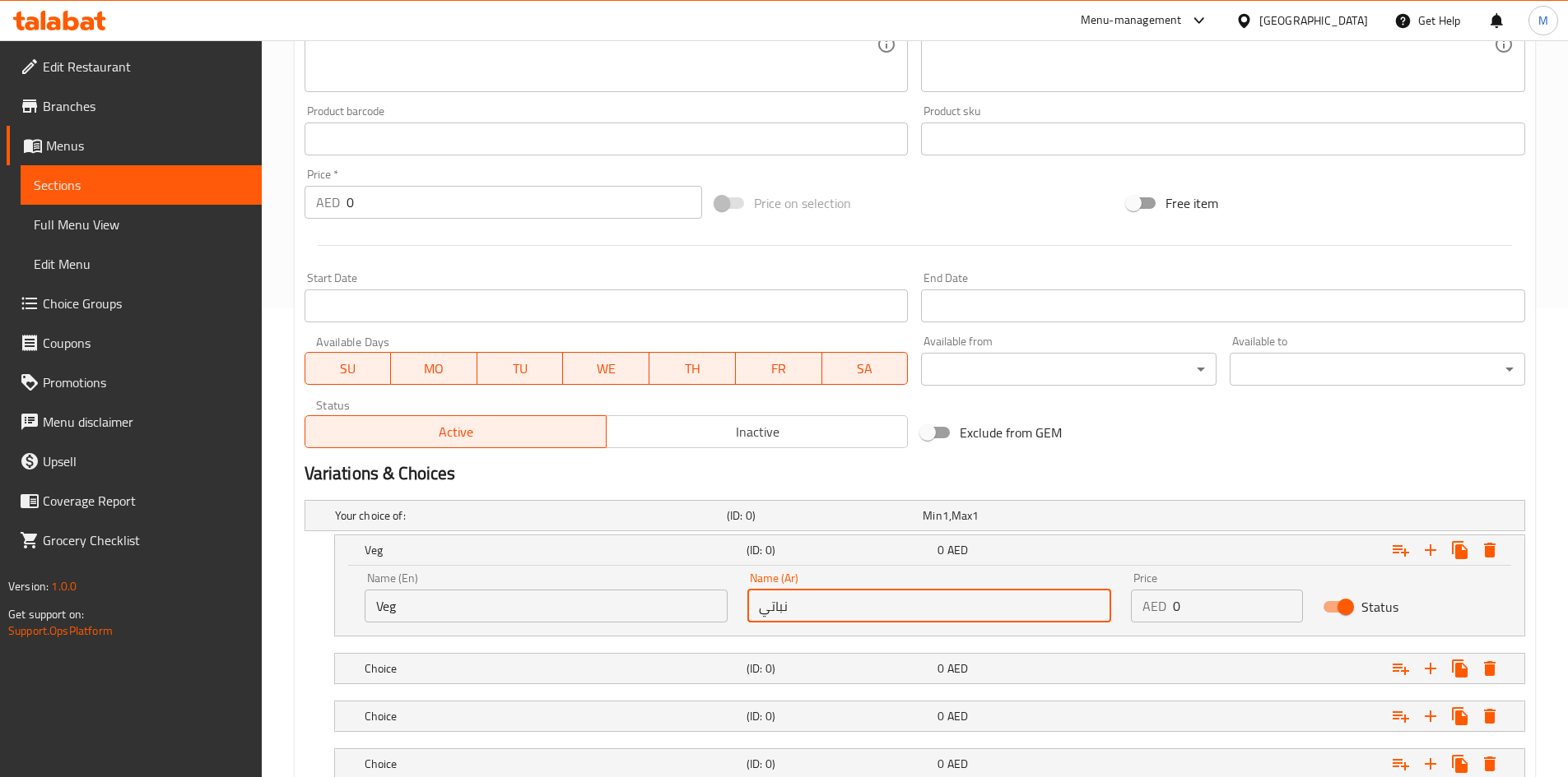
type input "نباتي"
click at [1204, 609] on input "0" at bounding box center [1238, 607] width 130 height 33
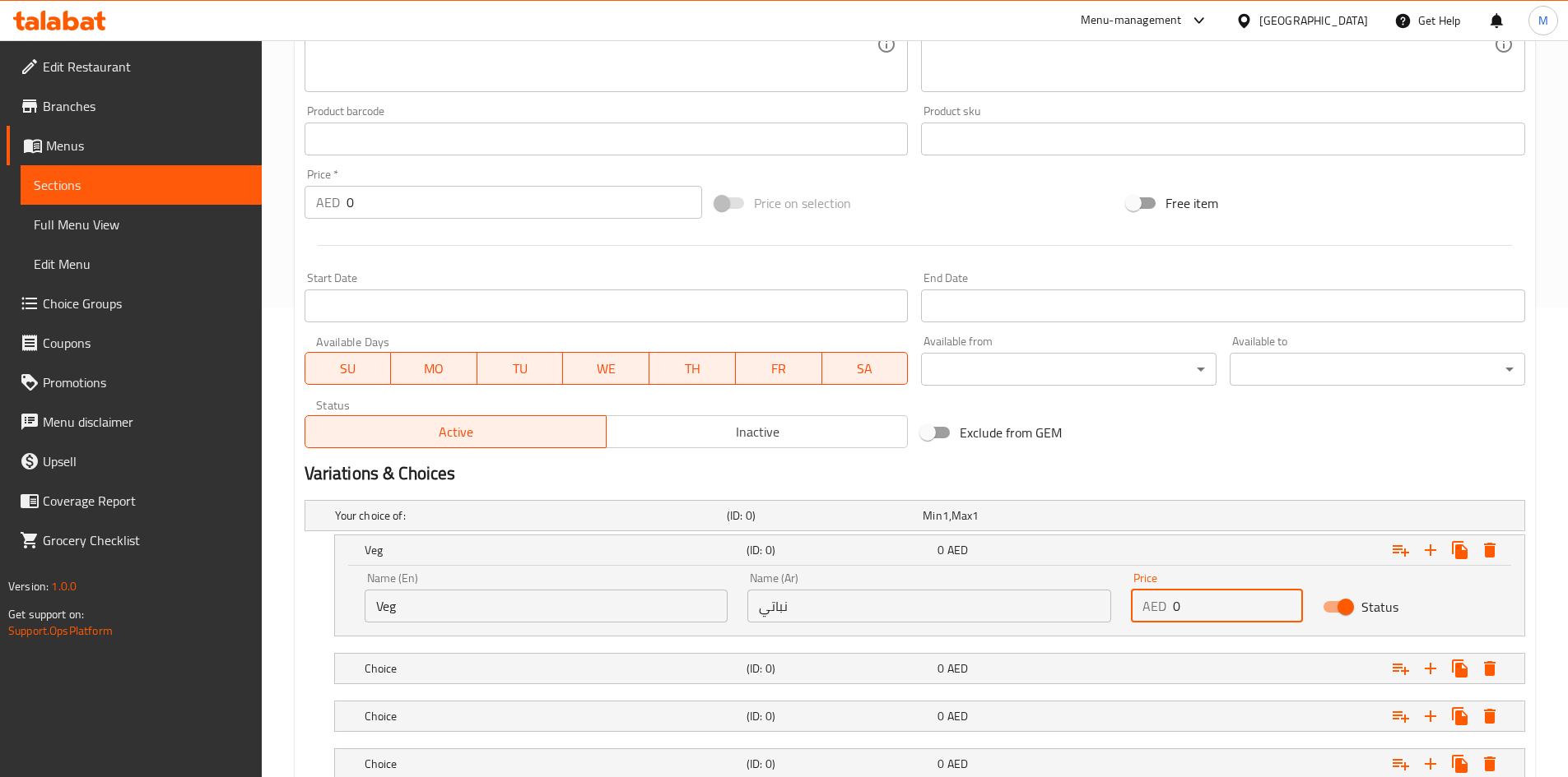
click at [1204, 609] on input "0" at bounding box center [1238, 607] width 130 height 33
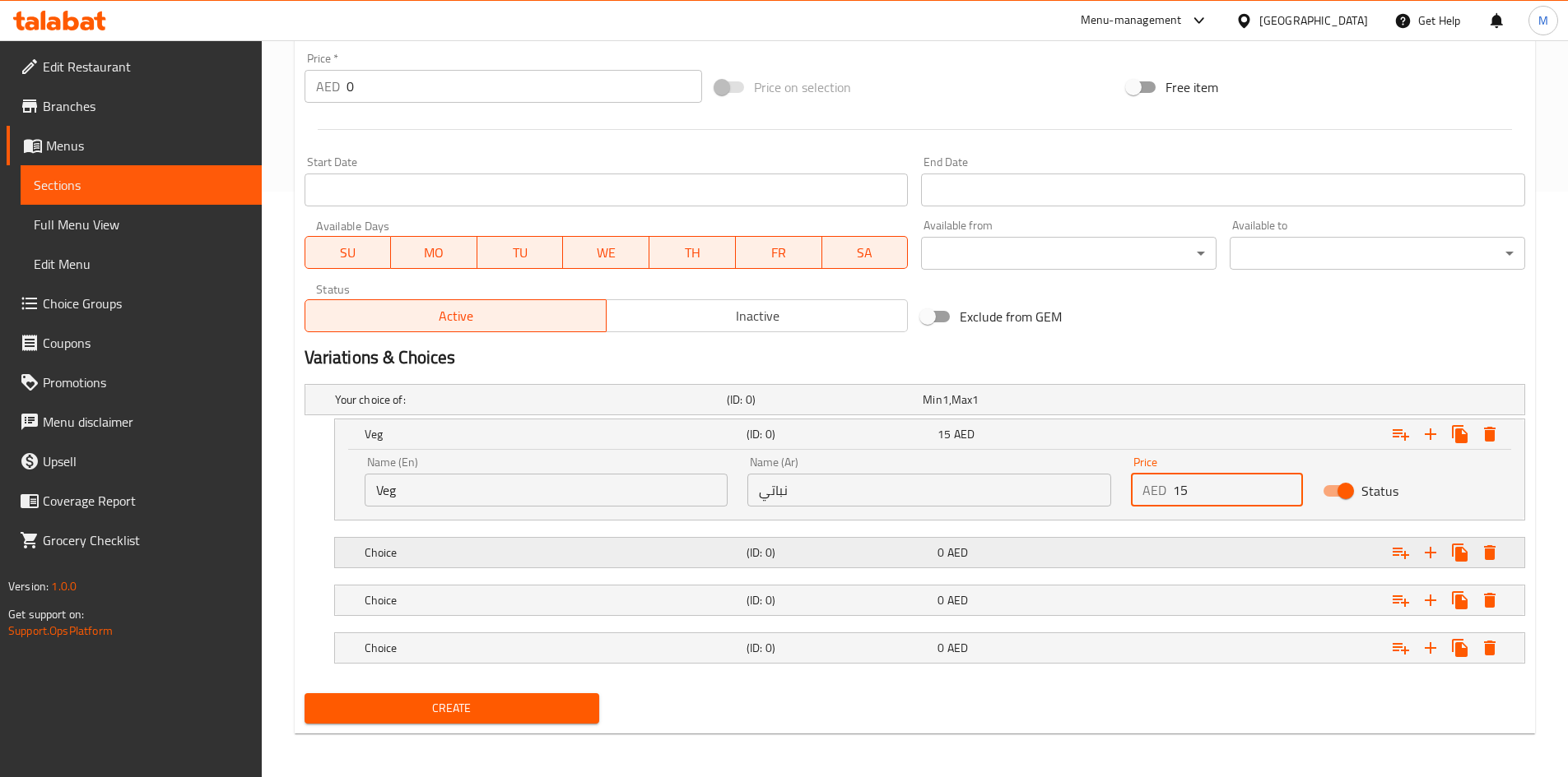
scroll to position [588, 0]
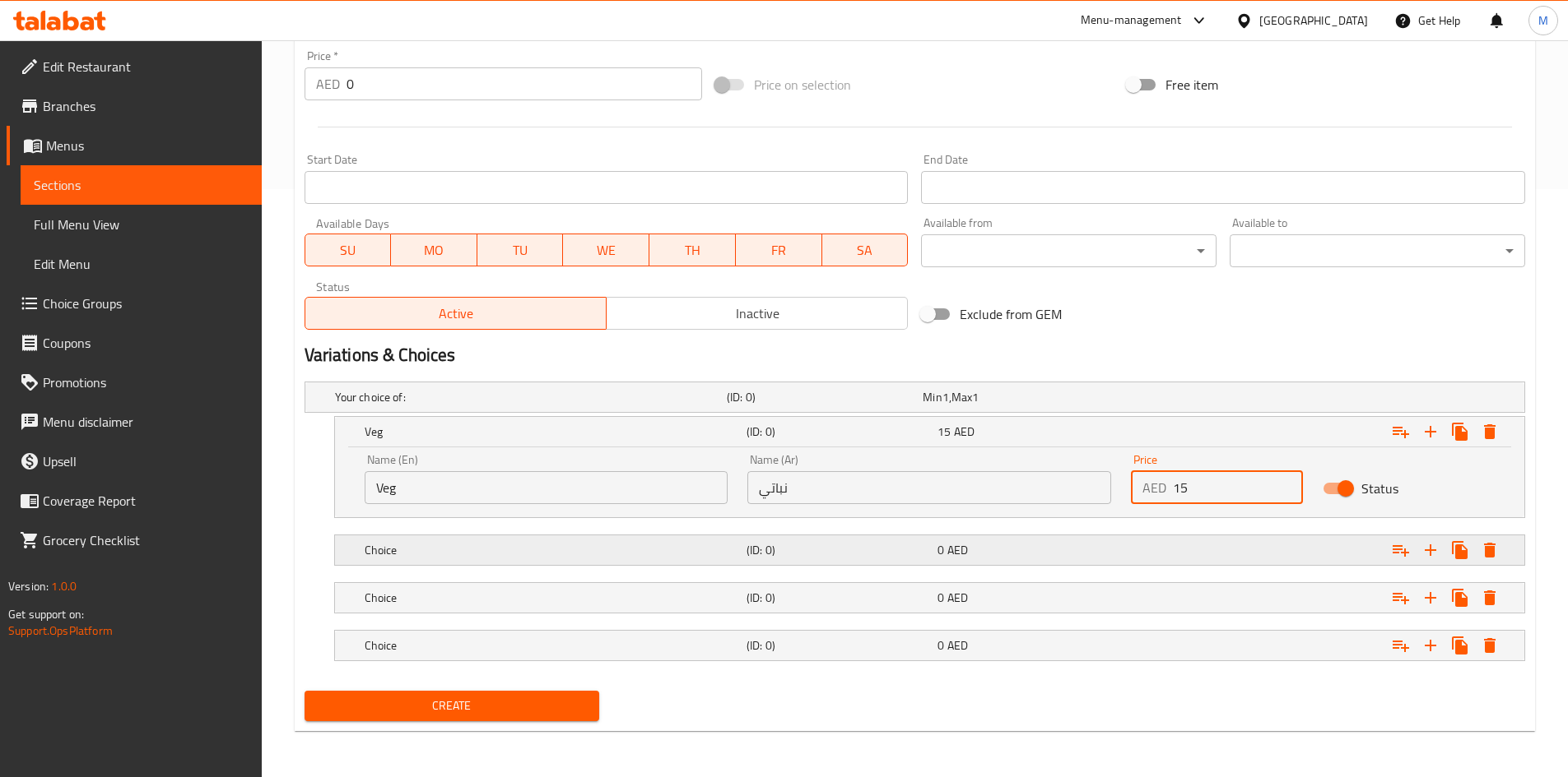
type input "15"
click at [1171, 539] on div "Expand" at bounding box center [1316, 550] width 382 height 37
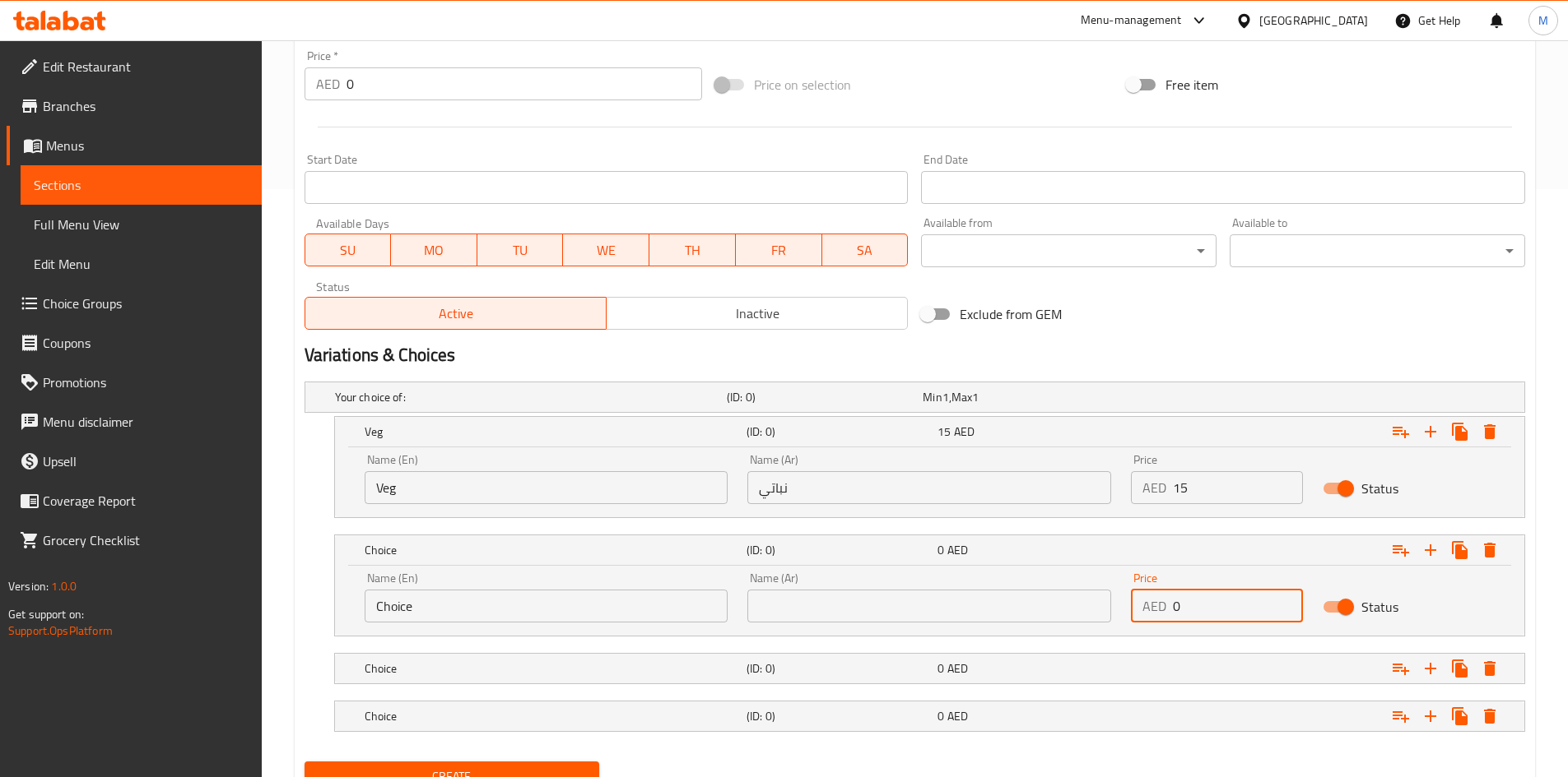
click at [1207, 600] on input "0" at bounding box center [1238, 607] width 130 height 33
click at [1206, 600] on input "0" at bounding box center [1238, 607] width 130 height 33
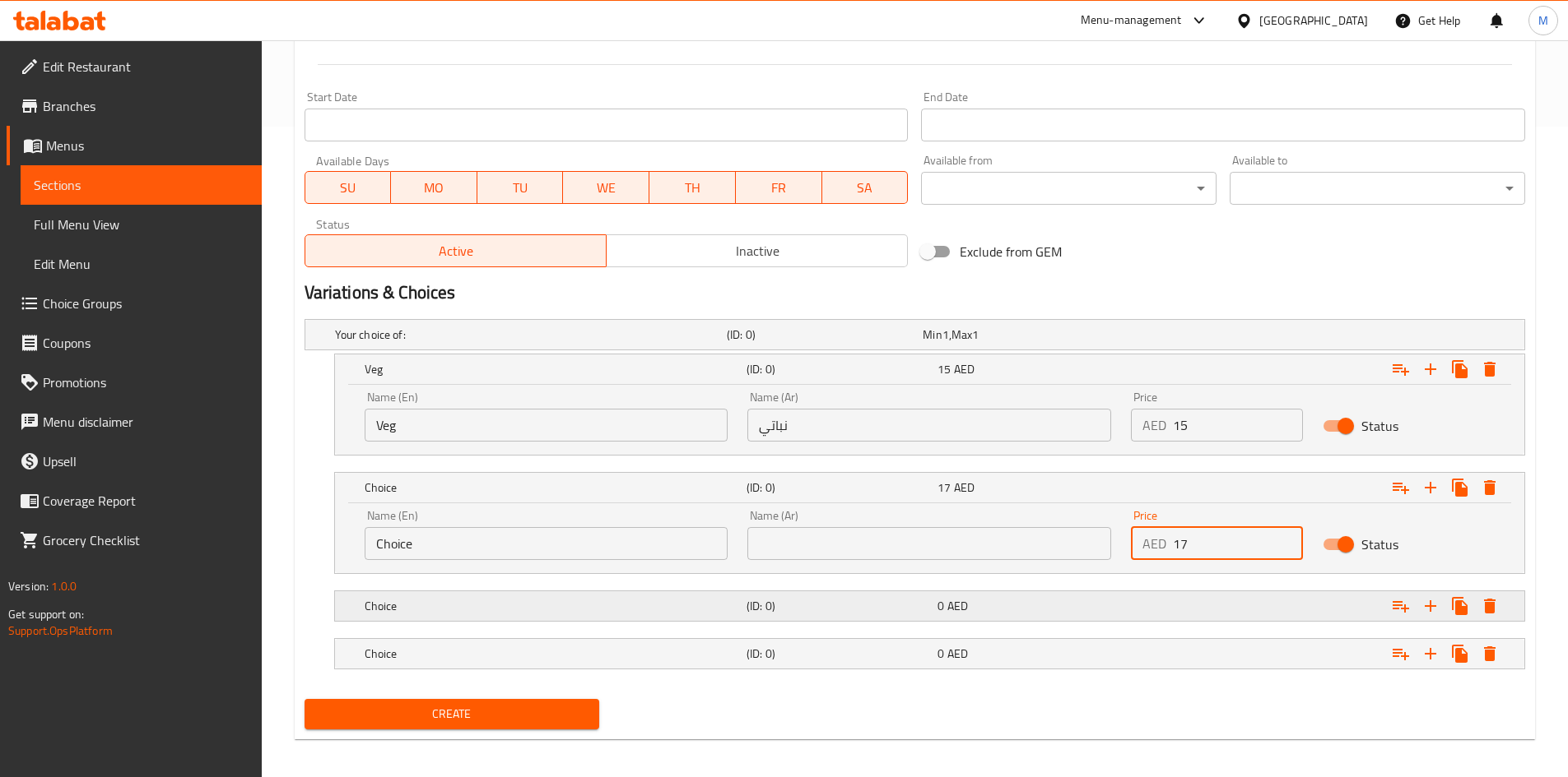
scroll to position [659, 0]
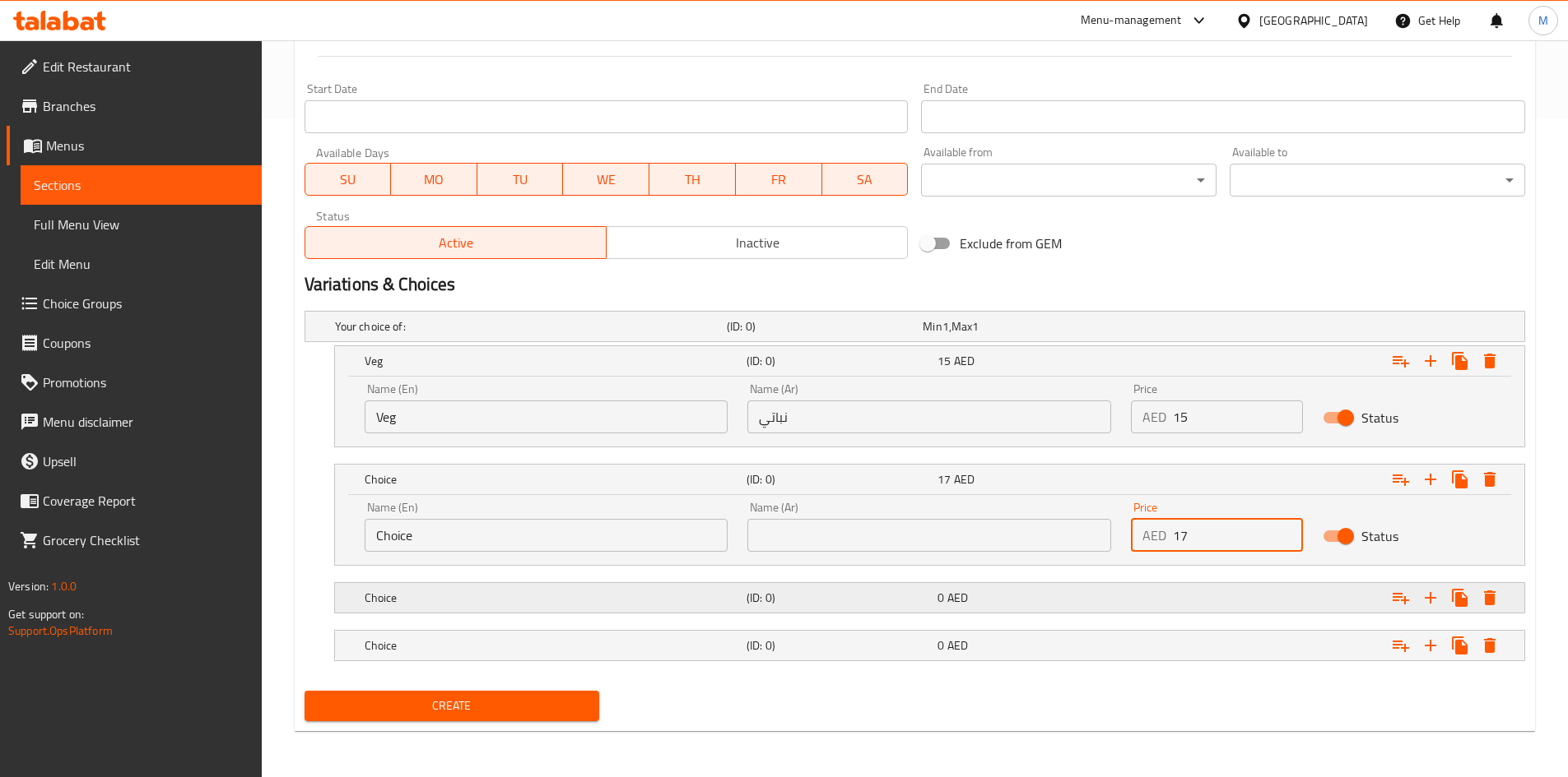
type input "17"
click at [1210, 588] on div "Expand" at bounding box center [1316, 598] width 382 height 37
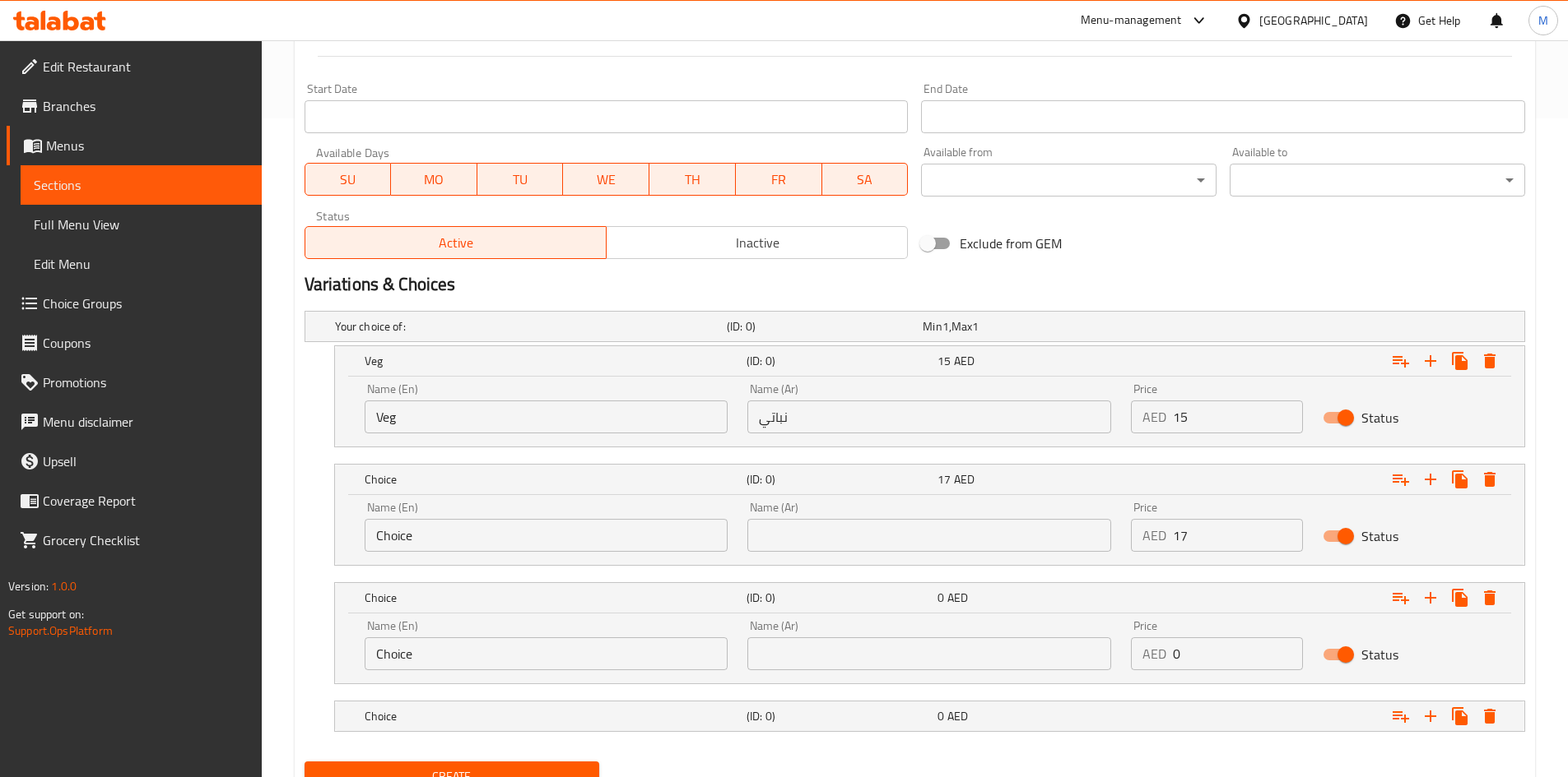
click at [1216, 656] on input "0" at bounding box center [1238, 654] width 130 height 33
click at [1217, 656] on input "0" at bounding box center [1238, 654] width 130 height 33
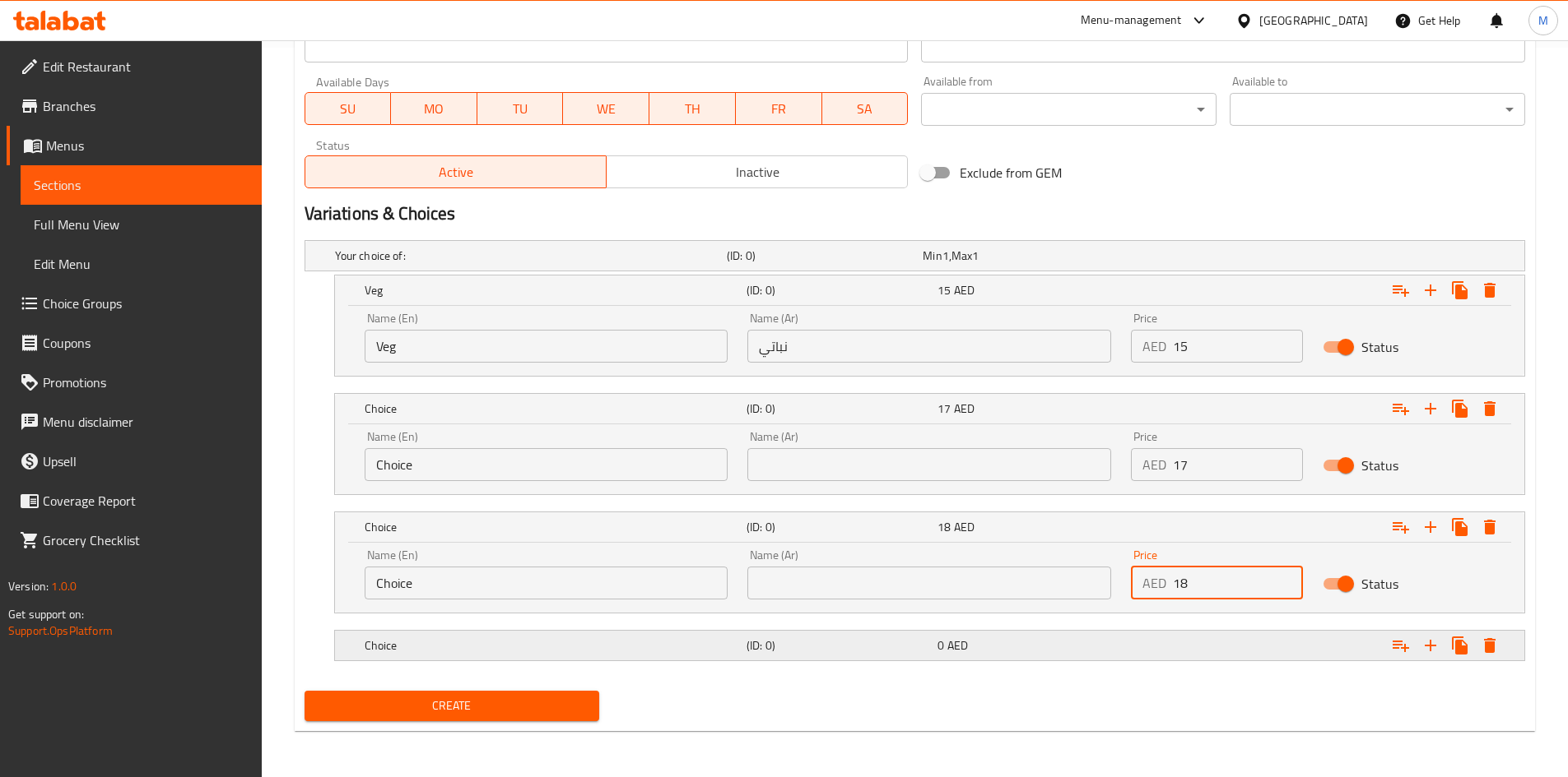
type input "18"
click at [1220, 649] on div "Expand" at bounding box center [1316, 646] width 382 height 37
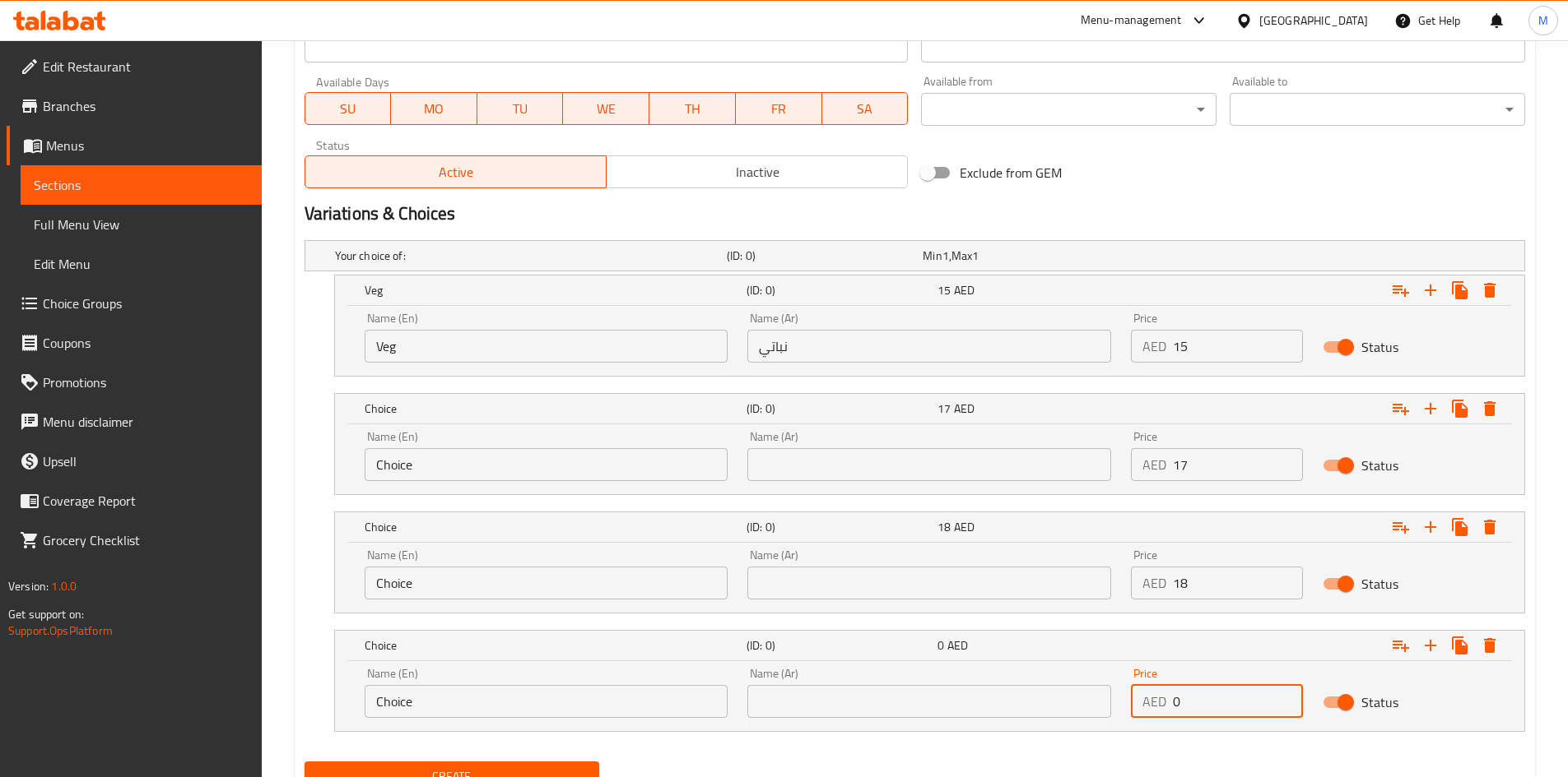
click at [1204, 700] on input "0" at bounding box center [1238, 701] width 130 height 33
type input "20"
click at [477, 463] on input "Choice" at bounding box center [546, 465] width 364 height 33
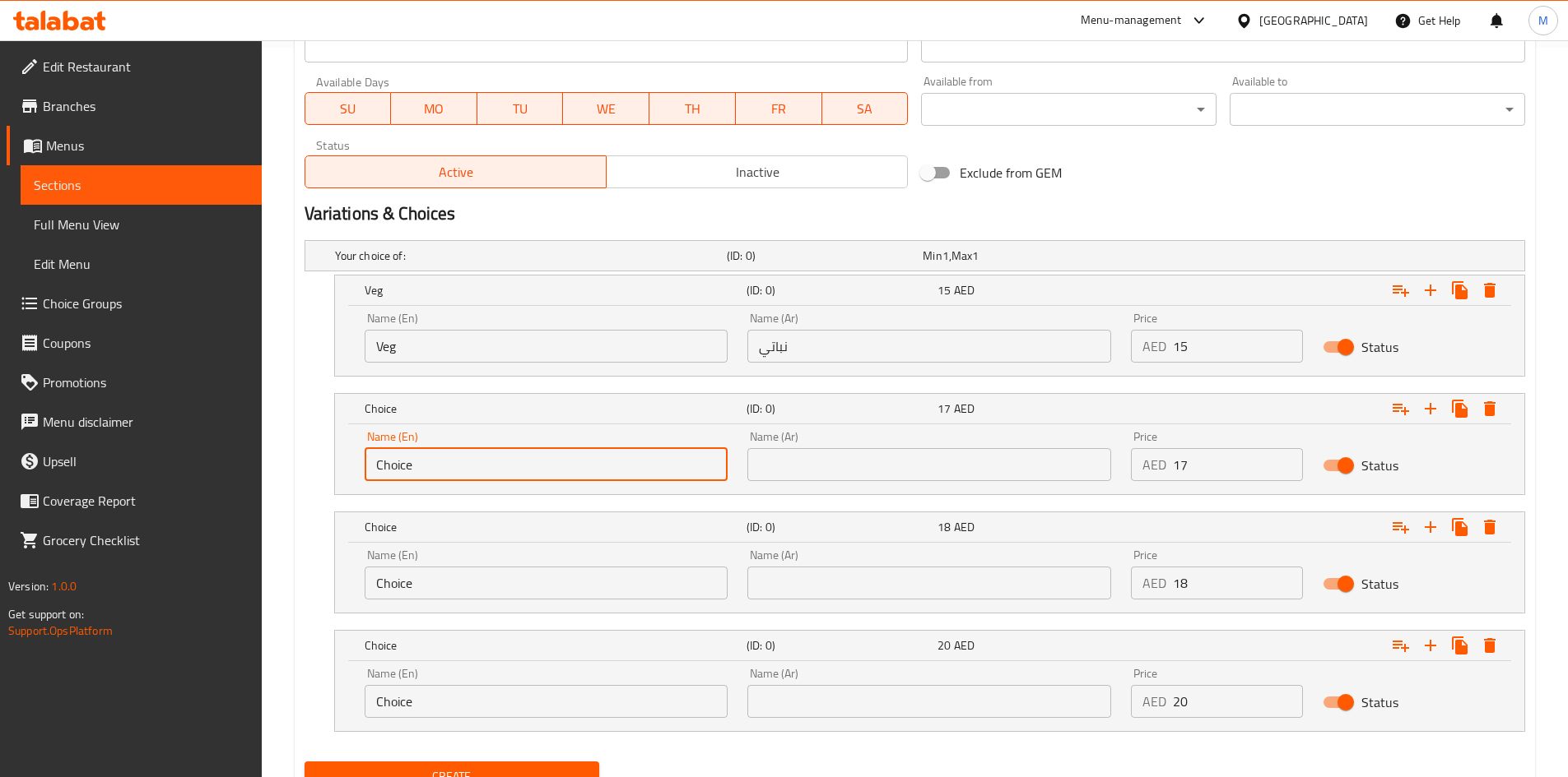
click at [477, 463] on input "Choice" at bounding box center [546, 465] width 364 height 33
type input "ؤ"
click at [441, 454] on input "chicken" at bounding box center [546, 465] width 364 height 33
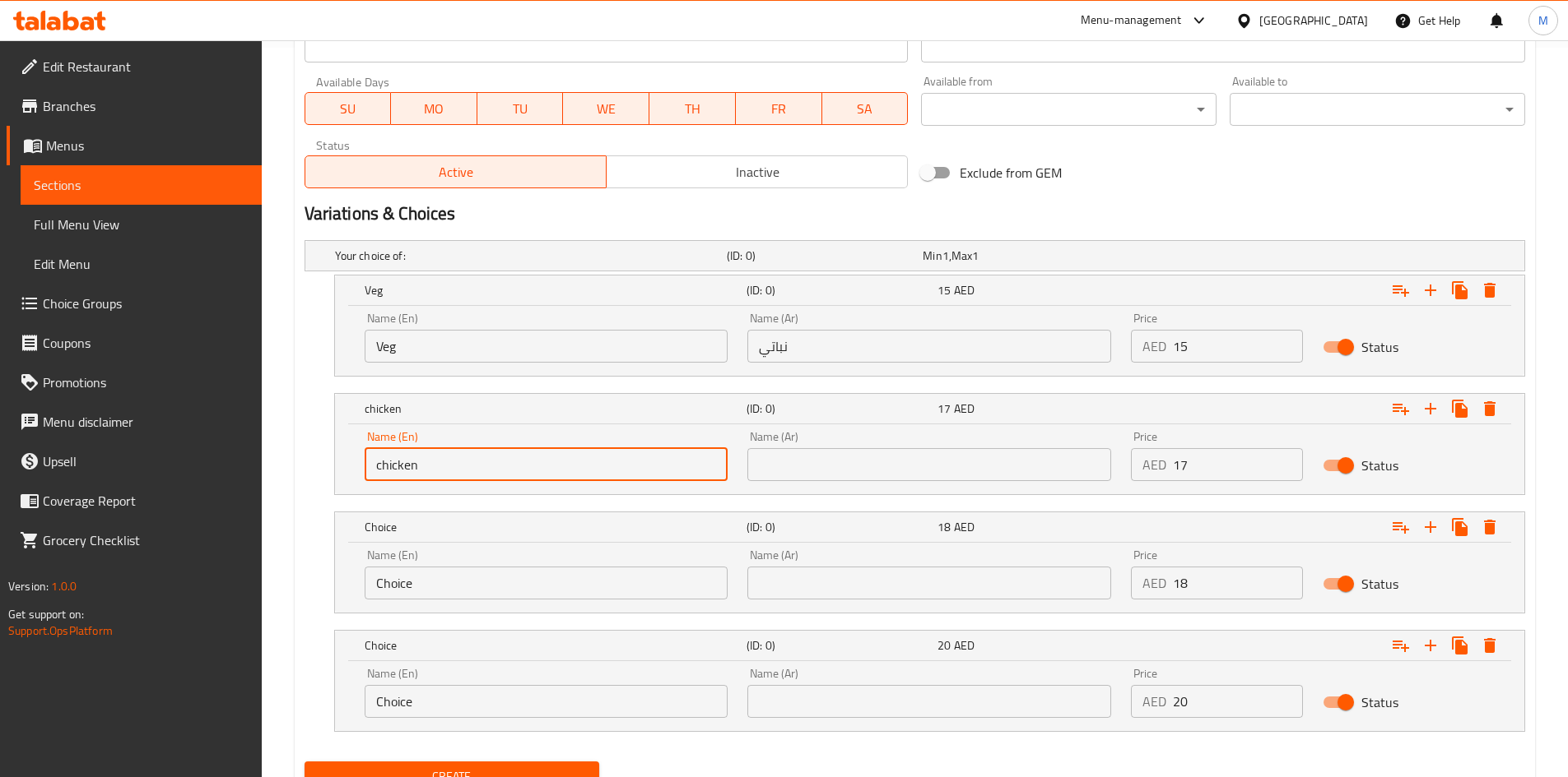
click at [441, 454] on input "chicken" at bounding box center [546, 465] width 364 height 33
type input "Chicken"
click at [821, 456] on input "text" at bounding box center [929, 465] width 364 height 33
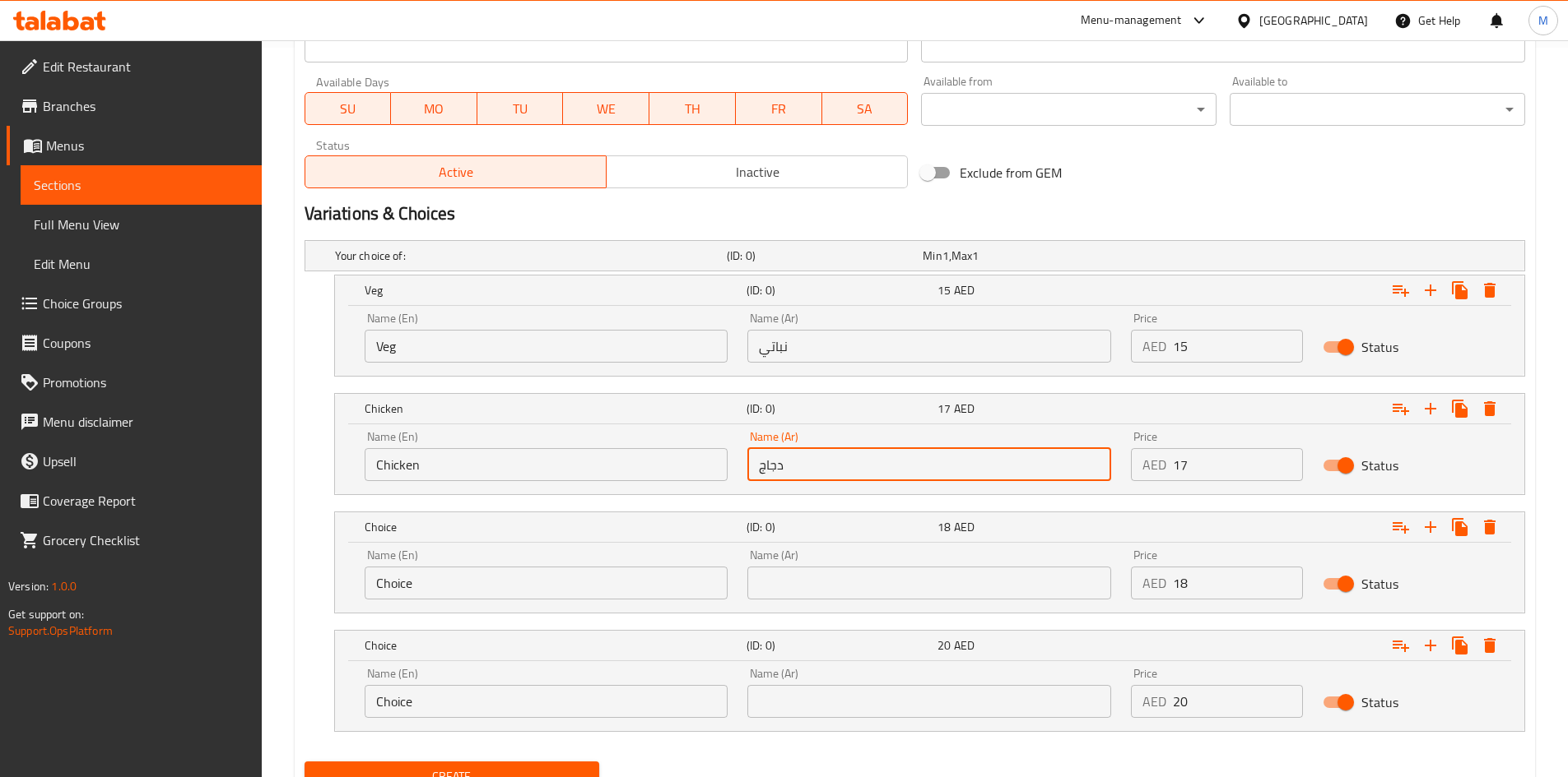
type input "دجاج"
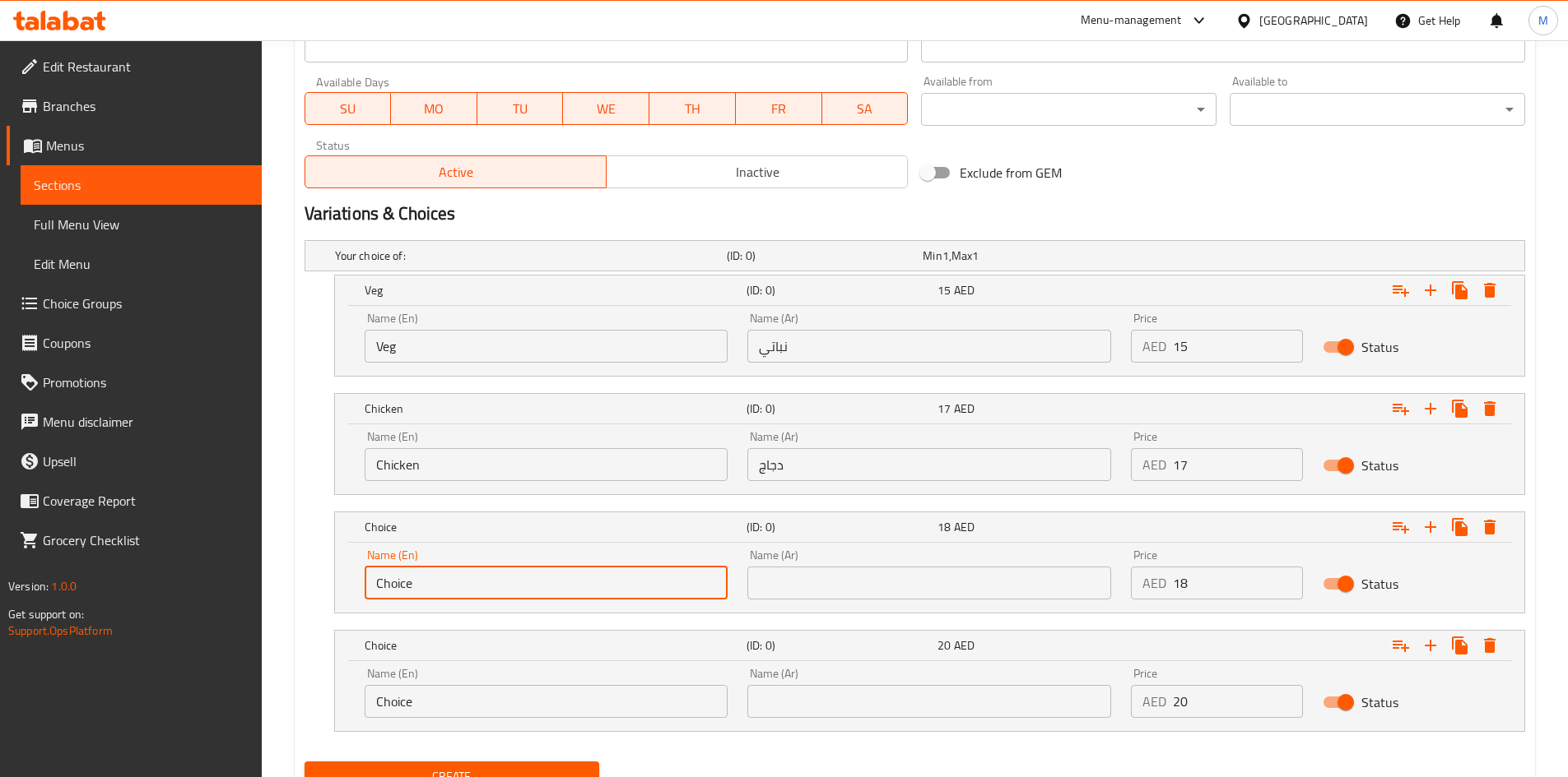
click at [509, 575] on input "Choice" at bounding box center [546, 583] width 364 height 33
click at [455, 579] on input "لاعبب" at bounding box center [546, 583] width 364 height 33
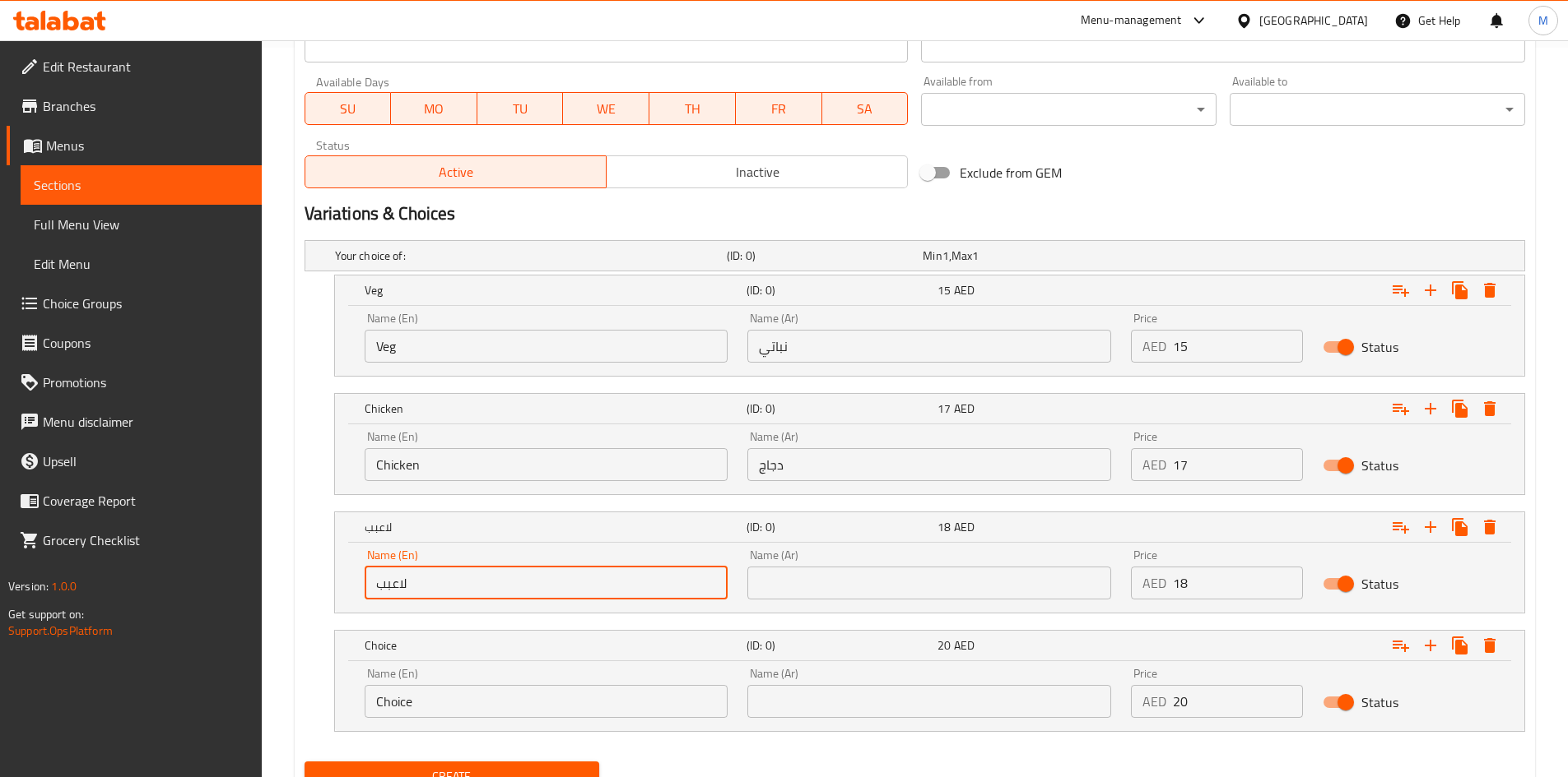
click at [455, 579] on input "لاعبب" at bounding box center [546, 583] width 364 height 33
click at [455, 579] on input "buff" at bounding box center [546, 583] width 364 height 33
type input "Buff"
click at [877, 587] on input "text" at bounding box center [929, 583] width 364 height 33
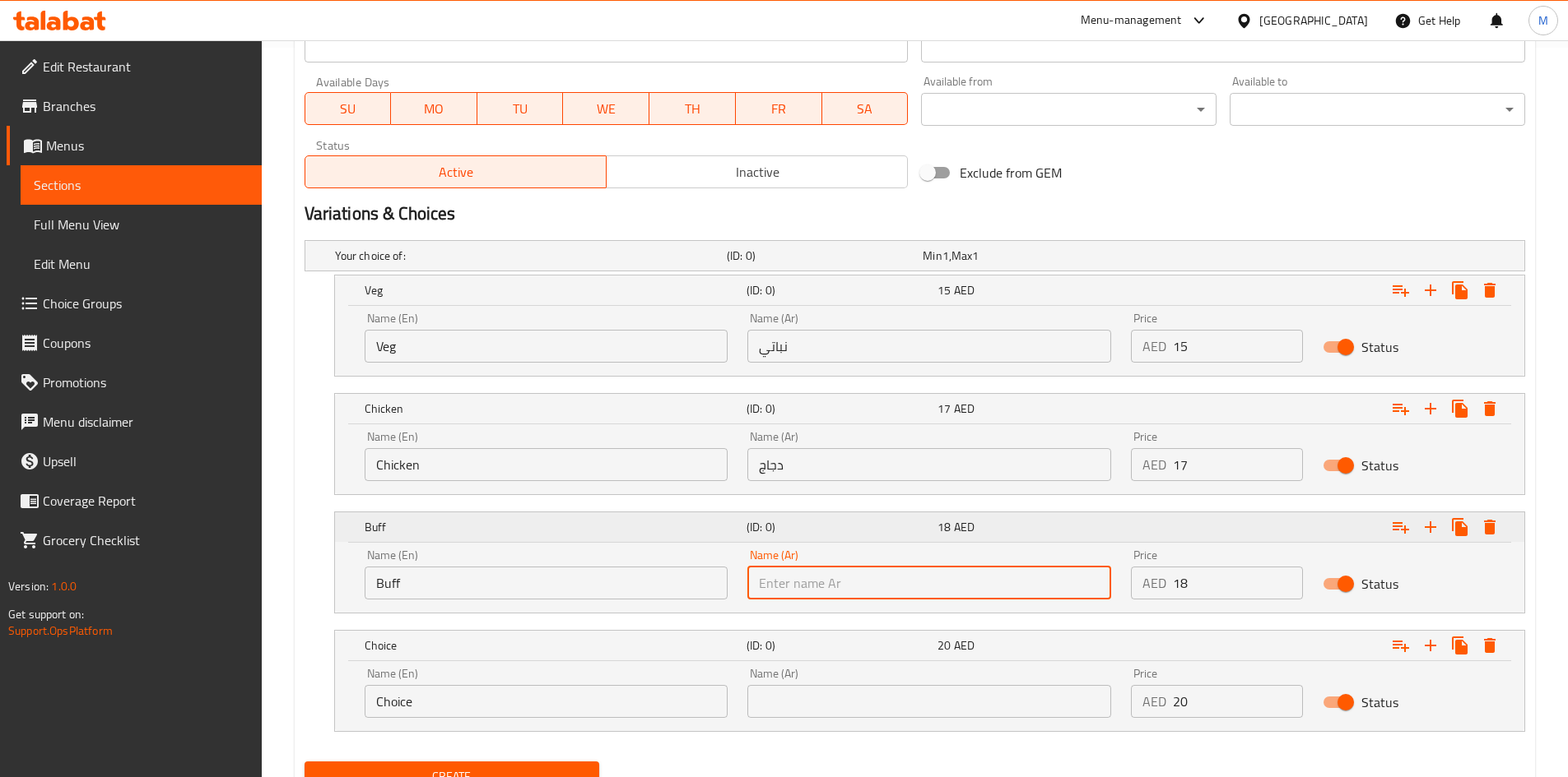
click at [1131, 523] on div "Expand" at bounding box center [1316, 528] width 382 height 37
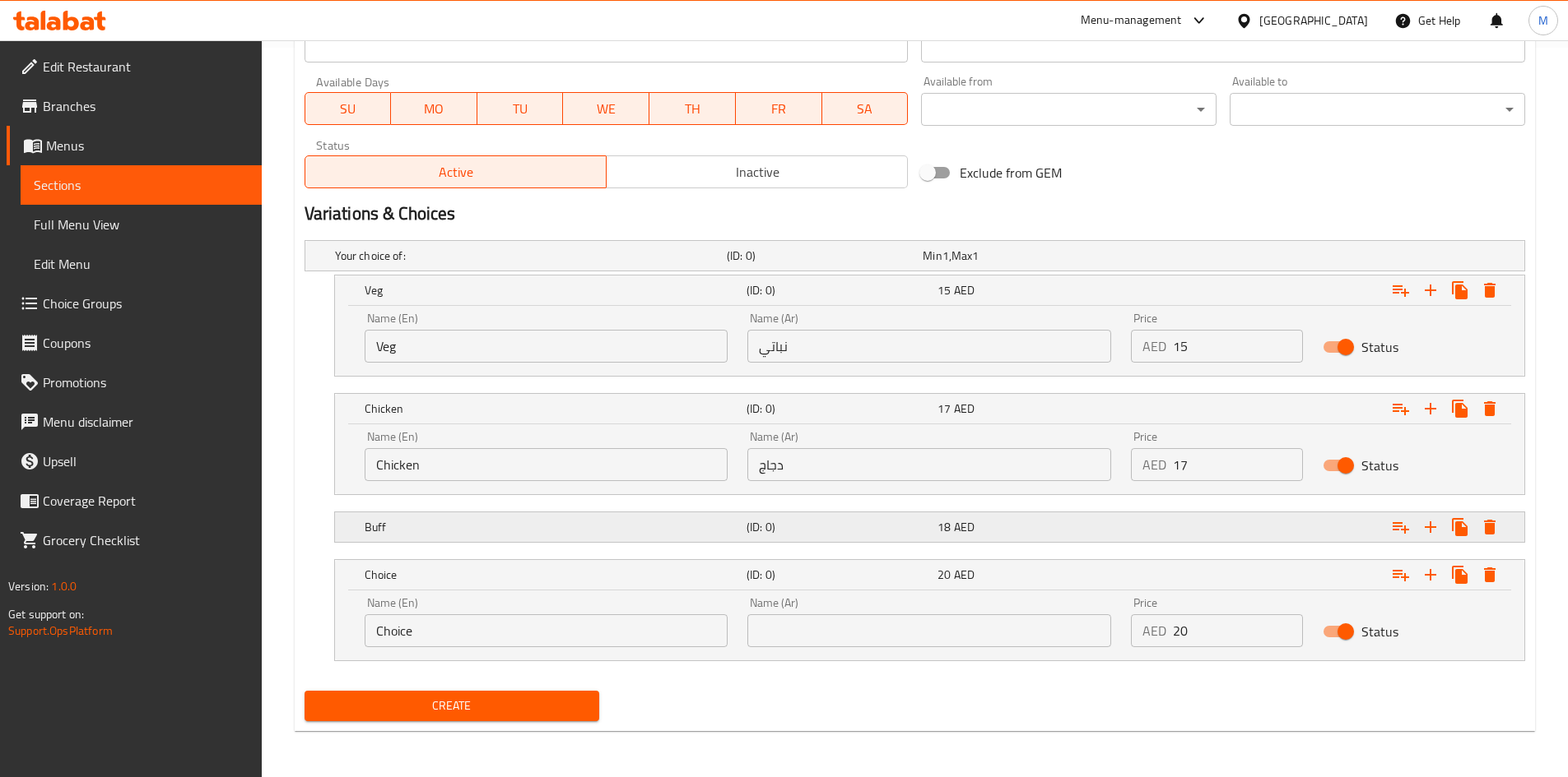
click at [1117, 525] on div "18 AED" at bounding box center [1030, 527] width 184 height 17
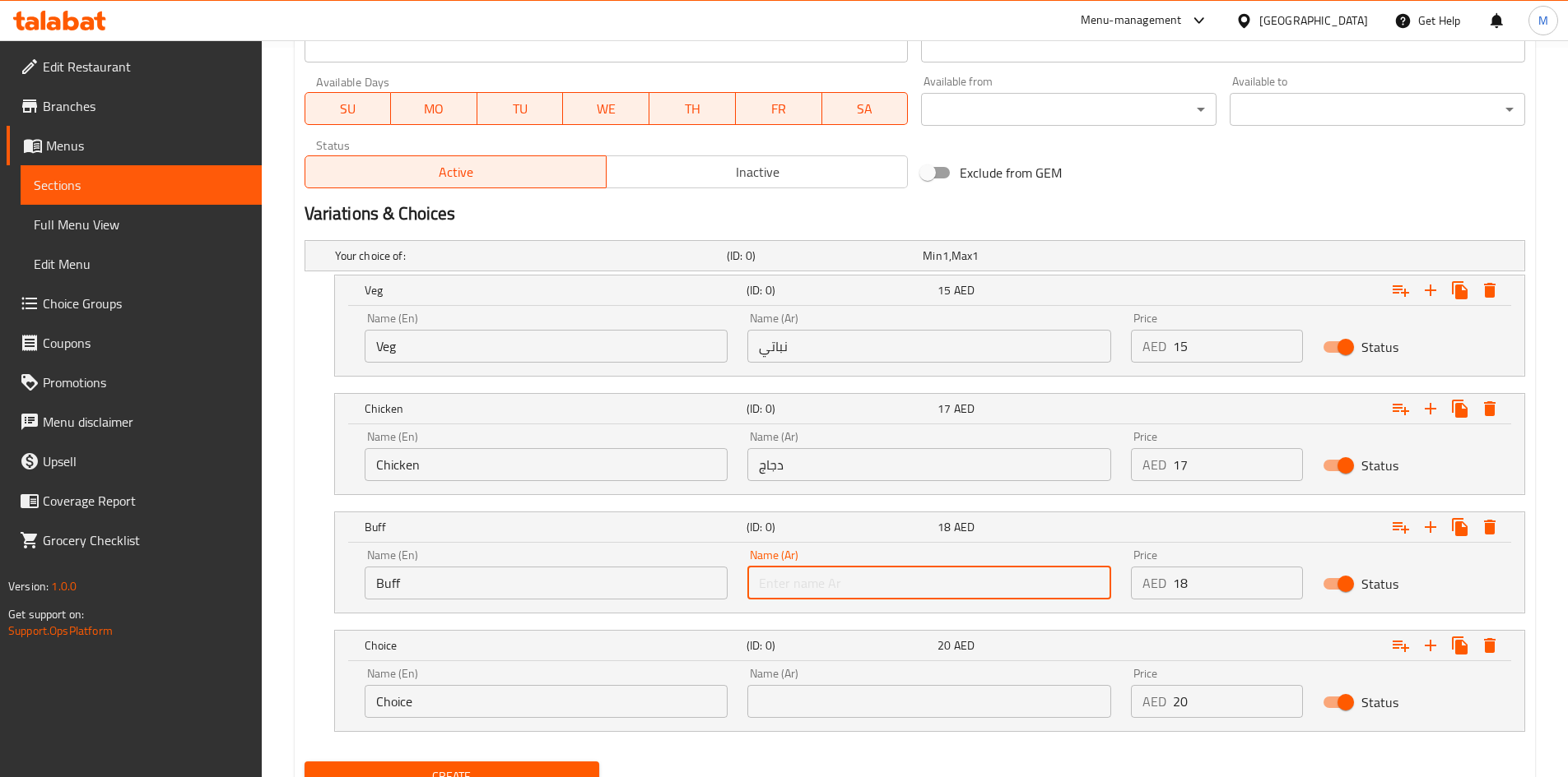
click at [920, 584] on input "text" at bounding box center [929, 583] width 364 height 33
type input "باف"
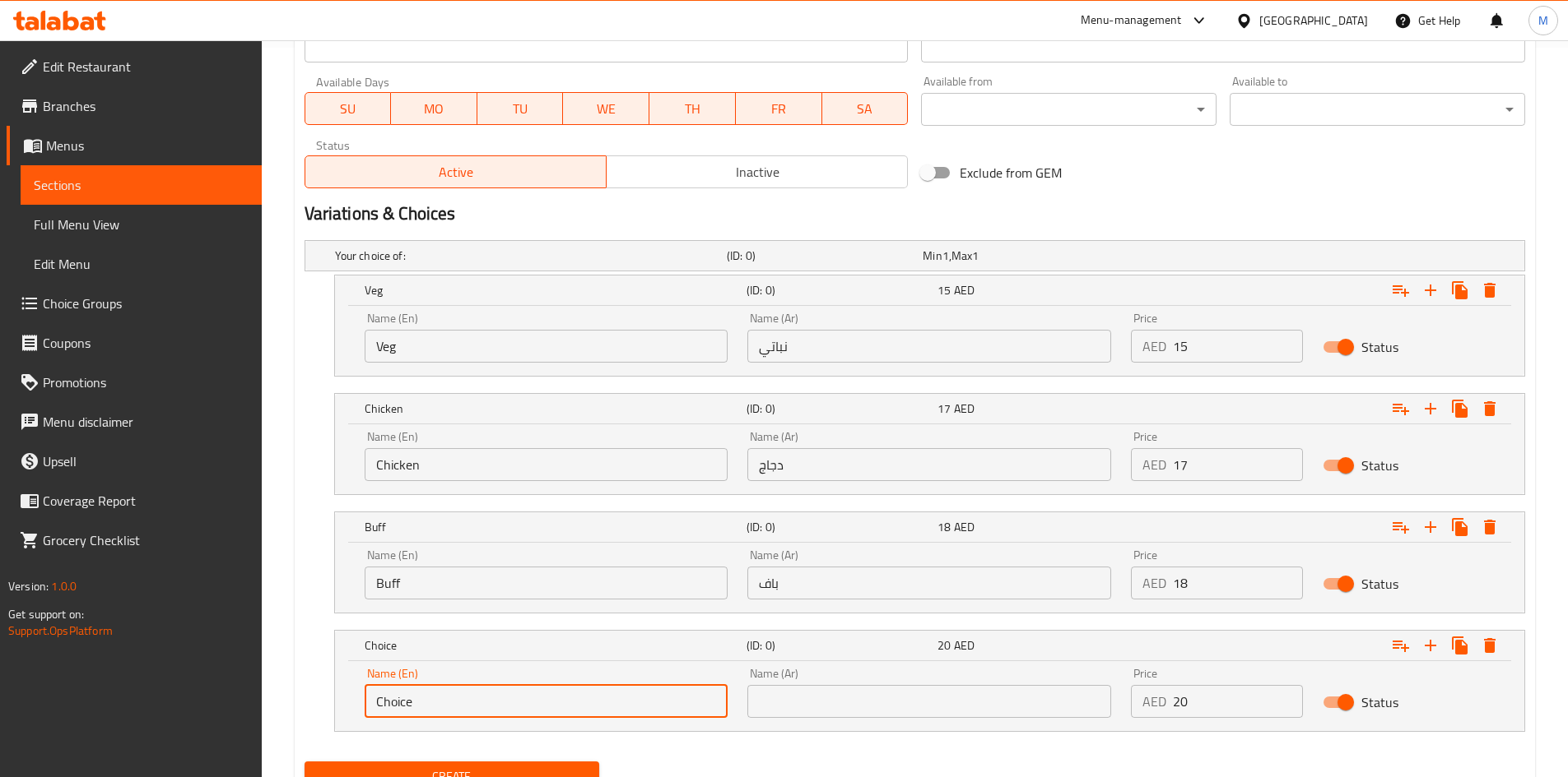
click at [502, 690] on input "Choice" at bounding box center [546, 701] width 364 height 33
click at [504, 690] on input "Choice" at bounding box center [546, 701] width 364 height 33
click at [514, 689] on input "prawns" at bounding box center [546, 701] width 364 height 33
click at [514, 690] on input "prawns" at bounding box center [546, 701] width 364 height 33
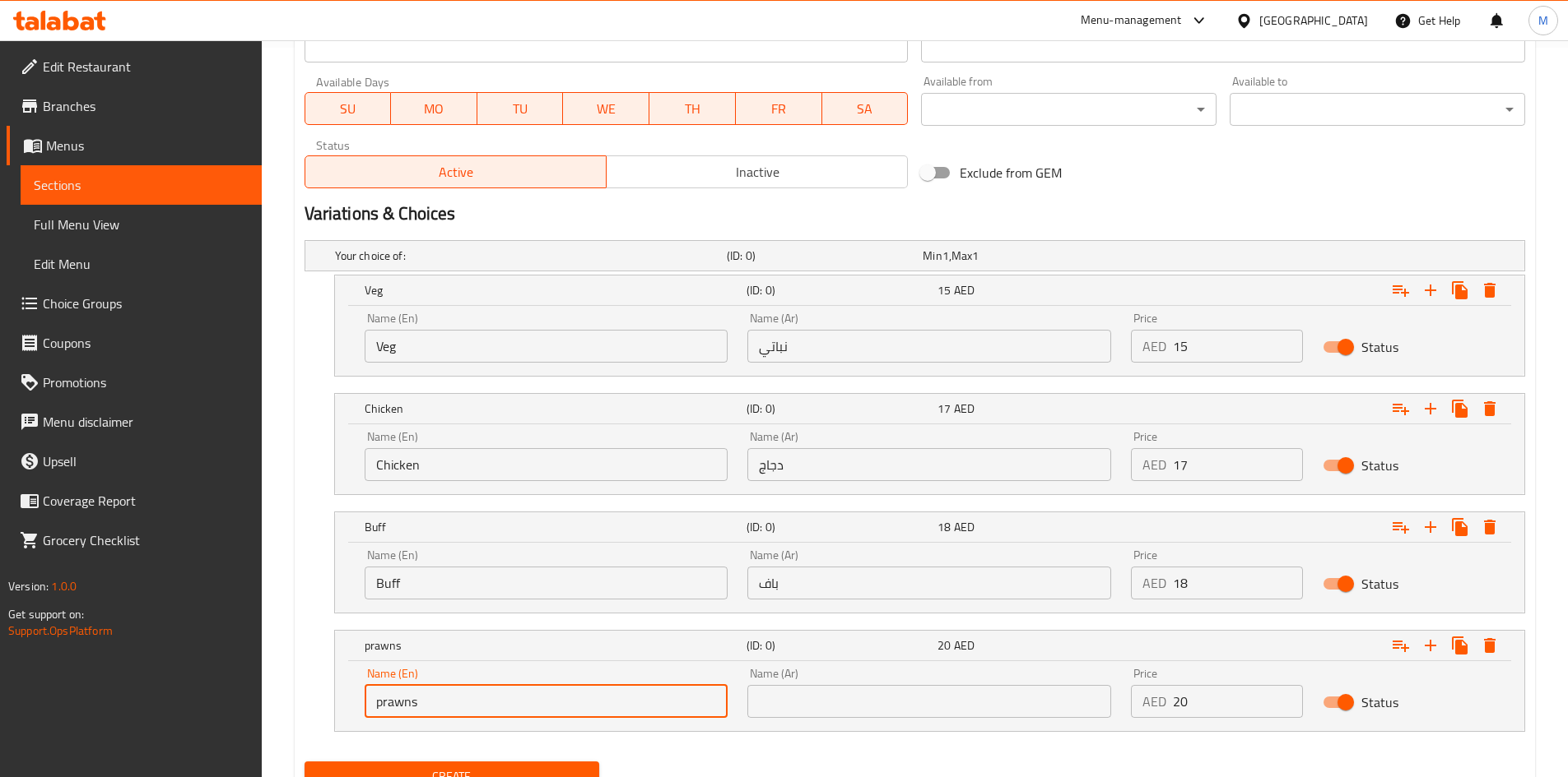
click at [514, 690] on input "prawns" at bounding box center [546, 701] width 364 height 33
type input "Prawns"
click at [857, 697] on input "text" at bounding box center [929, 701] width 364 height 33
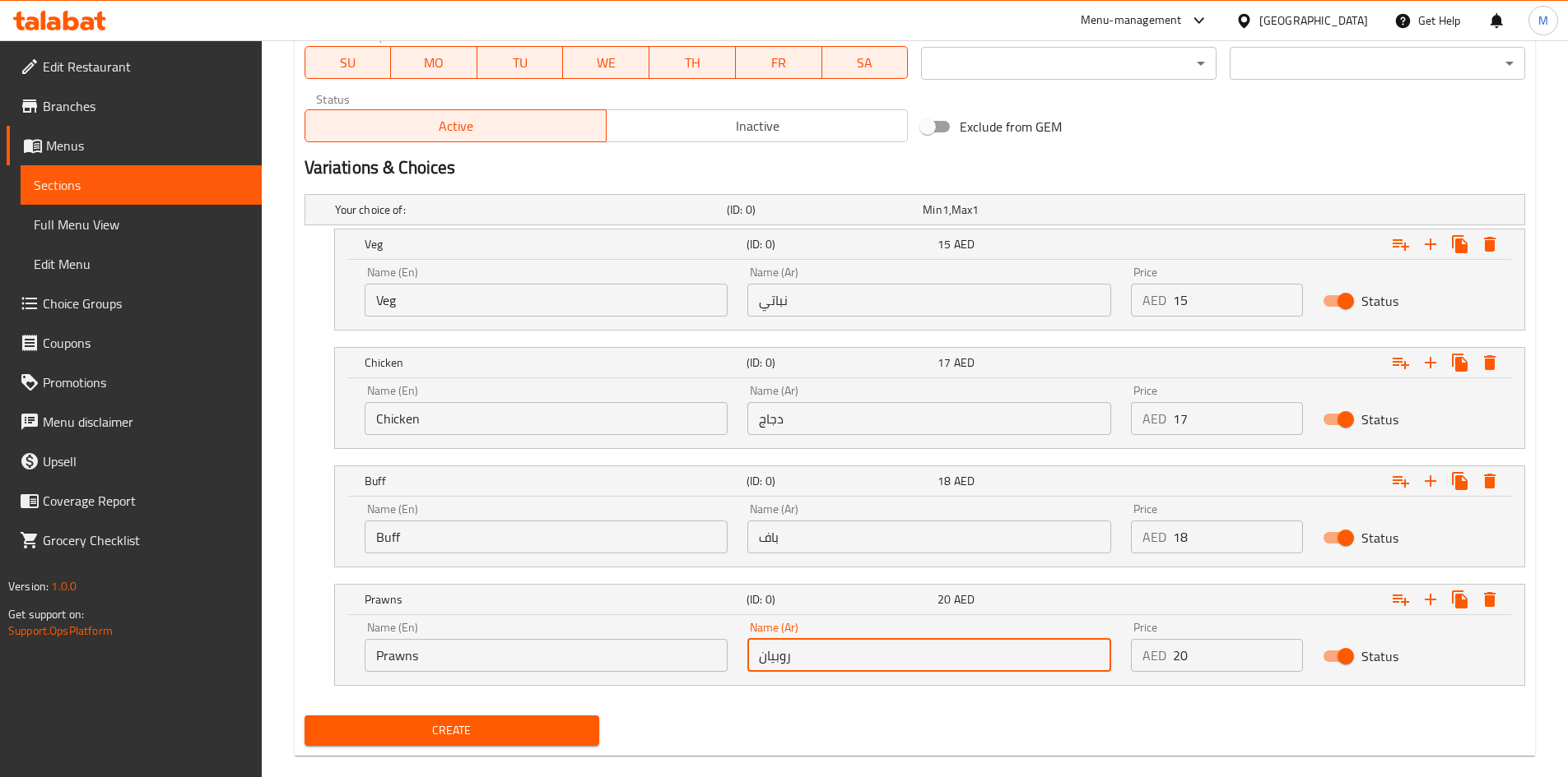
scroll to position [800, 0]
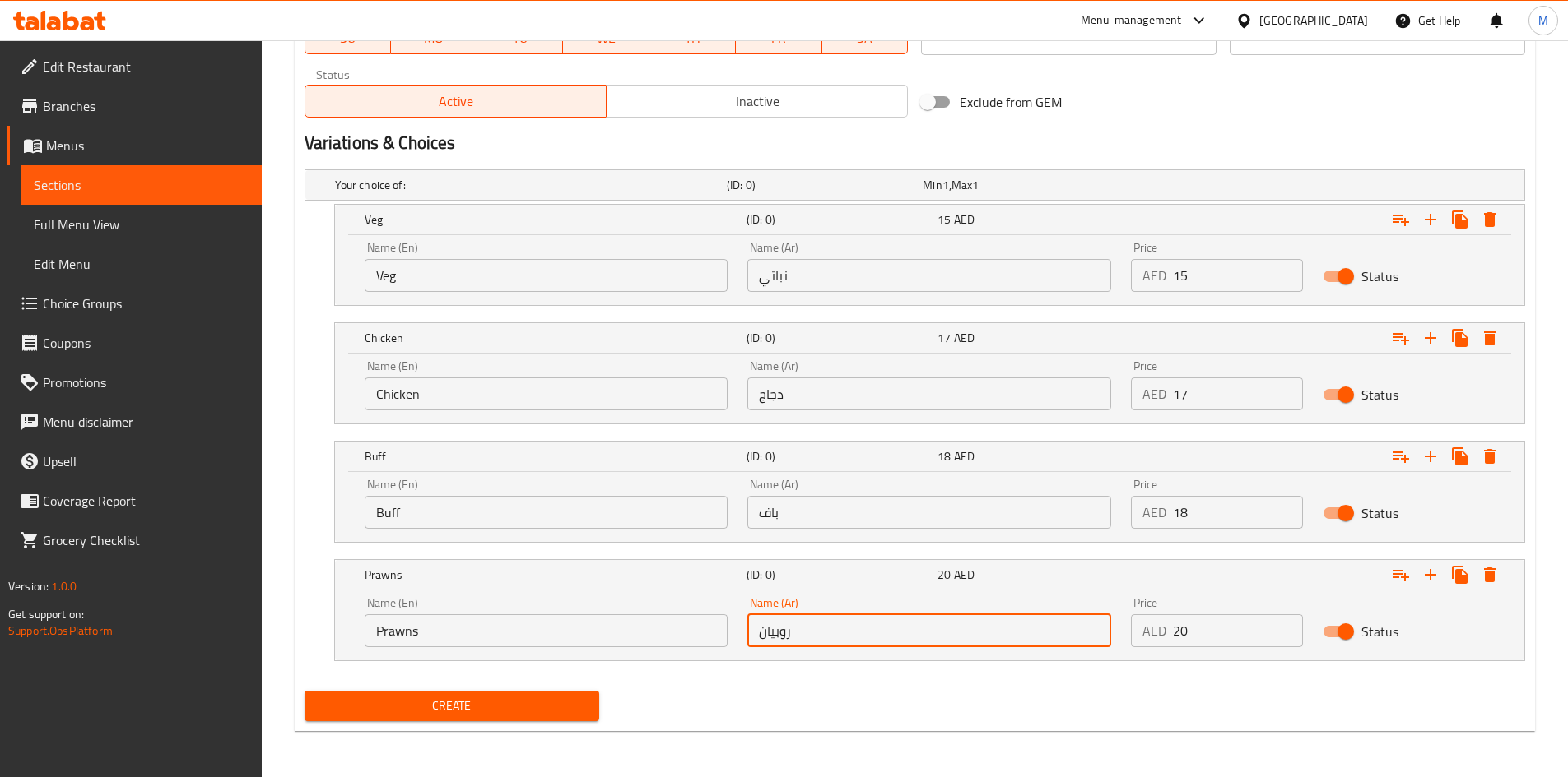
type input "روبيان"
click at [502, 707] on span "Create" at bounding box center [451, 707] width 269 height 21
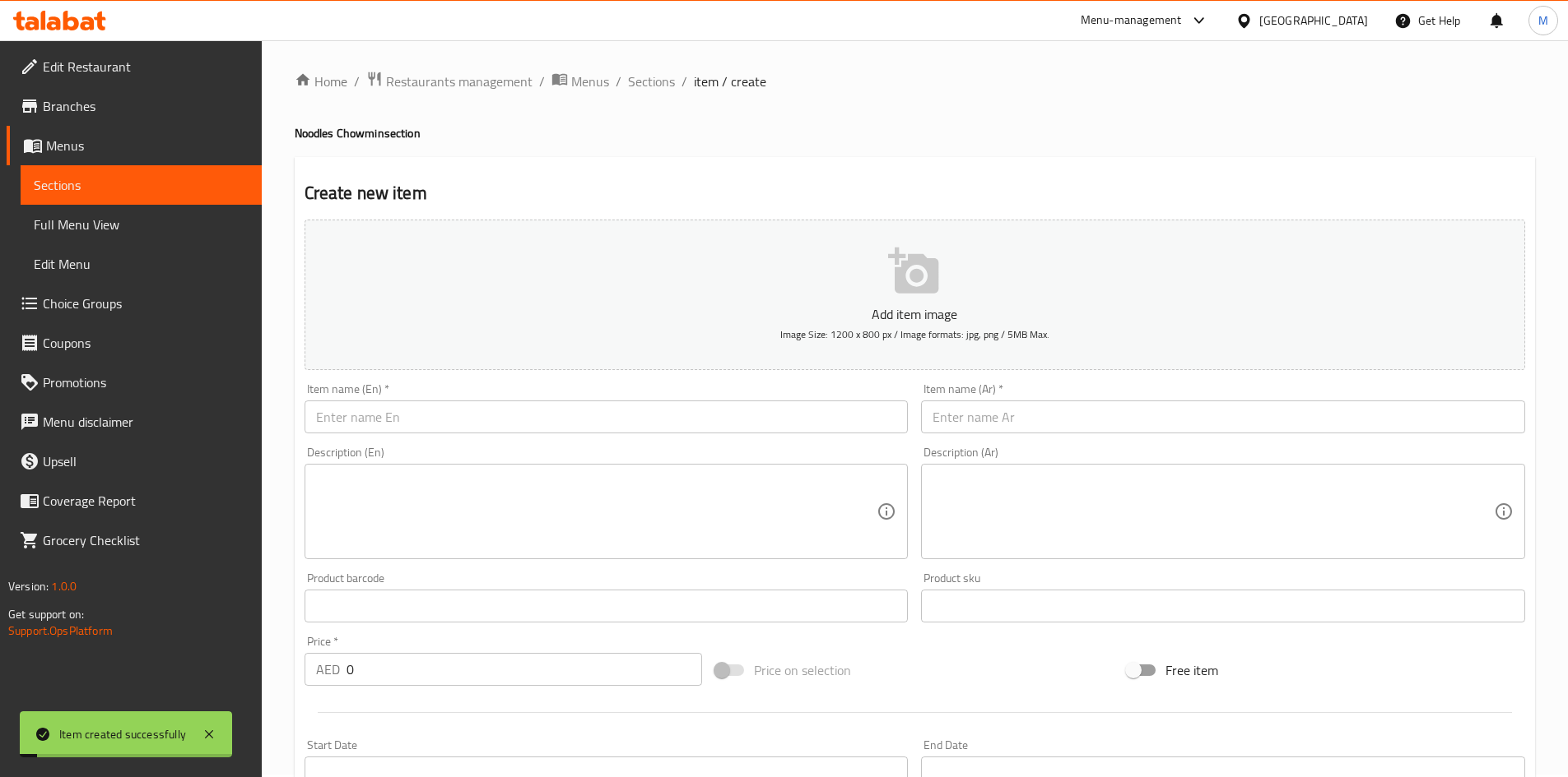
scroll to position [0, 0]
click at [650, 81] on span "Sections" at bounding box center [651, 83] width 47 height 20
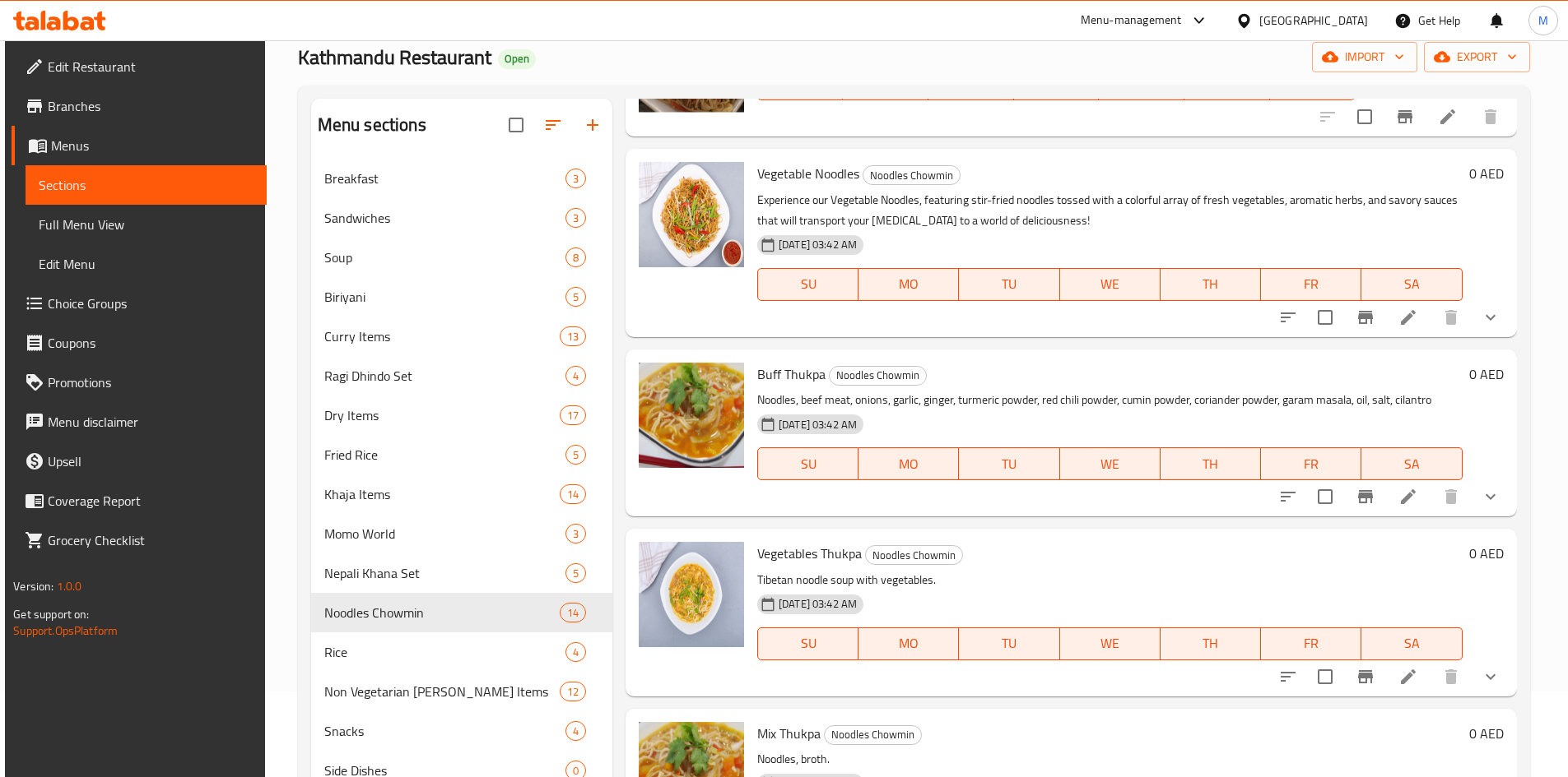
scroll to position [230, 0]
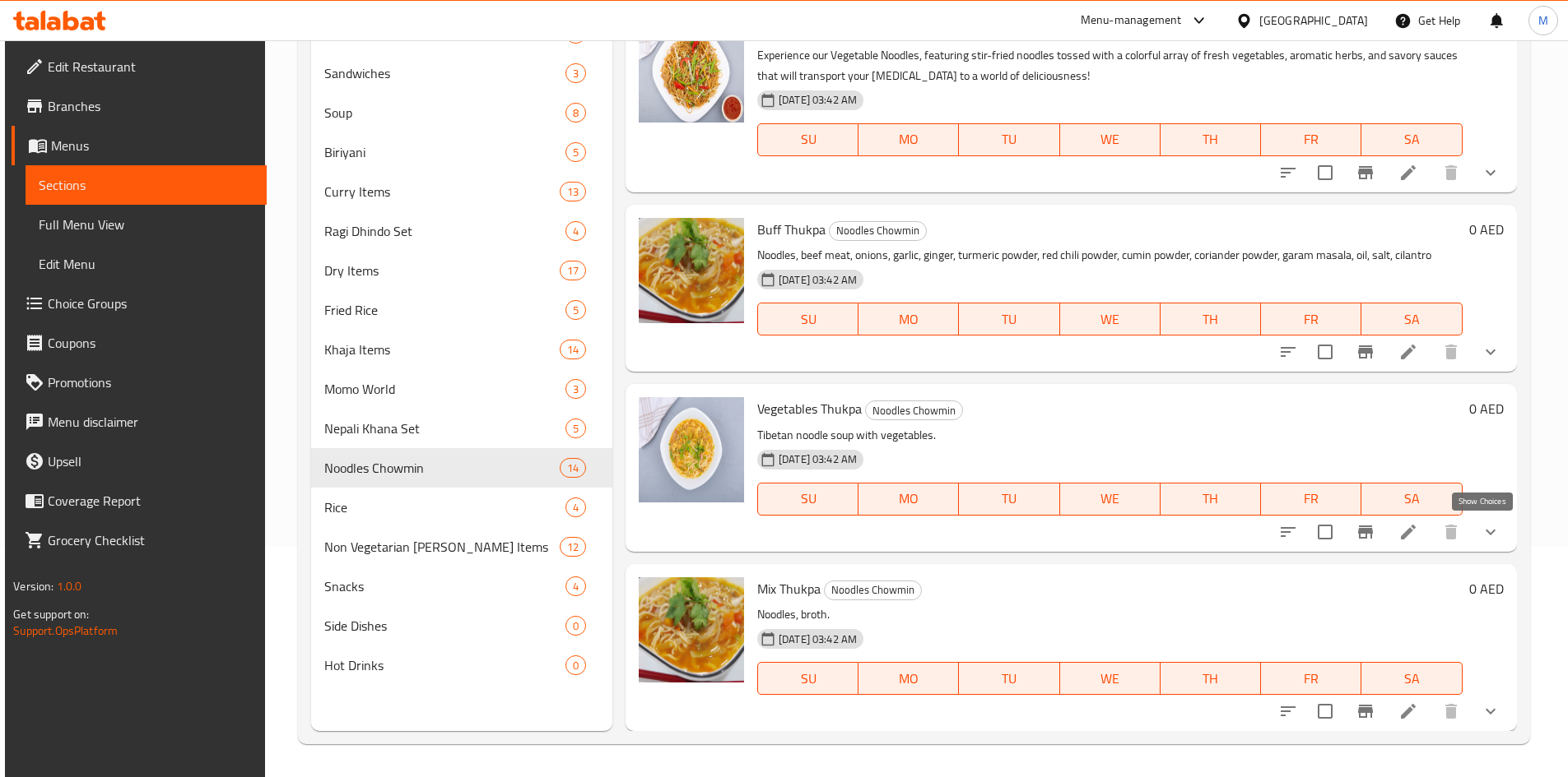
click at [1489, 533] on icon "show more" at bounding box center [1491, 532] width 20 height 20
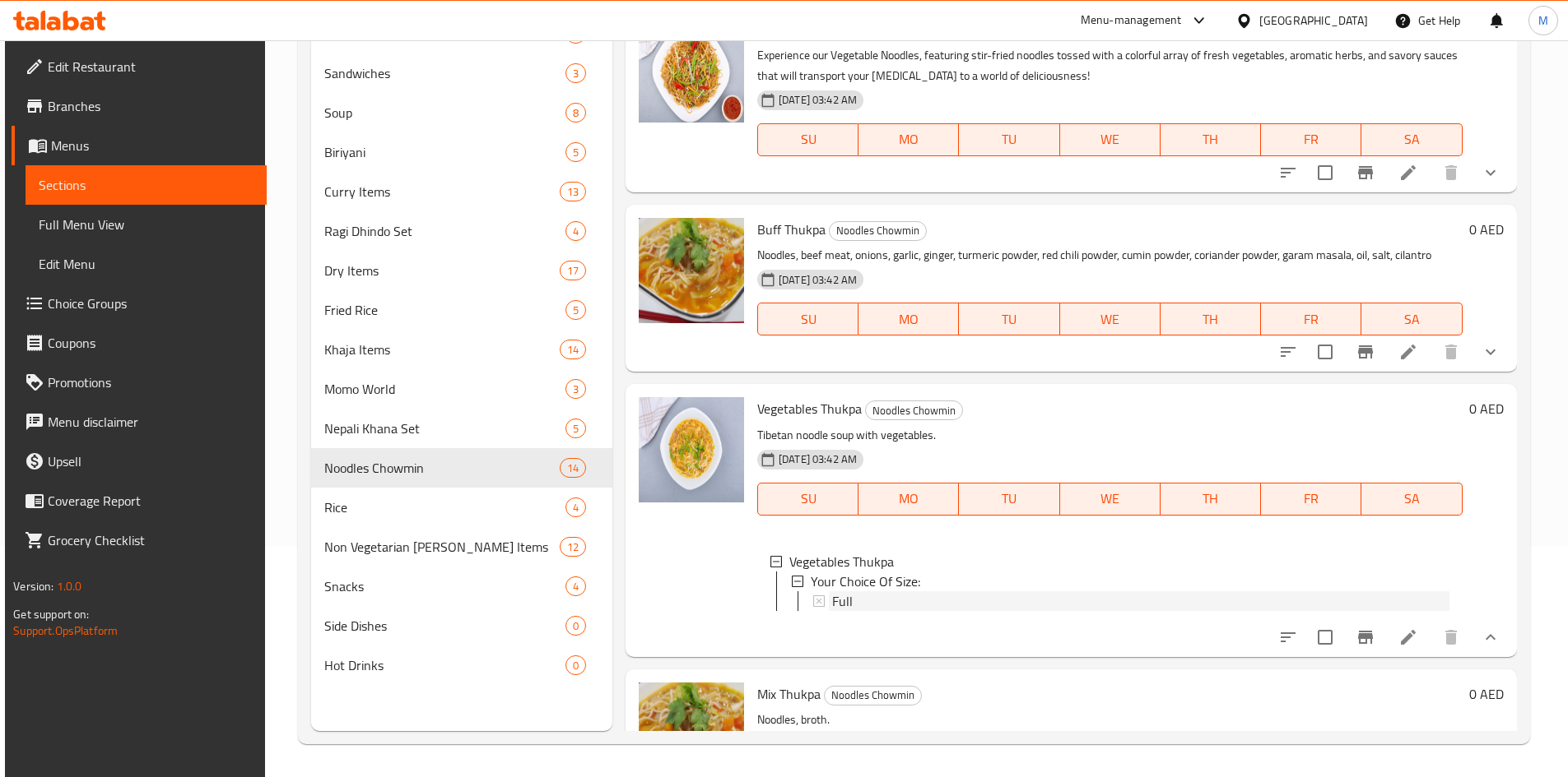
click at [873, 606] on div "Full" at bounding box center [1141, 601] width 617 height 20
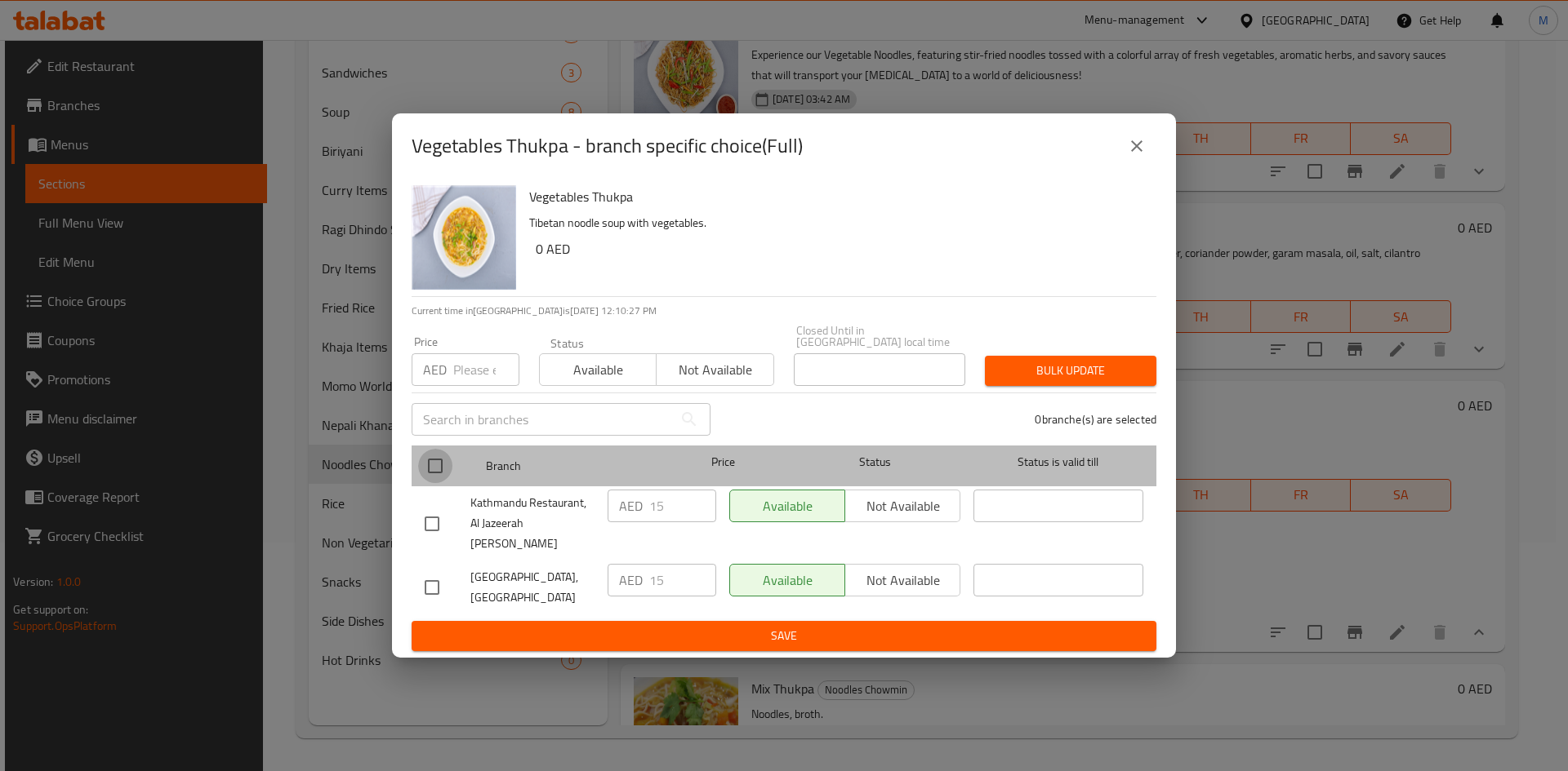
click at [427, 464] on input "checkbox" at bounding box center [436, 467] width 35 height 34
checkbox input "true"
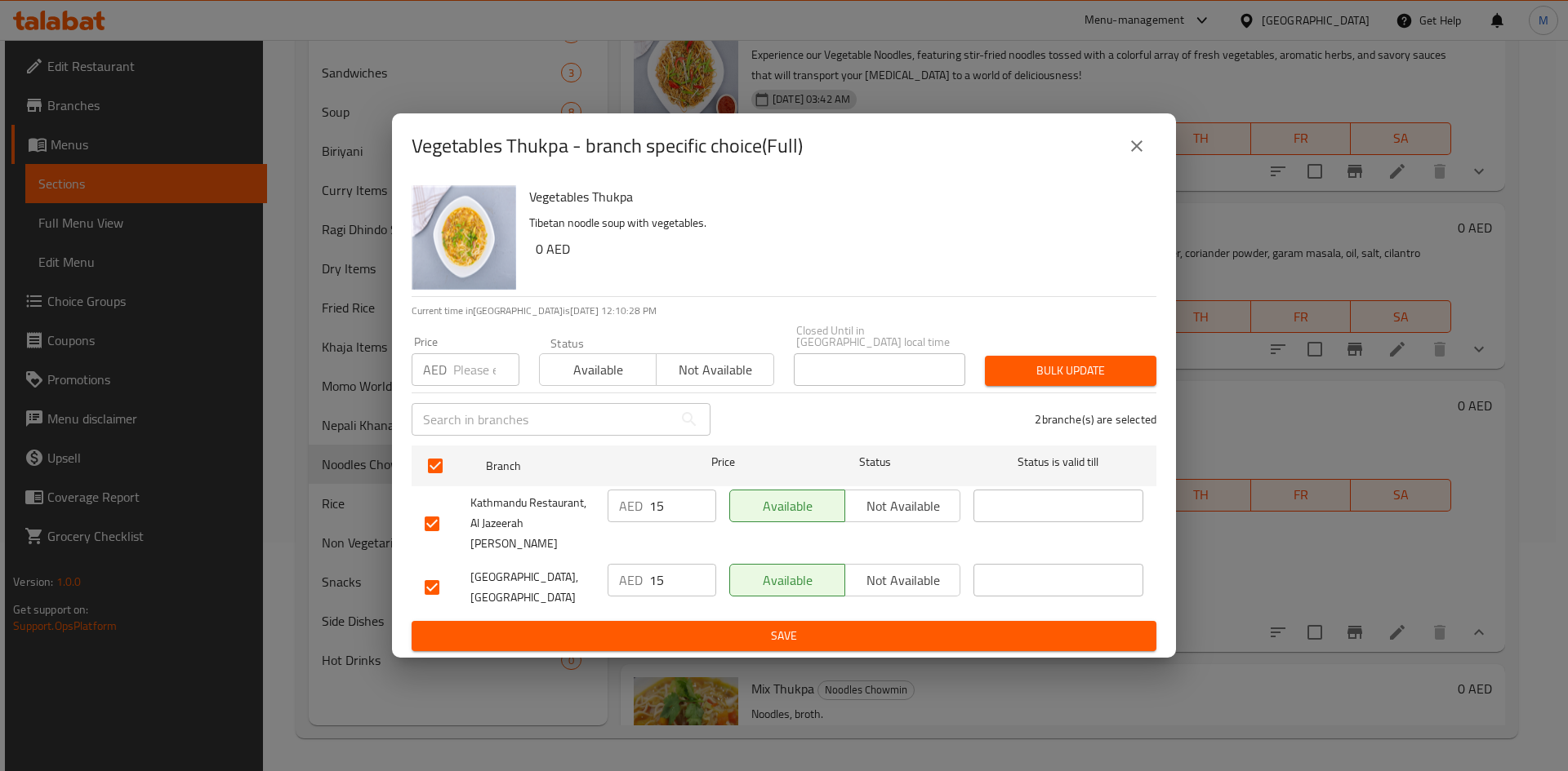
click at [484, 378] on input "number" at bounding box center [486, 370] width 66 height 33
type input "14"
drag, startPoint x: 1039, startPoint y: 369, endPoint x: 741, endPoint y: 239, distance: 325.1
click at [1037, 369] on button "Bulk update" at bounding box center [1070, 371] width 172 height 30
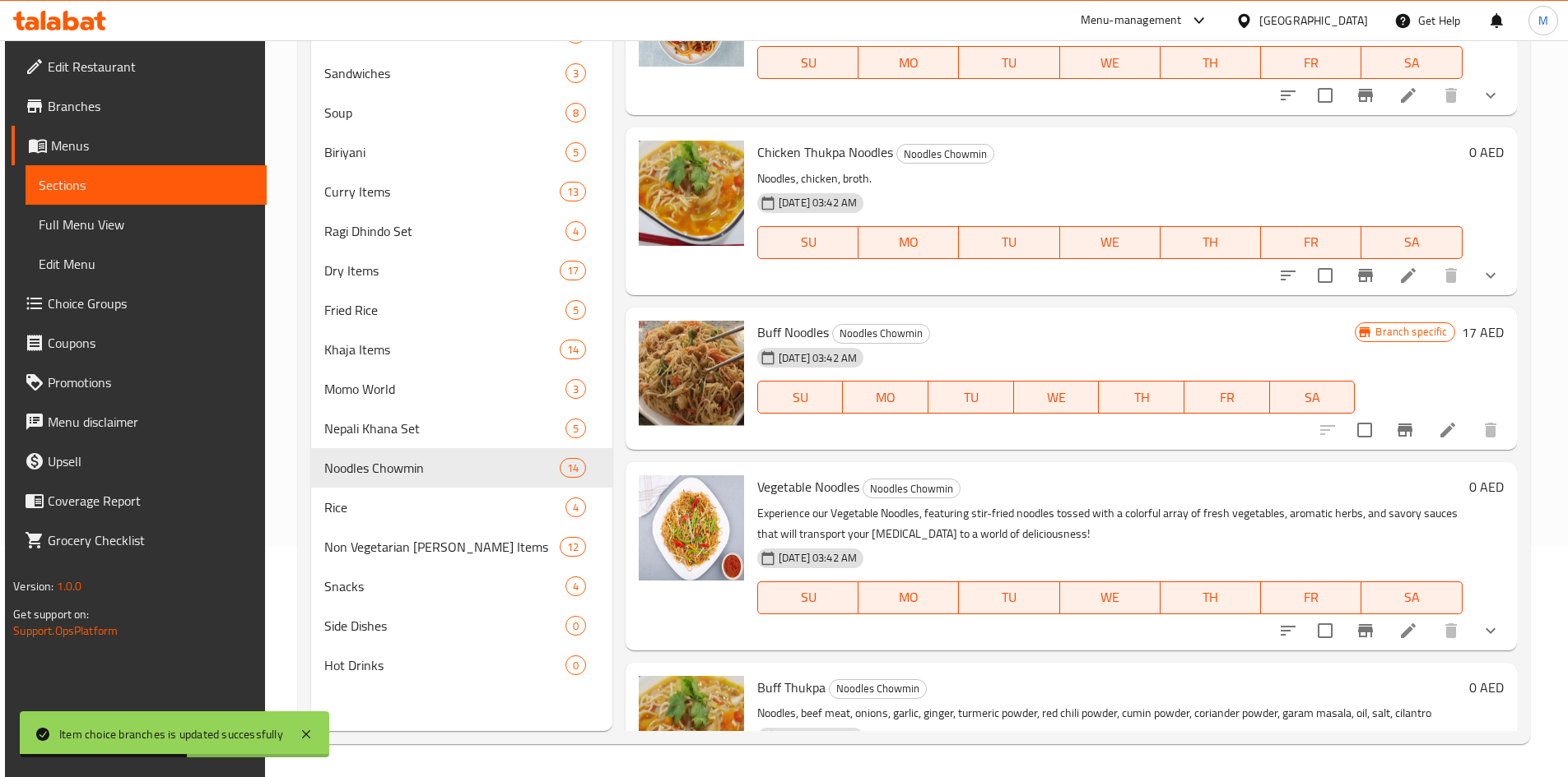
scroll to position [1153, 0]
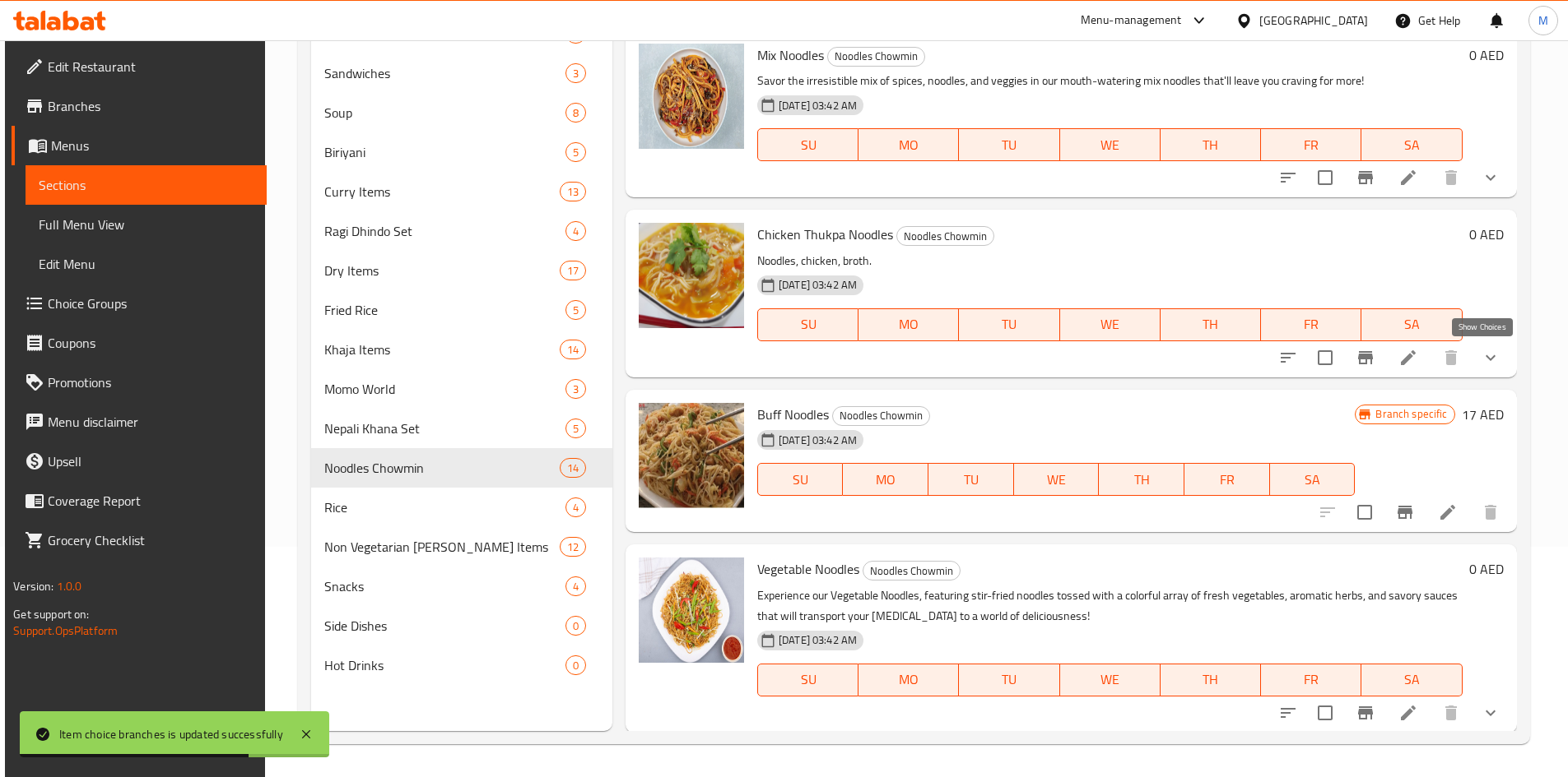
click at [1481, 356] on icon "show more" at bounding box center [1491, 357] width 20 height 20
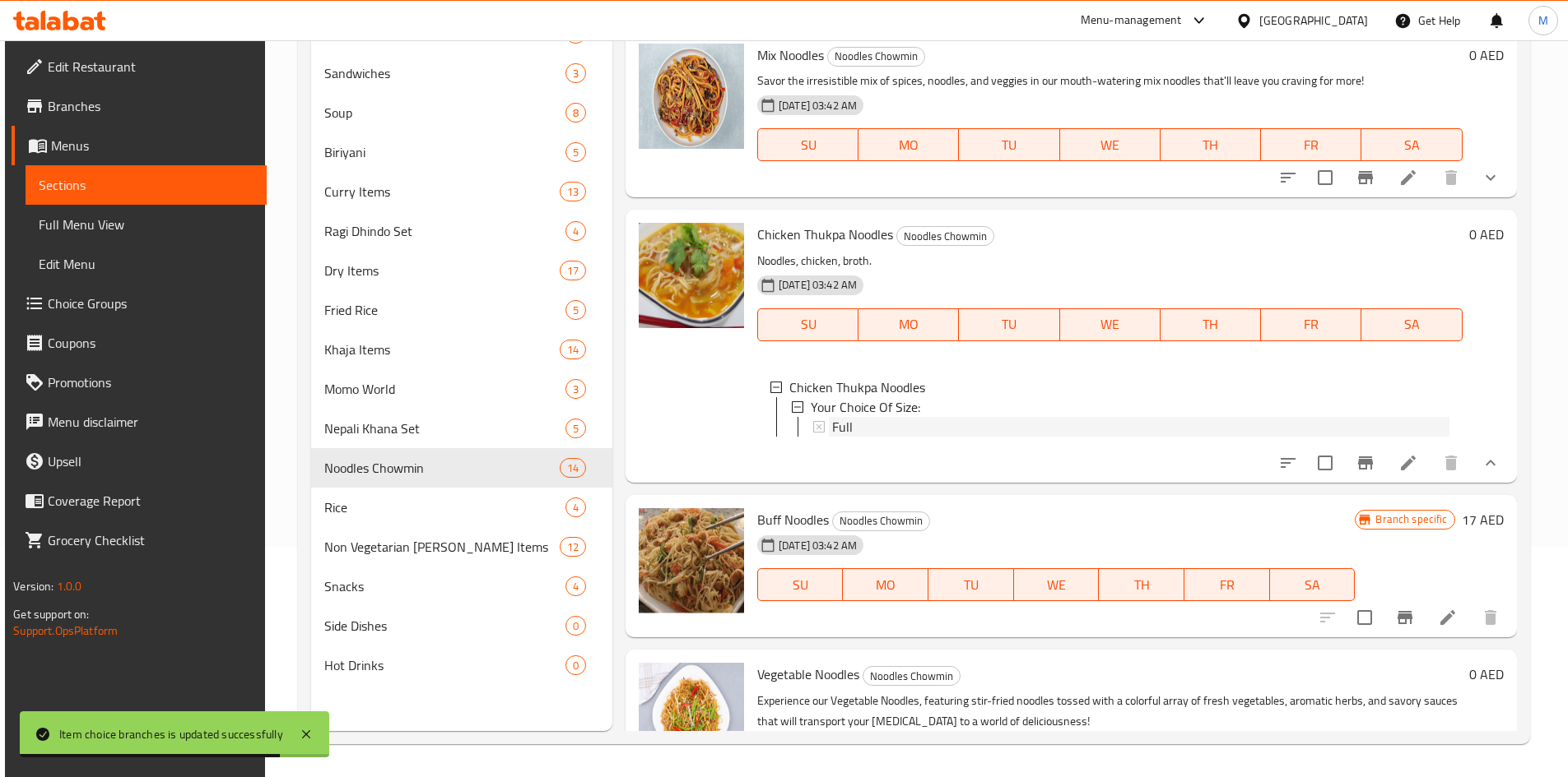
click at [915, 424] on div "Full" at bounding box center [1141, 427] width 617 height 20
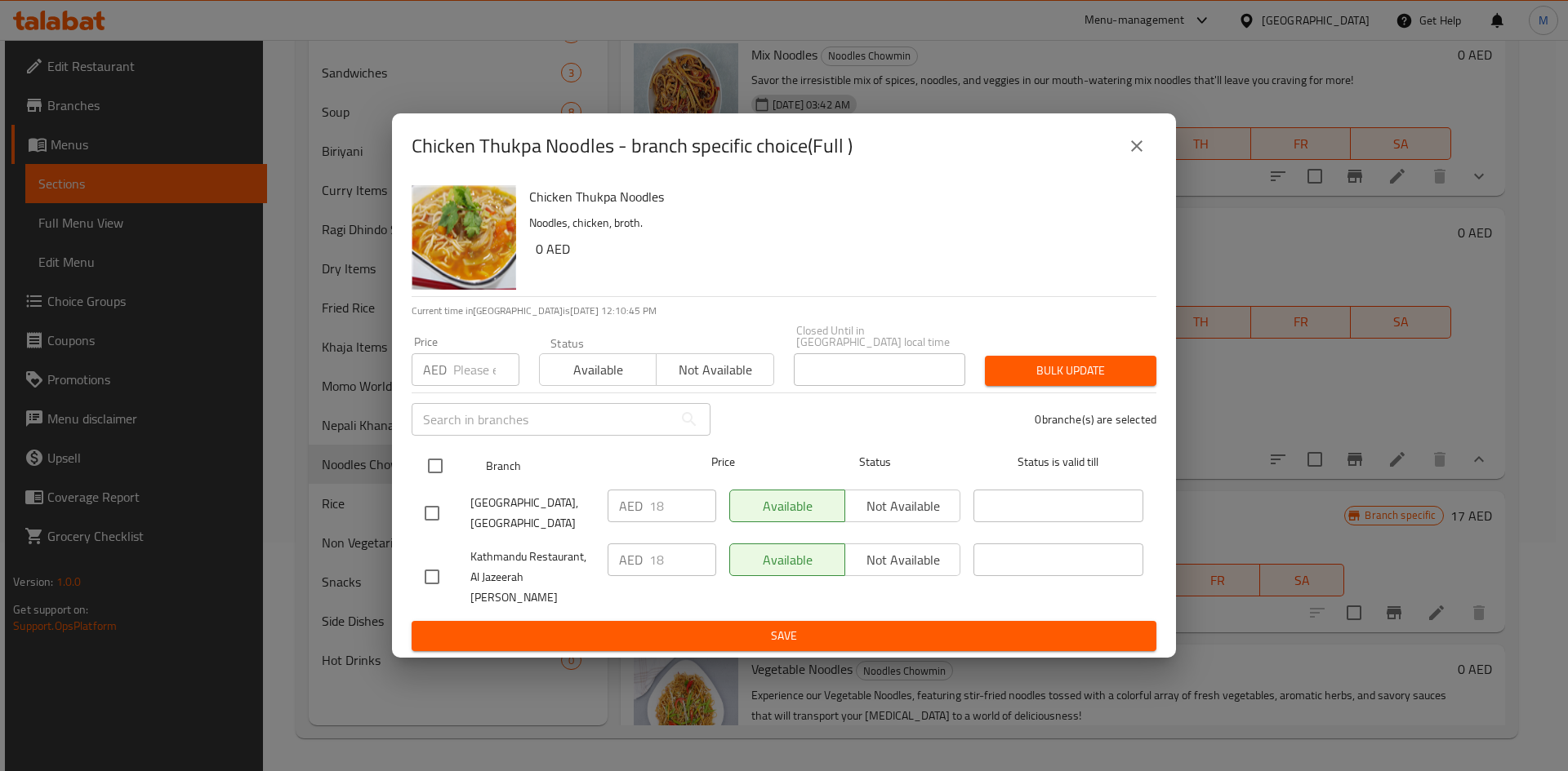
drag, startPoint x: 440, startPoint y: 480, endPoint x: 439, endPoint y: 462, distance: 18.0
click at [439, 479] on input "checkbox" at bounding box center [436, 467] width 35 height 34
checkbox input "true"
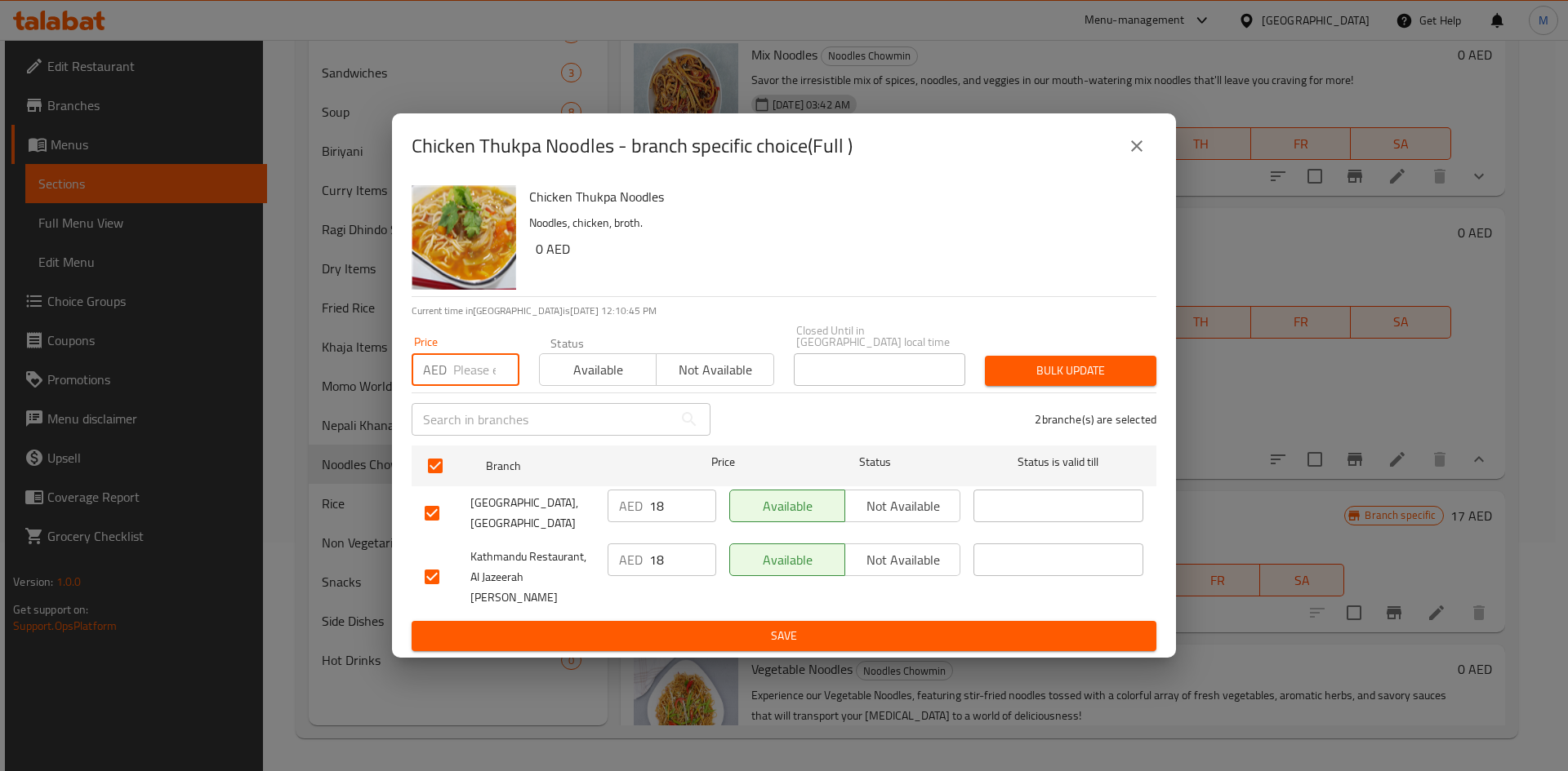
click at [459, 386] on input "number" at bounding box center [486, 370] width 66 height 33
type input "16"
click at [1124, 381] on span "Bulk update" at bounding box center [1070, 371] width 145 height 21
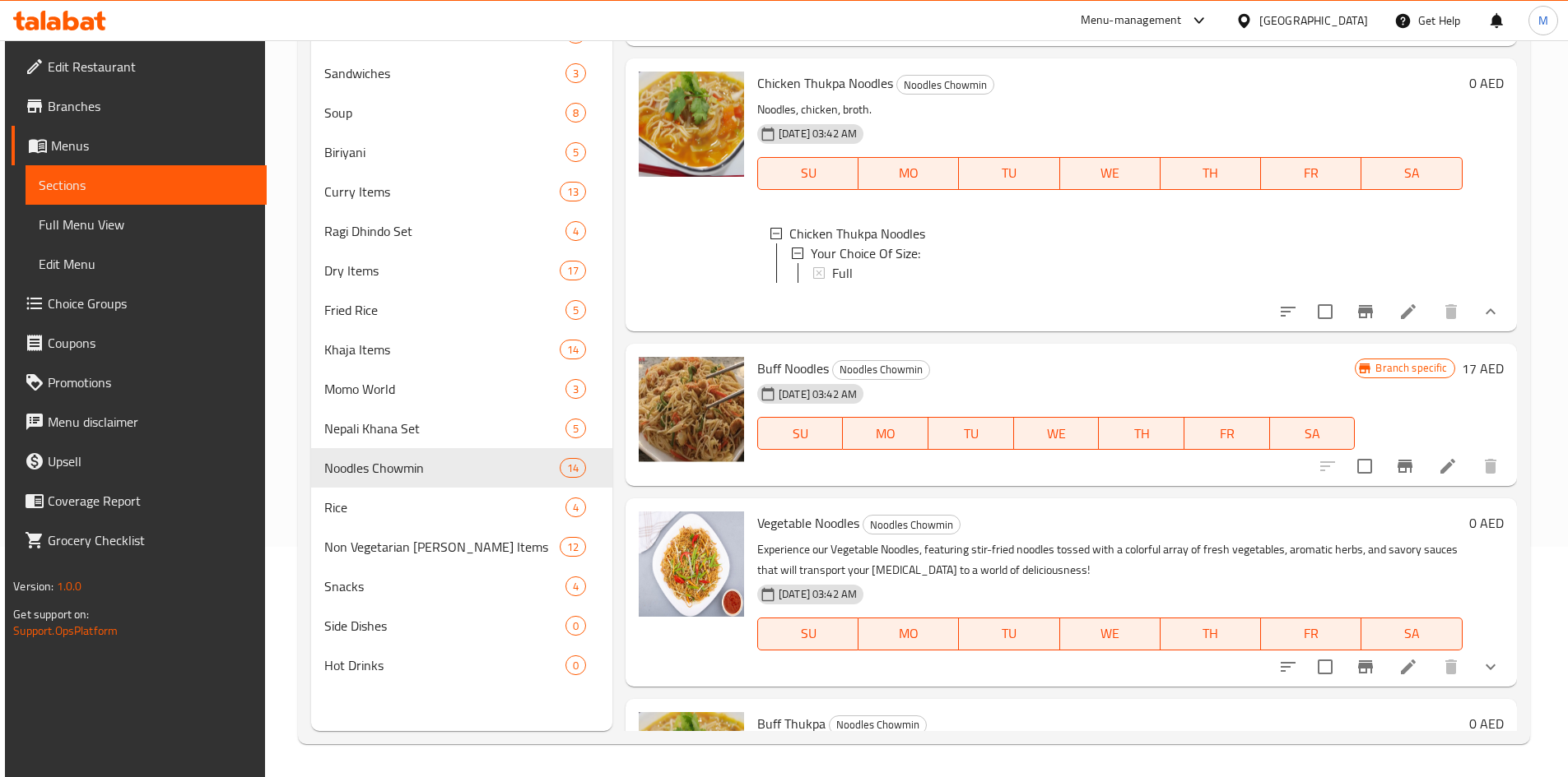
scroll to position [1318, 0]
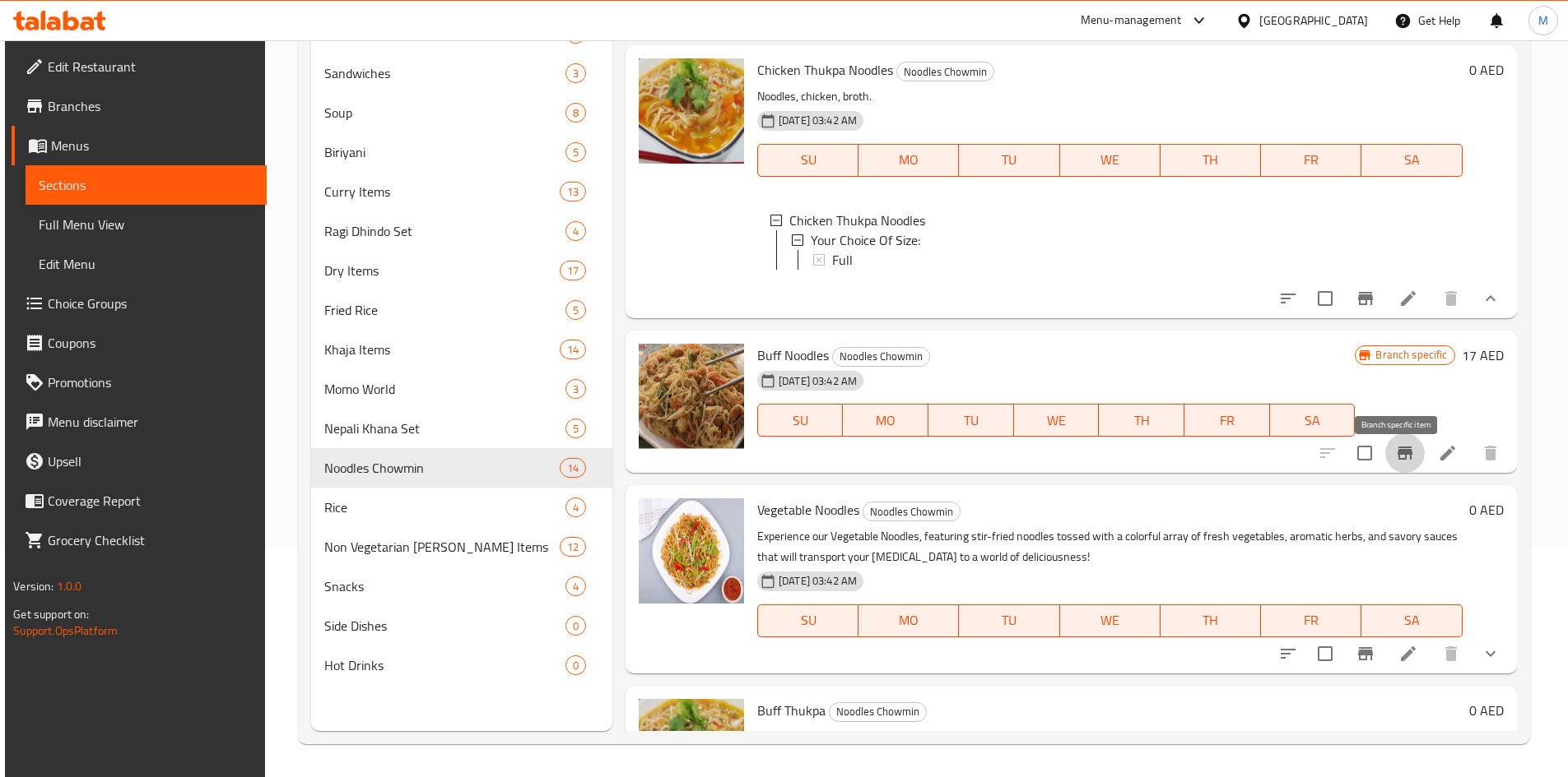
click at [1399, 460] on icon "Branch-specific-item" at bounding box center [1405, 453] width 15 height 13
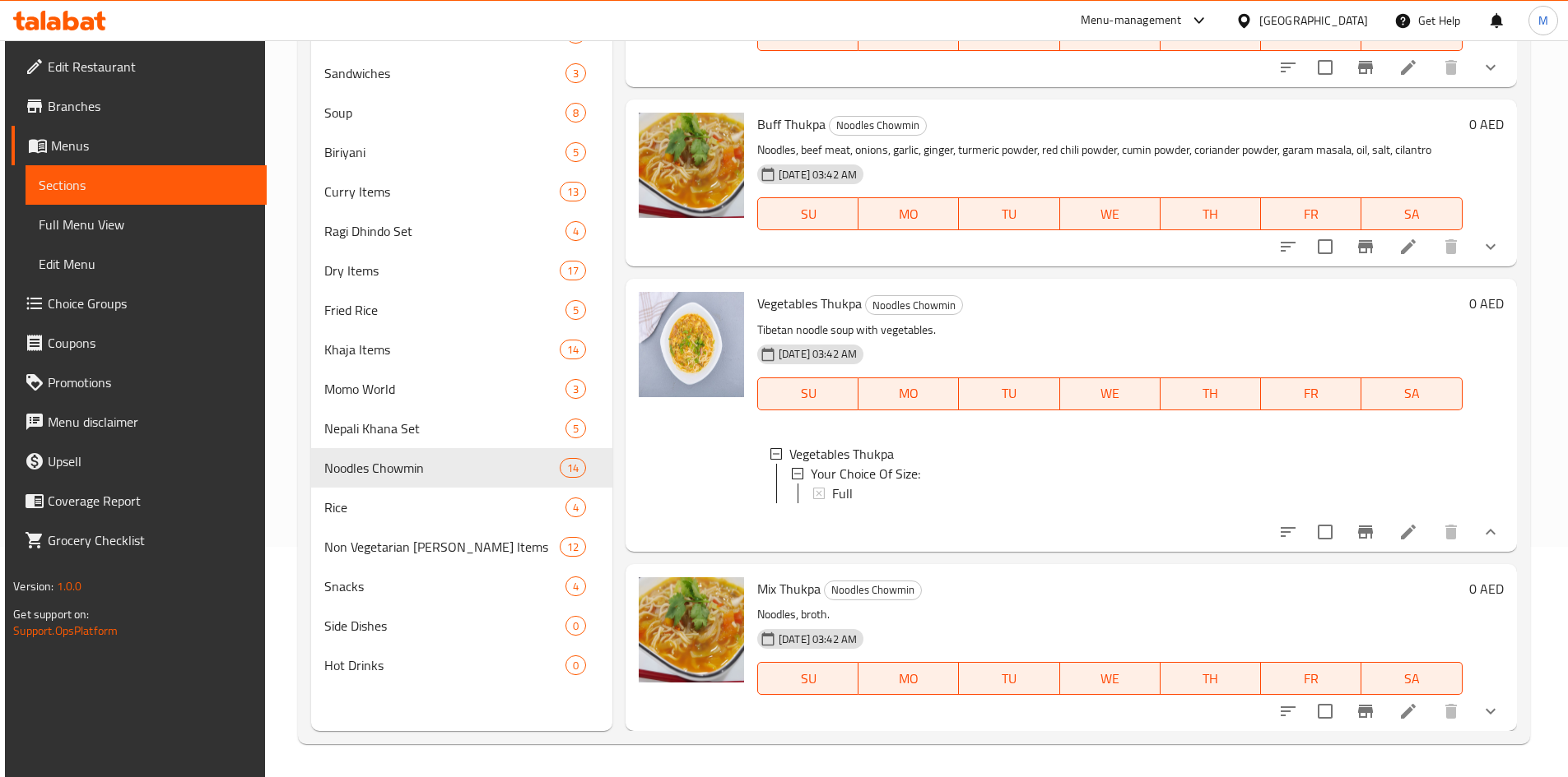
scroll to position [0, 0]
click at [1481, 237] on icon "show more" at bounding box center [1491, 247] width 20 height 20
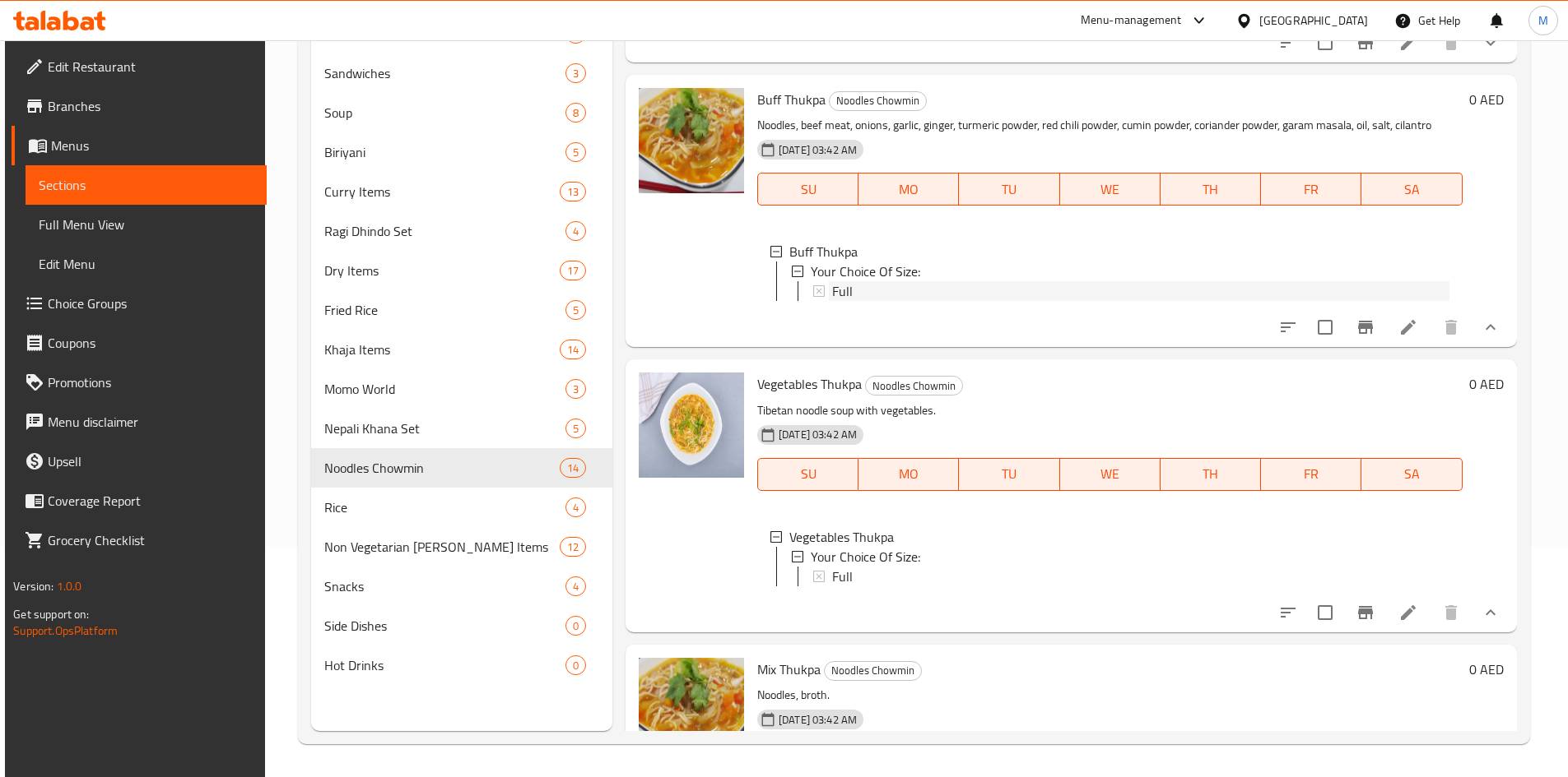
click at [890, 301] on div "Full" at bounding box center [1141, 291] width 617 height 20
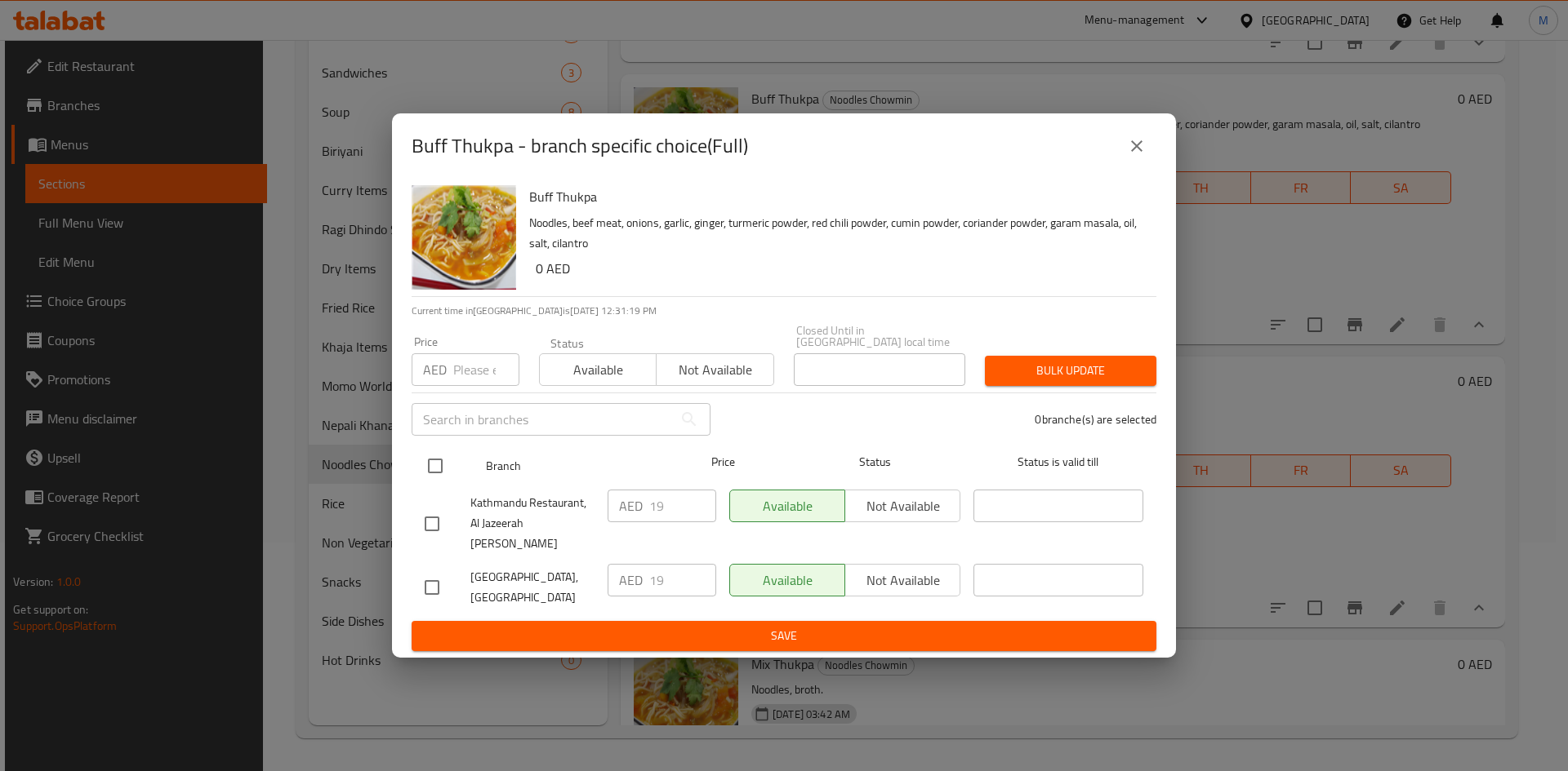
click at [438, 464] on input "checkbox" at bounding box center [436, 467] width 35 height 34
checkbox input "true"
click at [467, 371] on input "number" at bounding box center [486, 370] width 66 height 33
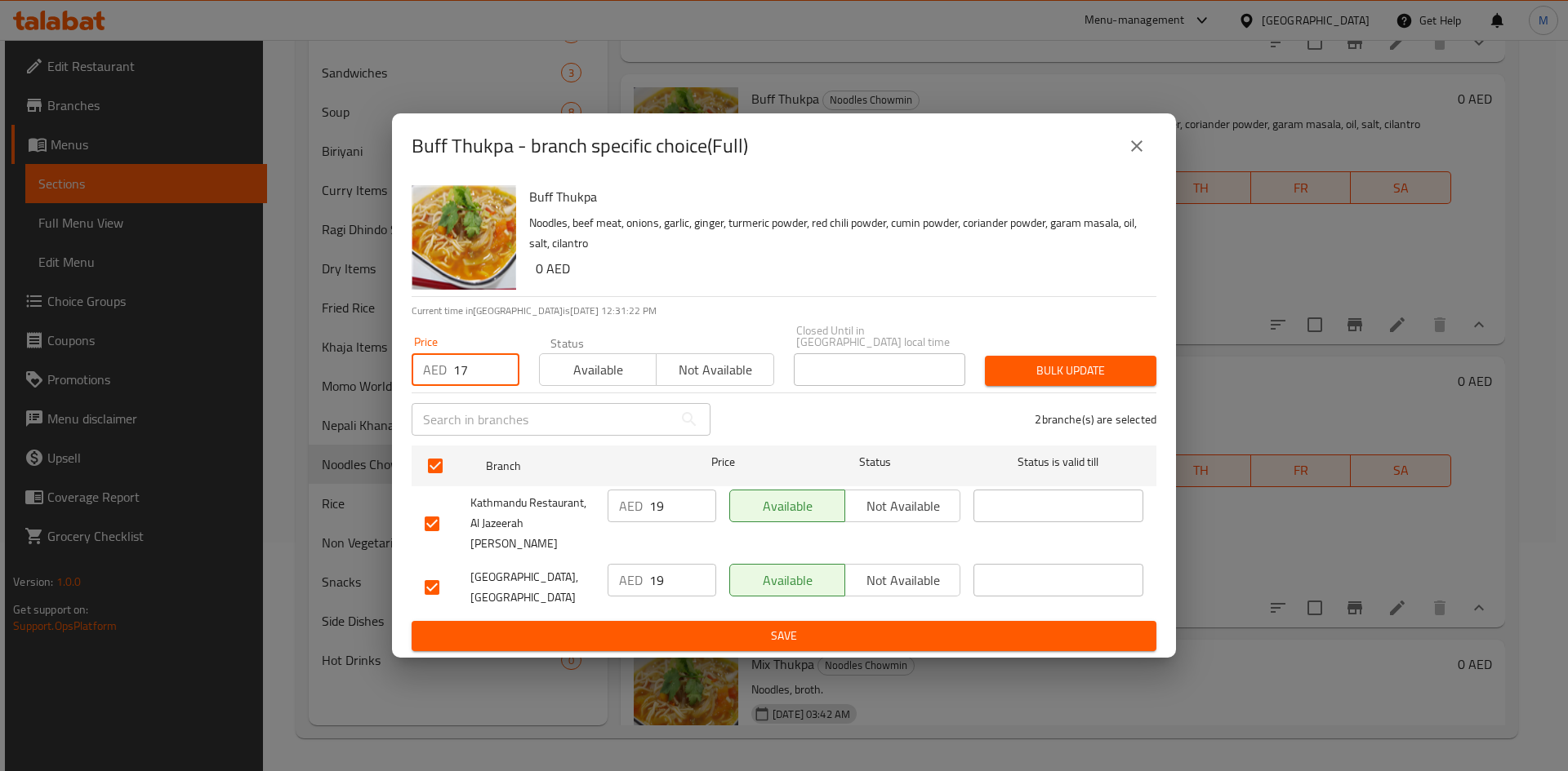
type input "17"
click at [1104, 368] on button "Bulk update" at bounding box center [1070, 371] width 172 height 30
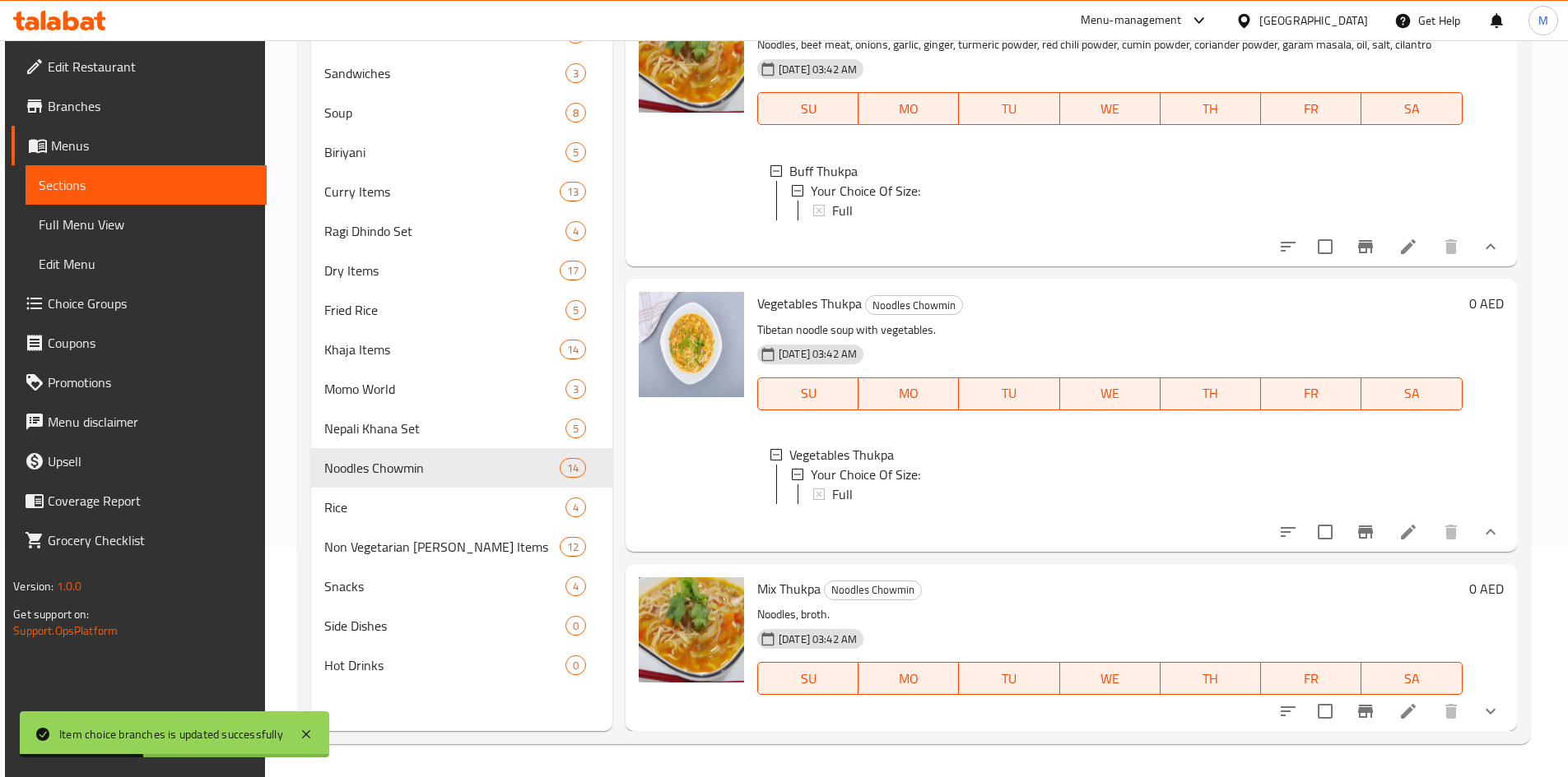
scroll to position [3, 0]
click at [1485, 702] on icon "show more" at bounding box center [1491, 711] width 20 height 20
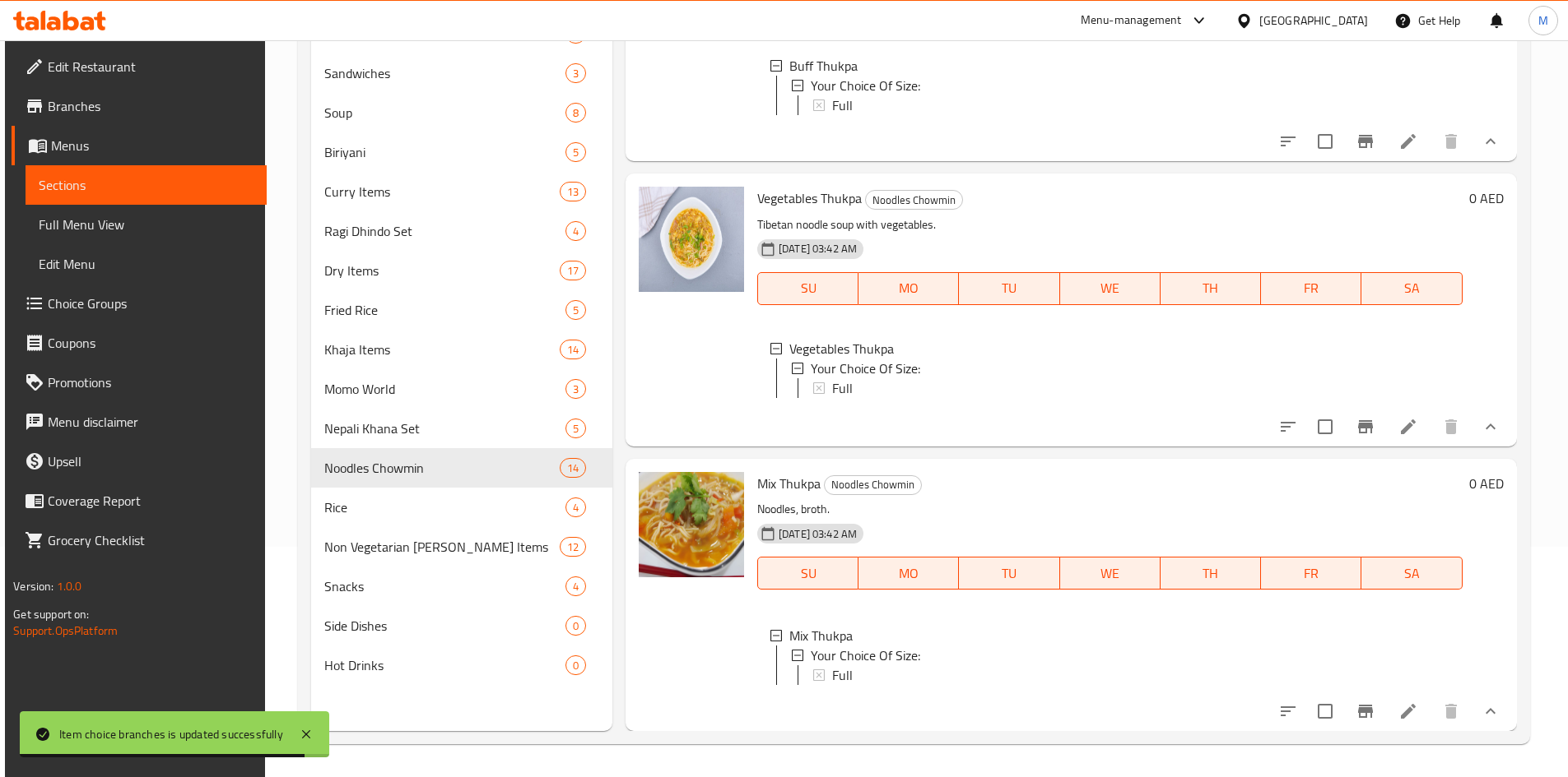
scroll to position [2164, 0]
click at [865, 666] on div "Full" at bounding box center [1141, 675] width 617 height 20
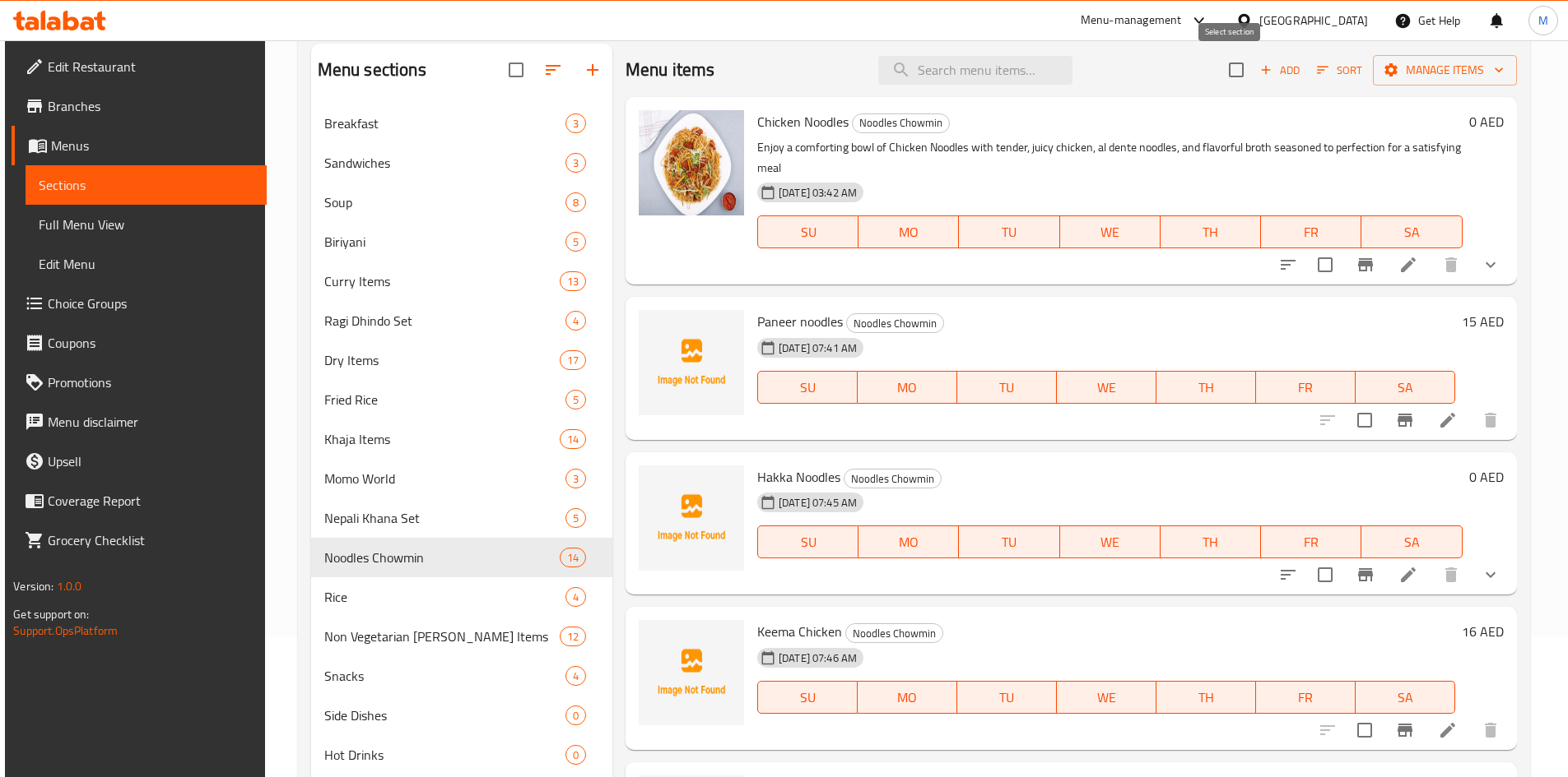
scroll to position [0, 0]
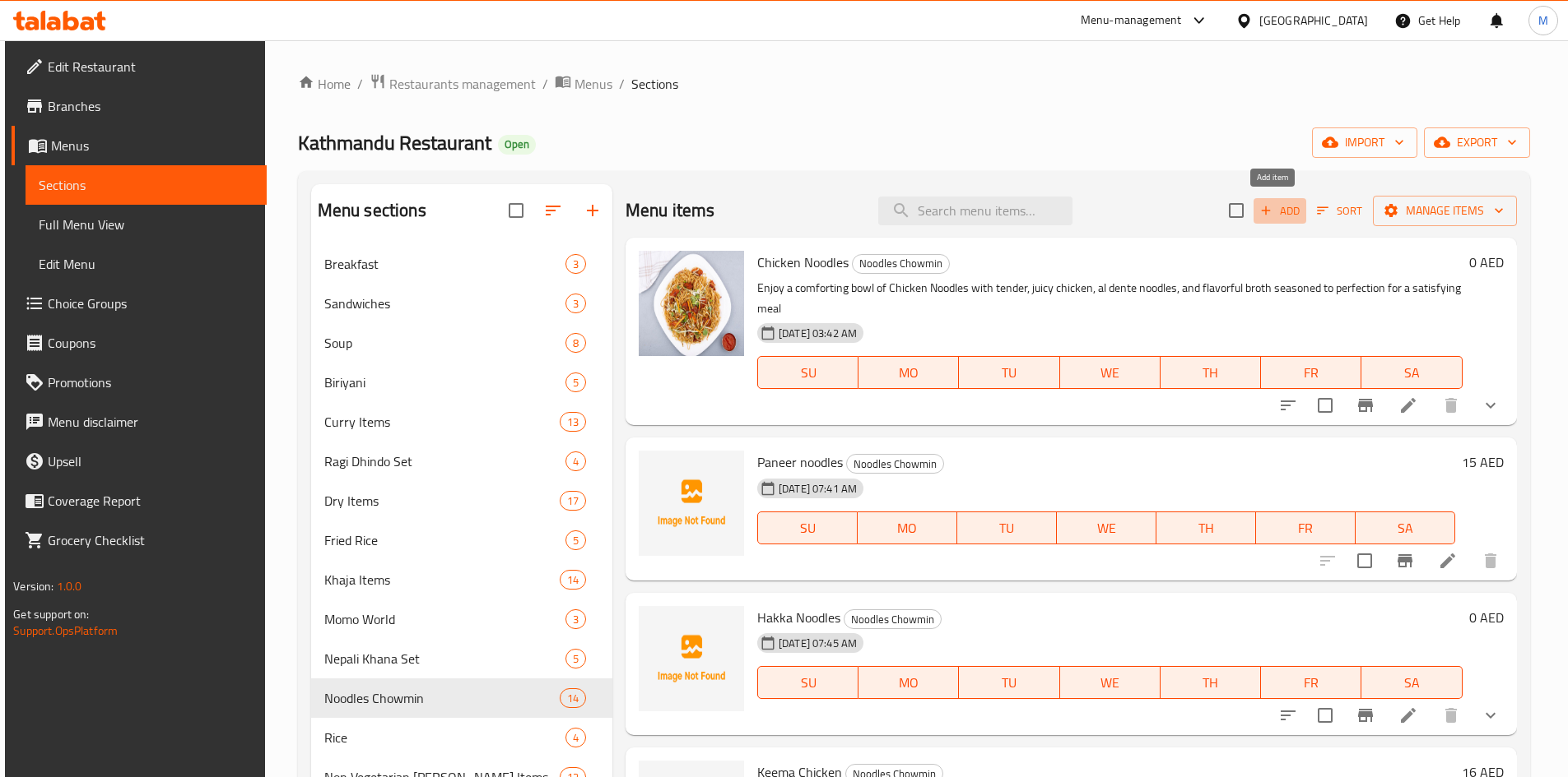
click at [1271, 203] on span "Add" at bounding box center [1279, 211] width 44 height 19
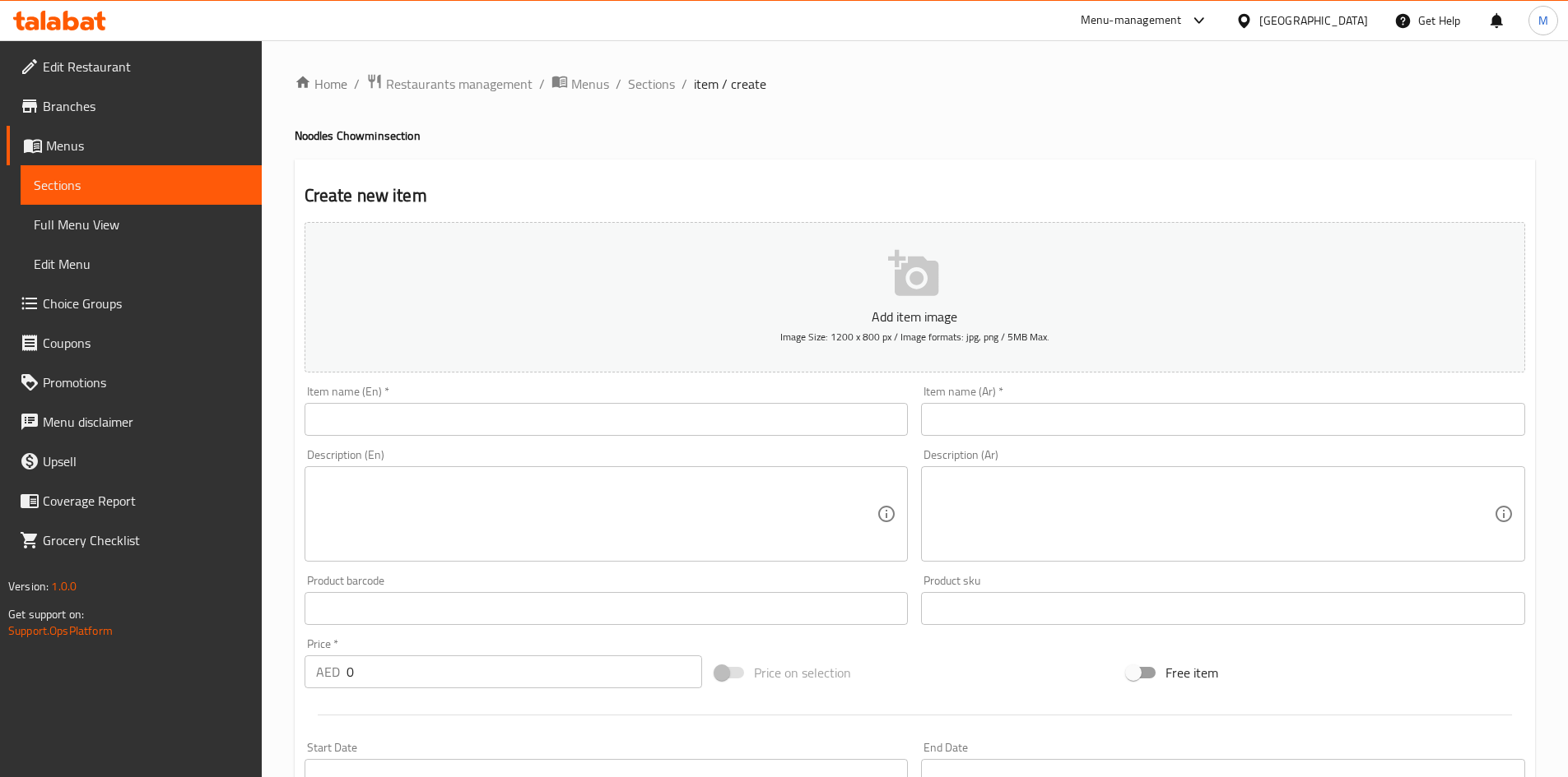
click at [390, 421] on input "text" at bounding box center [606, 420] width 604 height 33
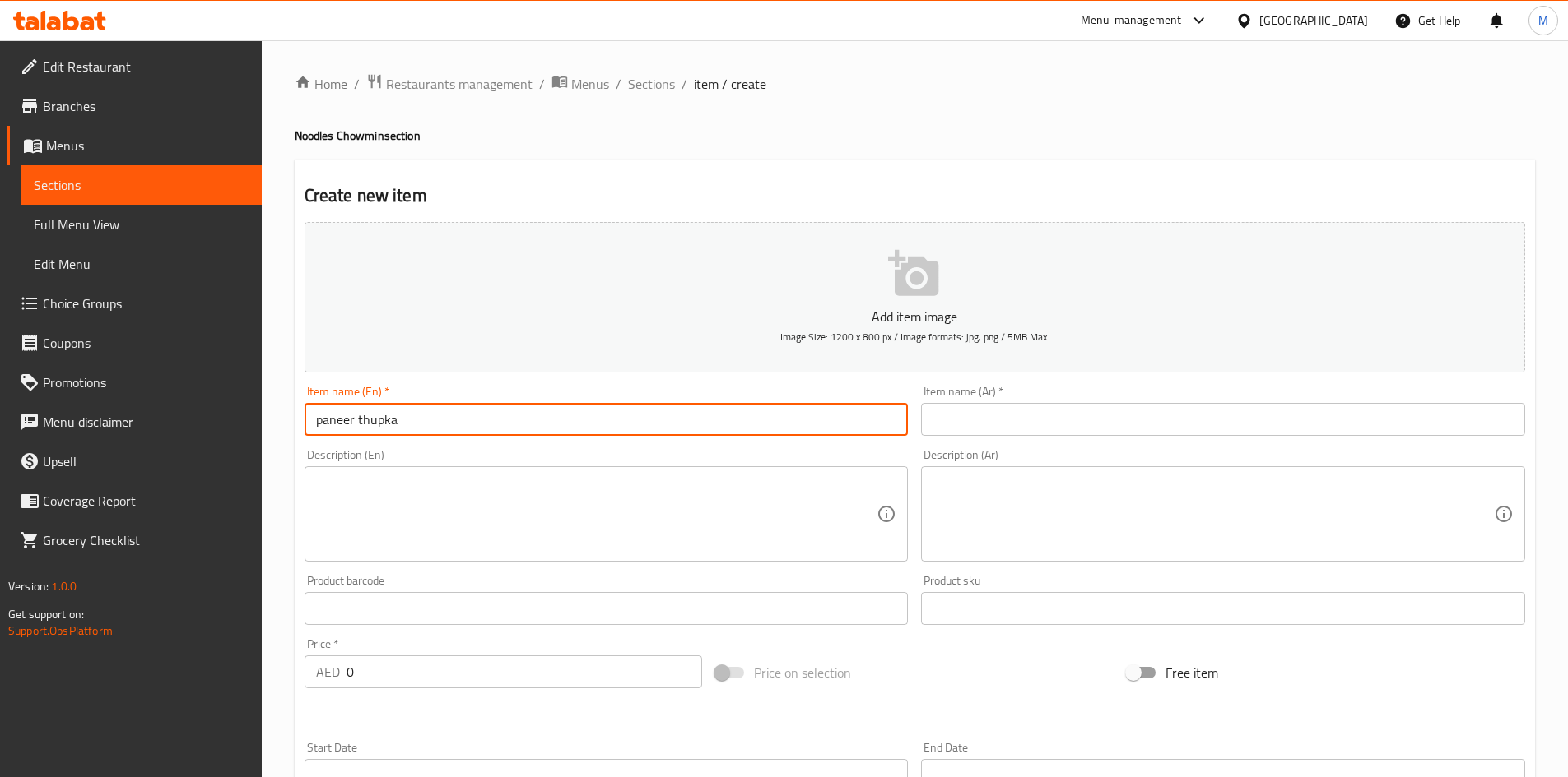
click at [392, 422] on input "paneer thupka" at bounding box center [606, 420] width 604 height 33
click at [394, 422] on input "paneer thupka" at bounding box center [606, 420] width 604 height 33
click at [394, 422] on input "paneer thupkA" at bounding box center [606, 420] width 604 height 33
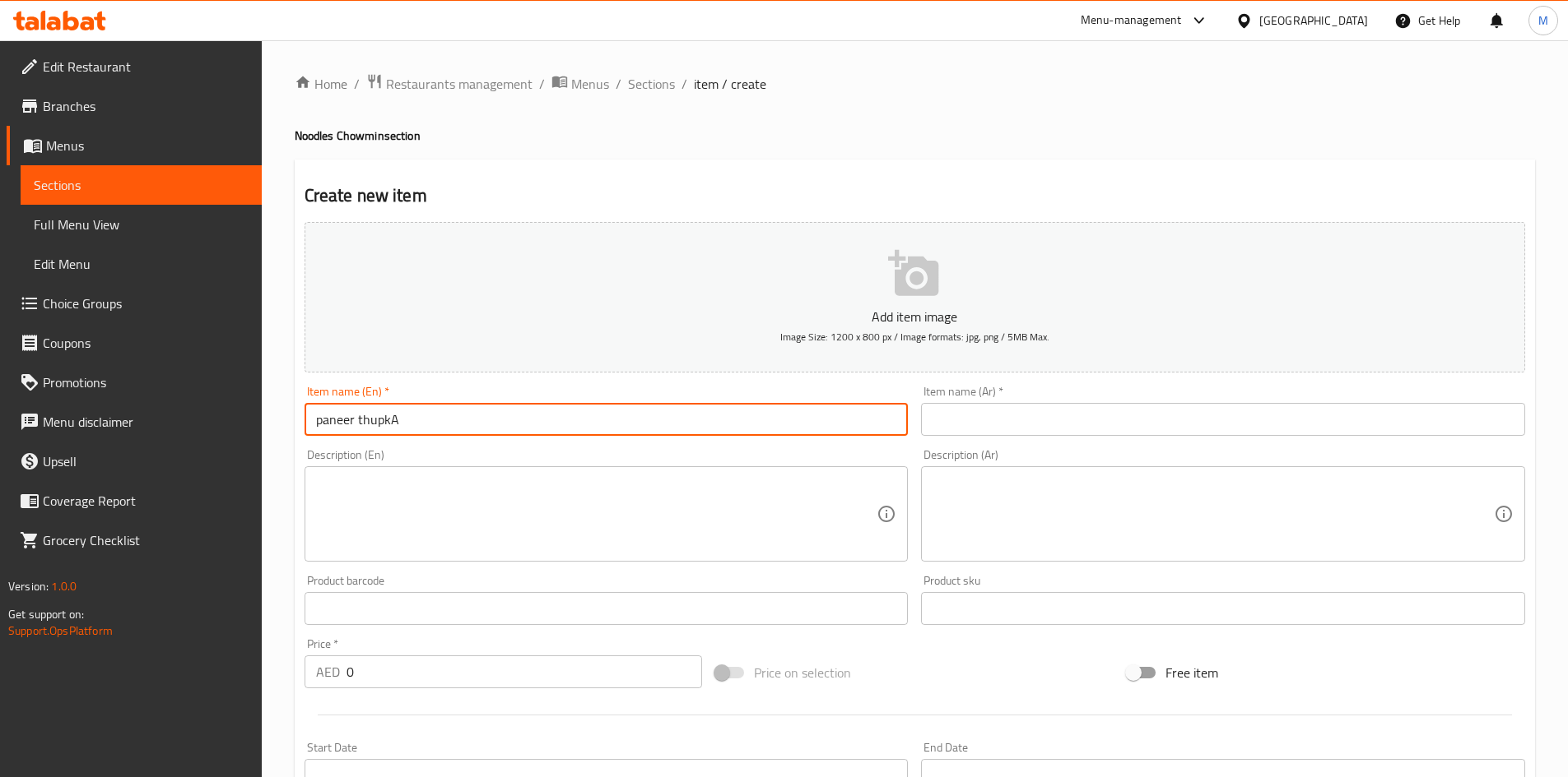
click at [394, 422] on input "paneer thupkA" at bounding box center [606, 420] width 604 height 33
click at [398, 422] on input "Paneer Thupk A" at bounding box center [606, 420] width 604 height 33
click at [405, 422] on input "Paneer Thupk A" at bounding box center [606, 420] width 604 height 33
click at [388, 421] on input "Paneer Thupka" at bounding box center [606, 420] width 604 height 33
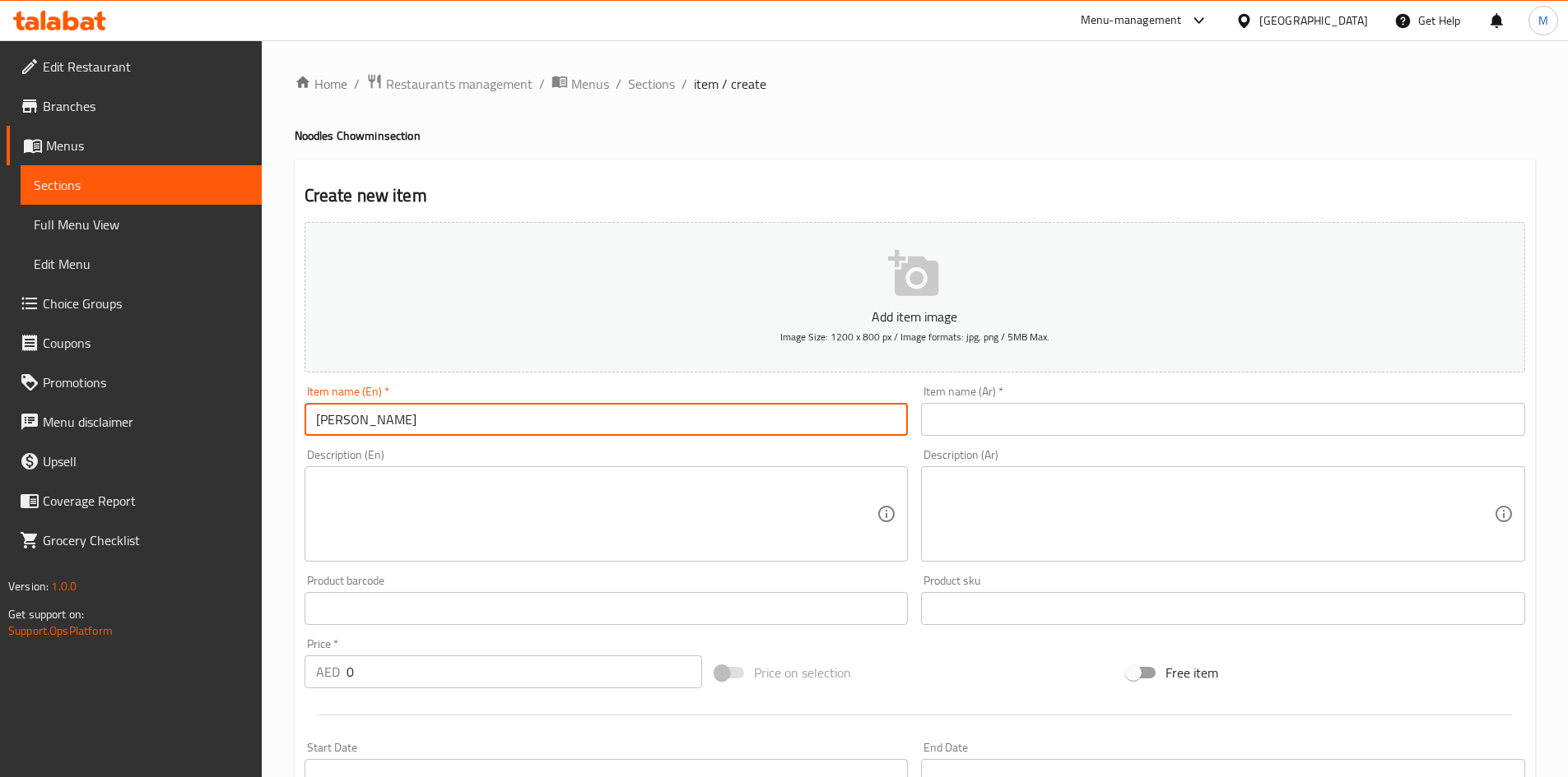
click at [388, 420] on input "Paneer Thupka" at bounding box center [606, 420] width 604 height 33
click at [394, 418] on input "Paneer Thupka" at bounding box center [606, 420] width 604 height 33
click at [390, 420] on input "Paneer Thupka" at bounding box center [606, 420] width 604 height 33
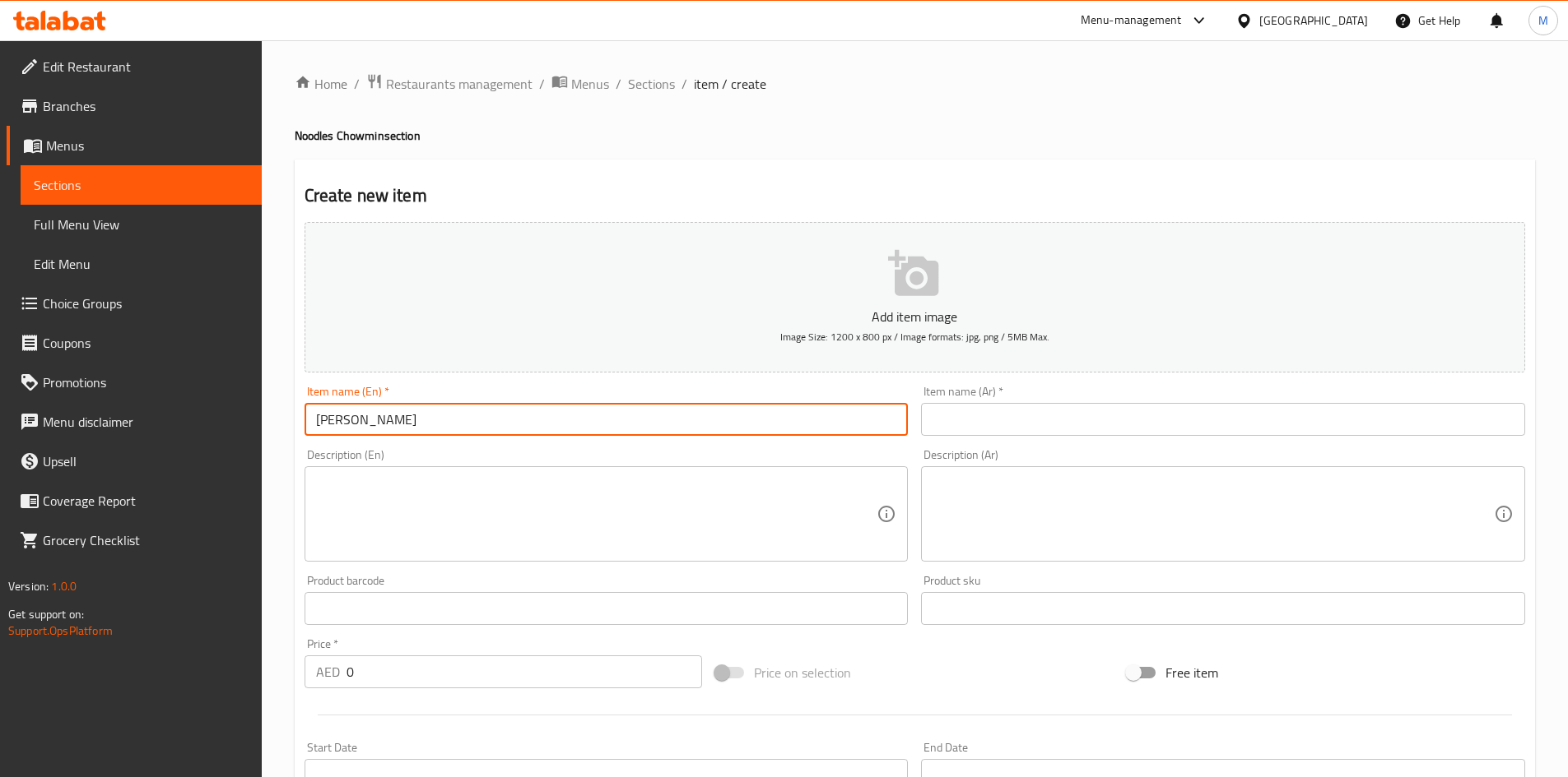
click at [390, 420] on input "Paneer Thupka" at bounding box center [606, 420] width 604 height 33
type input "Paneer Thupka"
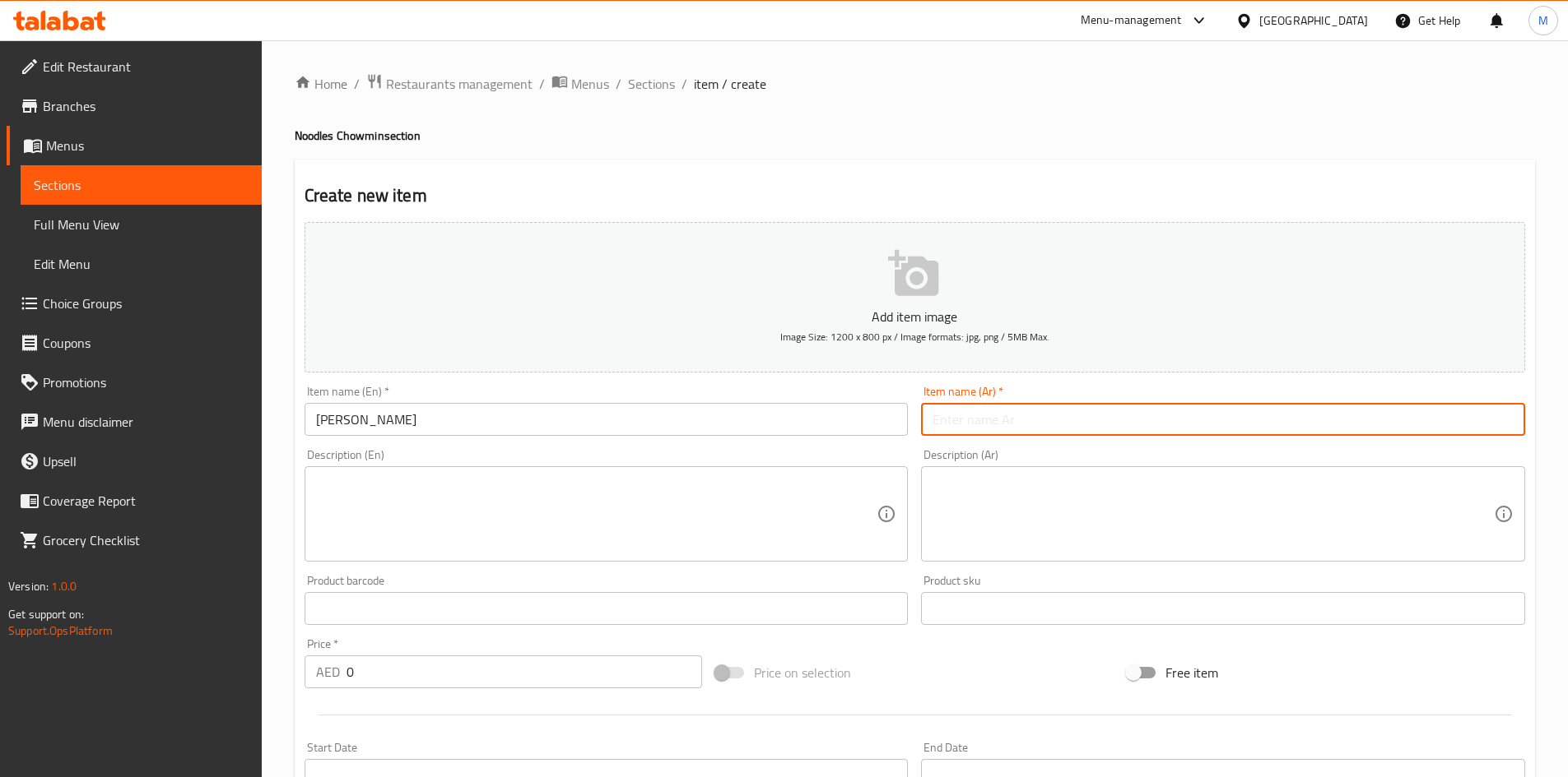
click at [977, 403] on input "text" at bounding box center [1223, 420] width 604 height 33
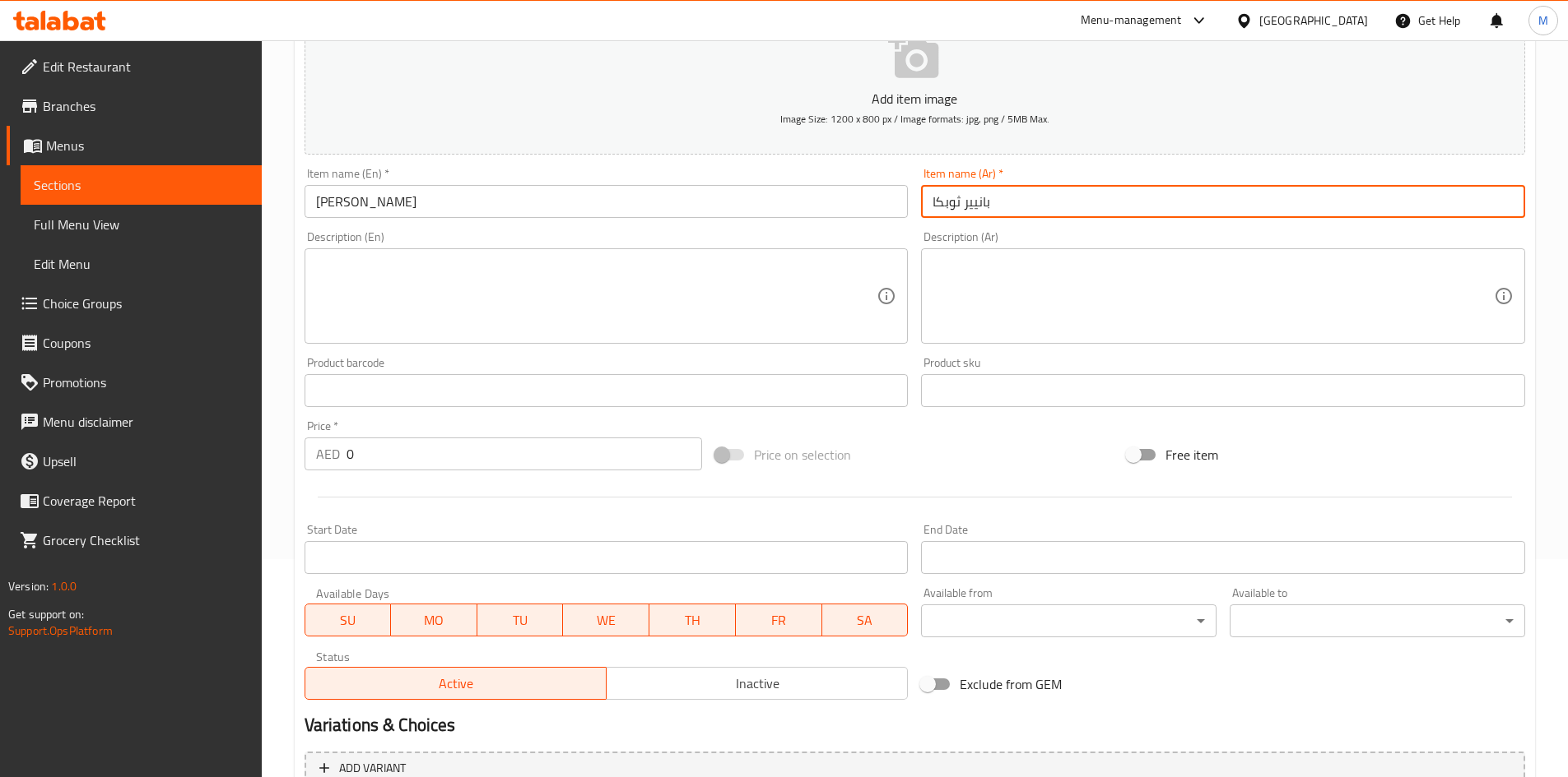
scroll to position [247, 0]
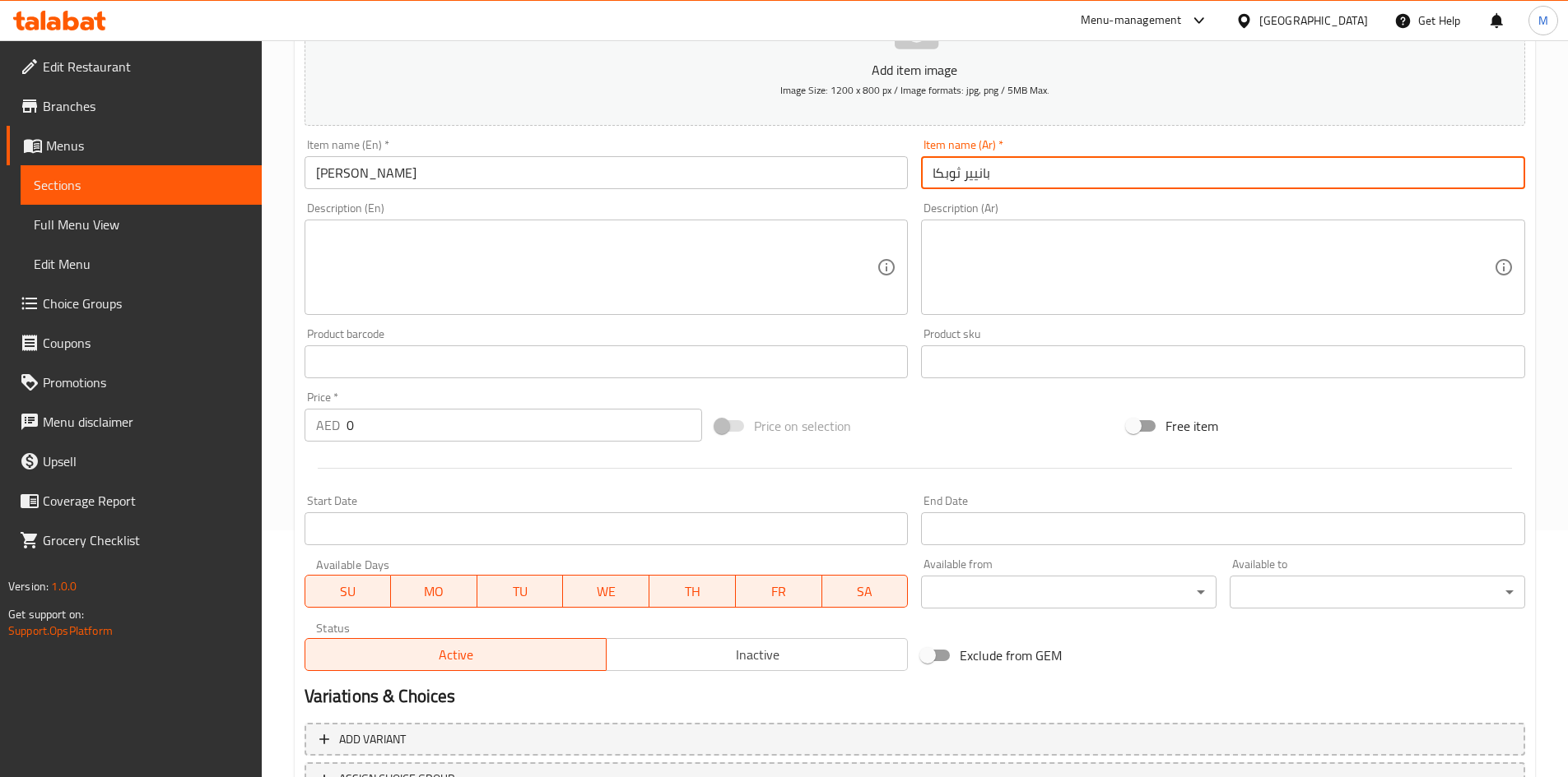
type input "بانيير ثوبكا"
click at [371, 425] on input "0" at bounding box center [524, 425] width 357 height 33
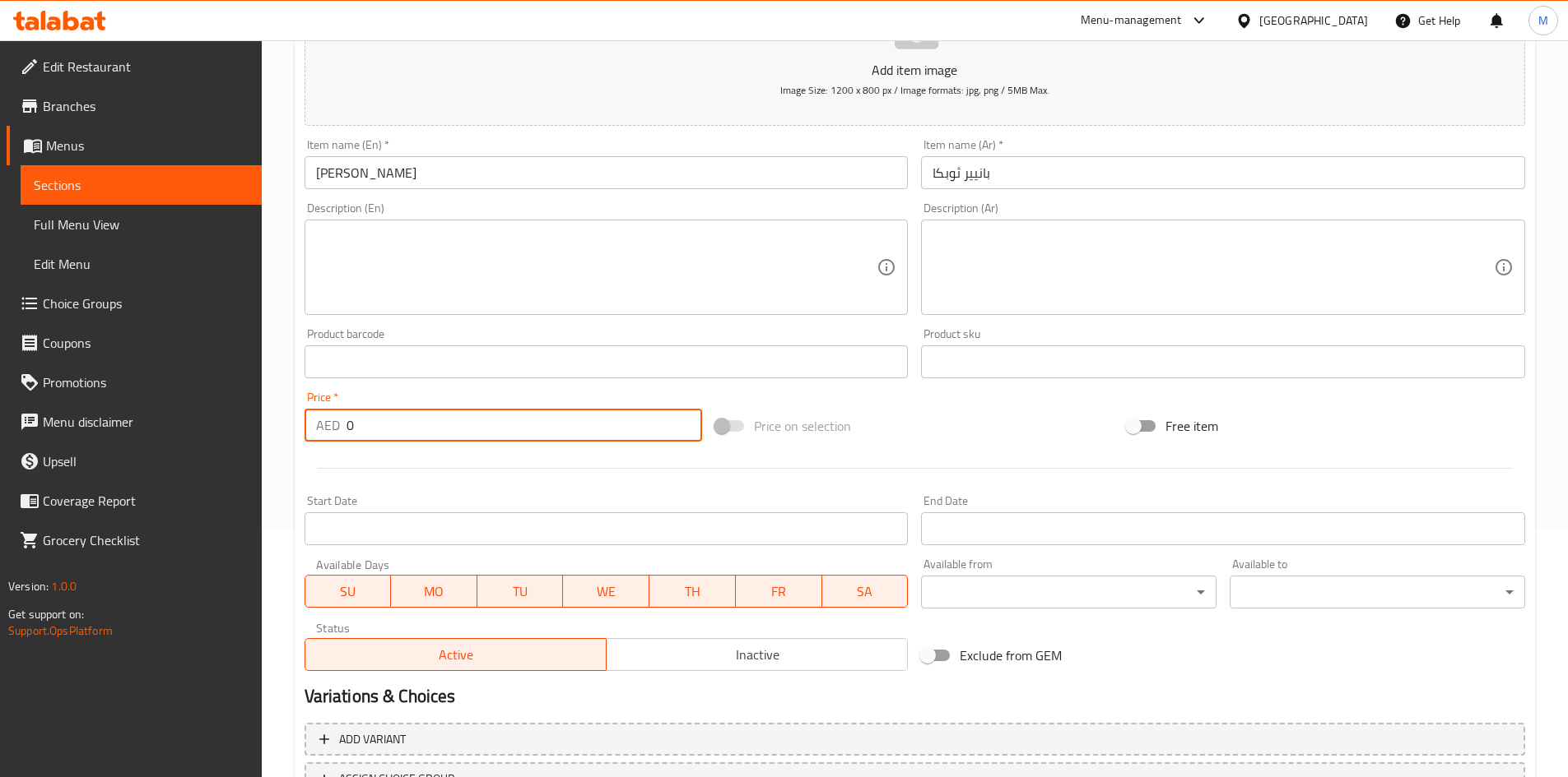
click at [371, 425] on input "0" at bounding box center [524, 425] width 357 height 33
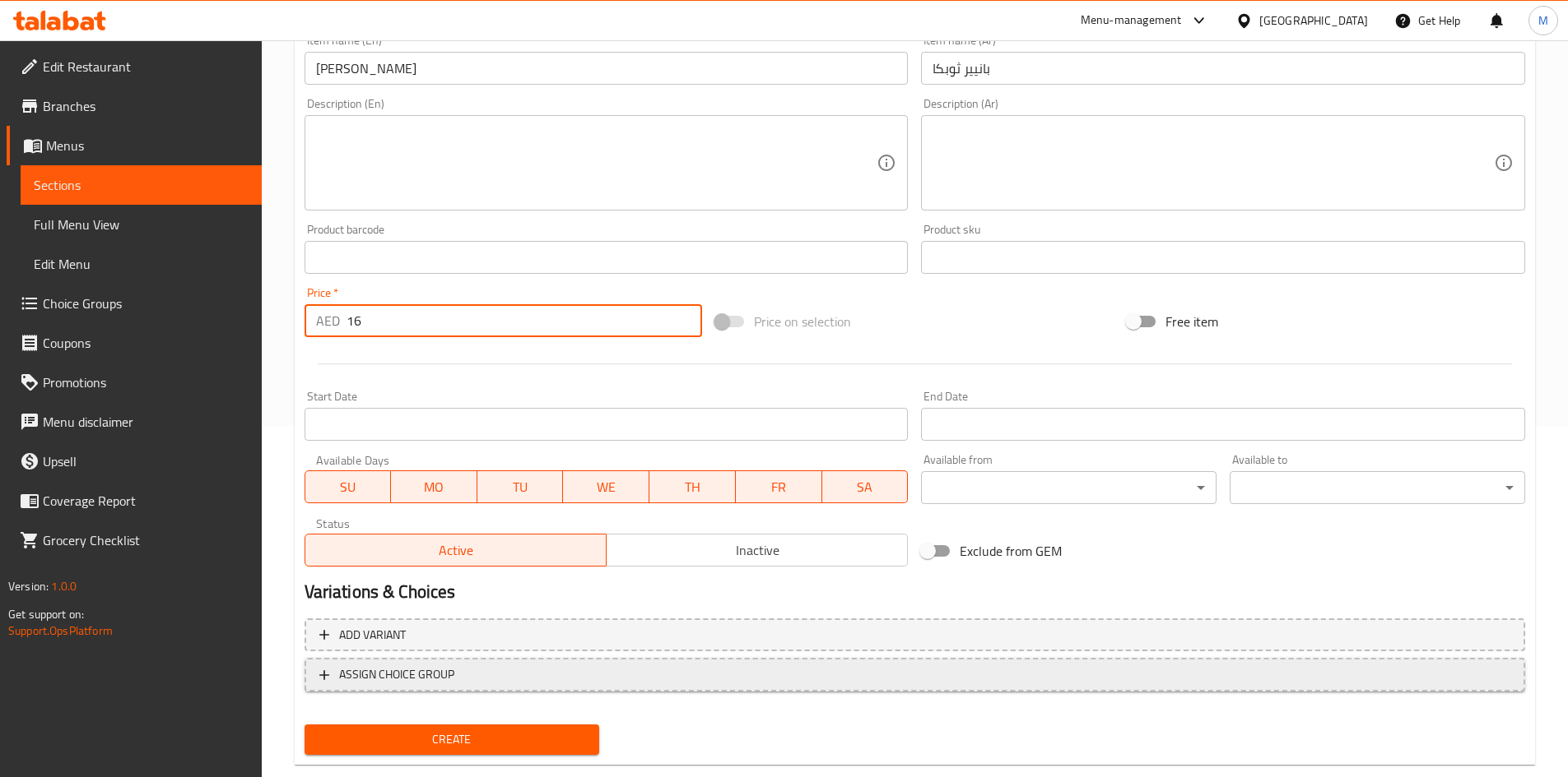
scroll to position [385, 0]
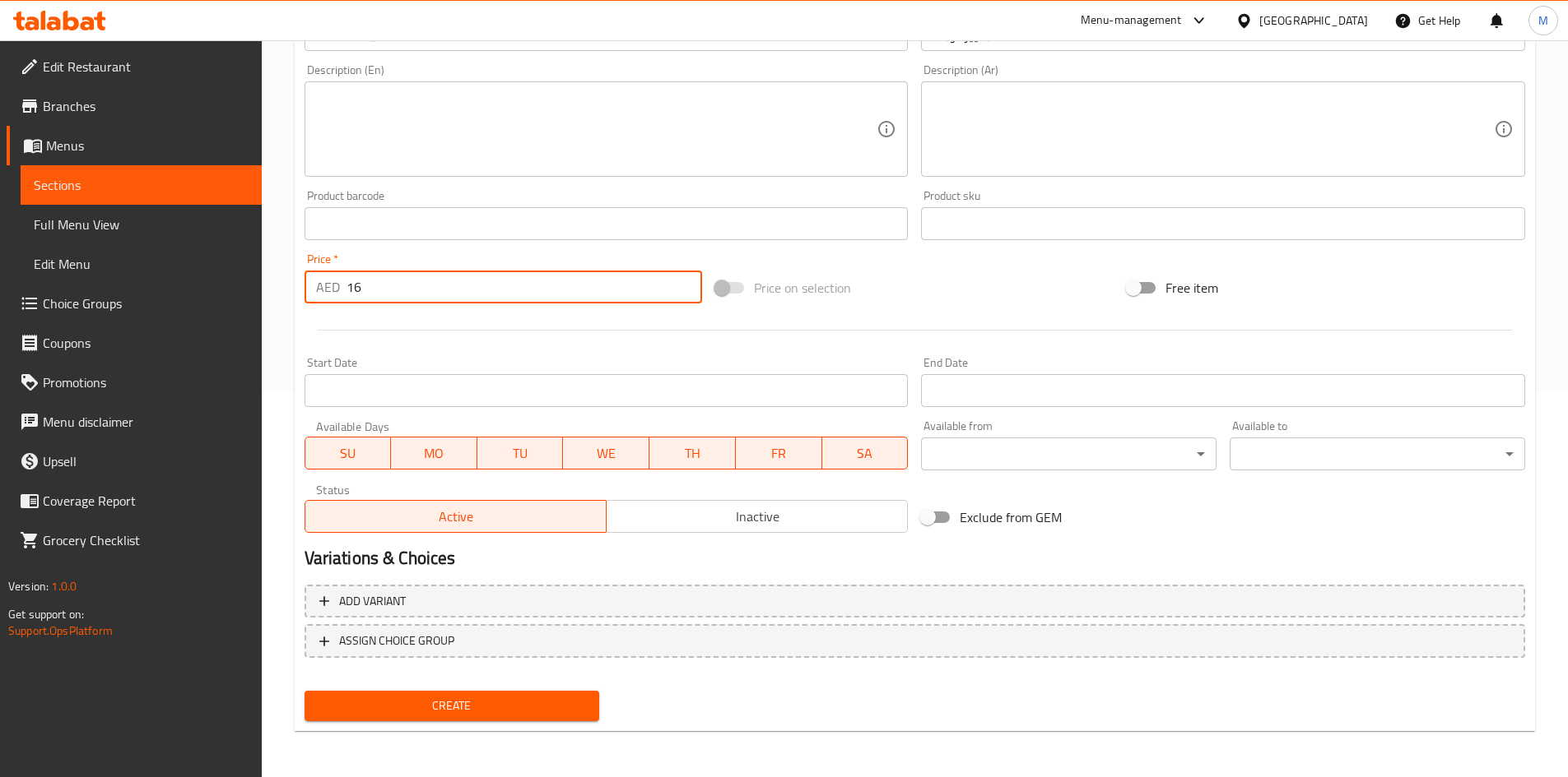
type input "16"
click at [439, 697] on span "Create" at bounding box center [451, 707] width 269 height 21
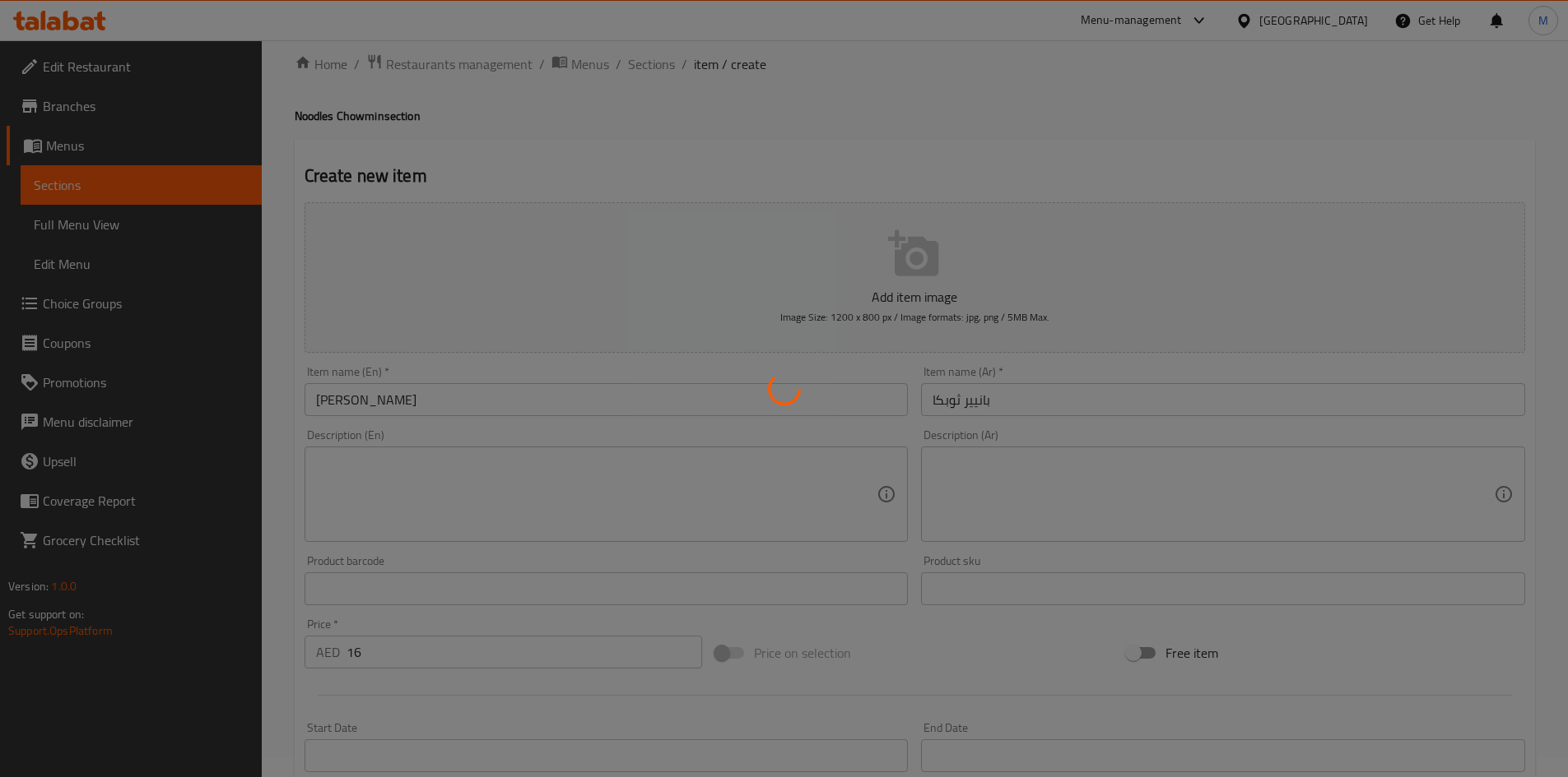
scroll to position [0, 0]
type input "0"
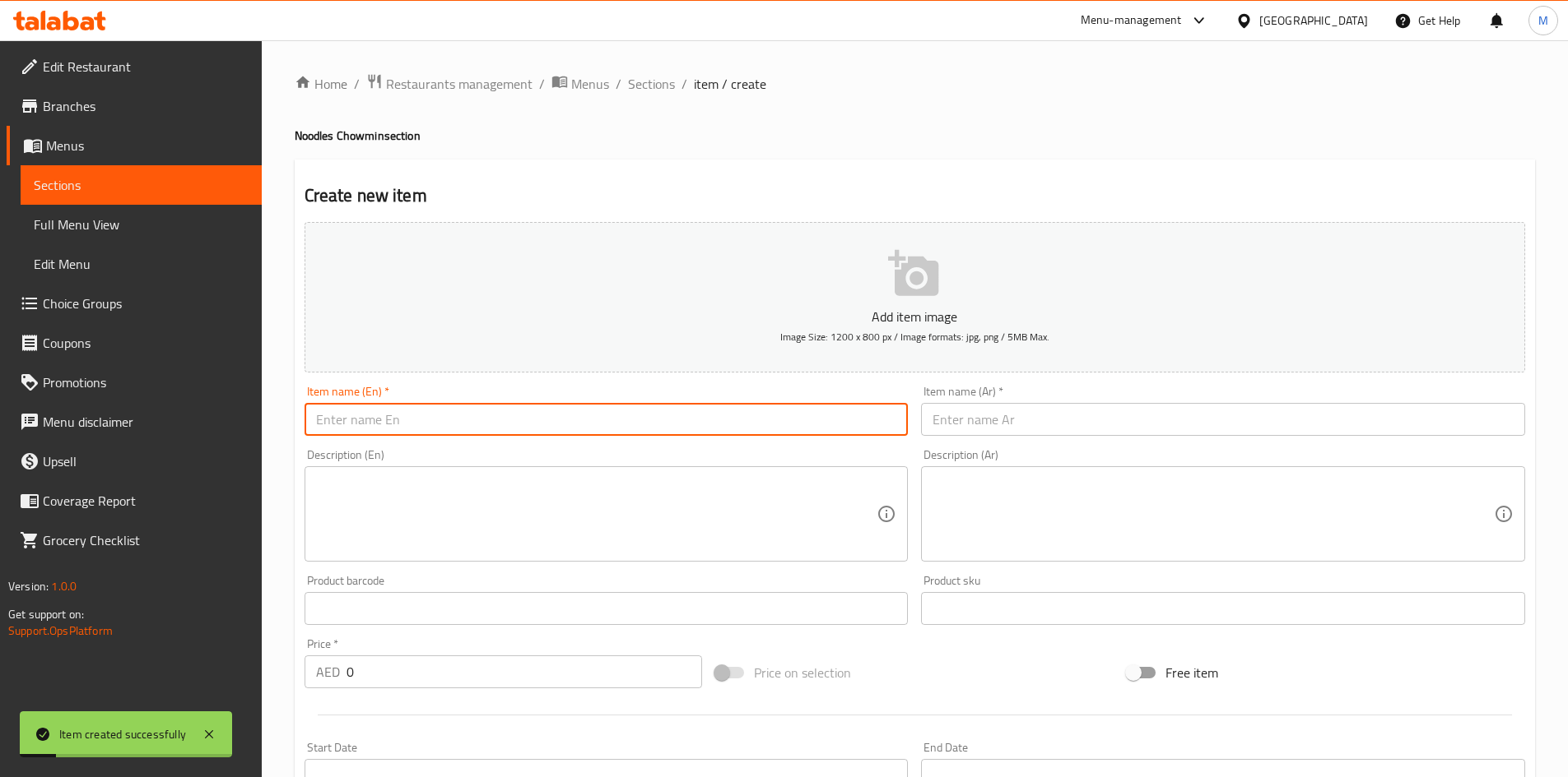
click at [427, 403] on input "text" at bounding box center [606, 420] width 604 height 33
click at [430, 418] on input "egg thupka" at bounding box center [606, 420] width 604 height 33
click at [432, 418] on input "egg thupka" at bounding box center [606, 420] width 604 height 33
type input "Egg Thupka"
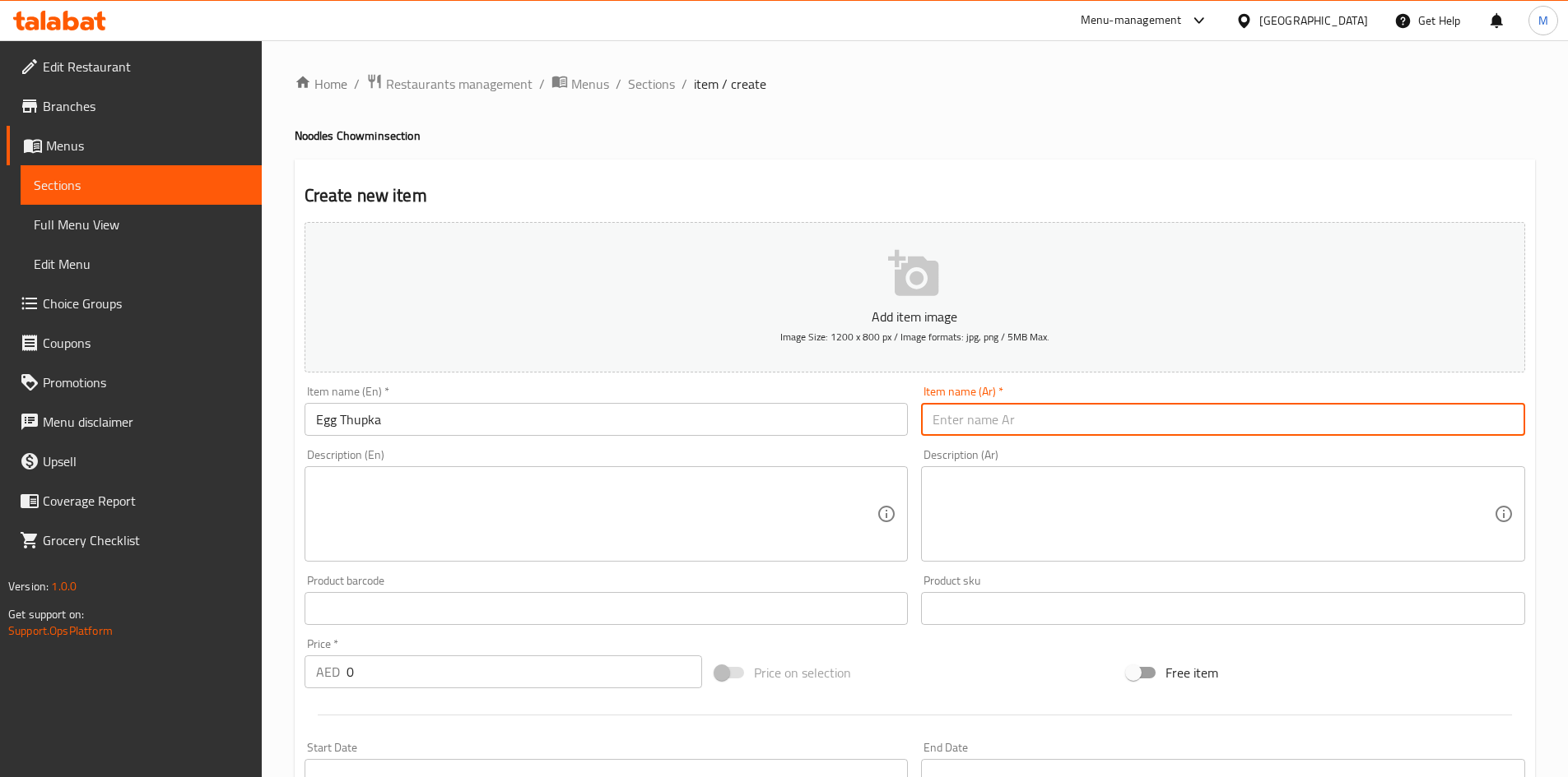
click at [1051, 417] on input "text" at bounding box center [1223, 420] width 604 height 33
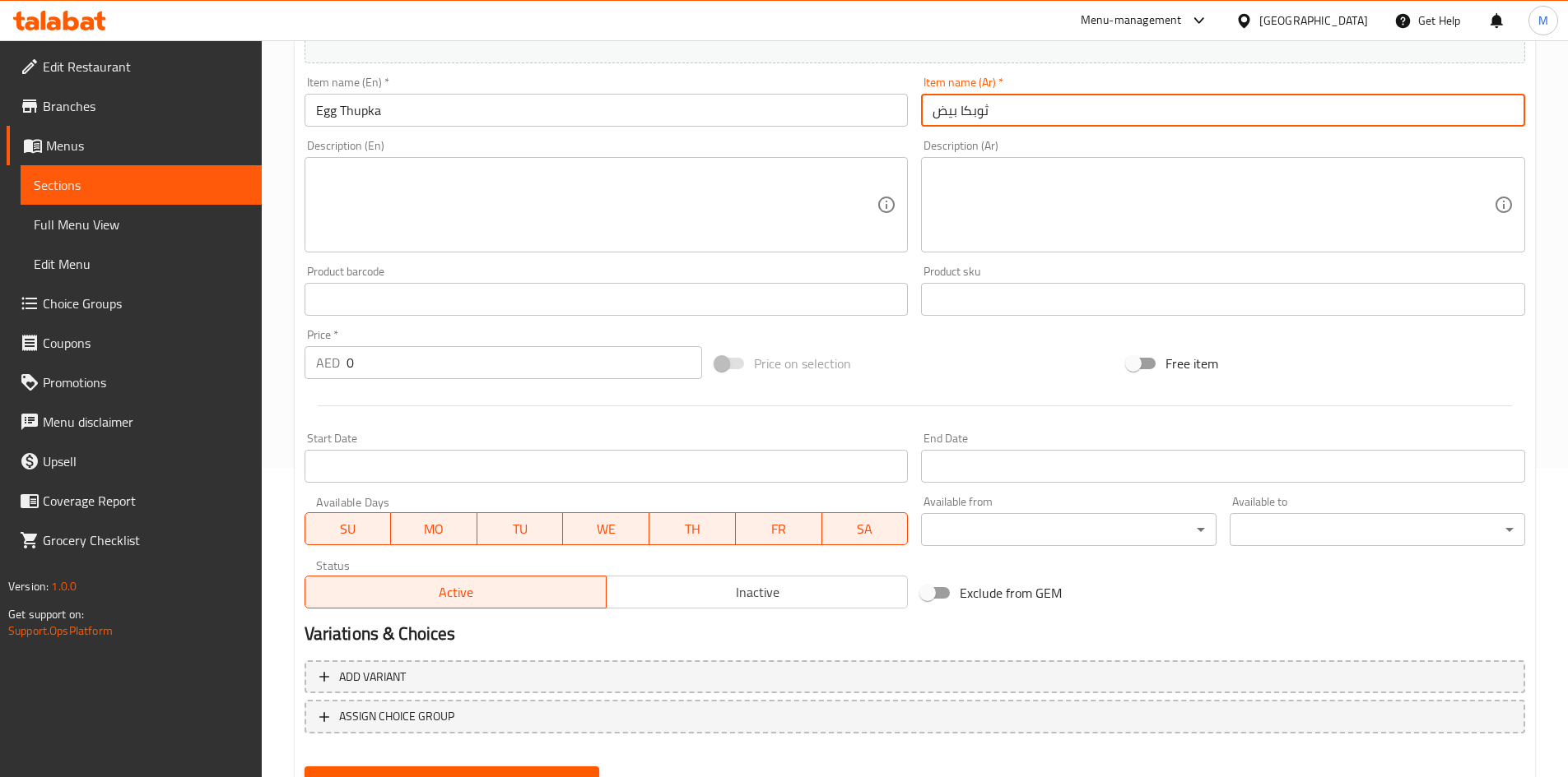
scroll to position [385, 0]
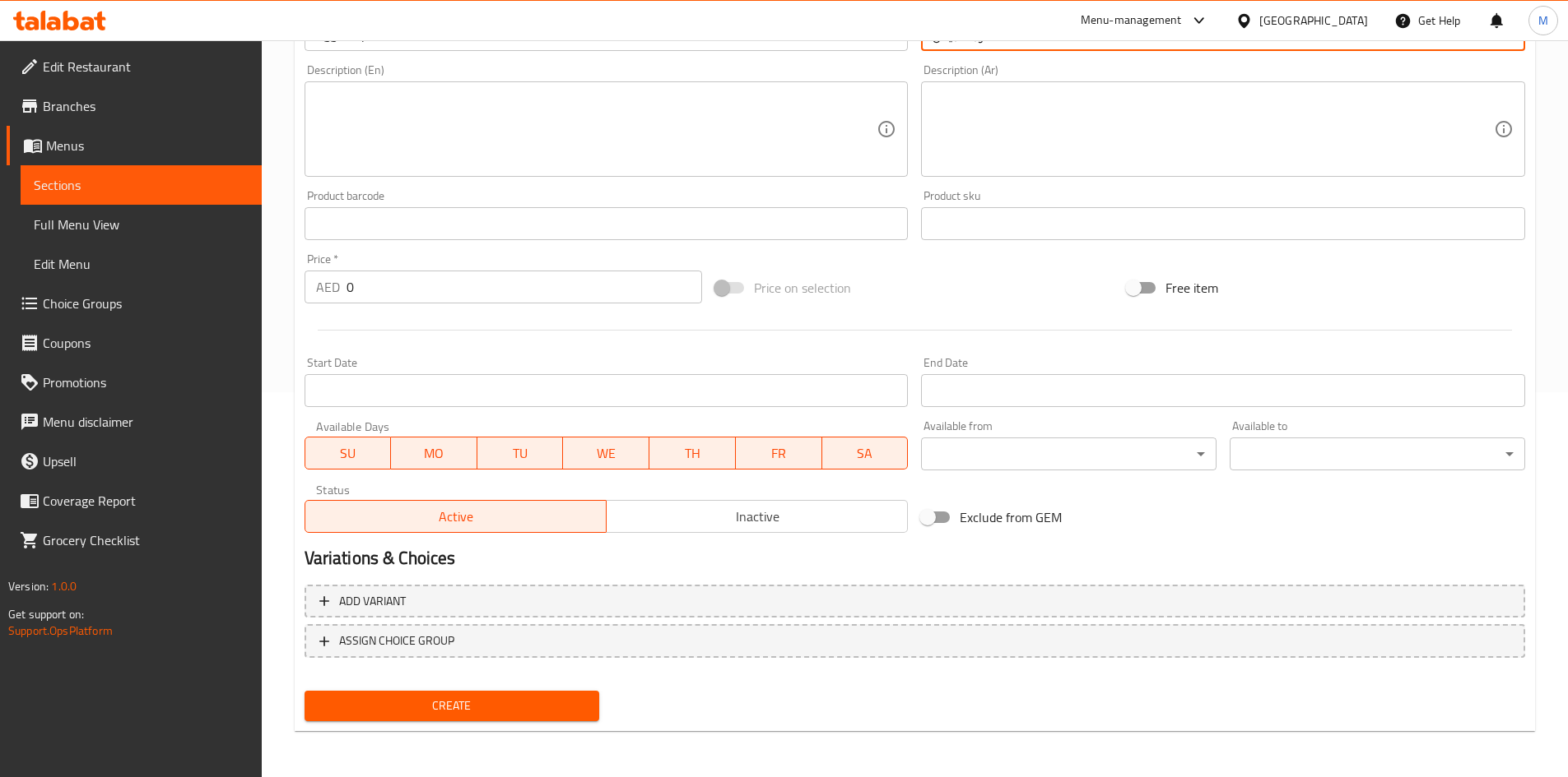
type input "ثوبكا بيض"
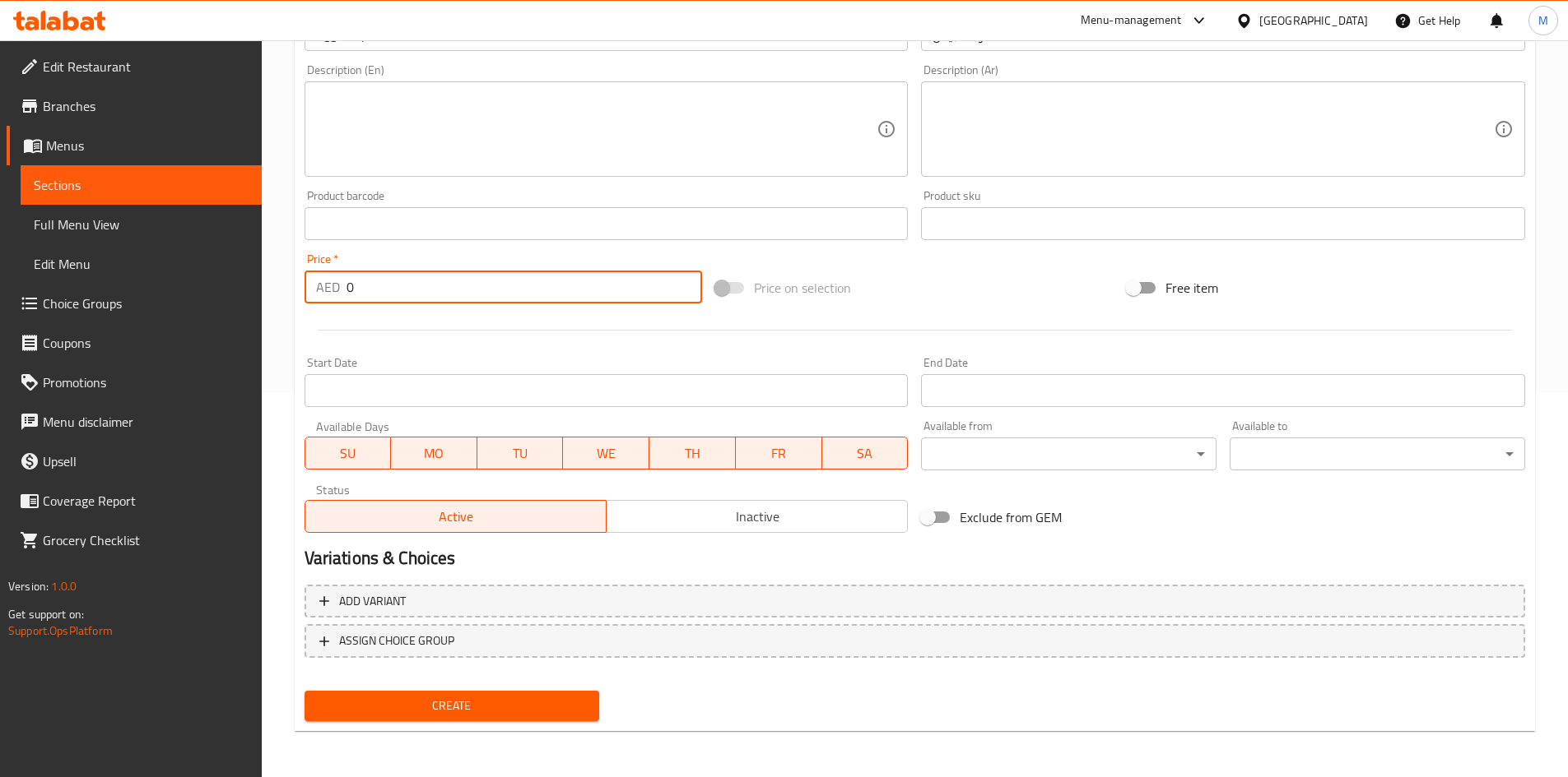
click at [397, 296] on input "0" at bounding box center [524, 287] width 357 height 33
type input "16"
click at [500, 701] on span "Create" at bounding box center [451, 707] width 269 height 21
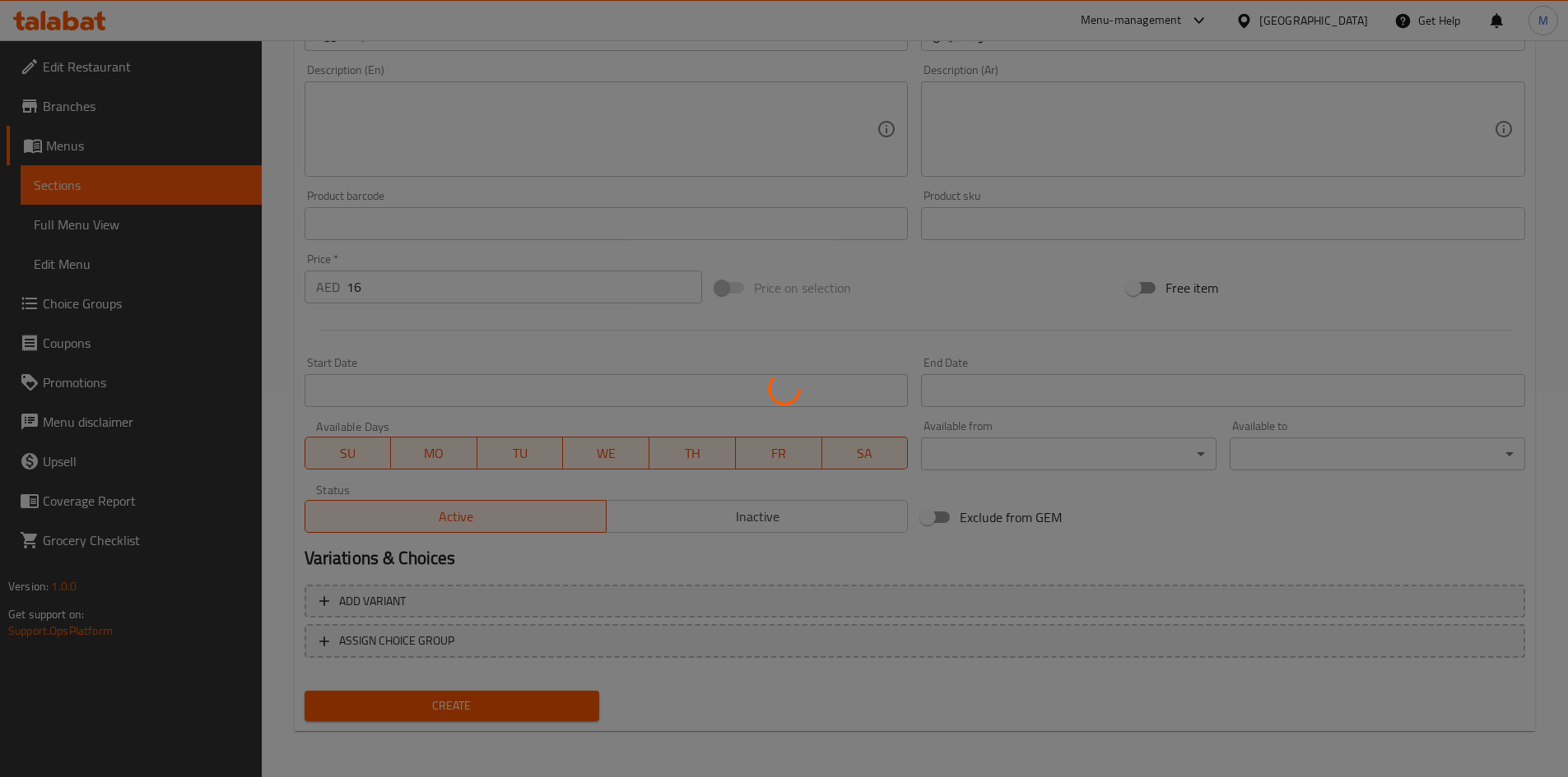
type input "0"
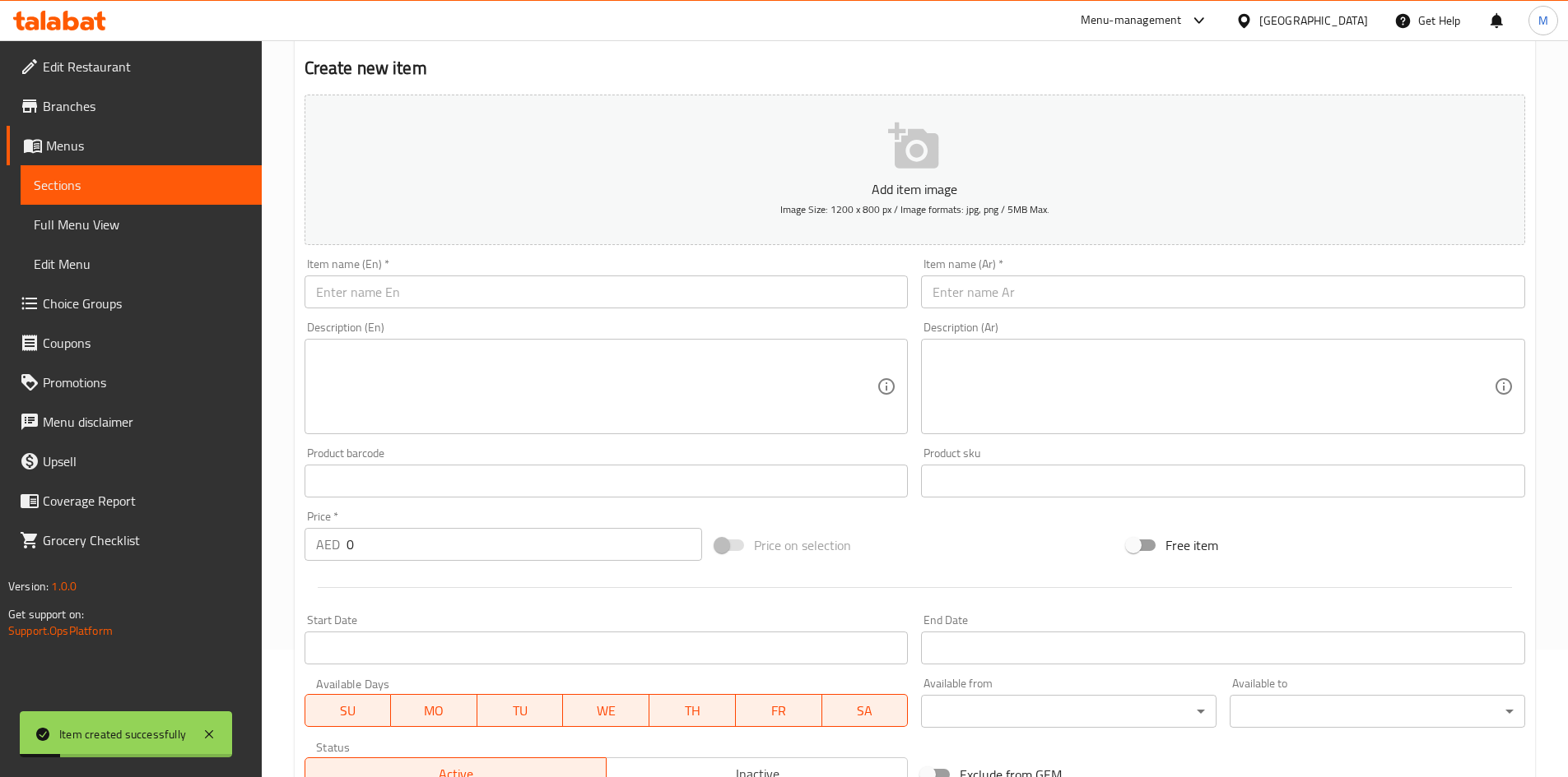
scroll to position [0, 0]
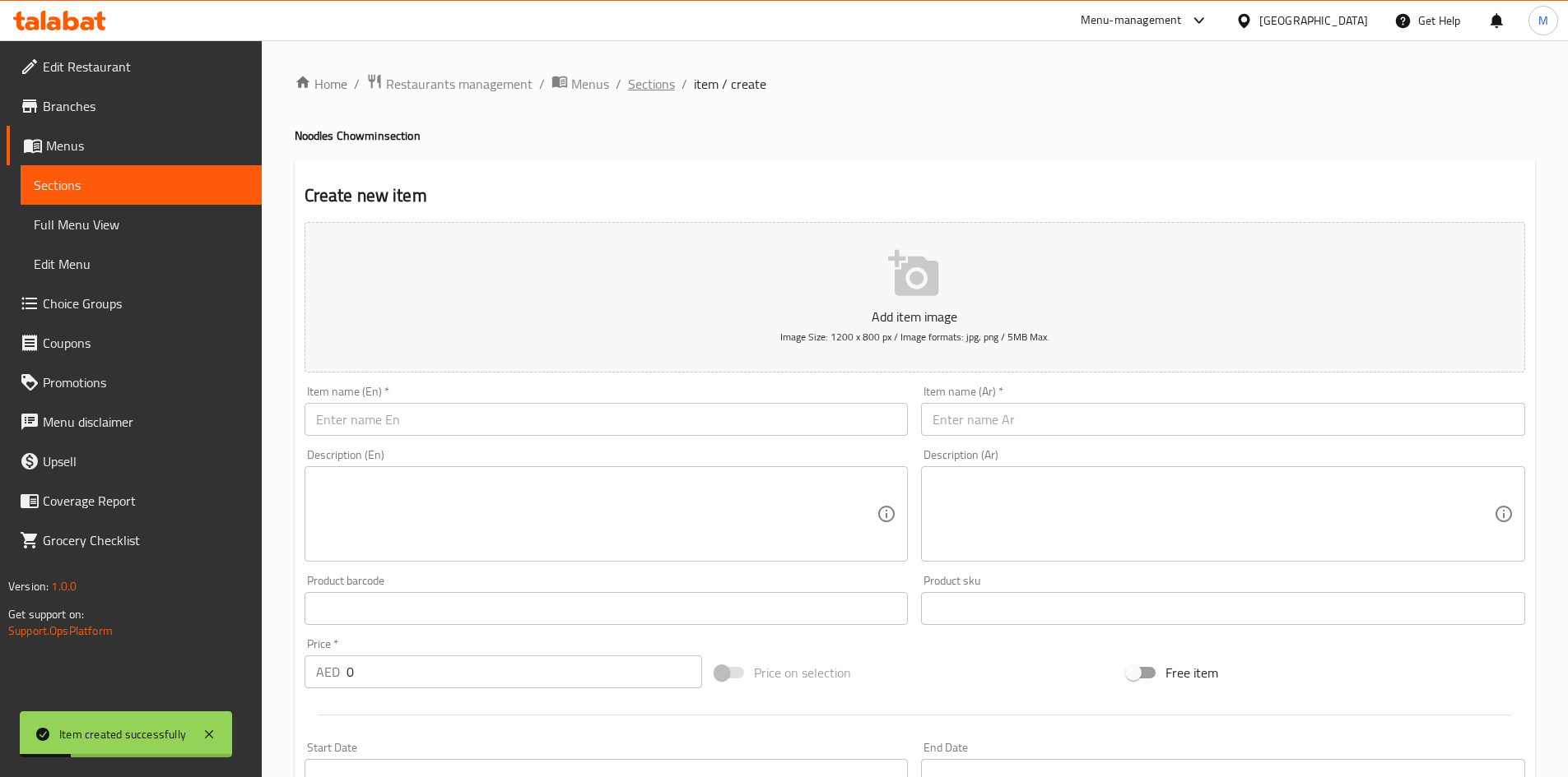
click at [663, 85] on span "Sections" at bounding box center [651, 83] width 47 height 20
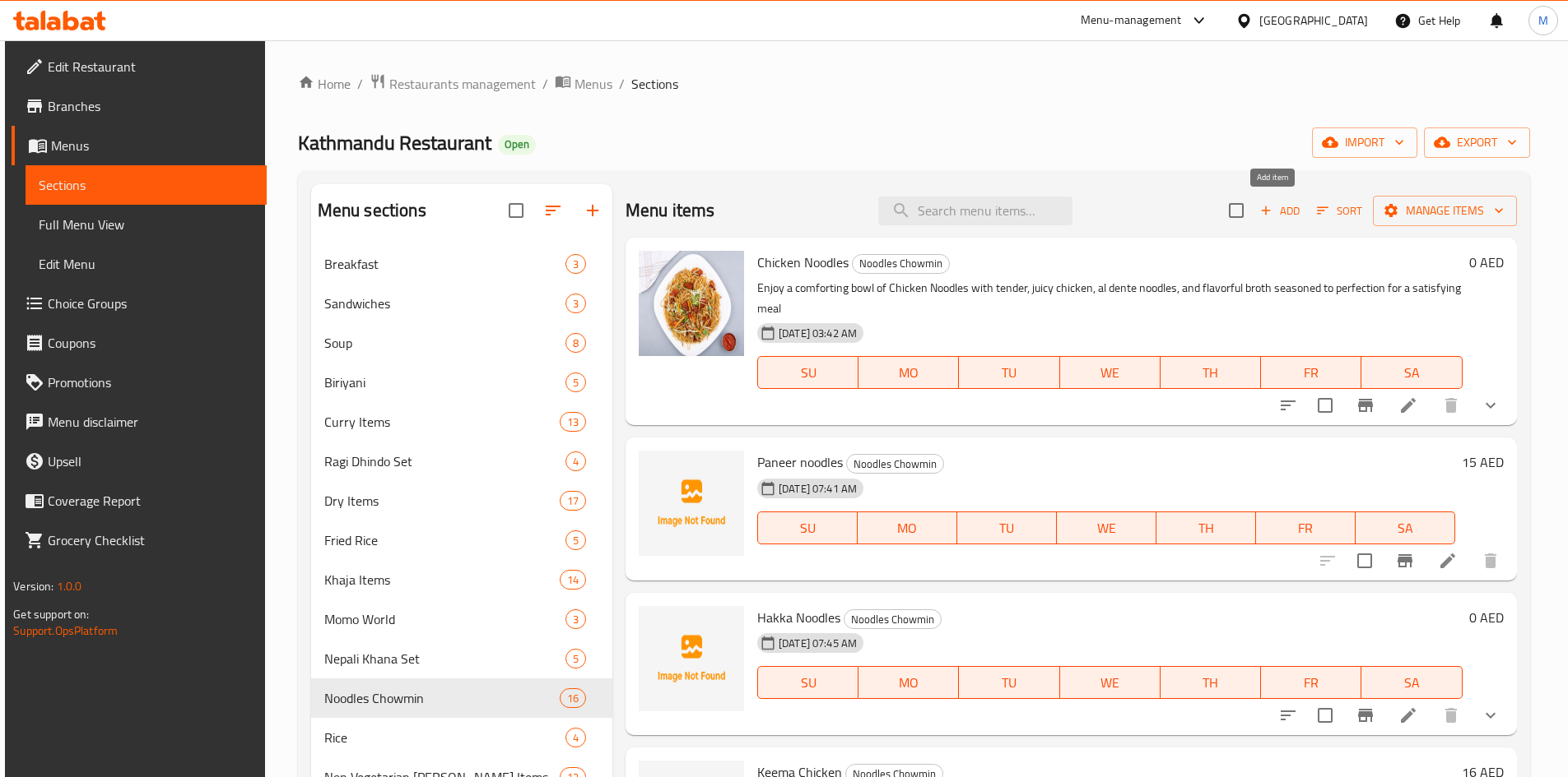
click at [1282, 214] on span "Add" at bounding box center [1279, 211] width 44 height 19
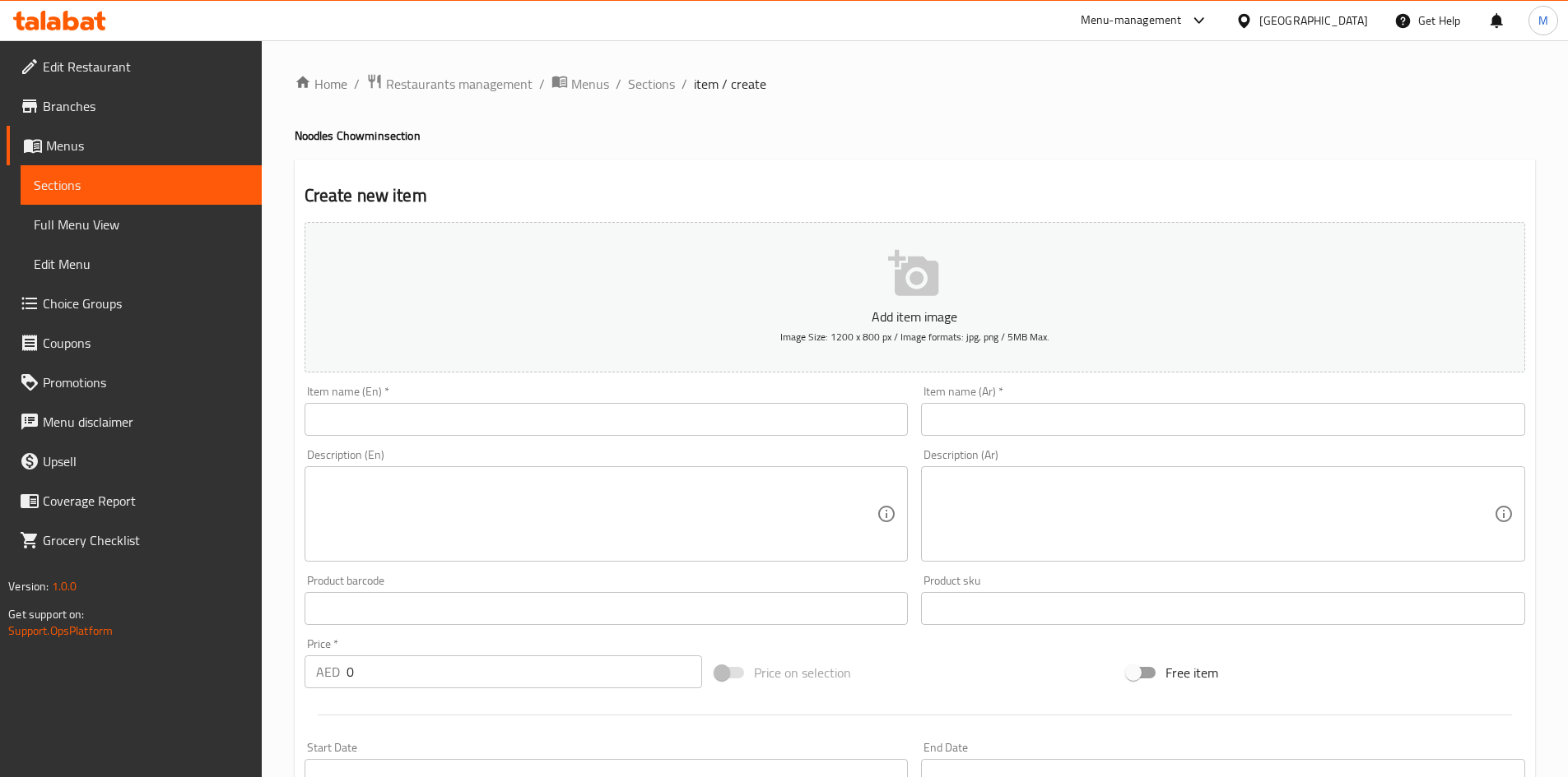
click at [537, 425] on input "text" at bounding box center [606, 420] width 604 height 33
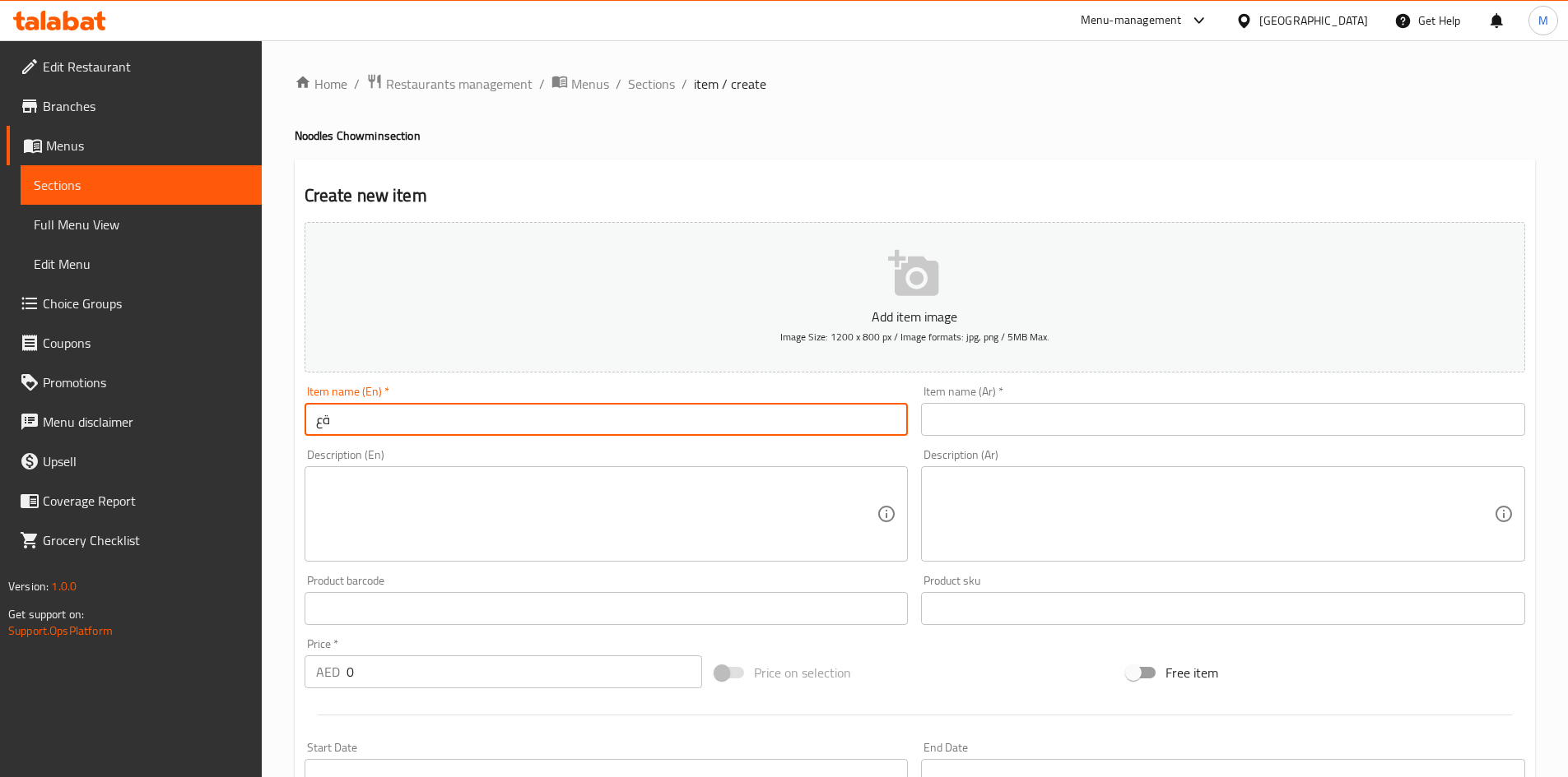
type input "ة"
click at [484, 422] on input "Mushroom" at bounding box center [606, 420] width 604 height 33
click at [483, 424] on input "Mushroom thupka" at bounding box center [606, 420] width 604 height 33
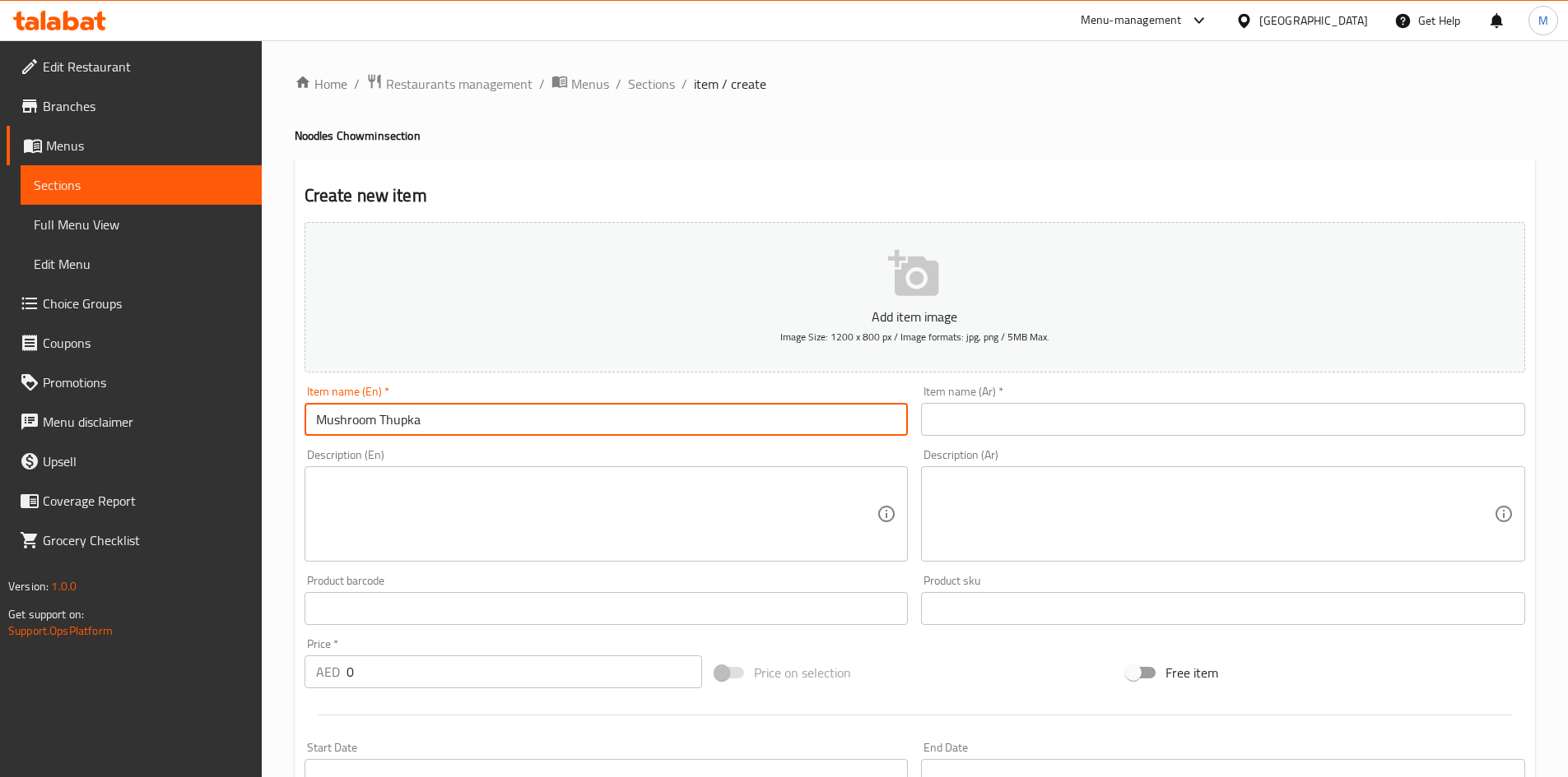
click at [483, 424] on input "Mushroom Thupka" at bounding box center [606, 420] width 604 height 33
click at [418, 422] on input "Mushroom Thupka" at bounding box center [606, 420] width 604 height 33
click at [420, 422] on input "Mushroom Thupka" at bounding box center [606, 420] width 604 height 33
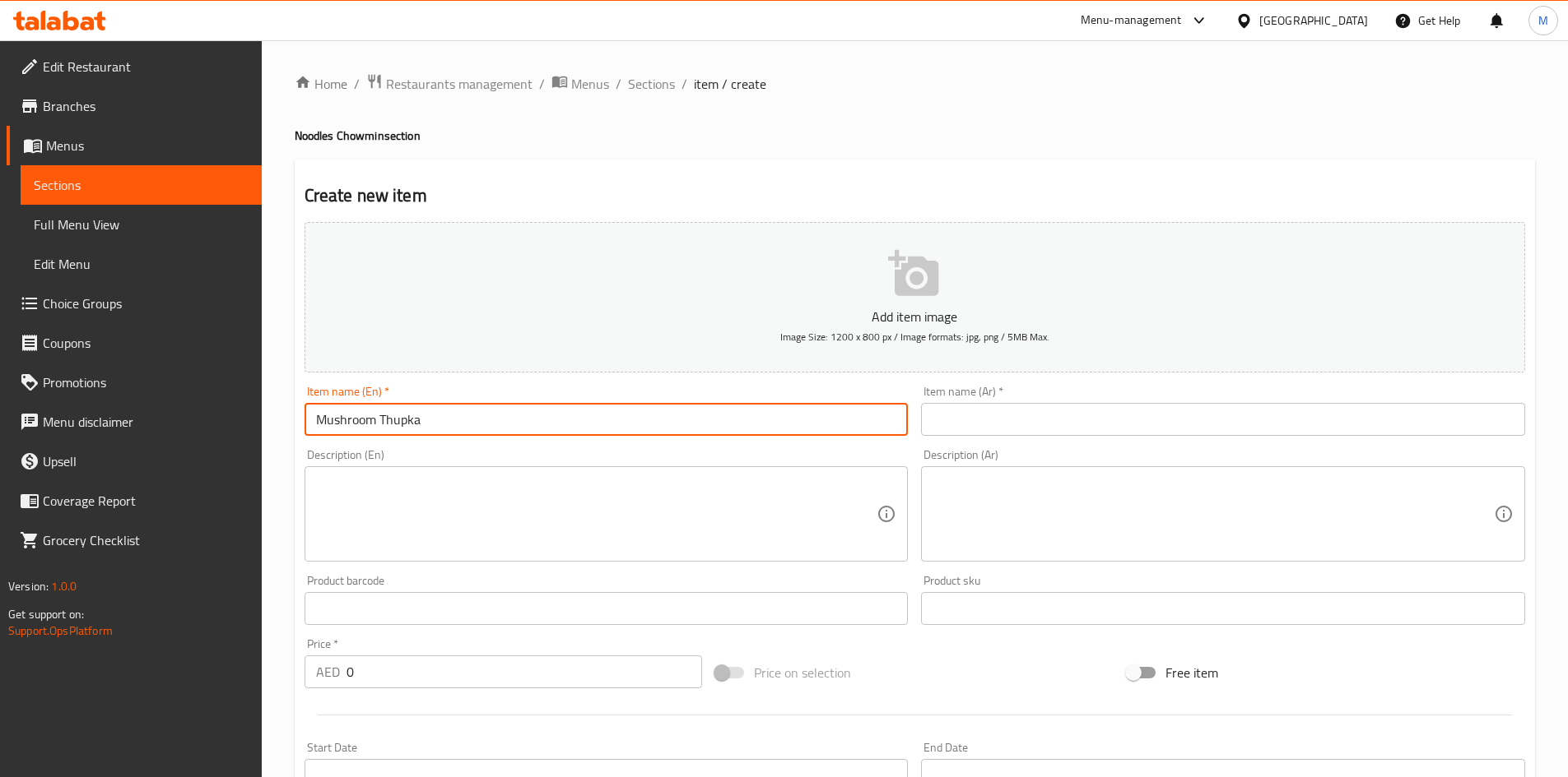
type input "Mushroom Thupka"
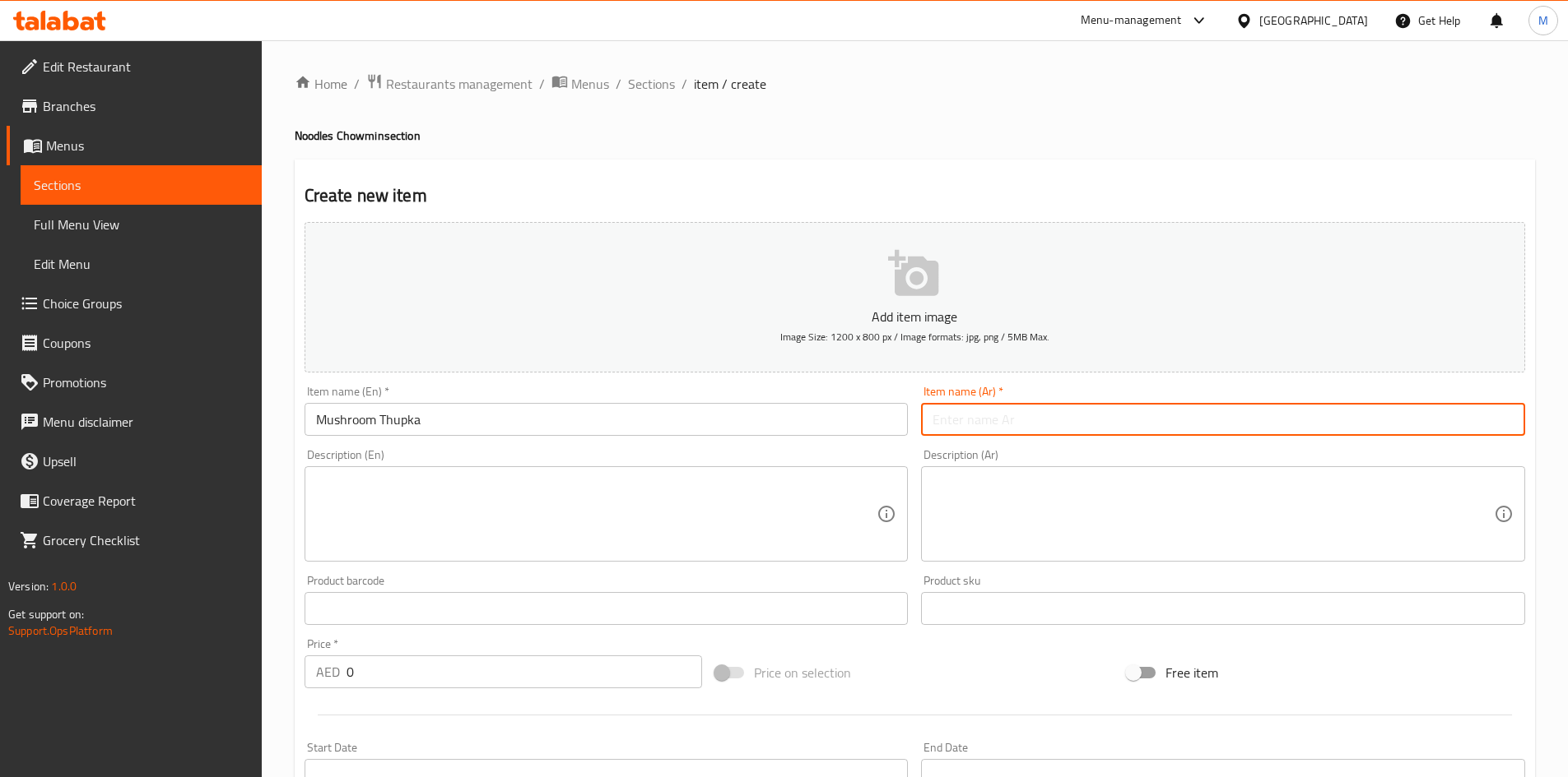
click at [1190, 421] on input "text" at bounding box center [1223, 420] width 604 height 33
paste input "فطر ثوكبا"
click at [946, 416] on input "فطر ثوكبا" at bounding box center [1223, 420] width 604 height 33
type input "فطر ثوكبا"
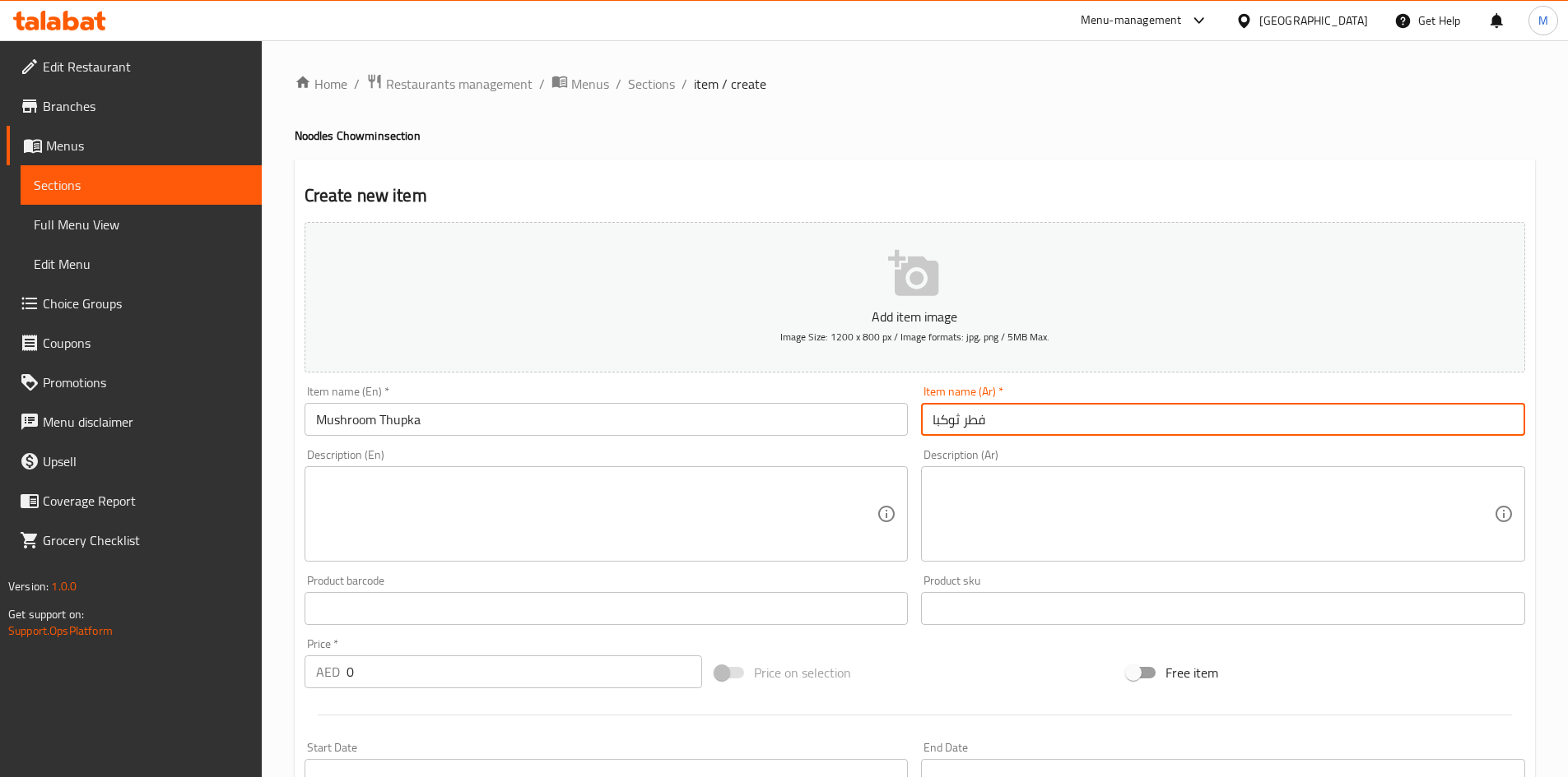
click at [436, 422] on input "Mushroom Thupka" at bounding box center [606, 420] width 604 height 33
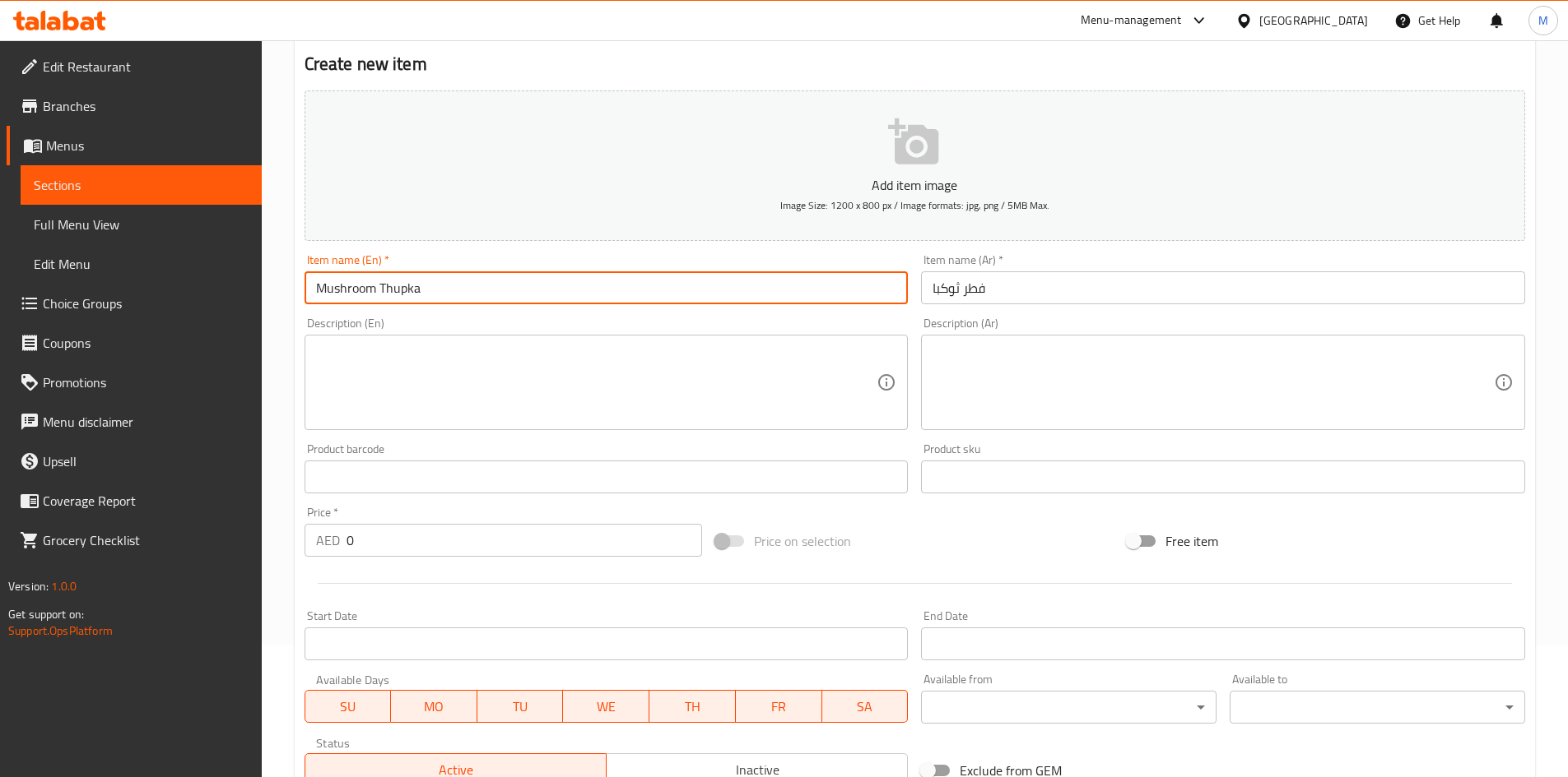
scroll to position [247, 0]
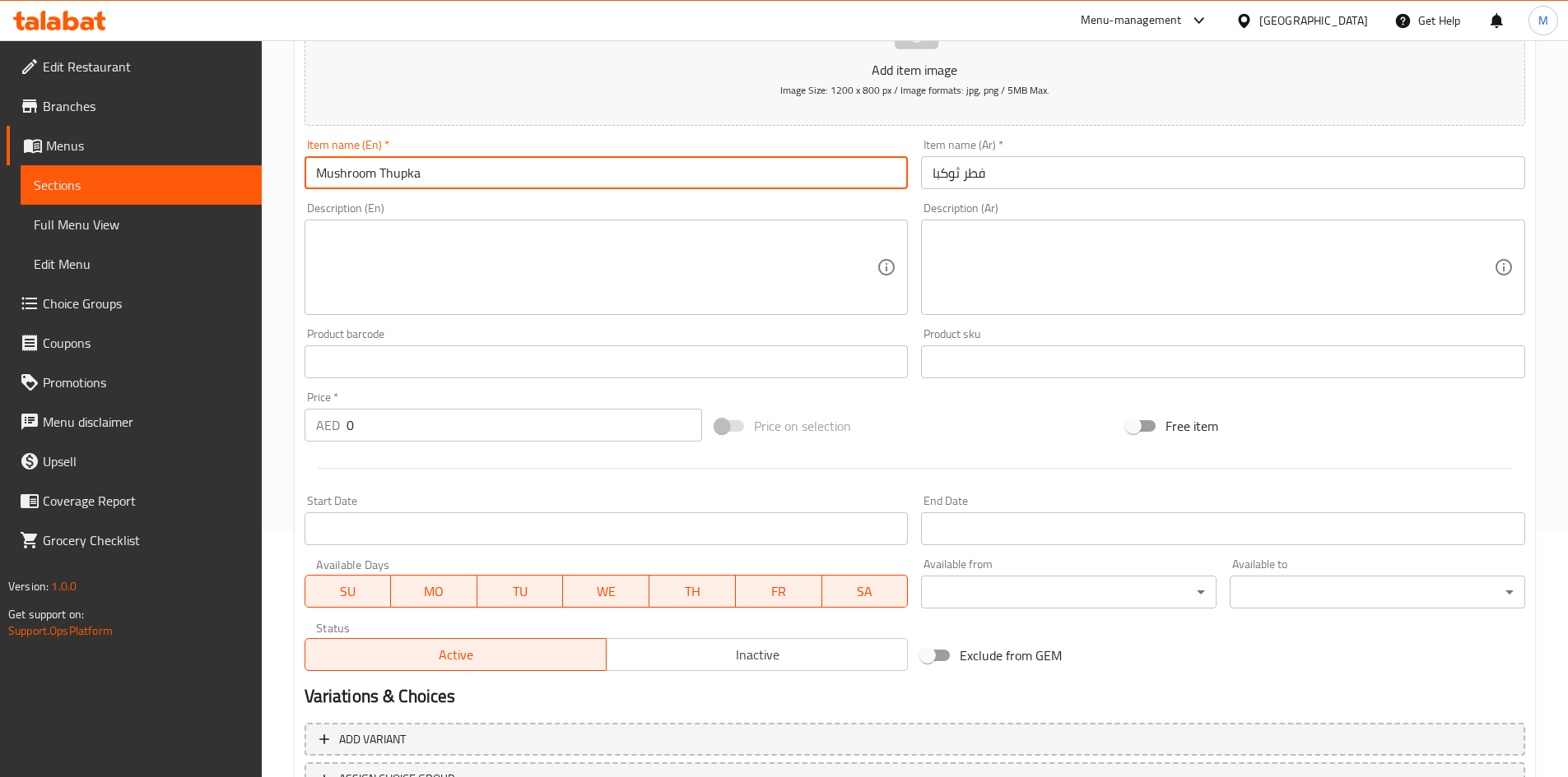
click at [387, 436] on input "0" at bounding box center [524, 425] width 357 height 33
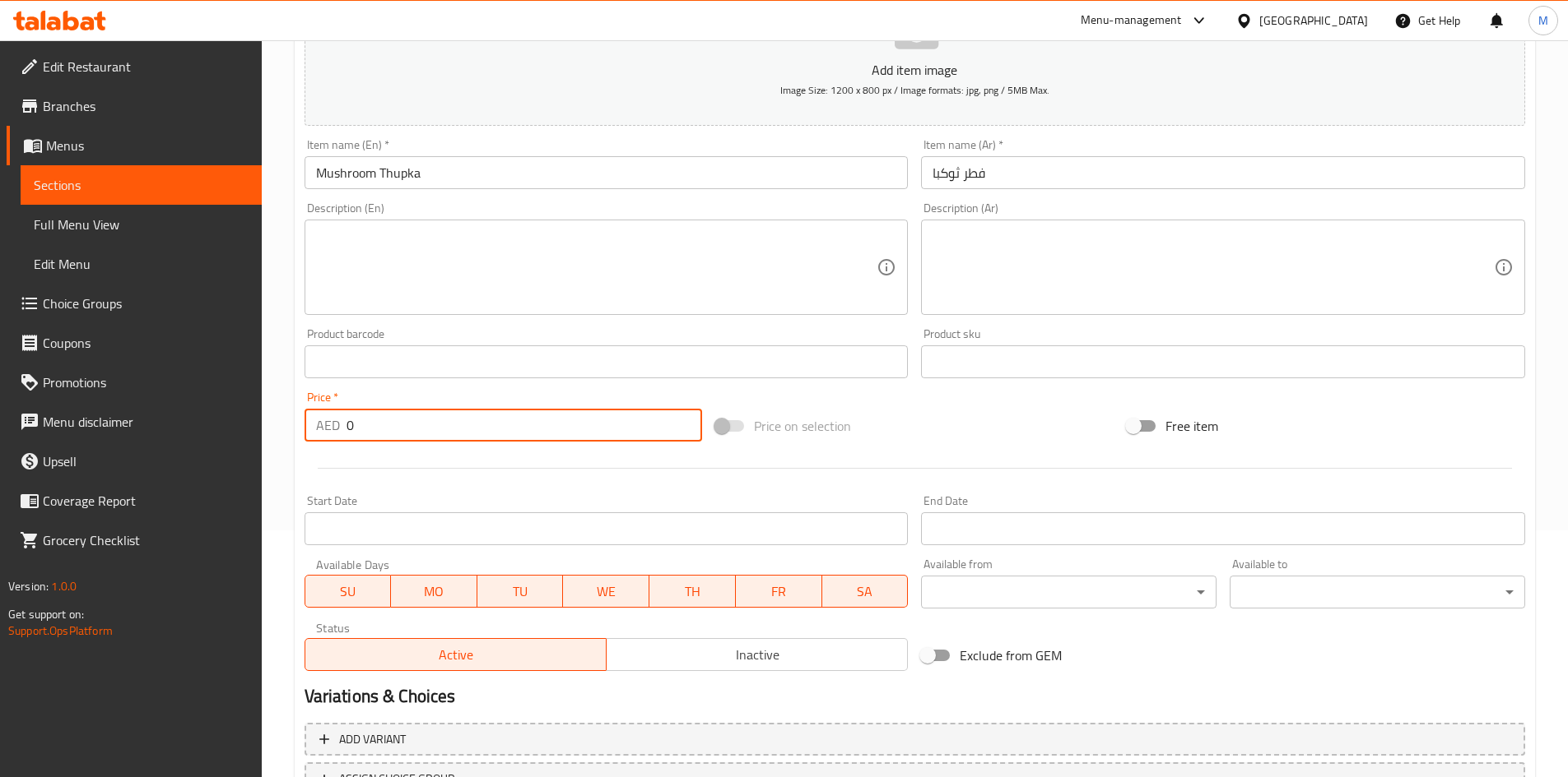
click at [386, 435] on input "0" at bounding box center [524, 425] width 357 height 33
click at [386, 435] on input "0" at bounding box center [524, 425] width 357 height 33
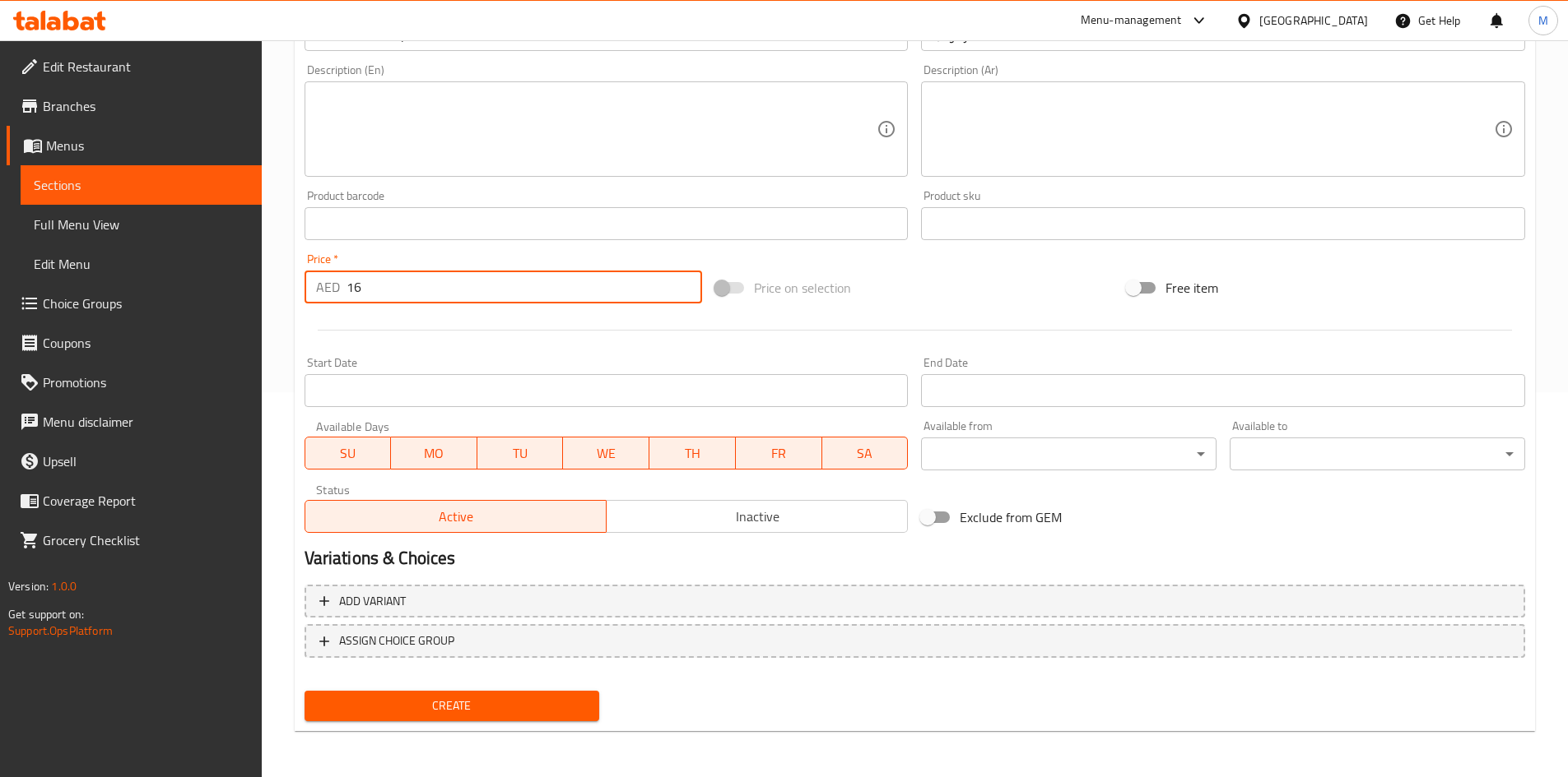
type input "16"
click at [487, 705] on span "Create" at bounding box center [451, 707] width 269 height 21
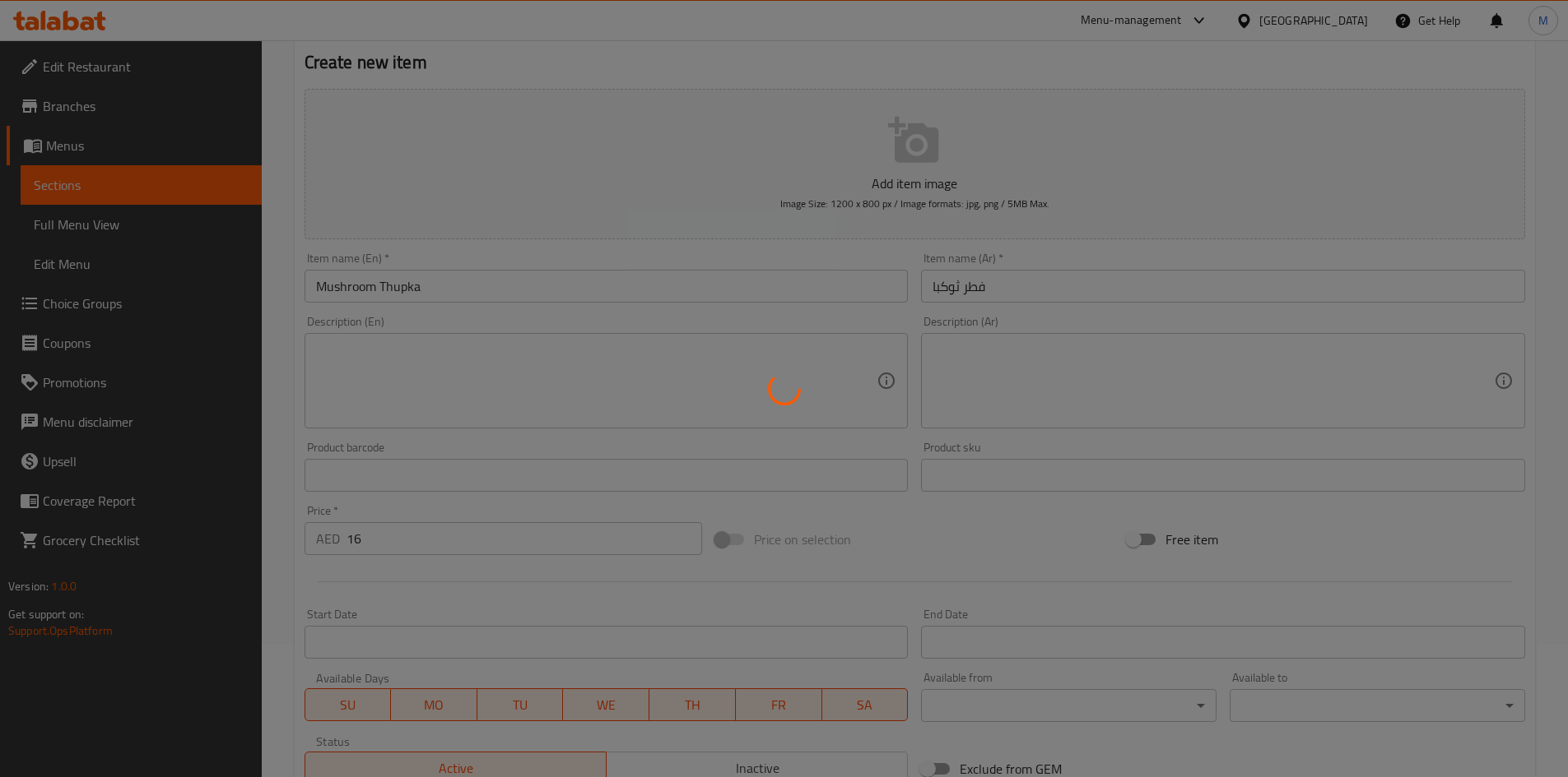
type input "0"
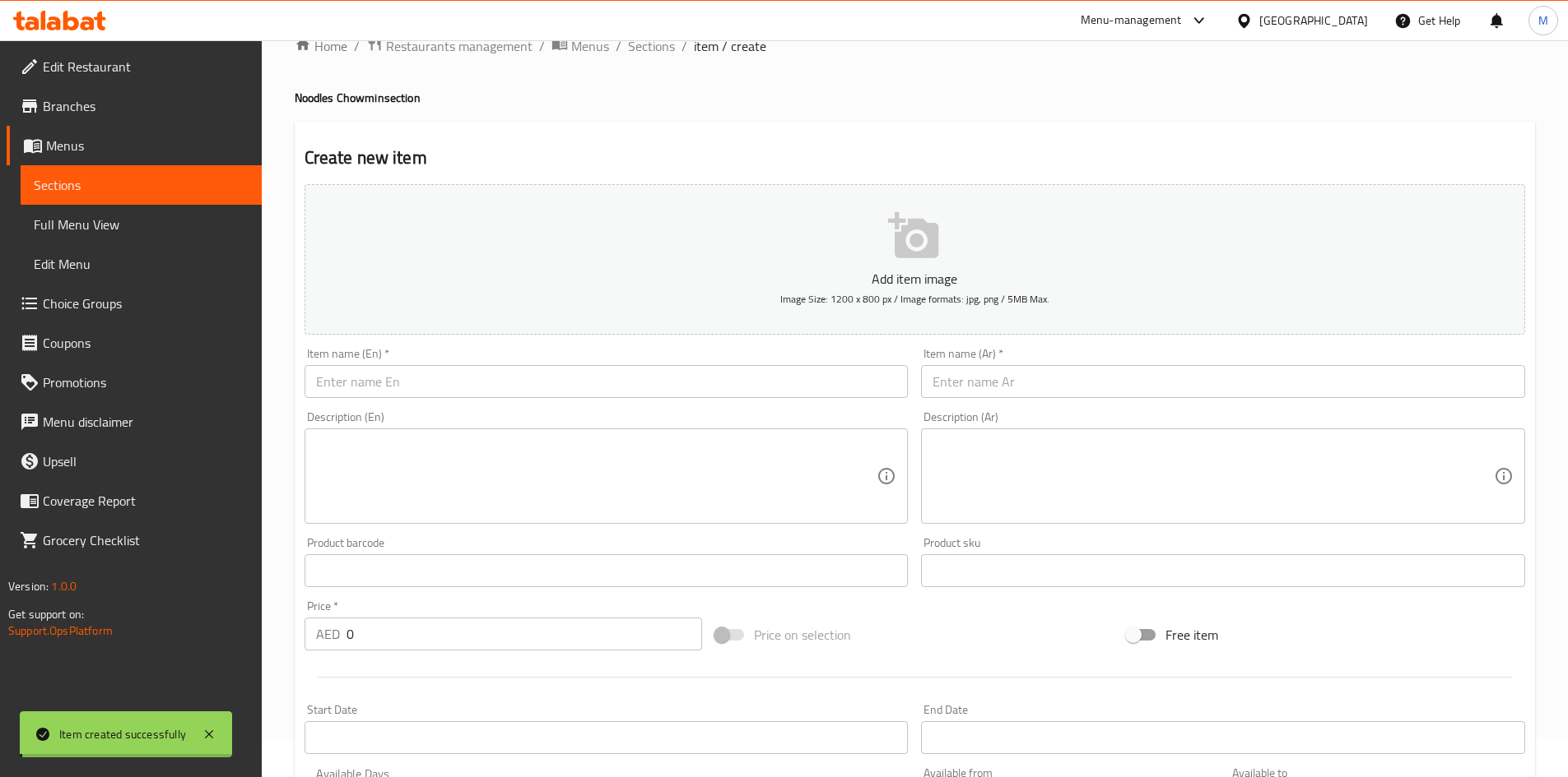
scroll to position [0, 0]
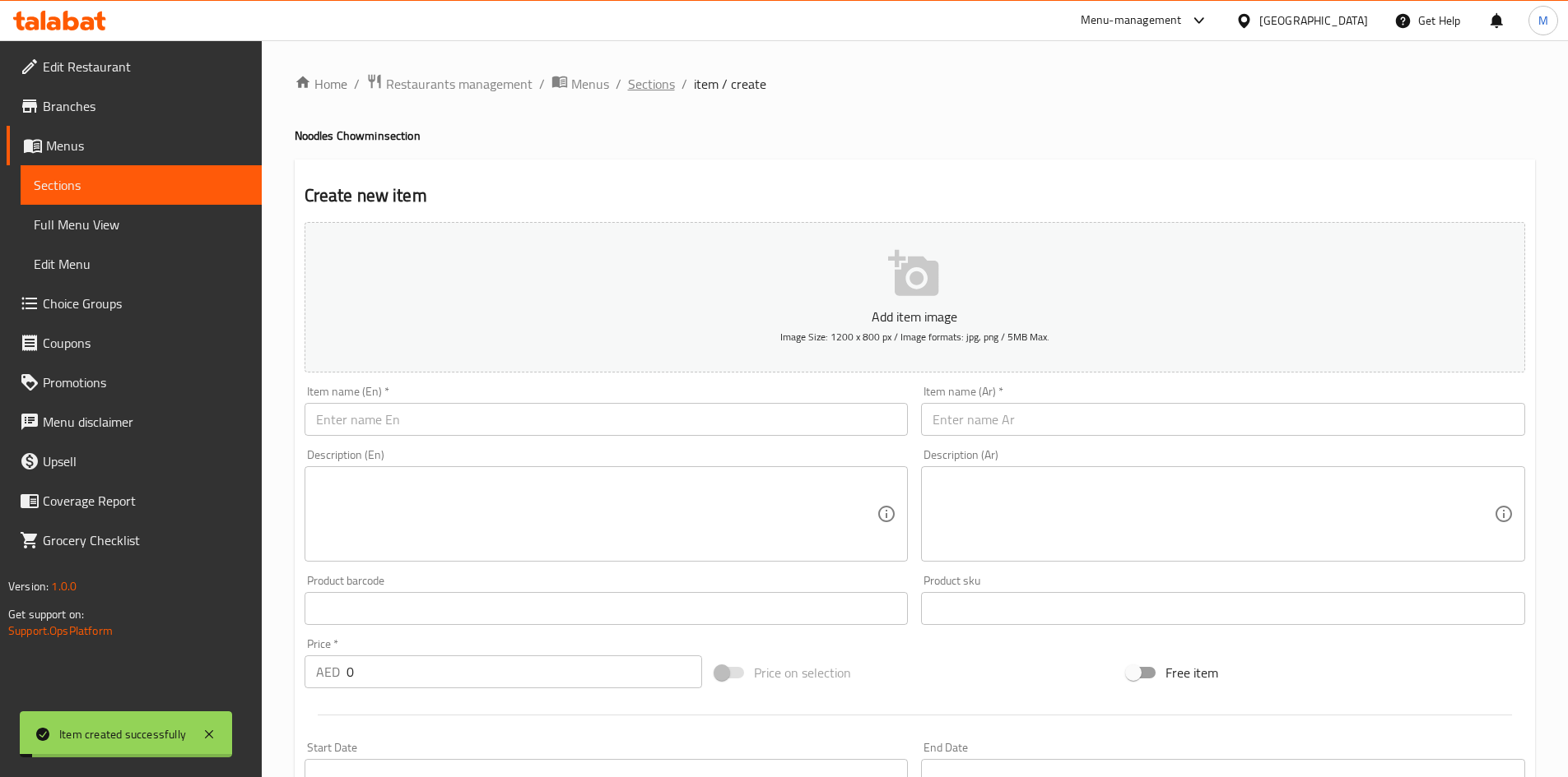
click at [649, 78] on span "Sections" at bounding box center [651, 83] width 47 height 20
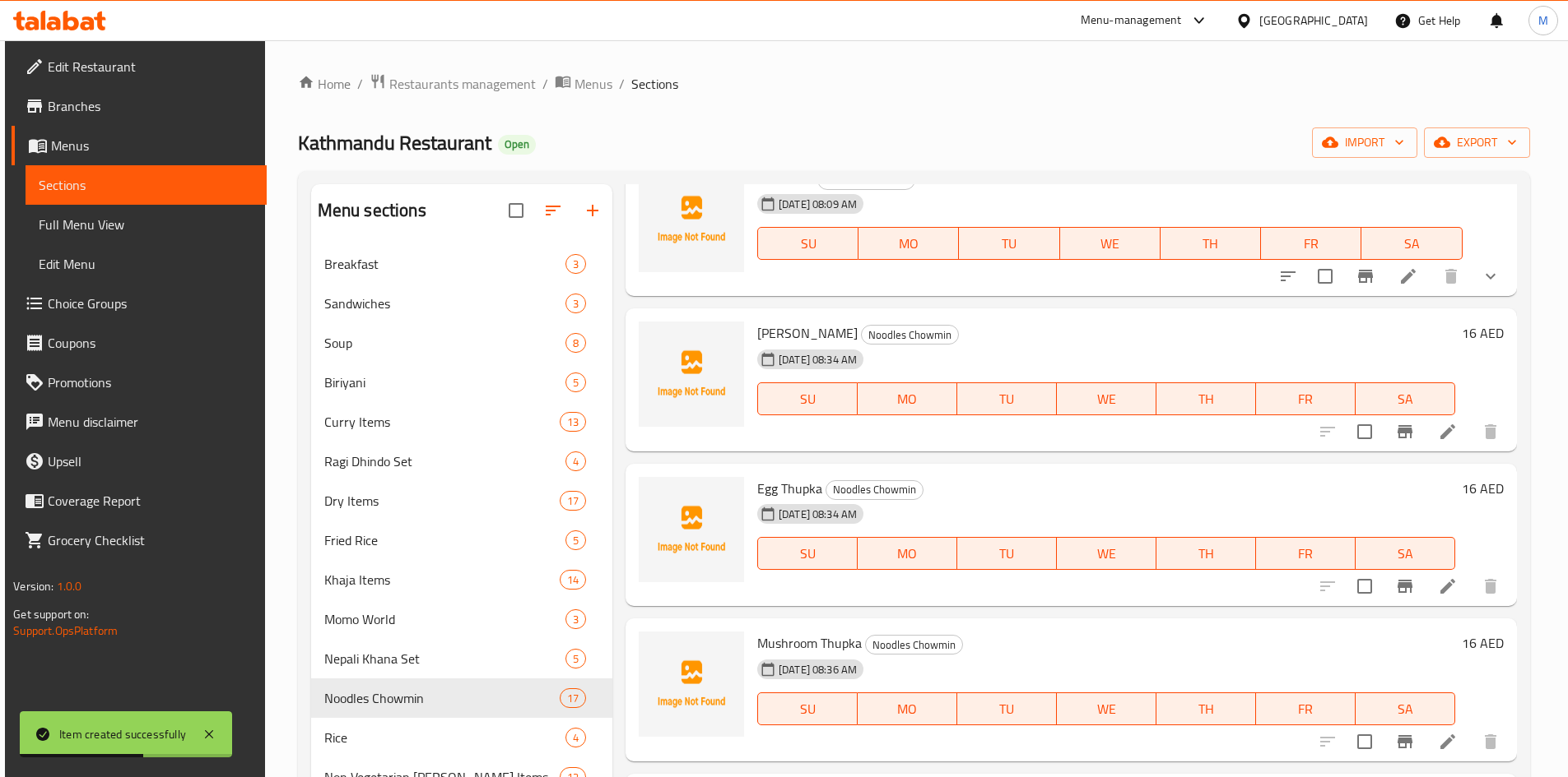
scroll to position [987, 0]
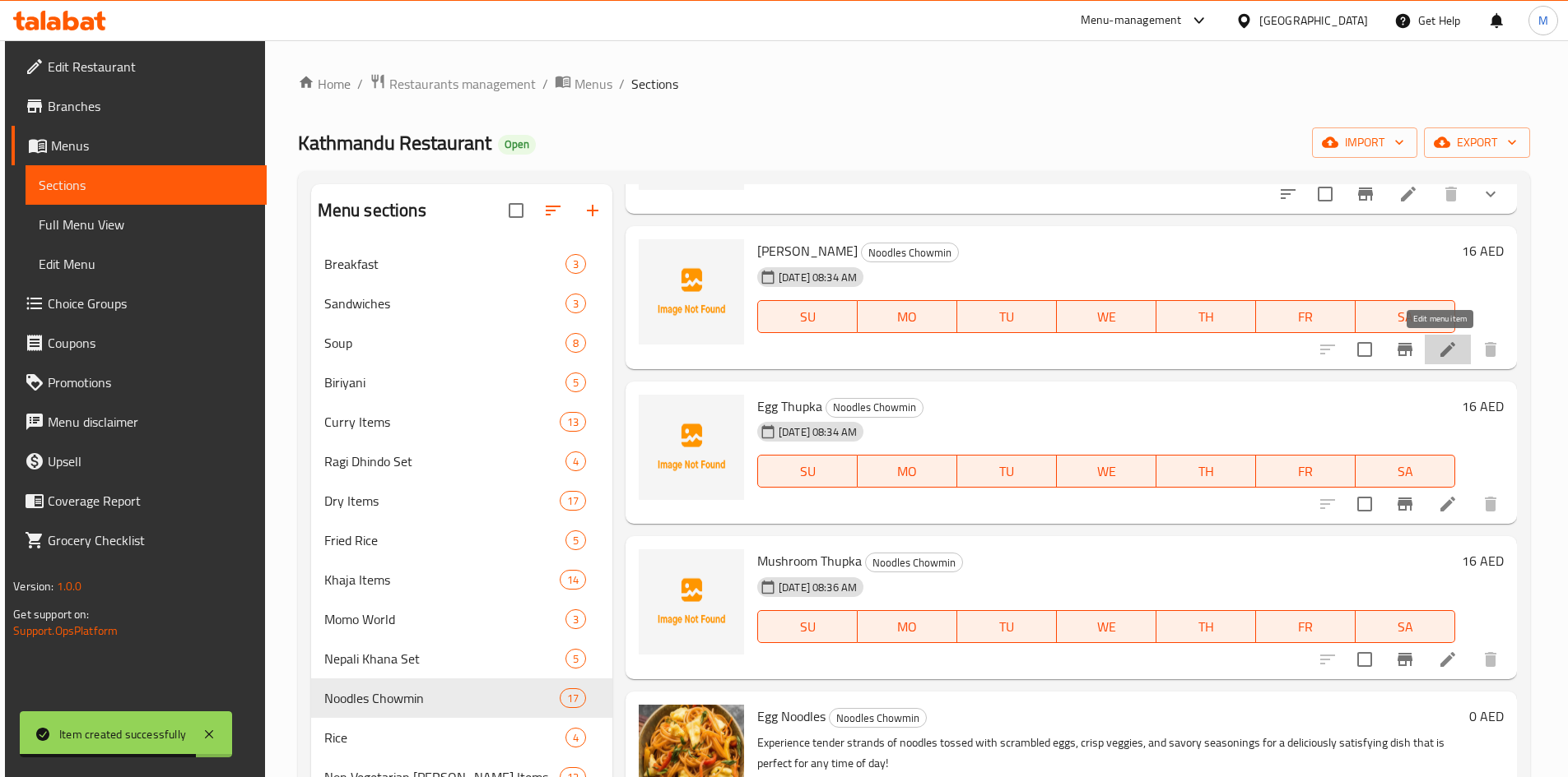
click at [1440, 344] on icon at bounding box center [1447, 349] width 20 height 20
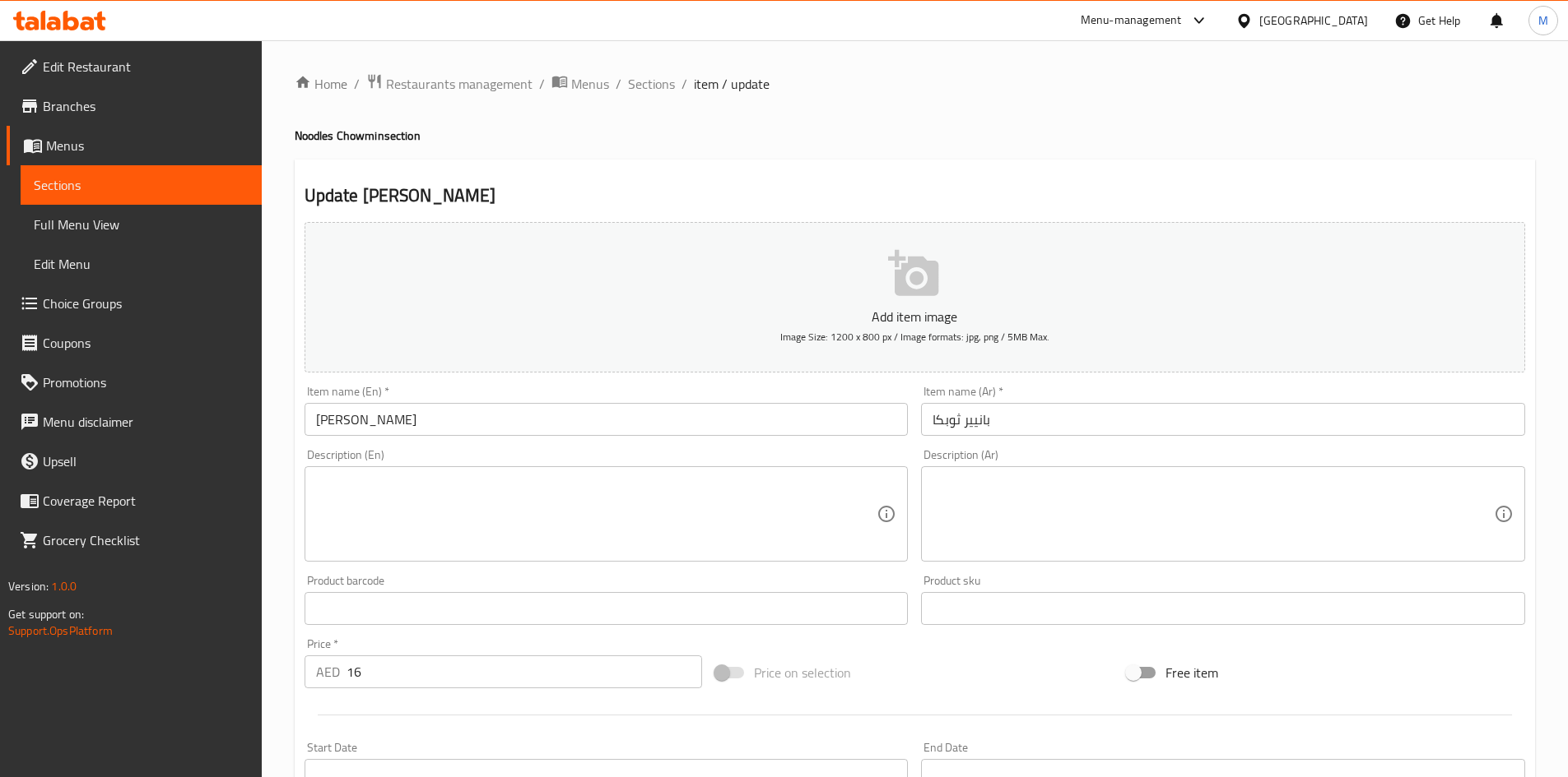
click at [383, 425] on input "Paneer Thupka" at bounding box center [606, 420] width 604 height 33
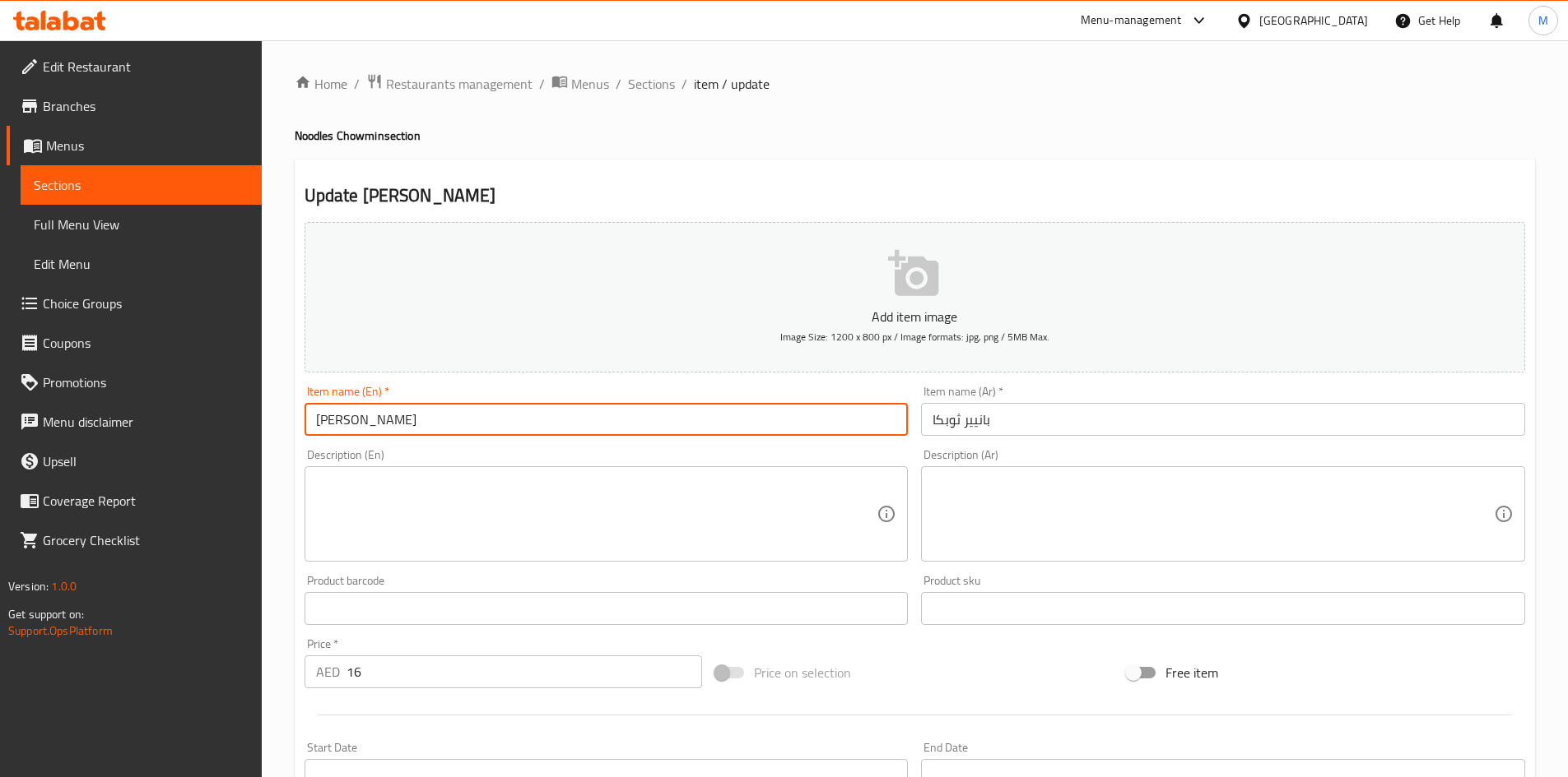
click at [383, 425] on input "Paneer Thupka" at bounding box center [606, 420] width 604 height 33
click at [389, 416] on input "Paneer Thupka" at bounding box center [606, 420] width 604 height 33
drag, startPoint x: 378, startPoint y: 419, endPoint x: 390, endPoint y: 419, distance: 12.0
click at [390, 419] on input "Paneer Thupka" at bounding box center [606, 420] width 604 height 33
type input "Paneer Thukpa"
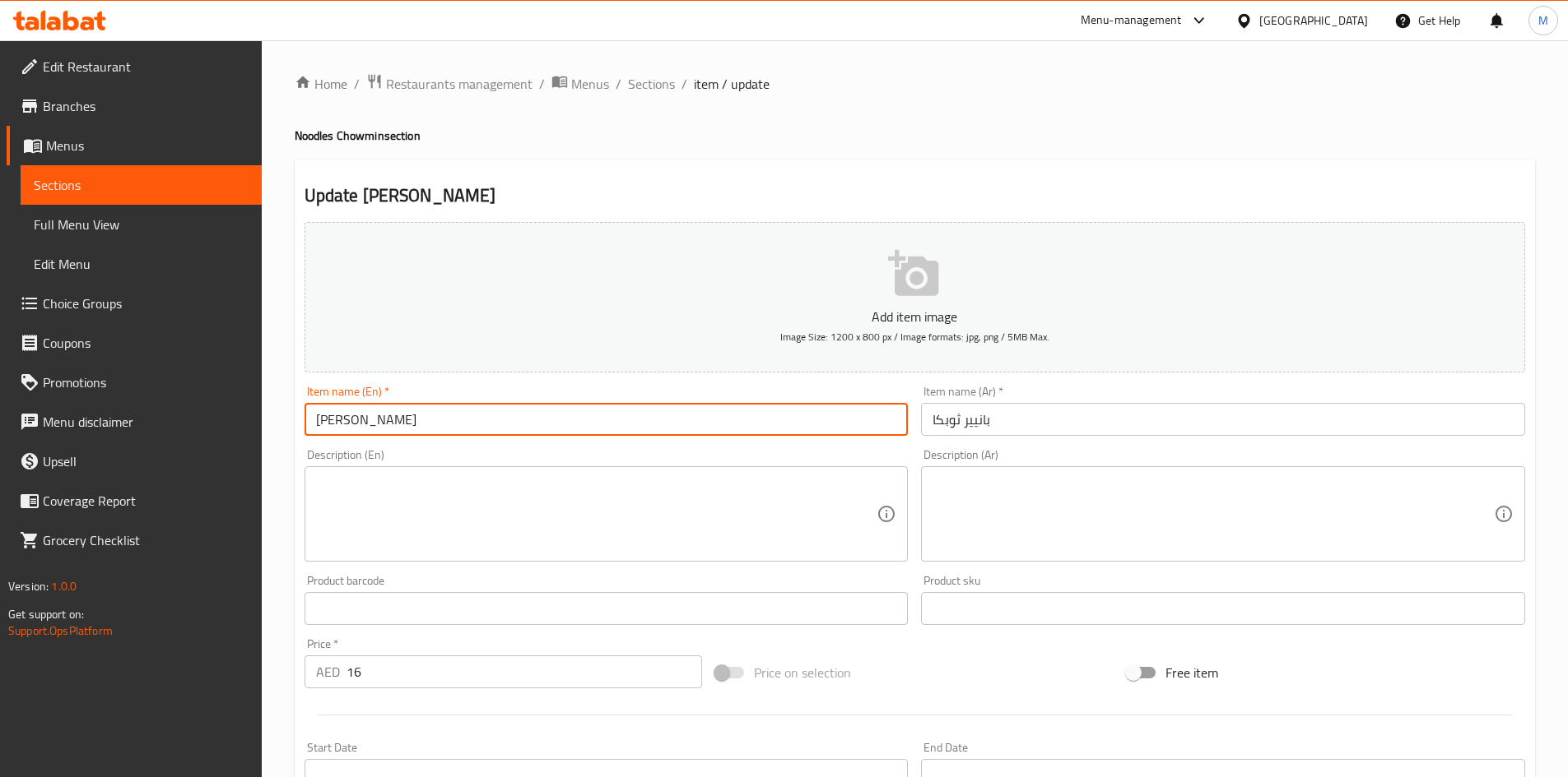
click at [948, 420] on input "بانيير ثوبكا" at bounding box center [1223, 420] width 604 height 33
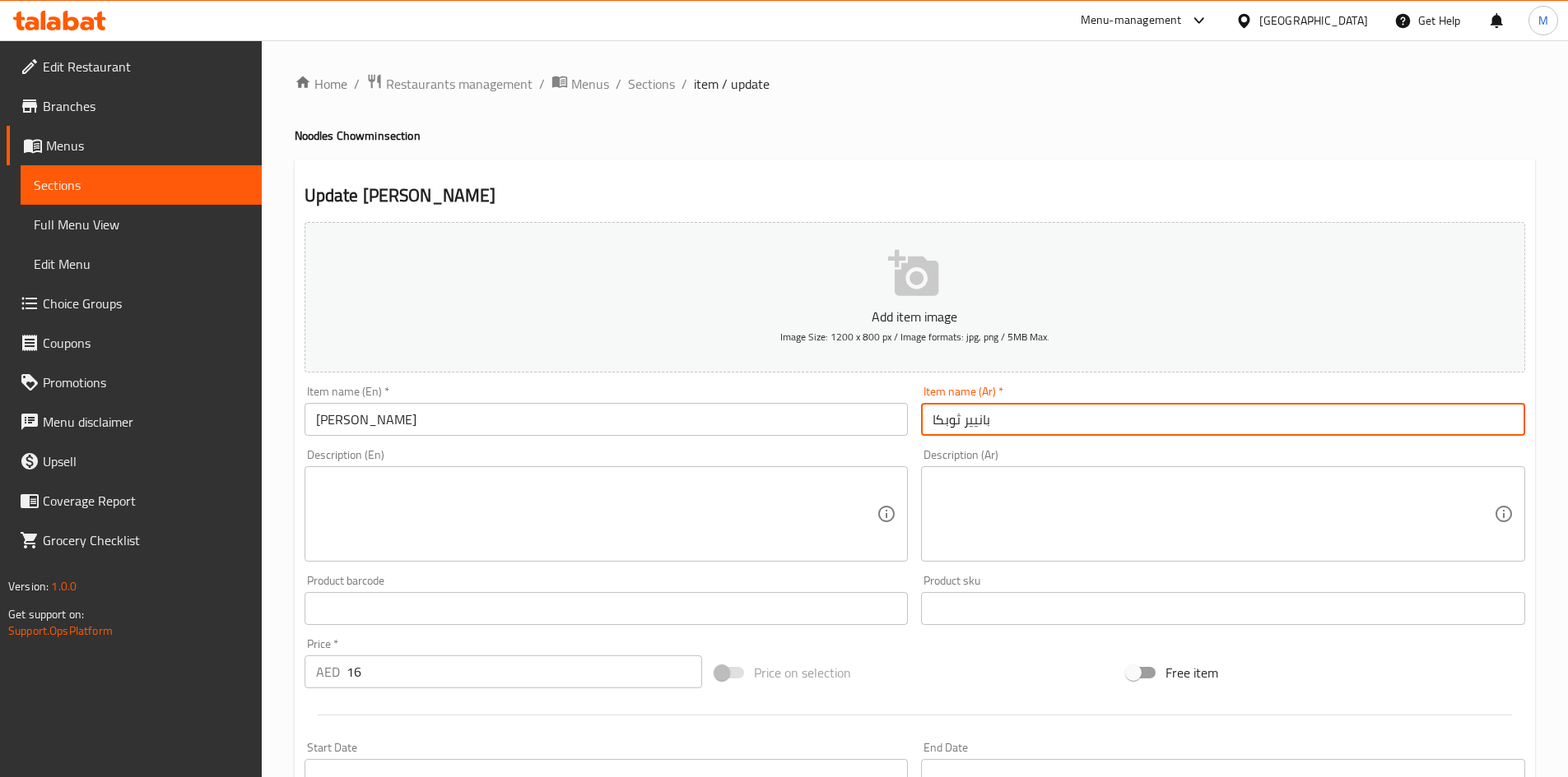
click at [947, 420] on input "بانيير ثوبكا" at bounding box center [1223, 420] width 604 height 33
click at [948, 420] on input "بانيير ثوبكا" at bounding box center [1223, 420] width 604 height 33
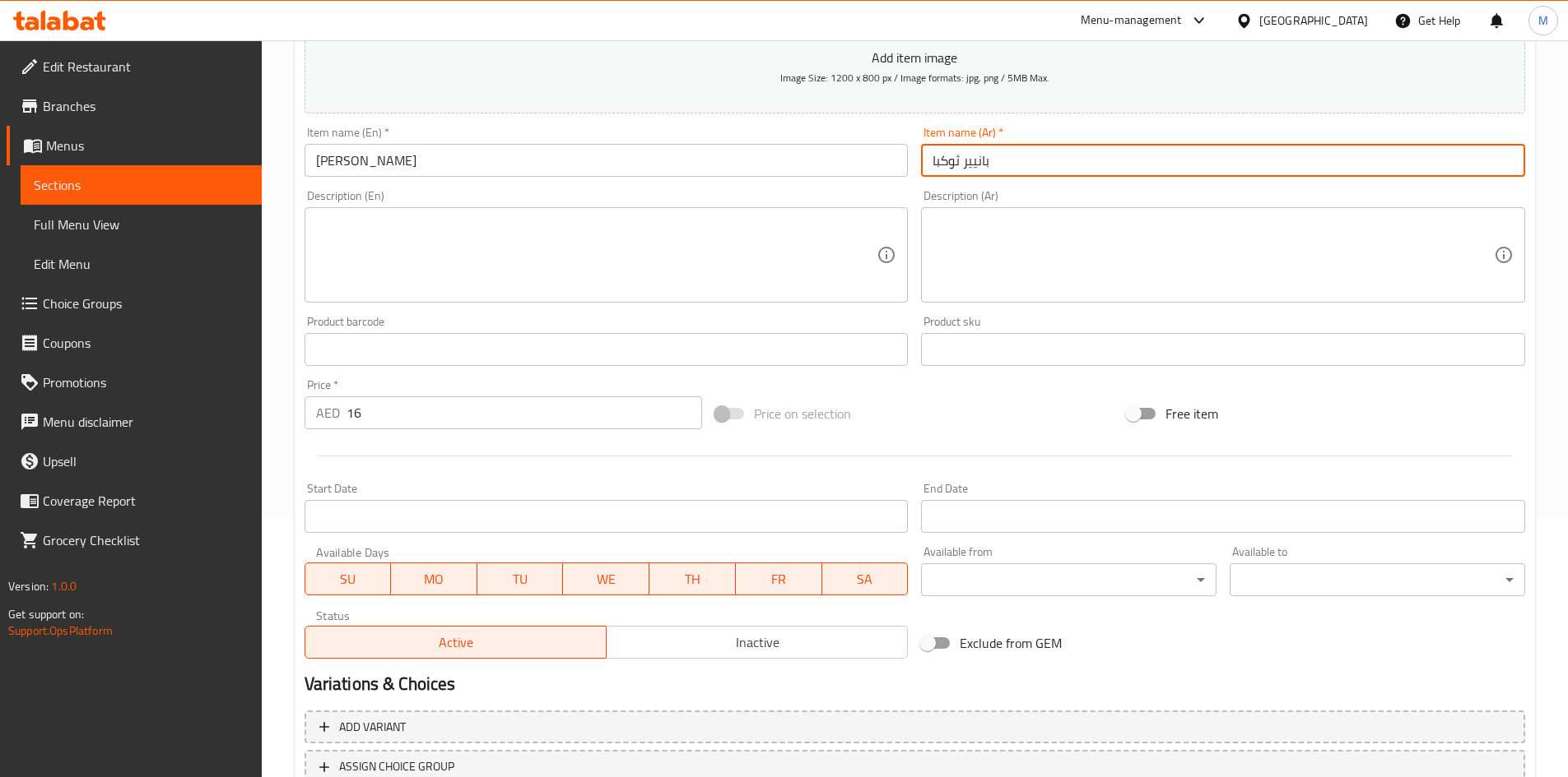
scroll to position [385, 0]
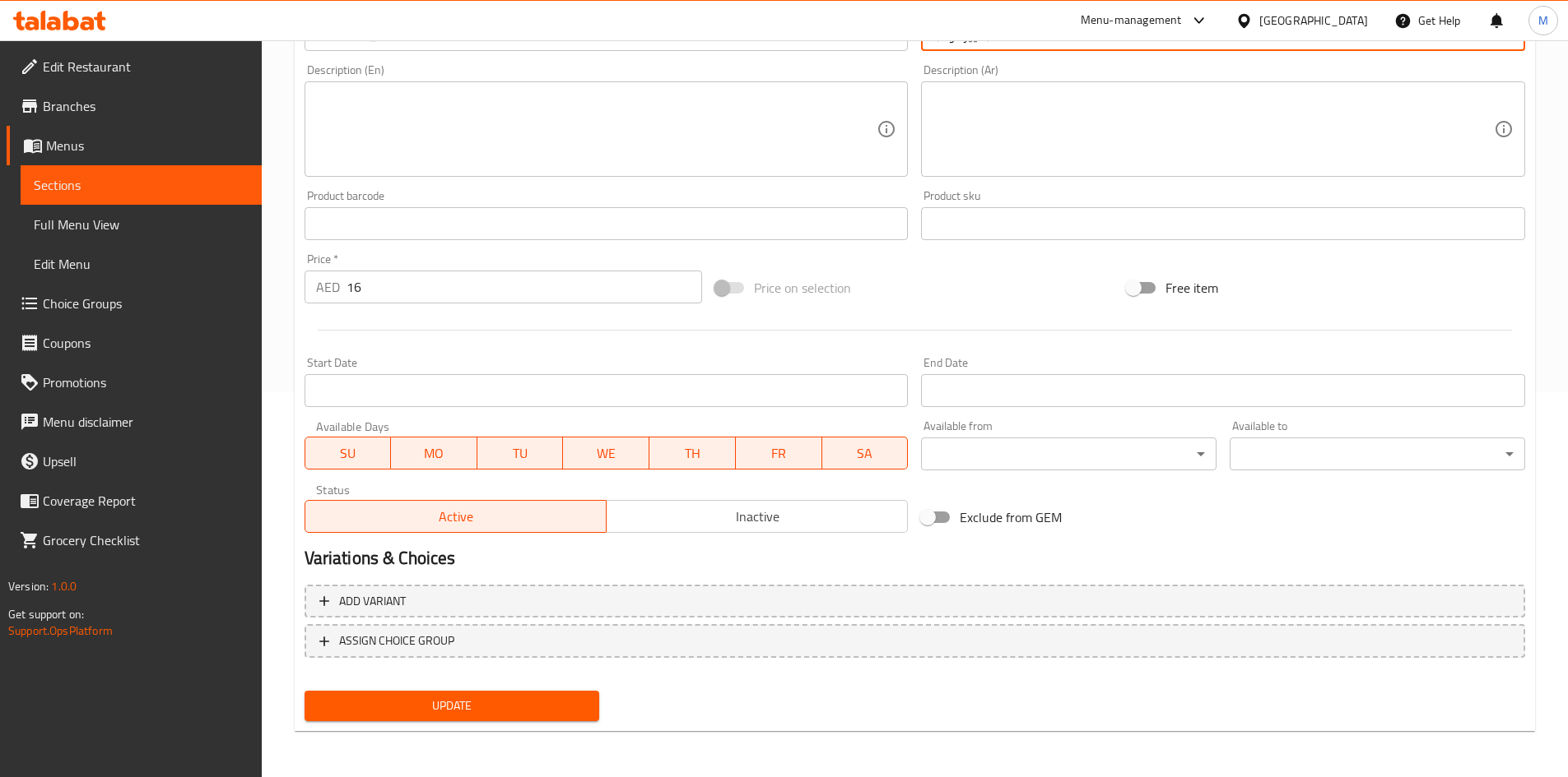
type input "بانيير ثوكبا"
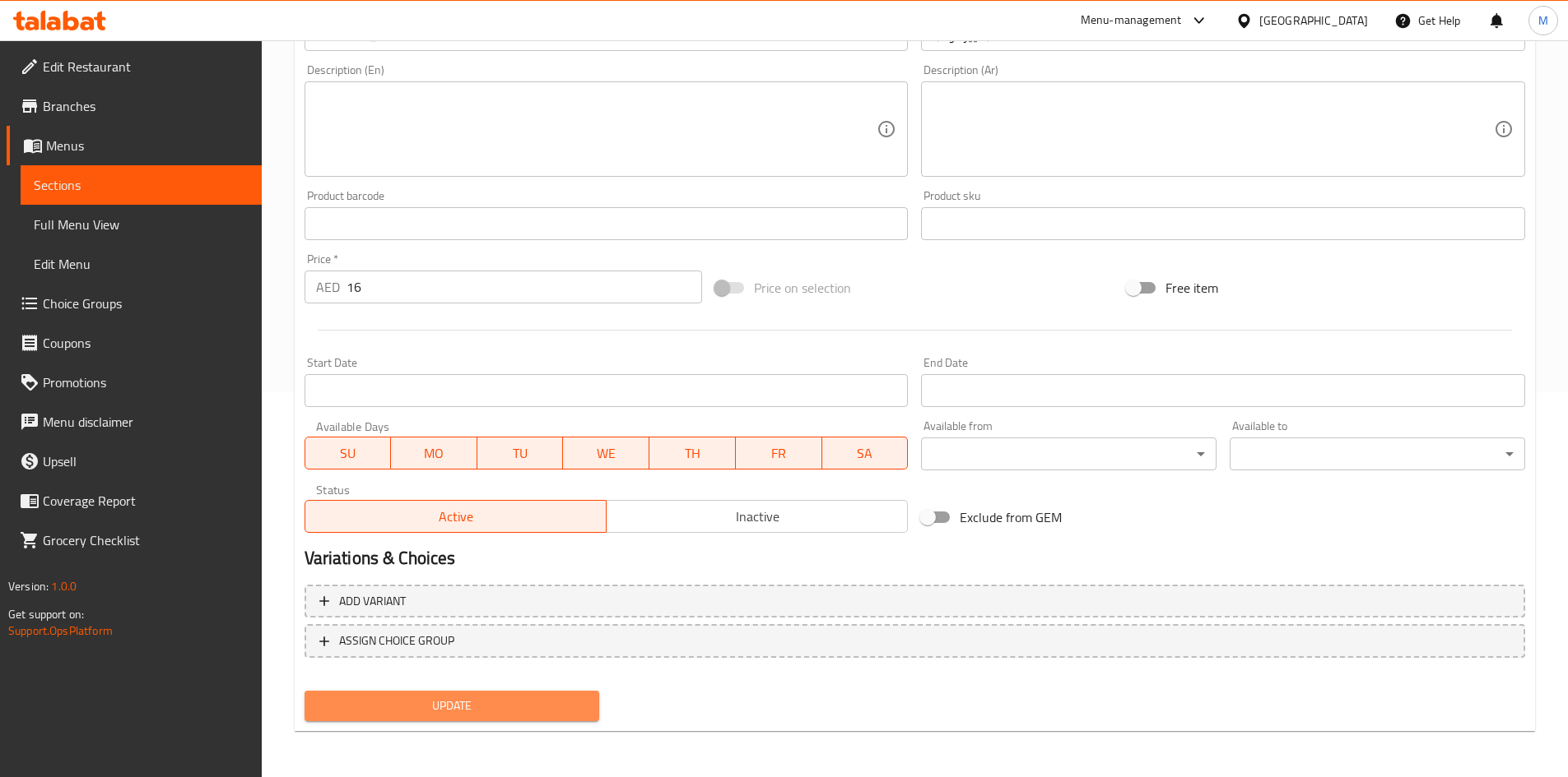
click at [579, 701] on span "Update" at bounding box center [451, 707] width 269 height 21
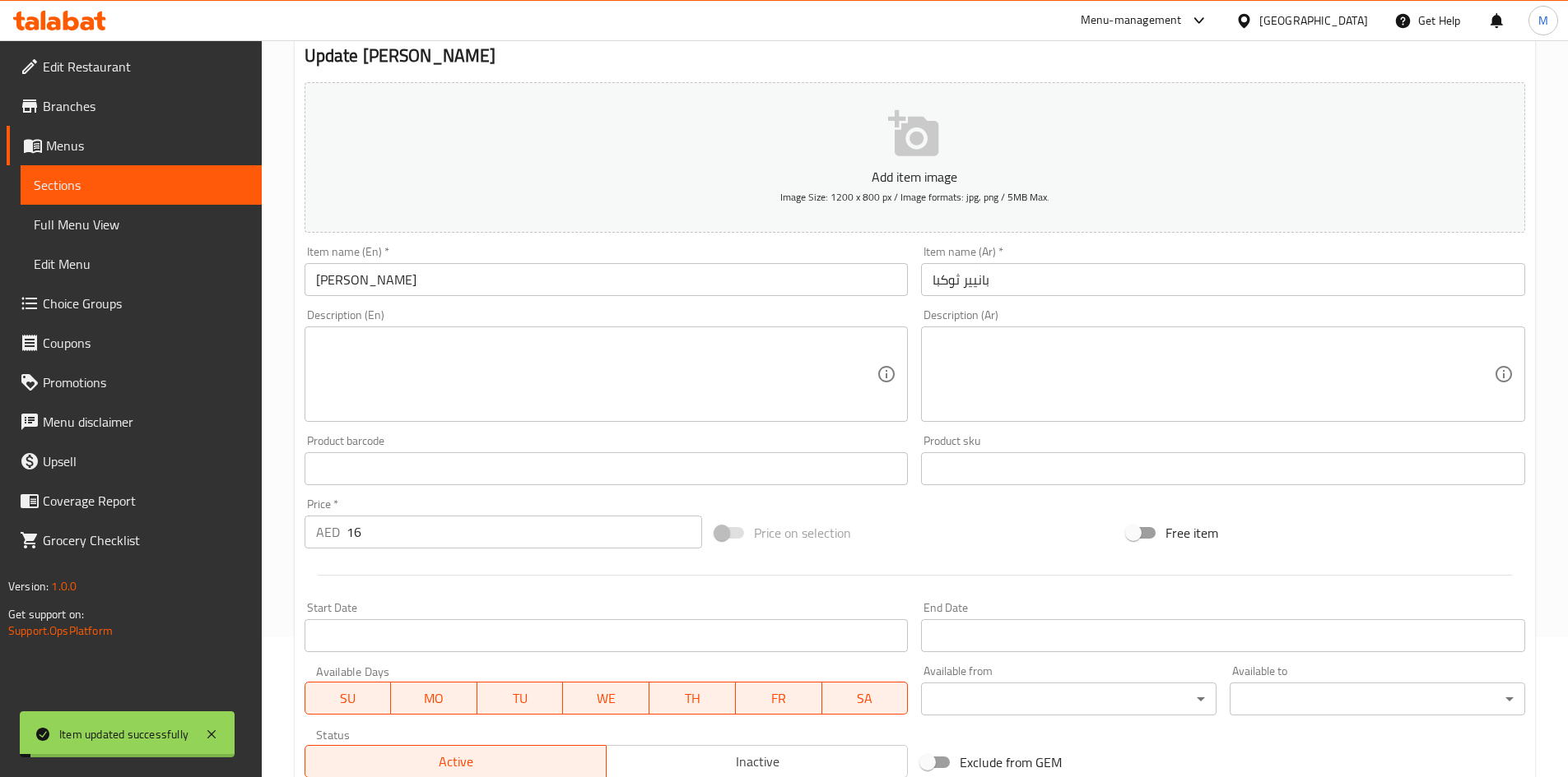
scroll to position [138, 0]
click at [385, 284] on input "Paneer Thukpa" at bounding box center [606, 282] width 604 height 33
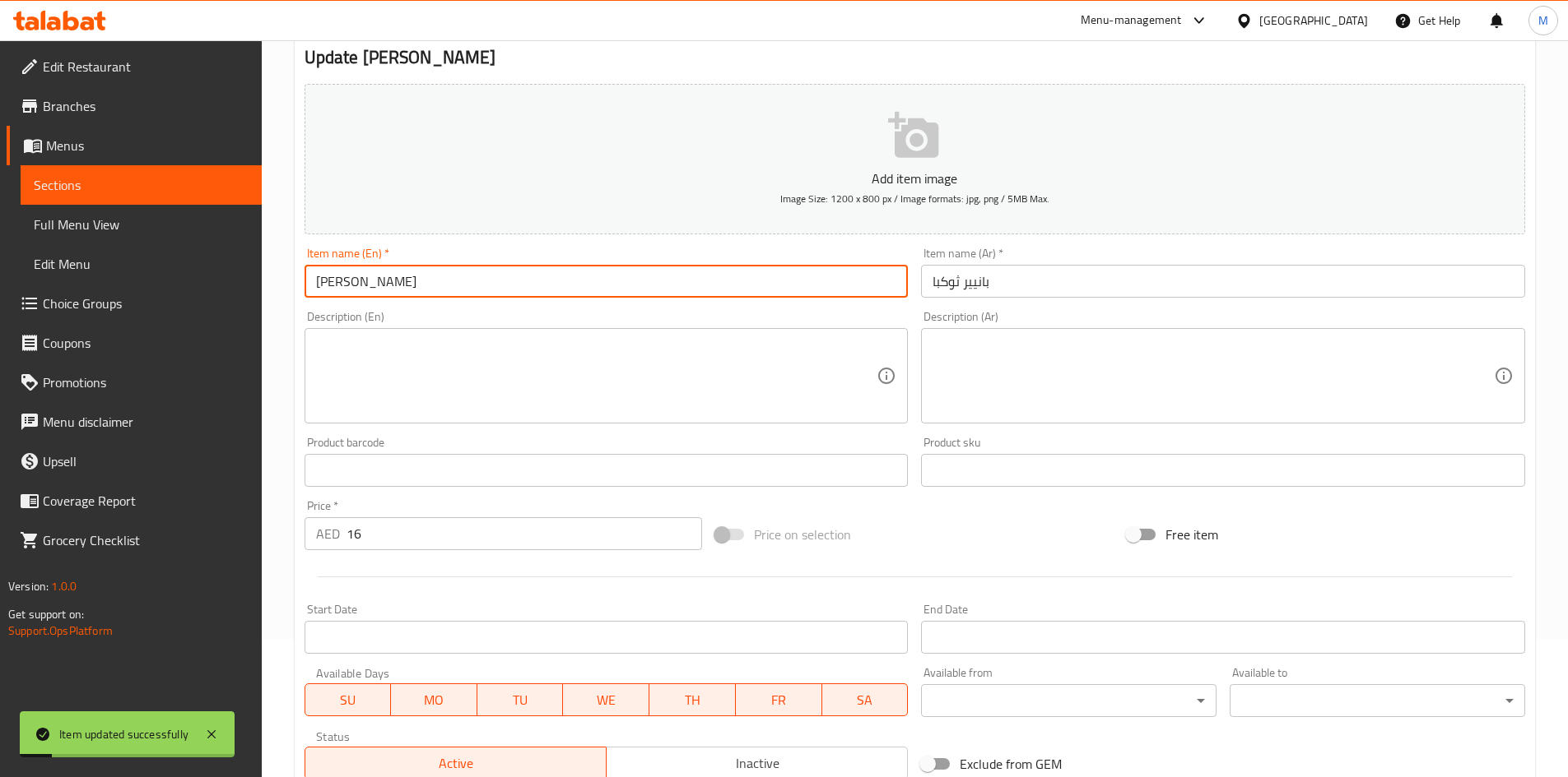
click at [385, 284] on input "Paneer Thukpa" at bounding box center [606, 282] width 604 height 33
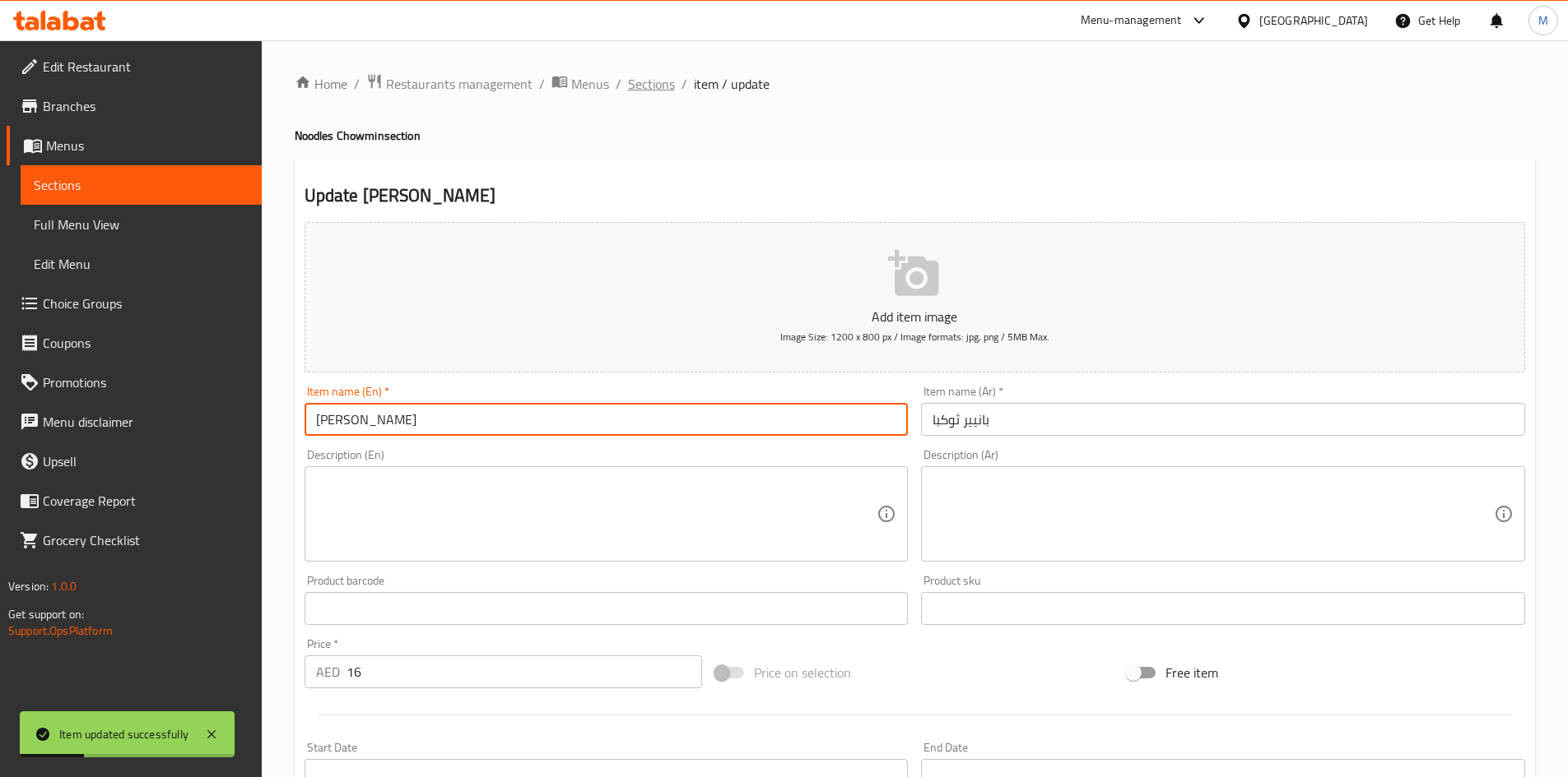
click at [649, 82] on span "Sections" at bounding box center [651, 83] width 47 height 20
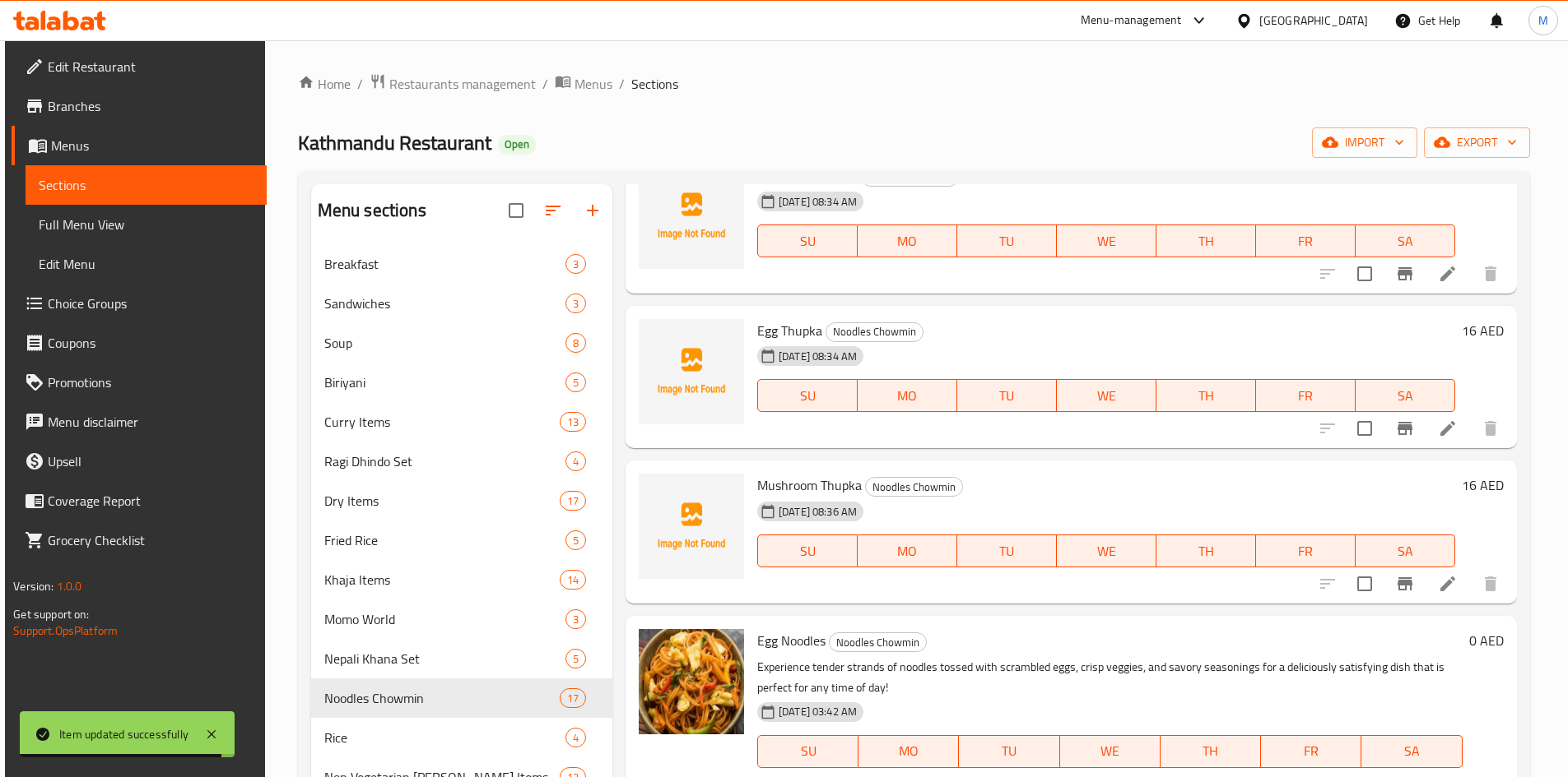
scroll to position [1069, 0]
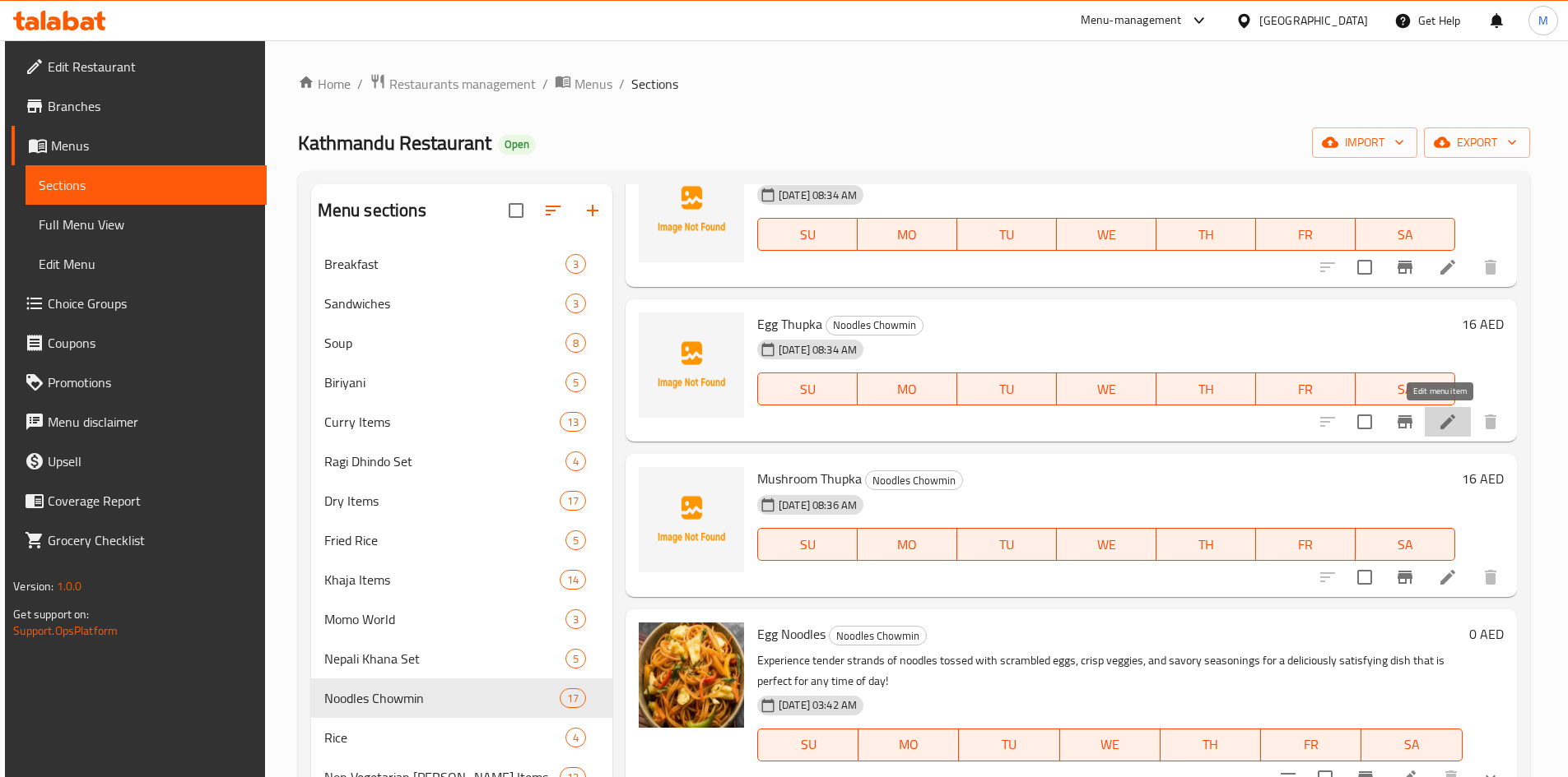
click at [1438, 417] on icon at bounding box center [1447, 422] width 20 height 20
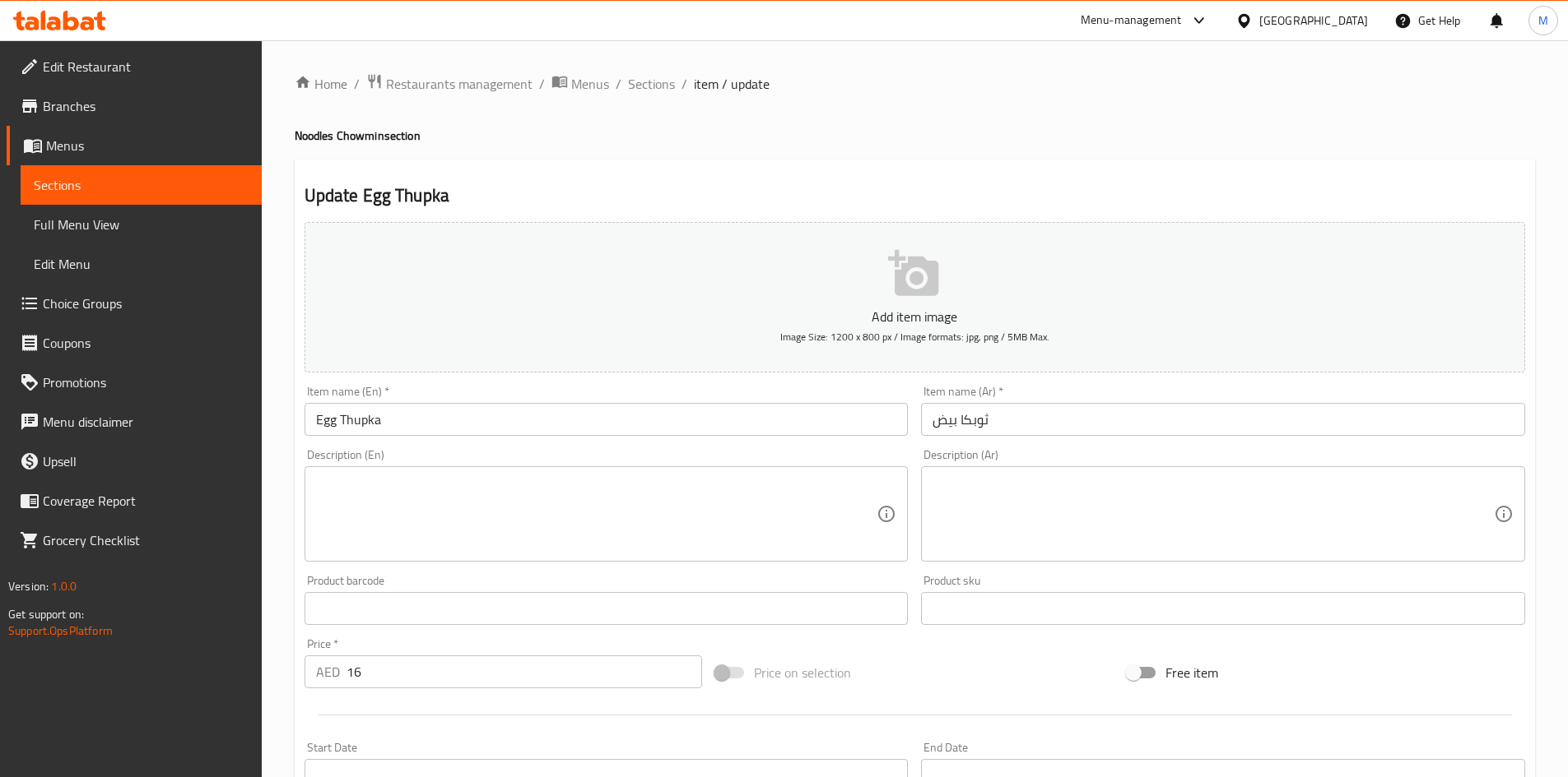
click at [368, 422] on input "Egg Thupka" at bounding box center [606, 420] width 604 height 33
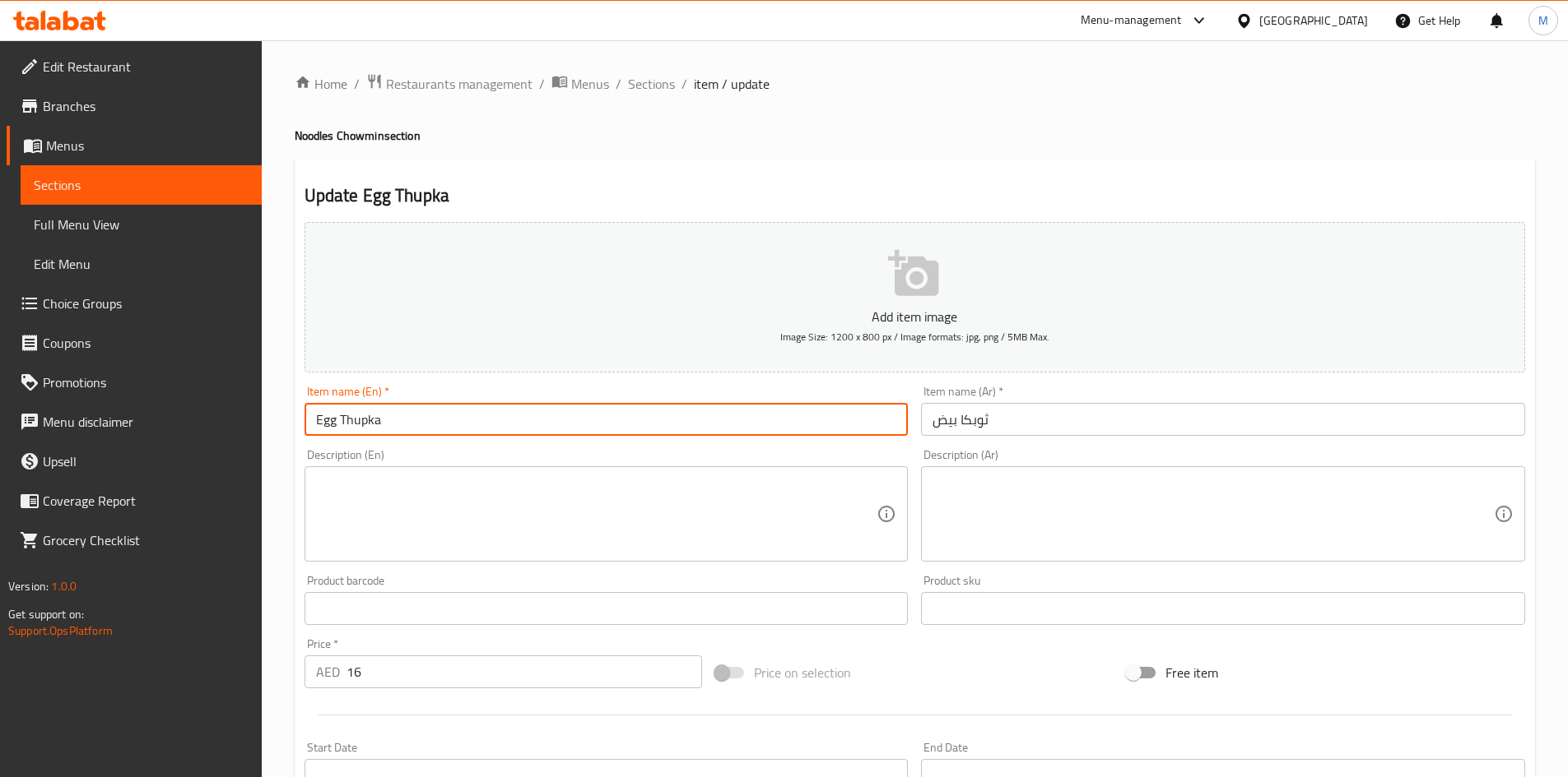
click at [368, 422] on input "Egg Thupka" at bounding box center [606, 420] width 604 height 33
paste input "kp"
type input "Egg Thukpa"
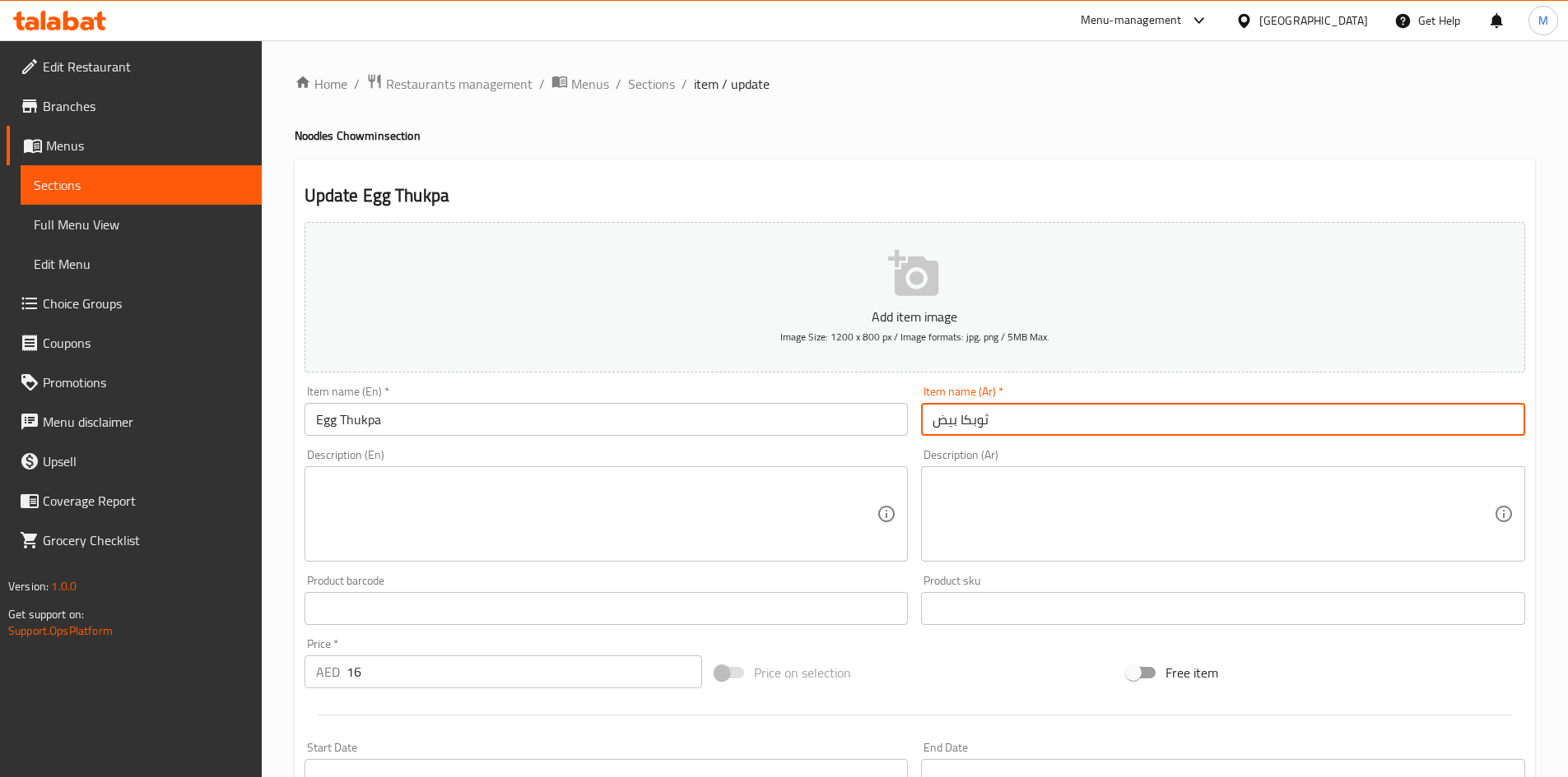
click at [973, 422] on input "ثوبكا بيض" at bounding box center [1223, 420] width 604 height 33
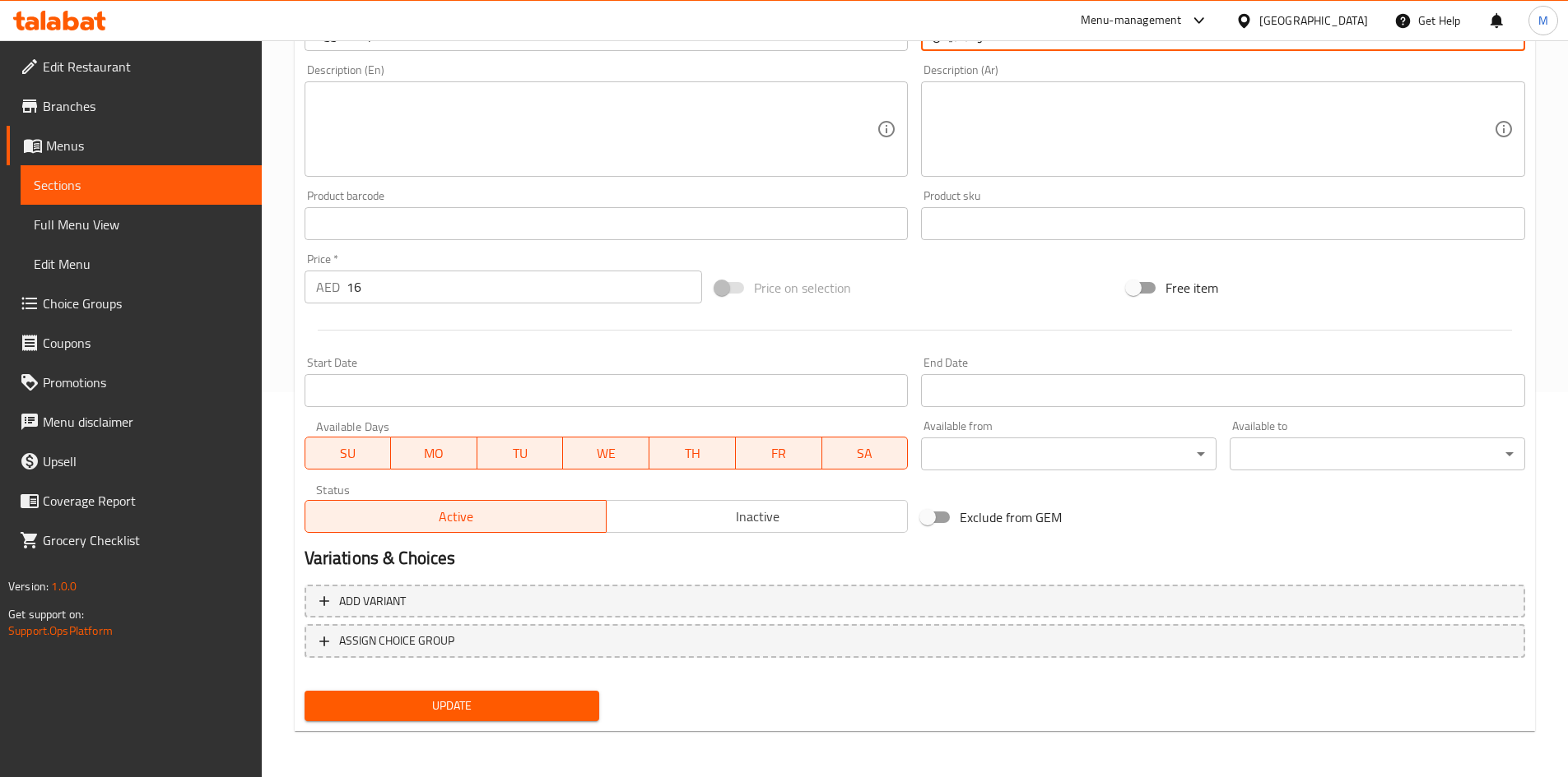
type input "ثوكبا بيض"
drag, startPoint x: 511, startPoint y: 704, endPoint x: 498, endPoint y: 692, distance: 17.7
click at [512, 706] on span "Update" at bounding box center [451, 707] width 269 height 21
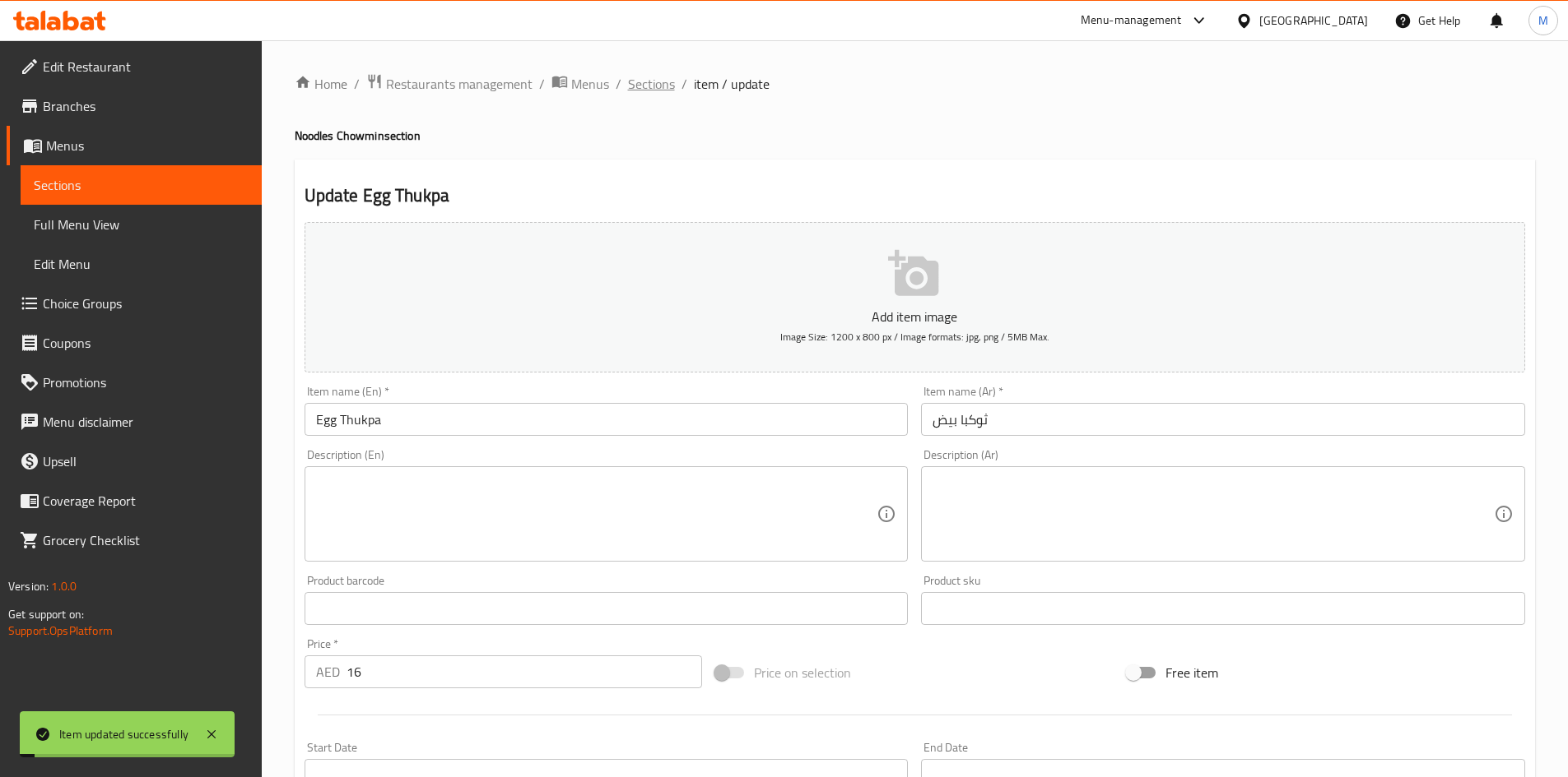
click at [644, 89] on span "Sections" at bounding box center [651, 83] width 47 height 20
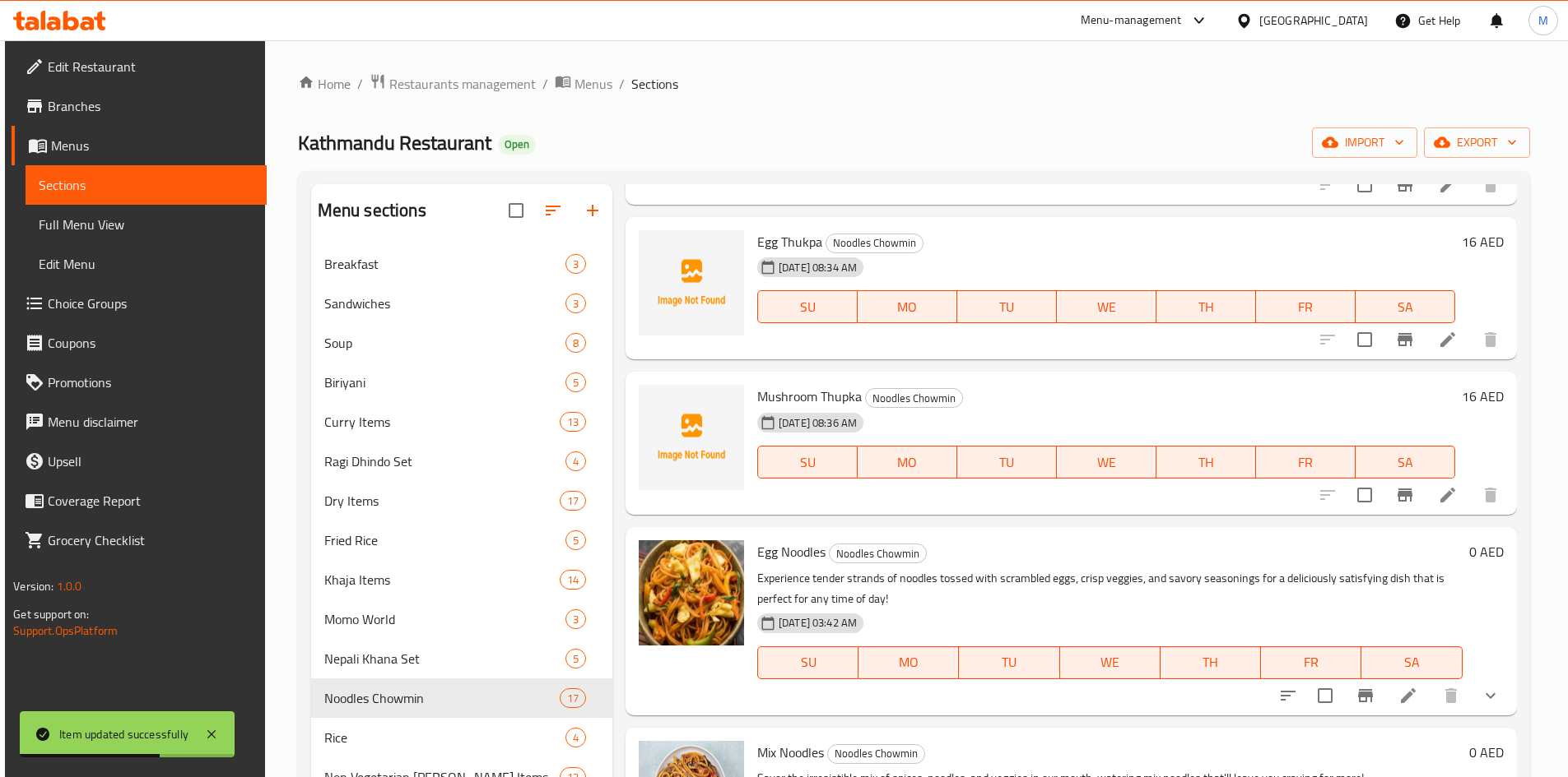
scroll to position [1234, 0]
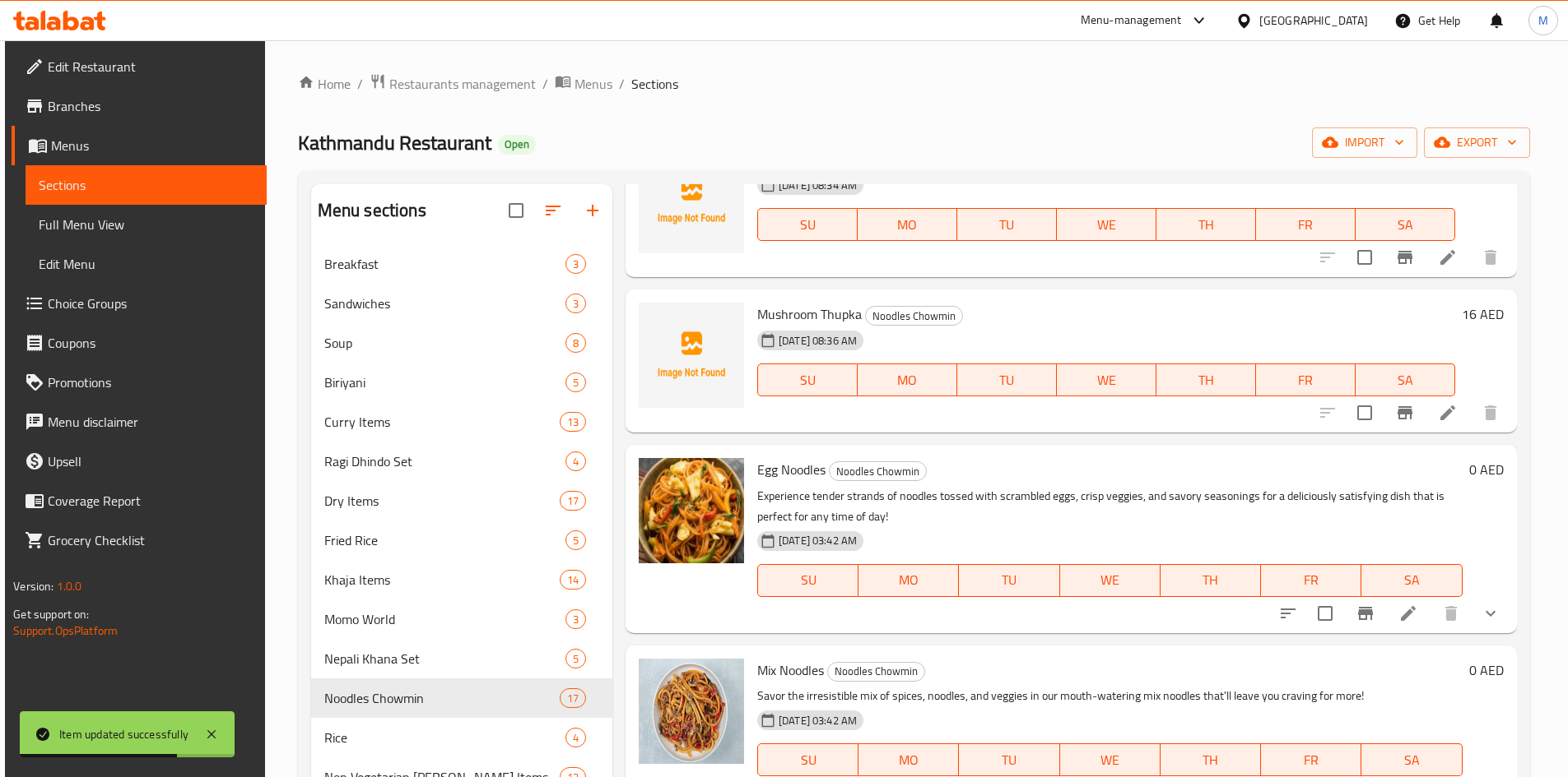
click at [1438, 414] on icon at bounding box center [1447, 413] width 20 height 20
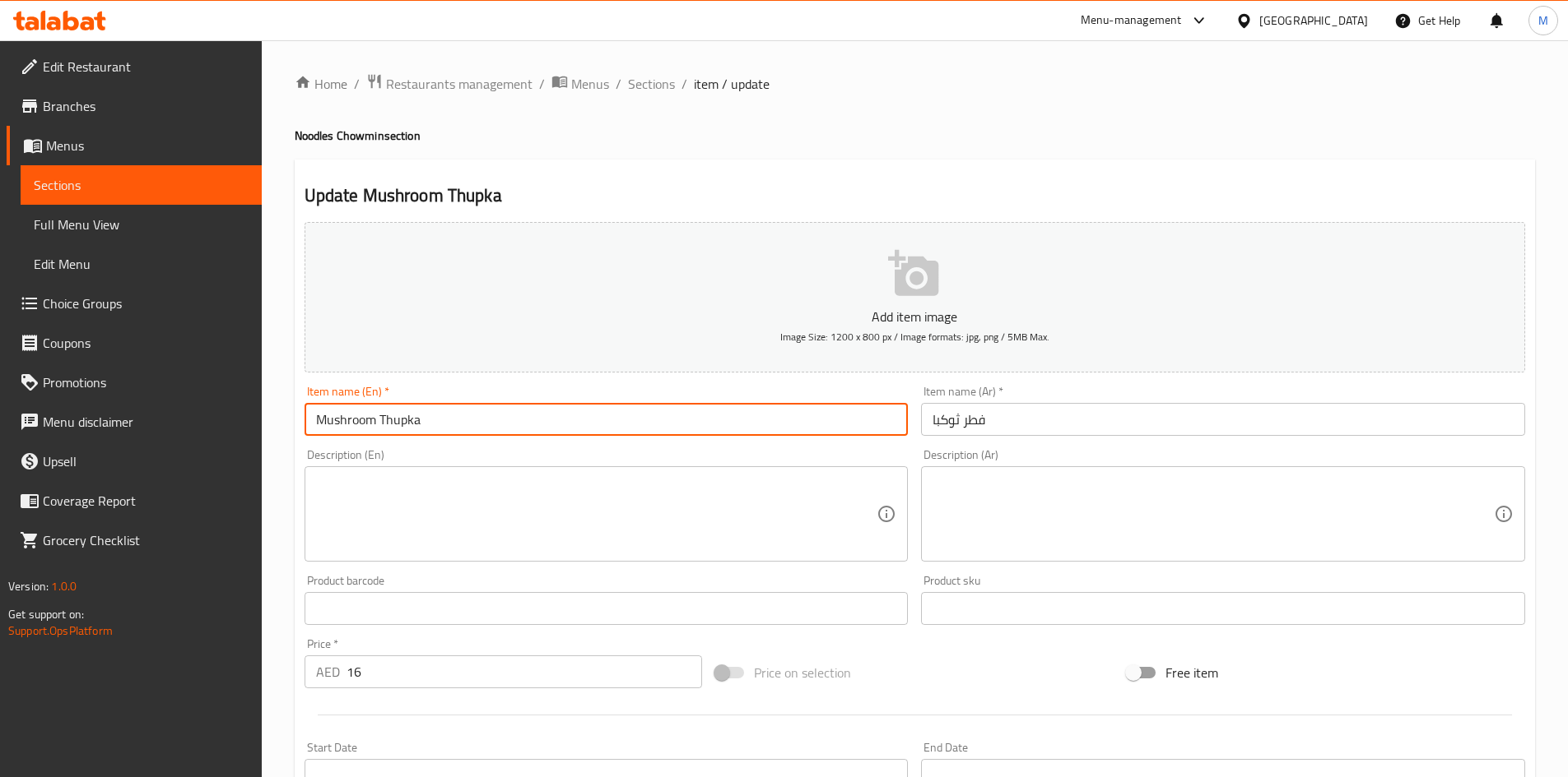
drag, startPoint x: 403, startPoint y: 419, endPoint x: 411, endPoint y: 419, distance: 8.0
click at [411, 419] on input "Mushroom Thupka" at bounding box center [606, 420] width 604 height 33
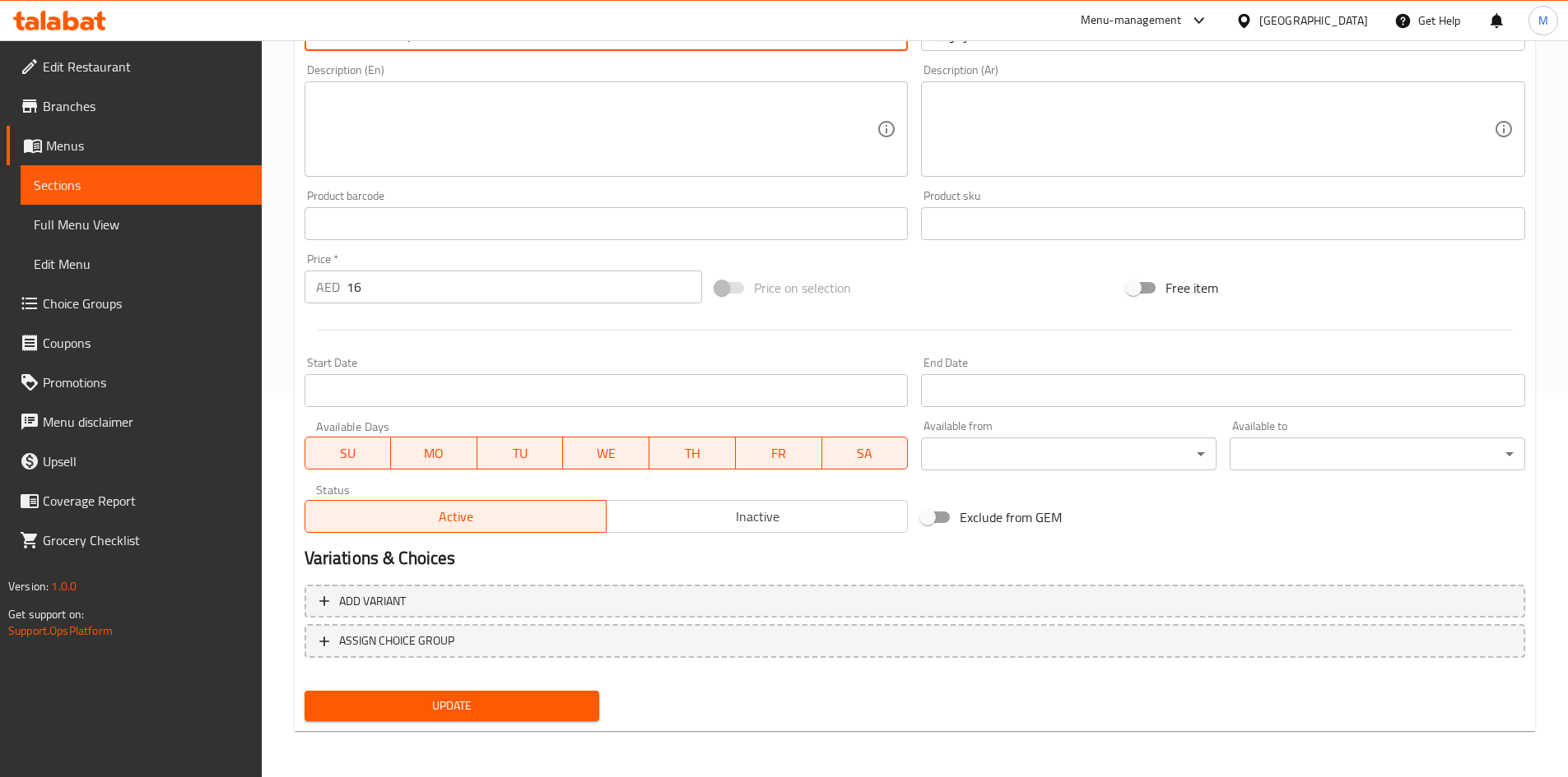
type input "Mushroom Thukpa"
click at [585, 709] on span "Update" at bounding box center [451, 707] width 269 height 21
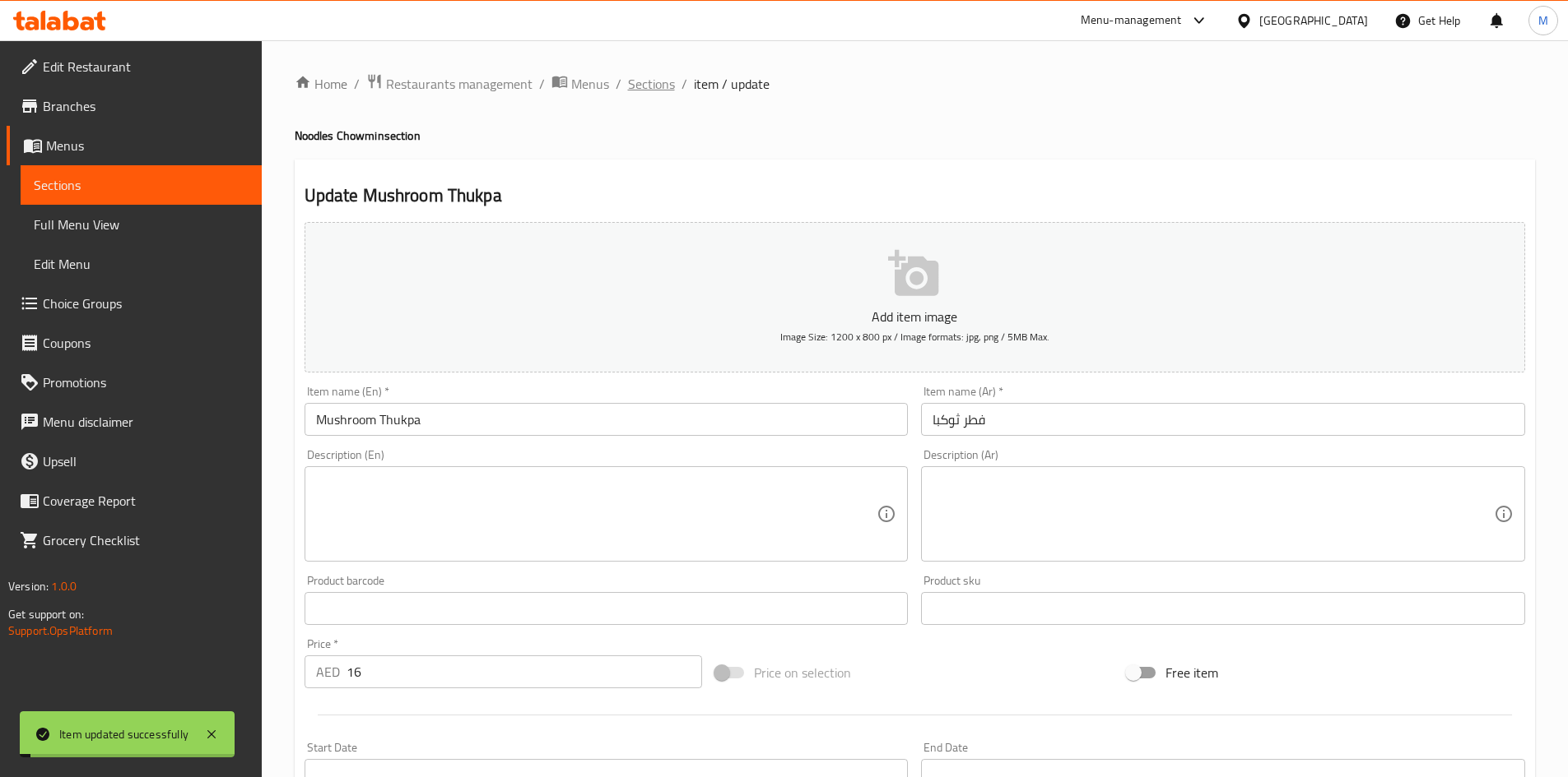
click at [657, 84] on span "Sections" at bounding box center [651, 83] width 47 height 20
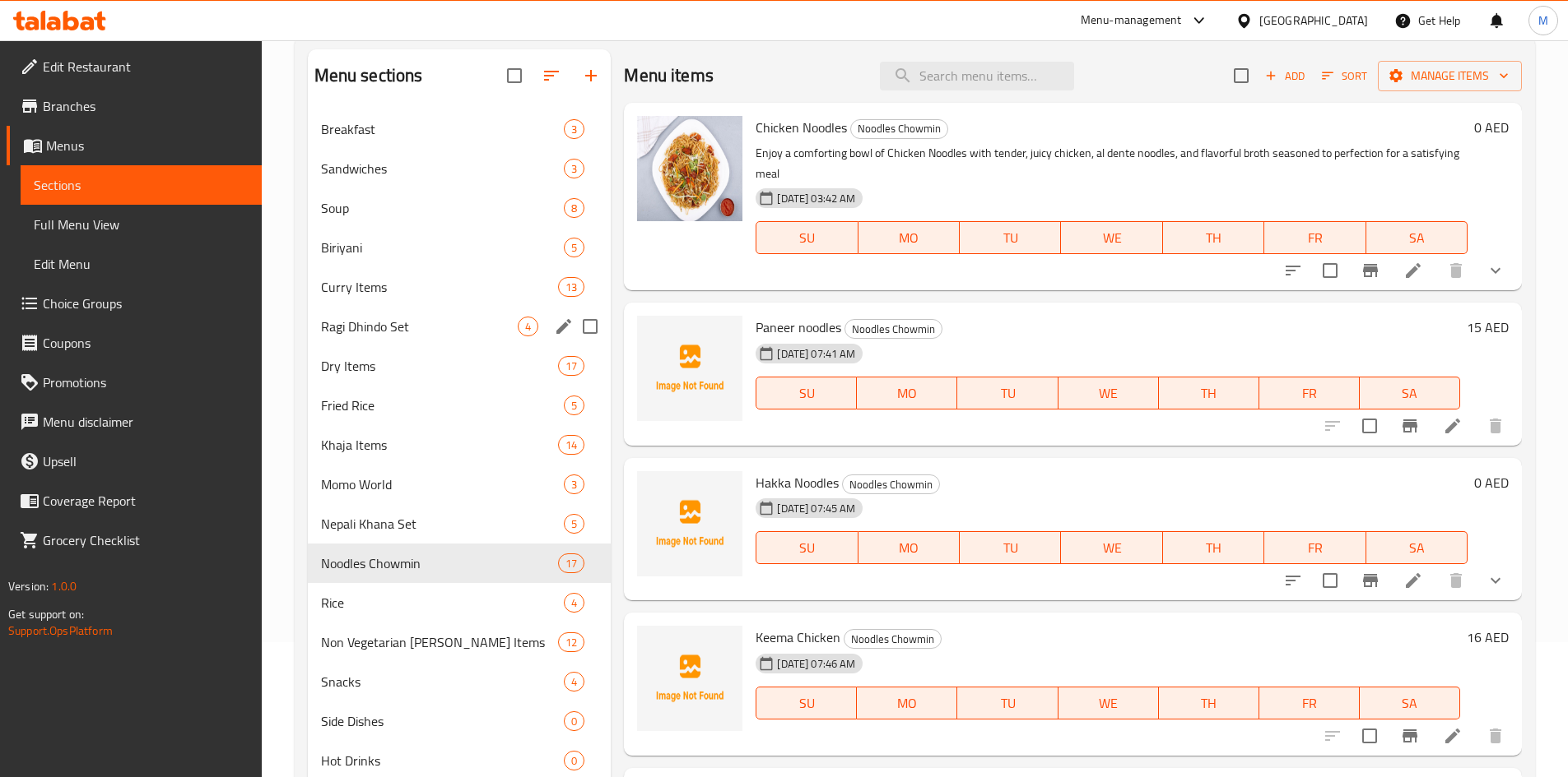
scroll to position [164, 0]
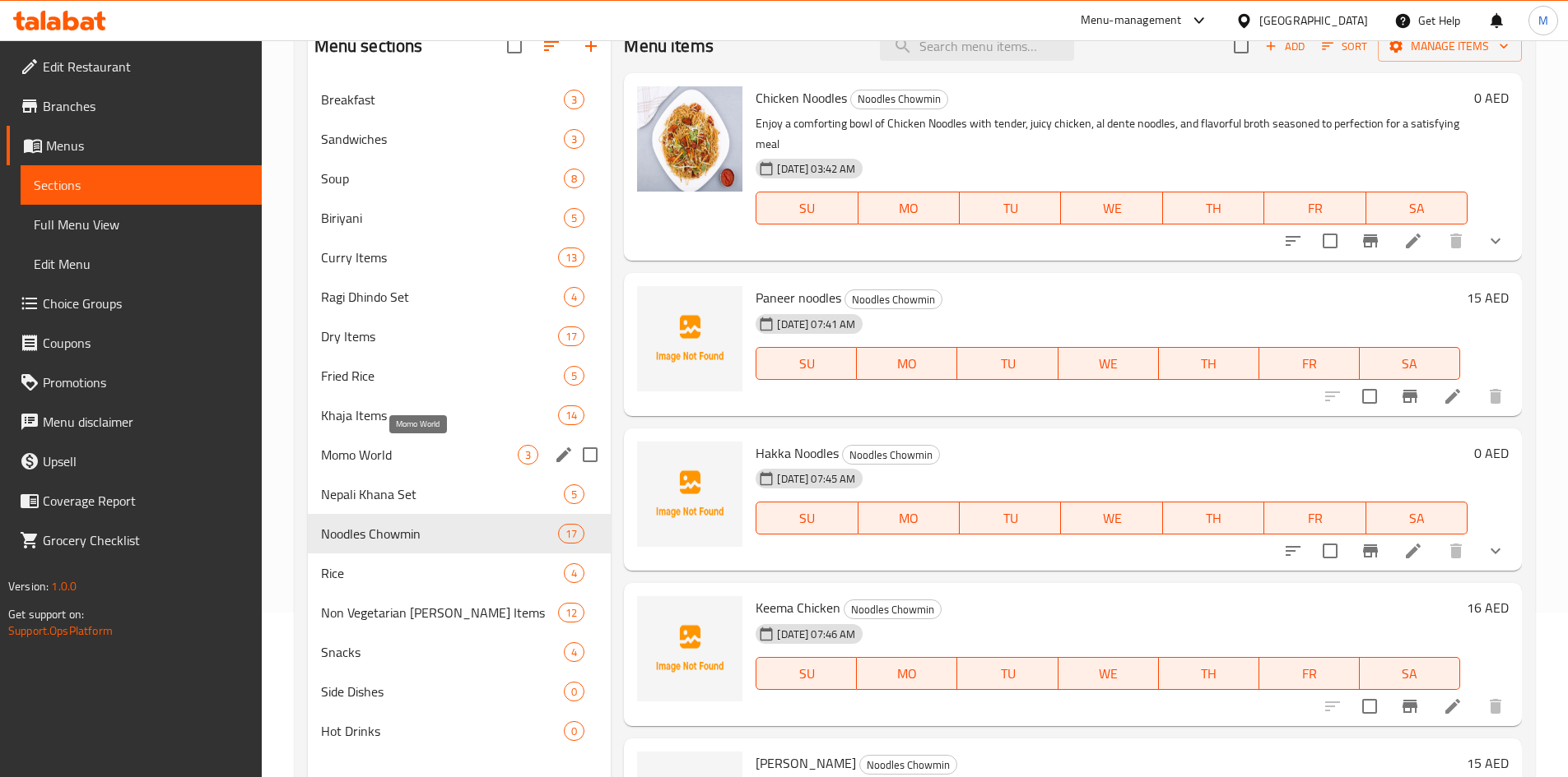
click at [393, 459] on span "Momo World" at bounding box center [419, 455] width 197 height 20
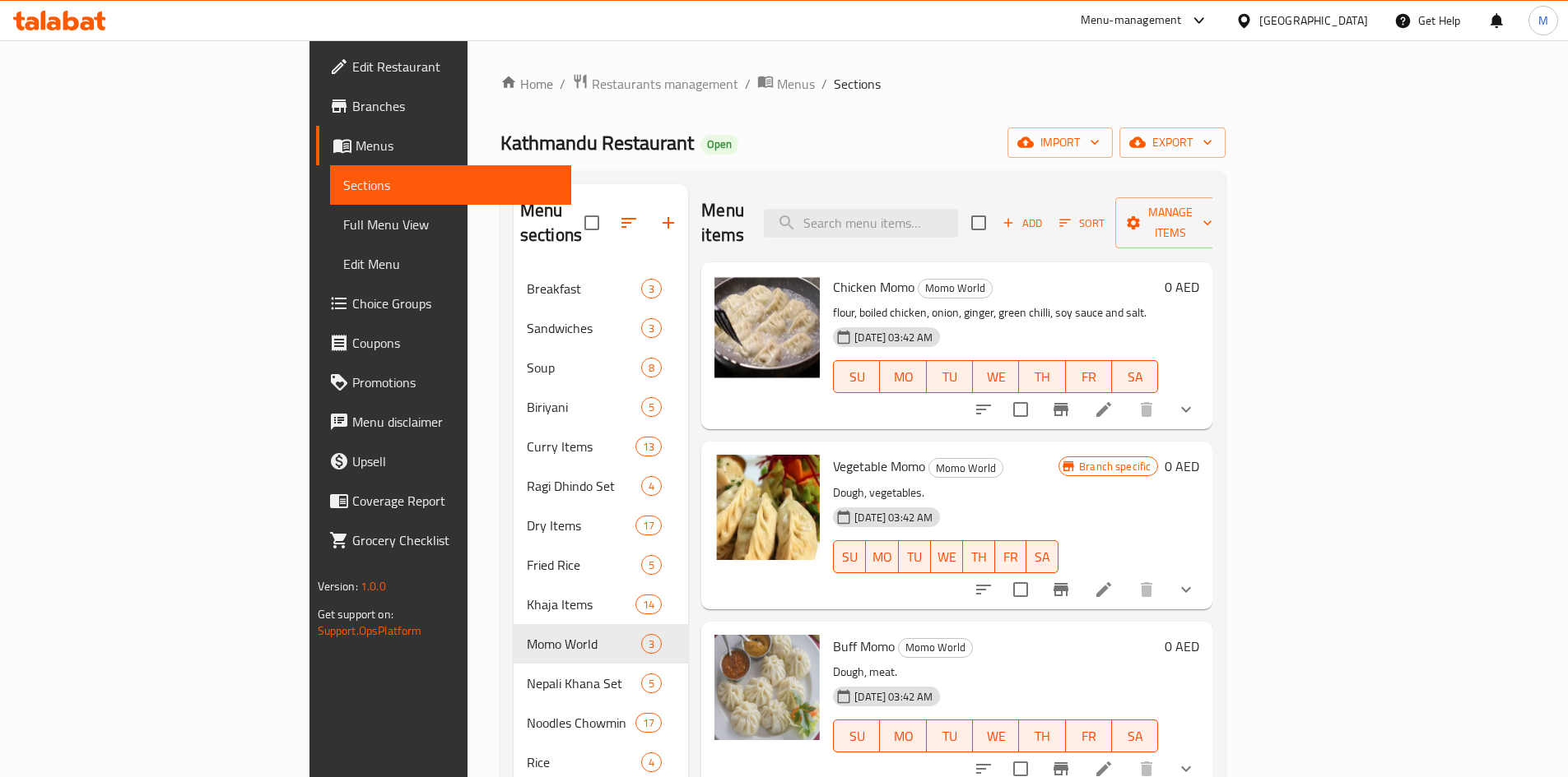
click at [1196, 400] on icon "show more" at bounding box center [1185, 409] width 20 height 20
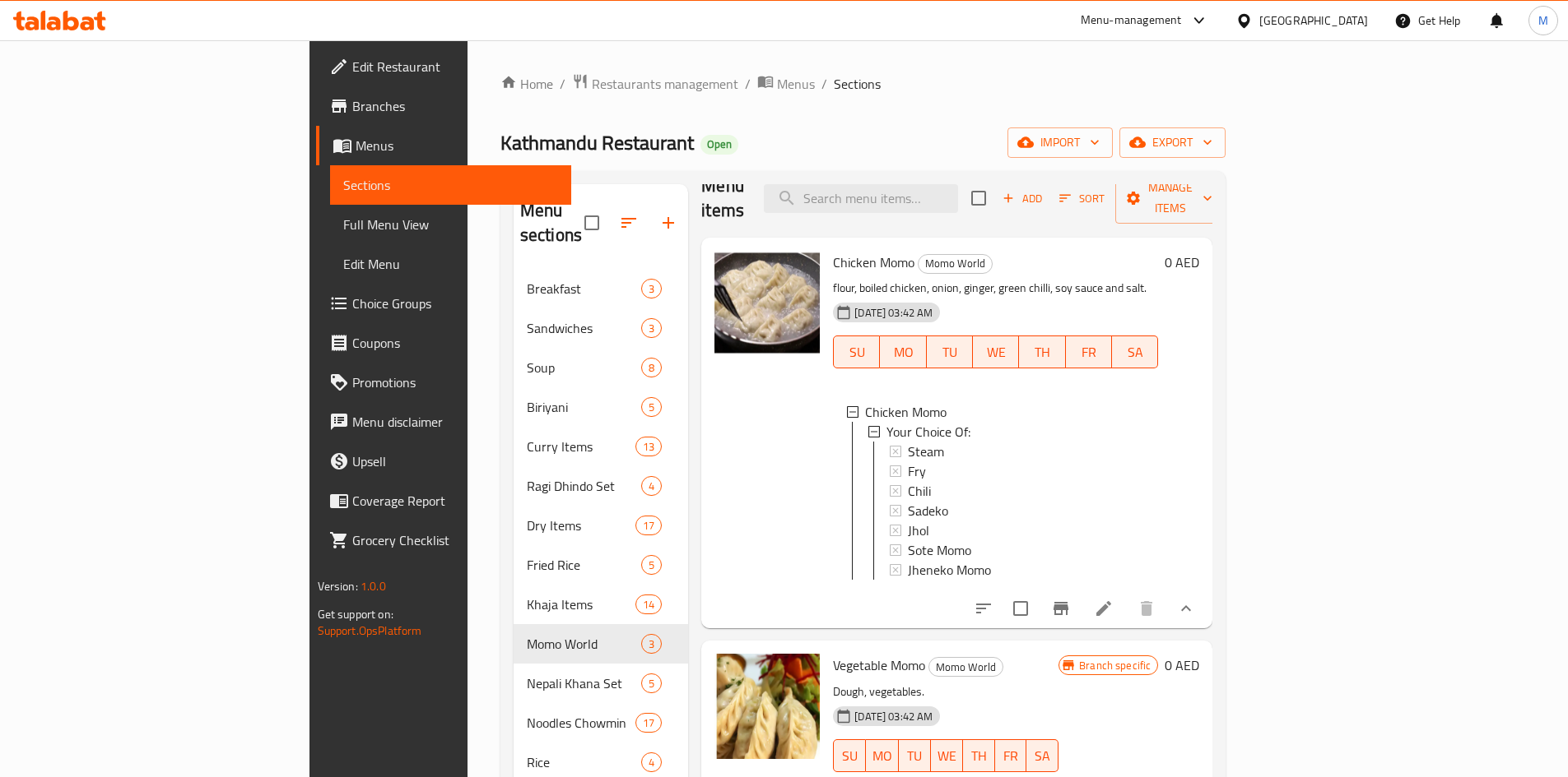
scroll to position [38, 0]
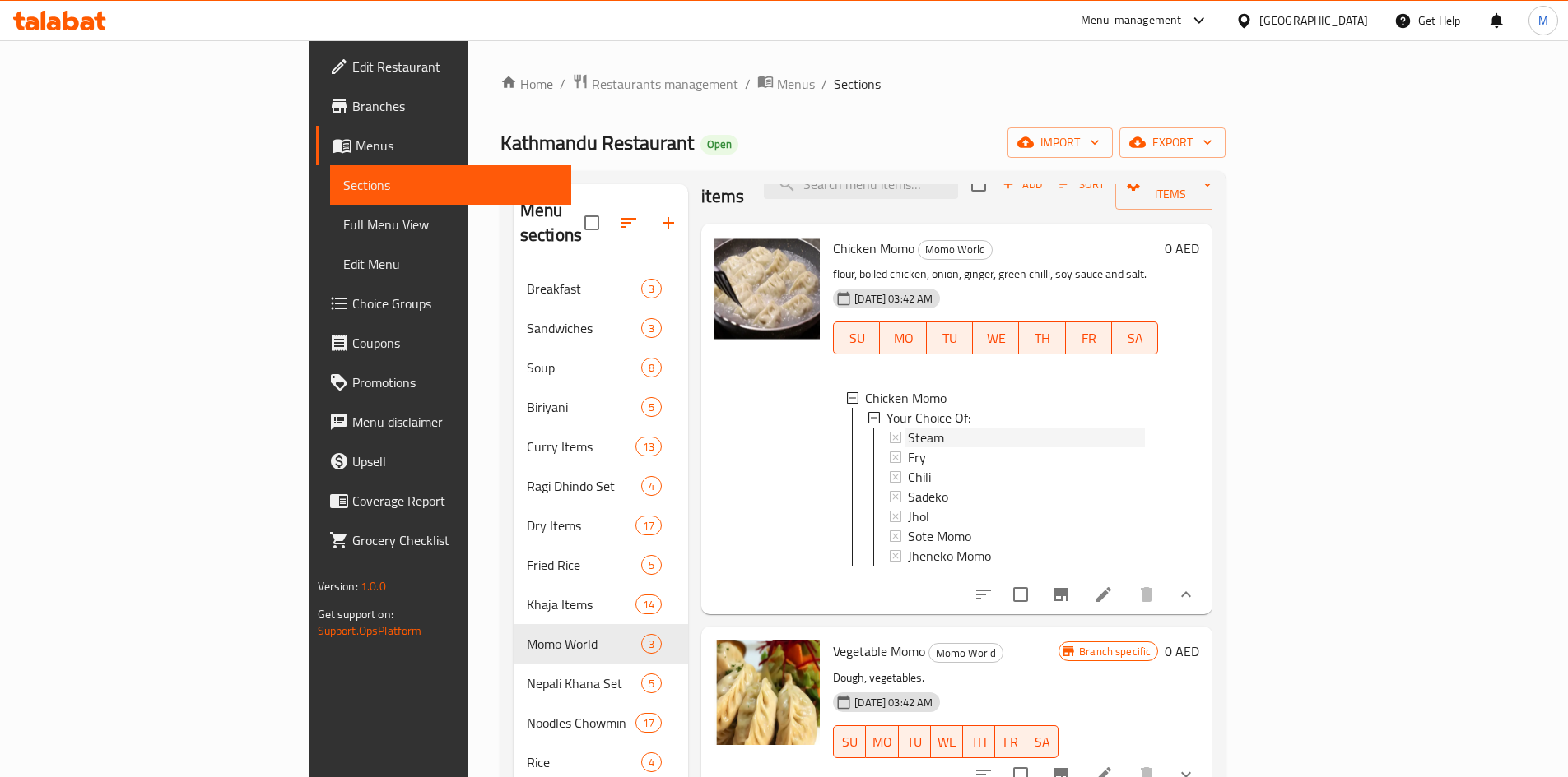
click at [908, 428] on span "Steam" at bounding box center [926, 437] width 37 height 20
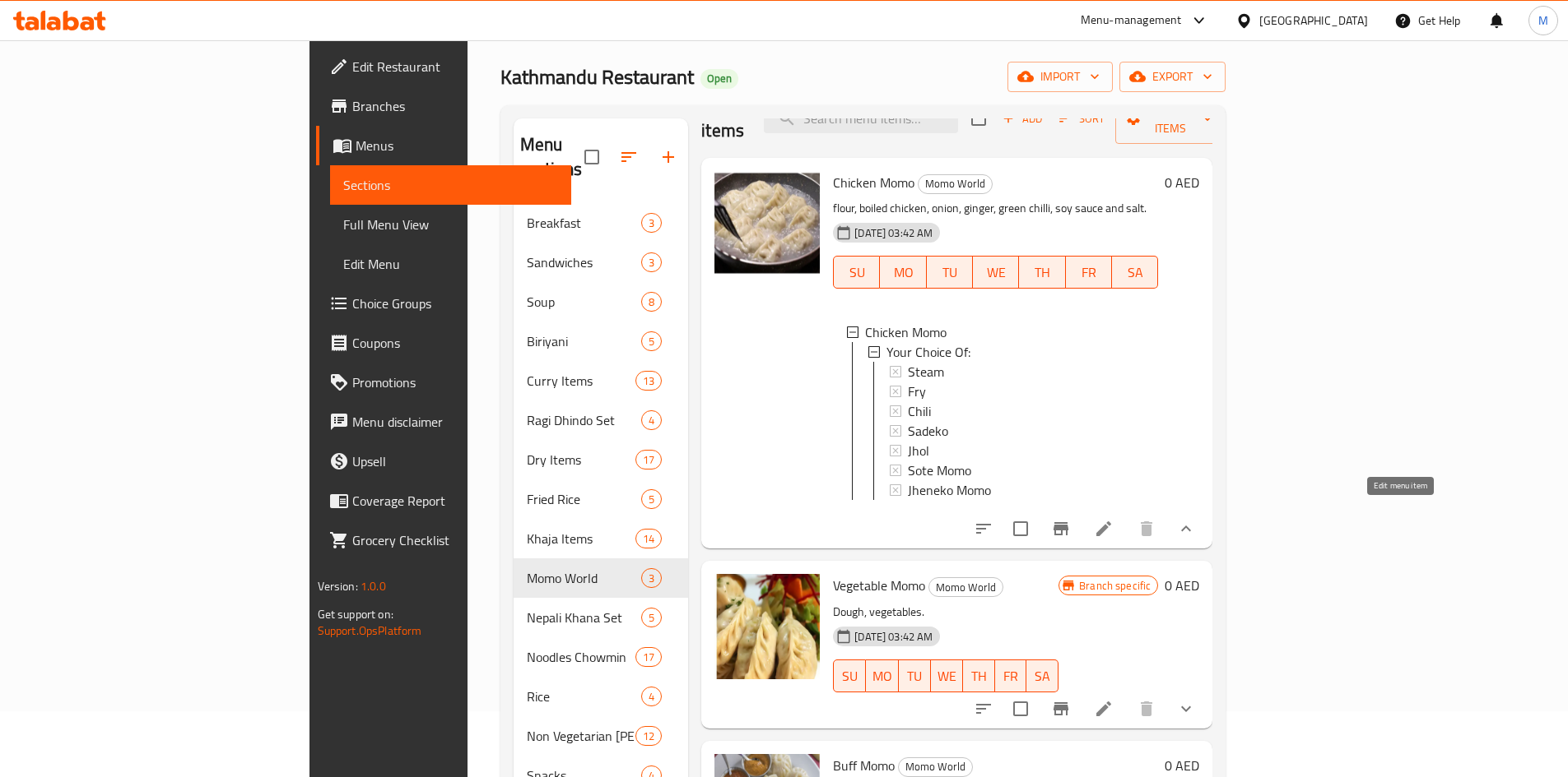
click at [1113, 519] on icon at bounding box center [1104, 528] width 20 height 20
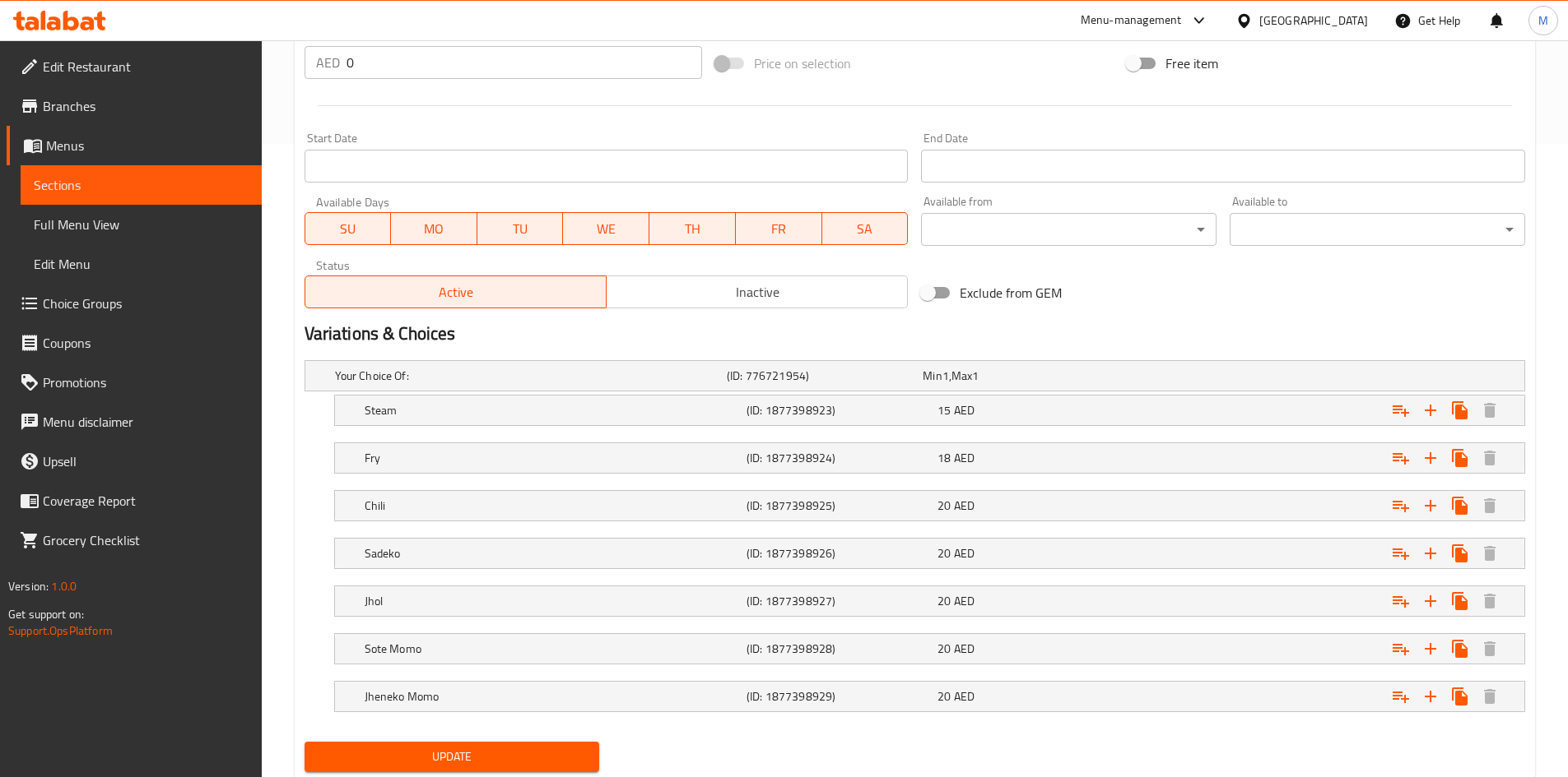
scroll to position [684, 0]
